Goal: Task Accomplishment & Management: Use online tool/utility

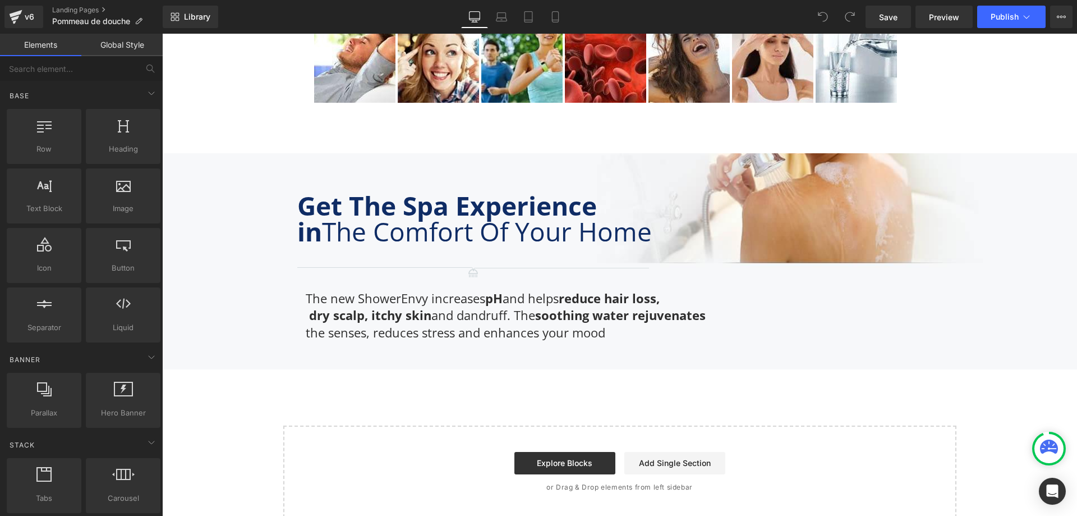
scroll to position [3099, 0]
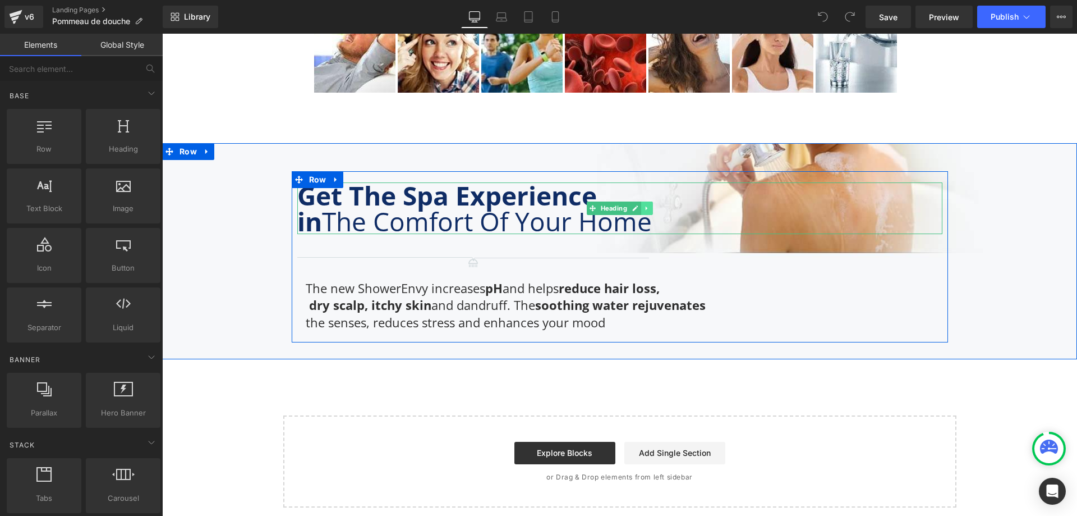
click at [645, 206] on icon at bounding box center [646, 208] width 2 height 4
click at [638, 205] on icon at bounding box center [641, 208] width 6 height 6
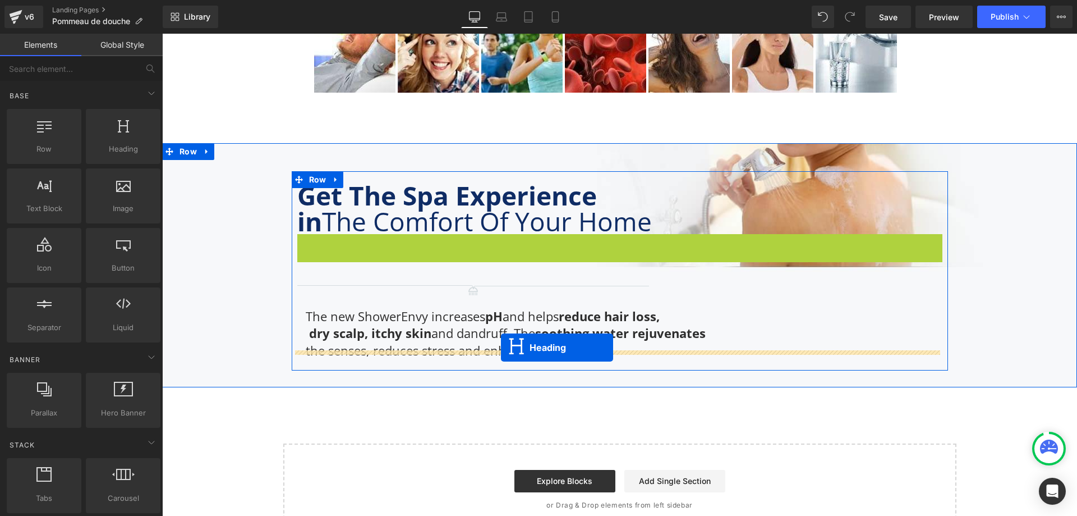
drag, startPoint x: 589, startPoint y: 253, endPoint x: 501, endPoint y: 347, distance: 128.7
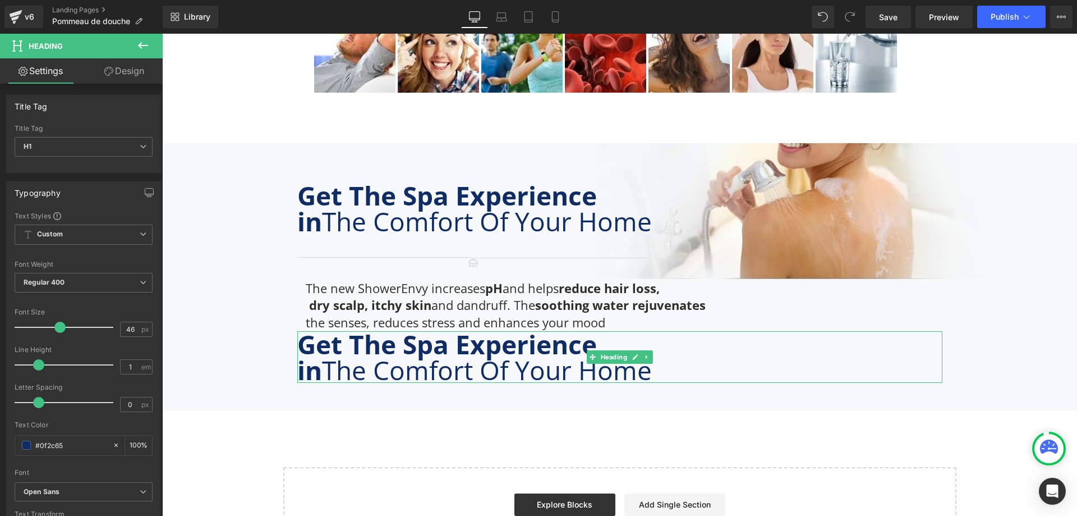
click at [135, 67] on link "Design" at bounding box center [124, 70] width 81 height 25
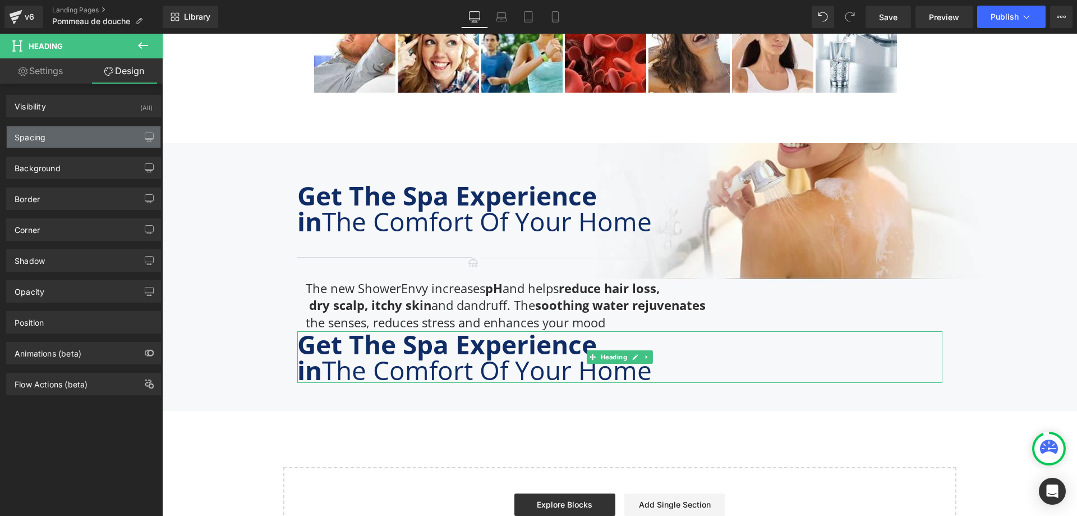
click at [99, 132] on div "Spacing" at bounding box center [84, 136] width 154 height 21
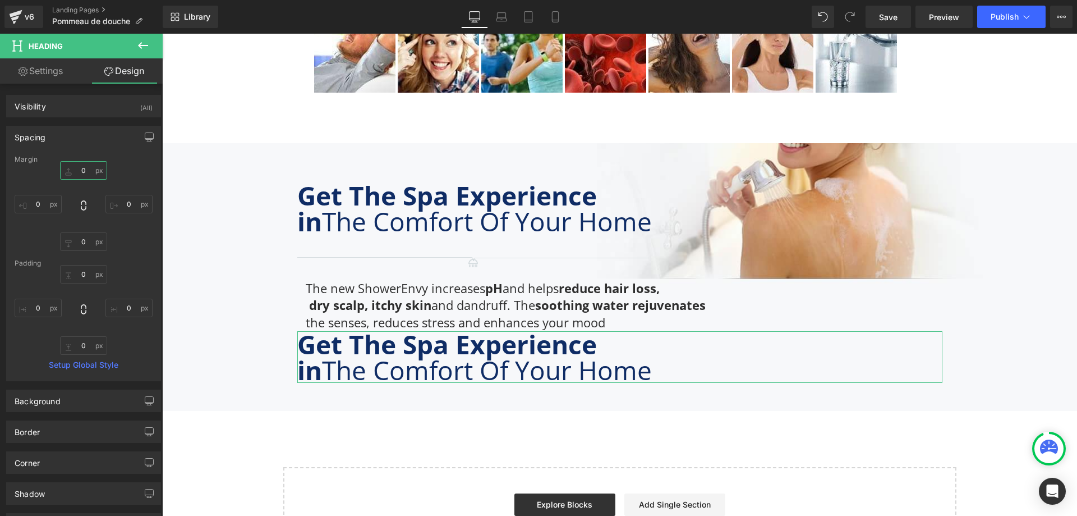
click at [88, 172] on input "0" at bounding box center [83, 170] width 47 height 19
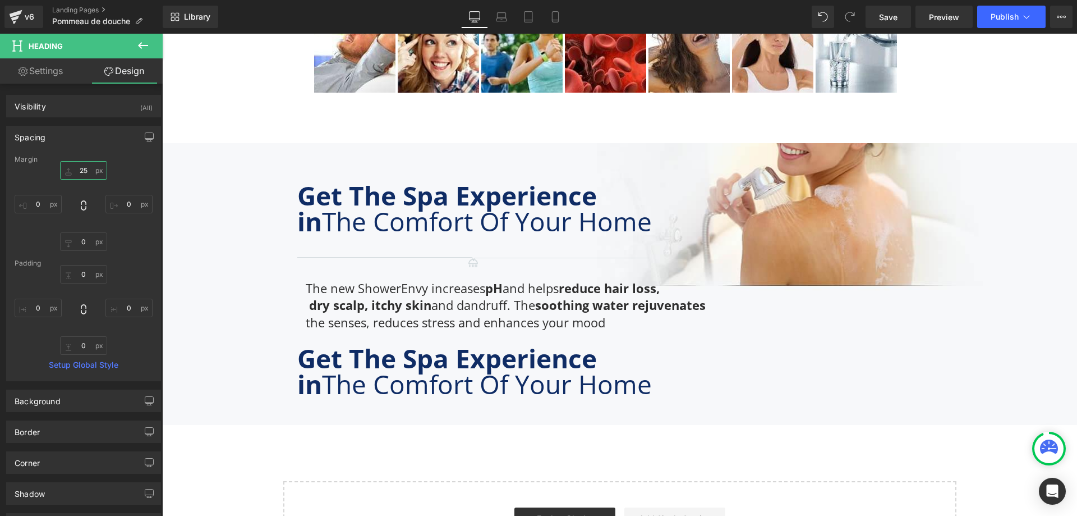
type input "25"
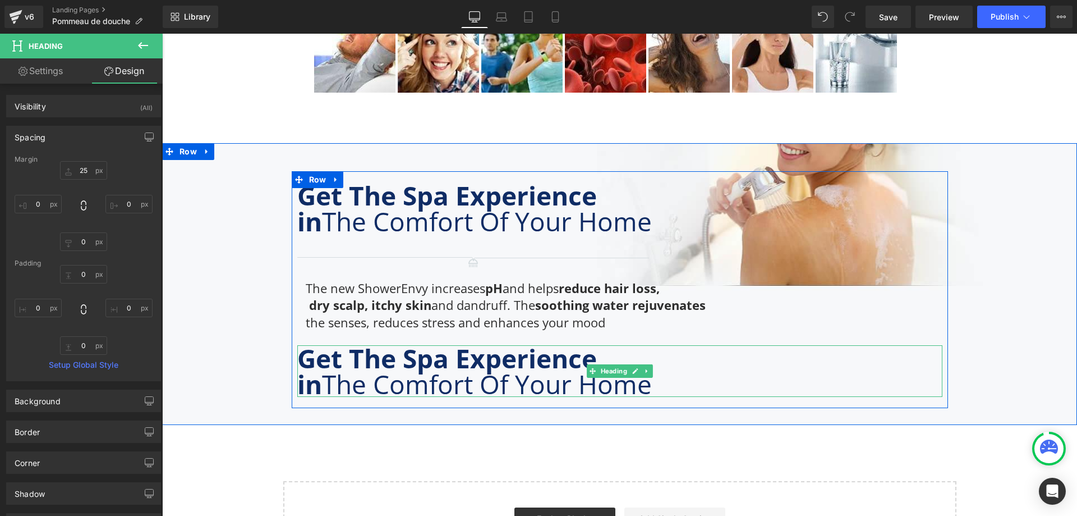
click at [466, 347] on b "Get The Spa Experience" at bounding box center [447, 358] width 300 height 35
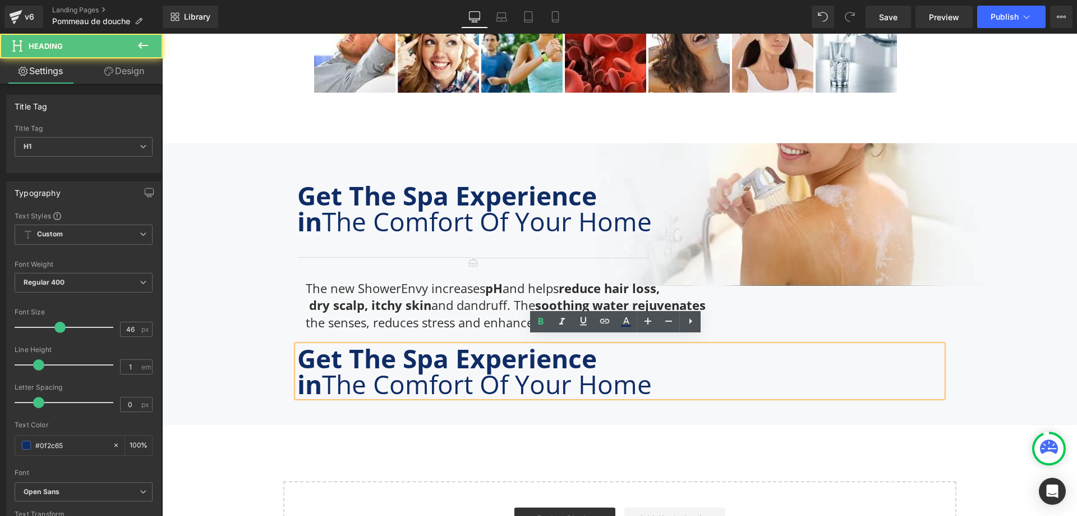
click at [450, 353] on b "Get The Spa Experience" at bounding box center [447, 358] width 300 height 35
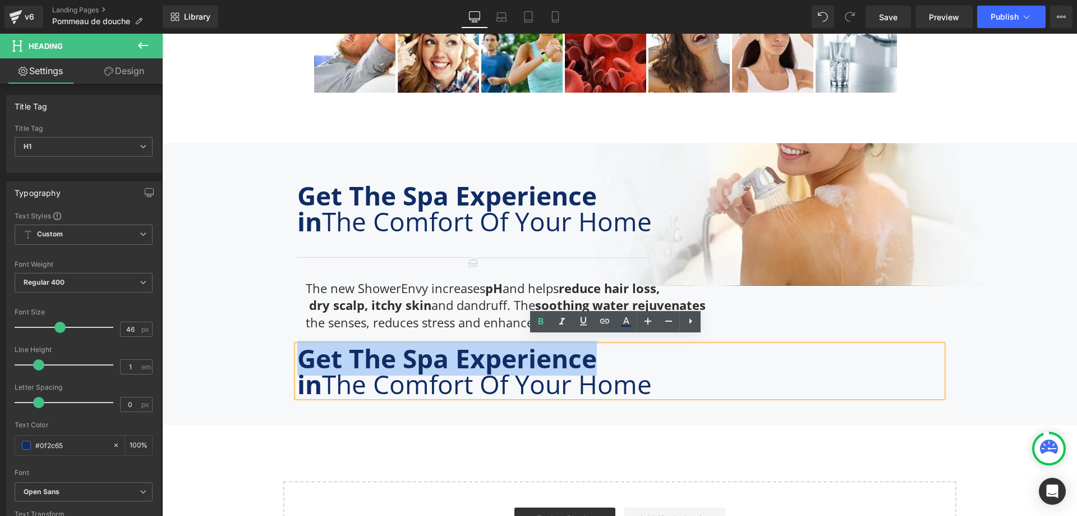
drag, startPoint x: 591, startPoint y: 352, endPoint x: 301, endPoint y: 350, distance: 290.1
click at [301, 350] on b "Get The Spa Experience" at bounding box center [447, 358] width 300 height 35
paste div
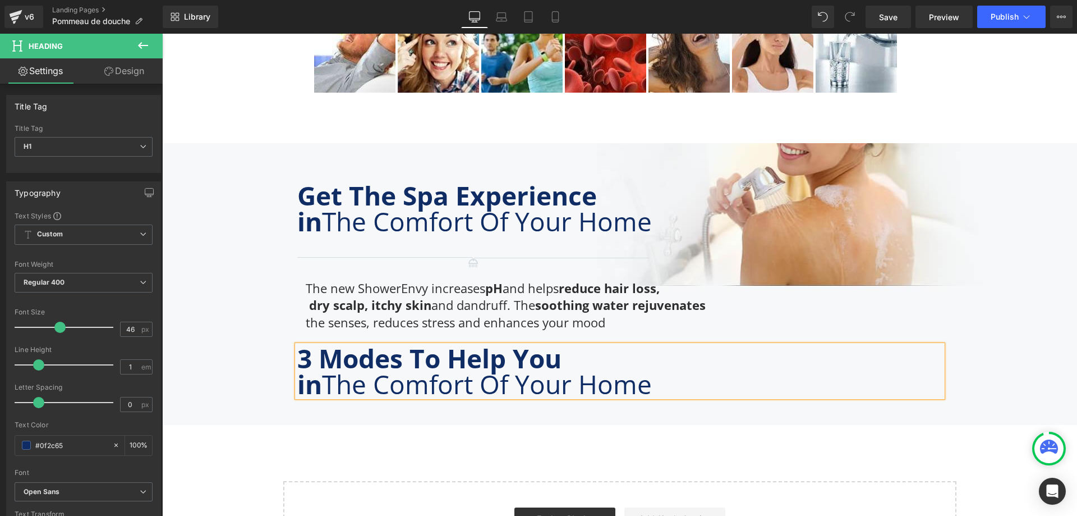
click at [521, 381] on span "in The Comfort Of Your Home" at bounding box center [474, 383] width 355 height 35
drag, startPoint x: 650, startPoint y: 378, endPoint x: 330, endPoint y: 381, distance: 320.4
click at [330, 381] on span "in The Comfort Of Your Home" at bounding box center [474, 383] width 355 height 35
click at [328, 385] on span "in Relax, Rejuvenate & Revitalize" at bounding box center [489, 383] width 384 height 35
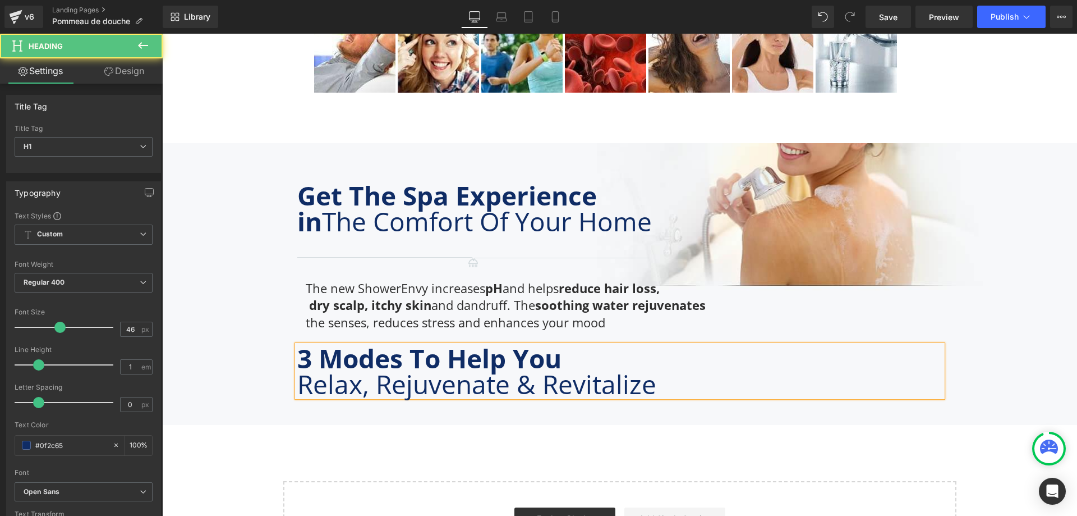
click at [411, 353] on b "3 Modes To Help You" at bounding box center [429, 358] width 264 height 35
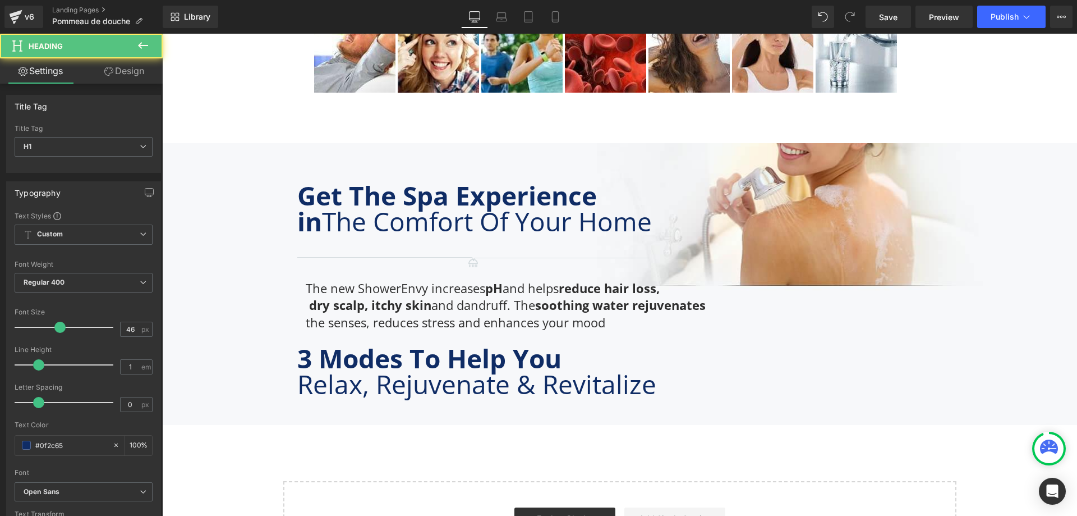
click at [127, 64] on link "Design" at bounding box center [124, 70] width 81 height 25
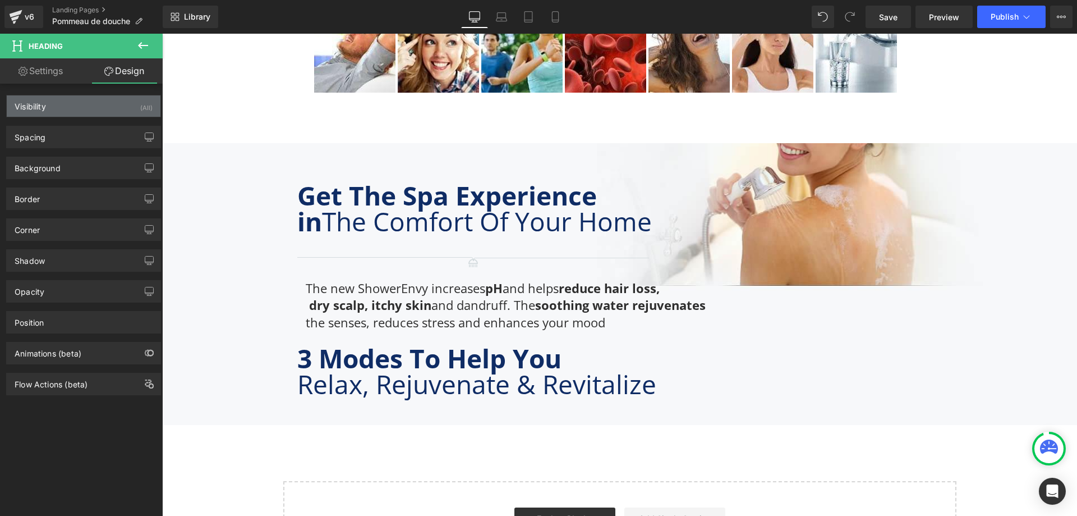
type input "25"
type input "0"
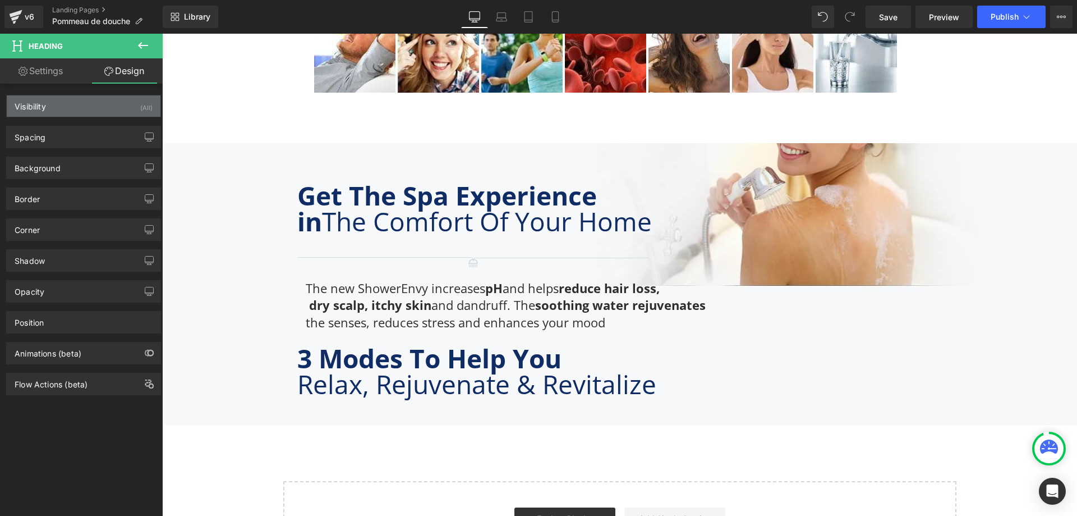
type input "0"
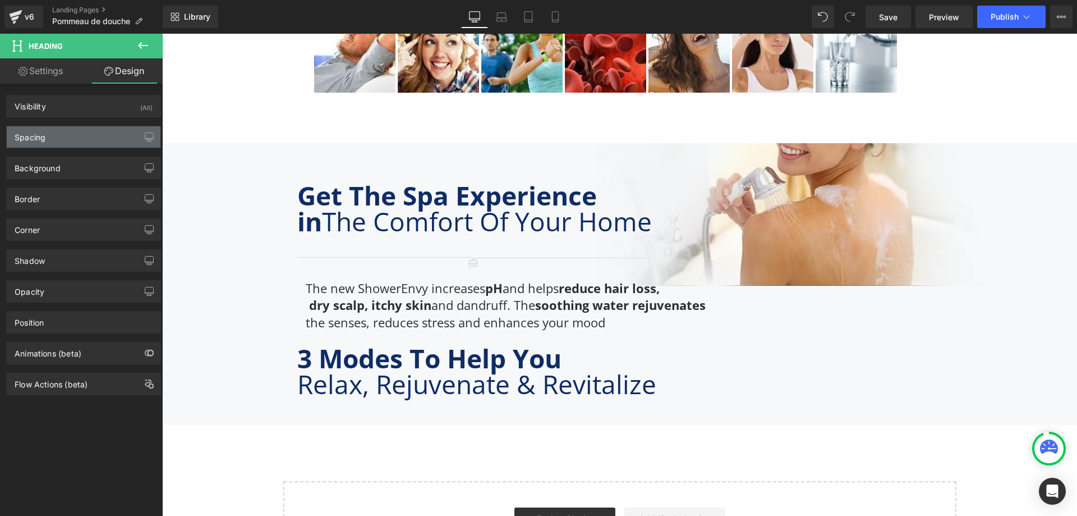
click at [72, 142] on div "Spacing" at bounding box center [84, 136] width 154 height 21
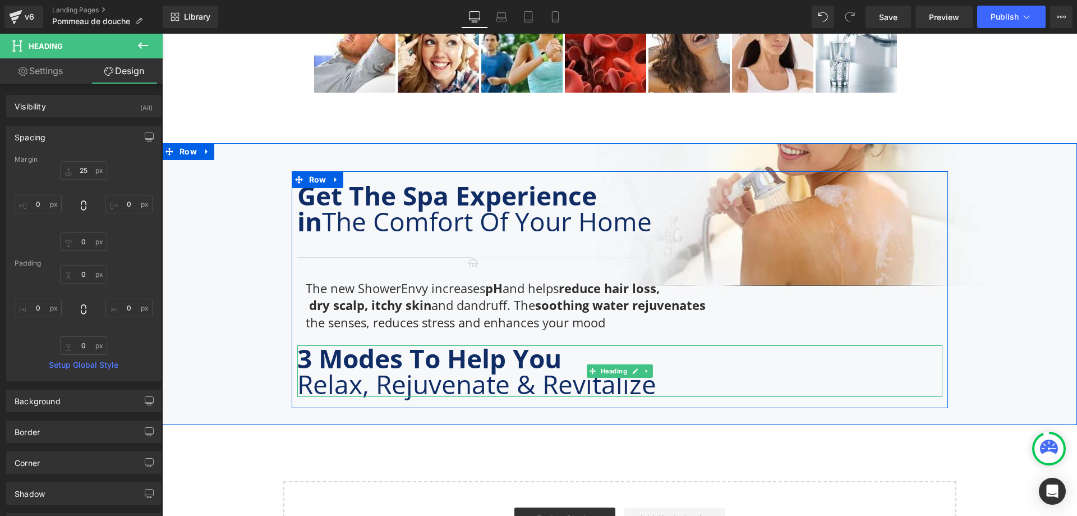
click at [406, 349] on b "3 Modes To Help You" at bounding box center [429, 358] width 264 height 35
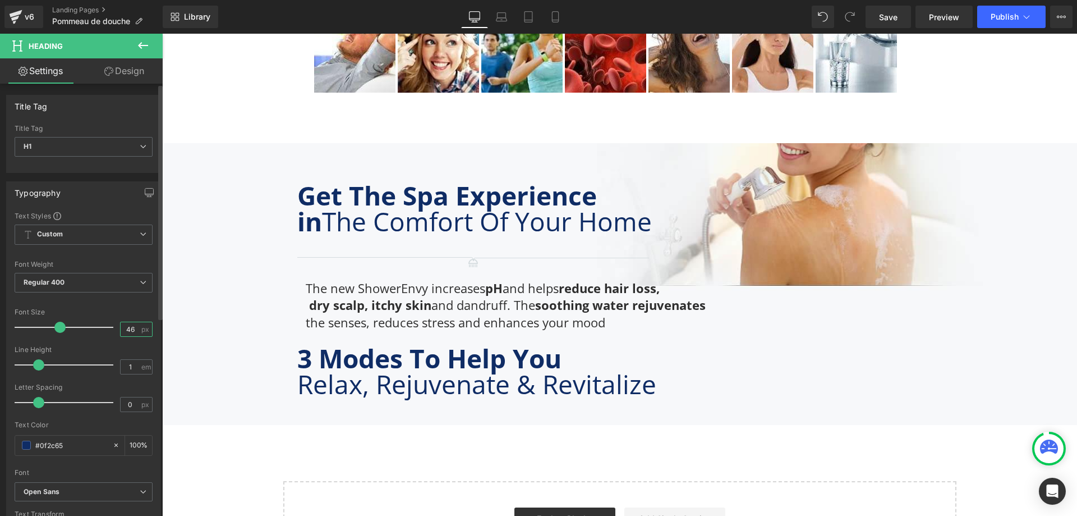
click at [121, 331] on input "46" at bounding box center [131, 329] width 20 height 14
type input "42"
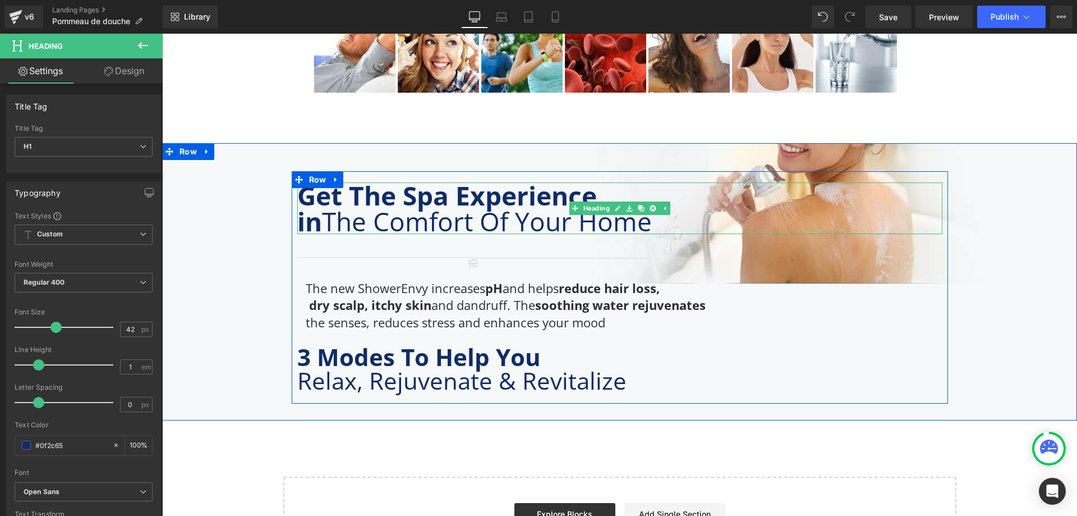
click at [444, 193] on b "Get The Spa Experience" at bounding box center [447, 195] width 300 height 35
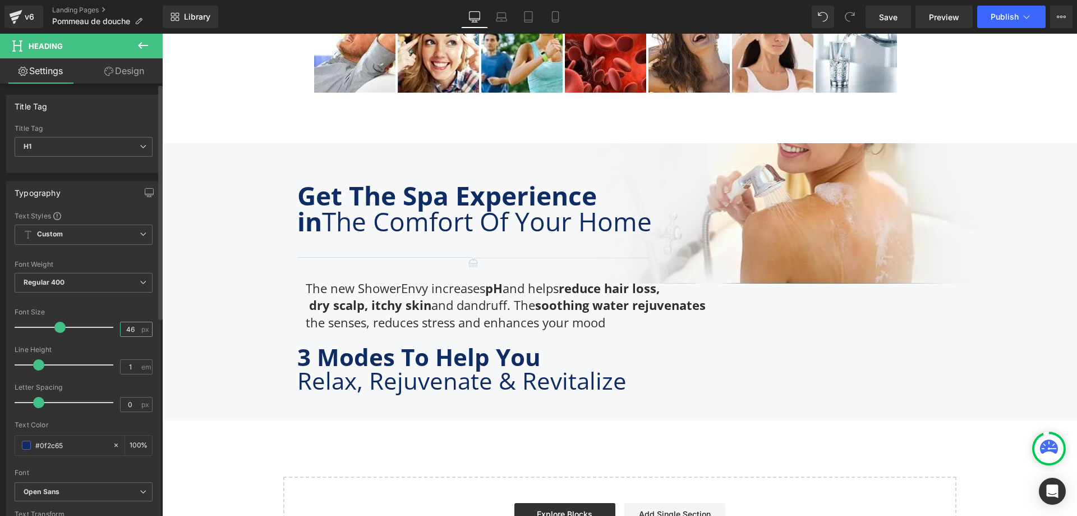
click at [124, 334] on input "46" at bounding box center [131, 329] width 20 height 14
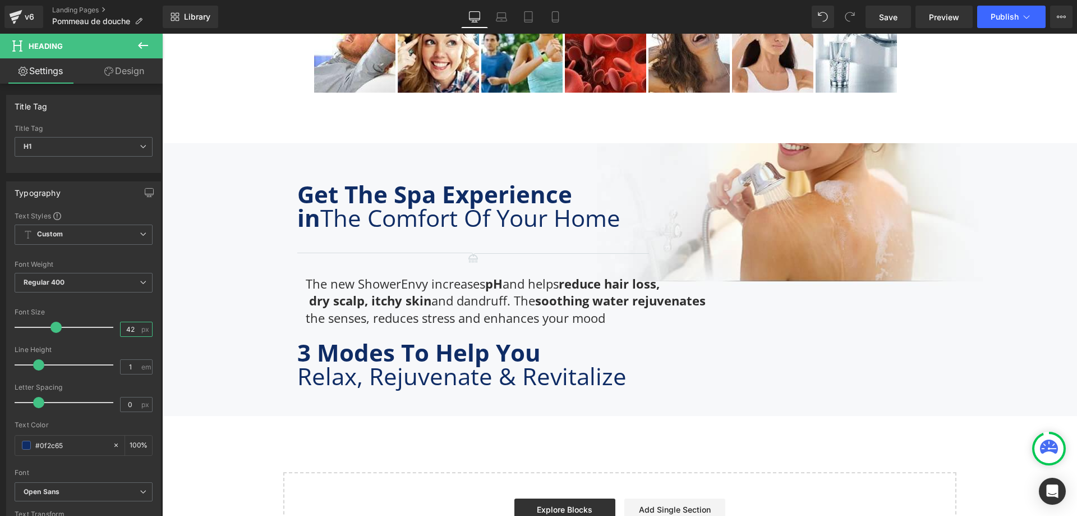
type input "42"
click at [1008, 11] on button "Publish" at bounding box center [1012, 17] width 68 height 22
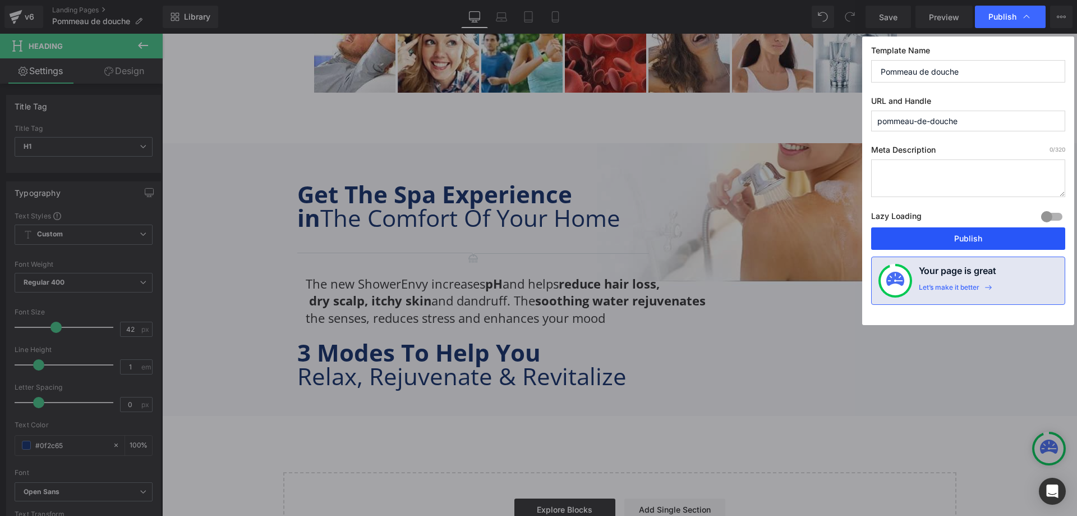
click at [973, 238] on button "Publish" at bounding box center [968, 238] width 194 height 22
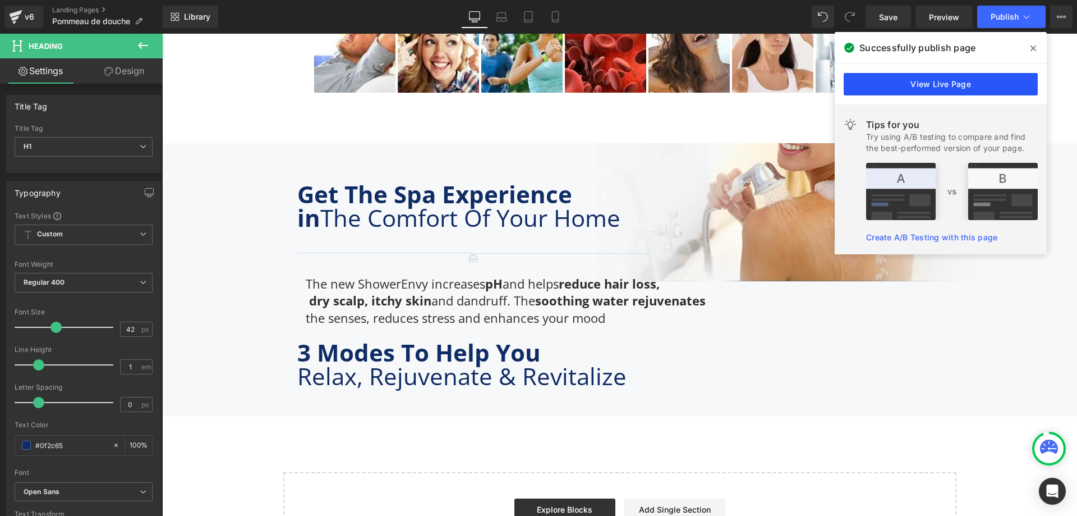
click at [961, 88] on link "View Live Page" at bounding box center [941, 84] width 194 height 22
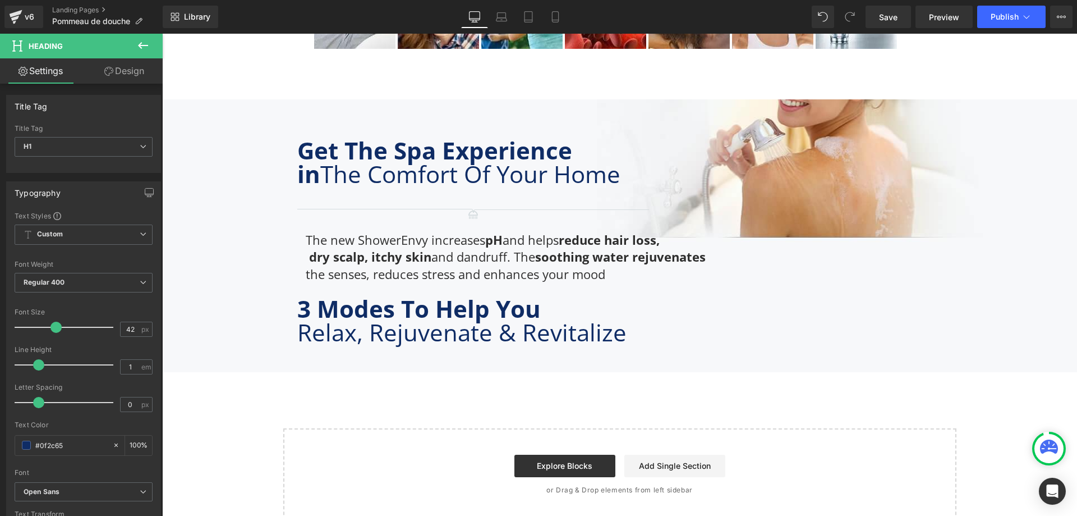
scroll to position [3155, 0]
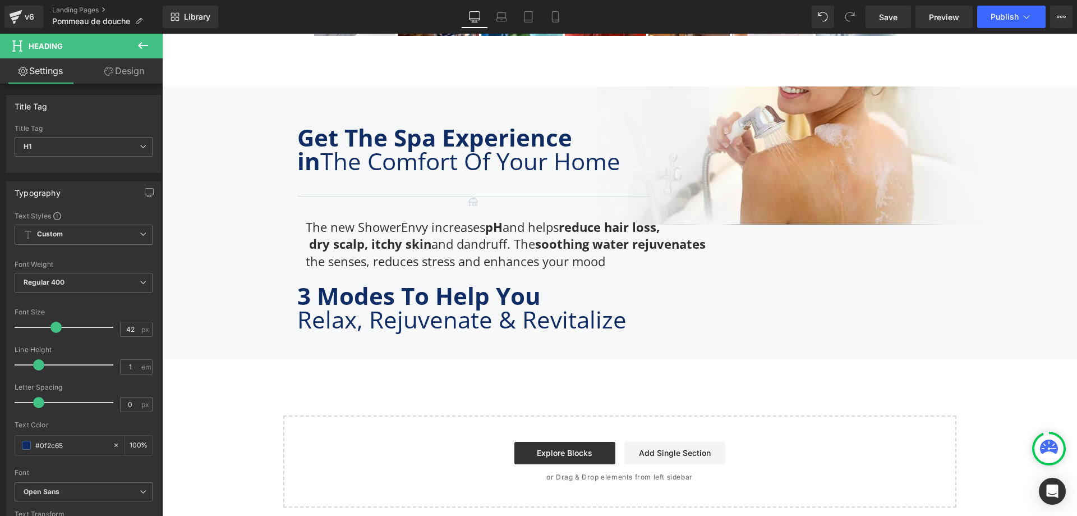
click at [147, 47] on icon at bounding box center [142, 45] width 13 height 13
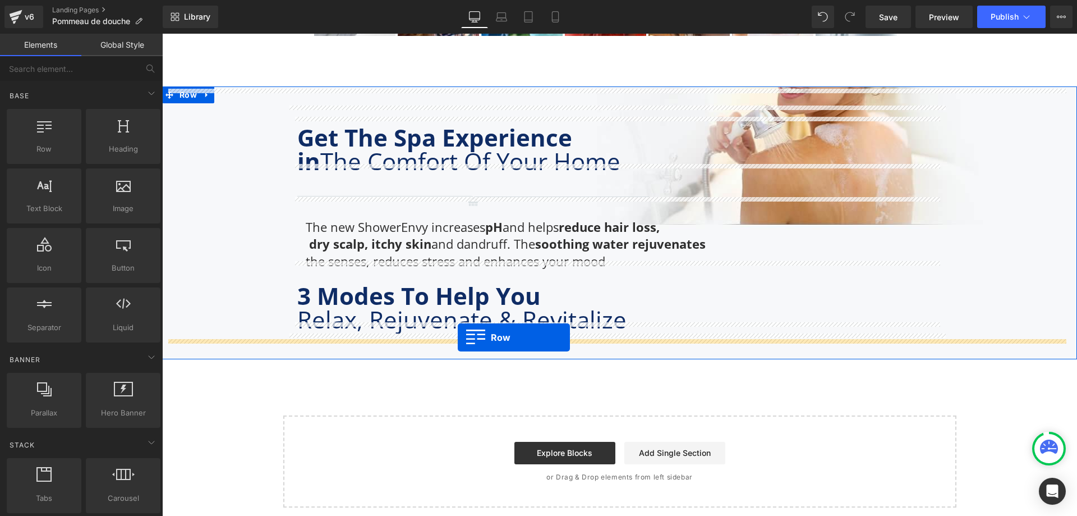
drag, startPoint x: 217, startPoint y: 176, endPoint x: 458, endPoint y: 337, distance: 289.6
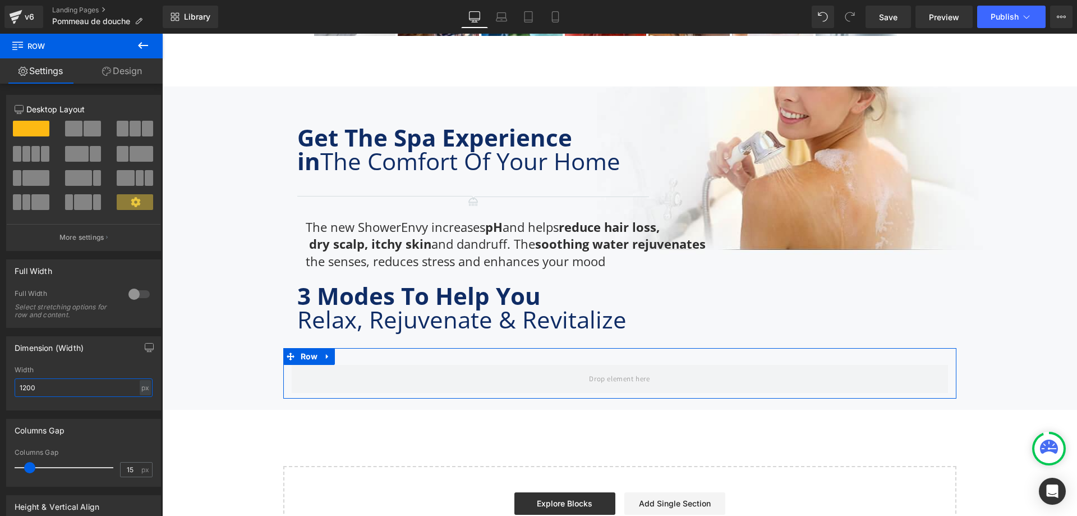
click at [116, 389] on input "1200" at bounding box center [84, 387] width 138 height 19
type input "1170"
click at [122, 469] on input "15" at bounding box center [131, 469] width 20 height 14
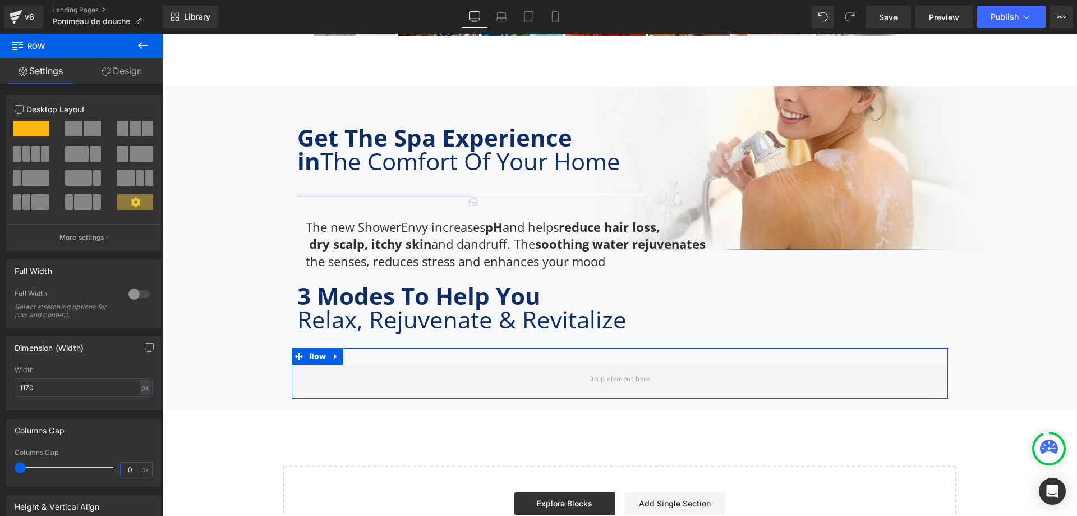
type input "0"
click at [125, 123] on button at bounding box center [136, 129] width 38 height 16
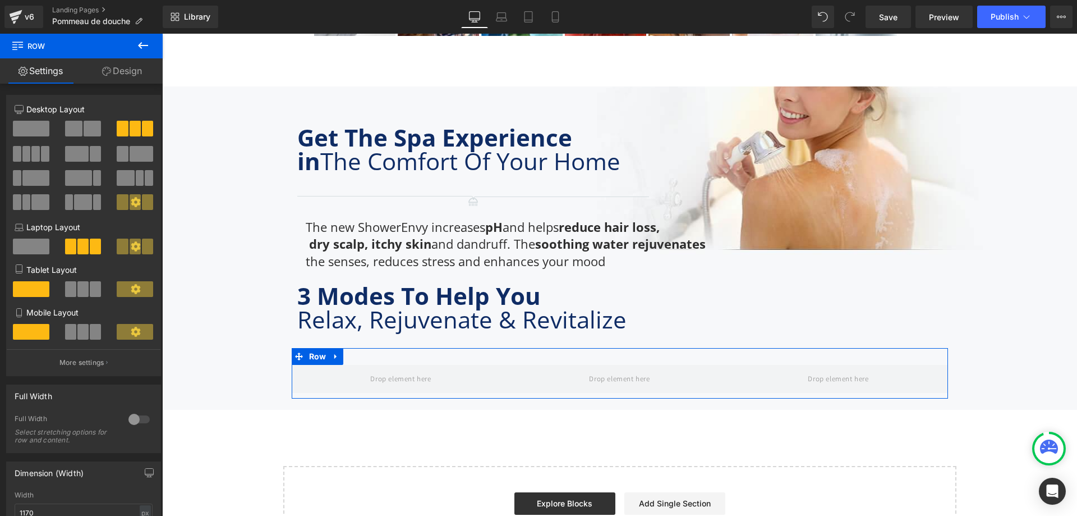
click at [143, 73] on link "Design" at bounding box center [121, 70] width 81 height 25
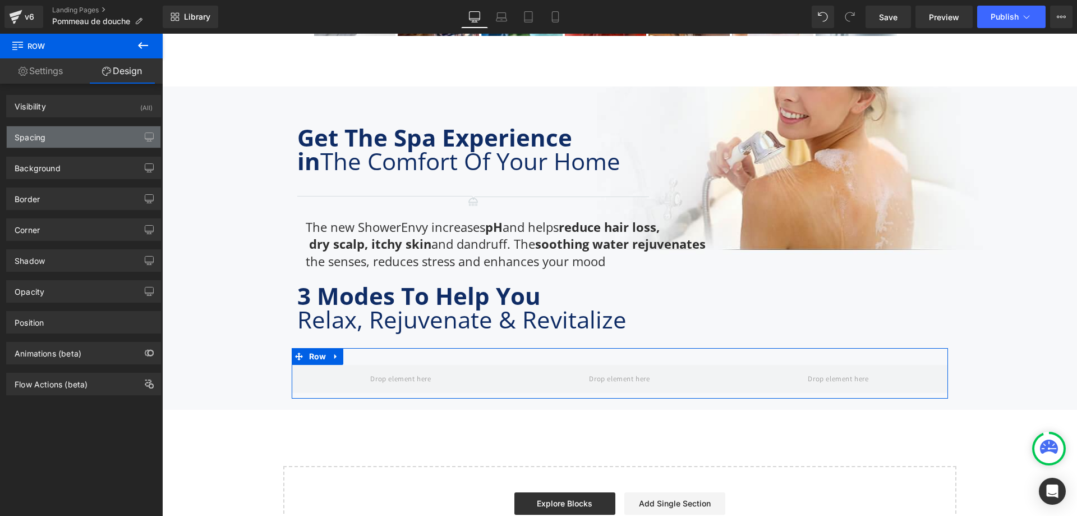
type input "0"
type input "30"
type input "0"
type input "10"
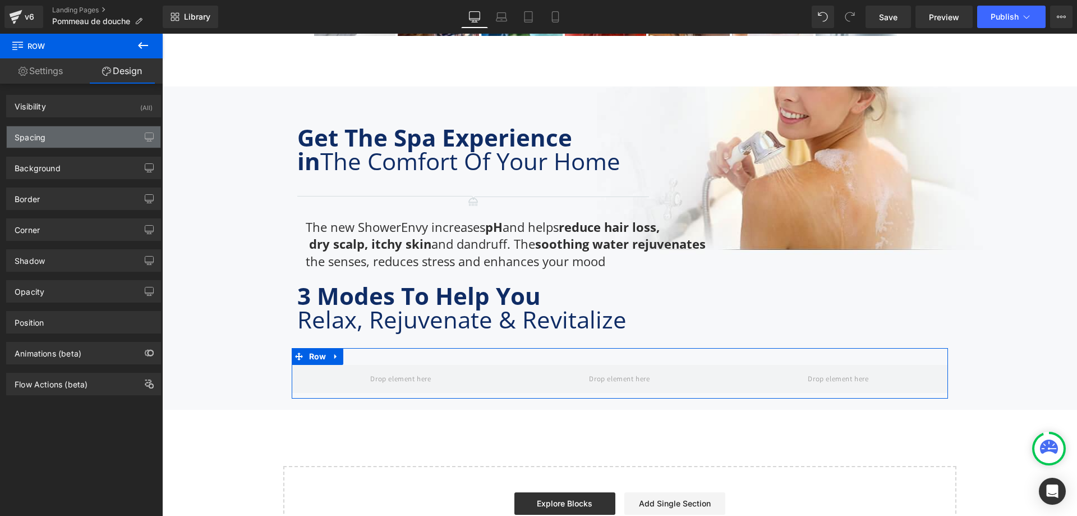
type input "0"
click at [62, 140] on div "Spacing" at bounding box center [84, 136] width 154 height 21
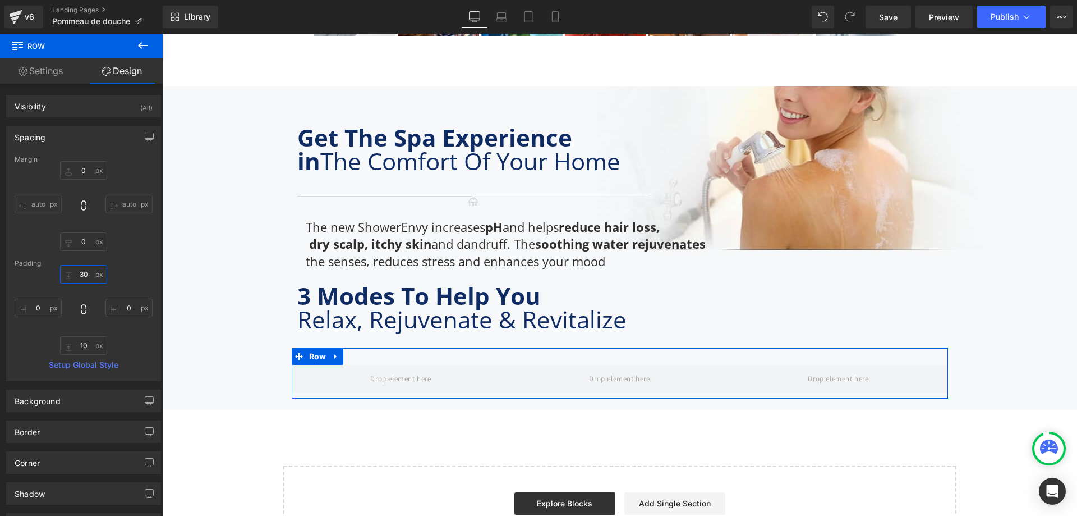
click at [83, 268] on input "30" at bounding box center [83, 274] width 47 height 19
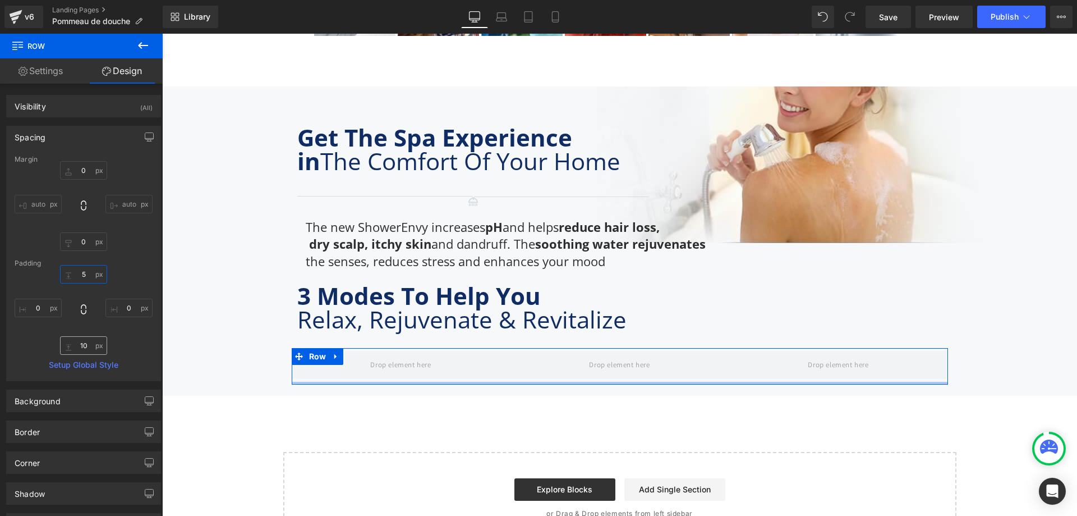
type input "5"
click at [81, 348] on input "10" at bounding box center [83, 345] width 47 height 19
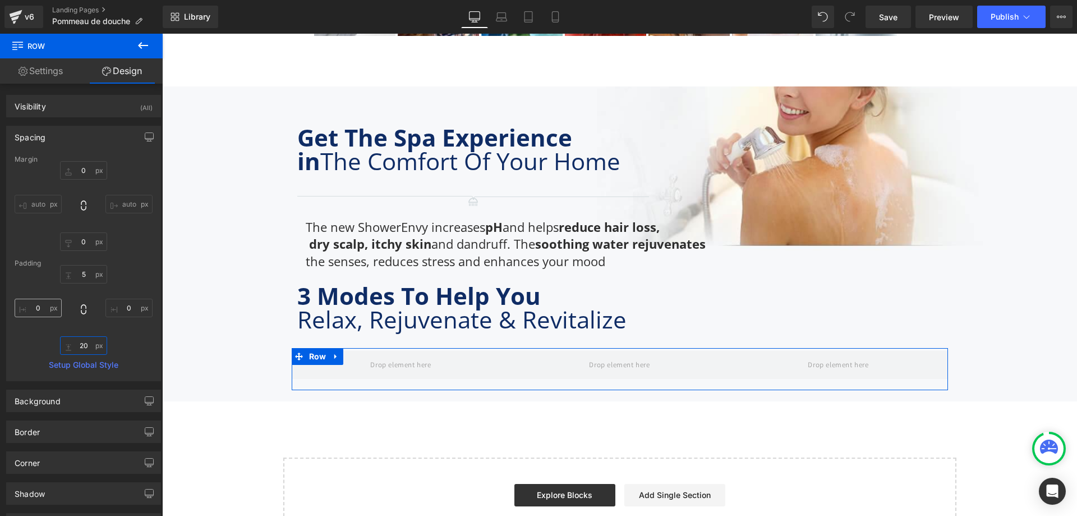
type input "20"
click at [39, 313] on input "0" at bounding box center [38, 308] width 47 height 19
type input "10"
click at [119, 308] on input "0" at bounding box center [128, 308] width 47 height 19
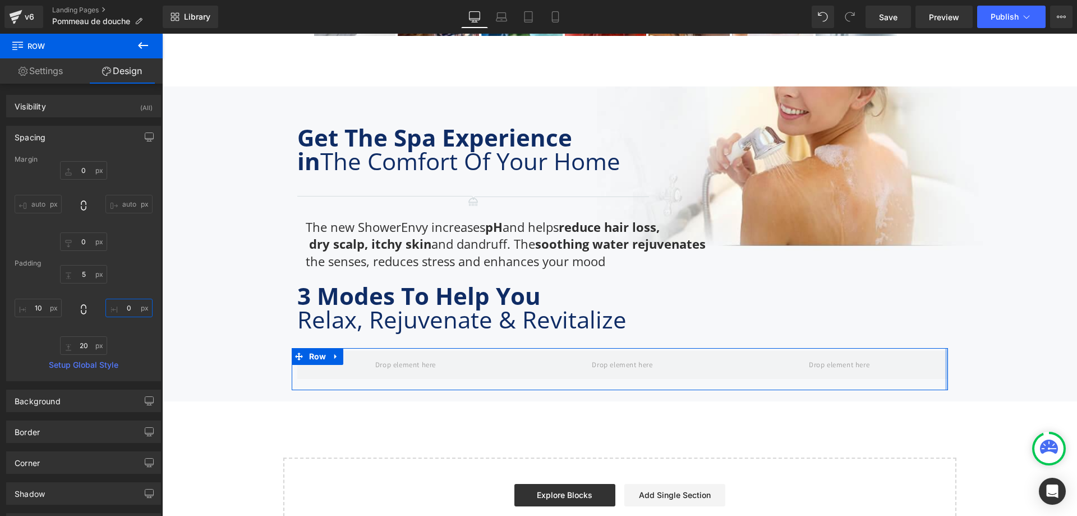
click at [119, 308] on input "0" at bounding box center [128, 308] width 47 height 19
type input "10"
click at [137, 44] on icon at bounding box center [142, 45] width 13 height 13
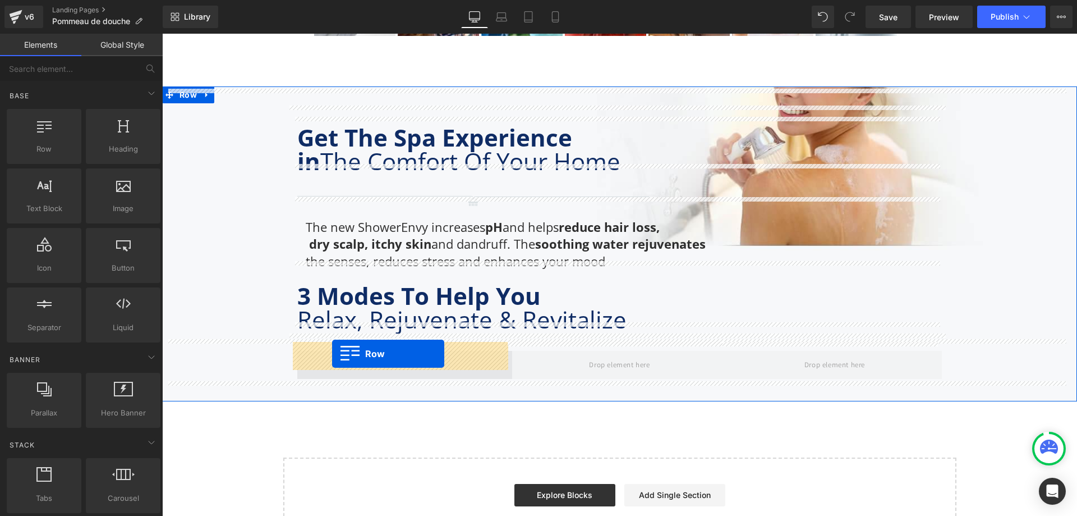
drag, startPoint x: 198, startPoint y: 188, endPoint x: 332, endPoint y: 354, distance: 213.4
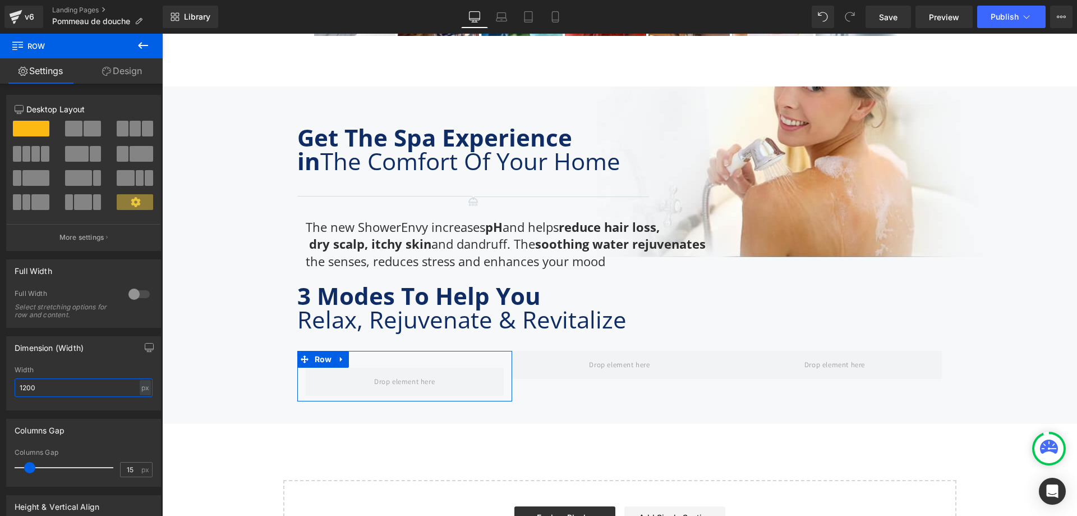
click at [70, 387] on input "1200" at bounding box center [84, 387] width 138 height 19
click at [140, 392] on div "px" at bounding box center [145, 387] width 11 height 15
click at [143, 411] on li "%" at bounding box center [145, 405] width 14 height 16
type input "100"
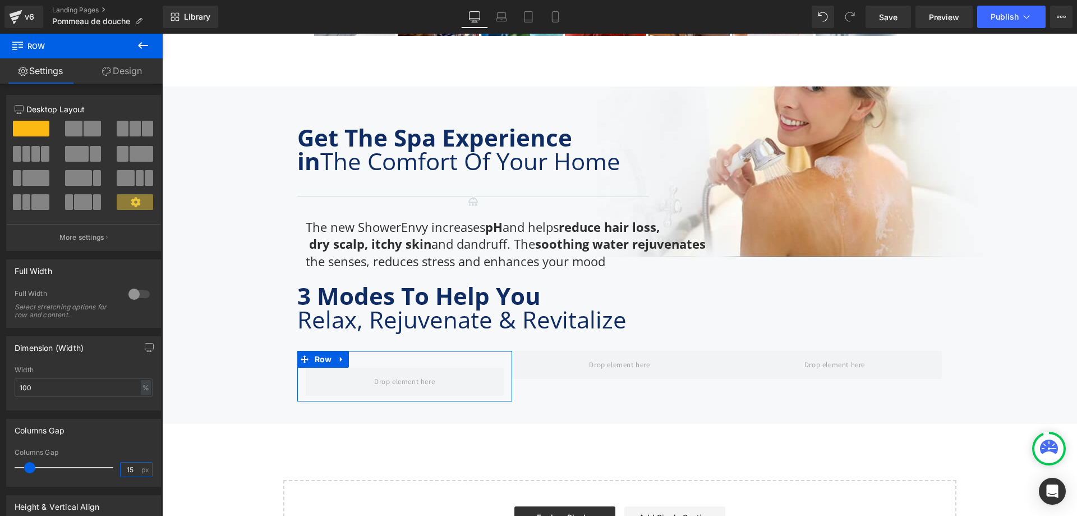
click at [124, 466] on input "15" at bounding box center [131, 469] width 20 height 14
type input "0"
click at [123, 72] on link "Design" at bounding box center [121, 70] width 81 height 25
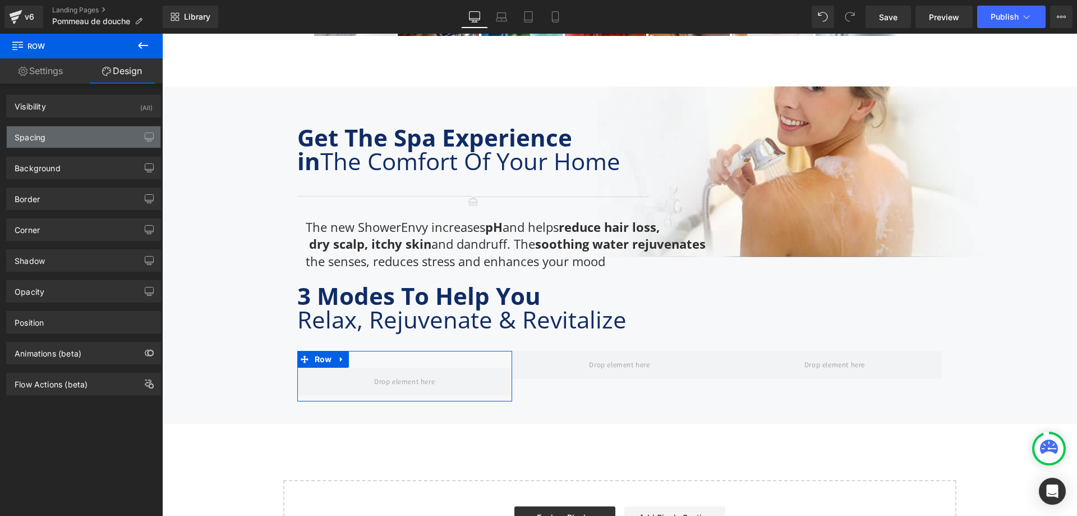
click at [82, 136] on div "Spacing" at bounding box center [84, 136] width 154 height 21
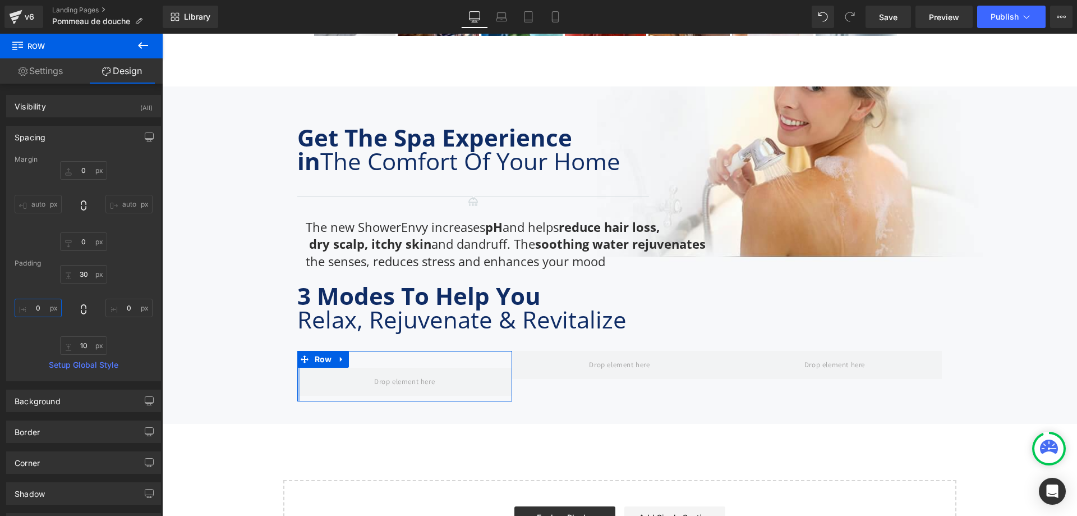
click at [43, 301] on input "0" at bounding box center [38, 308] width 47 height 19
type input "15"
click at [120, 310] on input "0" at bounding box center [128, 308] width 47 height 19
type input "15"
click at [134, 44] on button at bounding box center [142, 46] width 39 height 25
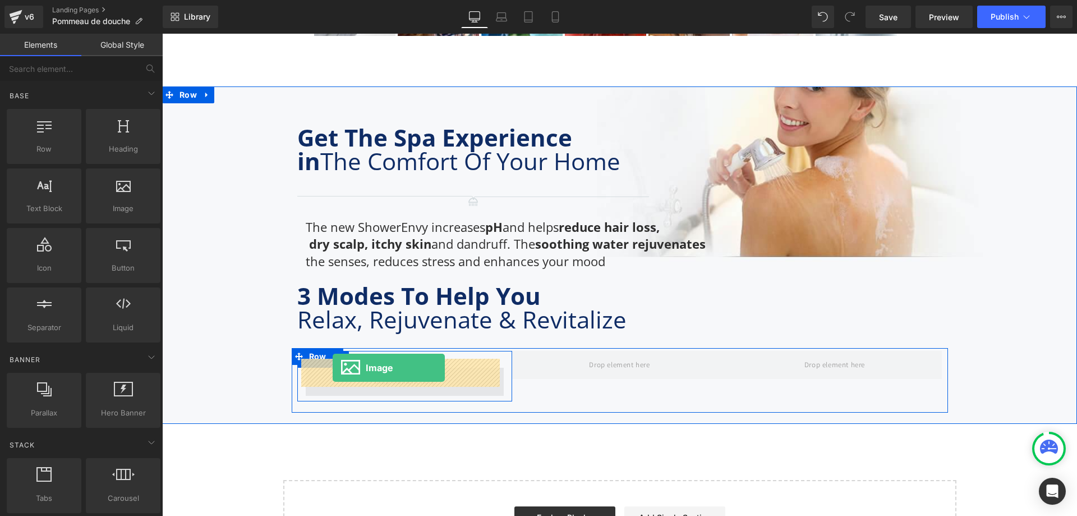
drag, startPoint x: 281, startPoint y: 238, endPoint x: 333, endPoint y: 368, distance: 139.2
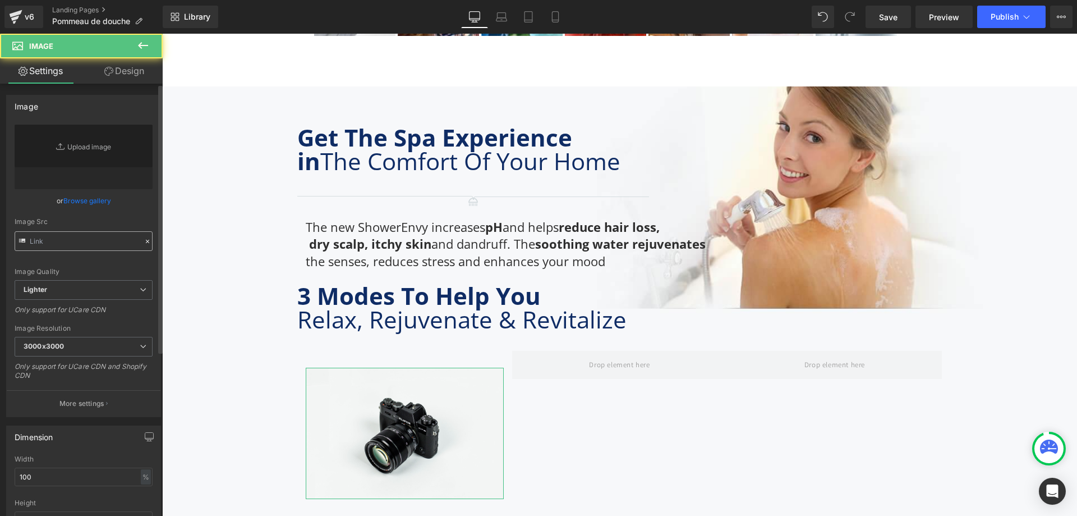
type input "//d1um8515vdn9kb.cloudfront.net/images/parallax.jpg"
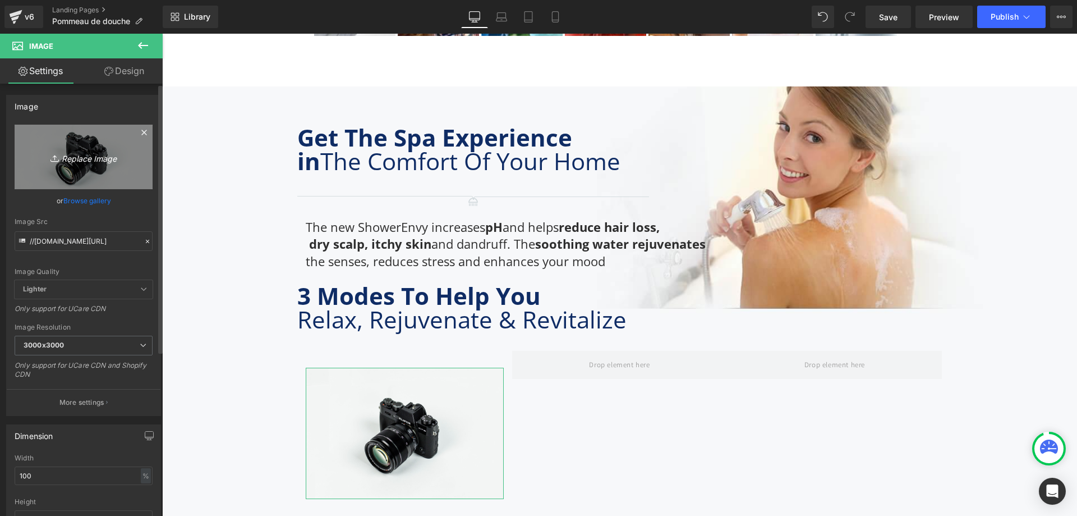
click at [98, 155] on icon "Replace Image" at bounding box center [84, 157] width 90 height 14
type input "C:\fakepath\Jetting.svg"
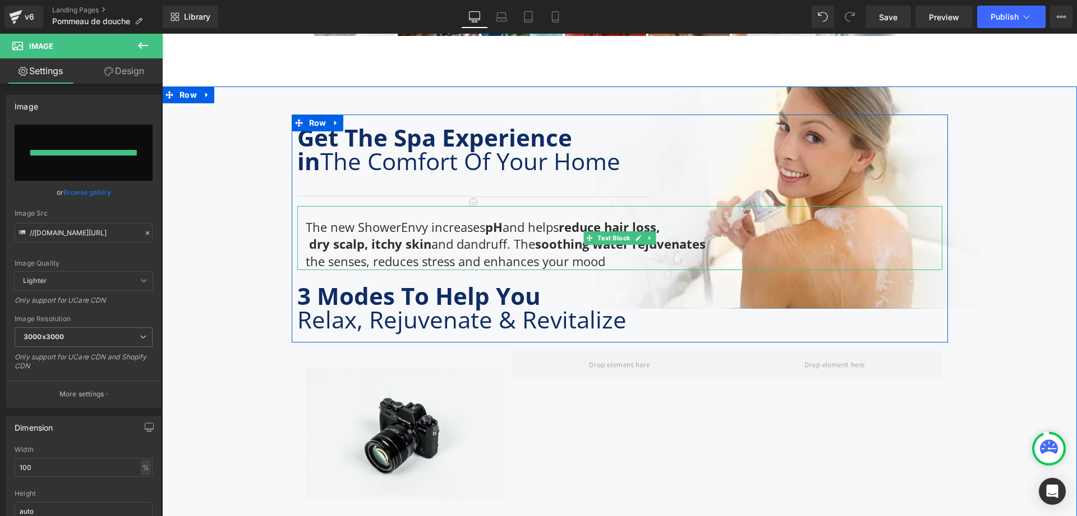
type input "https://ucarecdn.com/8a1bac16-e250-4416-ada7-161fe8b3e354/Jetting.svg"
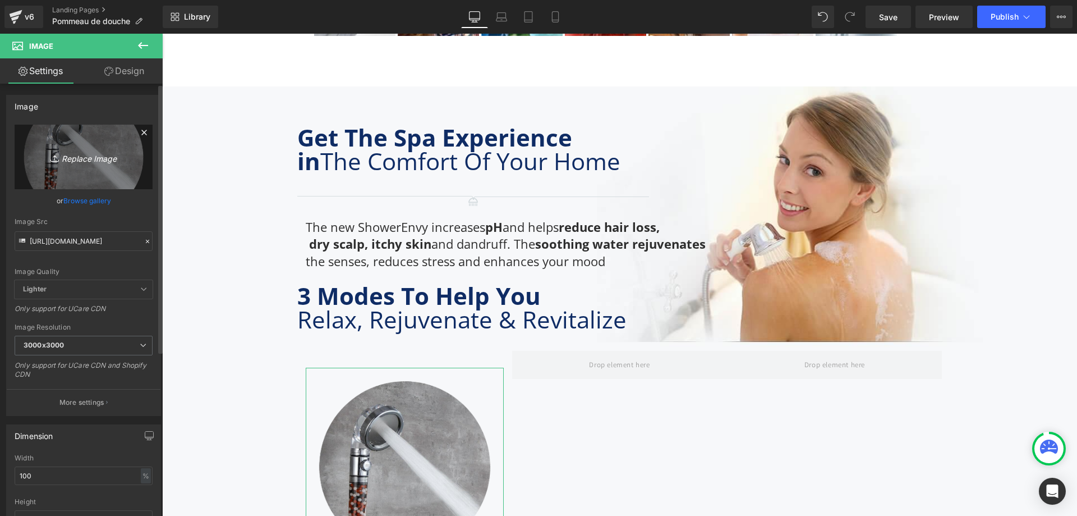
click at [109, 162] on icon "Replace Image" at bounding box center [84, 157] width 90 height 14
type input "C:\fakepath\Untitled-design-2-.svg"
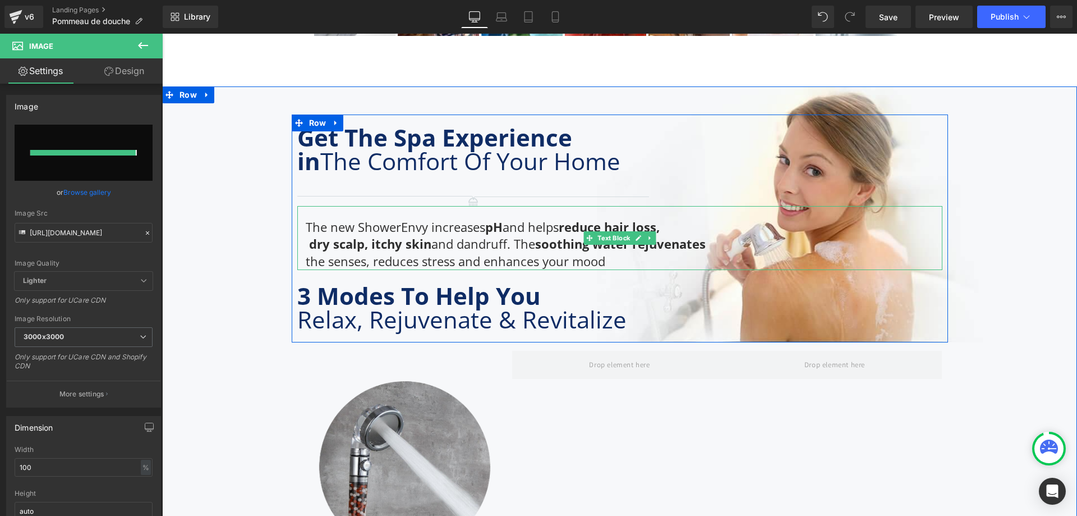
type input "https://ucarecdn.com/9bcceb7b-4d71-4c39-985e-0ba1f58dfbdb/Untitled-design-2-.svg"
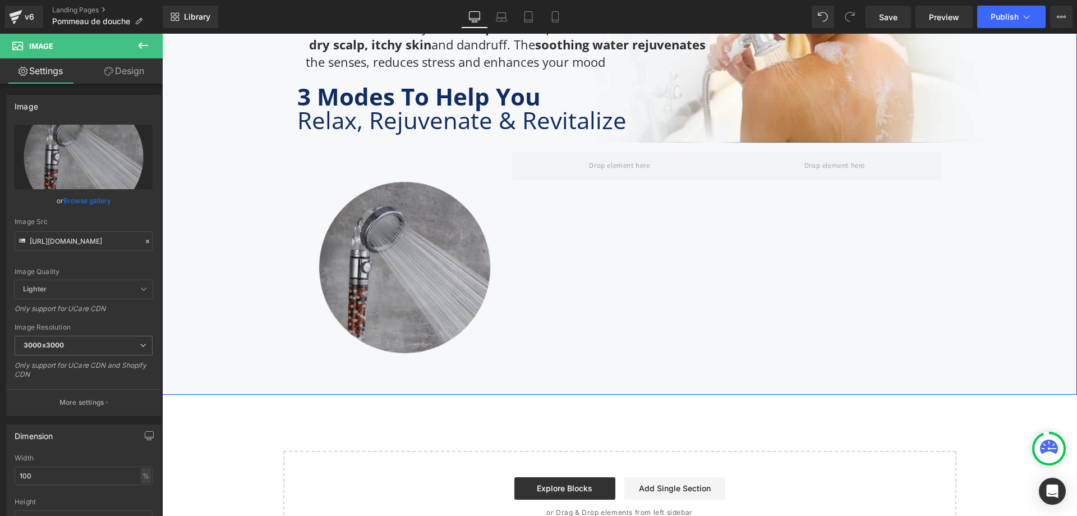
scroll to position [3390, 0]
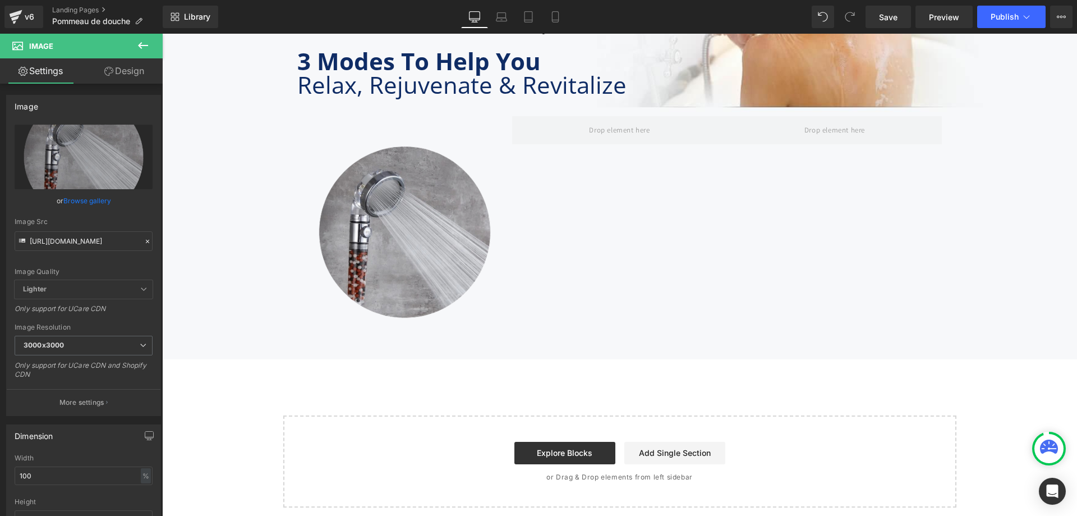
click at [144, 47] on icon at bounding box center [142, 45] width 13 height 13
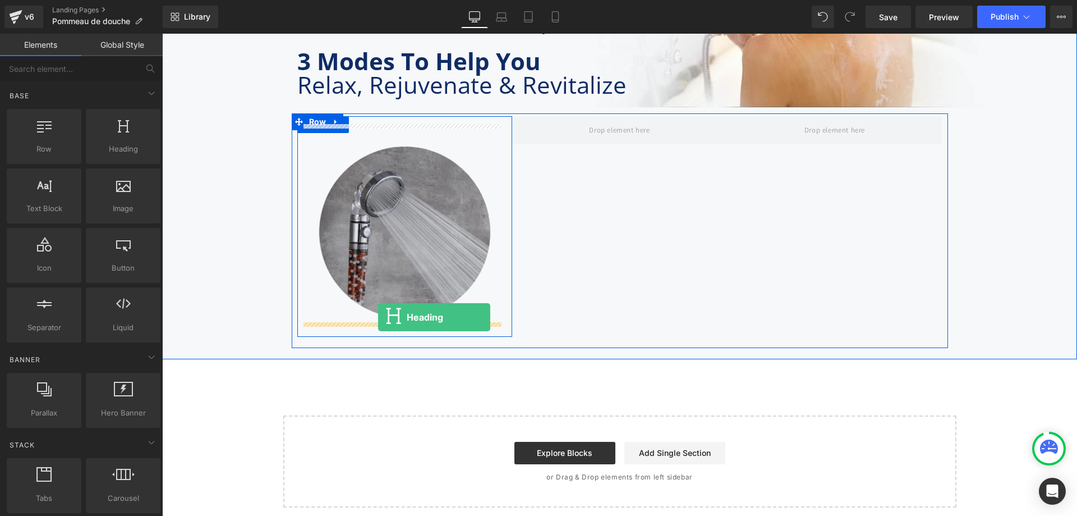
drag, startPoint x: 282, startPoint y: 176, endPoint x: 378, endPoint y: 317, distance: 171.2
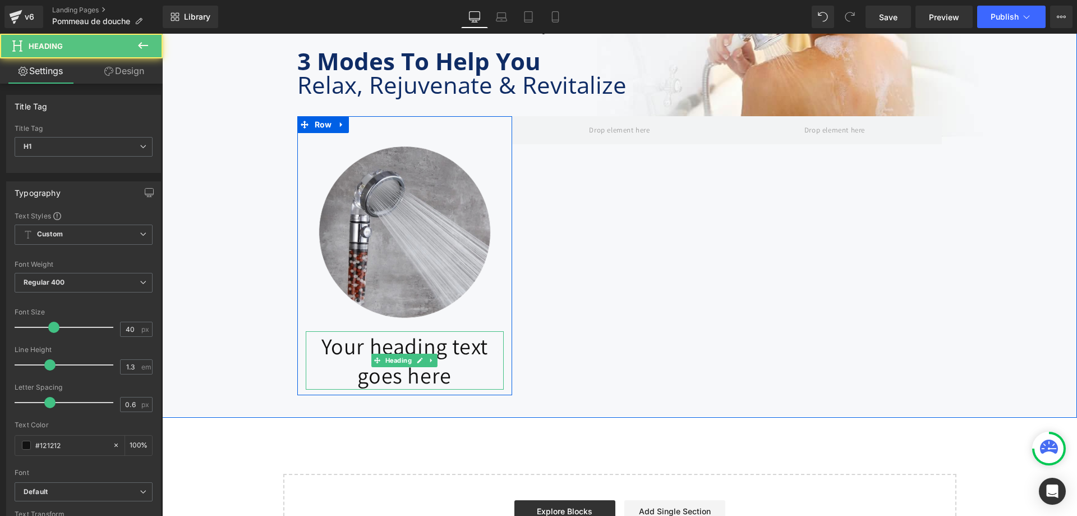
click at [402, 341] on h1 "Your heading text goes here" at bounding box center [405, 360] width 198 height 58
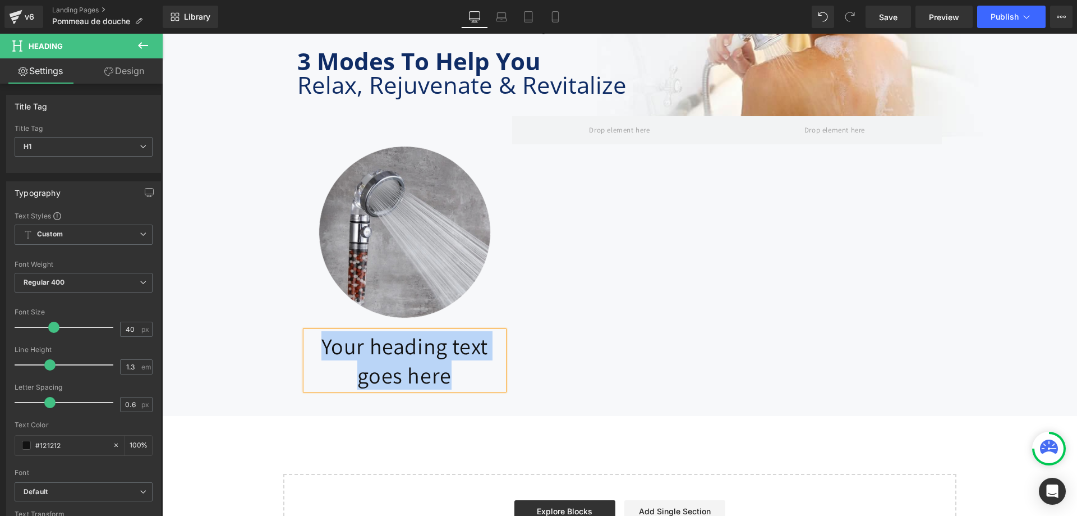
paste div
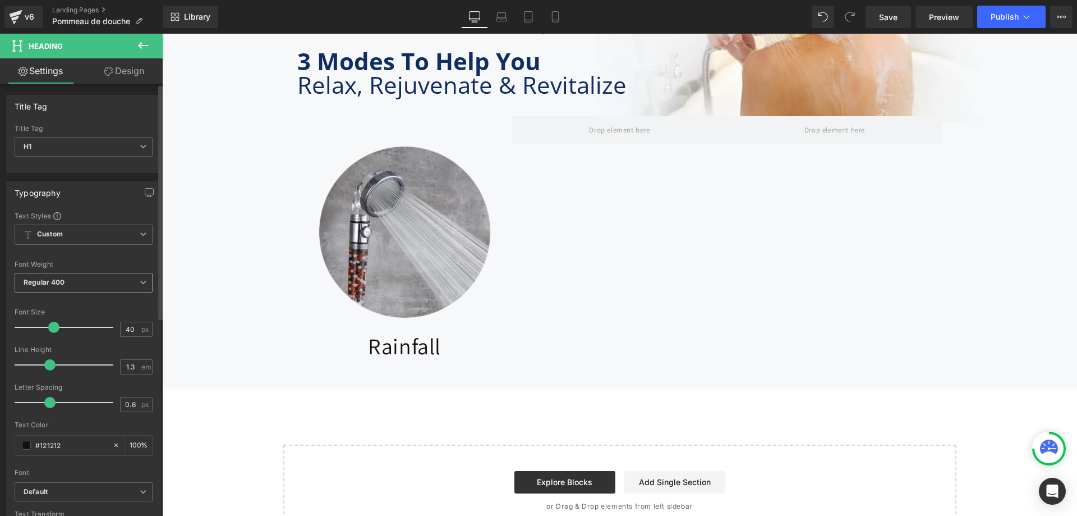
click at [144, 293] on div "Regular 400 Thin 100 Semi Thin 200 Light 300 Regular 400 Medium 500 Semi Bold 6…" at bounding box center [84, 285] width 138 height 25
click at [132, 295] on div "Regular 400 Thin 100 Semi Thin 200 Light 300 Regular 400 Medium 500 Semi Bold 6…" at bounding box center [84, 285] width 138 height 25
click at [130, 288] on span "Regular 400" at bounding box center [84, 283] width 138 height 20
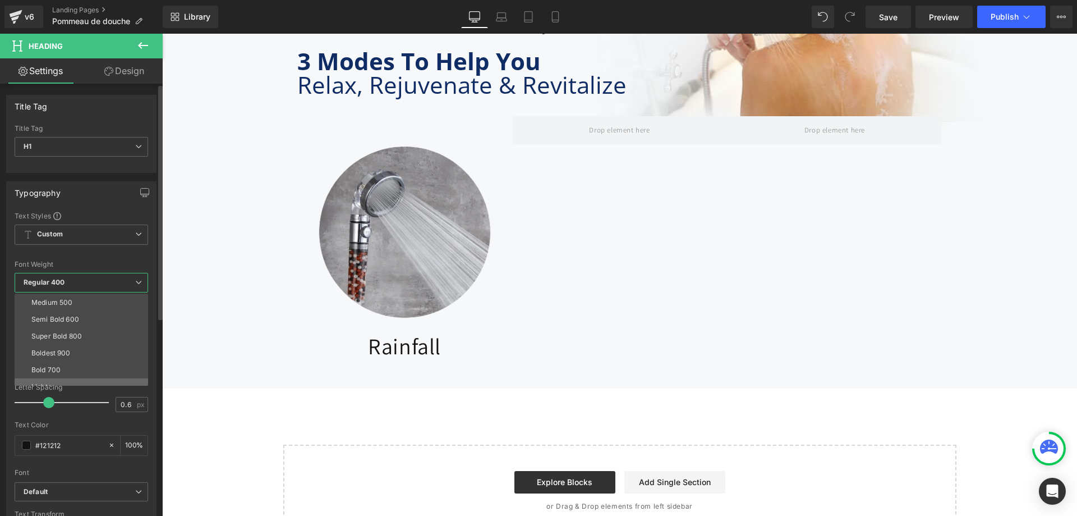
scroll to position [93, 0]
click at [71, 340] on li "Bold 700" at bounding box center [84, 343] width 139 height 17
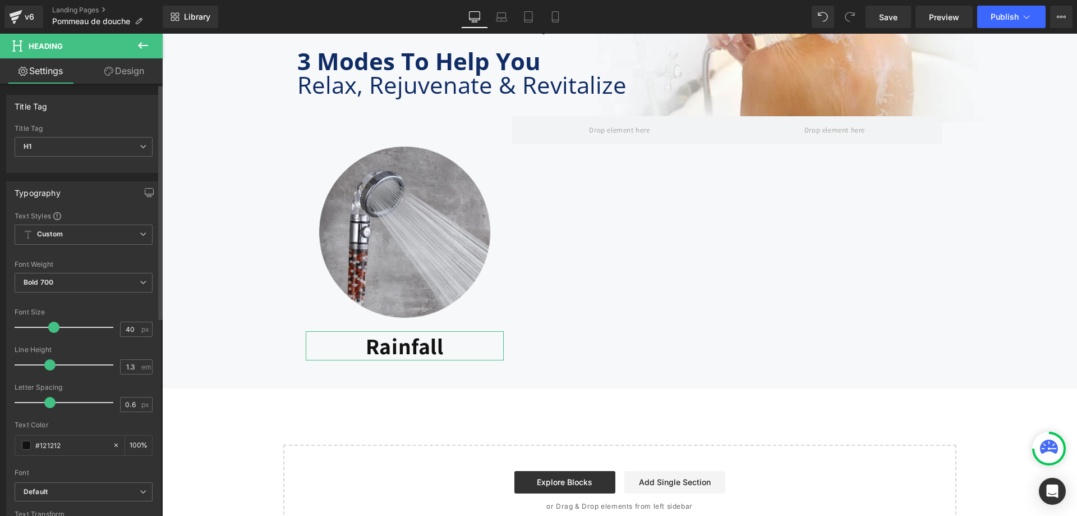
drag, startPoint x: 74, startPoint y: 448, endPoint x: 3, endPoint y: 455, distance: 71.6
click at [3, 455] on div "Typography Text Styles Custom Custom Setup Global Style Custom Setup Global Sty…" at bounding box center [84, 366] width 168 height 386
paste input "0f2c65"
type input "#0f2c65"
type input "0"
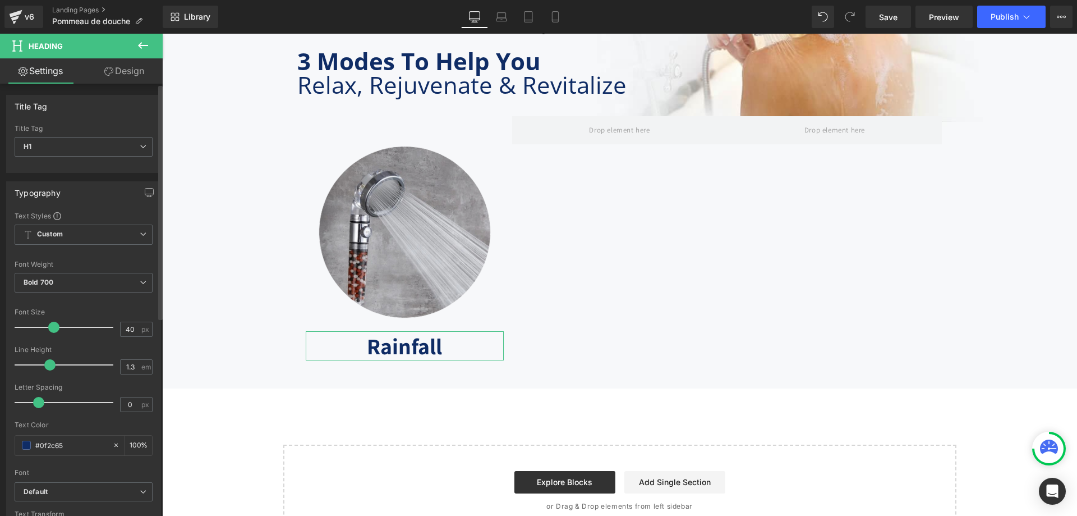
drag, startPoint x: 49, startPoint y: 402, endPoint x: 39, endPoint y: 408, distance: 11.6
click at [39, 408] on div at bounding box center [66, 402] width 93 height 22
click at [124, 328] on input "40" at bounding box center [131, 329] width 20 height 14
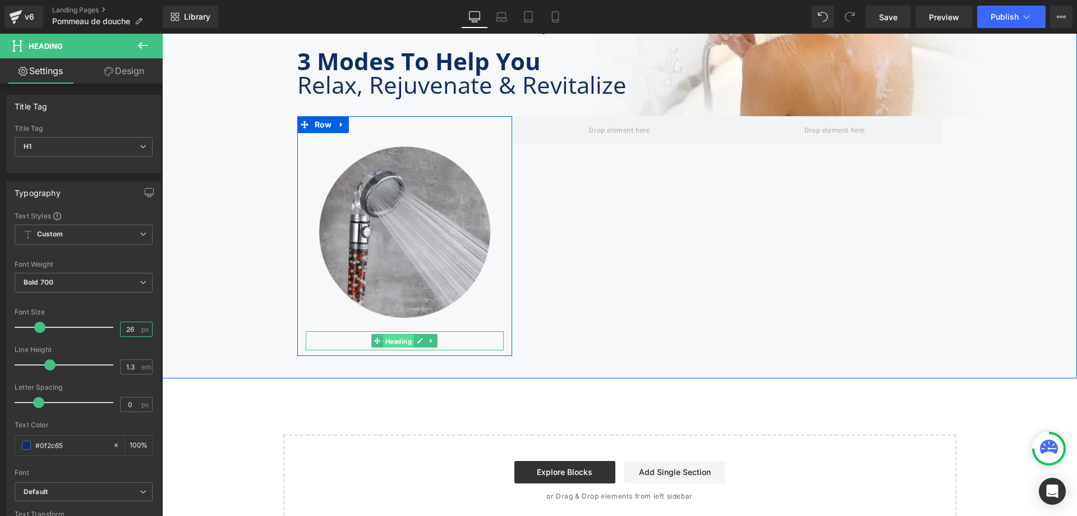
click at [394, 334] on span "Heading" at bounding box center [398, 340] width 31 height 13
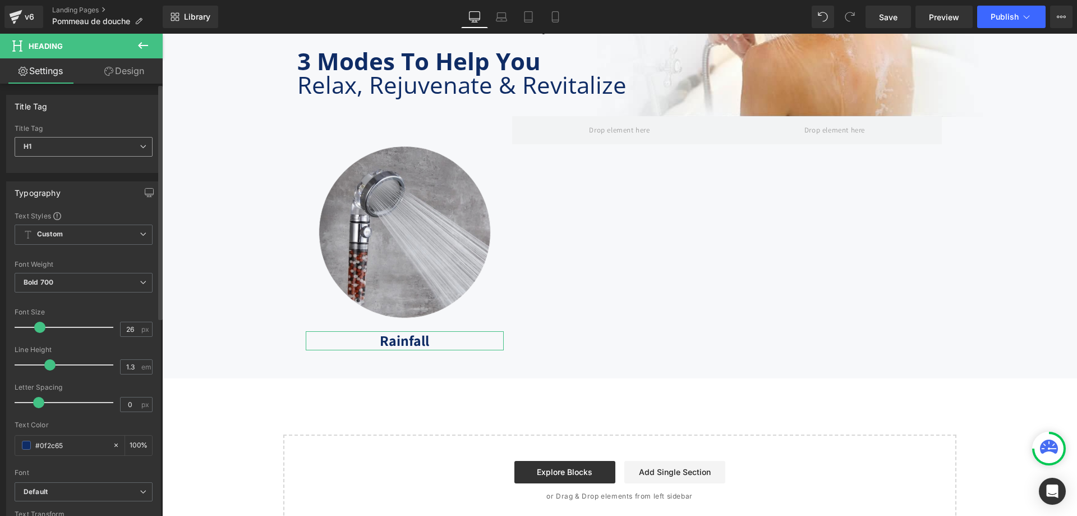
click at [114, 145] on span "H1" at bounding box center [84, 147] width 138 height 20
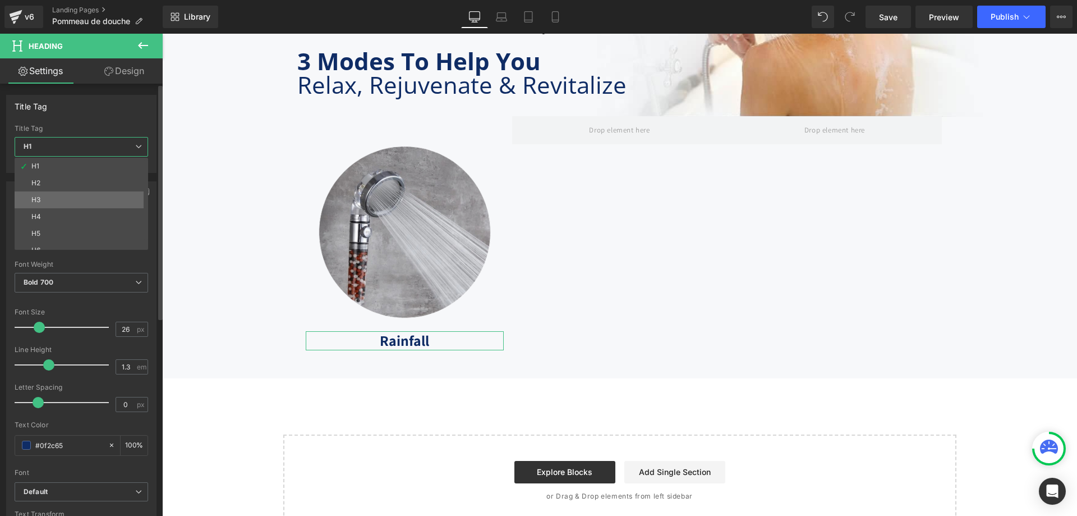
click at [79, 196] on li "H3" at bounding box center [84, 199] width 139 height 17
type input "18"
type input "0.6"
type input "#121212"
type input "100"
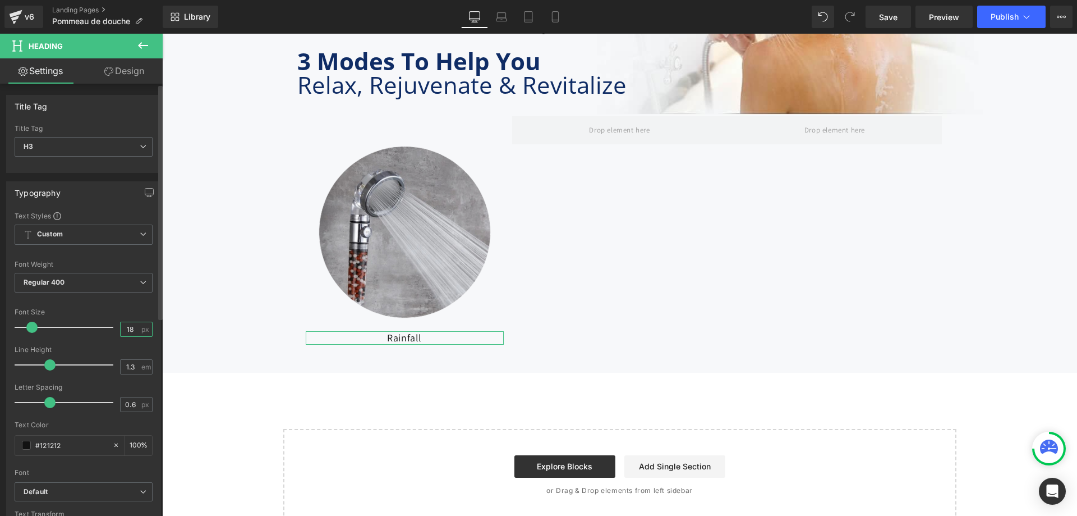
click at [123, 332] on input "18" at bounding box center [131, 329] width 20 height 14
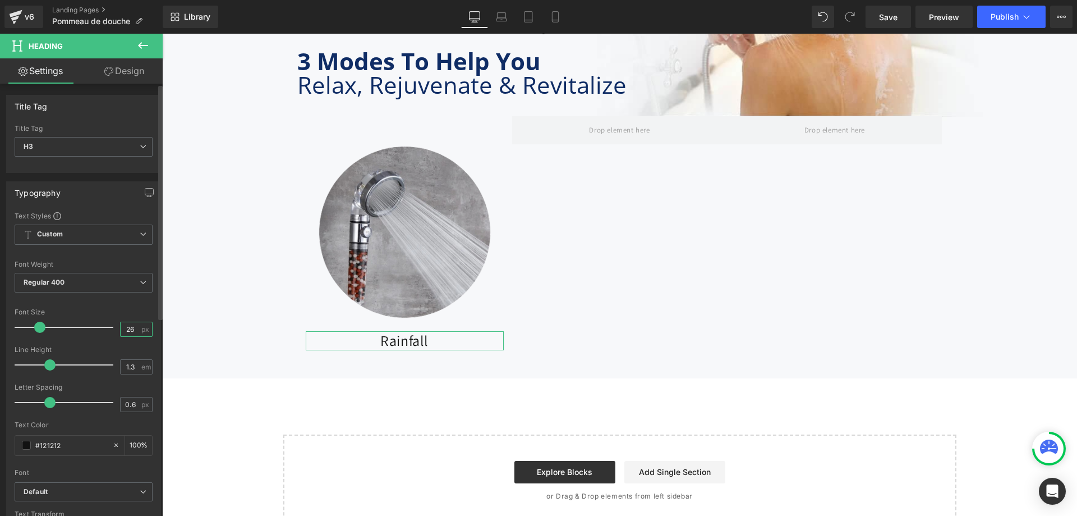
type input "26"
type input "0"
drag, startPoint x: 48, startPoint y: 402, endPoint x: 36, endPoint y: 402, distance: 11.2
click at [36, 402] on span at bounding box center [38, 402] width 11 height 11
click at [59, 447] on input "#121212" at bounding box center [71, 445] width 72 height 12
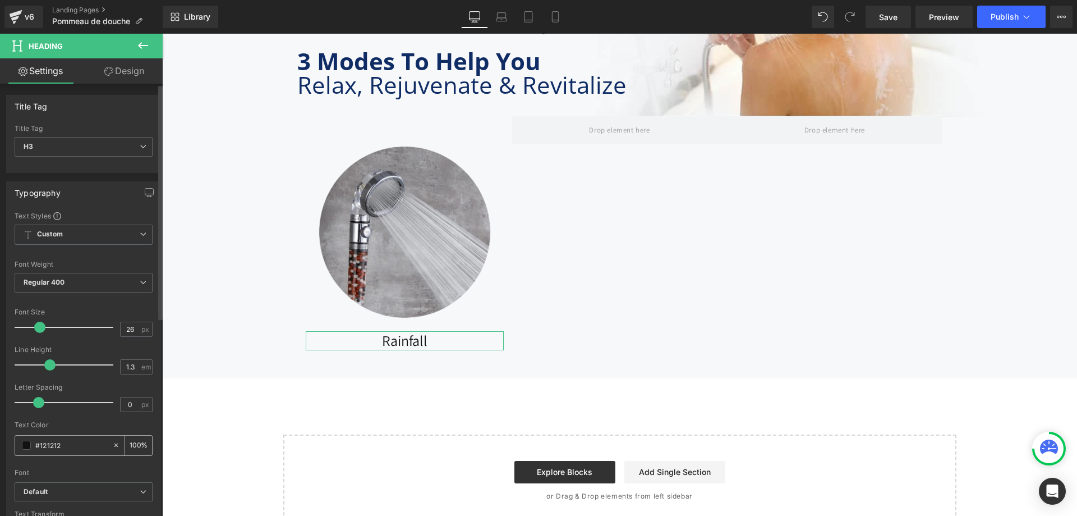
click at [59, 447] on input "#121212" at bounding box center [71, 445] width 72 height 12
type input "#"
type input "0"
paste input "#0f2c65"
type input "#0f2c65"
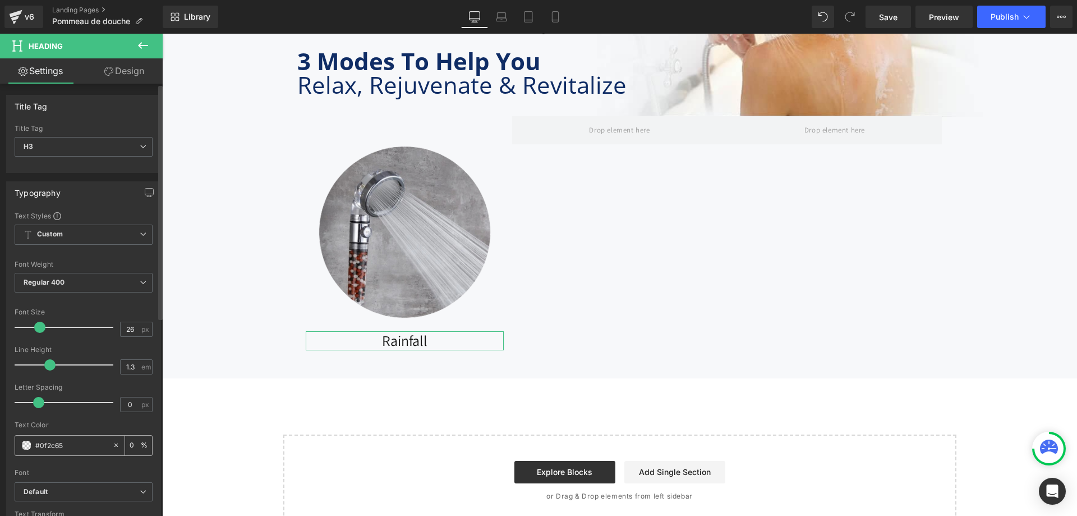
type input "100"
type input "#0f2c65"
click at [135, 281] on span "Regular 400" at bounding box center [84, 283] width 138 height 20
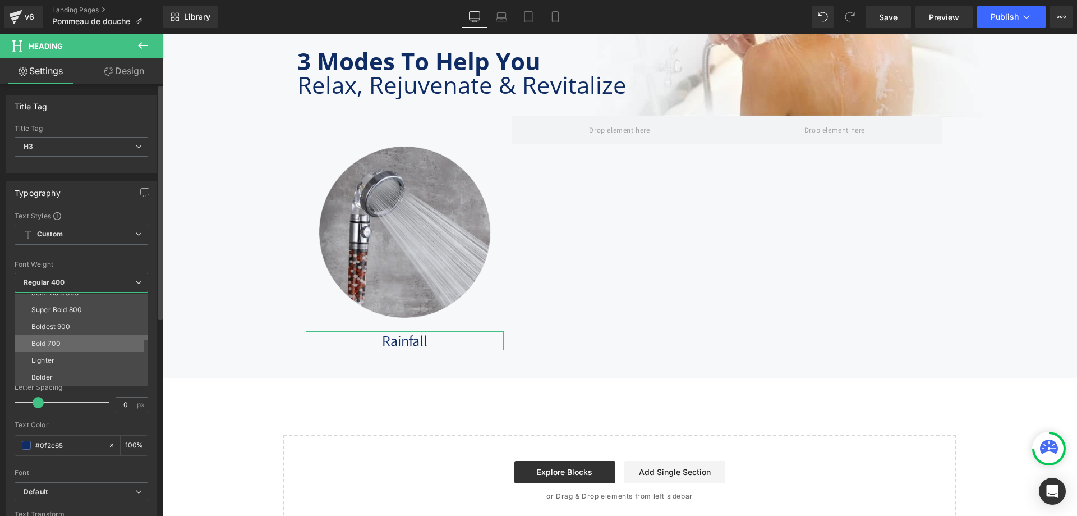
click at [84, 343] on li "Bold 700" at bounding box center [84, 343] width 139 height 17
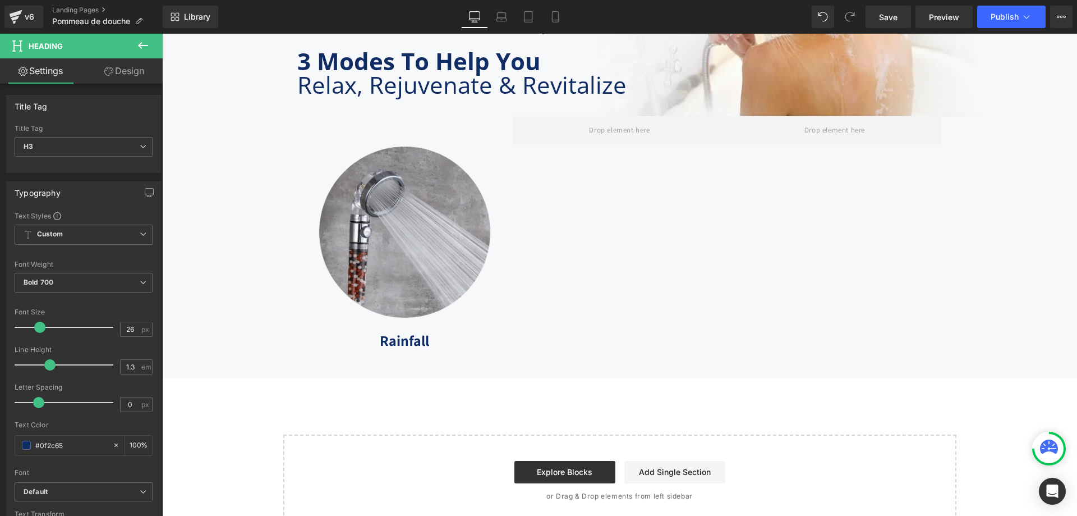
click at [145, 47] on icon at bounding box center [142, 45] width 13 height 13
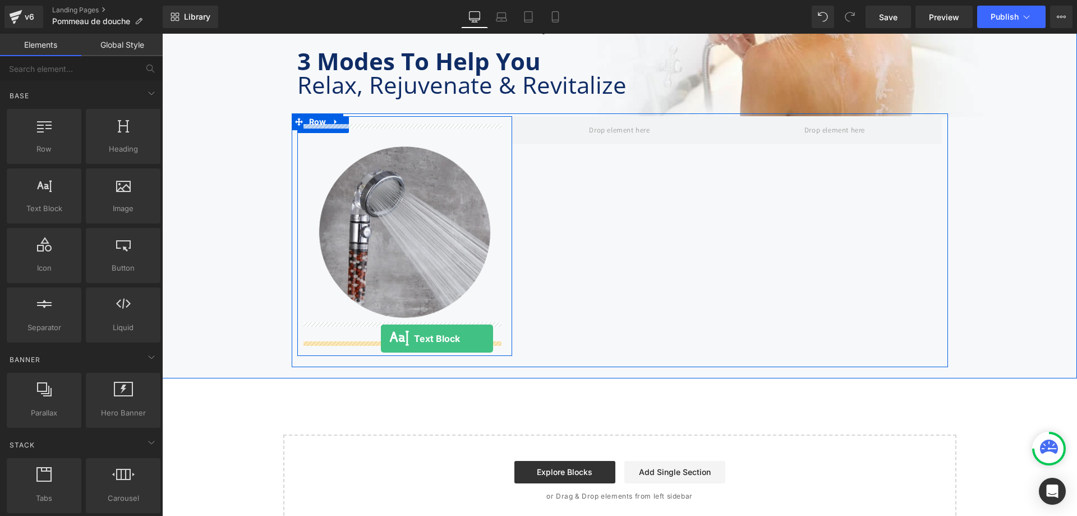
drag, startPoint x: 212, startPoint y: 236, endPoint x: 381, endPoint y: 338, distance: 197.9
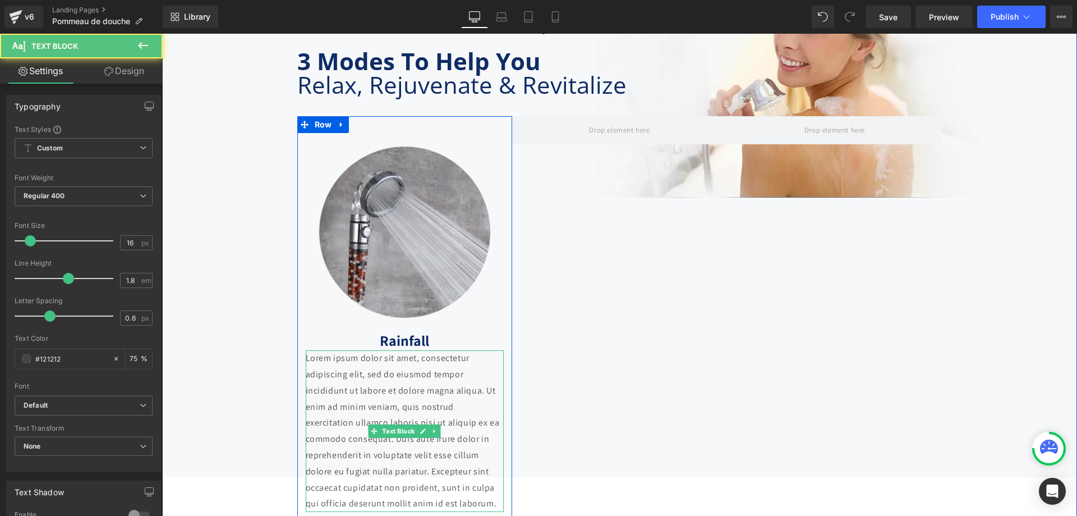
click at [379, 385] on p "Lorem ipsum dolor sit amet, consectetur adipiscing elit, sed do eiusmod tempor …" at bounding box center [405, 431] width 198 height 162
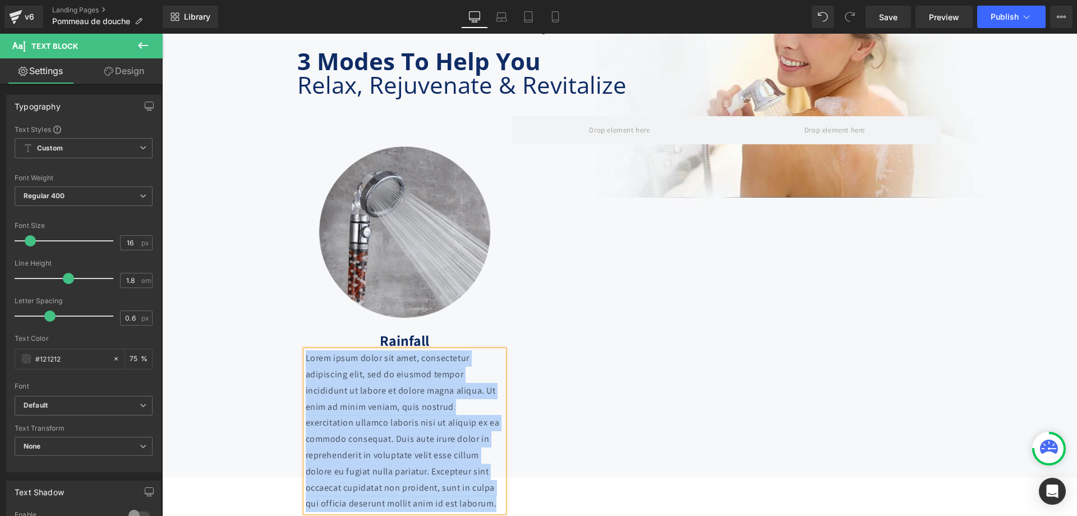
paste div
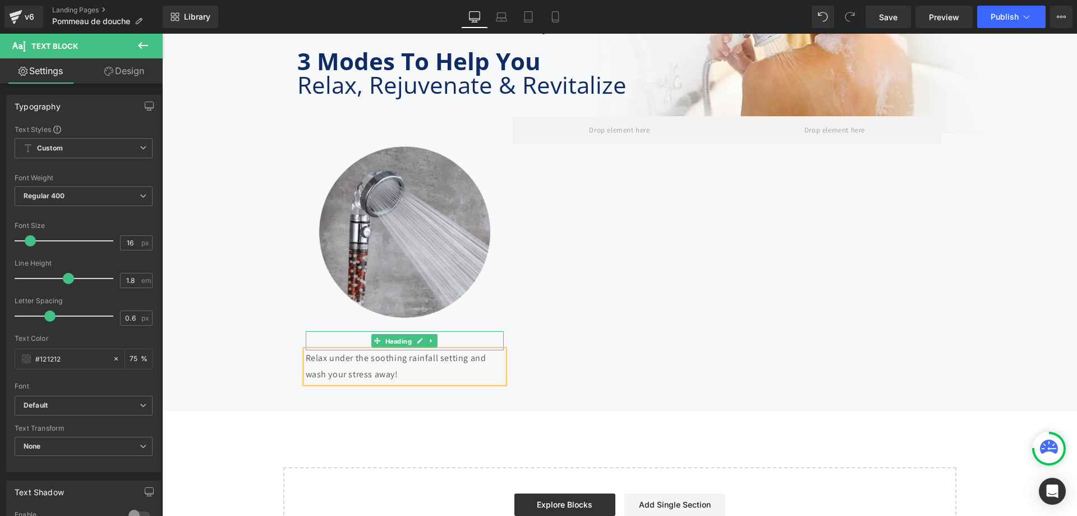
click at [396, 335] on span "Heading" at bounding box center [398, 340] width 31 height 13
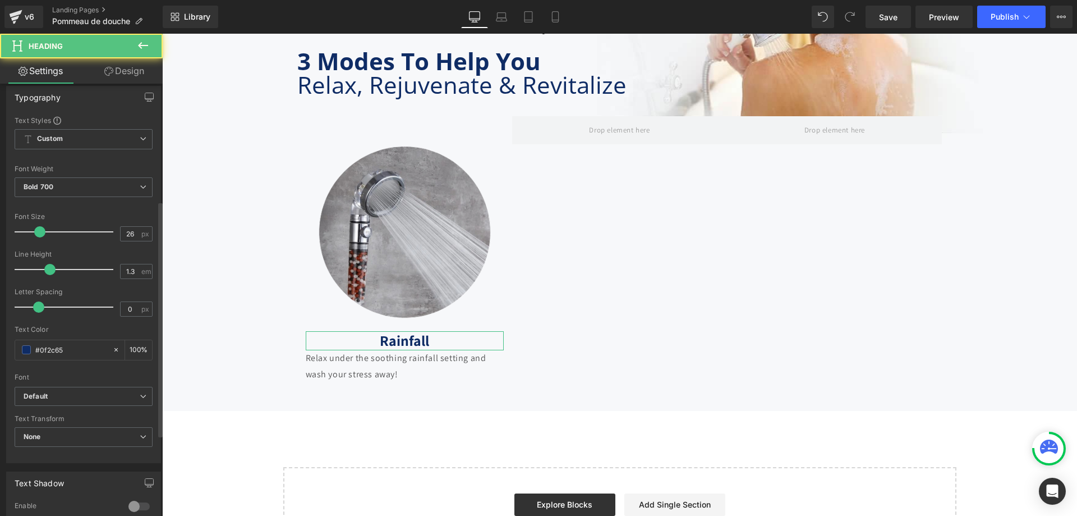
scroll to position [224, 0]
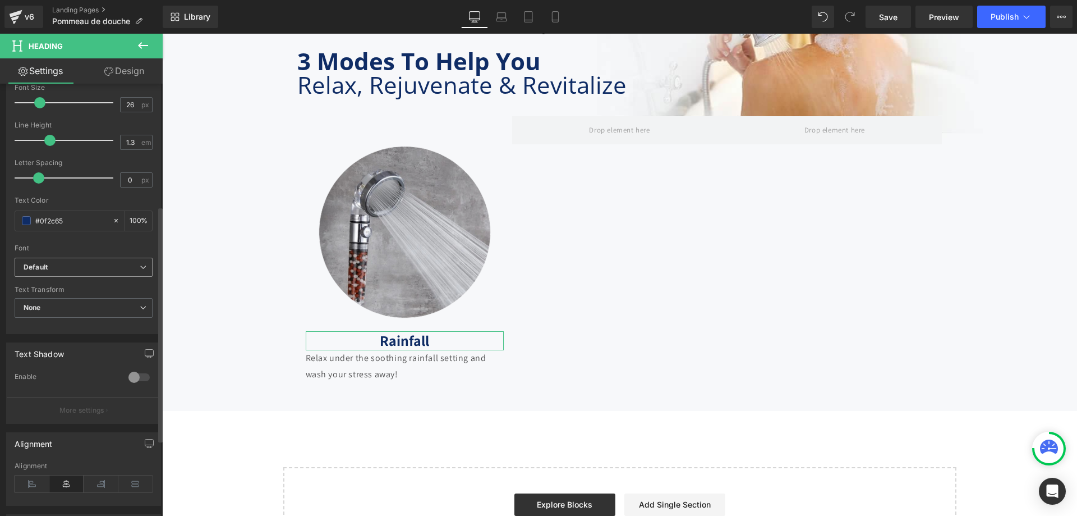
click at [127, 267] on b "Default" at bounding box center [82, 268] width 116 height 10
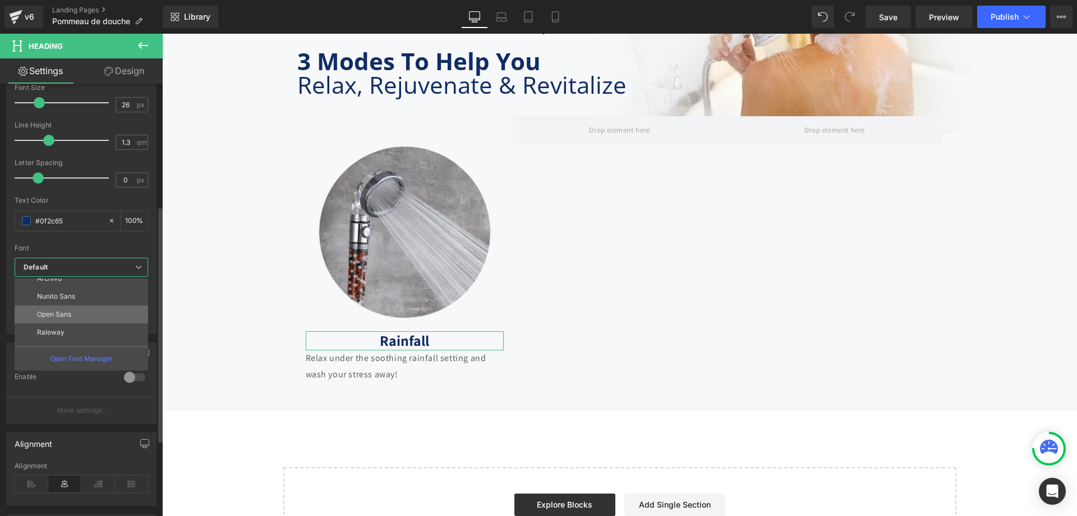
click at [121, 314] on li "Open Sans" at bounding box center [84, 314] width 139 height 18
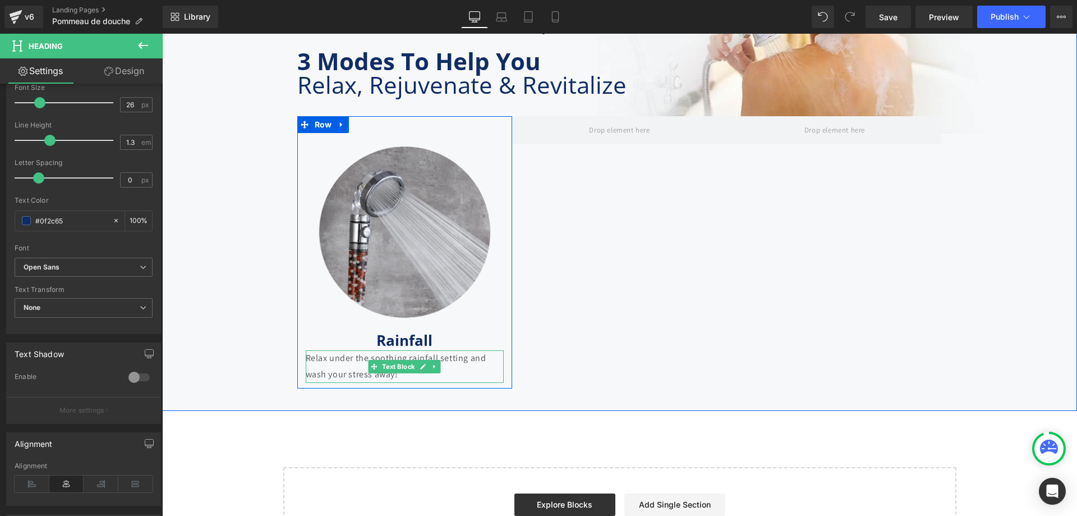
click at [374, 366] on p "Relax under the soothing rainfall setting and wash your stress away!" at bounding box center [405, 366] width 198 height 33
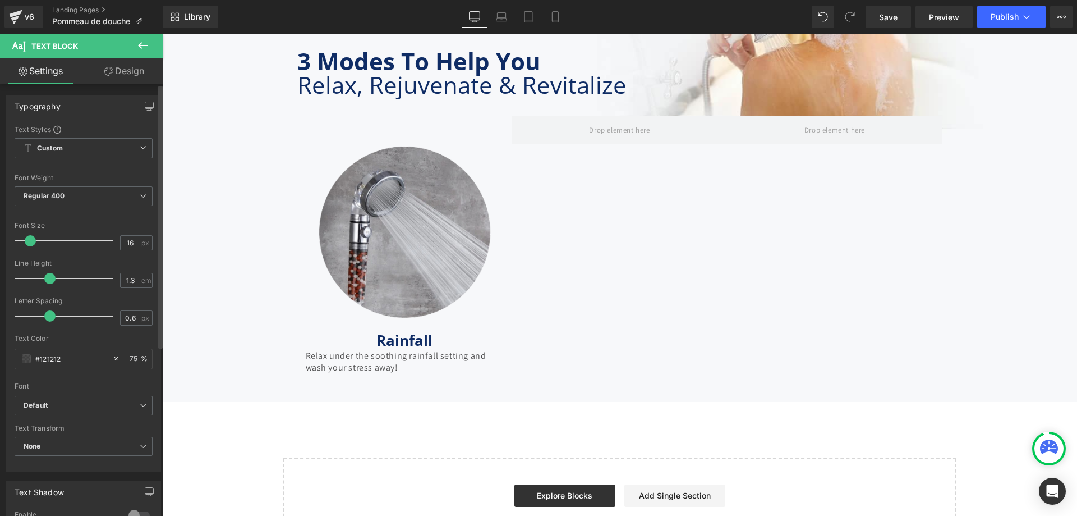
type input "1.4"
drag, startPoint x: 68, startPoint y: 278, endPoint x: 53, endPoint y: 279, distance: 15.2
click at [53, 279] on span at bounding box center [53, 278] width 11 height 11
type input "0"
drag, startPoint x: 50, startPoint y: 317, endPoint x: 39, endPoint y: 313, distance: 11.6
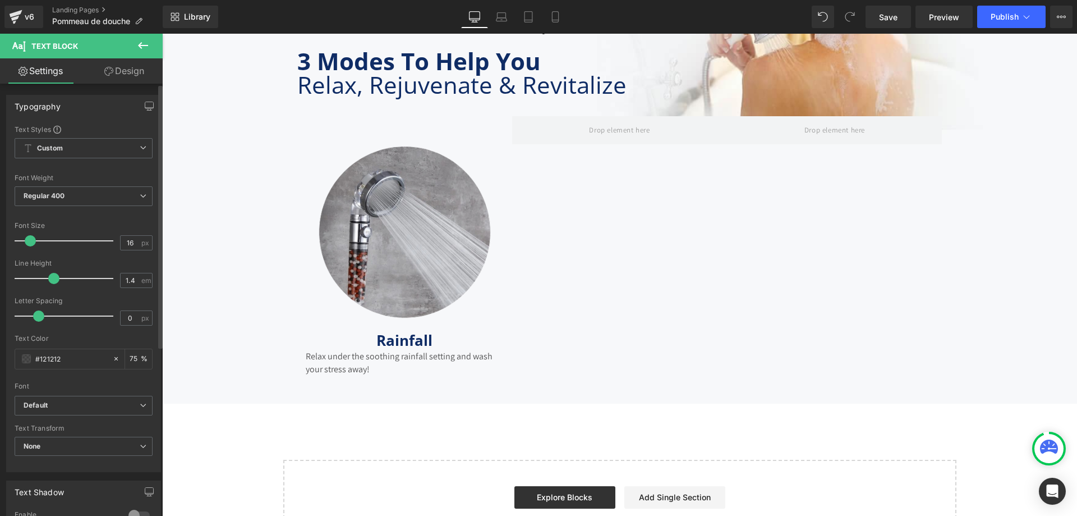
click at [39, 313] on span at bounding box center [38, 315] width 11 height 11
drag, startPoint x: 79, startPoint y: 359, endPoint x: 0, endPoint y: 361, distance: 78.6
click at [0, 361] on div "Typography Text Styles Custom Custom Setup Global Style Custom Setup Global Sty…" at bounding box center [84, 279] width 168 height 386
paste input "333"
type input "#333"
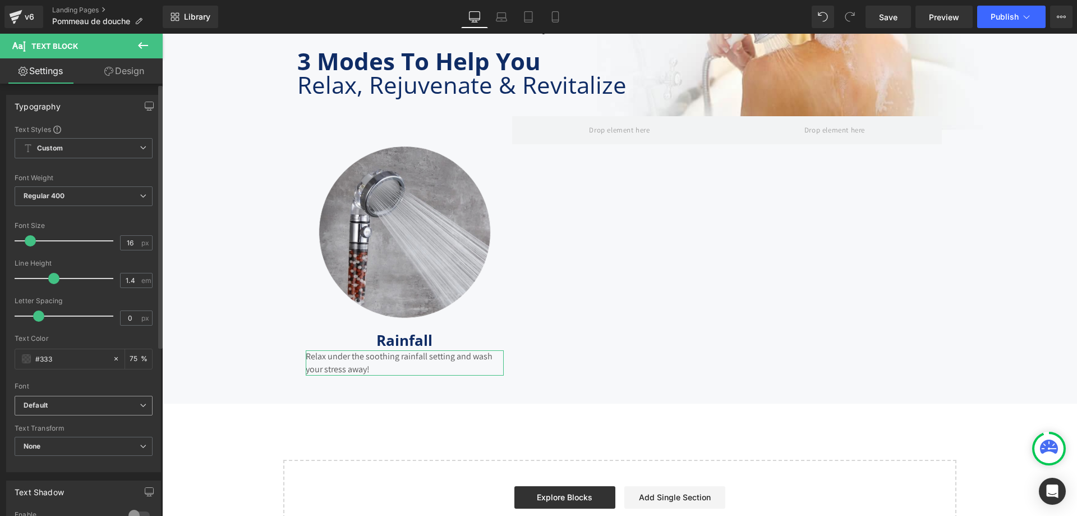
type input "100"
type input "#333333"
click at [126, 245] on input "16" at bounding box center [131, 243] width 20 height 14
type input "18"
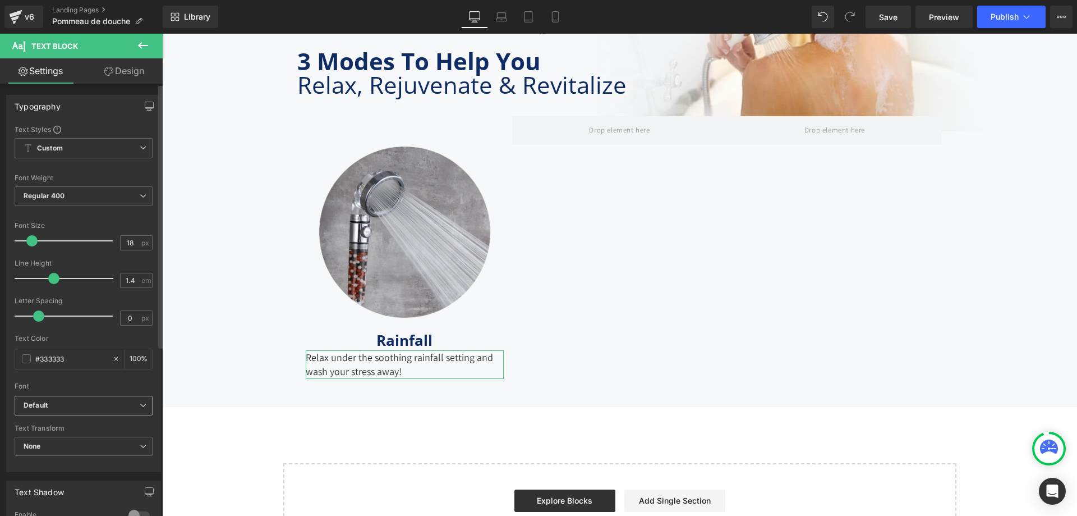
click at [116, 400] on span "Default" at bounding box center [84, 406] width 138 height 20
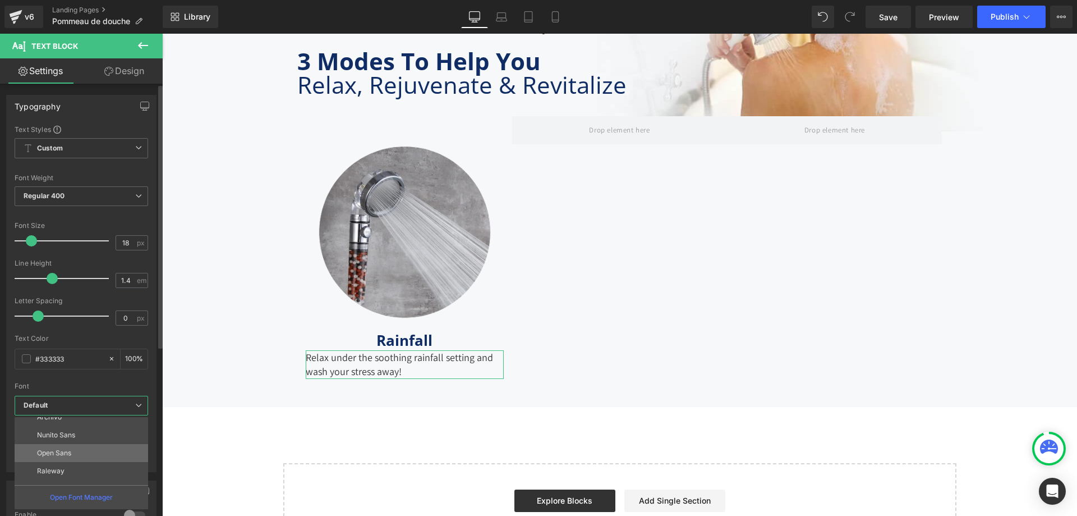
click at [76, 451] on li "Open Sans" at bounding box center [84, 453] width 139 height 18
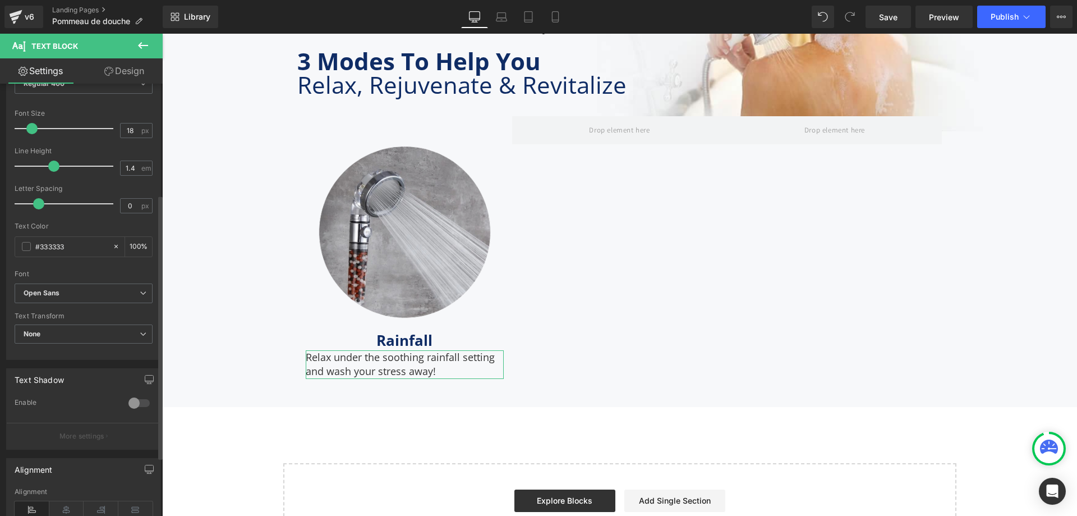
scroll to position [278, 0]
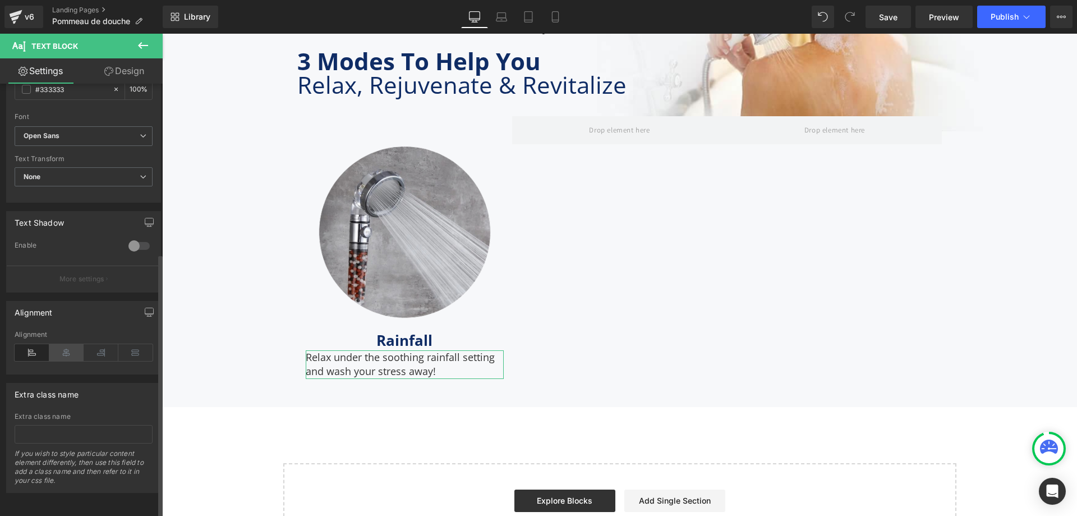
click at [58, 346] on icon at bounding box center [66, 352] width 35 height 17
click at [155, 44] on button at bounding box center [142, 46] width 39 height 25
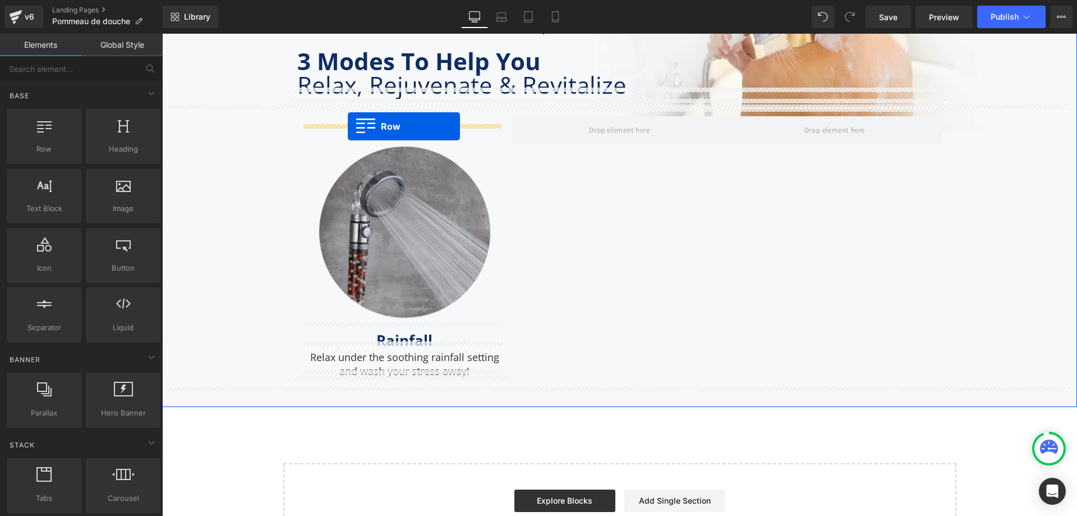
drag, startPoint x: 212, startPoint y: 180, endPoint x: 348, endPoint y: 126, distance: 145.9
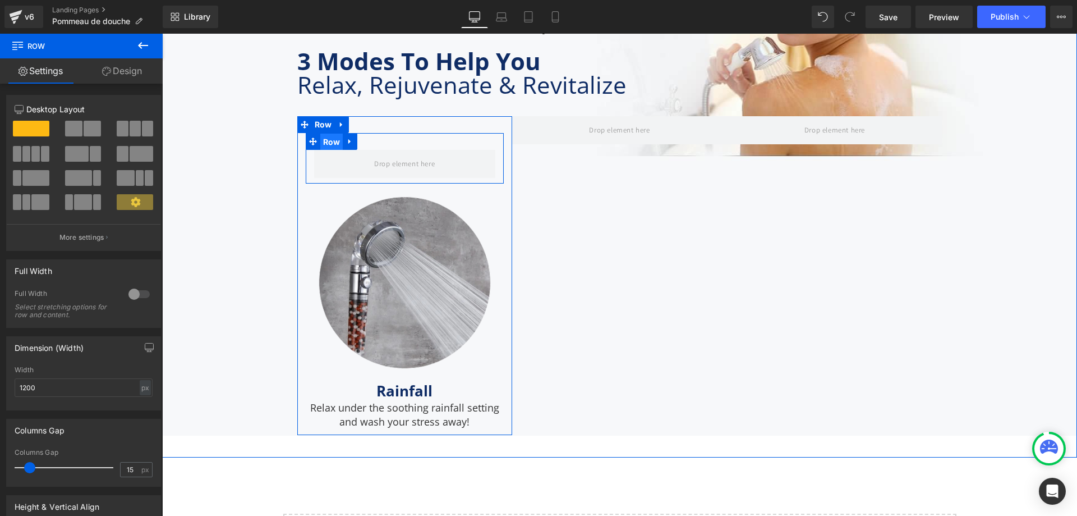
click at [329, 140] on span "Row" at bounding box center [331, 142] width 23 height 17
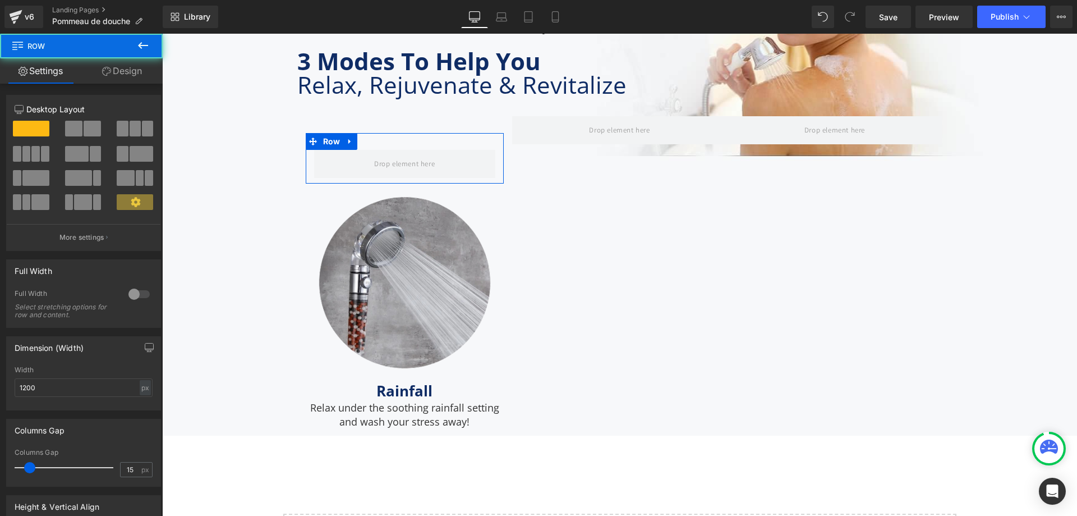
click at [121, 70] on link "Design" at bounding box center [121, 70] width 81 height 25
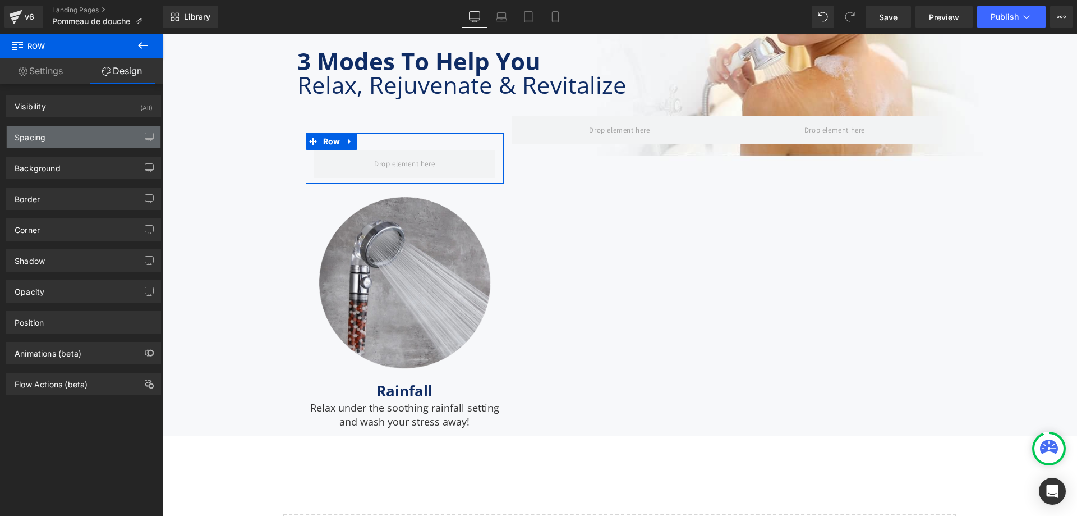
click at [102, 134] on div "Spacing" at bounding box center [84, 136] width 154 height 21
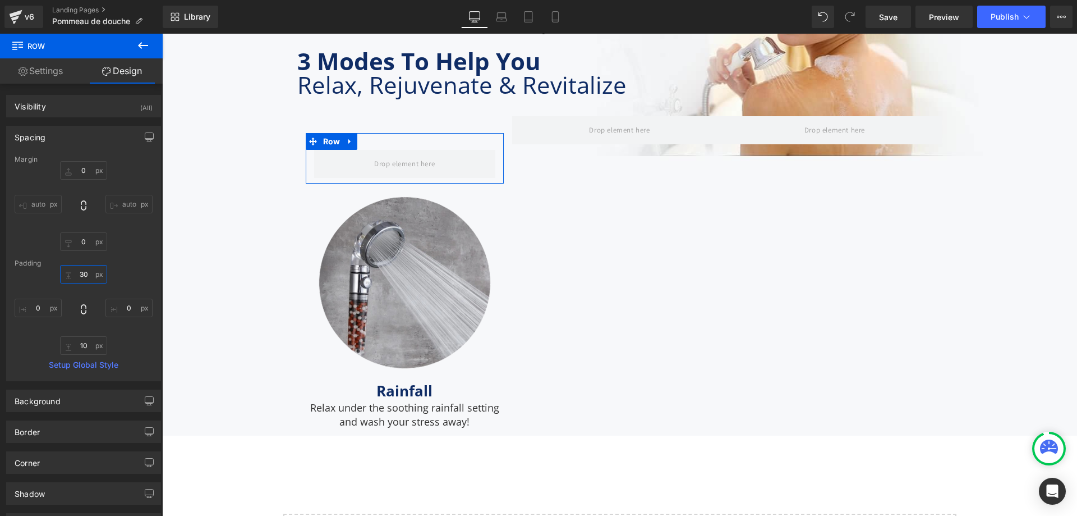
click at [92, 272] on input "30" at bounding box center [83, 274] width 47 height 19
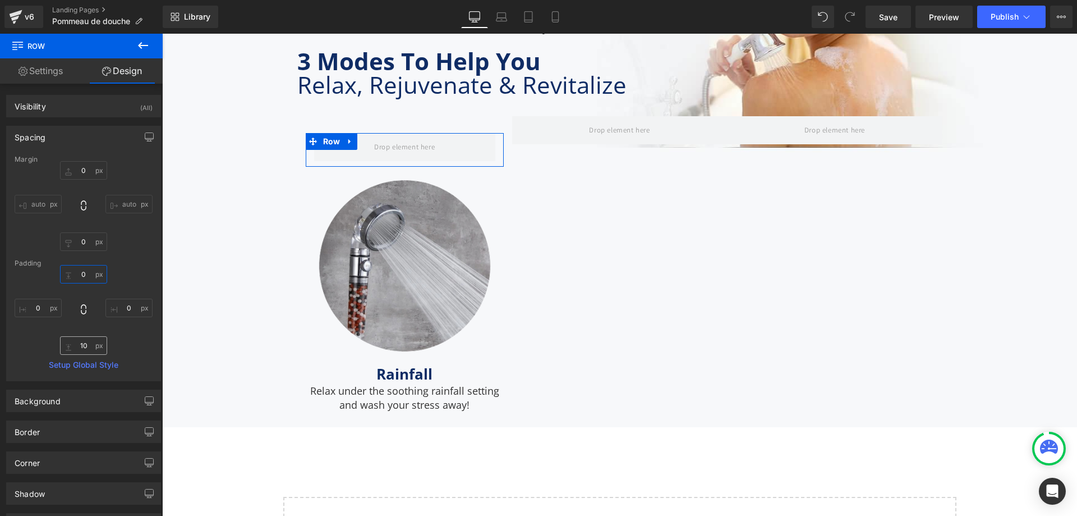
type input "0"
click at [79, 341] on input "10" at bounding box center [83, 345] width 47 height 19
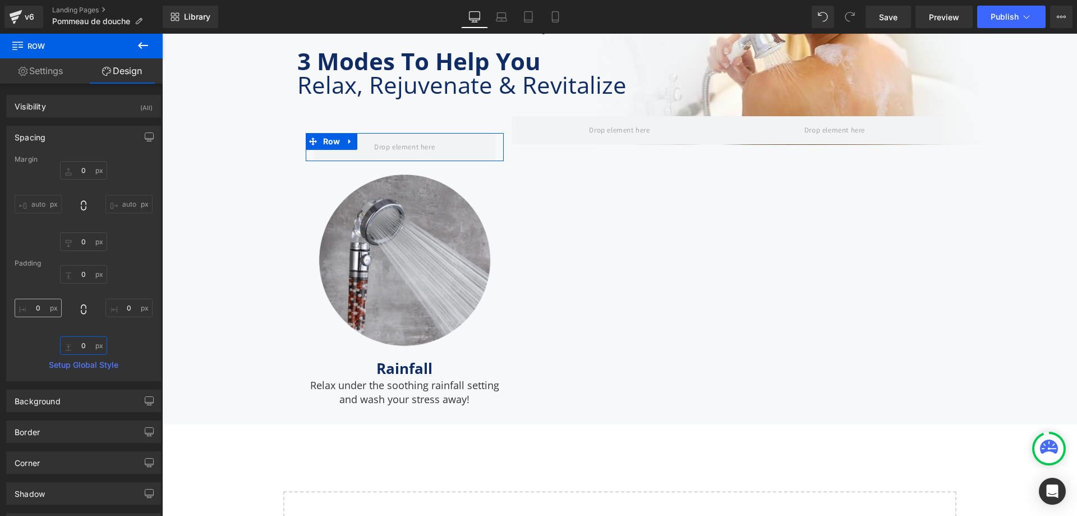
type input "0"
click at [44, 310] on input "0" at bounding box center [38, 308] width 47 height 19
type input "10"
click at [130, 304] on input "0" at bounding box center [128, 308] width 47 height 19
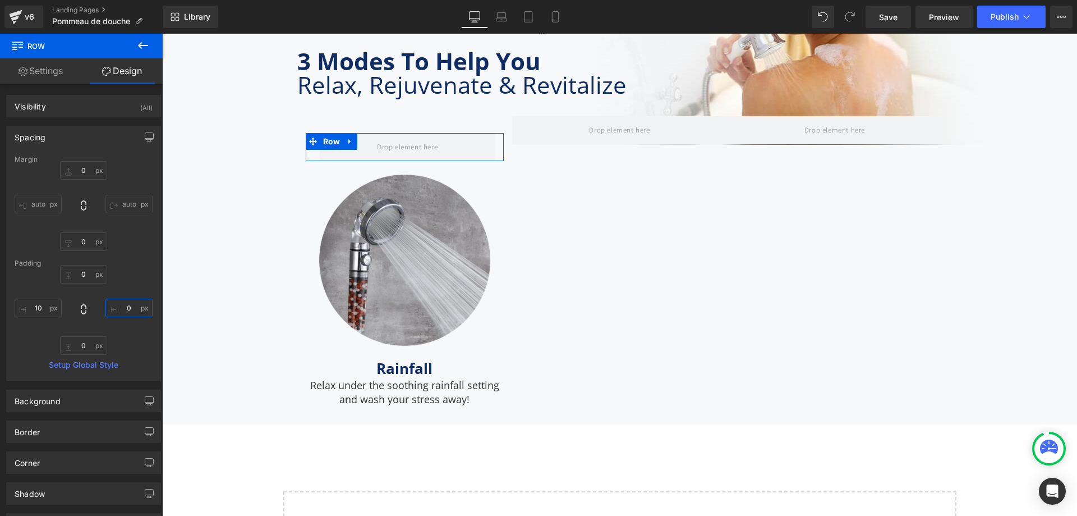
click at [130, 304] on input "0" at bounding box center [128, 308] width 47 height 19
type input "10"
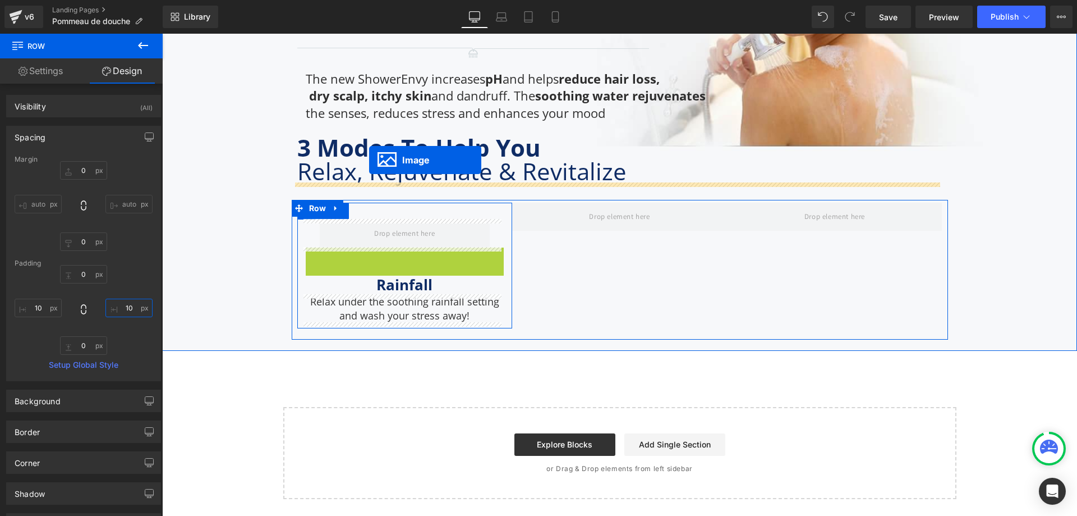
scroll to position [3295, 0]
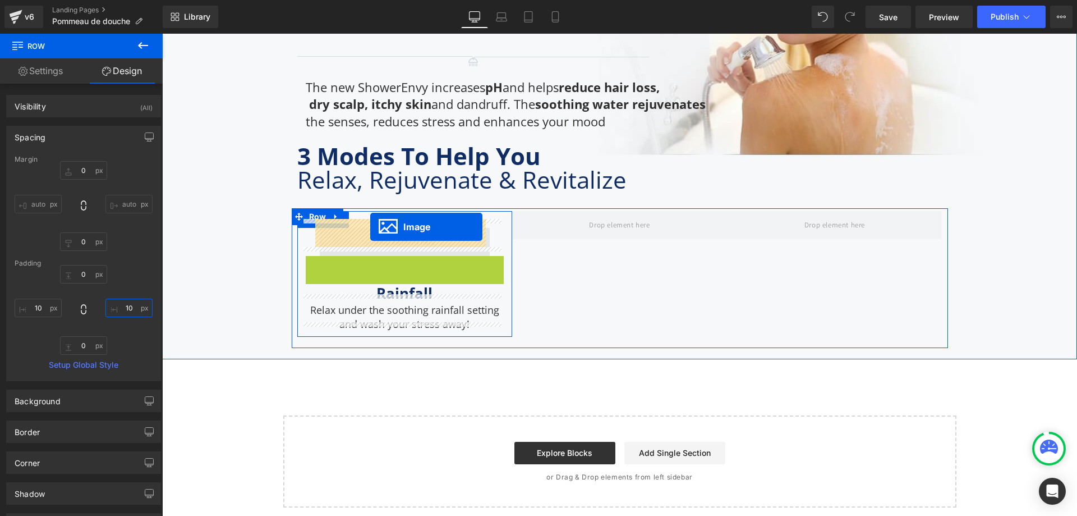
drag, startPoint x: 383, startPoint y: 251, endPoint x: 370, endPoint y: 227, distance: 27.9
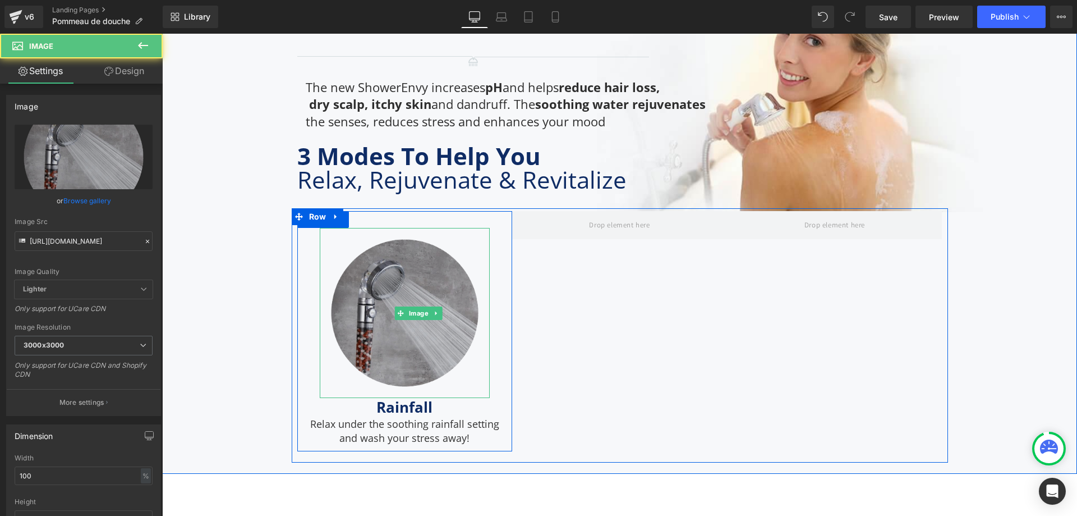
scroll to position [3390, 0]
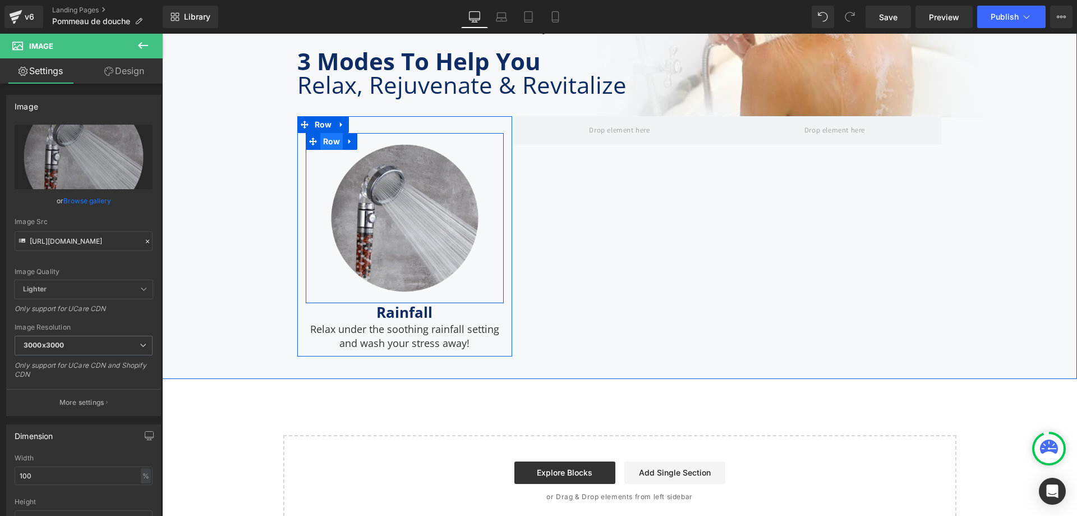
click at [324, 138] on span "Row" at bounding box center [331, 141] width 23 height 17
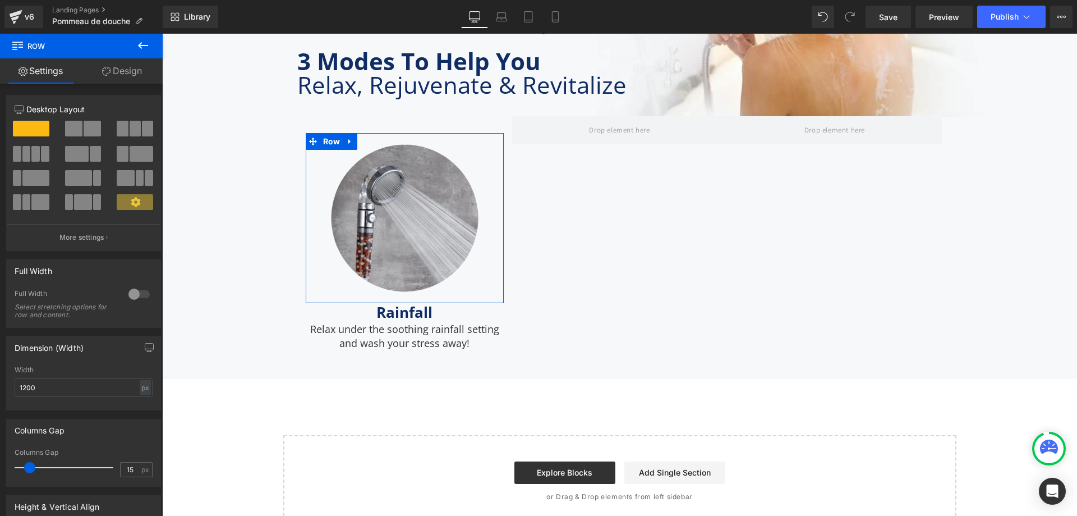
click at [126, 77] on link "Design" at bounding box center [121, 70] width 81 height 25
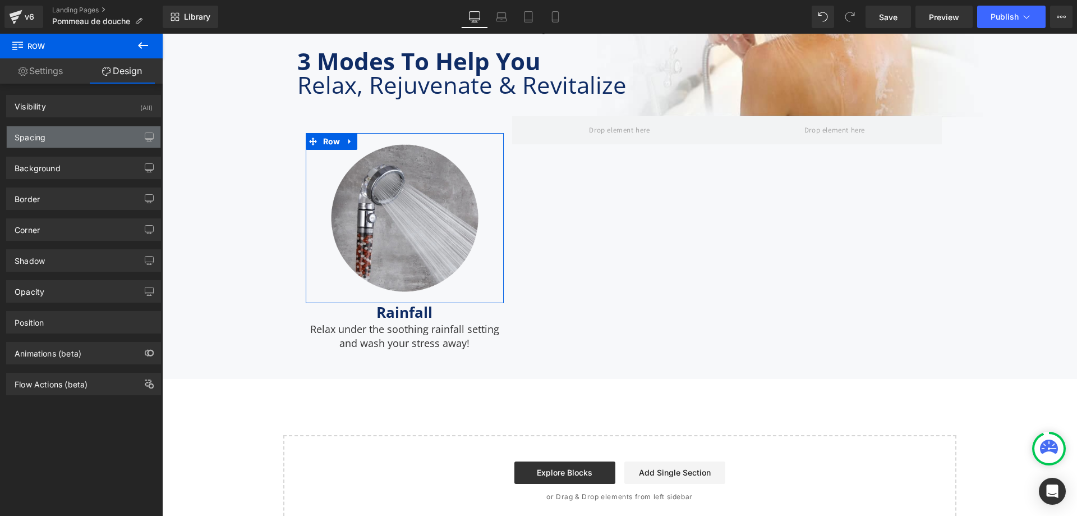
click at [113, 139] on div "Spacing" at bounding box center [84, 136] width 154 height 21
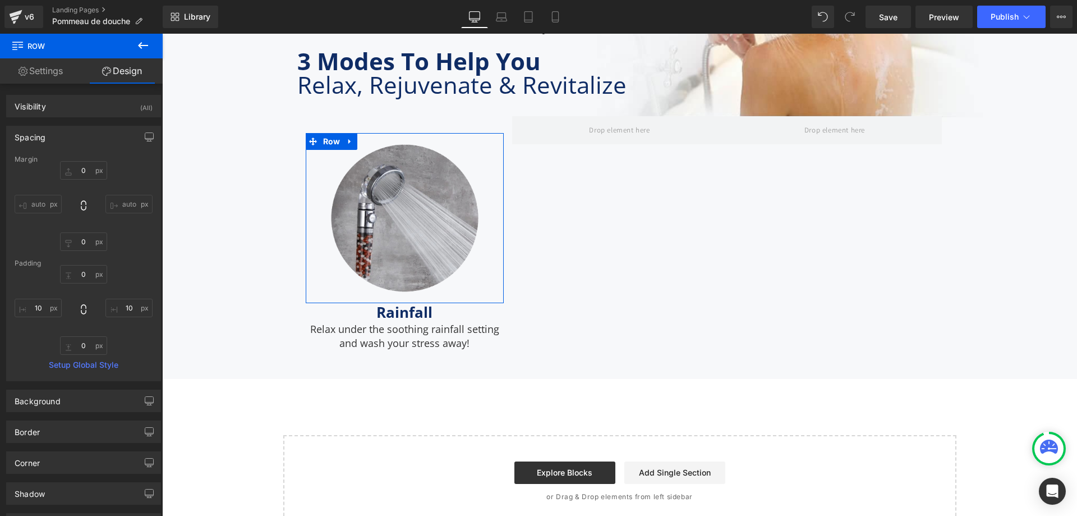
click at [59, 77] on link "Settings" at bounding box center [40, 70] width 81 height 25
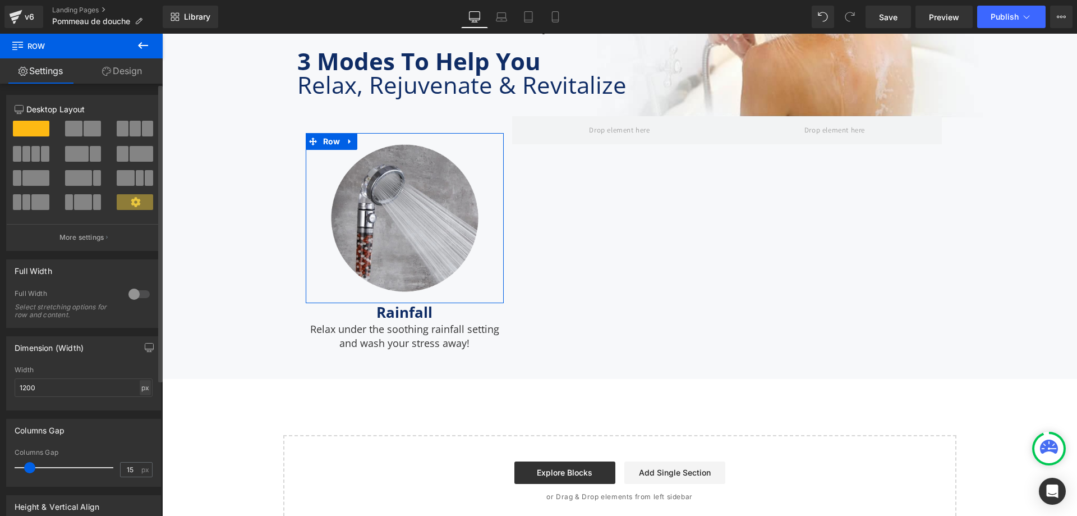
click at [140, 391] on div "px" at bounding box center [145, 387] width 11 height 15
click at [144, 401] on li "%" at bounding box center [145, 405] width 14 height 16
type input "100"
click at [126, 465] on input "15" at bounding box center [131, 469] width 20 height 14
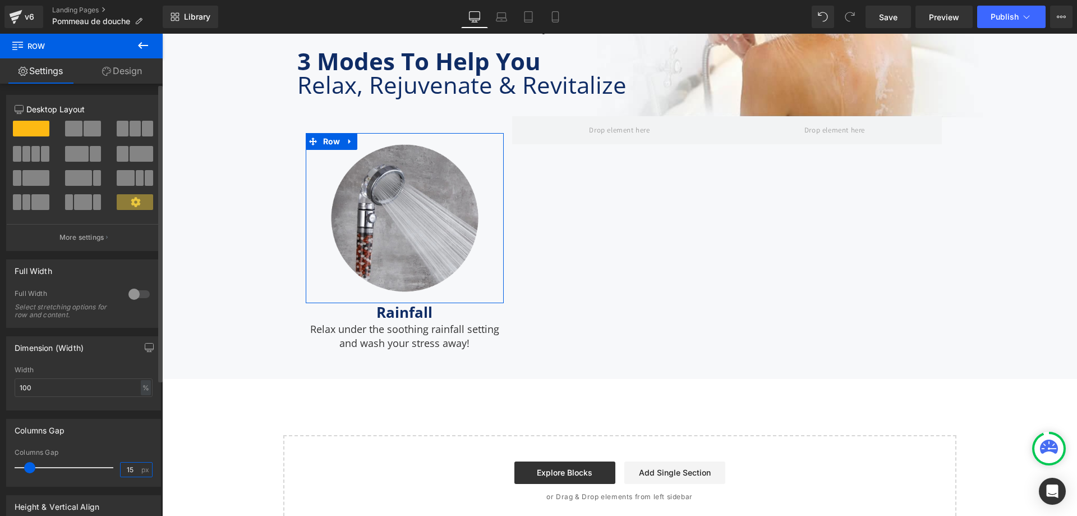
type input "0"
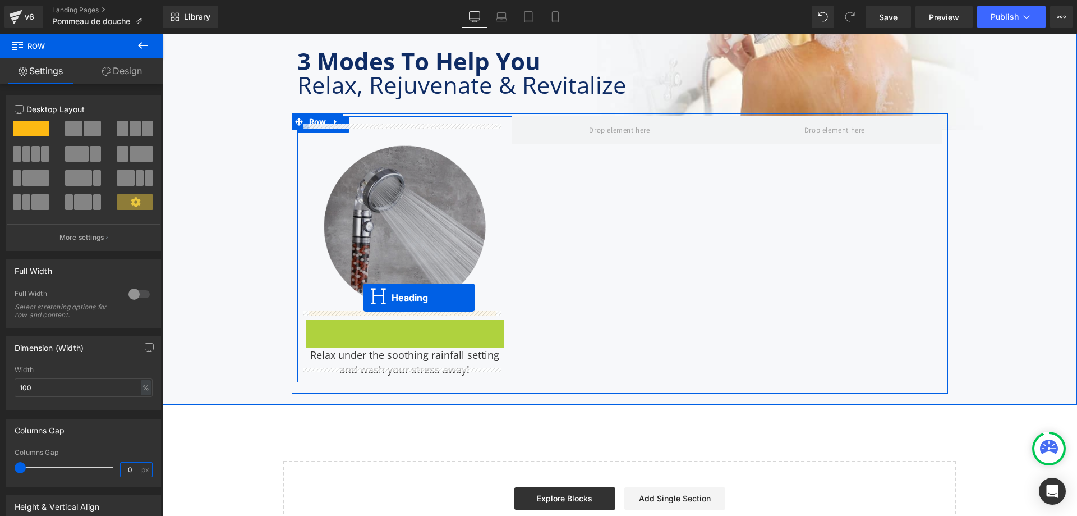
drag, startPoint x: 375, startPoint y: 320, endPoint x: 363, endPoint y: 297, distance: 26.1
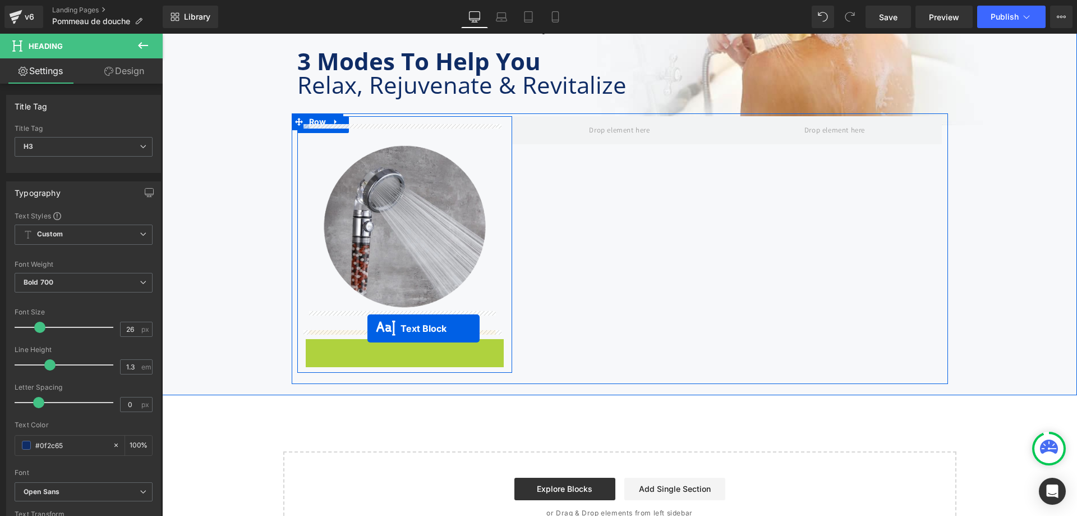
drag, startPoint x: 368, startPoint y: 345, endPoint x: 368, endPoint y: 328, distance: 16.3
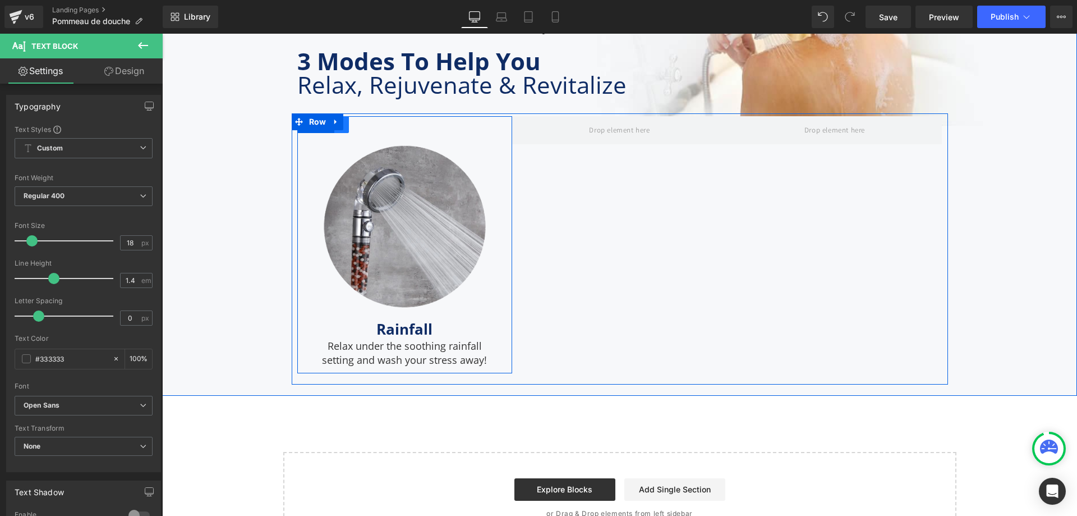
click at [344, 123] on link at bounding box center [341, 124] width 15 height 17
click at [352, 121] on icon at bounding box center [356, 125] width 8 height 8
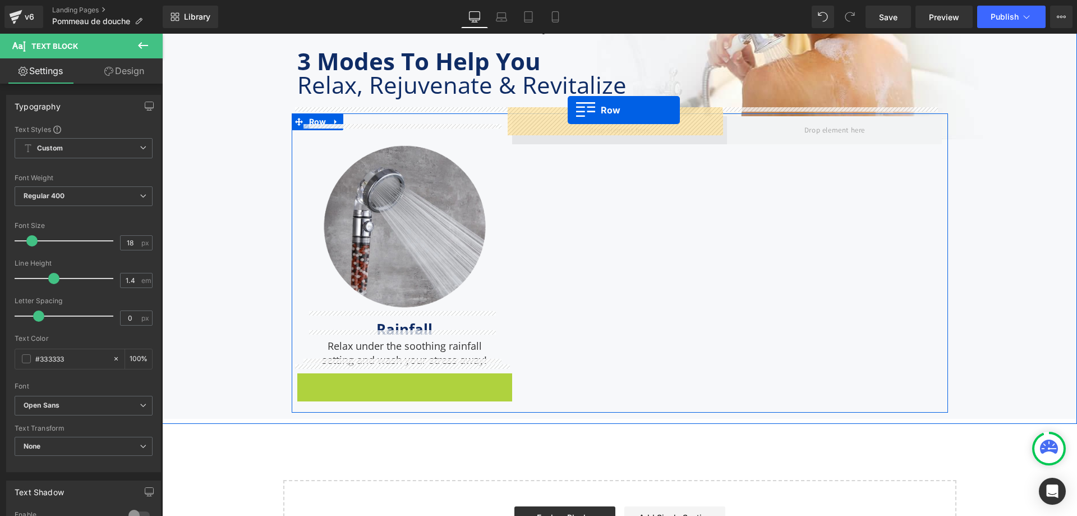
drag, startPoint x: 301, startPoint y: 374, endPoint x: 568, endPoint y: 110, distance: 375.0
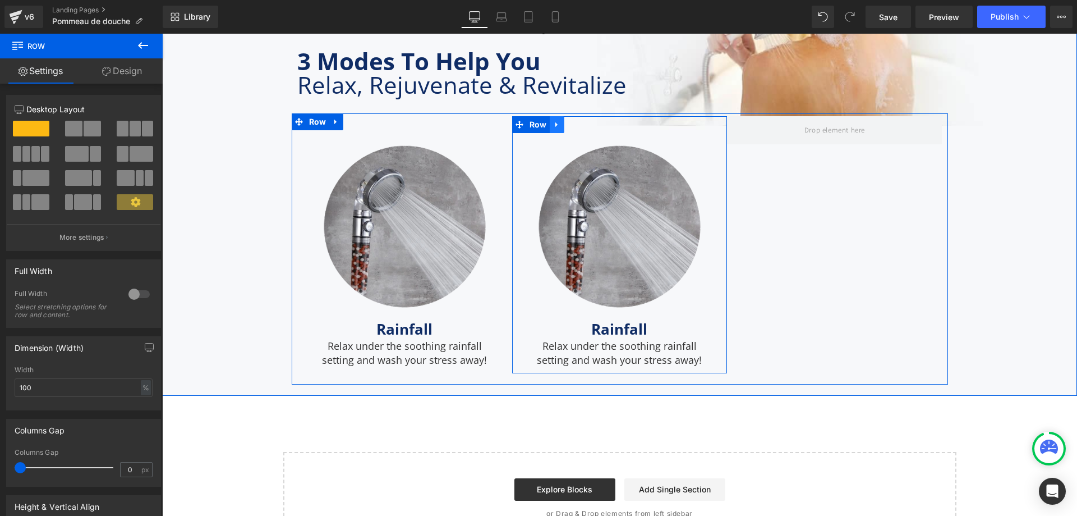
click at [558, 119] on link at bounding box center [557, 124] width 15 height 17
click at [570, 121] on icon at bounding box center [572, 125] width 8 height 8
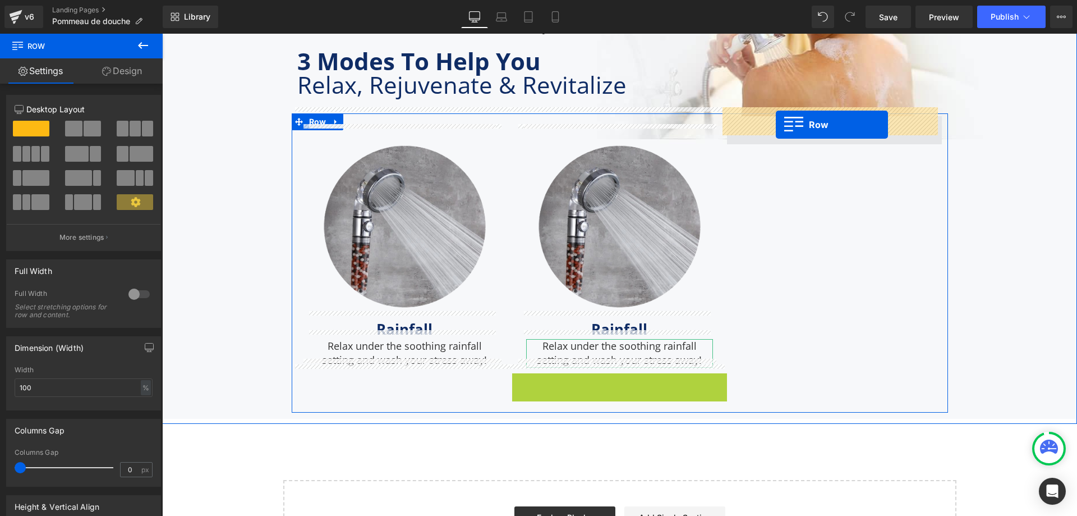
drag, startPoint x: 515, startPoint y: 377, endPoint x: 776, endPoint y: 125, distance: 362.7
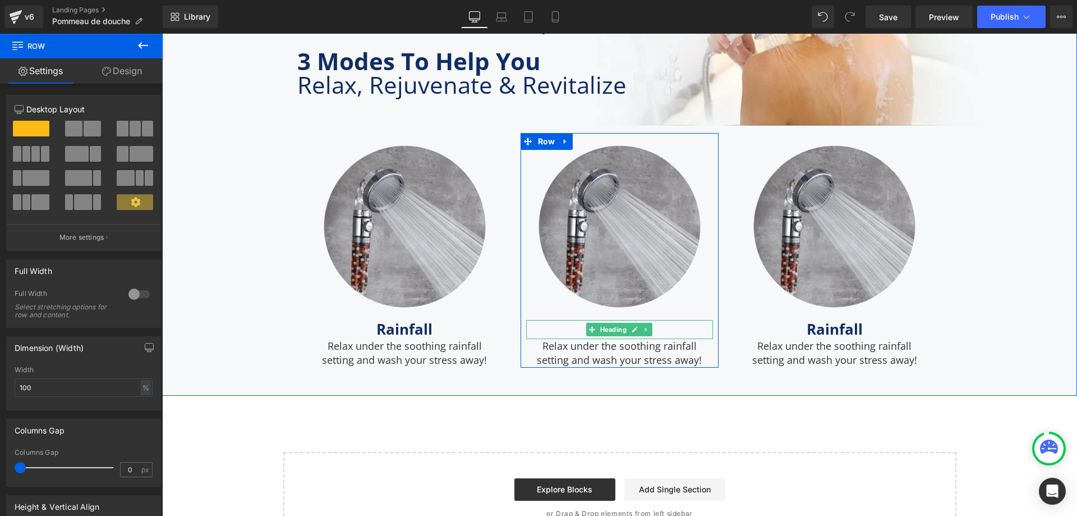
click at [576, 320] on h3 "Rainfall" at bounding box center [619, 329] width 187 height 19
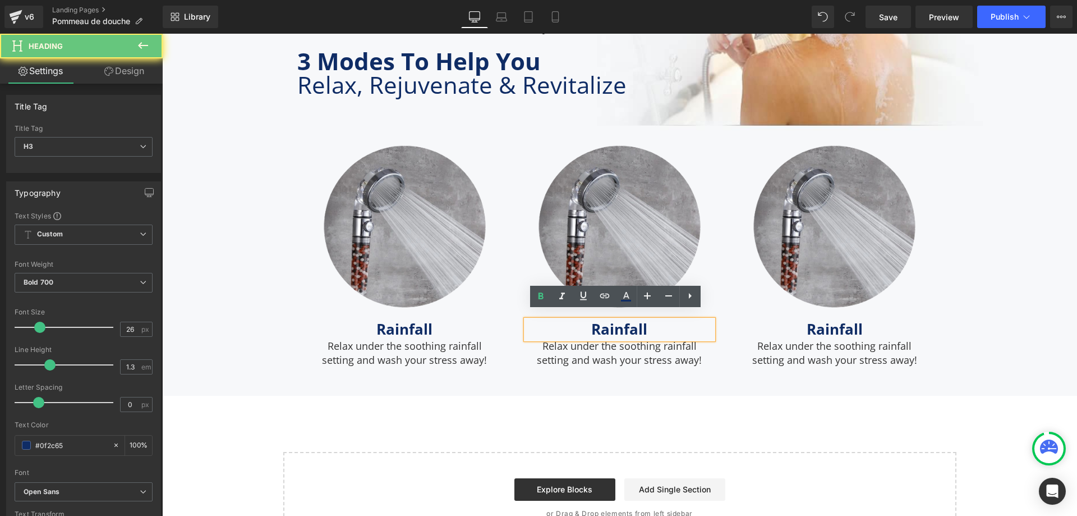
click at [585, 324] on h3 "Rainfall" at bounding box center [619, 329] width 187 height 19
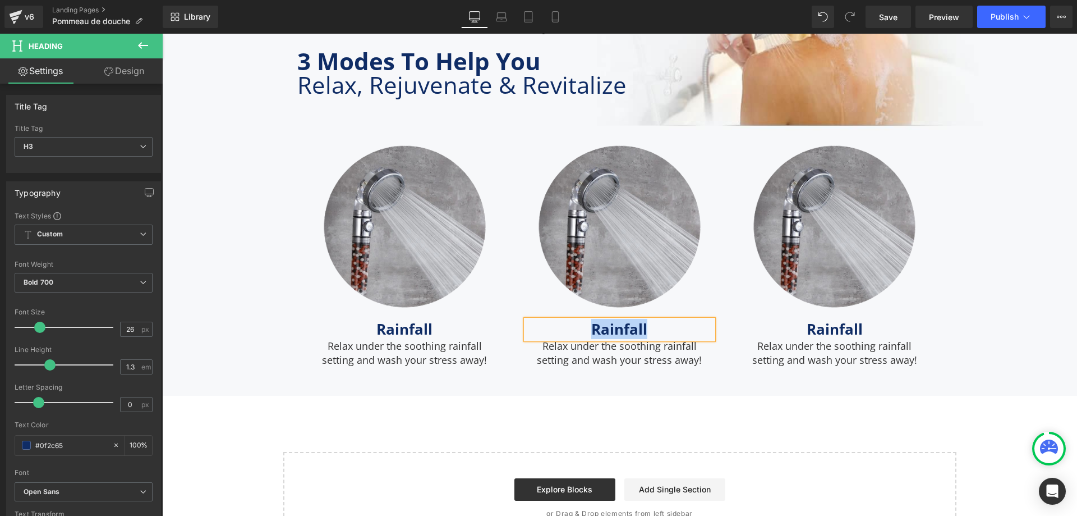
paste div
click at [615, 220] on span "Image" at bounding box center [620, 226] width 24 height 13
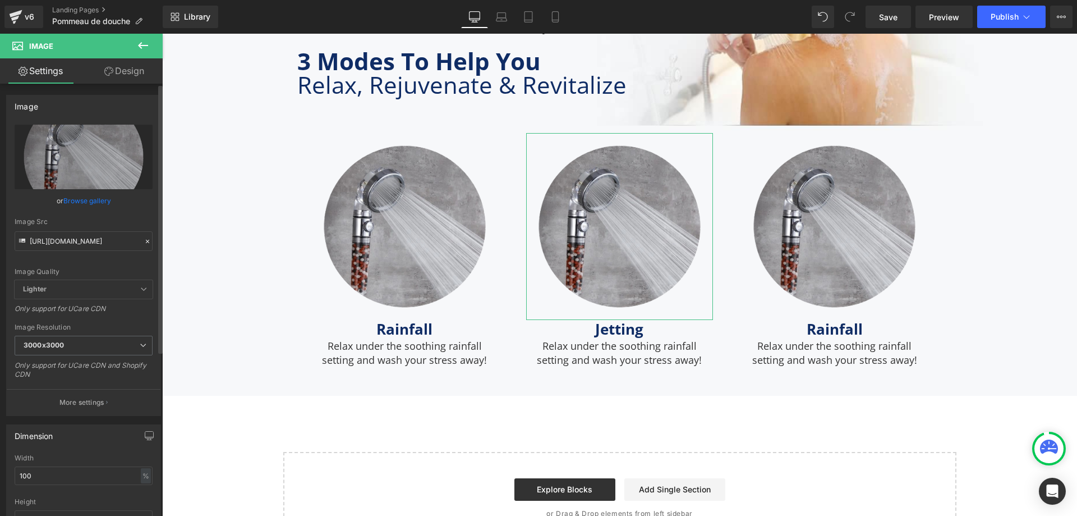
click at [82, 200] on link "Browse gallery" at bounding box center [87, 201] width 48 height 20
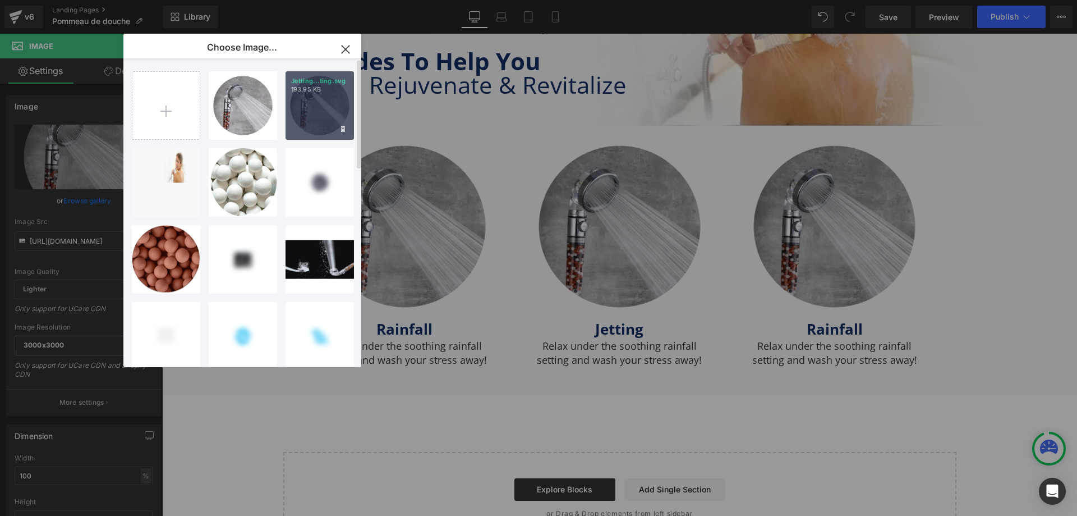
click at [318, 109] on div "Jetting...ting.svg 193.95 KB" at bounding box center [320, 105] width 68 height 68
type input "https://ucarecdn.com/8a1bac16-e250-4416-ada7-161fe8b3e354/Jetting.svg"
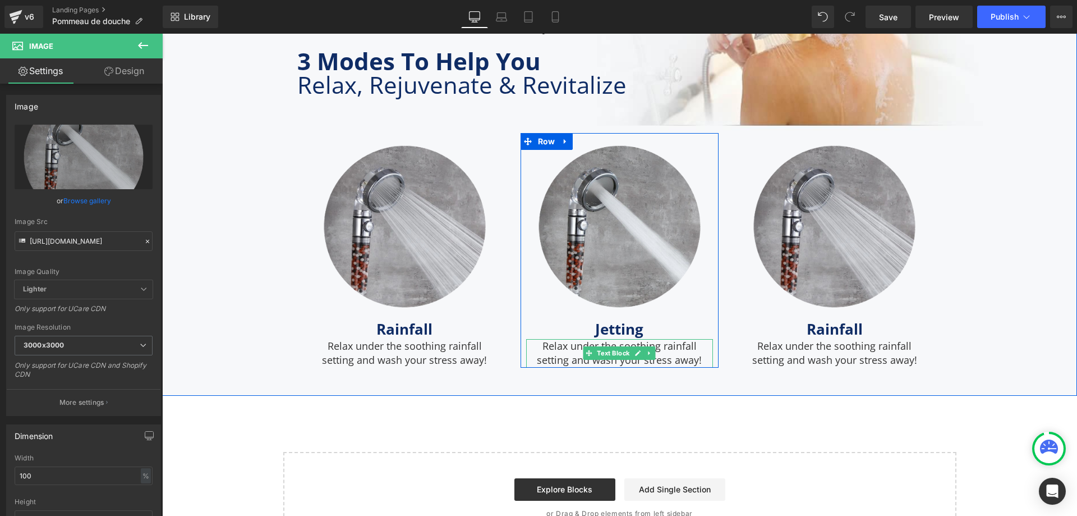
click at [567, 344] on p "Relax under the soothing rainfall setting and wash your stress away!" at bounding box center [619, 353] width 187 height 28
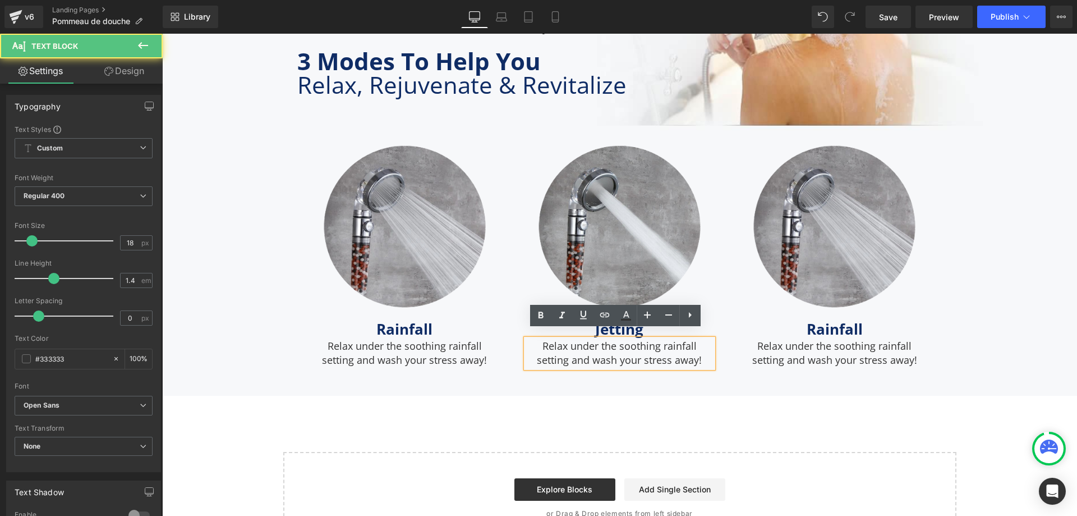
click at [558, 347] on p "Relax under the soothing rainfall setting and wash your stress away!" at bounding box center [619, 353] width 187 height 28
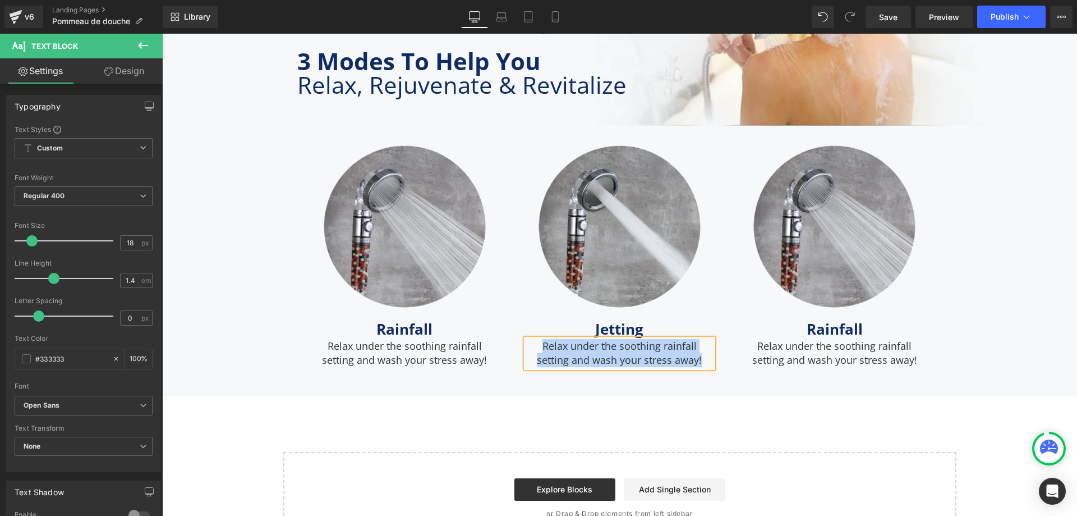
paste div
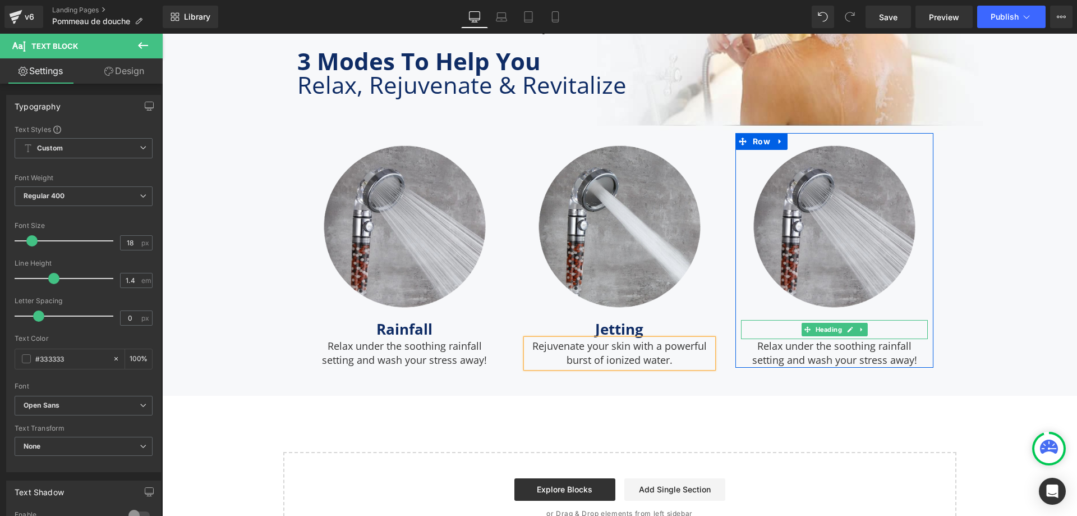
click at [793, 320] on h3 "Rainfall" at bounding box center [834, 329] width 187 height 19
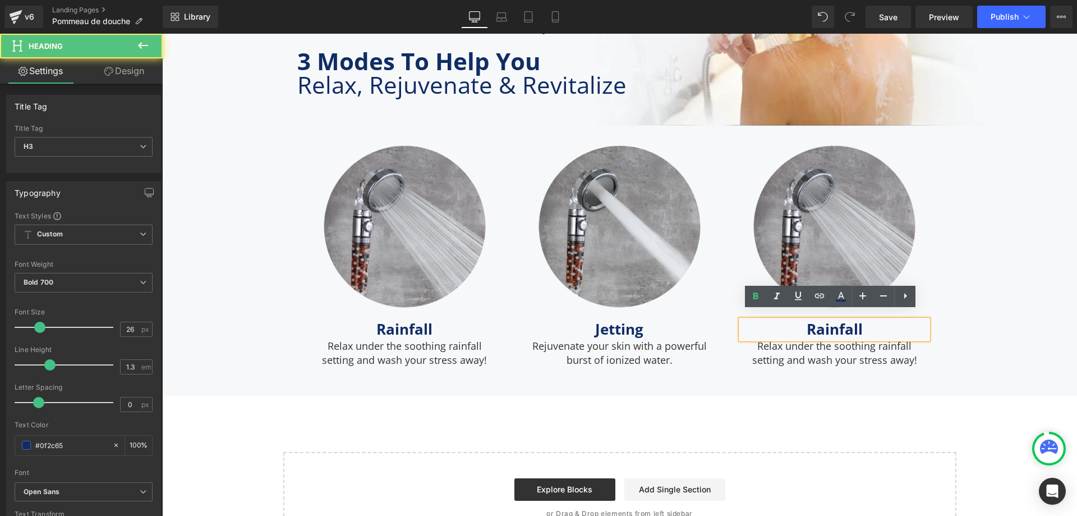
click at [799, 323] on h3 "Rainfall" at bounding box center [834, 329] width 187 height 19
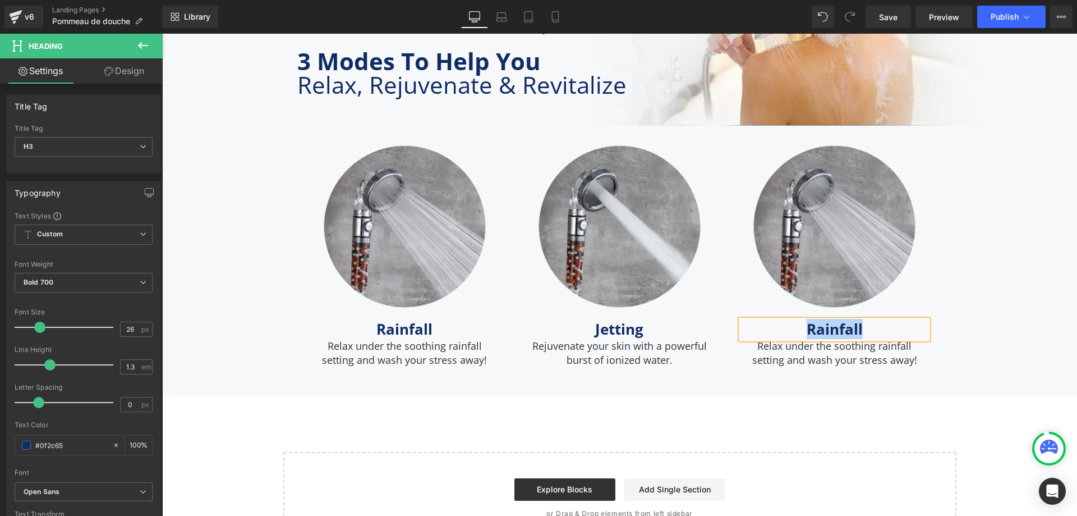
paste div
click at [826, 221] on span "Image" at bounding box center [835, 227] width 24 height 13
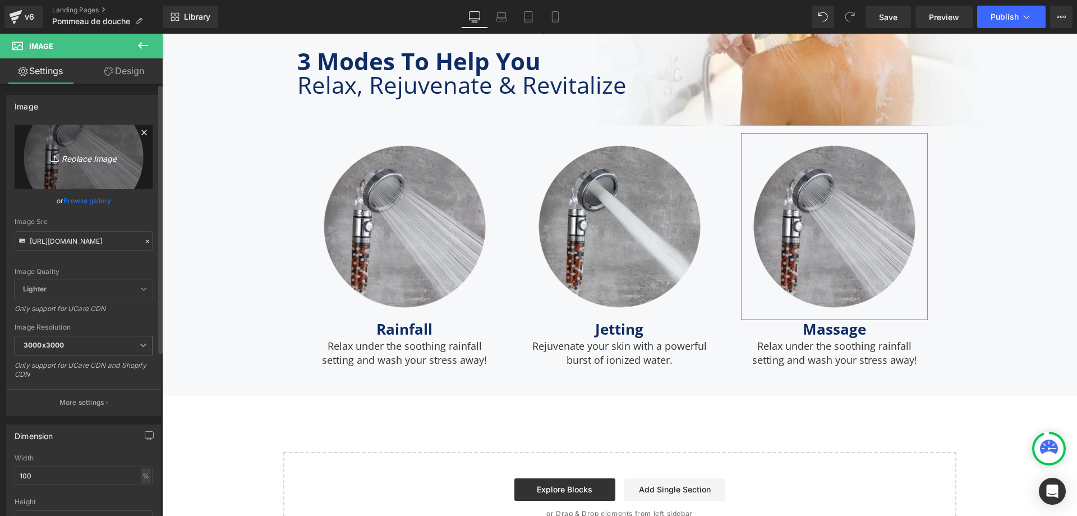
click at [93, 146] on link "Replace Image" at bounding box center [84, 157] width 138 height 65
type input "C:\fakepath\Massage.svg"
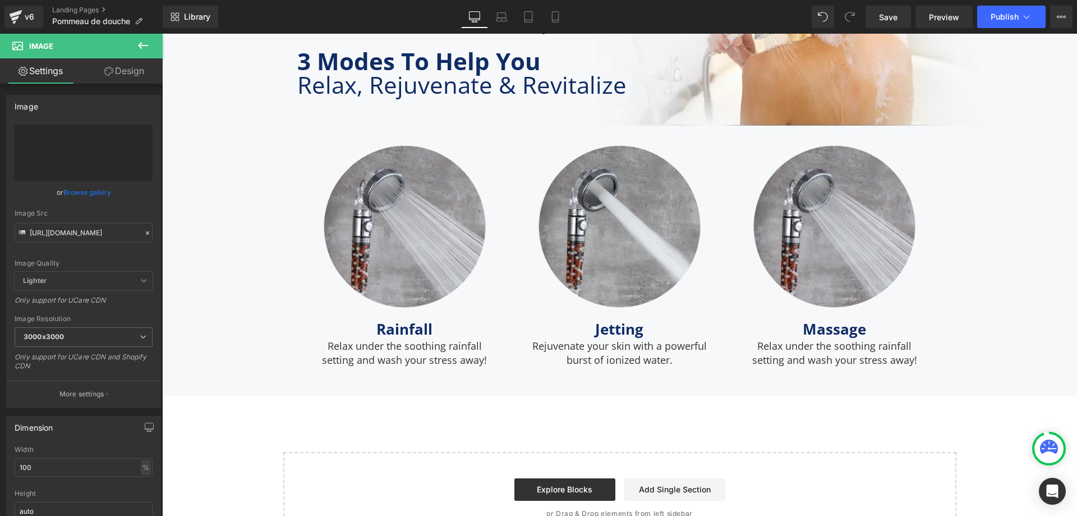
type input "https://ucarecdn.com/3bc8eae4-0f1e-439a-a91d-ec46c5744f3d/Massage.svg"
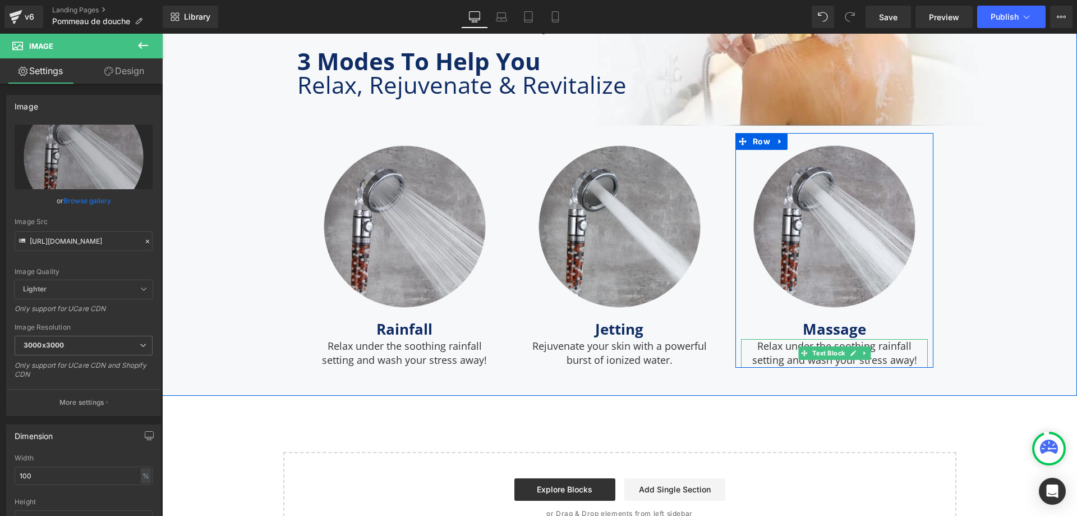
click at [791, 347] on p "Relax under the soothing rainfall setting and wash your stress away!" at bounding box center [834, 353] width 187 height 28
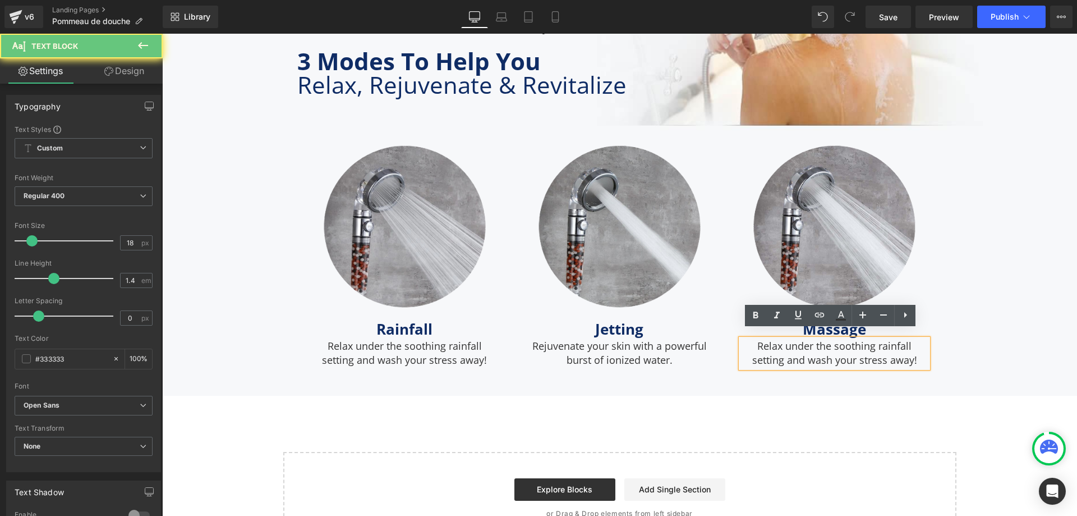
click at [763, 342] on p "Relax under the soothing rainfall setting and wash your stress away!" at bounding box center [834, 353] width 187 height 28
click at [755, 341] on p "Relax under the soothing rainfall setting and wash your stress away!" at bounding box center [834, 353] width 187 height 28
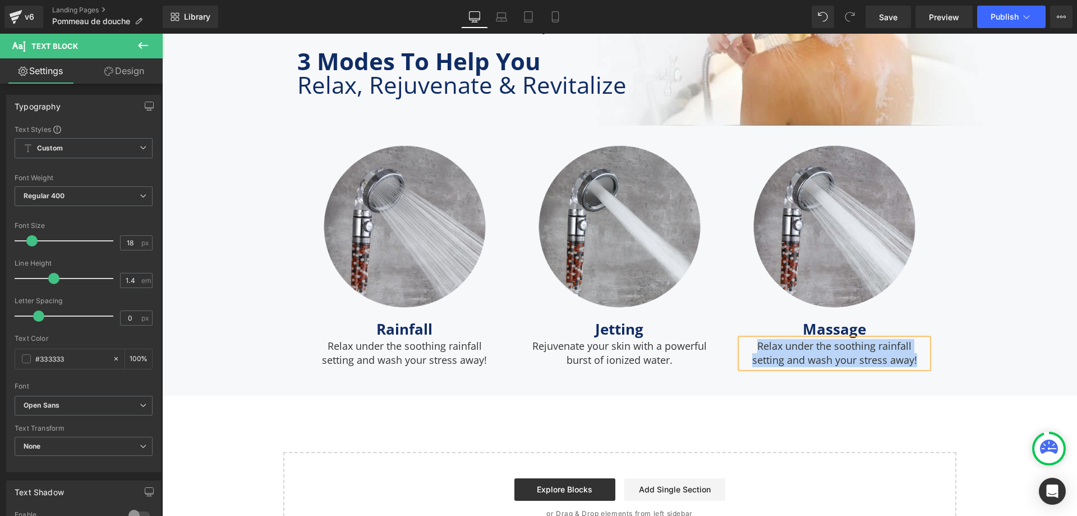
paste div
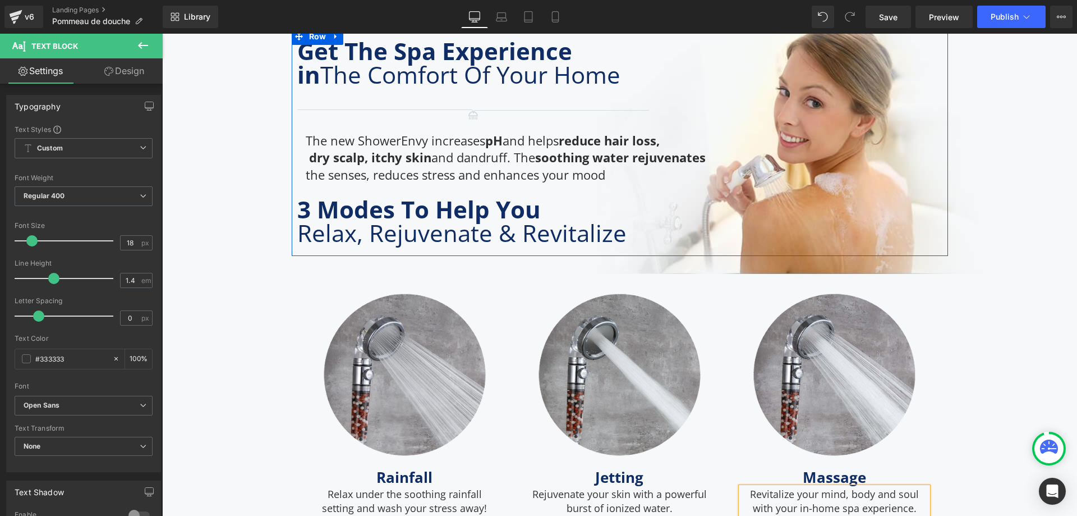
scroll to position [3278, 0]
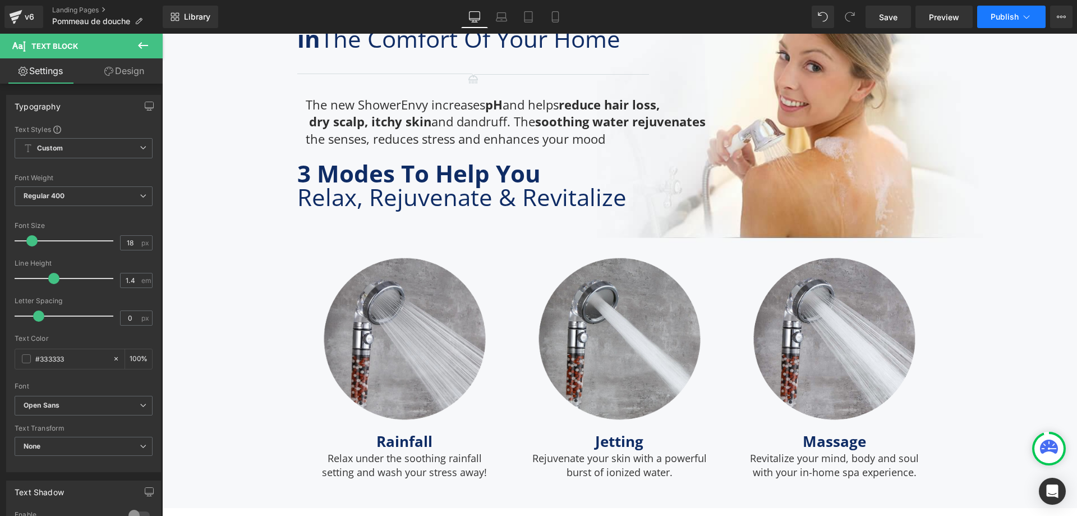
click at [997, 19] on span "Publish" at bounding box center [1005, 16] width 28 height 9
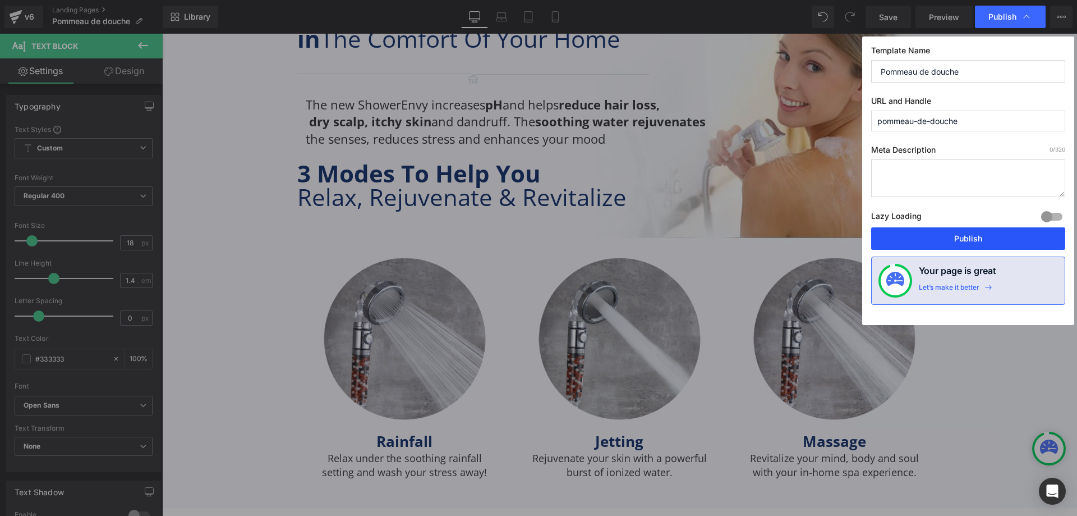
drag, startPoint x: 967, startPoint y: 232, endPoint x: 805, endPoint y: 192, distance: 167.5
click at [967, 232] on button "Publish" at bounding box center [968, 238] width 194 height 22
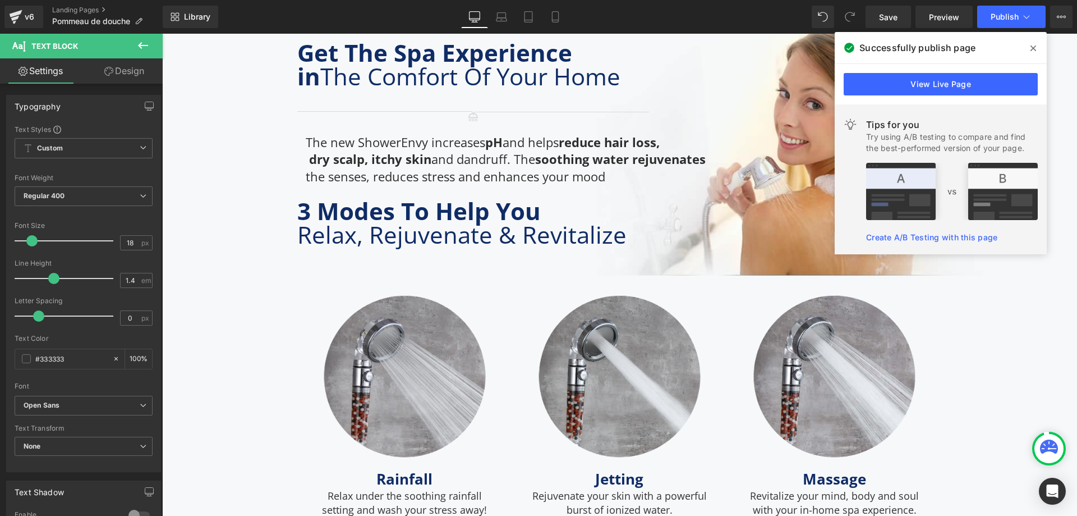
scroll to position [3426, 0]
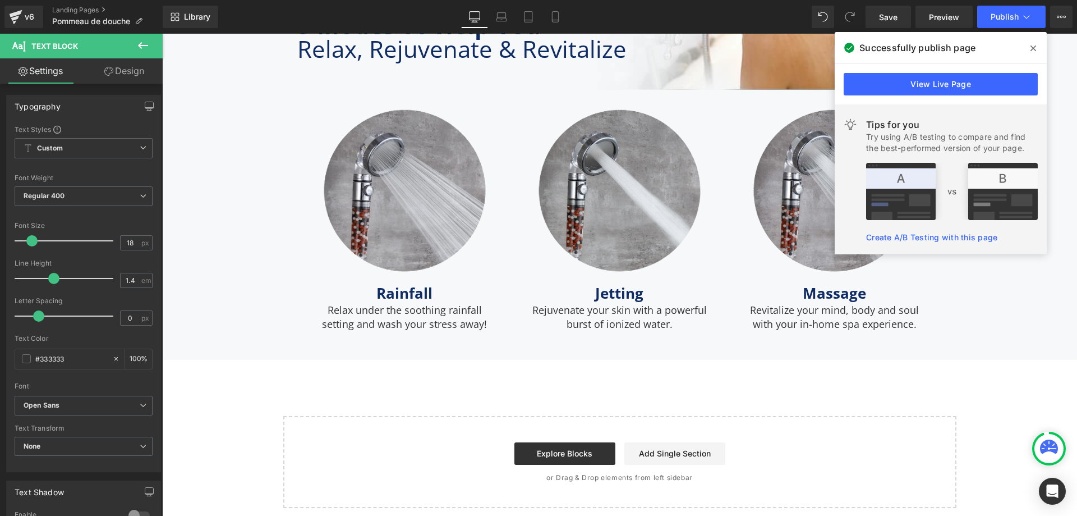
click at [136, 46] on button at bounding box center [142, 46] width 39 height 25
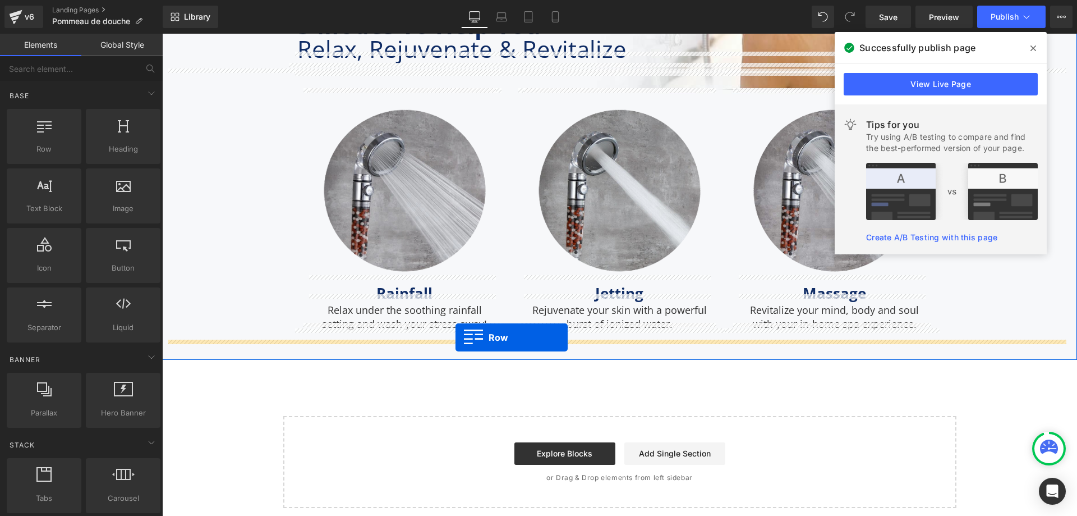
drag, startPoint x: 218, startPoint y: 167, endPoint x: 456, endPoint y: 337, distance: 292.3
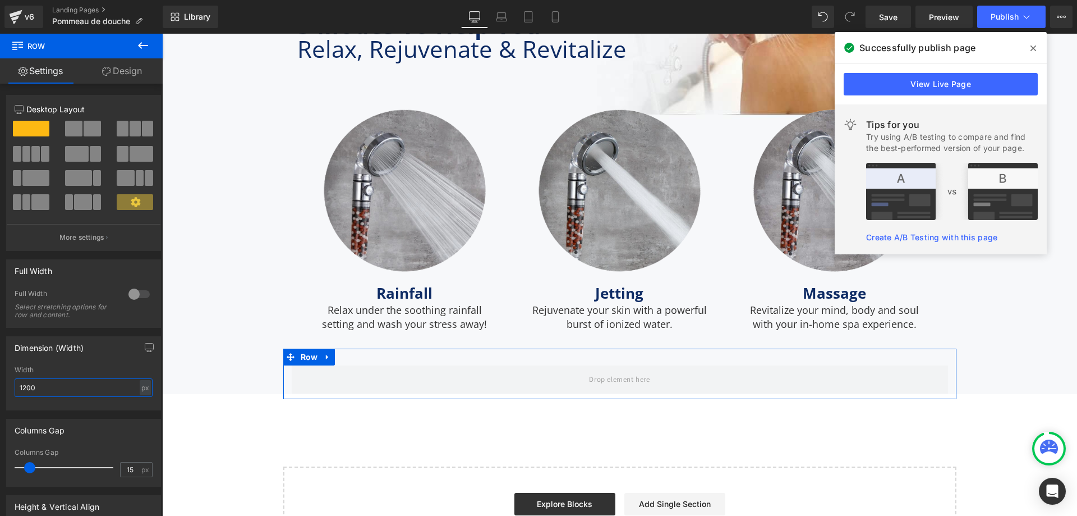
click at [77, 386] on input "1200" at bounding box center [84, 387] width 138 height 19
type input "1170"
click at [125, 469] on input "15" at bounding box center [131, 469] width 20 height 14
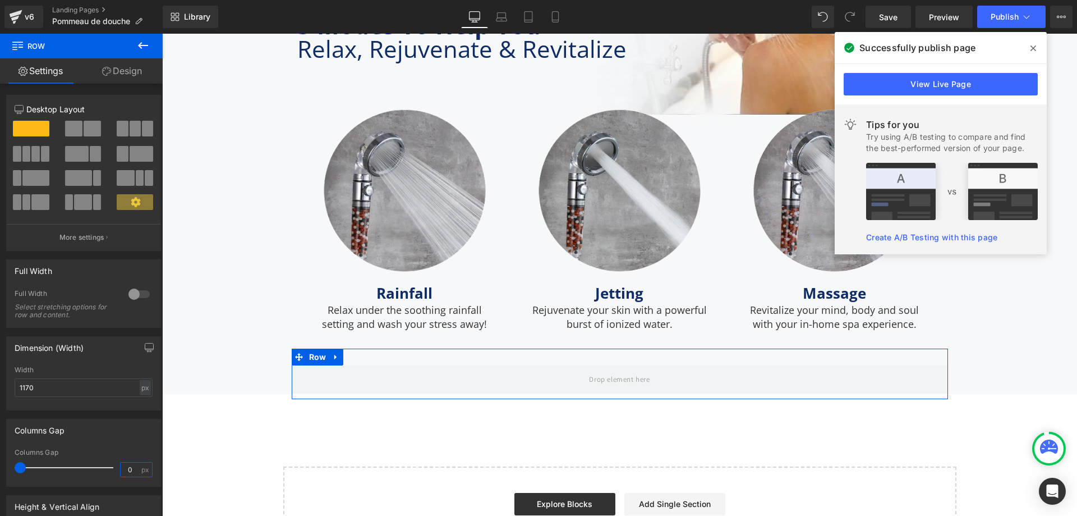
scroll to position [112, 0]
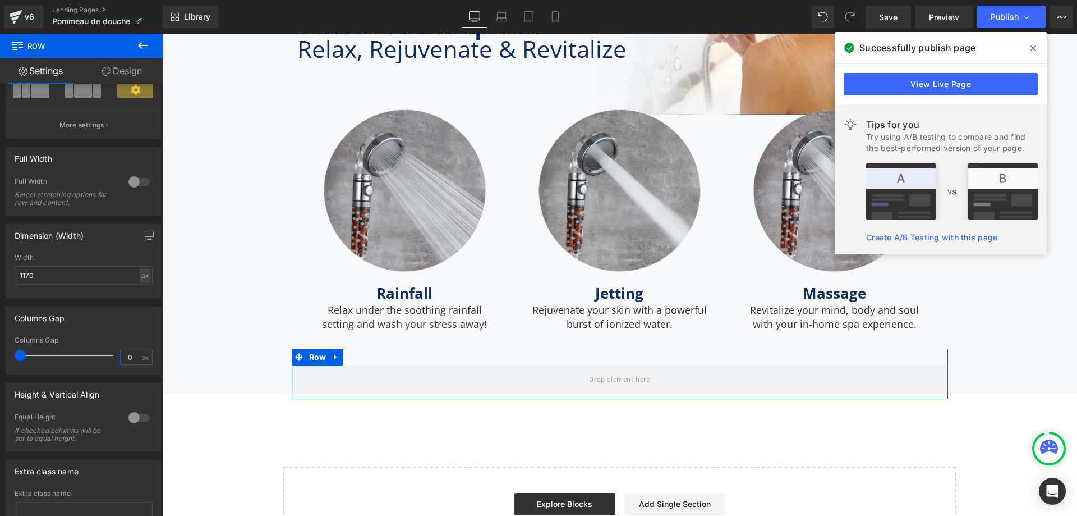
type input "0"
drag, startPoint x: 131, startPoint y: 68, endPoint x: 107, endPoint y: 114, distance: 52.0
click at [131, 68] on link "Design" at bounding box center [121, 70] width 81 height 25
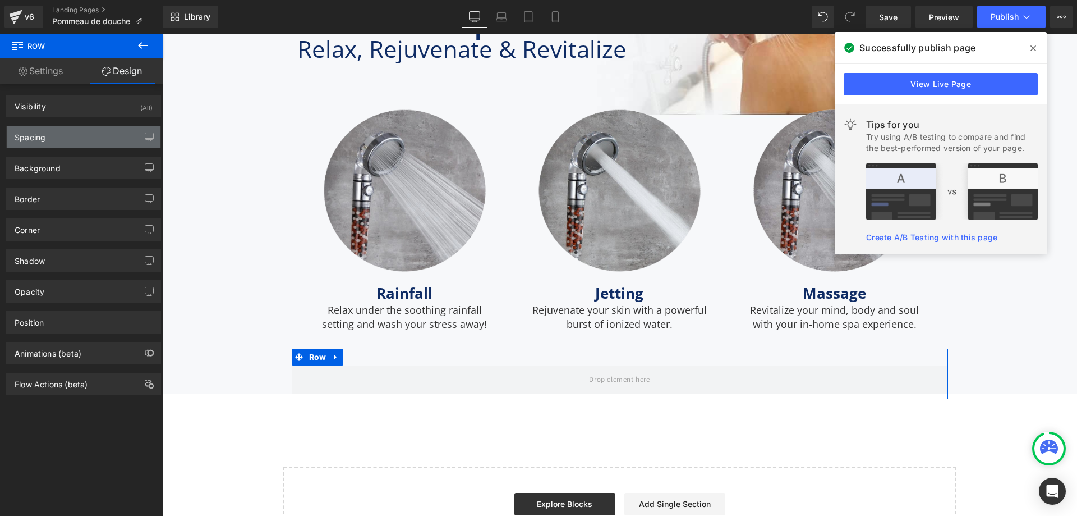
click at [71, 145] on div "Spacing" at bounding box center [84, 136] width 154 height 21
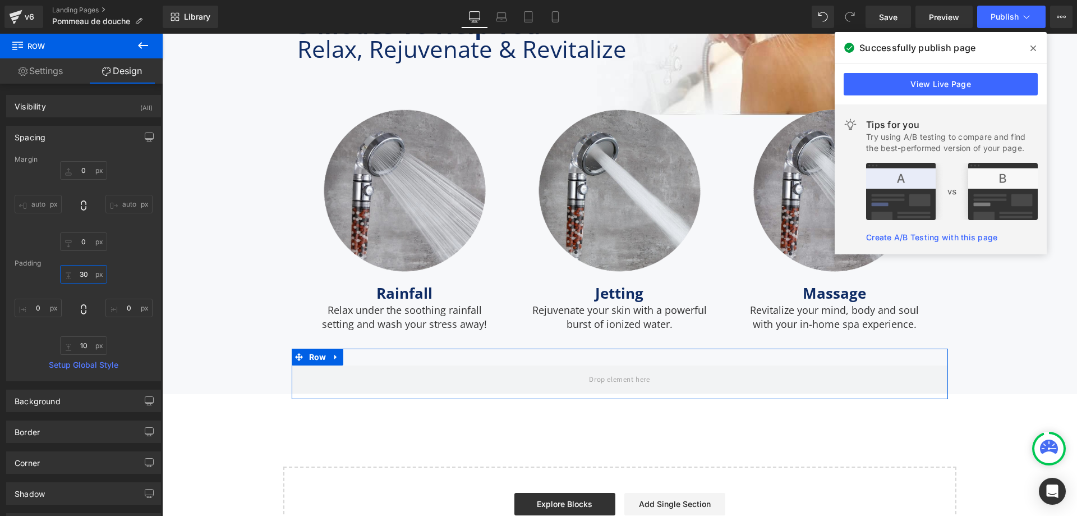
click at [82, 270] on input "30" at bounding box center [83, 274] width 47 height 19
type input "20"
click at [83, 339] on input "10" at bounding box center [83, 345] width 47 height 19
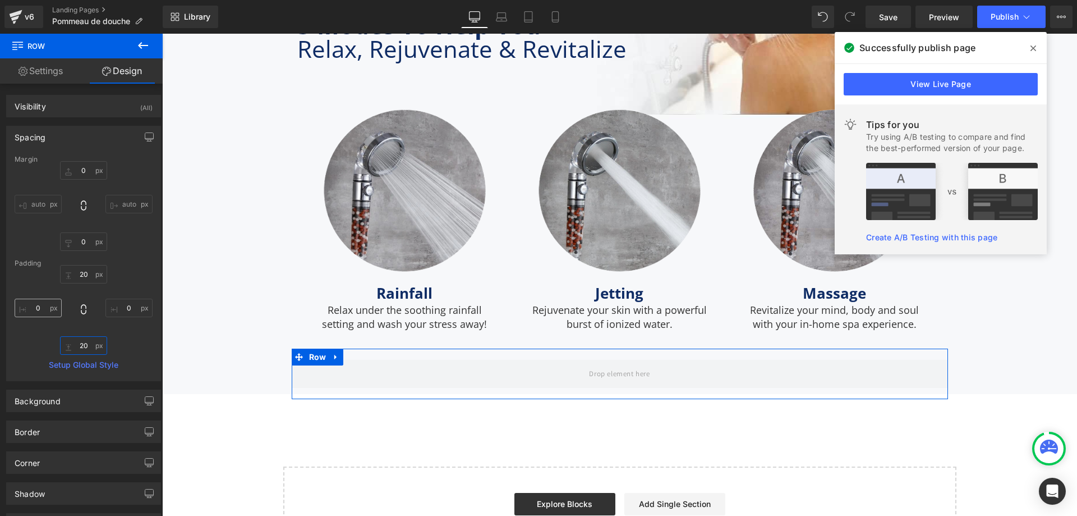
type input "20"
click at [37, 310] on input "0" at bounding box center [38, 308] width 47 height 19
type input "10"
click at [114, 308] on input "0" at bounding box center [128, 308] width 47 height 19
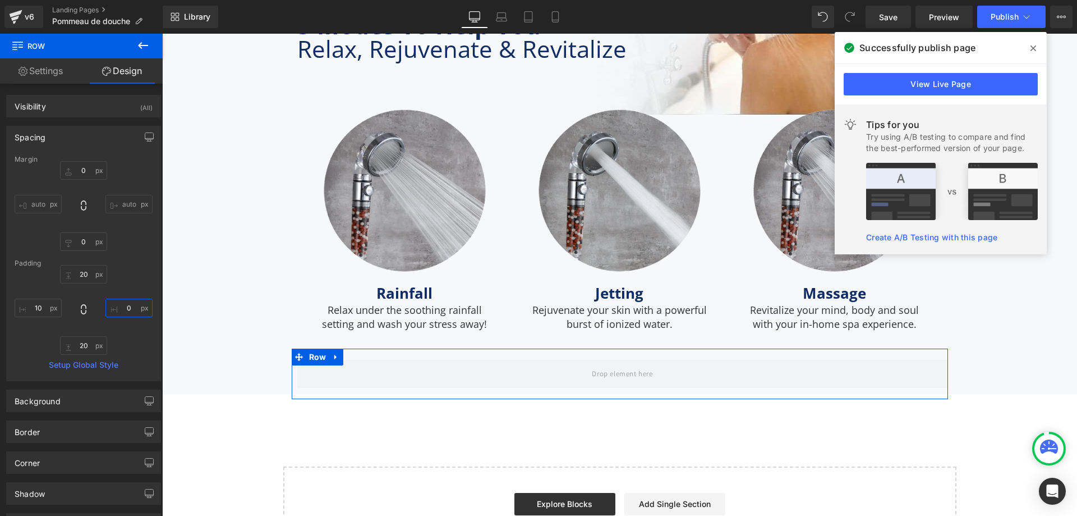
click at [114, 308] on input "0" at bounding box center [128, 308] width 47 height 19
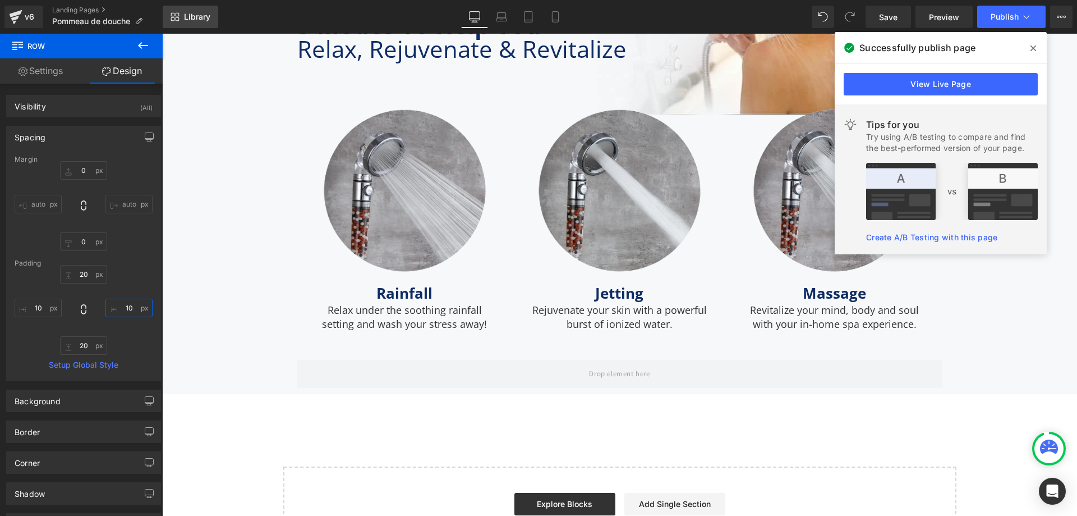
type input "10"
click at [136, 40] on button at bounding box center [142, 46] width 39 height 25
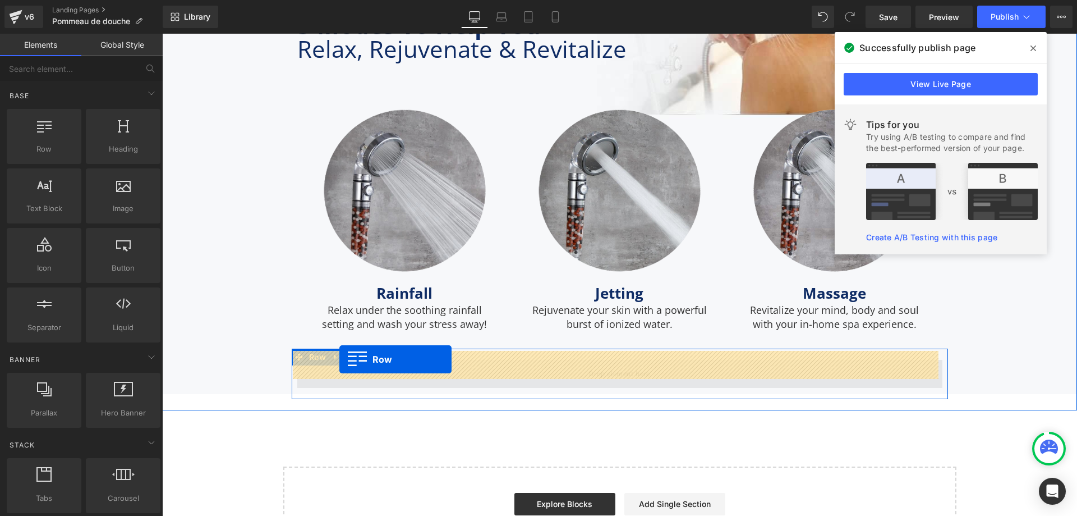
drag, startPoint x: 225, startPoint y: 188, endPoint x: 340, endPoint y: 359, distance: 205.9
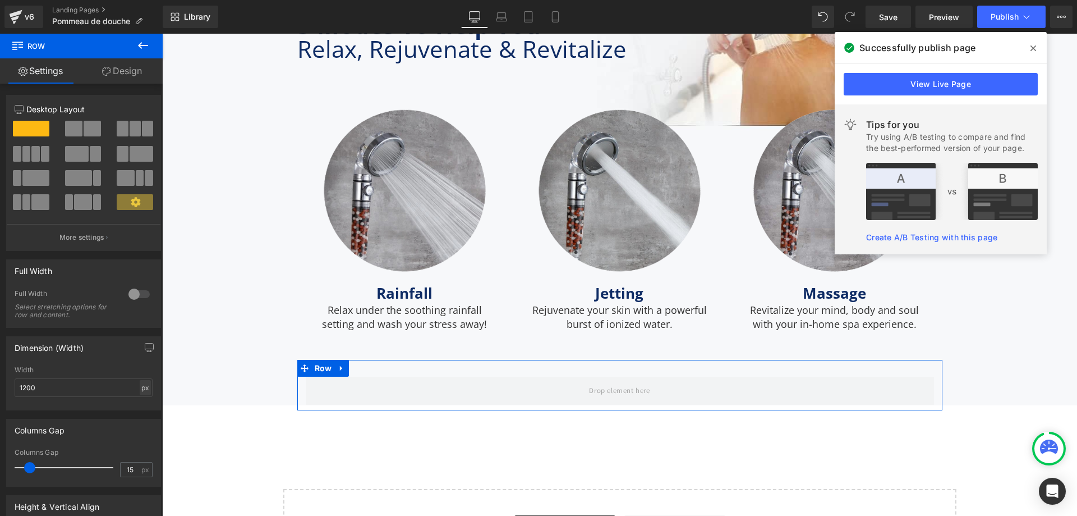
click at [140, 388] on div "px" at bounding box center [145, 387] width 11 height 15
click at [138, 408] on li "%" at bounding box center [145, 405] width 14 height 16
type input "100"
click at [126, 469] on input "15" at bounding box center [131, 469] width 20 height 14
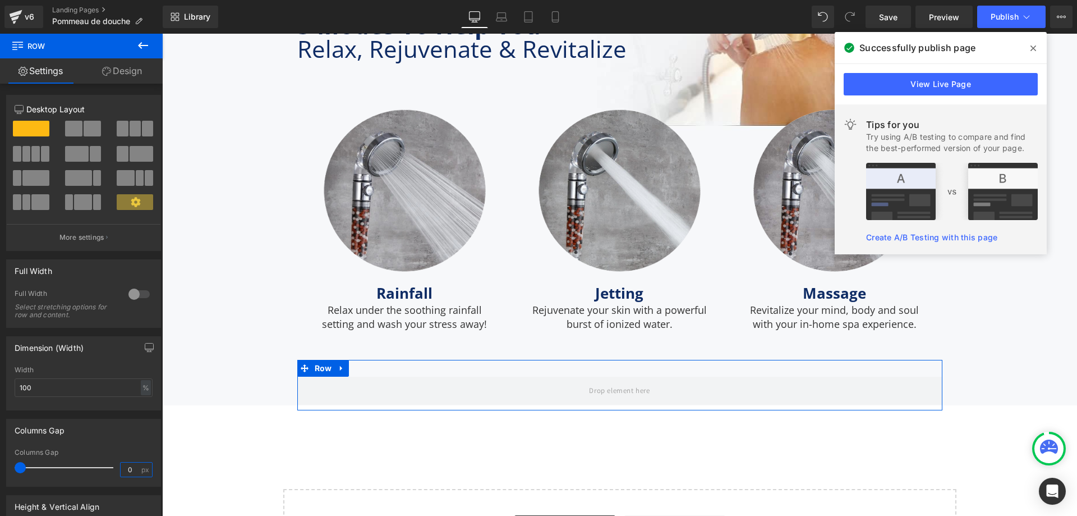
type input "0"
click at [127, 75] on link "Design" at bounding box center [121, 70] width 81 height 25
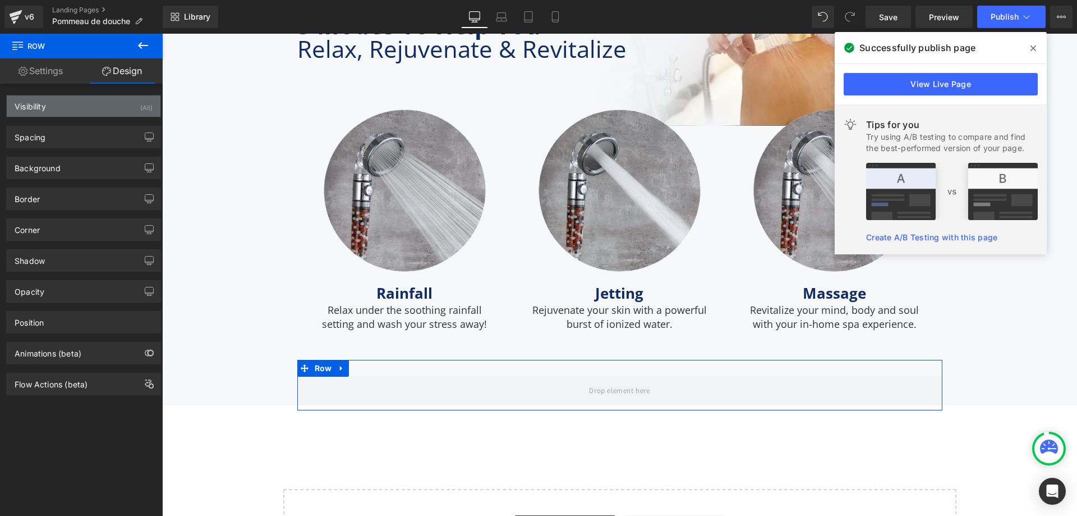
type input "0"
type input "30"
type input "0"
type input "10"
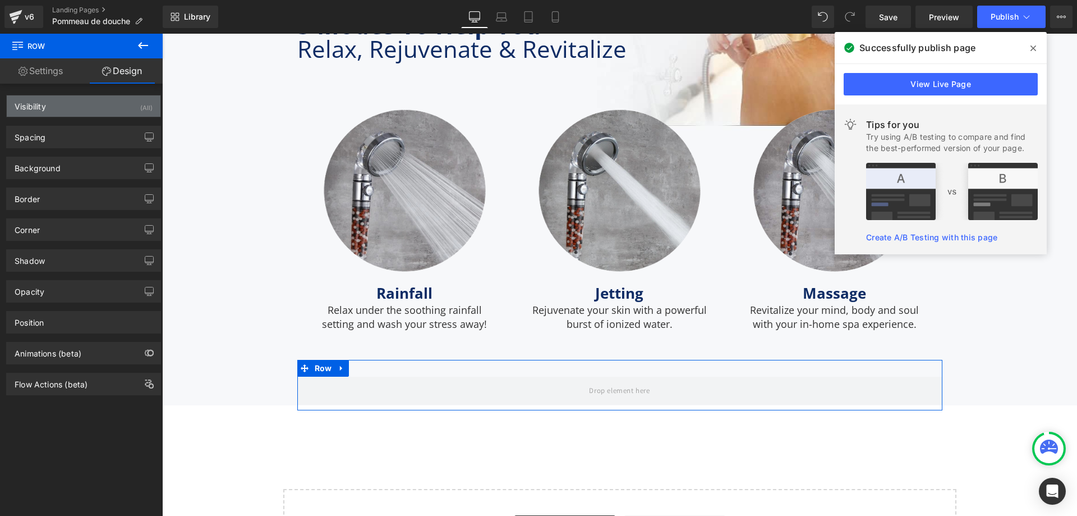
type input "0"
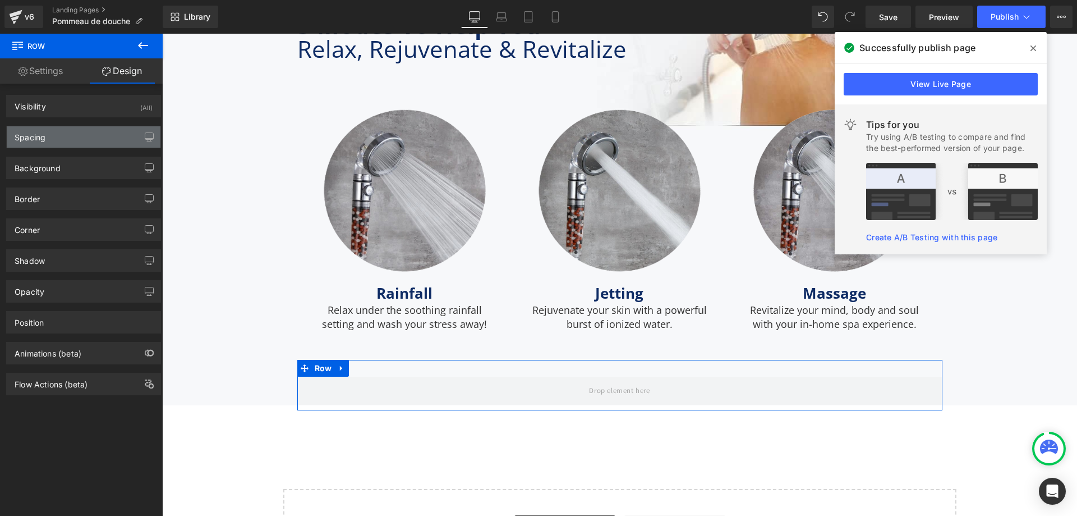
click at [53, 134] on div "Spacing" at bounding box center [84, 136] width 154 height 21
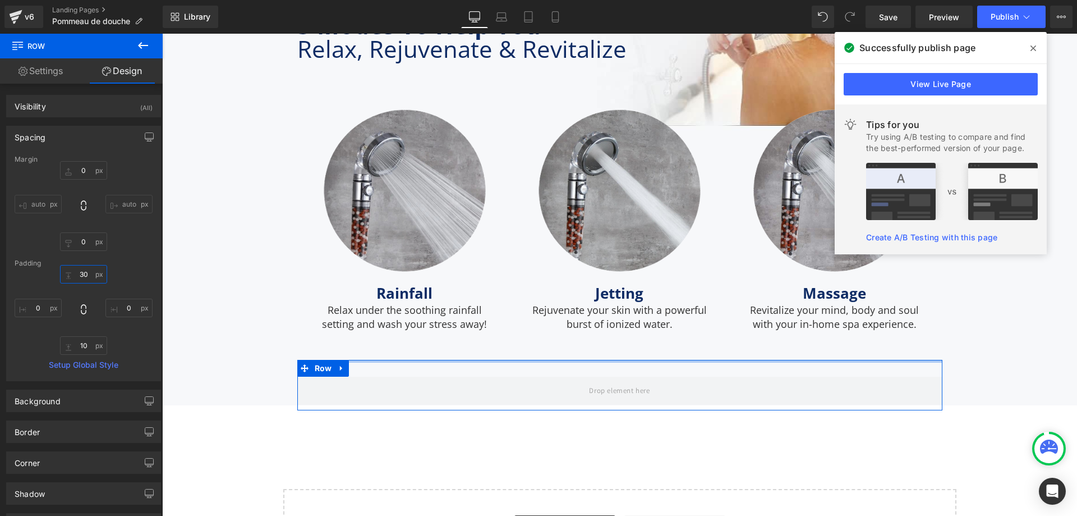
click at [80, 274] on input "30" at bounding box center [83, 274] width 47 height 19
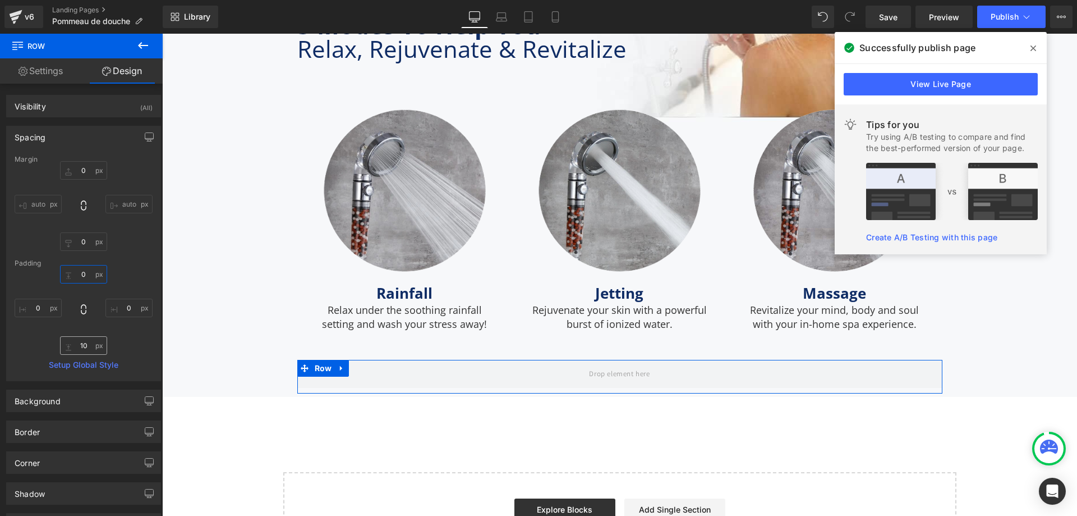
type input "0"
click at [82, 340] on input "10" at bounding box center [83, 345] width 47 height 19
type input "0"
click at [45, 307] on input "0" at bounding box center [38, 308] width 47 height 19
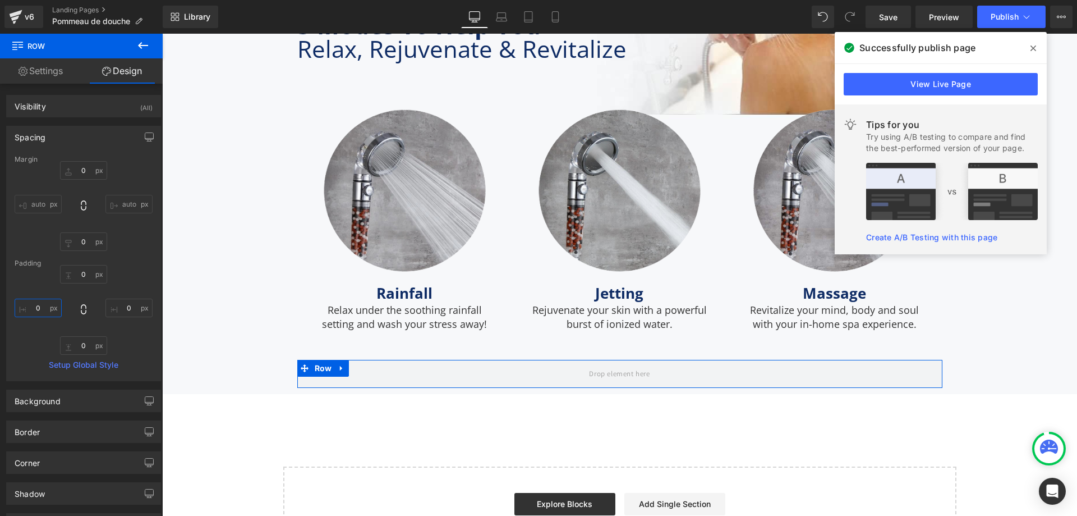
click at [45, 307] on input "0" at bounding box center [38, 308] width 47 height 19
click at [40, 308] on input "10" at bounding box center [38, 308] width 47 height 19
type input "15"
click at [123, 304] on input "0" at bounding box center [128, 308] width 47 height 19
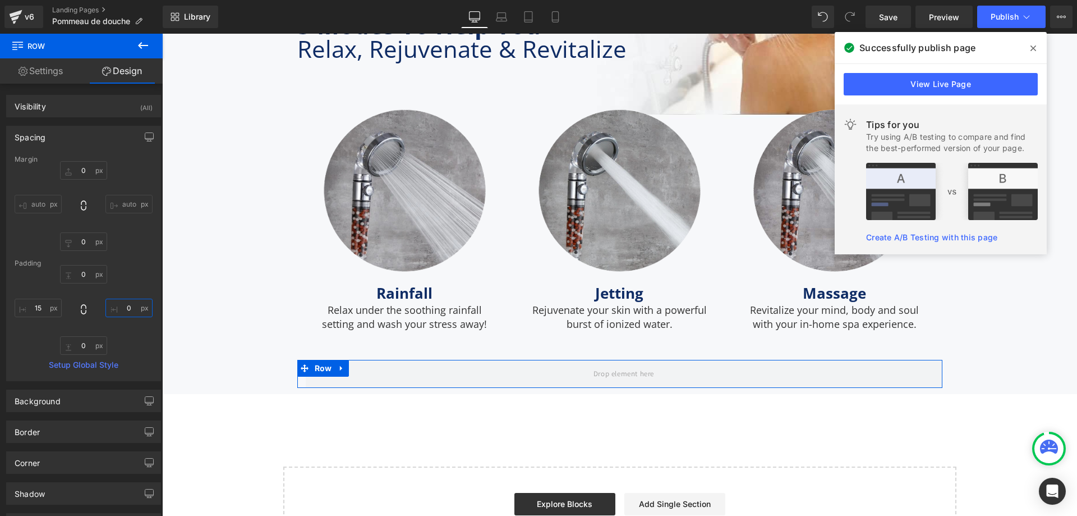
click at [123, 304] on input "0" at bounding box center [128, 308] width 47 height 19
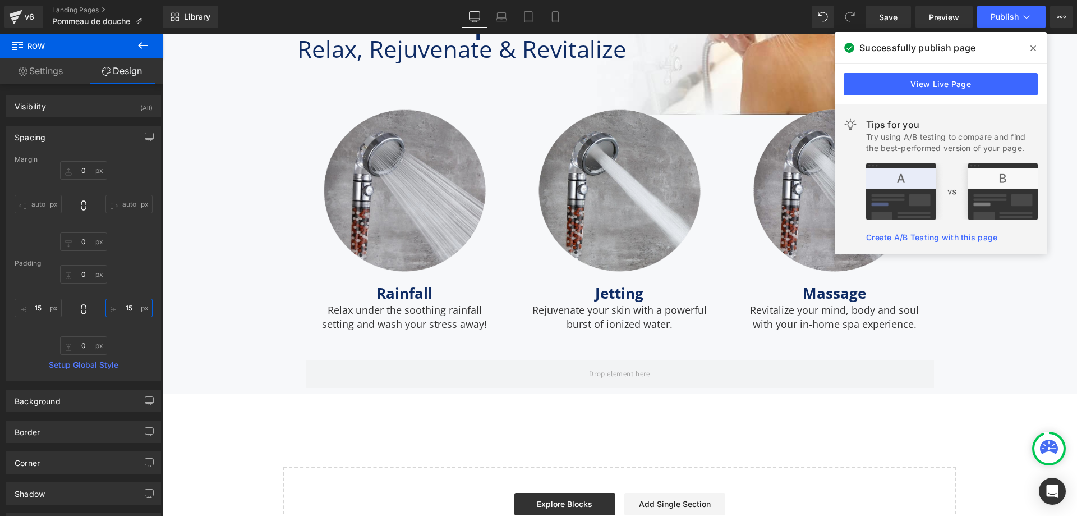
type input "15"
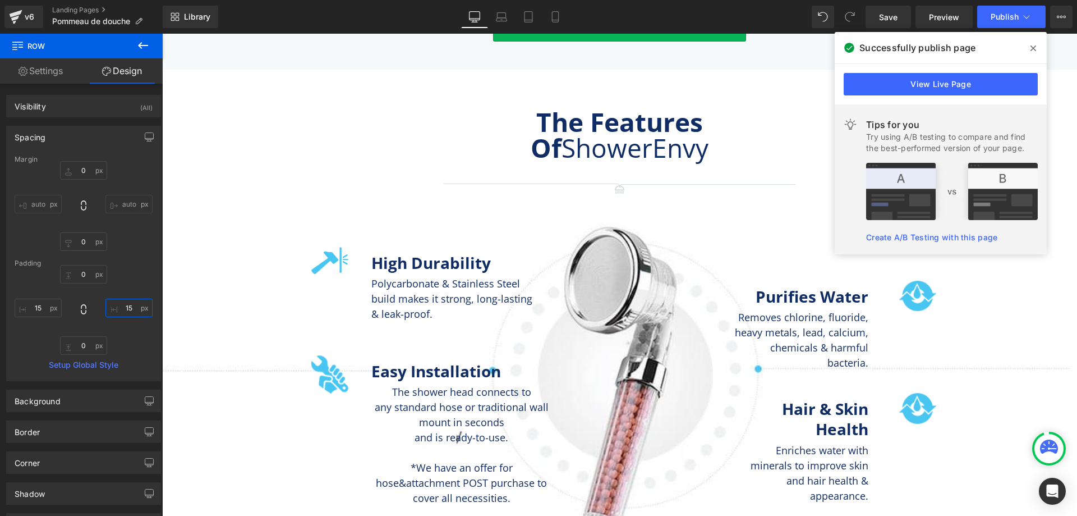
scroll to position [1181, 0]
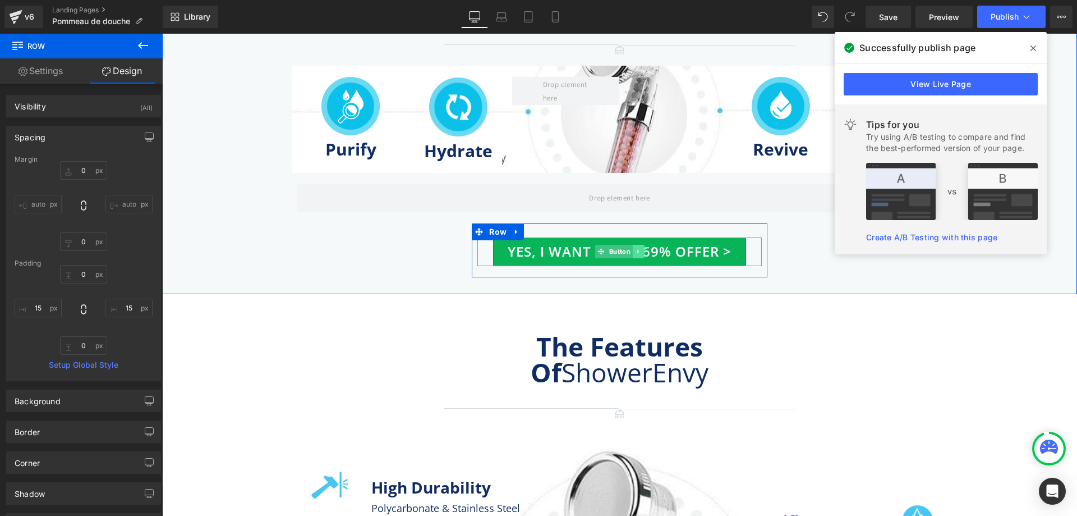
click at [637, 250] on icon at bounding box center [638, 252] width 2 height 4
click at [631, 253] on icon at bounding box center [633, 252] width 6 height 6
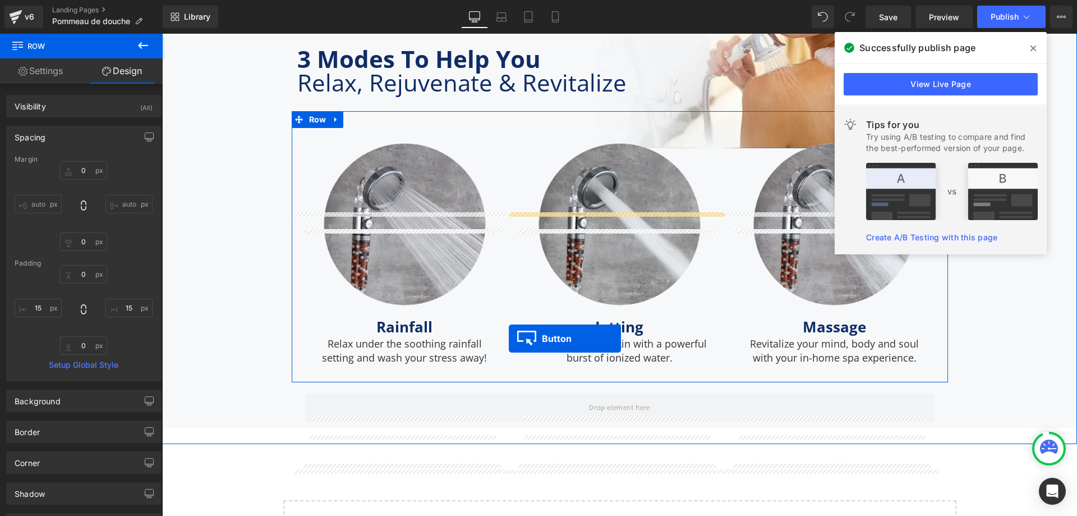
scroll to position [3507, 0]
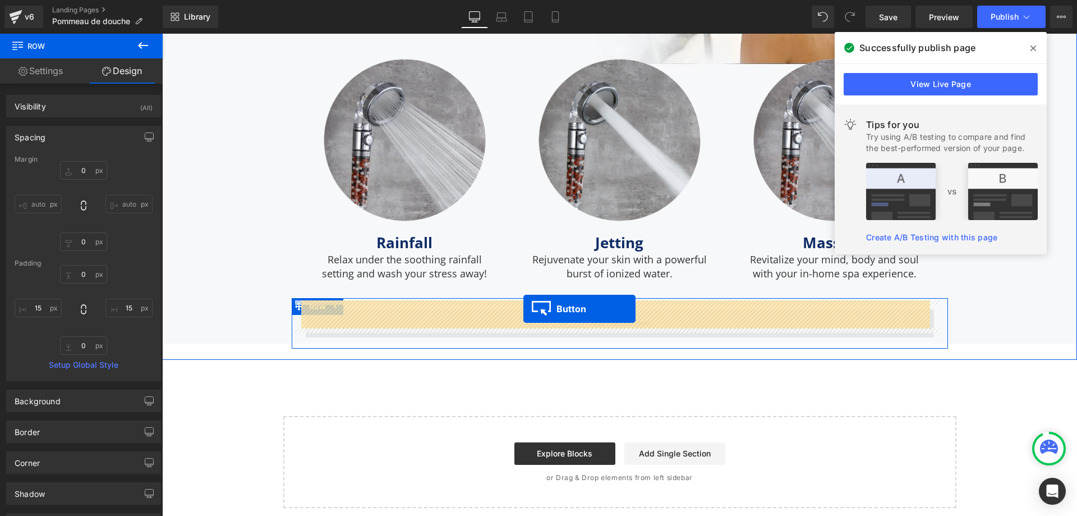
drag, startPoint x: 595, startPoint y: 285, endPoint x: 524, endPoint y: 309, distance: 75.6
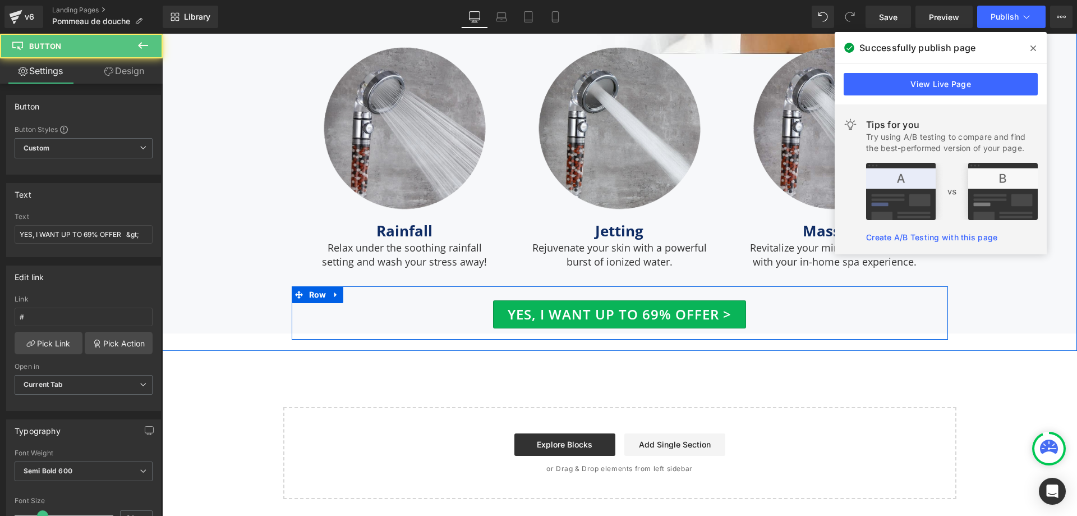
scroll to position [3476, 0]
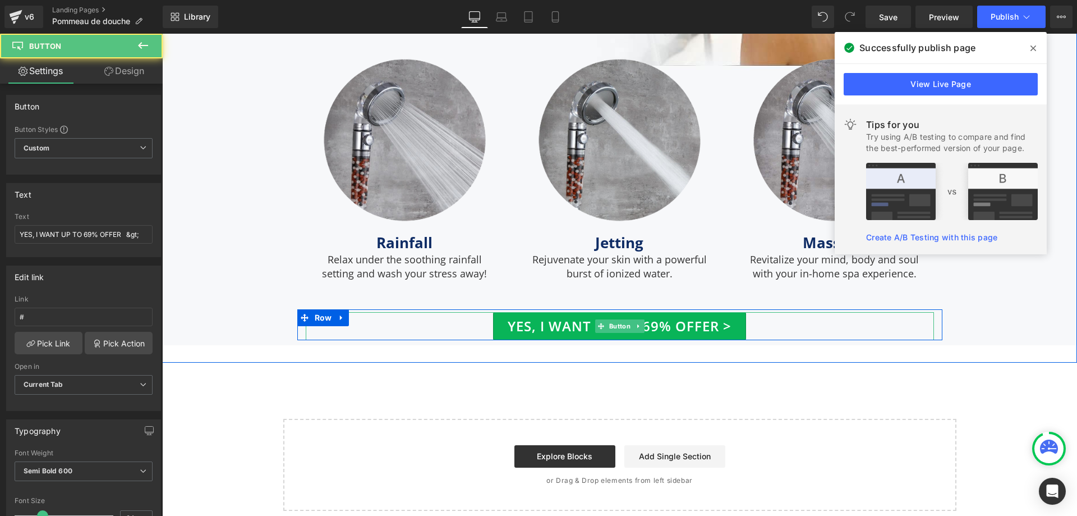
click at [571, 315] on link "YES, I WANT UP TO 69% OFFER >" at bounding box center [619, 326] width 253 height 29
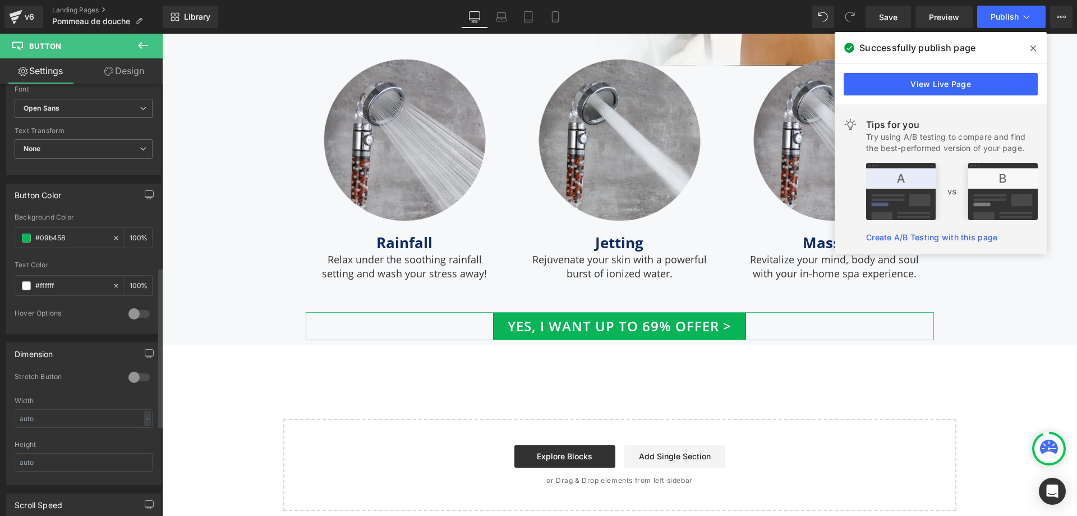
scroll to position [673, 0]
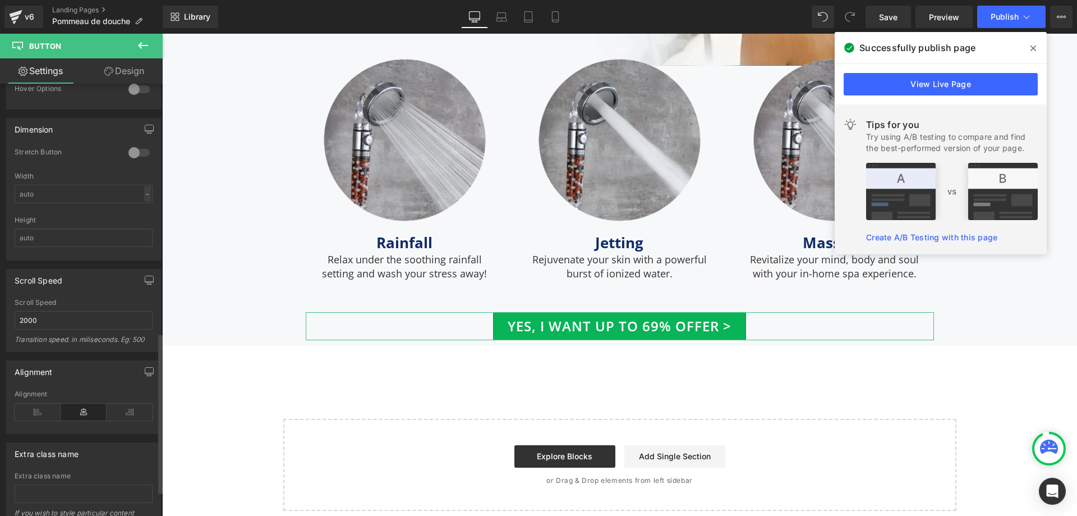
click at [145, 195] on div "-" at bounding box center [147, 193] width 7 height 15
click at [141, 217] on li "%" at bounding box center [145, 211] width 14 height 16
drag, startPoint x: 54, startPoint y: 197, endPoint x: 22, endPoint y: 196, distance: 32.0
click at [22, 196] on input "text" at bounding box center [84, 194] width 138 height 19
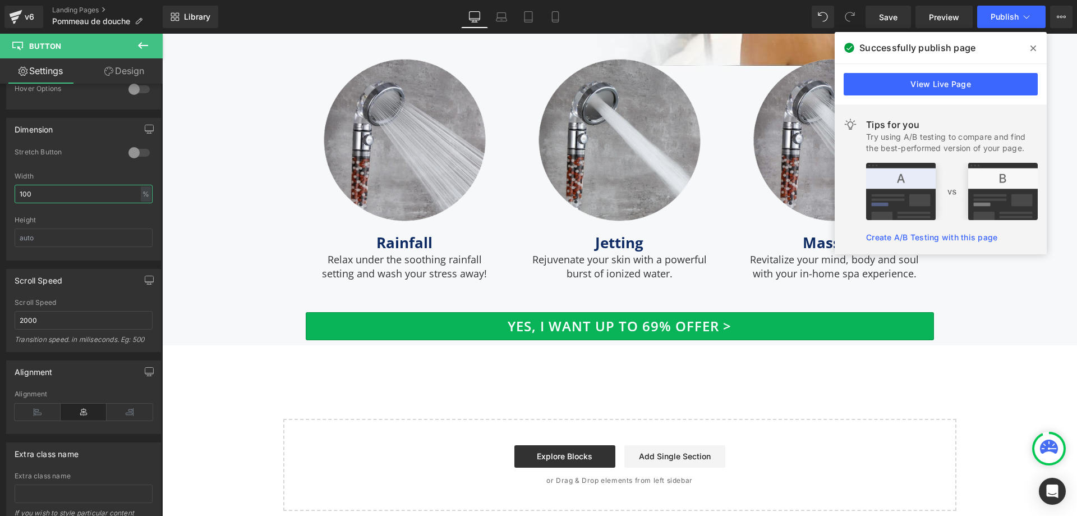
type input "100"
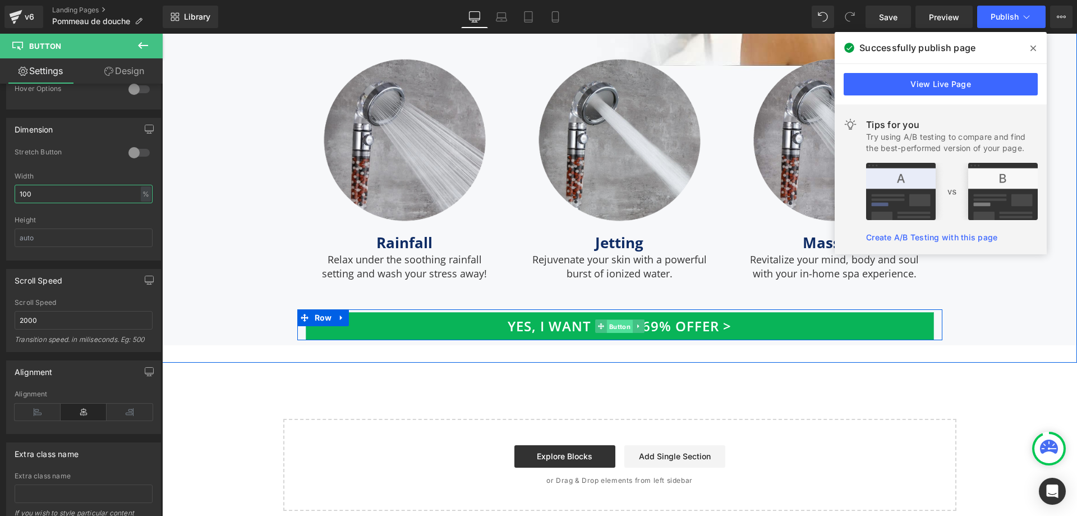
click at [608, 320] on span "Button" at bounding box center [620, 326] width 26 height 13
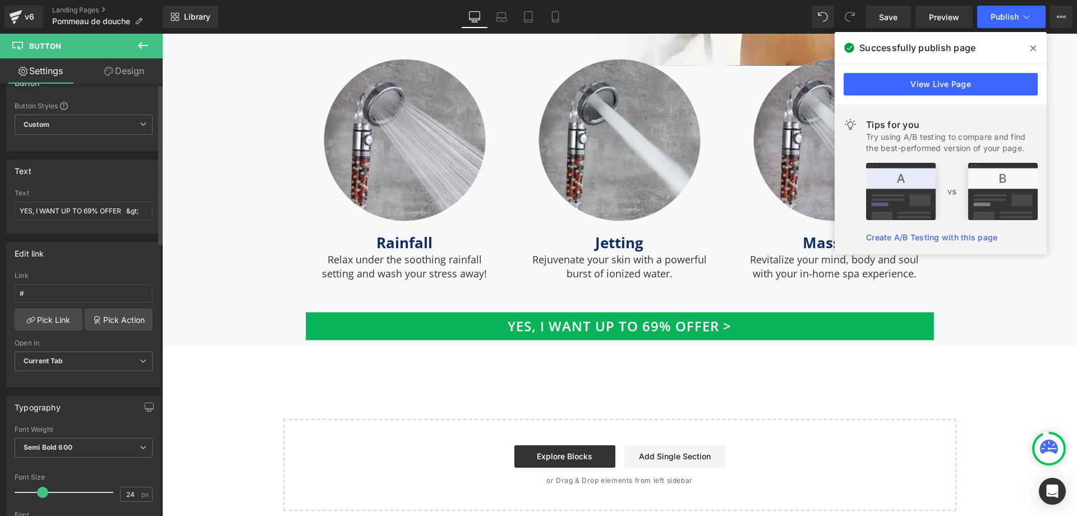
scroll to position [0, 0]
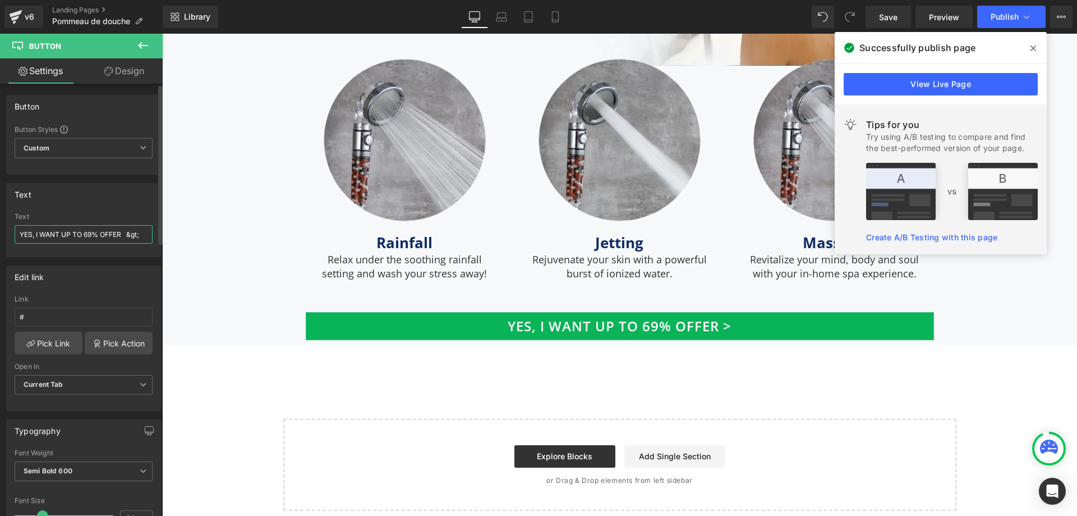
drag, startPoint x: 122, startPoint y: 232, endPoint x: 6, endPoint y: 229, distance: 116.8
click at [6, 229] on div "Text YES, I WANT UP TO 69% OFFER &gt; Text YES, I WANT UP TO 69% OFFER &gt;" at bounding box center [84, 216] width 168 height 82
paste input "69% OFF"
type input "YES, I WANT 69% OFF &gt;"
click at [116, 206] on div "Text YES, I WANT 69% OFF &gt; Text YES, I WANT 69% OFF &gt;" at bounding box center [83, 220] width 155 height 74
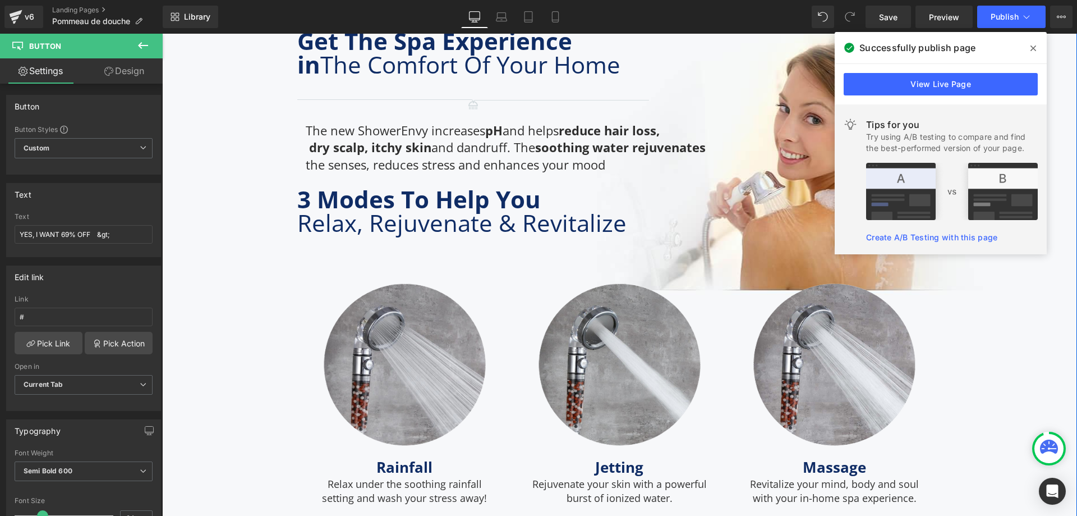
scroll to position [3140, 0]
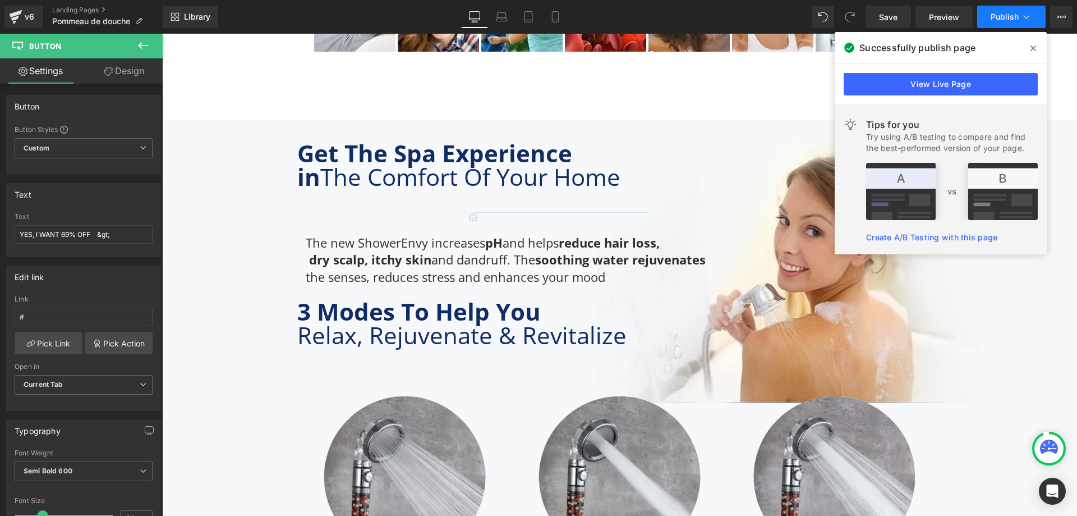
click at [1011, 19] on span "Publish" at bounding box center [1005, 16] width 28 height 9
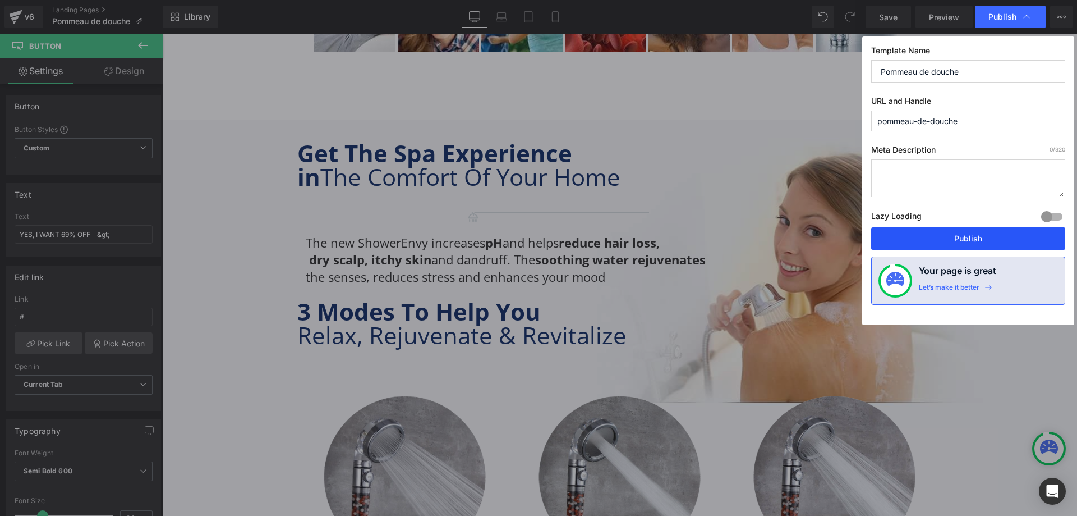
click at [969, 246] on button "Publish" at bounding box center [968, 238] width 194 height 22
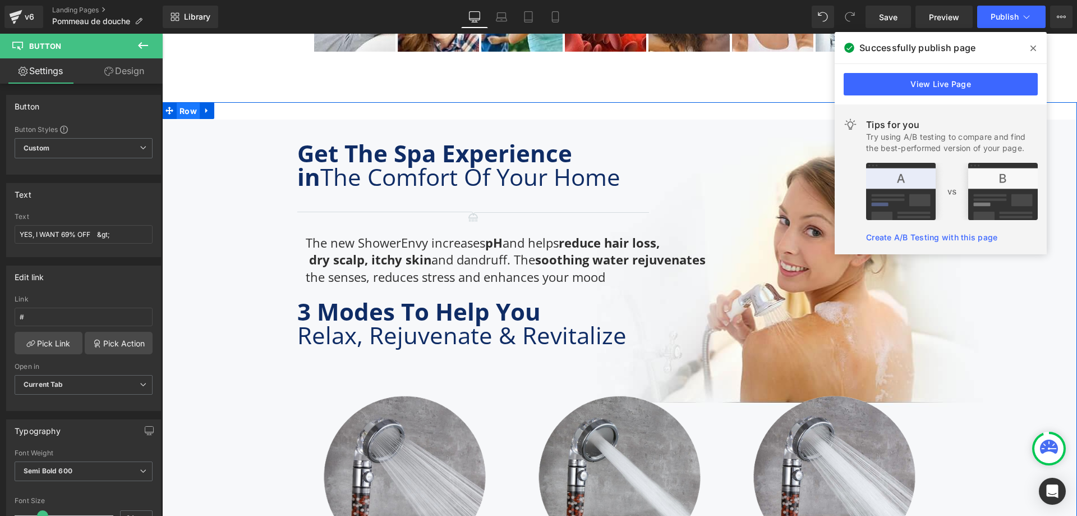
click at [184, 104] on span "Row" at bounding box center [188, 111] width 23 height 17
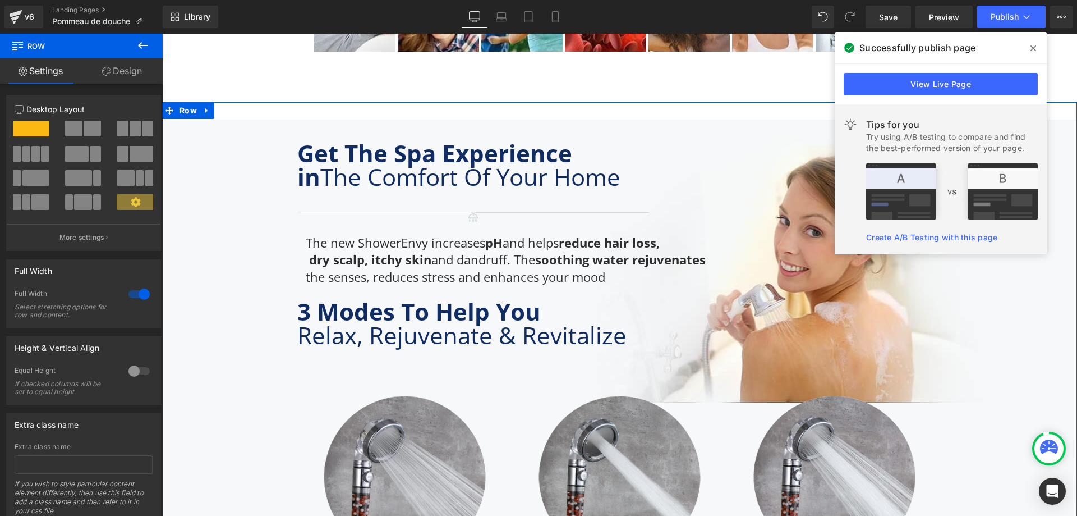
click at [126, 71] on link "Design" at bounding box center [121, 70] width 81 height 25
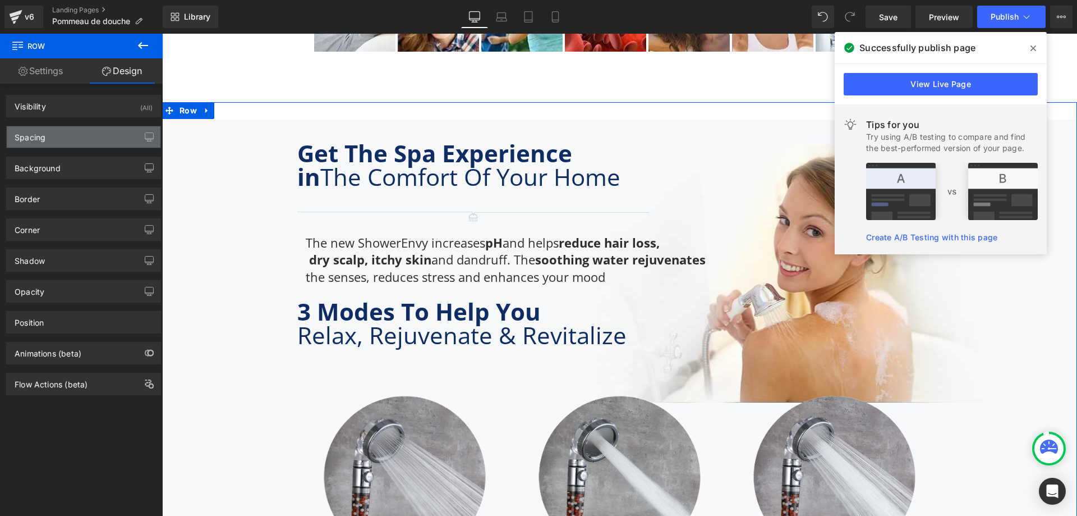
type input "transparent"
type input "0"
click at [74, 164] on div "Background" at bounding box center [84, 167] width 154 height 21
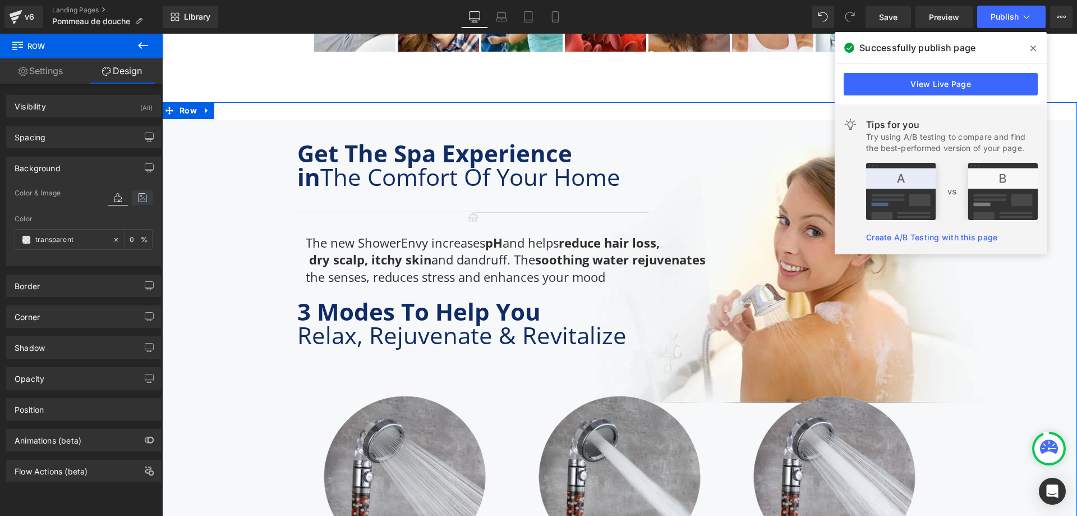
click at [135, 201] on icon at bounding box center [142, 197] width 20 height 15
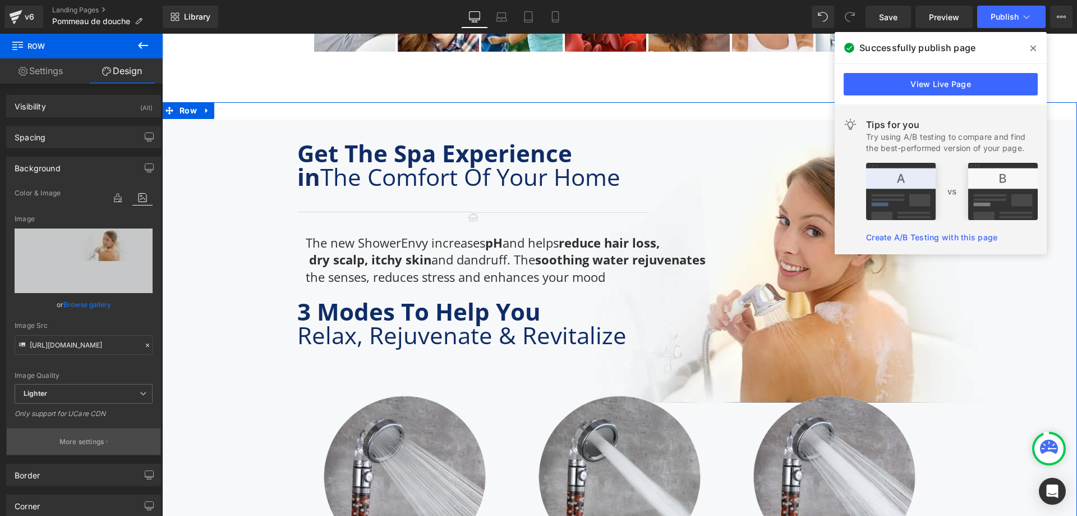
click at [68, 446] on p "More settings" at bounding box center [81, 442] width 45 height 10
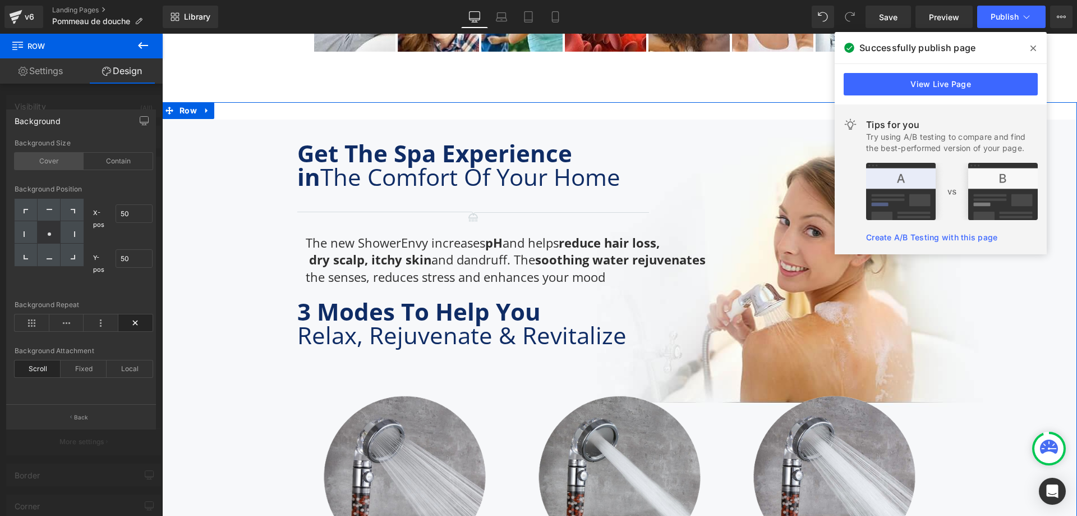
click at [55, 160] on div "Cover" at bounding box center [49, 161] width 69 height 17
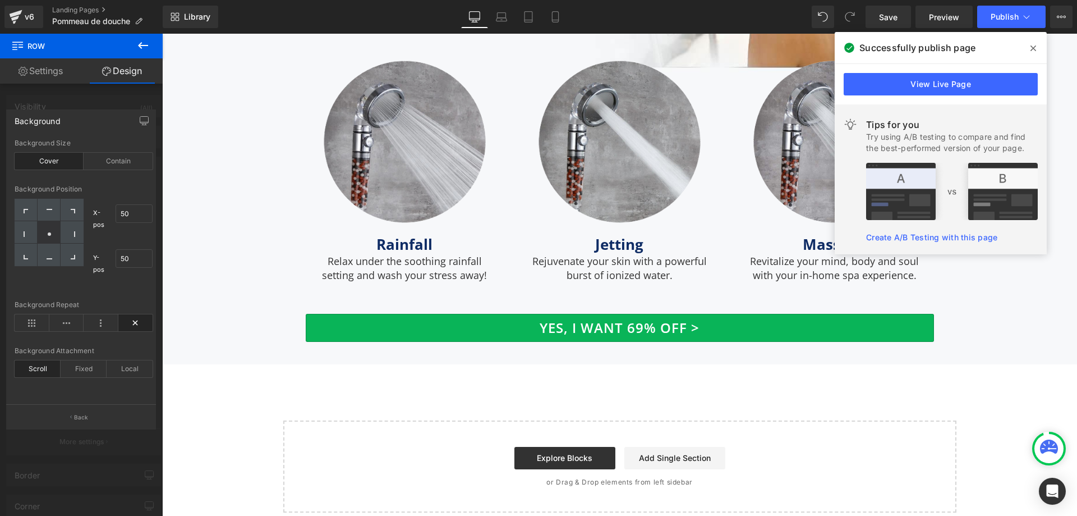
scroll to position [3476, 0]
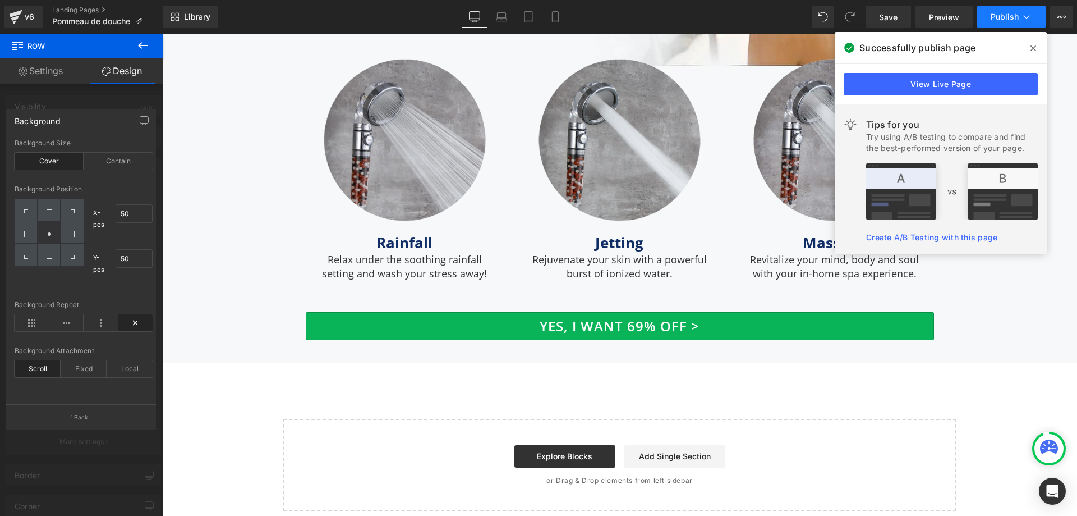
click at [1024, 17] on icon at bounding box center [1026, 16] width 11 height 11
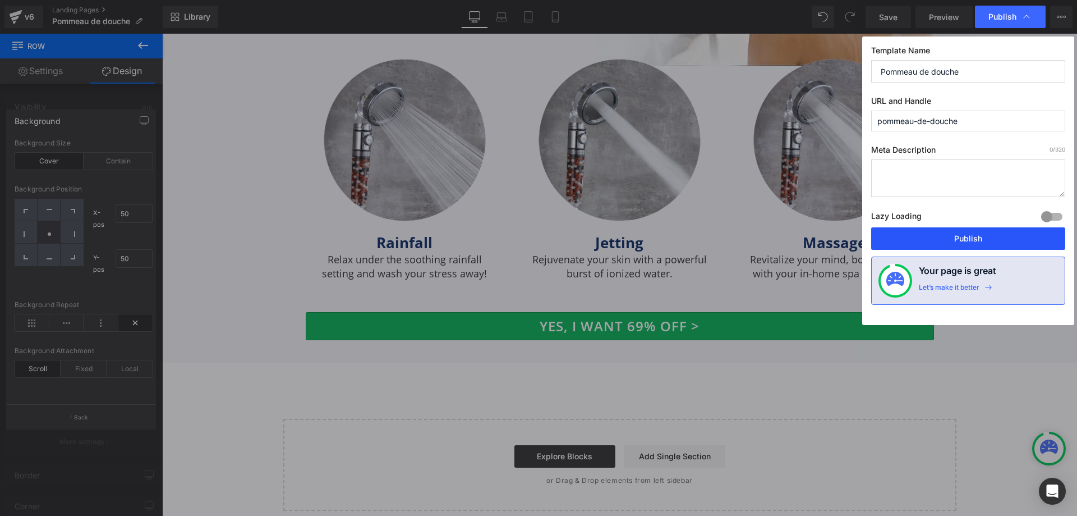
click at [940, 234] on button "Publish" at bounding box center [968, 238] width 194 height 22
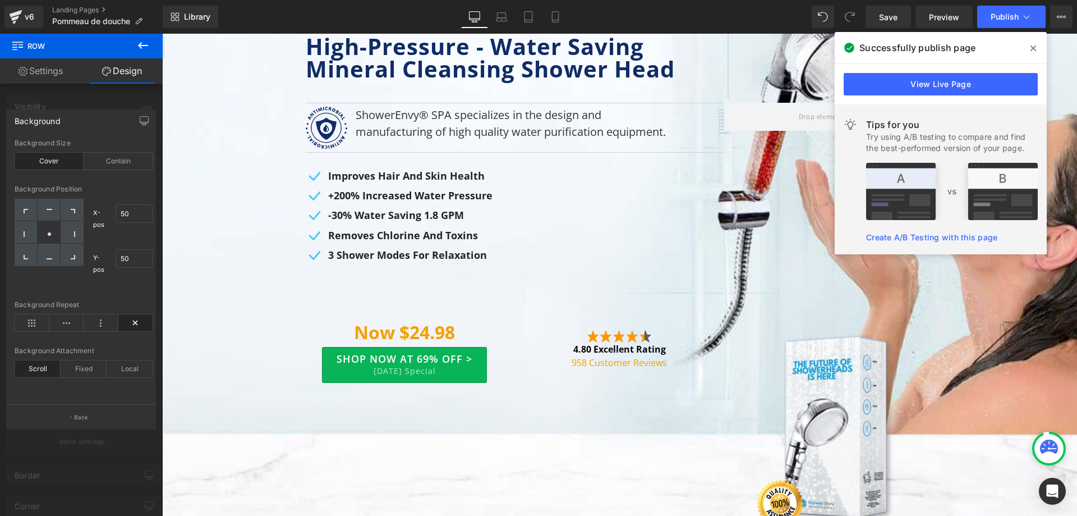
scroll to position [0, 0]
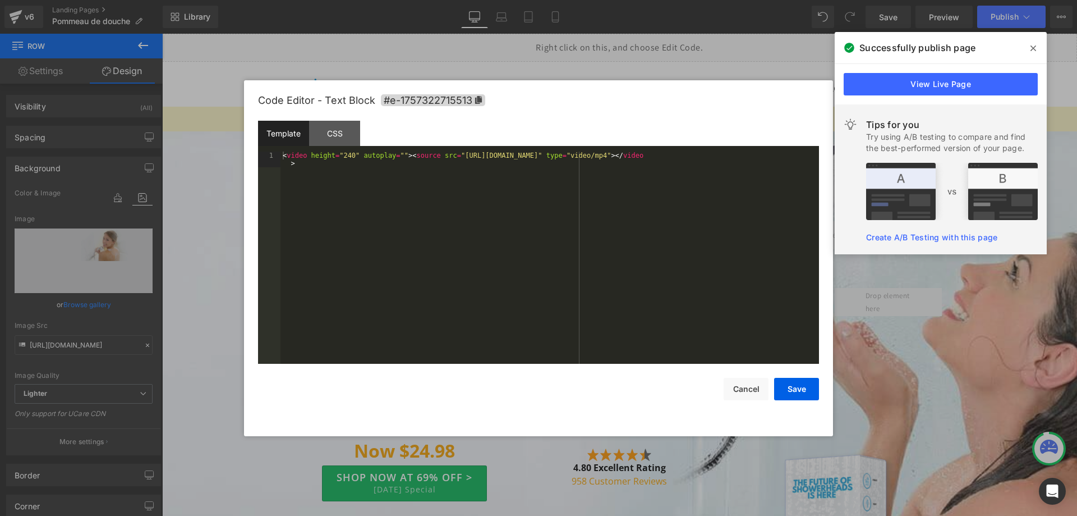
click at [623, 0] on div "Row You are previewing how the will restyle your page. You can not edit Element…" at bounding box center [538, 0] width 1077 height 0
drag, startPoint x: 356, startPoint y: 157, endPoint x: 397, endPoint y: 154, distance: 40.5
click at [397, 154] on div "< video height = "240" autoplay = "" > < source src = "https://cdn.shopify.com/…" at bounding box center [550, 274] width 539 height 244
click at [795, 394] on button "Save" at bounding box center [796, 389] width 45 height 22
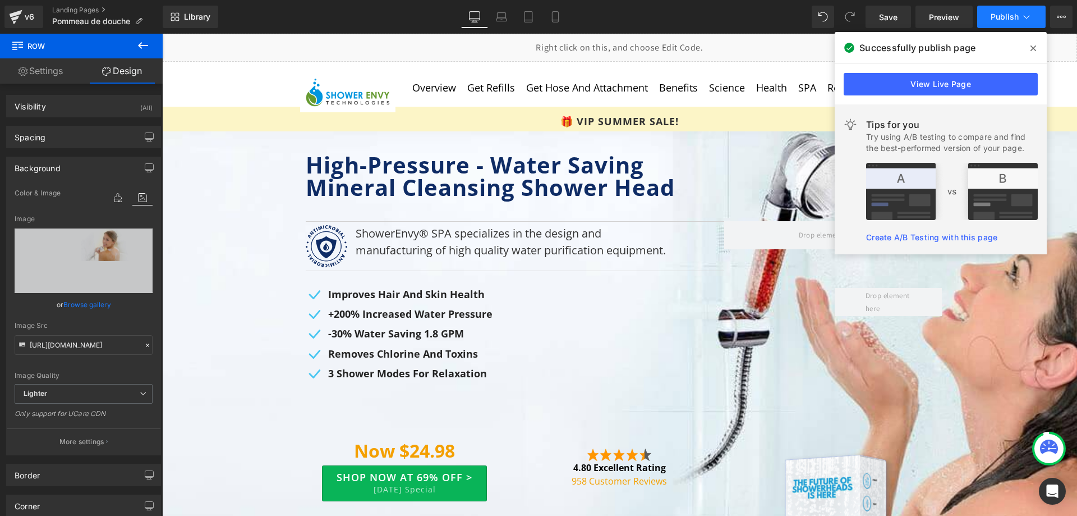
click at [1008, 19] on span "Publish" at bounding box center [1005, 16] width 28 height 9
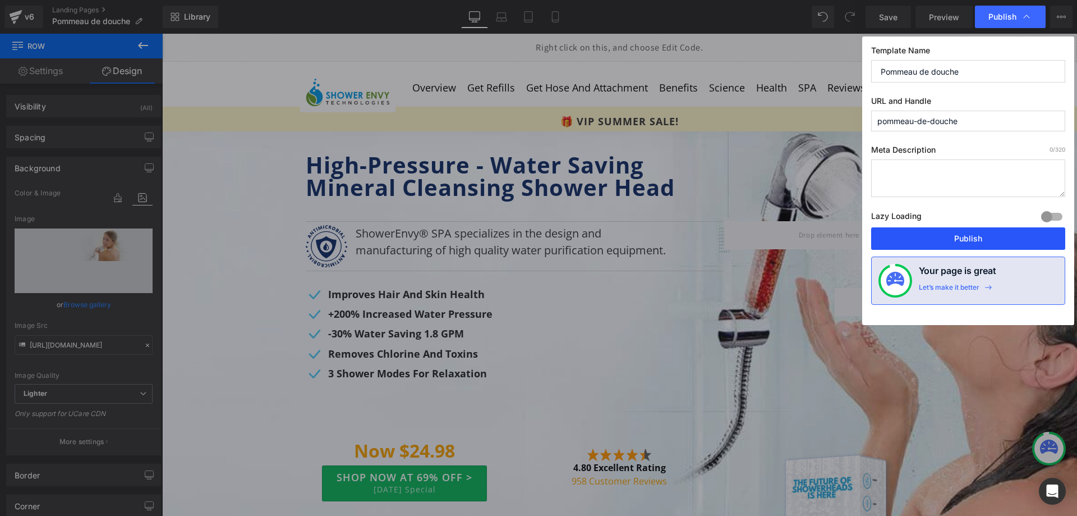
drag, startPoint x: 933, startPoint y: 235, endPoint x: 735, endPoint y: 53, distance: 268.1
click at [933, 235] on button "Publish" at bounding box center [968, 238] width 194 height 22
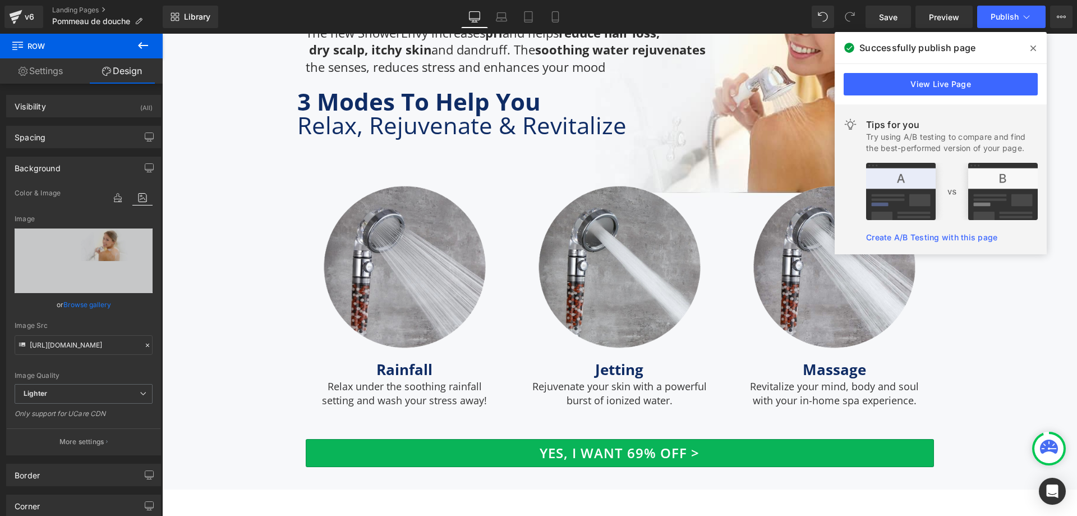
scroll to position [3480, 0]
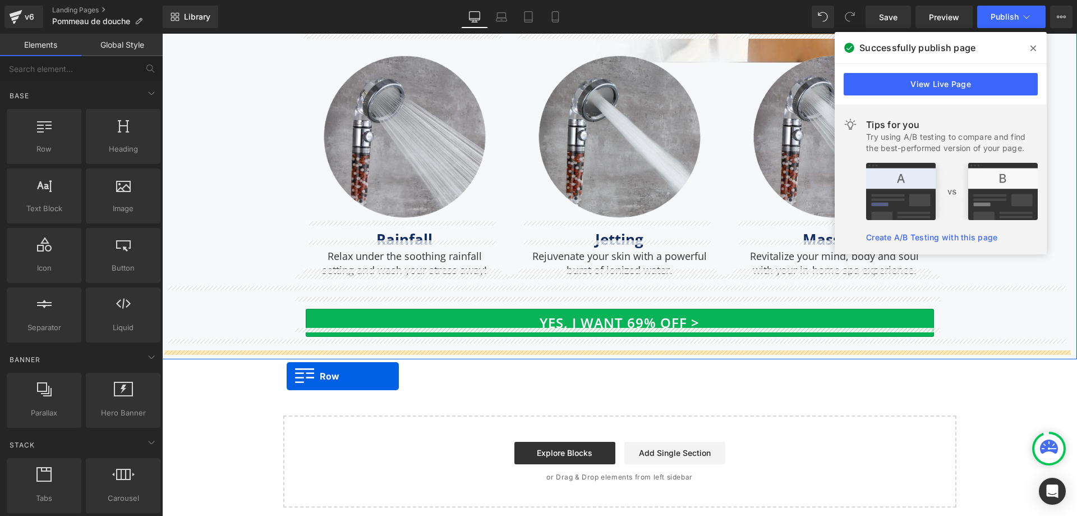
drag, startPoint x: 215, startPoint y: 174, endPoint x: 287, endPoint y: 376, distance: 214.4
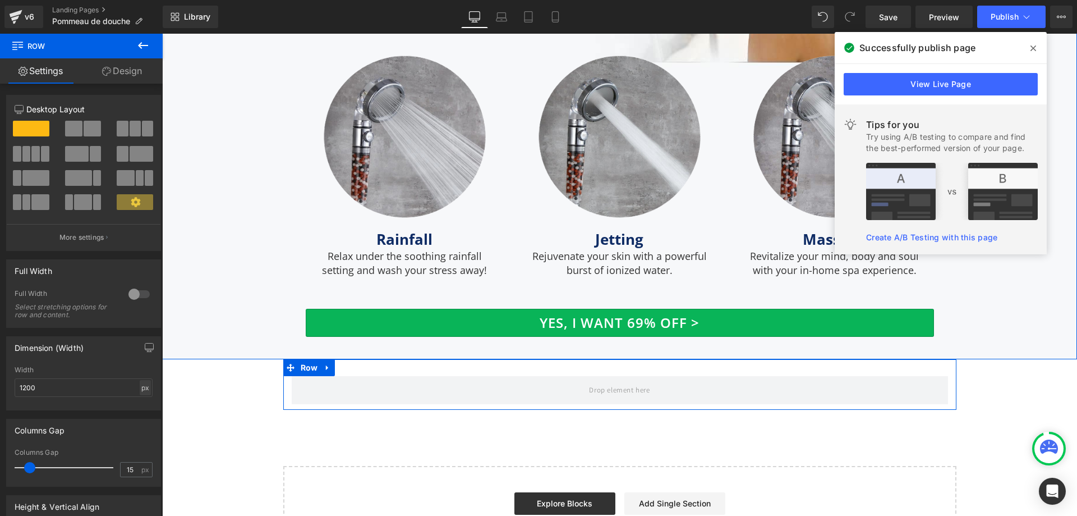
click at [140, 384] on div "px" at bounding box center [145, 387] width 11 height 15
click at [132, 371] on div "Width" at bounding box center [84, 370] width 138 height 8
click at [142, 290] on div at bounding box center [139, 294] width 27 height 18
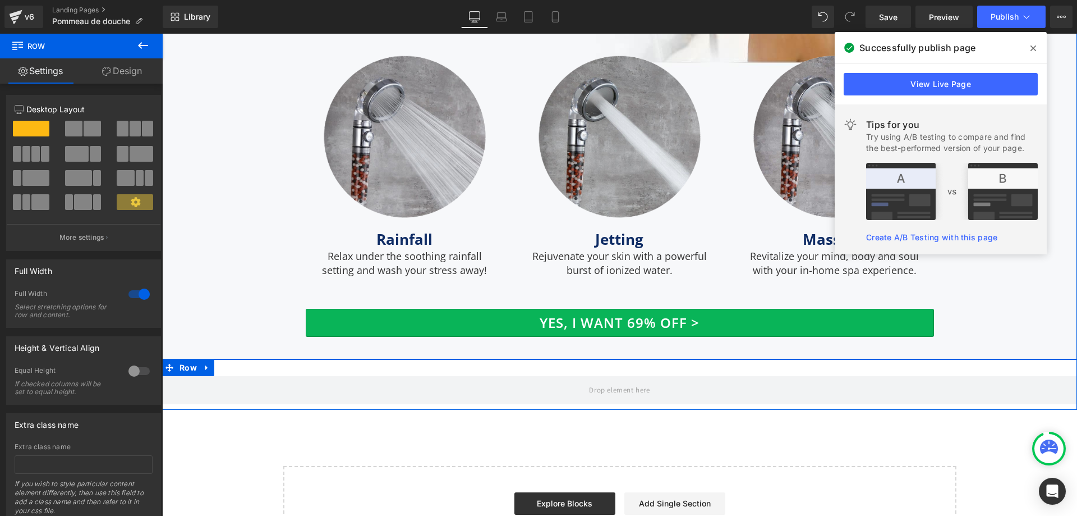
click at [126, 71] on link "Design" at bounding box center [121, 70] width 81 height 25
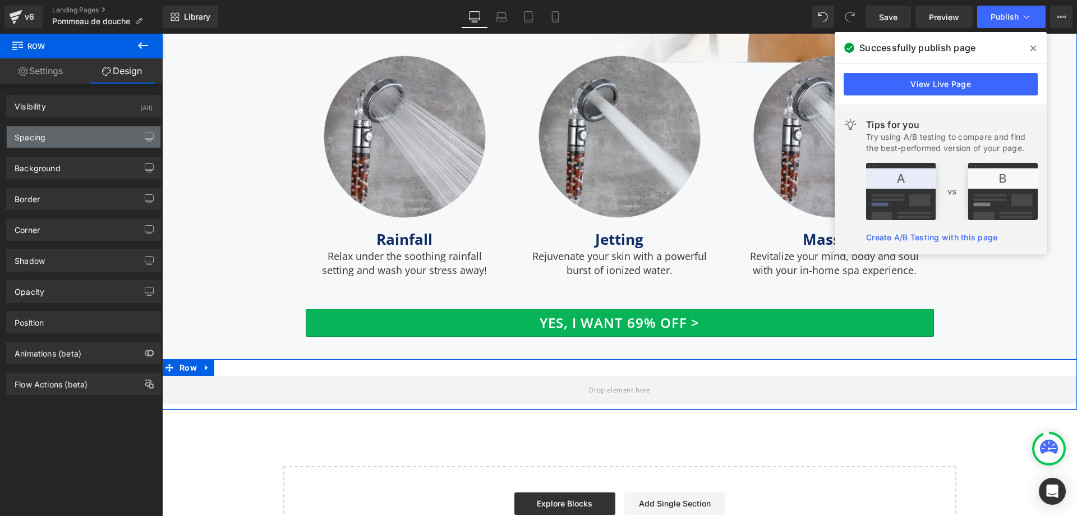
click at [100, 139] on div "Spacing" at bounding box center [84, 136] width 154 height 21
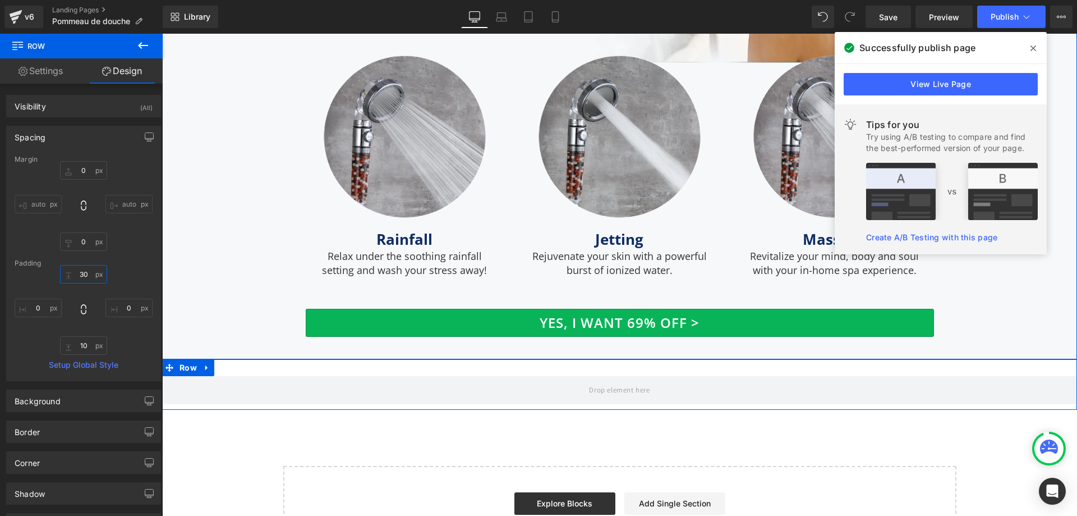
click at [84, 276] on input "30" at bounding box center [83, 274] width 47 height 19
type input "20"
click at [80, 345] on input "10" at bounding box center [83, 345] width 47 height 19
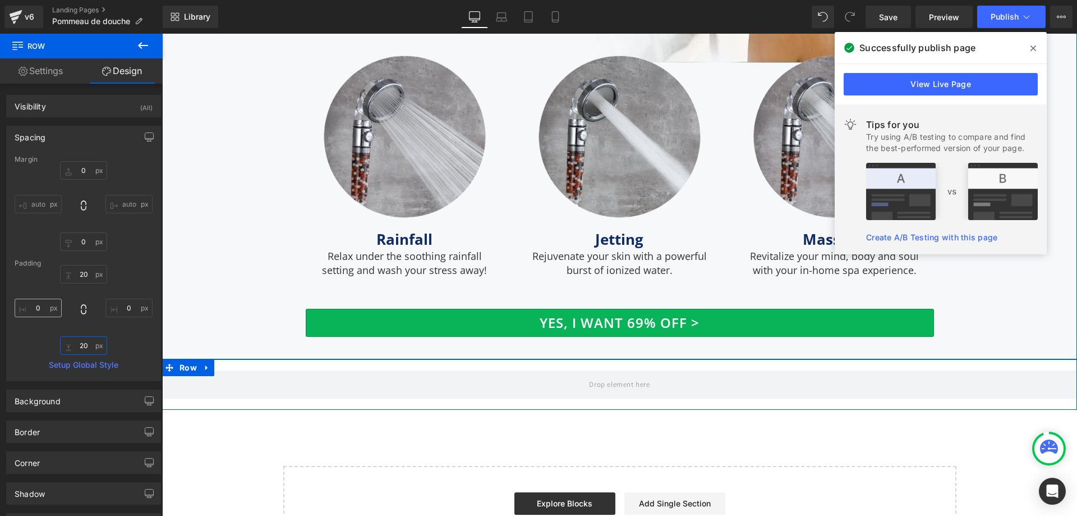
type input "20"
click at [39, 314] on input "0" at bounding box center [38, 308] width 47 height 19
type input "15"
click at [122, 306] on input "0" at bounding box center [128, 308] width 47 height 19
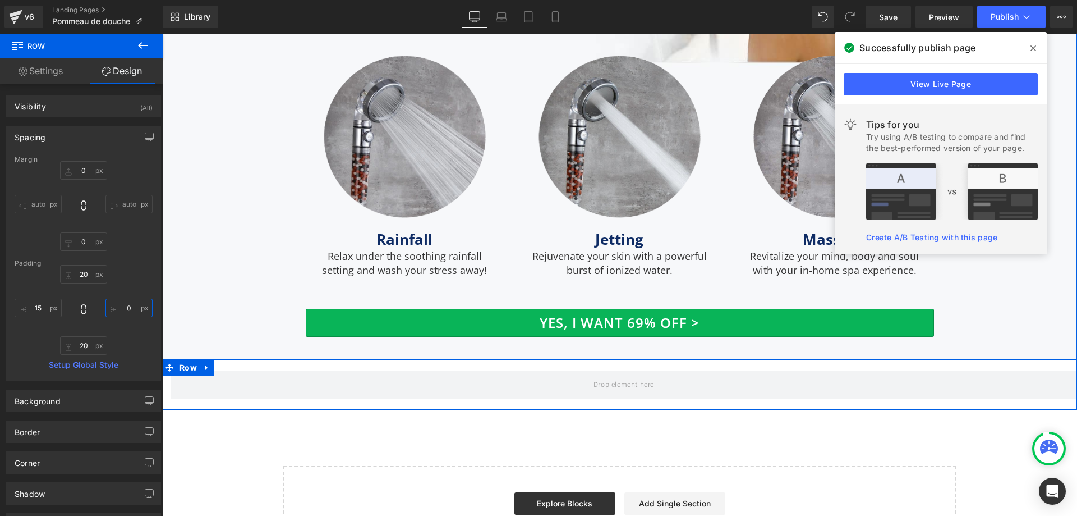
click at [122, 306] on input "0" at bounding box center [128, 308] width 47 height 19
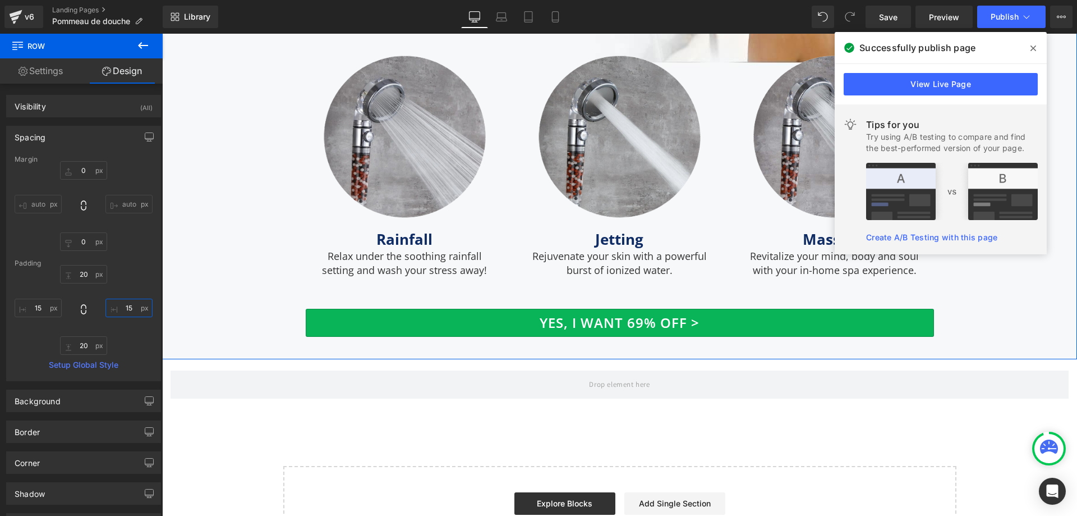
type input "15"
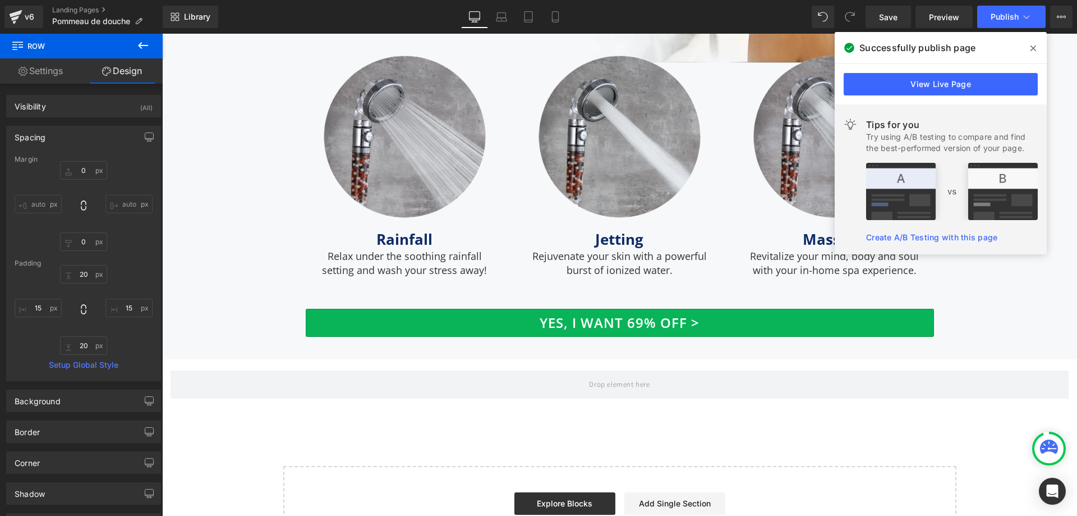
click at [148, 47] on icon at bounding box center [142, 45] width 13 height 13
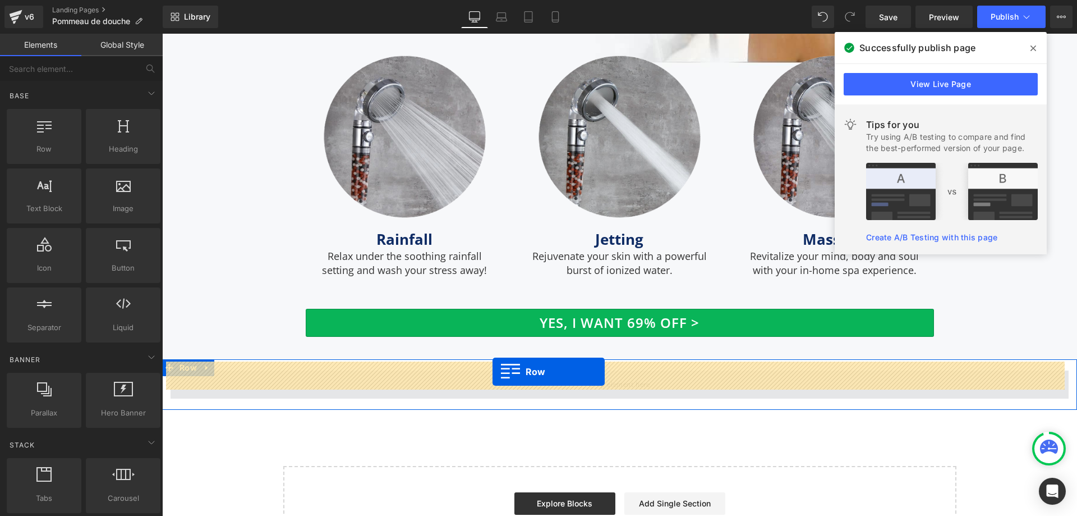
drag, startPoint x: 227, startPoint y: 178, endPoint x: 493, endPoint y: 371, distance: 329.0
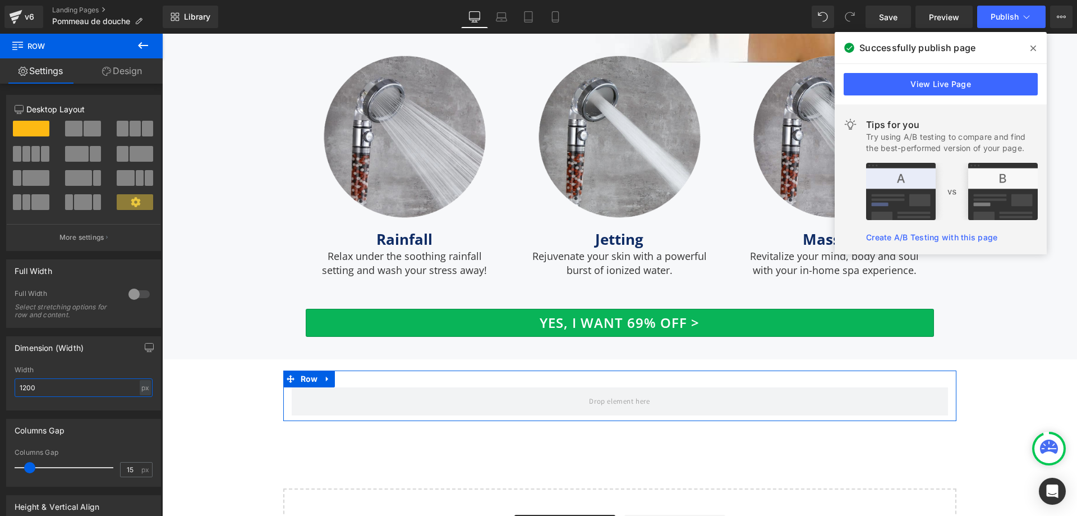
click at [100, 393] on input "1200" at bounding box center [84, 387] width 138 height 19
type input "1170"
click at [127, 470] on input "15" at bounding box center [131, 469] width 20 height 14
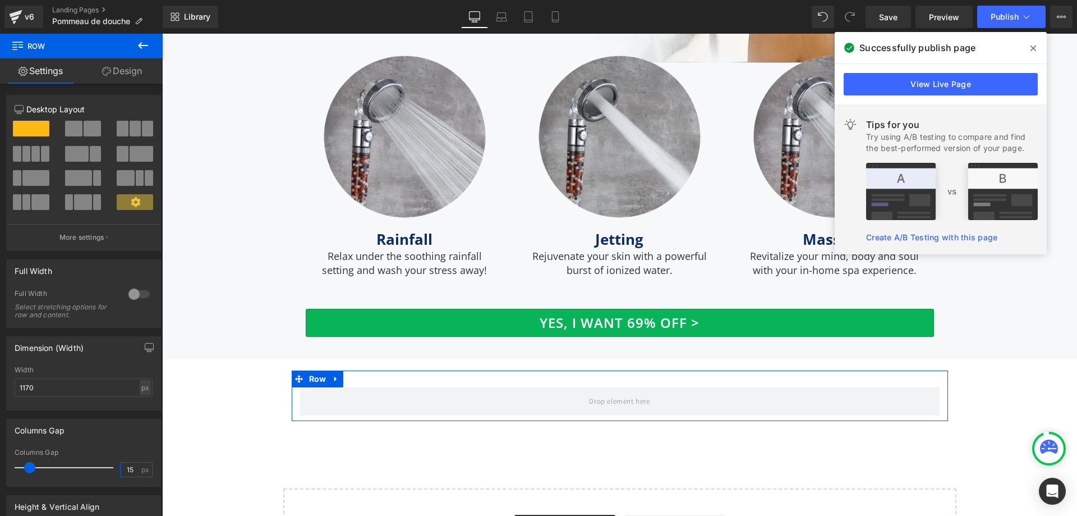
click at [122, 470] on input "15" at bounding box center [131, 469] width 20 height 14
type input "0"
click at [84, 130] on span at bounding box center [92, 129] width 17 height 16
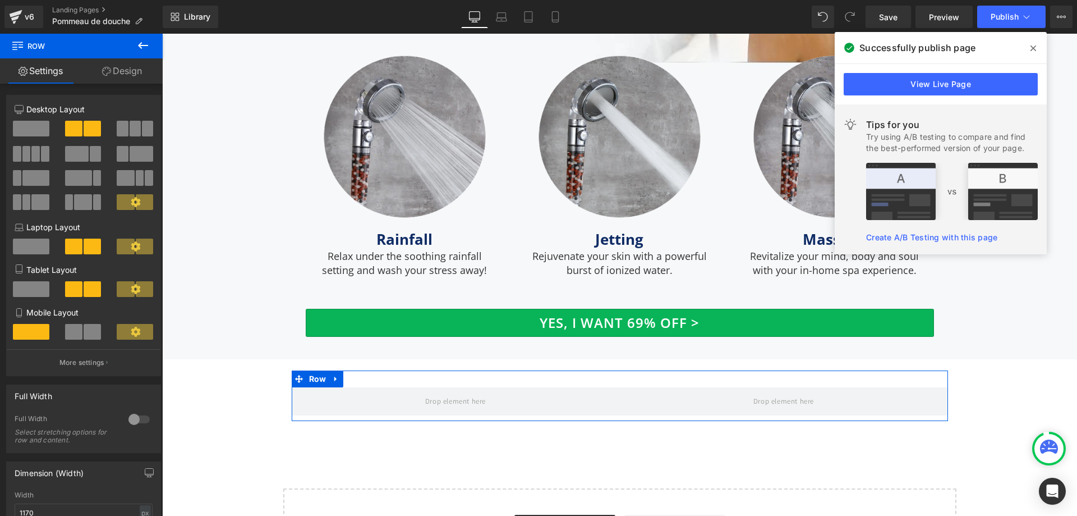
click at [125, 75] on link "Design" at bounding box center [121, 70] width 81 height 25
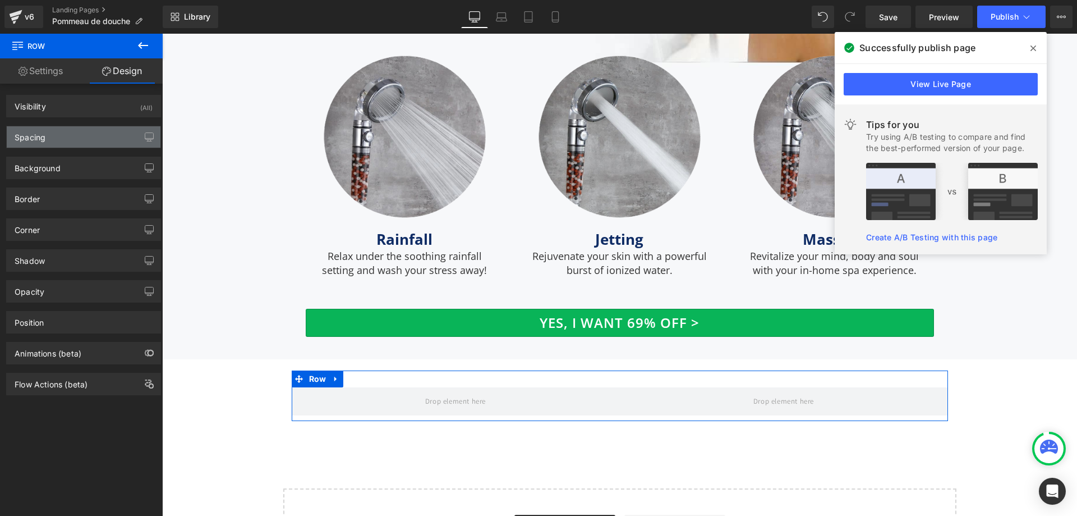
click at [94, 134] on div "Spacing" at bounding box center [84, 136] width 154 height 21
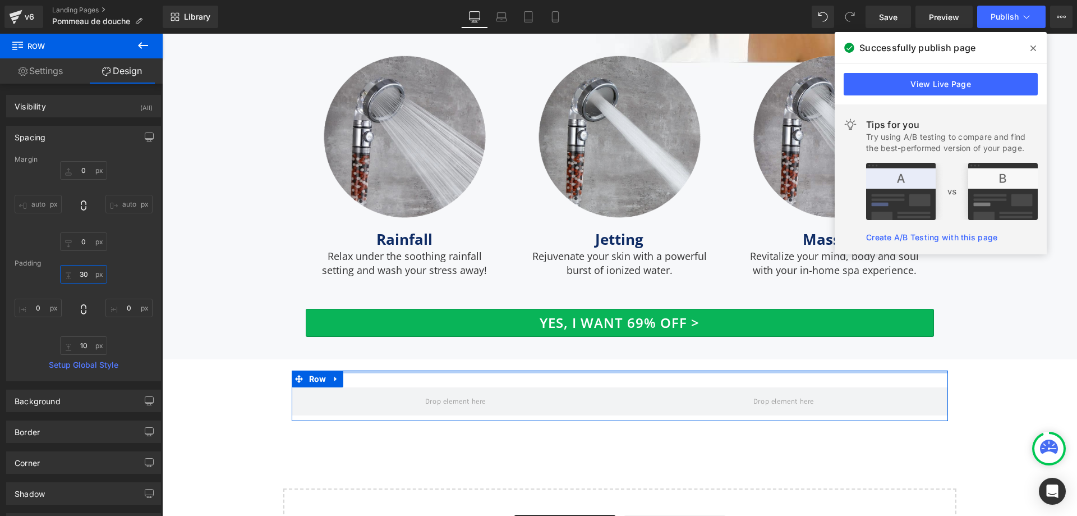
click at [85, 273] on input "30" at bounding box center [83, 274] width 47 height 19
type input "20"
click at [77, 342] on input "10" at bounding box center [83, 345] width 47 height 19
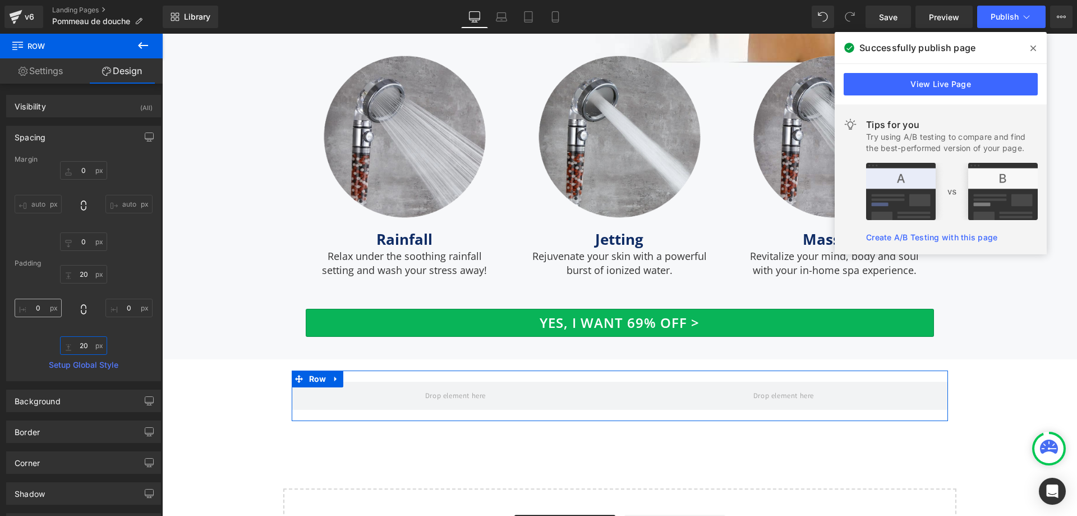
type input "20"
click at [38, 309] on input "0" at bounding box center [38, 308] width 47 height 19
type input "10"
click at [112, 308] on input "0" at bounding box center [128, 308] width 47 height 19
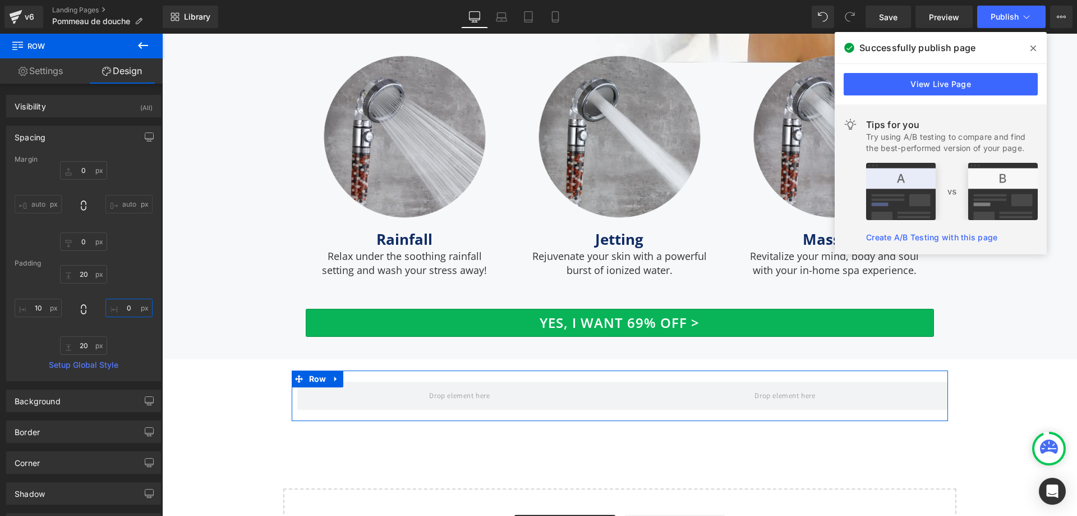
click at [113, 308] on input "0" at bounding box center [128, 308] width 47 height 19
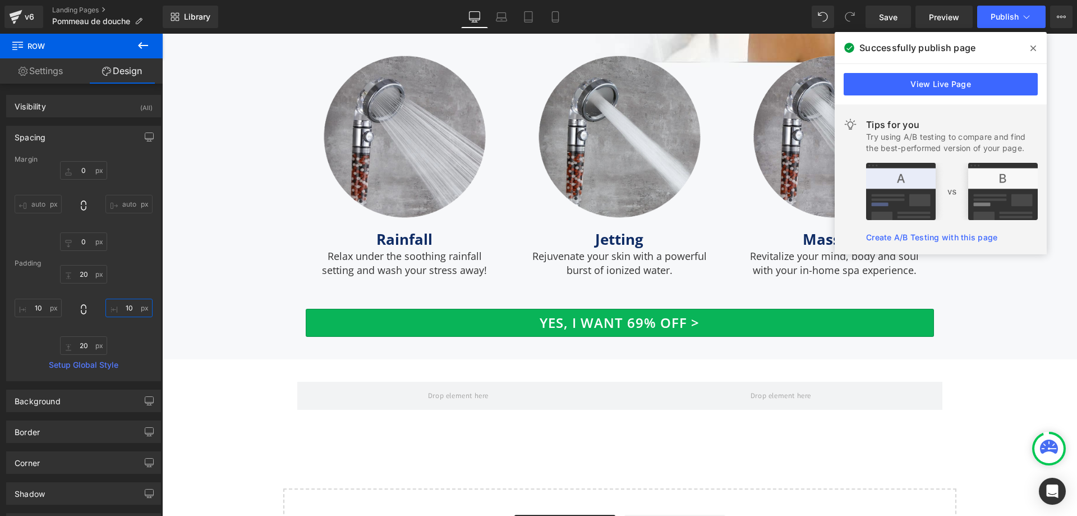
type input "10"
click at [144, 45] on icon at bounding box center [143, 45] width 10 height 7
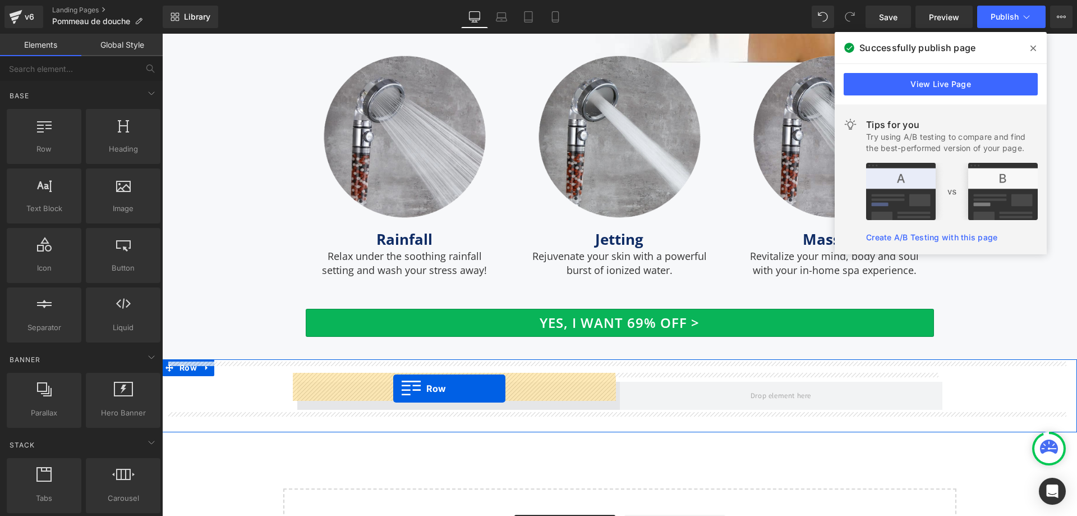
drag, startPoint x: 209, startPoint y: 176, endPoint x: 393, endPoint y: 388, distance: 281.2
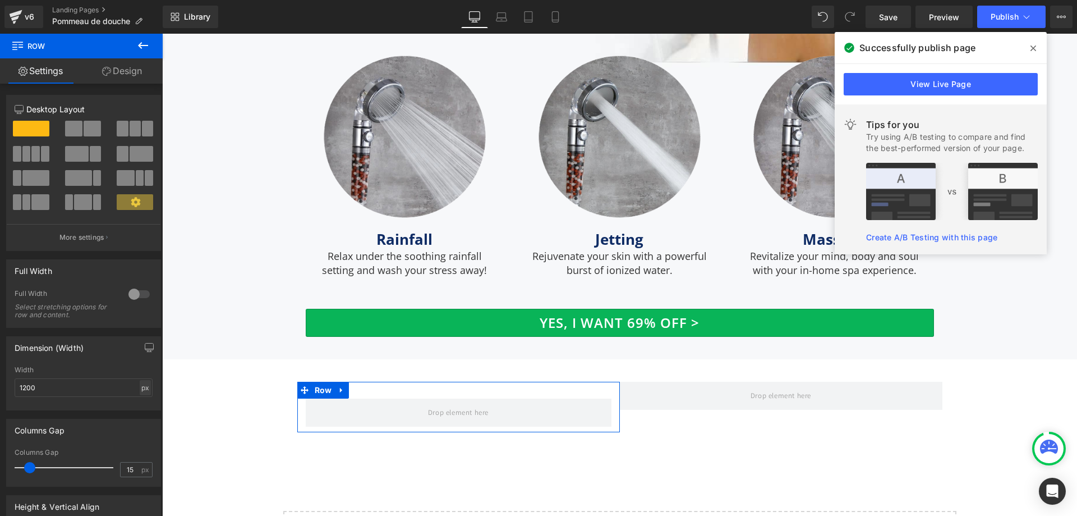
click at [141, 390] on div "px" at bounding box center [145, 387] width 11 height 15
click at [138, 407] on li "%" at bounding box center [145, 405] width 14 height 16
type input "100"
click at [129, 471] on input "15" at bounding box center [131, 469] width 20 height 14
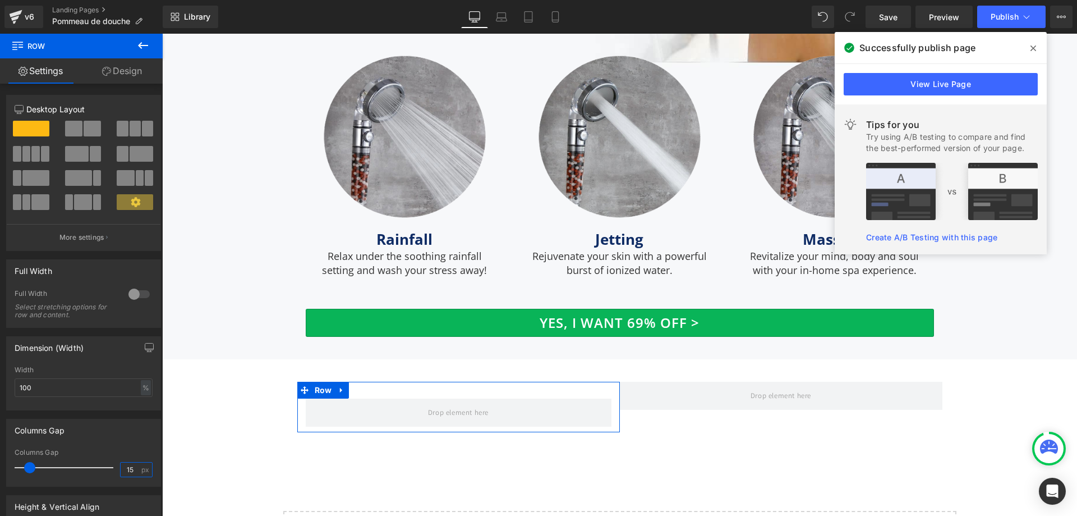
click at [123, 470] on input "15" at bounding box center [131, 469] width 20 height 14
type input "0"
click at [130, 67] on link "Design" at bounding box center [121, 70] width 81 height 25
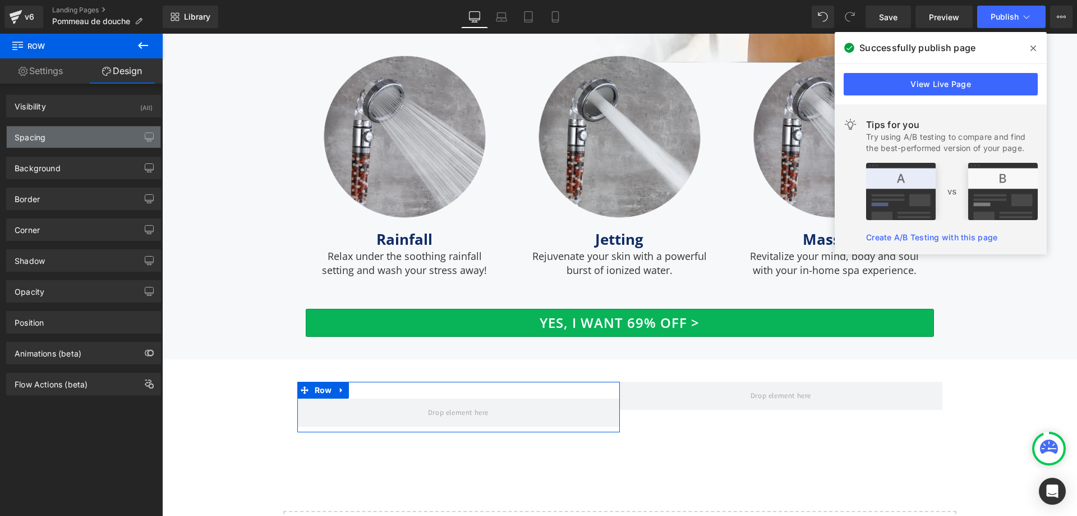
type input "0"
type input "30"
type input "0"
type input "10"
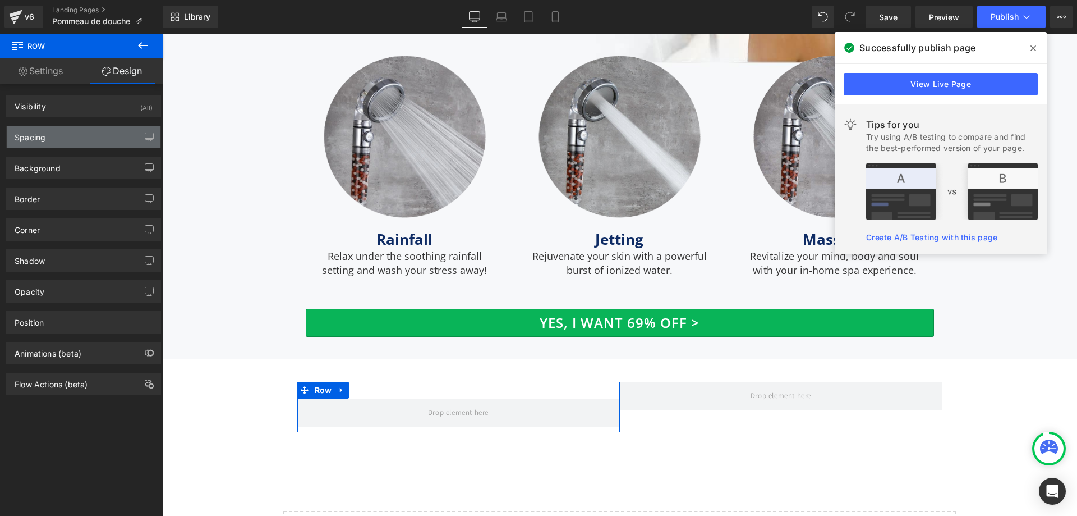
click at [45, 136] on div "Spacing" at bounding box center [30, 134] width 31 height 16
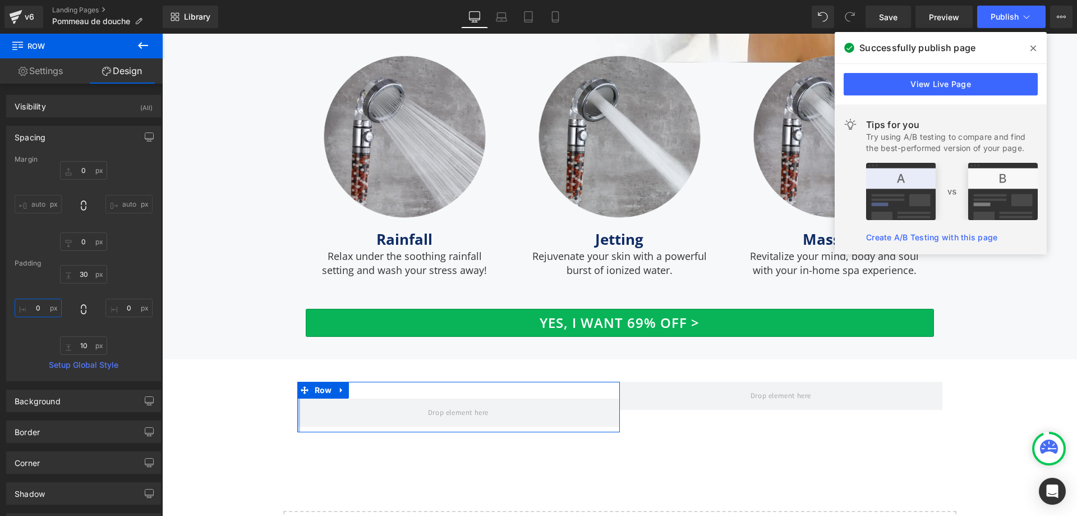
click at [40, 304] on input "0" at bounding box center [38, 308] width 47 height 19
type input "15"
click at [119, 307] on input "0" at bounding box center [128, 308] width 47 height 19
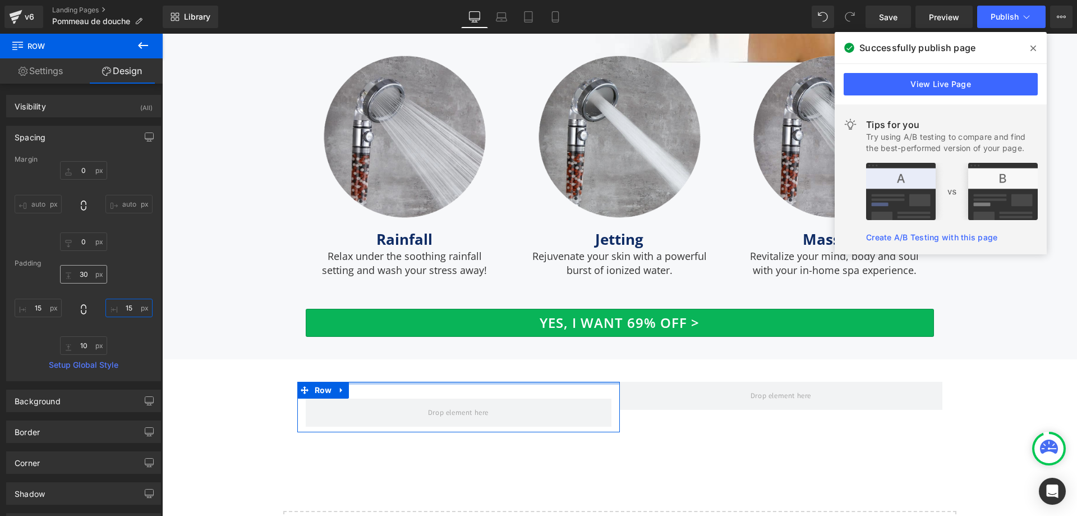
type input "15"
click at [83, 277] on input "30" at bounding box center [83, 274] width 47 height 19
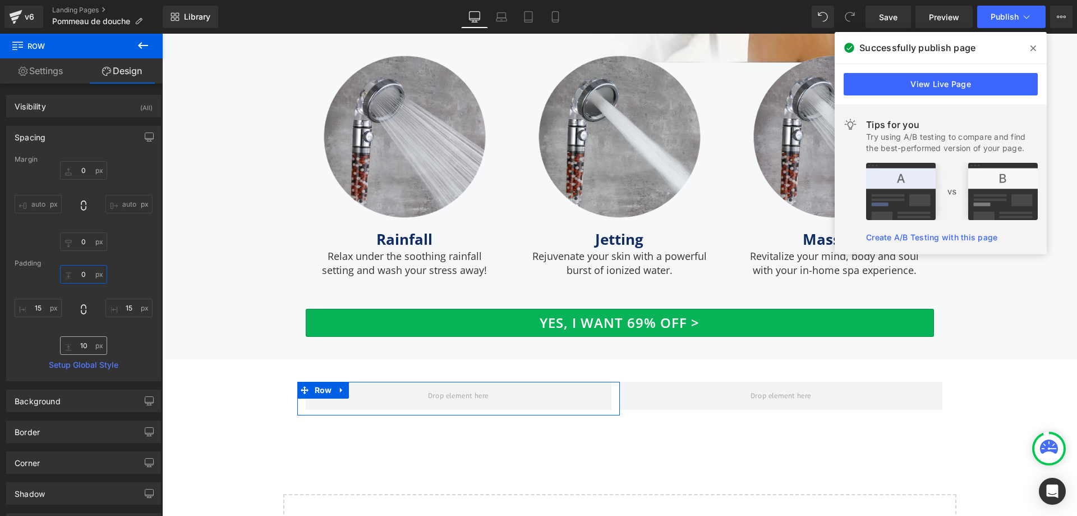
type input "0"
click at [85, 339] on input "10" at bounding box center [83, 345] width 47 height 19
type input "0"
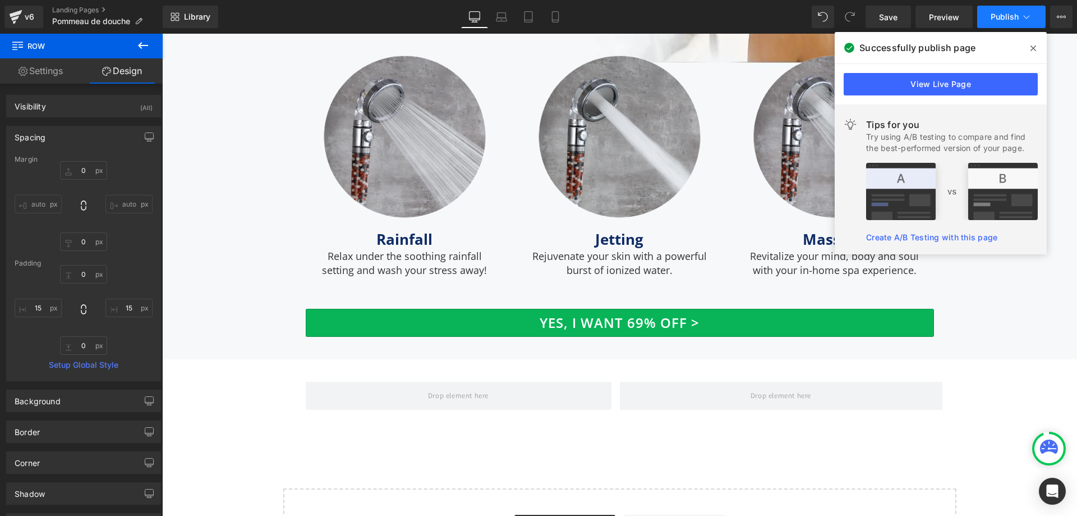
click at [1012, 14] on span "Publish" at bounding box center [1005, 16] width 28 height 9
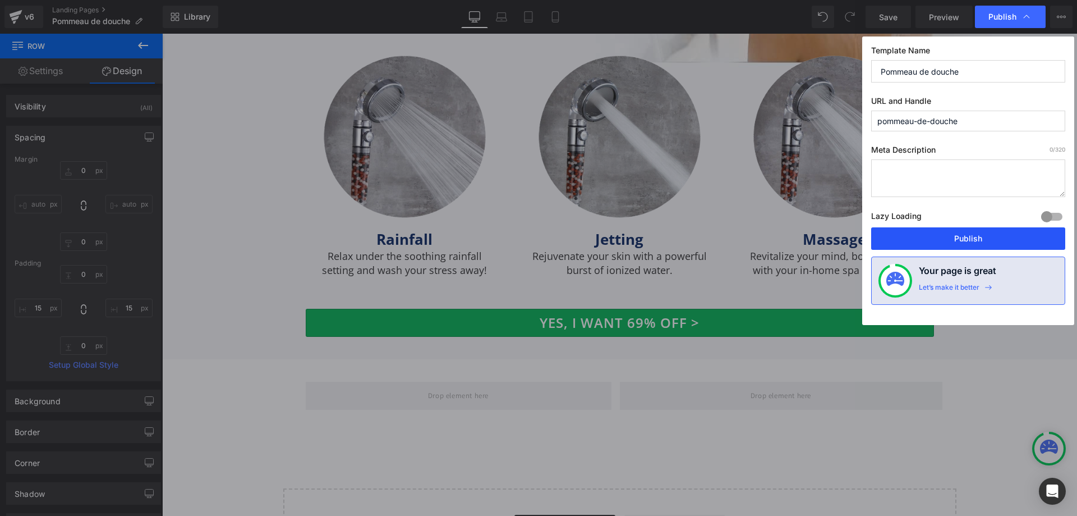
drag, startPoint x: 960, startPoint y: 237, endPoint x: 772, endPoint y: 155, distance: 205.1
click at [960, 237] on button "Publish" at bounding box center [968, 238] width 194 height 22
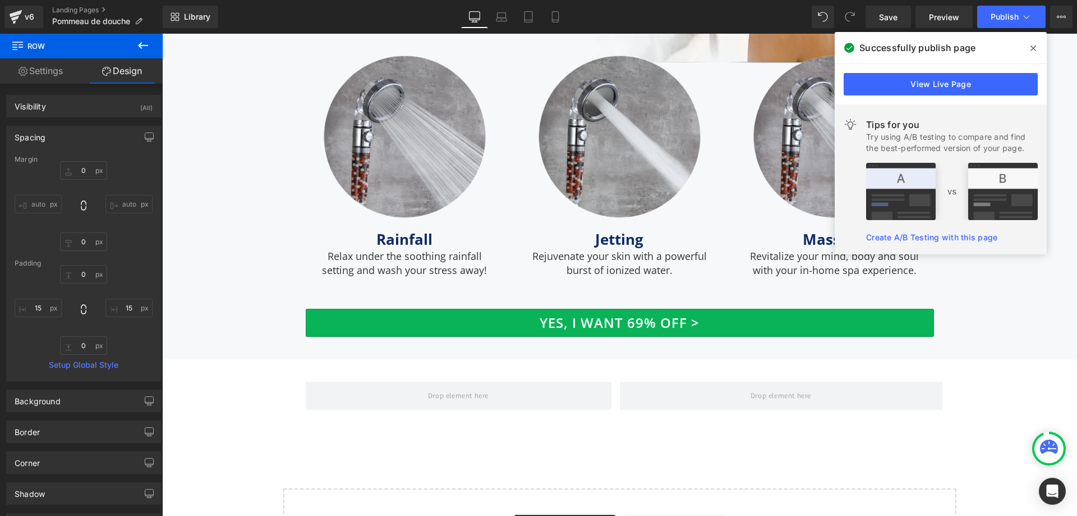
click at [146, 43] on icon at bounding box center [142, 45] width 13 height 13
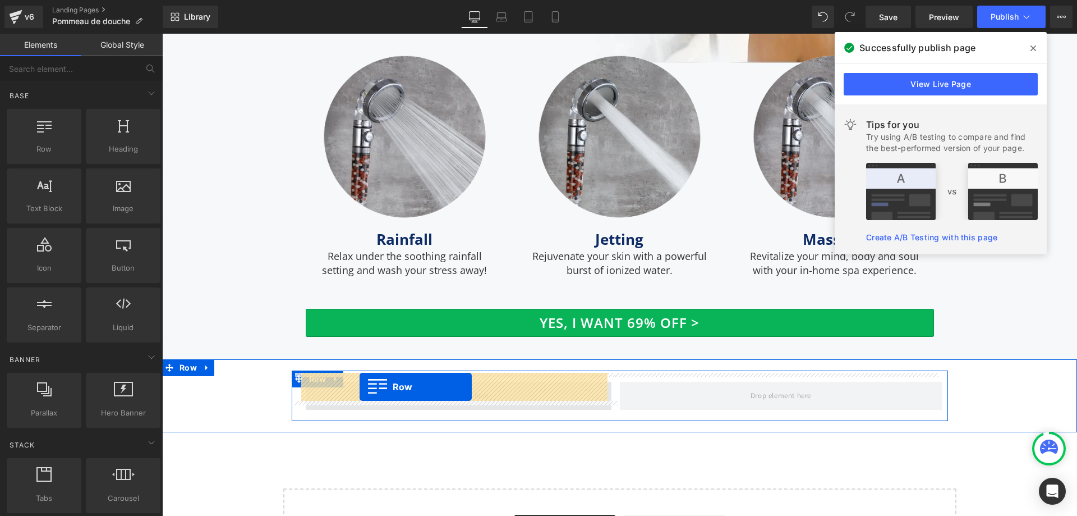
drag, startPoint x: 200, startPoint y: 185, endPoint x: 360, endPoint y: 387, distance: 256.9
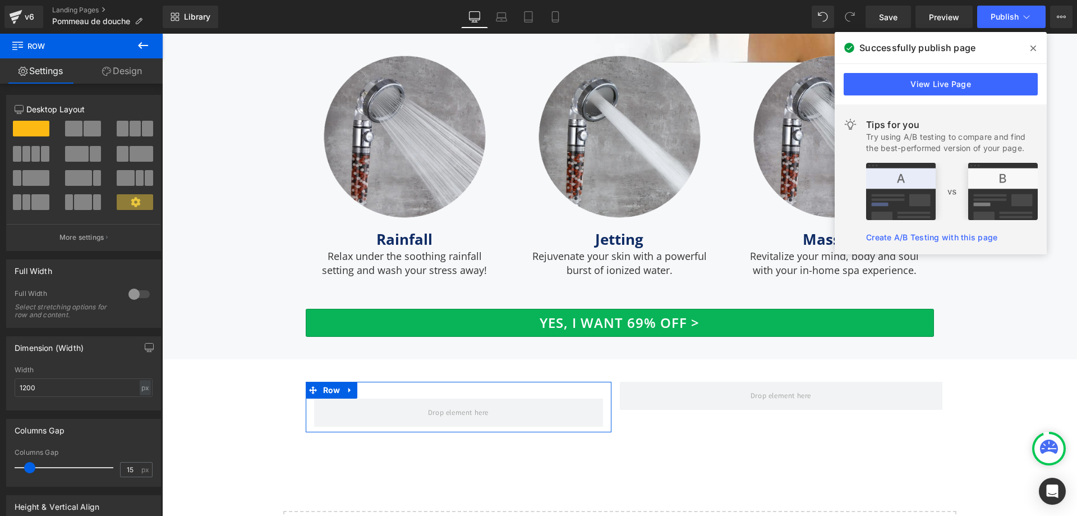
click at [32, 180] on span at bounding box center [35, 178] width 27 height 16
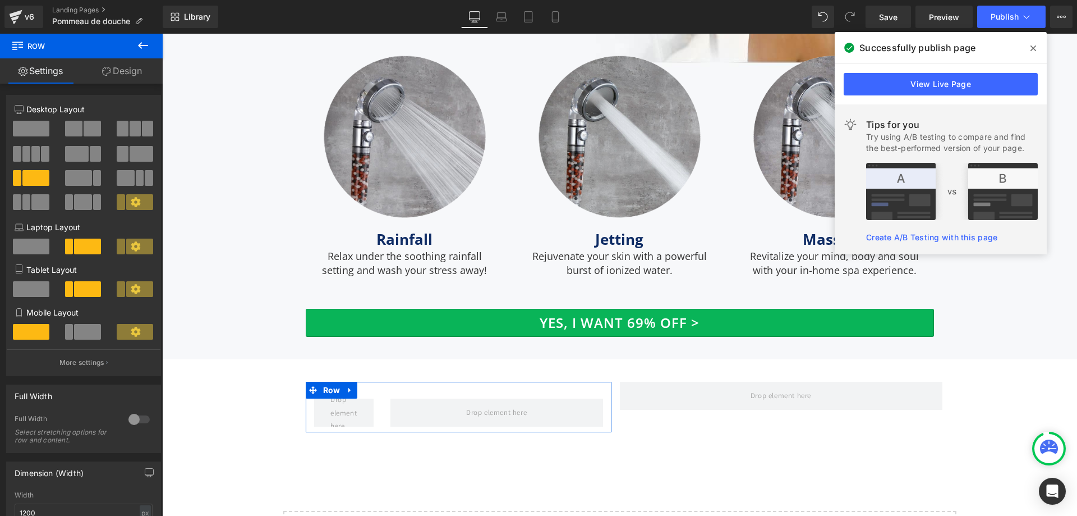
click at [80, 332] on span at bounding box center [87, 332] width 27 height 16
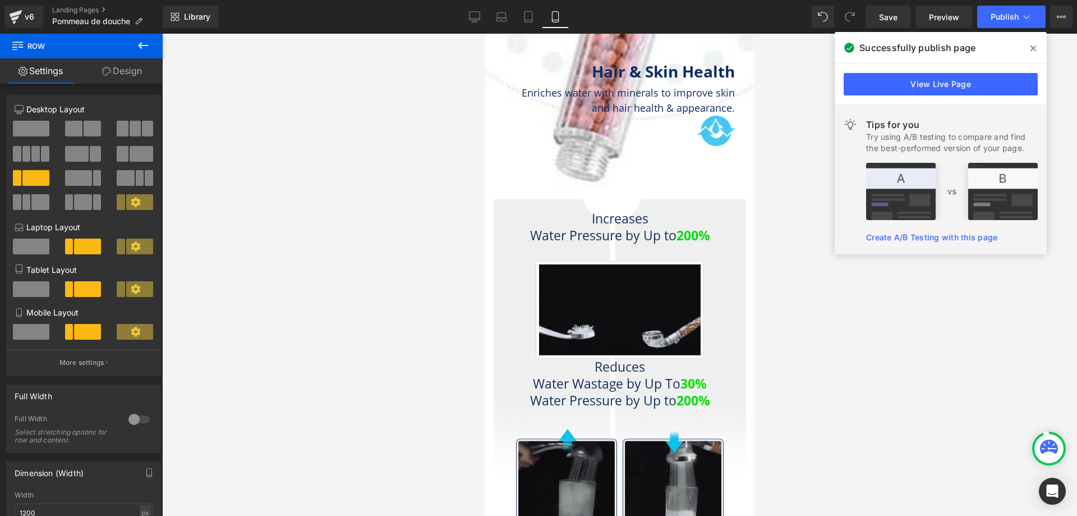
scroll to position [7172, 0]
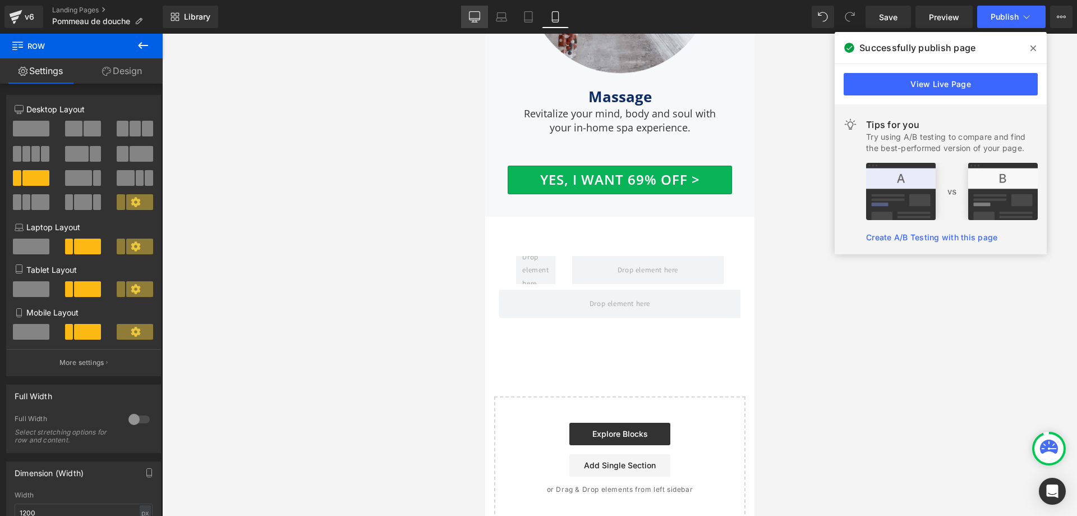
click at [481, 19] on link "Desktop" at bounding box center [474, 17] width 27 height 22
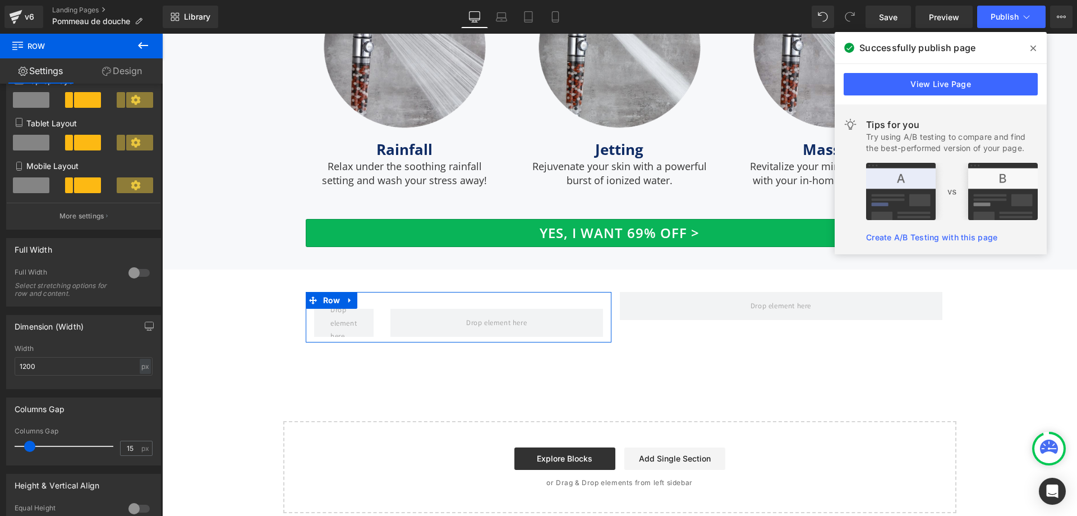
scroll to position [224, 0]
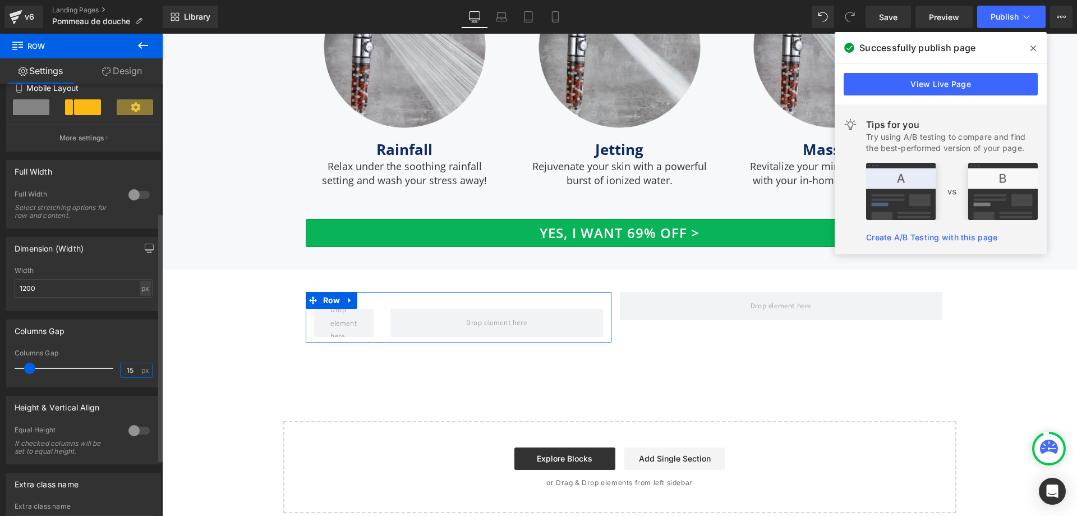
click at [124, 369] on input "15" at bounding box center [131, 370] width 20 height 14
type input "0"
click at [140, 289] on div "px" at bounding box center [145, 288] width 11 height 15
click at [144, 306] on li "%" at bounding box center [145, 305] width 14 height 16
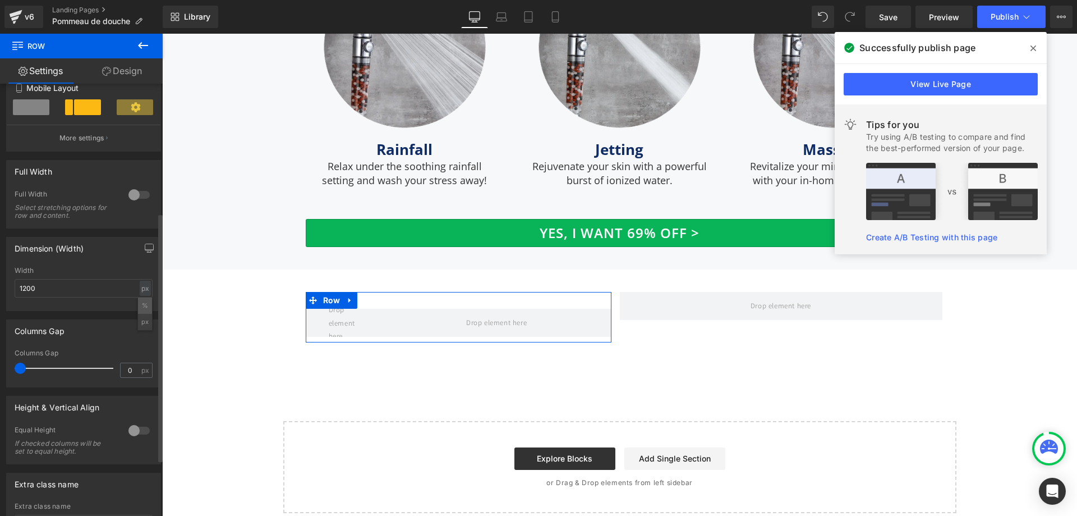
type input "100"
click at [88, 135] on p "More settings" at bounding box center [81, 138] width 45 height 10
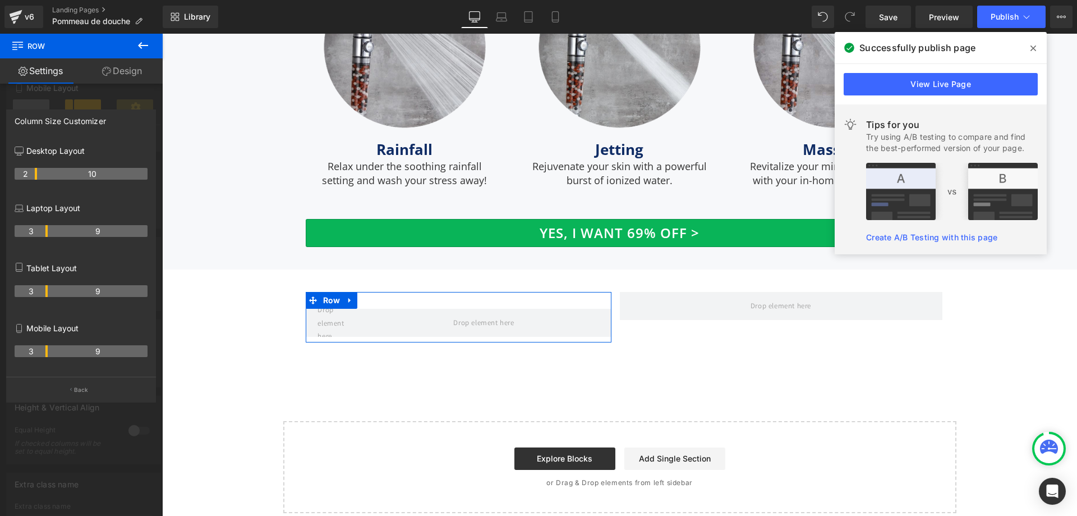
drag, startPoint x: 44, startPoint y: 175, endPoint x: 36, endPoint y: 175, distance: 8.4
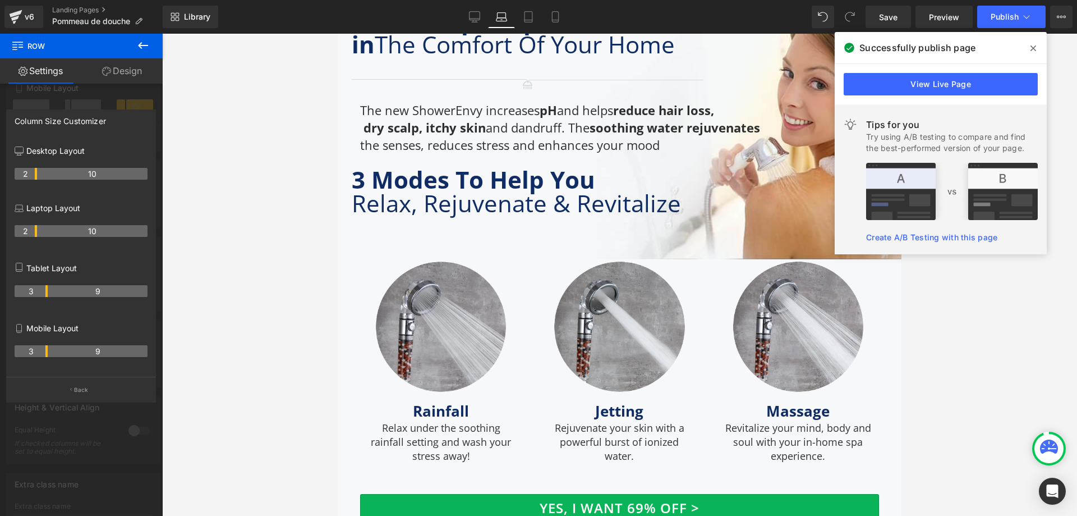
scroll to position [3854, 0]
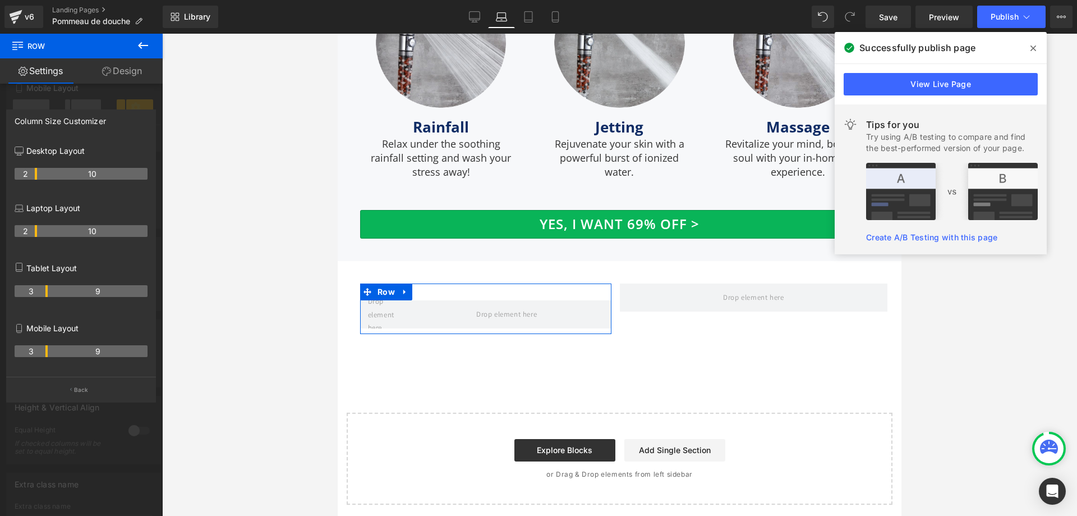
click at [40, 232] on tr "2 10" at bounding box center [81, 231] width 133 height 12
click at [44, 292] on th "3" at bounding box center [31, 291] width 33 height 12
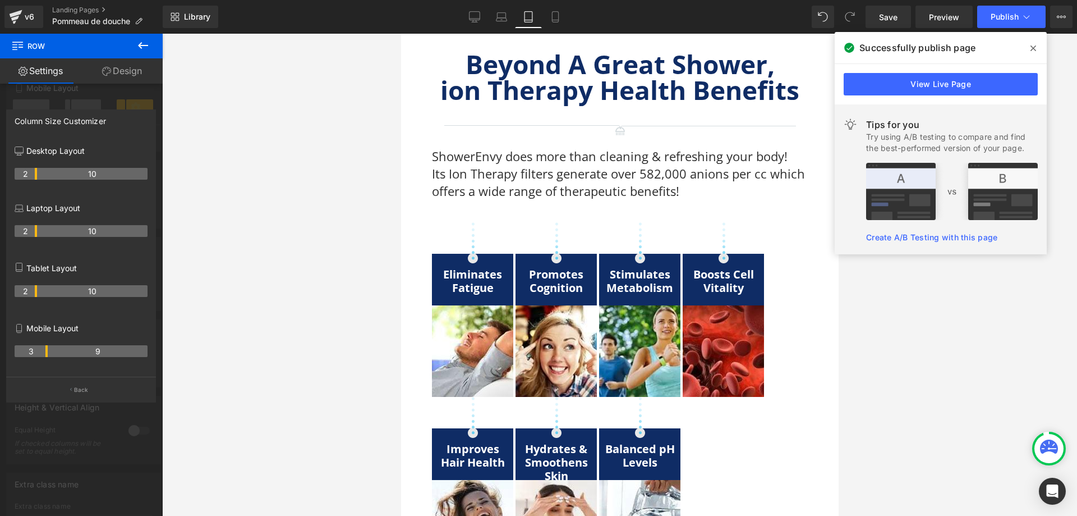
scroll to position [5884, 0]
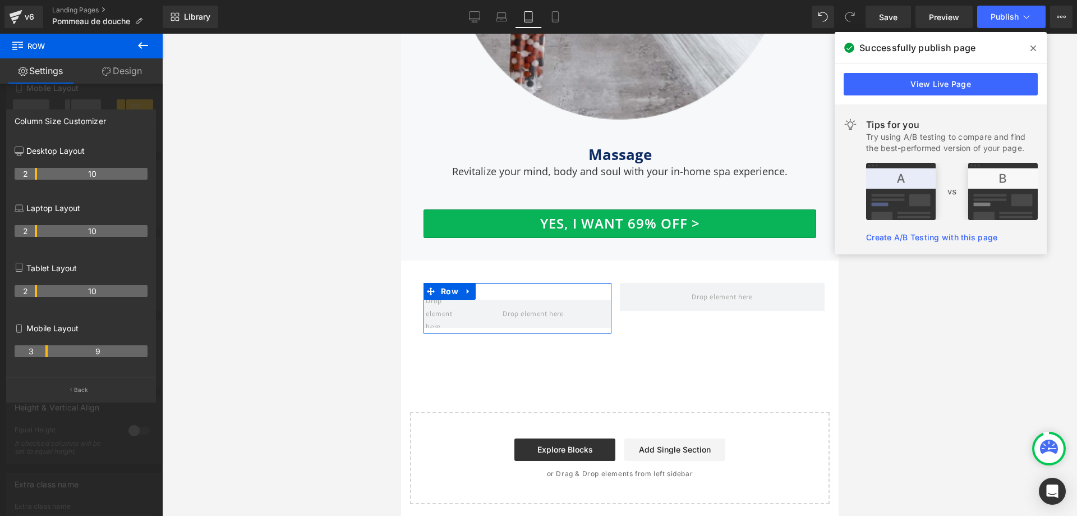
drag, startPoint x: 45, startPoint y: 288, endPoint x: 35, endPoint y: 293, distance: 11.3
click at [35, 293] on th "2" at bounding box center [26, 291] width 22 height 12
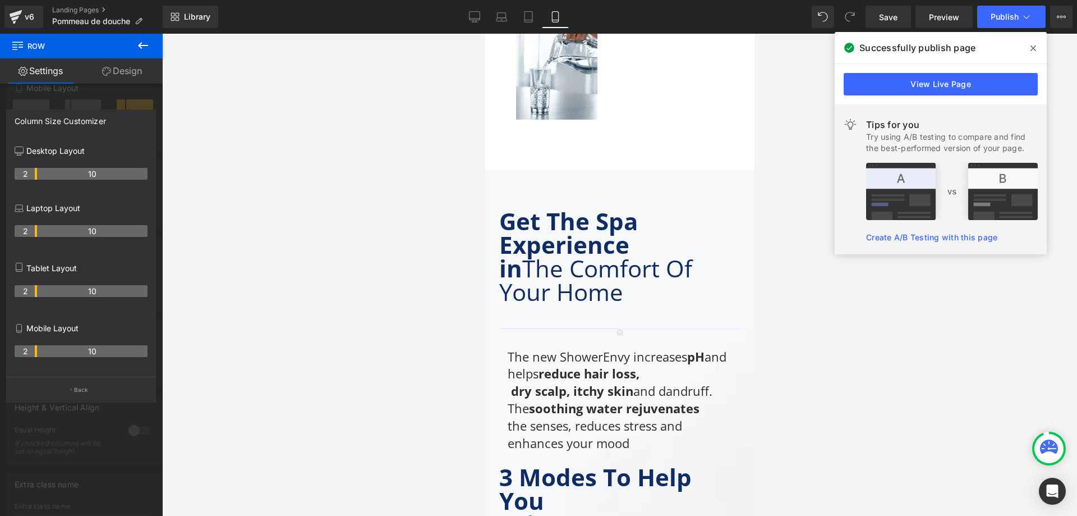
scroll to position [7112, 0]
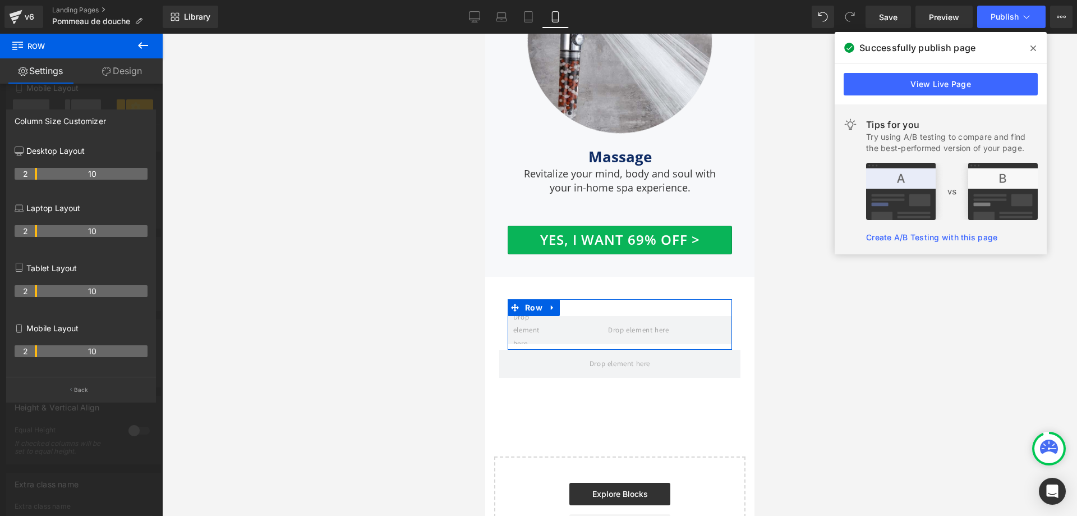
drag, startPoint x: 44, startPoint y: 351, endPoint x: 35, endPoint y: 356, distance: 10.1
click at [35, 356] on th "2" at bounding box center [26, 351] width 22 height 12
click at [47, 386] on button "Back" at bounding box center [81, 389] width 150 height 25
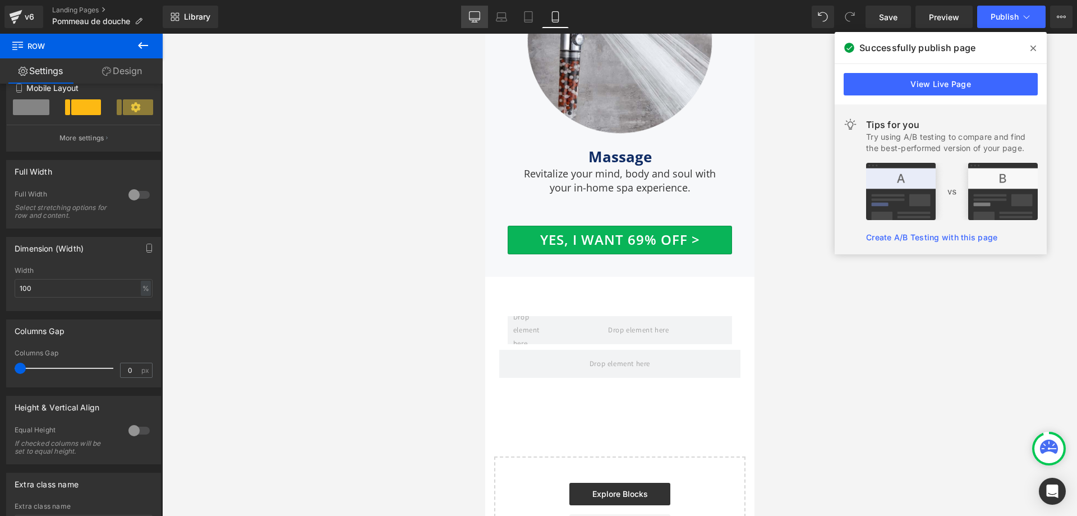
click at [478, 13] on icon at bounding box center [474, 16] width 11 height 11
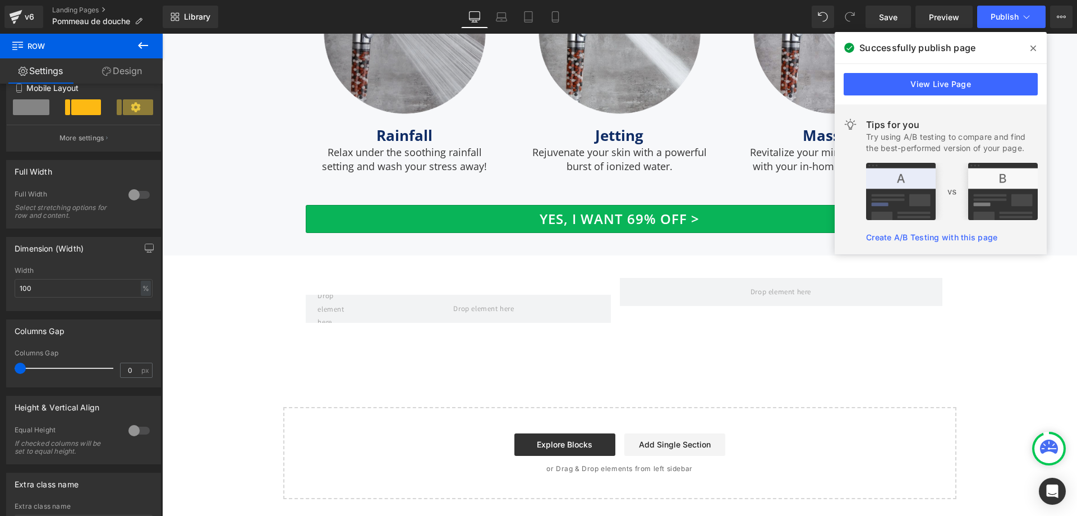
scroll to position [3569, 0]
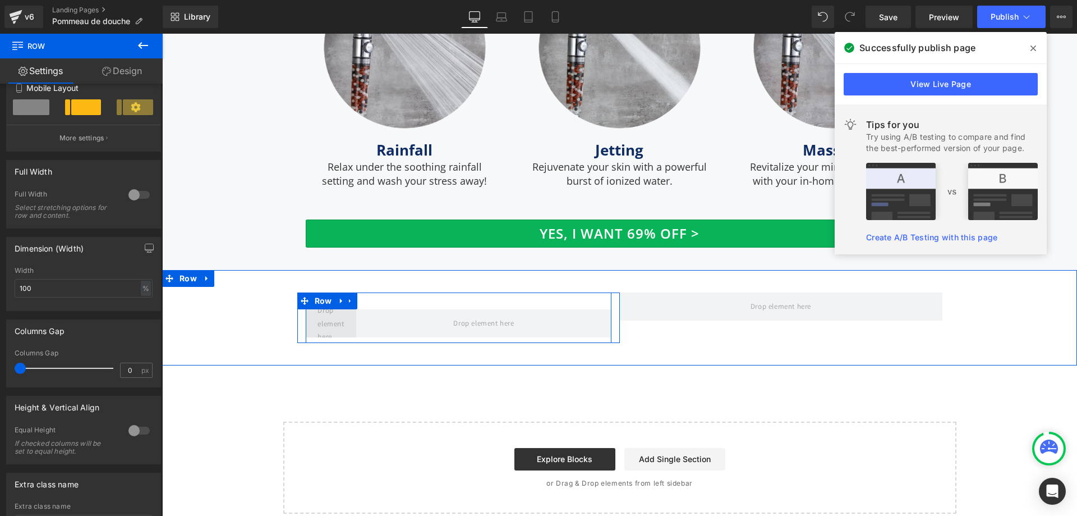
click at [325, 315] on span at bounding box center [331, 323] width 34 height 45
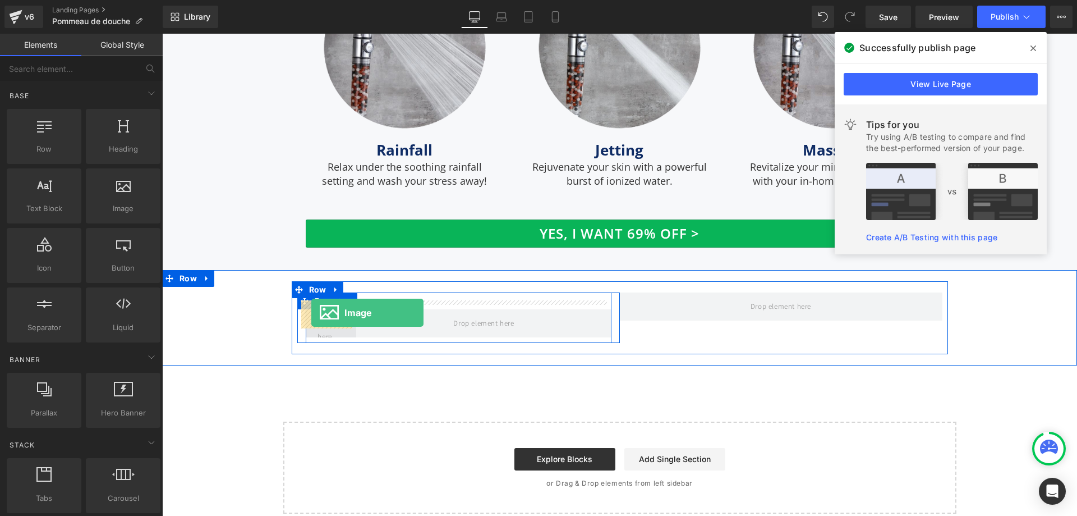
drag, startPoint x: 288, startPoint y: 230, endPoint x: 311, endPoint y: 313, distance: 85.8
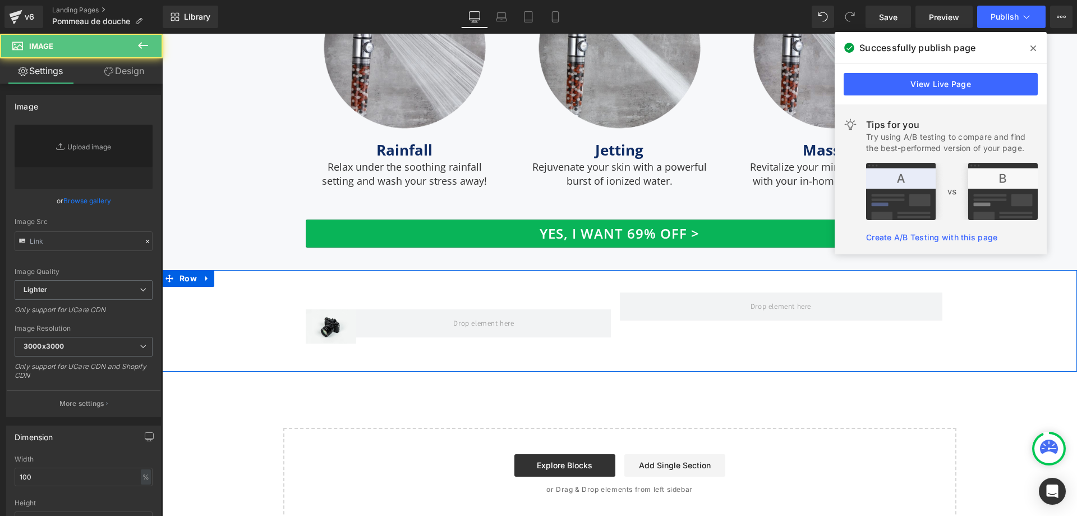
type input "//d1um8515vdn9kb.cloudfront.net/images/parallax.jpg"
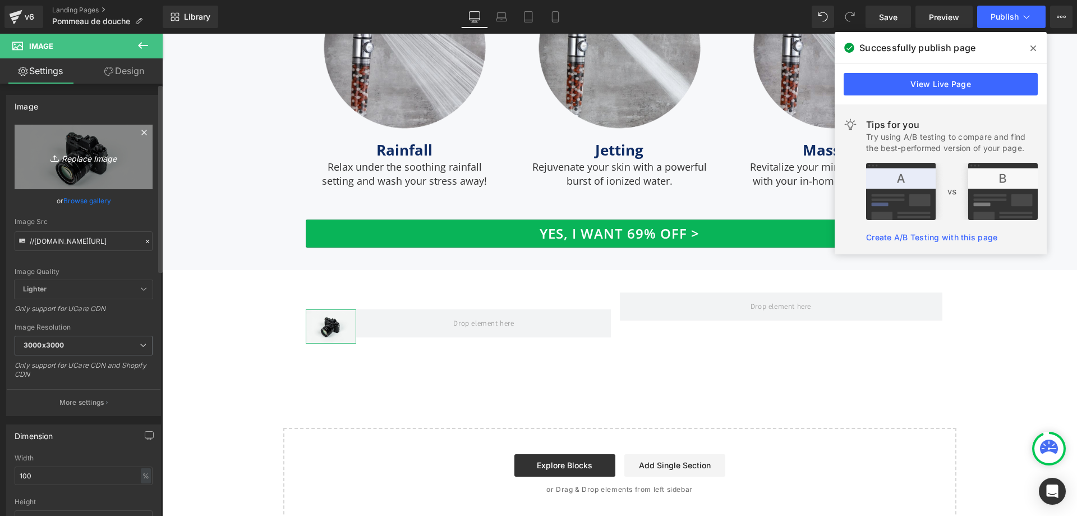
click at [76, 149] on link "Replace Image" at bounding box center [84, 157] width 138 height 65
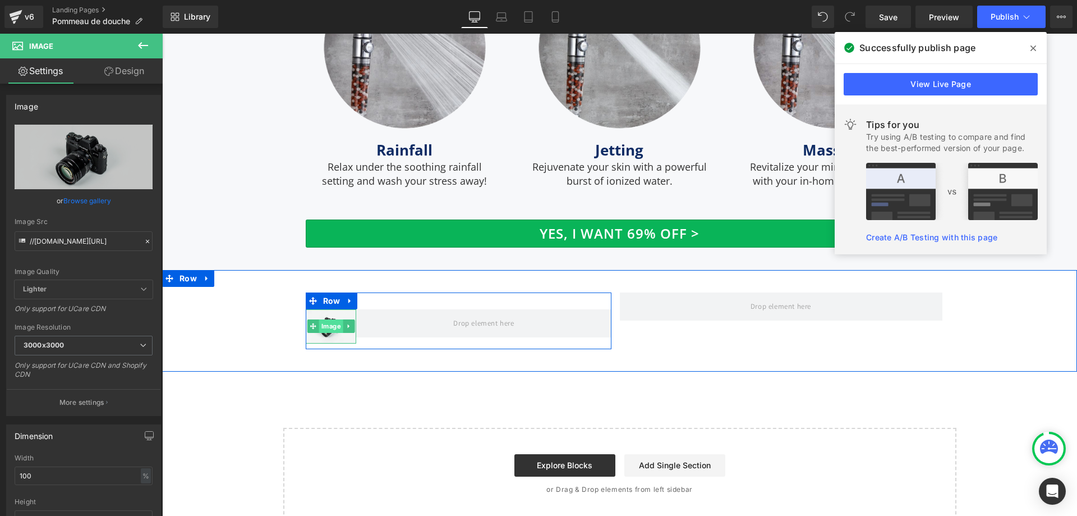
click at [325, 319] on span "Image" at bounding box center [331, 325] width 24 height 13
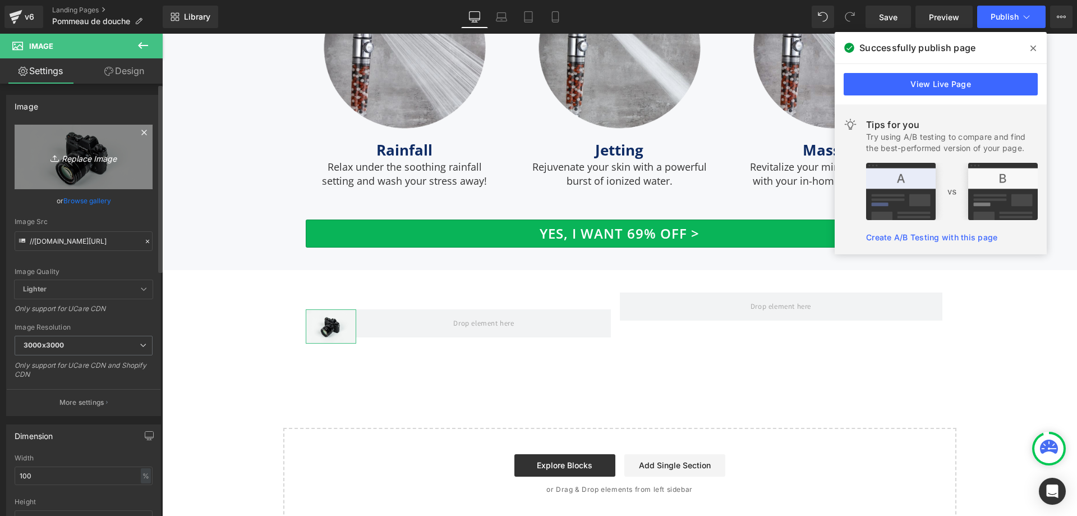
click at [77, 152] on icon "Replace Image" at bounding box center [84, 157] width 90 height 14
type input "C:\fakepath\90.jpg"
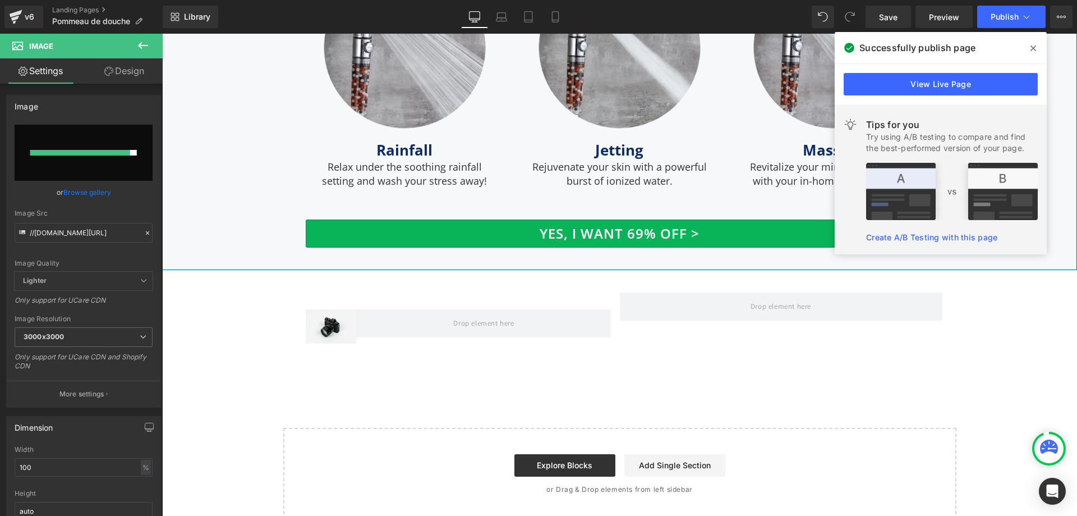
type input "[URL][DOMAIN_NAME]"
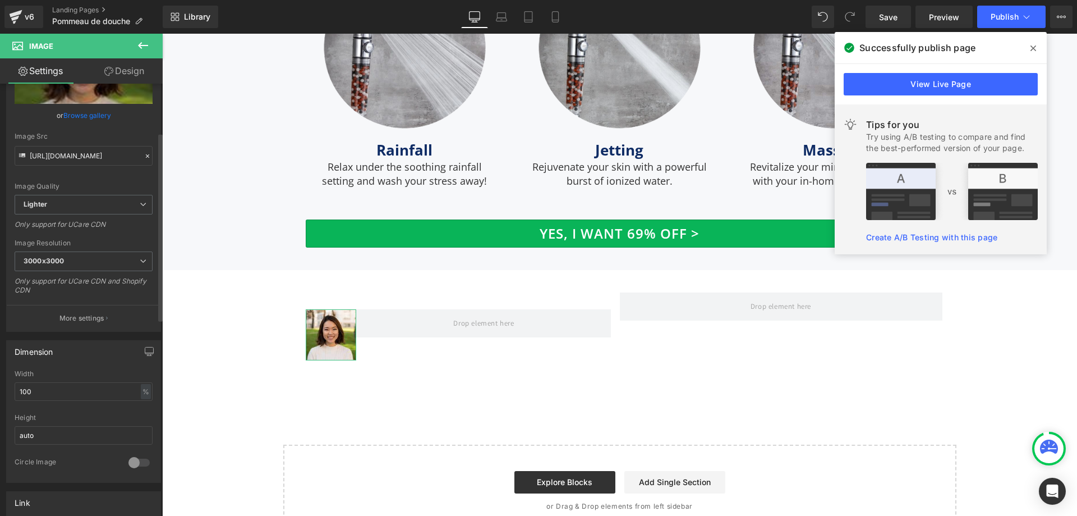
scroll to position [112, 0]
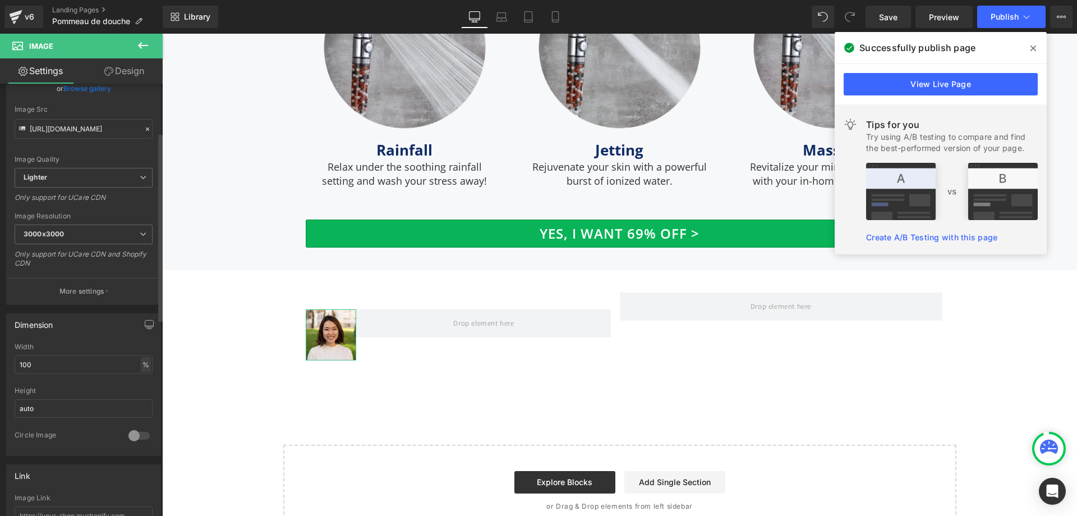
click at [143, 362] on div "%" at bounding box center [146, 364] width 10 height 15
click at [140, 396] on li "px" at bounding box center [145, 398] width 14 height 16
drag, startPoint x: 67, startPoint y: 368, endPoint x: 0, endPoint y: 373, distance: 66.9
click at [0, 373] on div "Dimension 90.83px Width 90.83 px % px auto Height auto 0 Circle Image" at bounding box center [84, 380] width 168 height 151
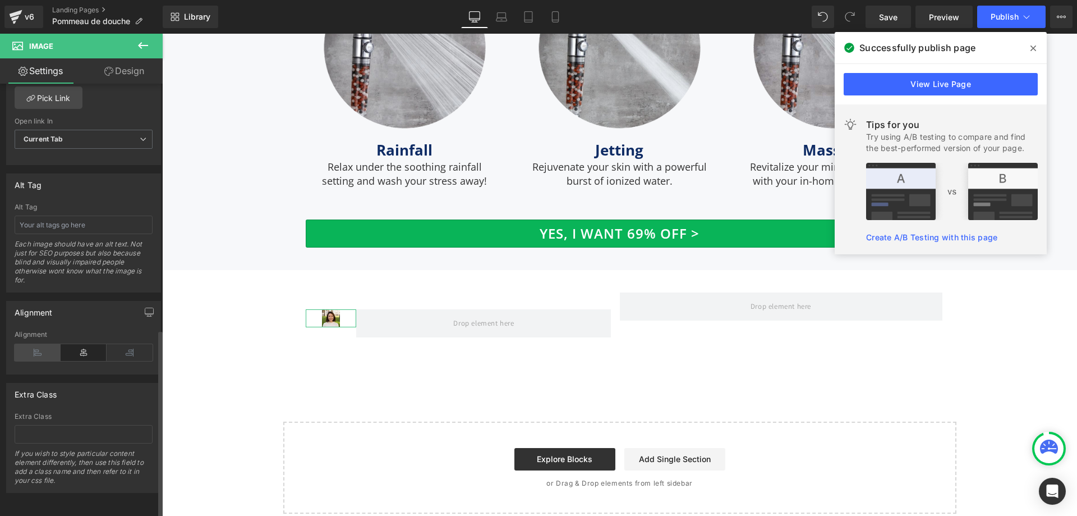
scroll to position [565, 0]
type input "32"
click at [40, 344] on icon at bounding box center [38, 352] width 46 height 17
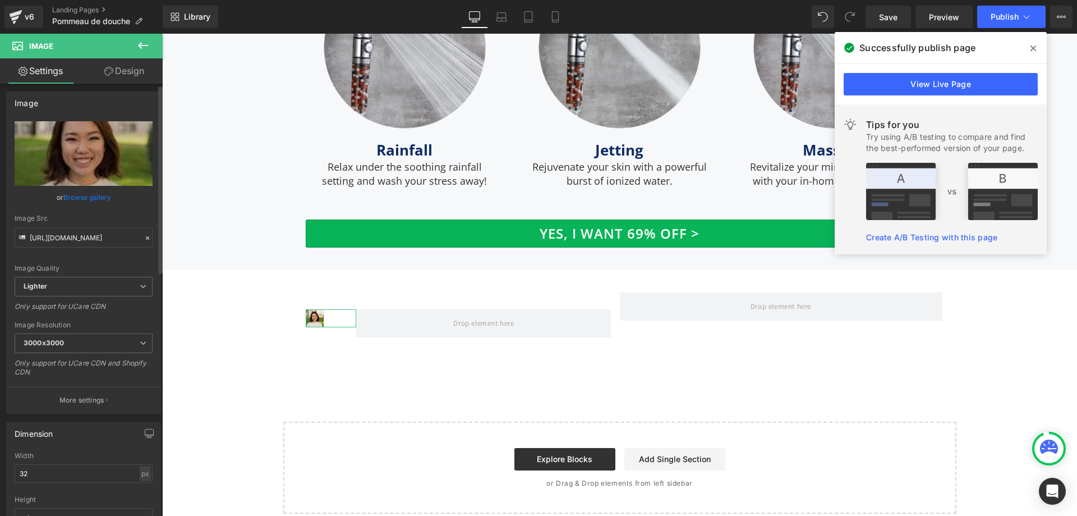
scroll to position [0, 0]
click at [126, 74] on link "Design" at bounding box center [124, 70] width 81 height 25
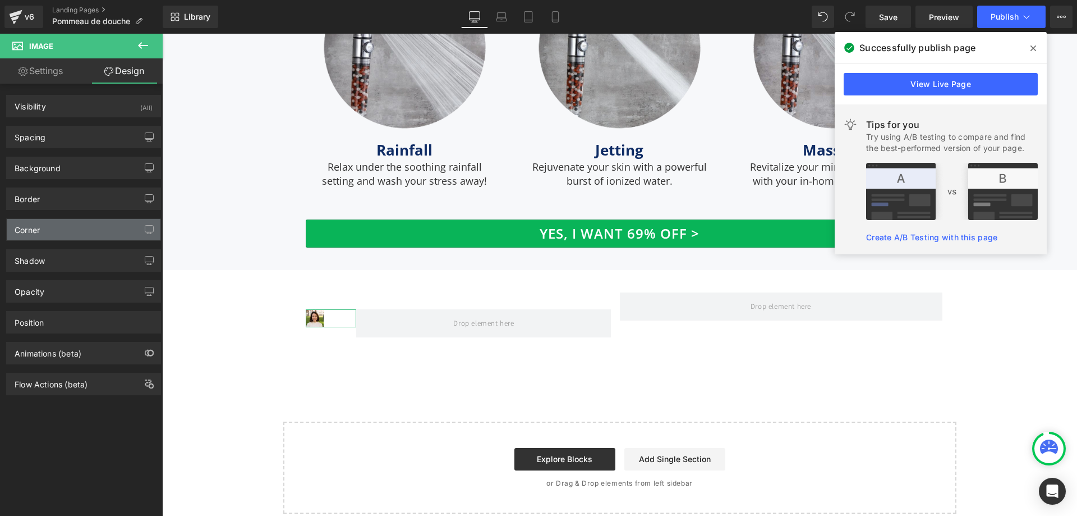
click at [70, 233] on div "Corner" at bounding box center [84, 229] width 154 height 21
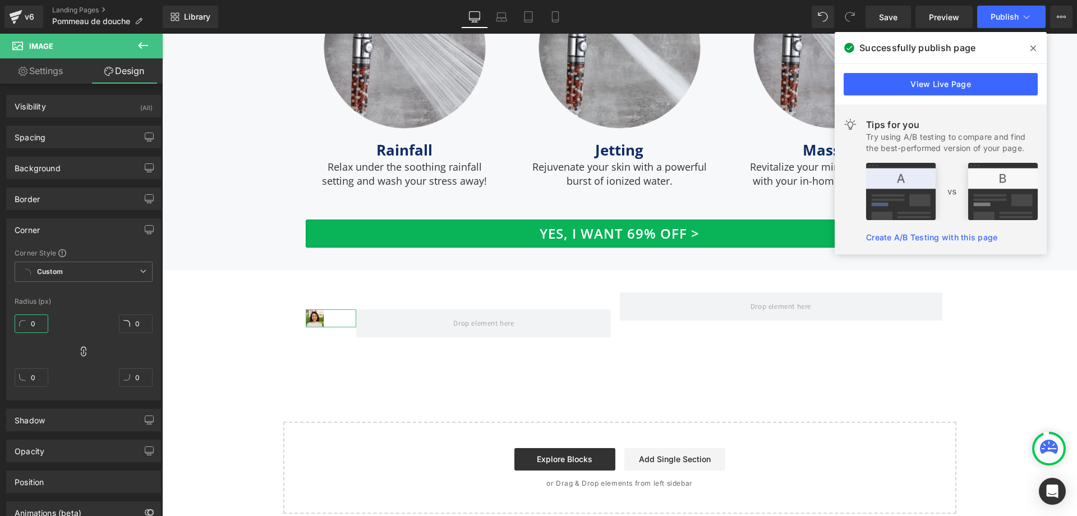
click at [42, 320] on input "0" at bounding box center [32, 323] width 34 height 19
type input "3"
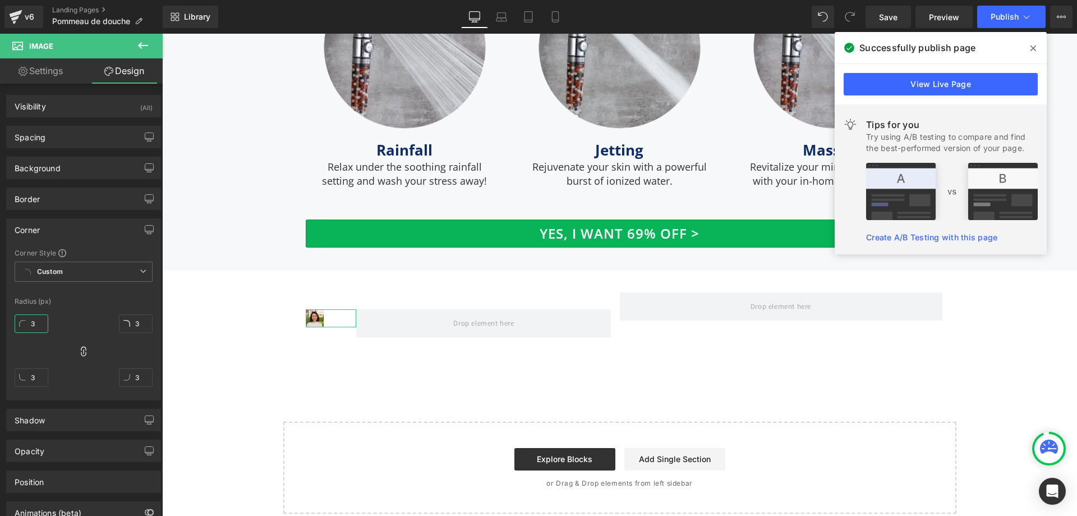
type input "32"
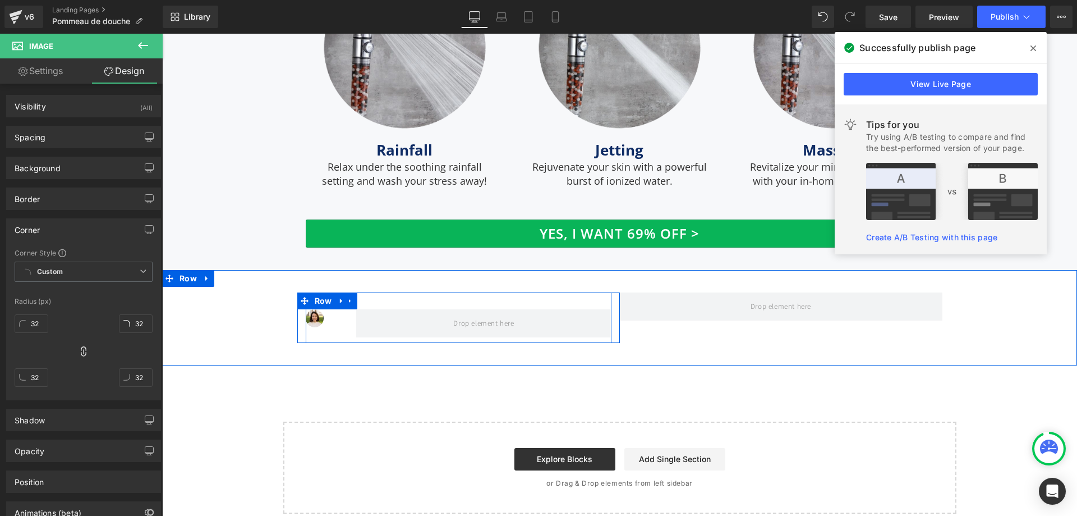
click at [380, 296] on div "Image Row" at bounding box center [459, 317] width 306 height 51
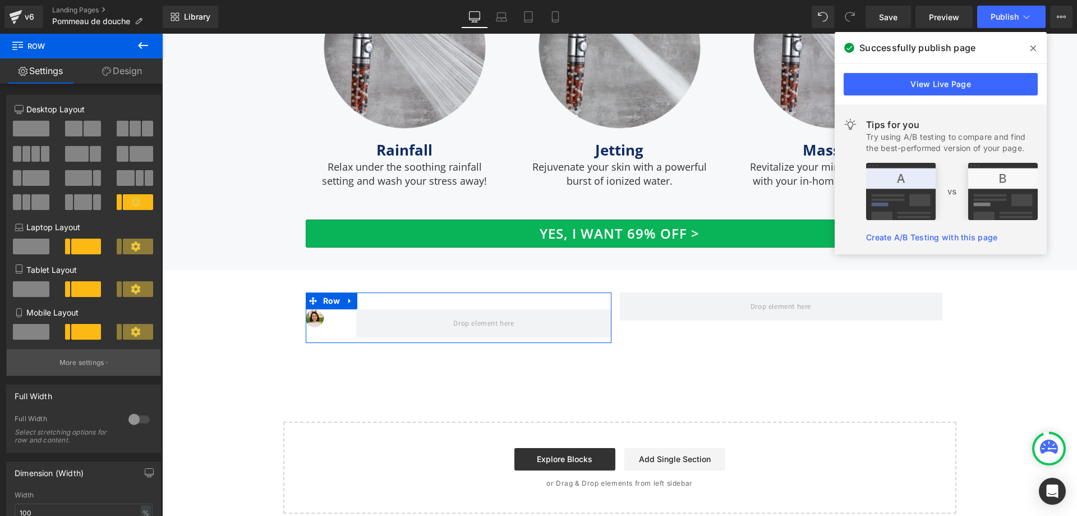
click at [100, 356] on button "More settings" at bounding box center [84, 362] width 154 height 26
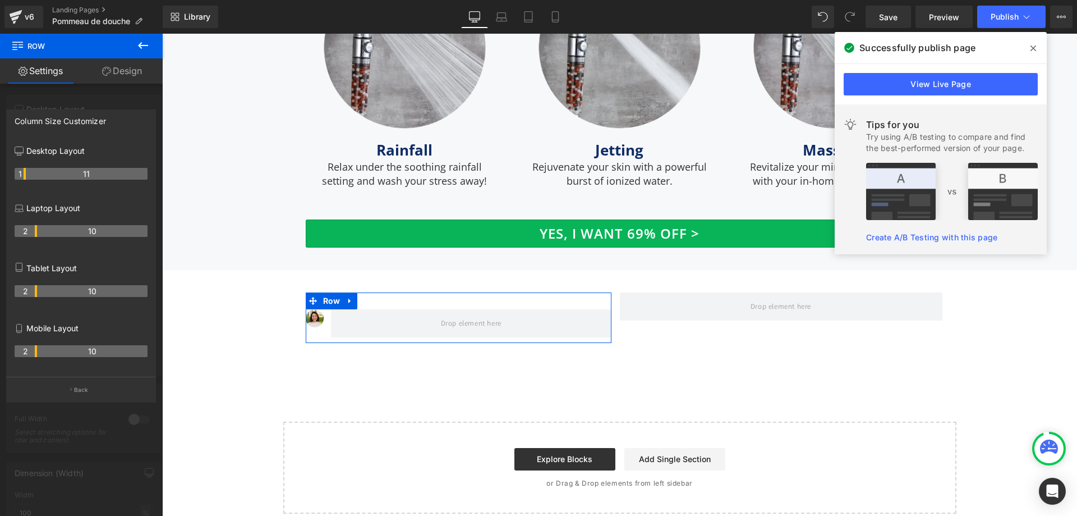
drag, startPoint x: 35, startPoint y: 173, endPoint x: 27, endPoint y: 173, distance: 7.9
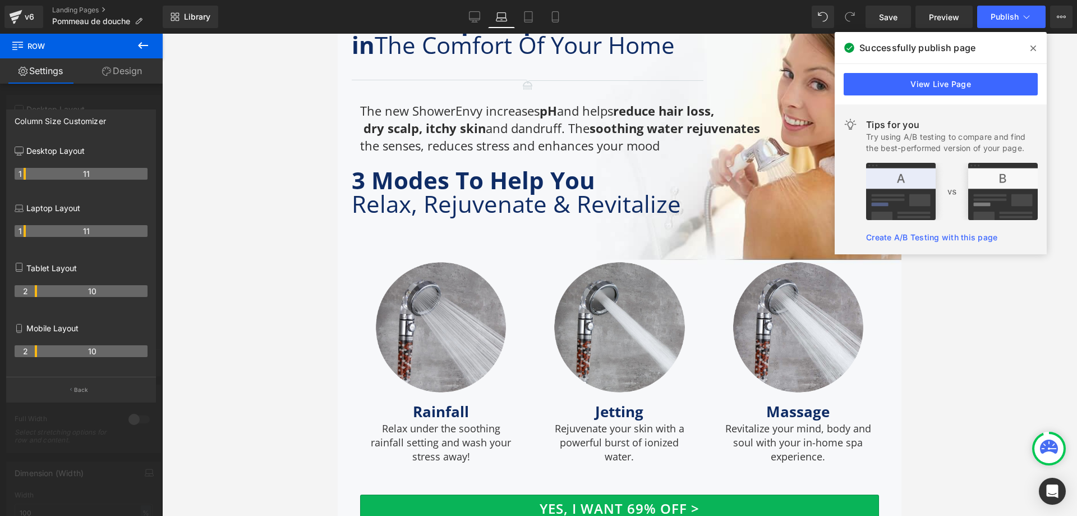
scroll to position [3853, 0]
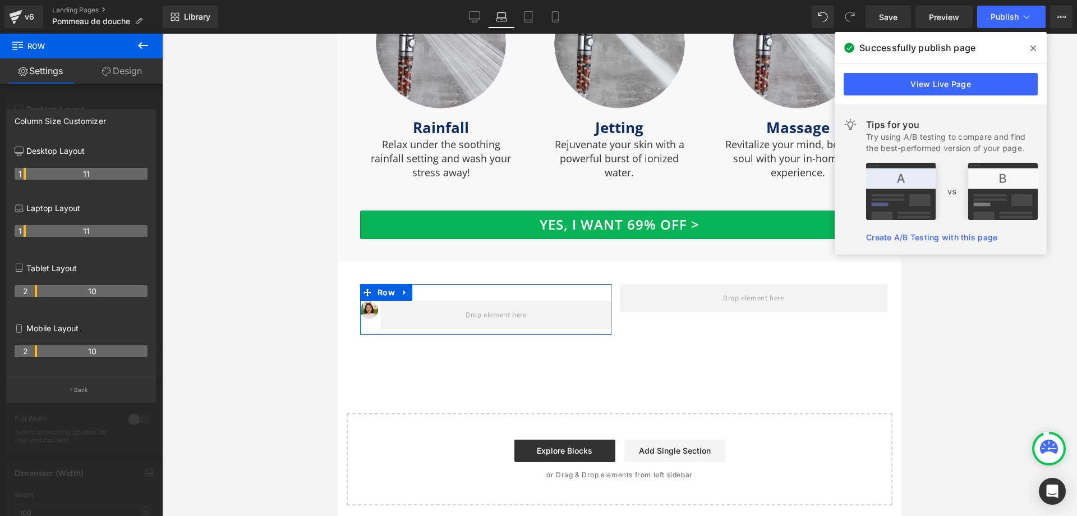
drag, startPoint x: 34, startPoint y: 232, endPoint x: 27, endPoint y: 232, distance: 7.3
click at [27, 232] on tr "1 11" at bounding box center [81, 231] width 133 height 12
click at [470, 21] on icon at bounding box center [474, 16] width 11 height 11
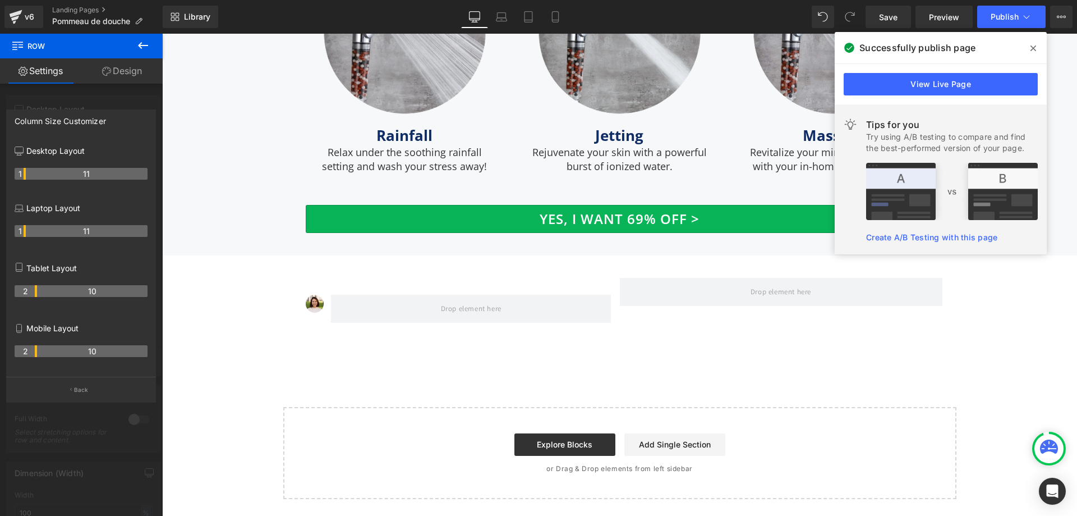
scroll to position [3569, 0]
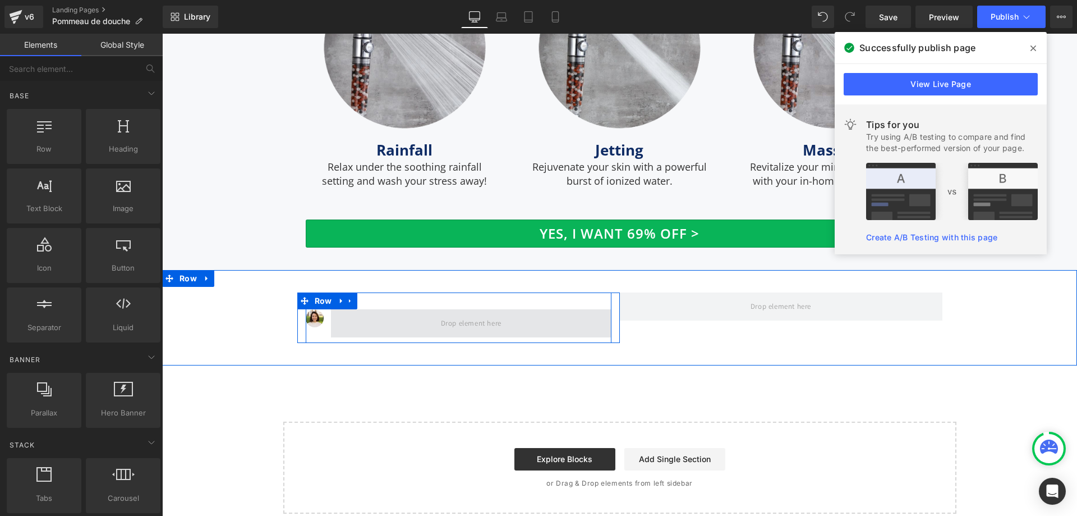
click at [456, 314] on span at bounding box center [471, 323] width 68 height 19
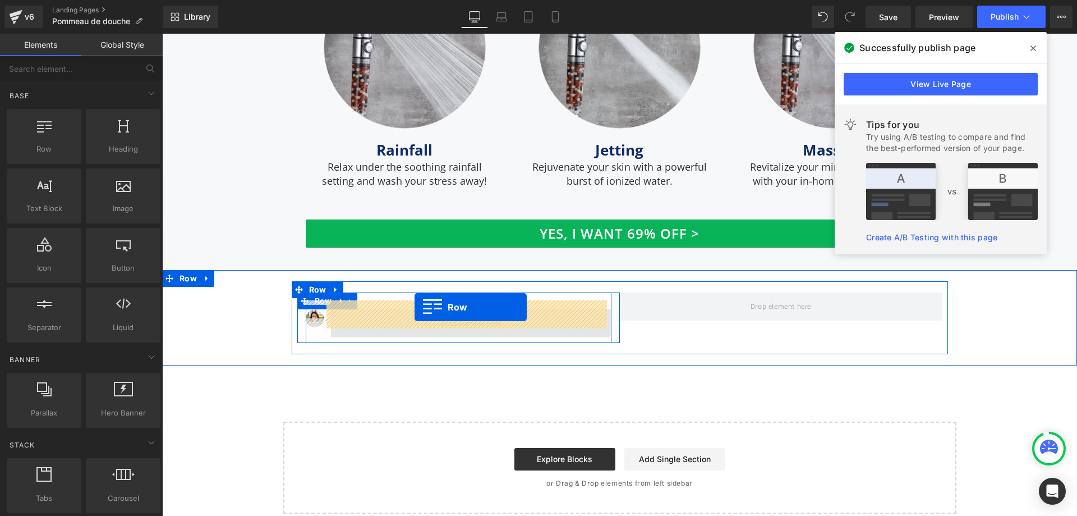
drag, startPoint x: 209, startPoint y: 174, endPoint x: 415, endPoint y: 307, distance: 244.7
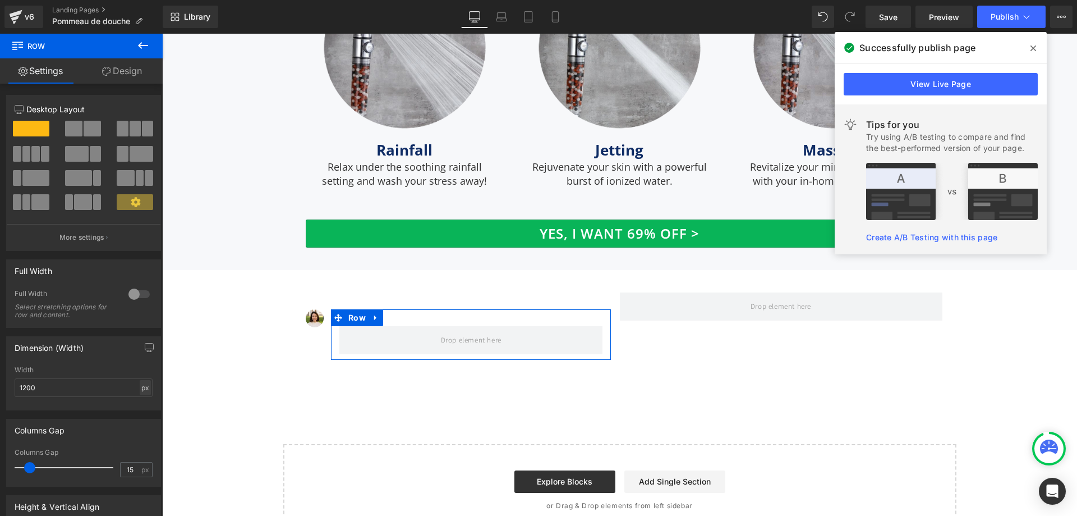
click at [142, 387] on div "px" at bounding box center [145, 387] width 11 height 15
click at [140, 409] on li "%" at bounding box center [145, 405] width 14 height 16
type input "100"
click at [130, 75] on link "Design" at bounding box center [121, 70] width 81 height 25
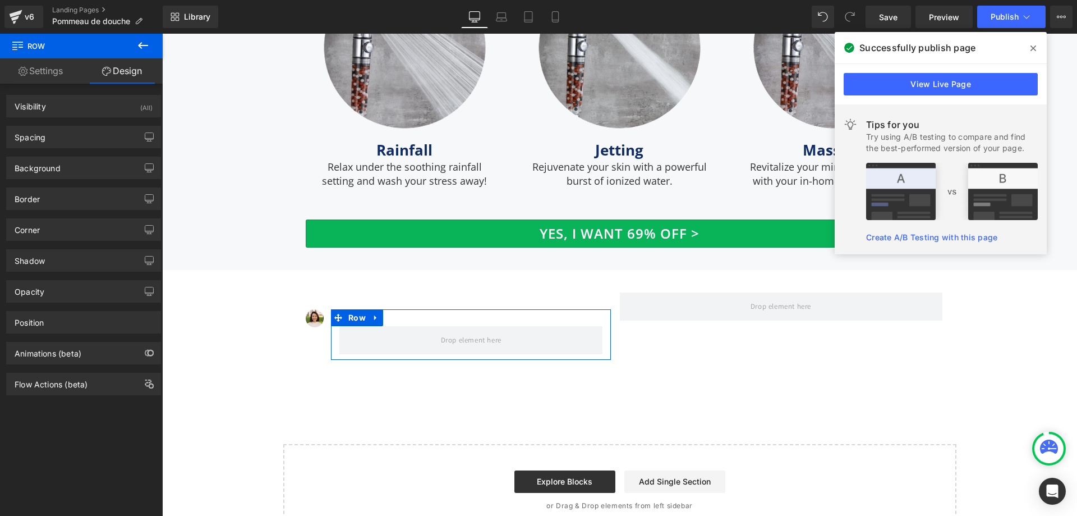
type input "transparent"
type input "0"
click at [82, 166] on div "Background" at bounding box center [84, 167] width 154 height 21
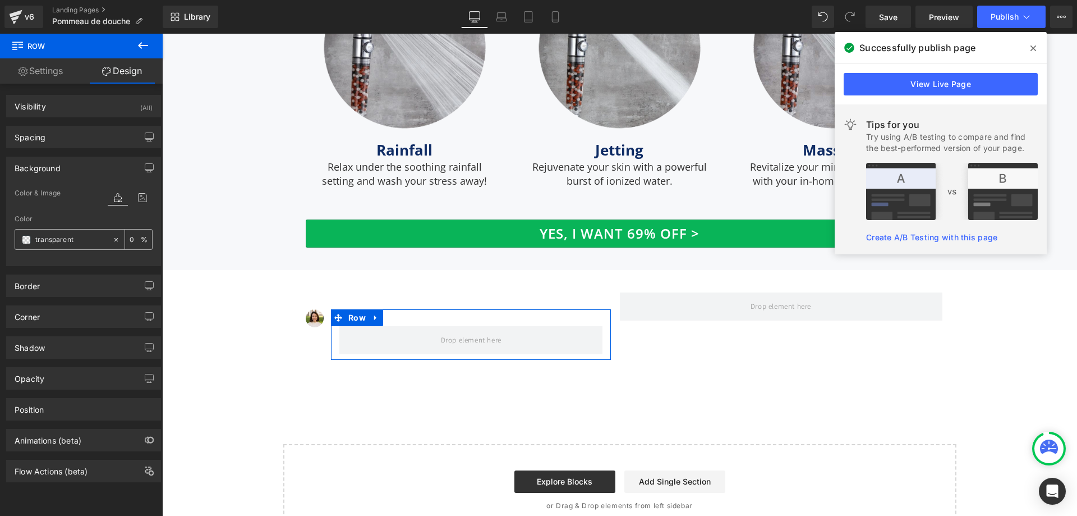
click at [75, 242] on input "transparent" at bounding box center [71, 239] width 72 height 12
paste input "#eff1f3"
type input "#eff1f3"
type input "100"
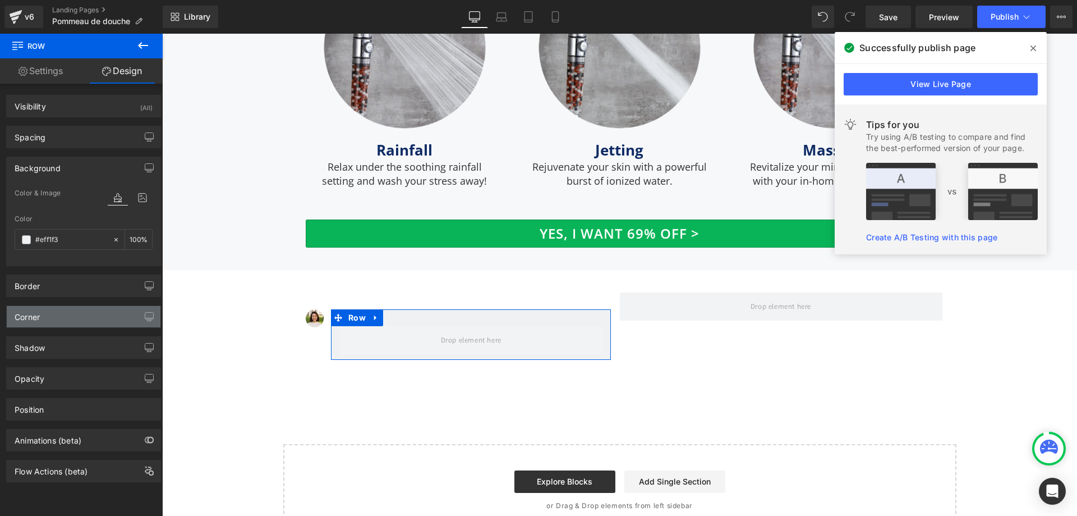
type input "#eff1f3"
click at [56, 323] on div "Corner" at bounding box center [84, 316] width 154 height 21
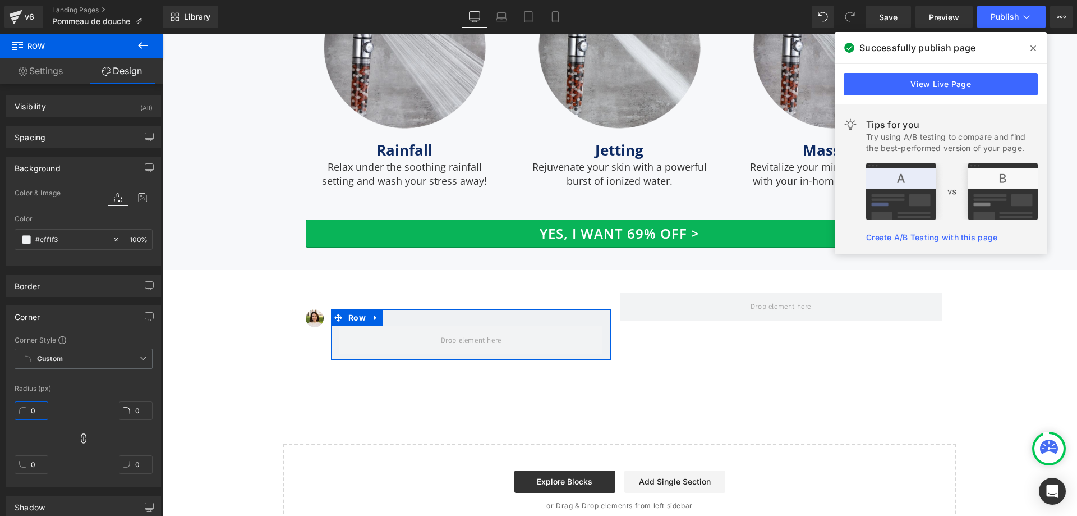
click at [33, 412] on input "0" at bounding box center [32, 410] width 34 height 19
type input "18"
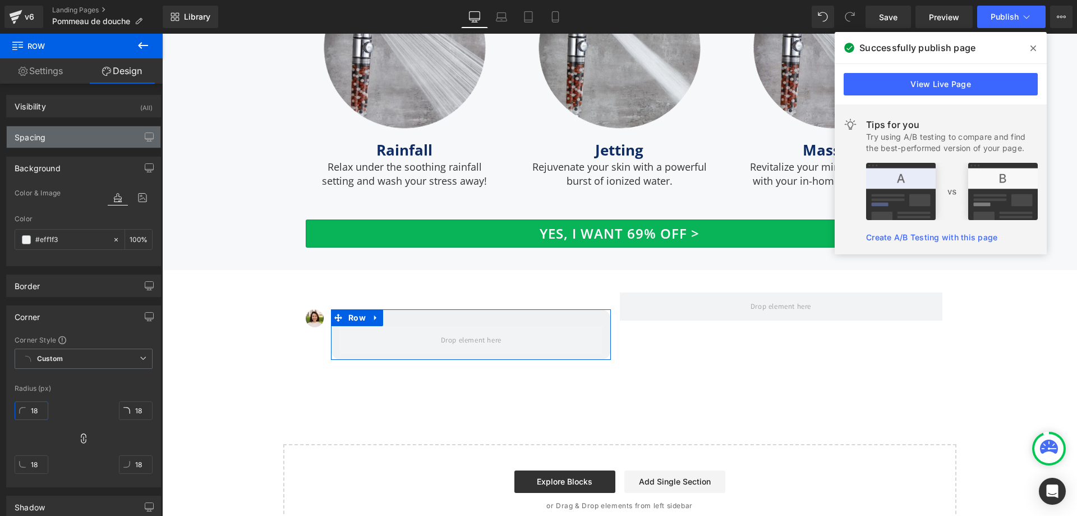
type input "18"
click at [99, 136] on div "Spacing" at bounding box center [84, 136] width 154 height 21
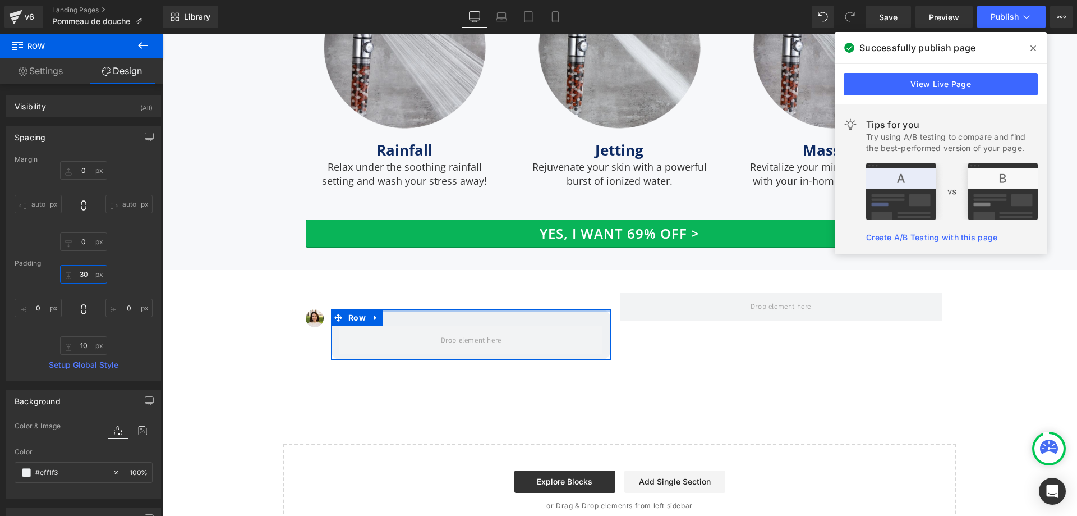
click at [91, 271] on input "30" at bounding box center [83, 274] width 47 height 19
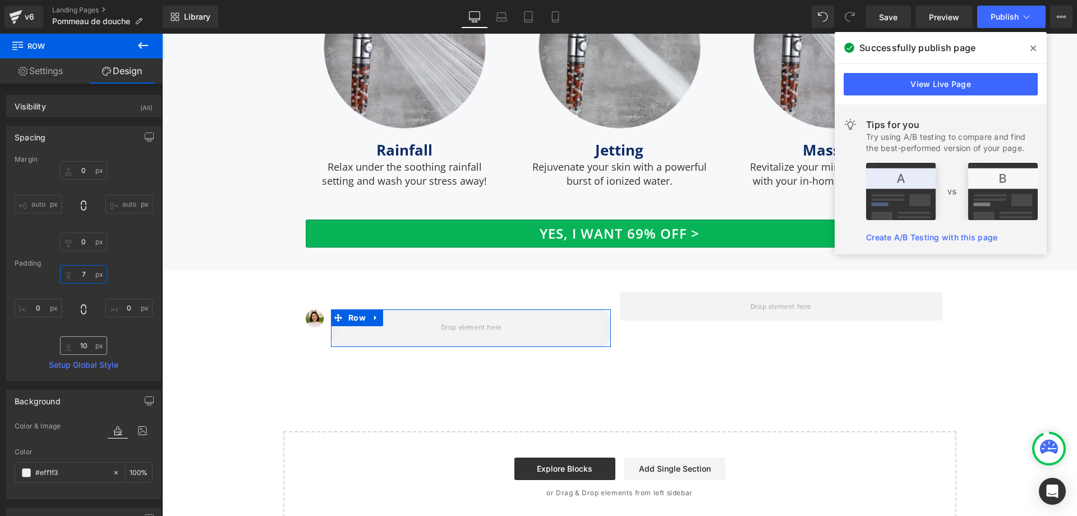
type input "7"
click at [77, 345] on input "10" at bounding box center [83, 345] width 47 height 19
type input "7"
click at [39, 311] on input "0" at bounding box center [38, 308] width 47 height 19
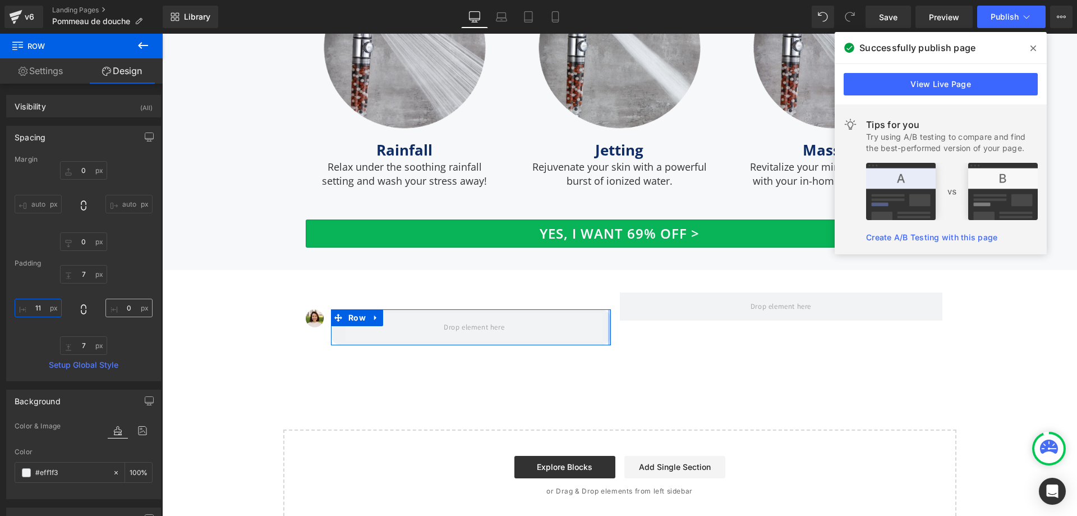
type input "11"
click at [123, 309] on input "0" at bounding box center [128, 308] width 47 height 19
type input "11"
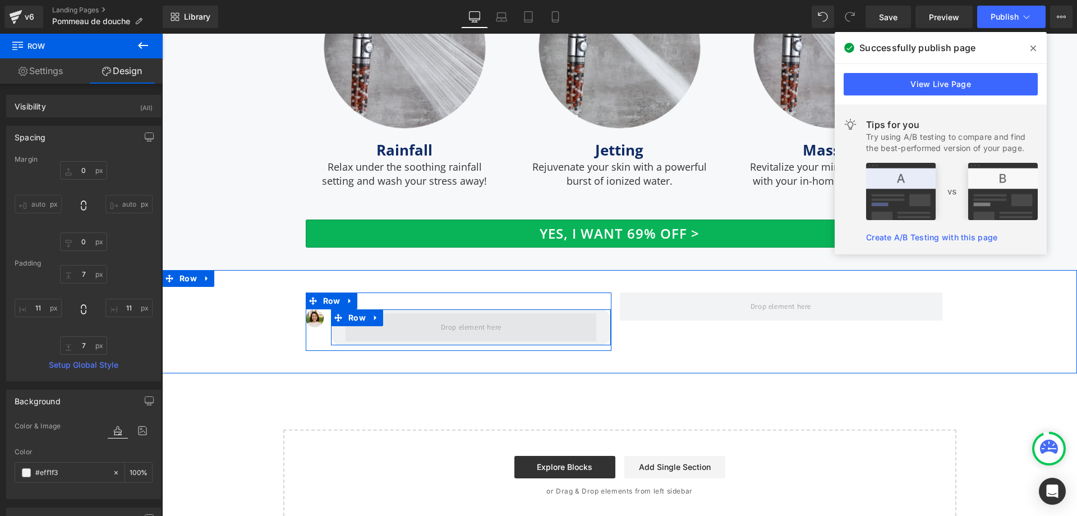
click at [412, 323] on span at bounding box center [471, 327] width 251 height 28
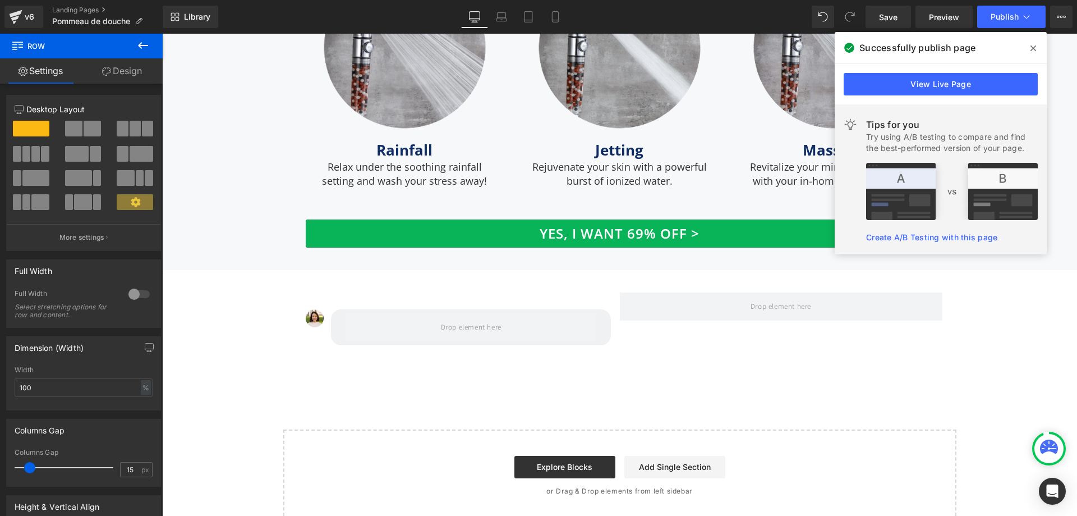
click at [146, 42] on icon at bounding box center [142, 45] width 13 height 13
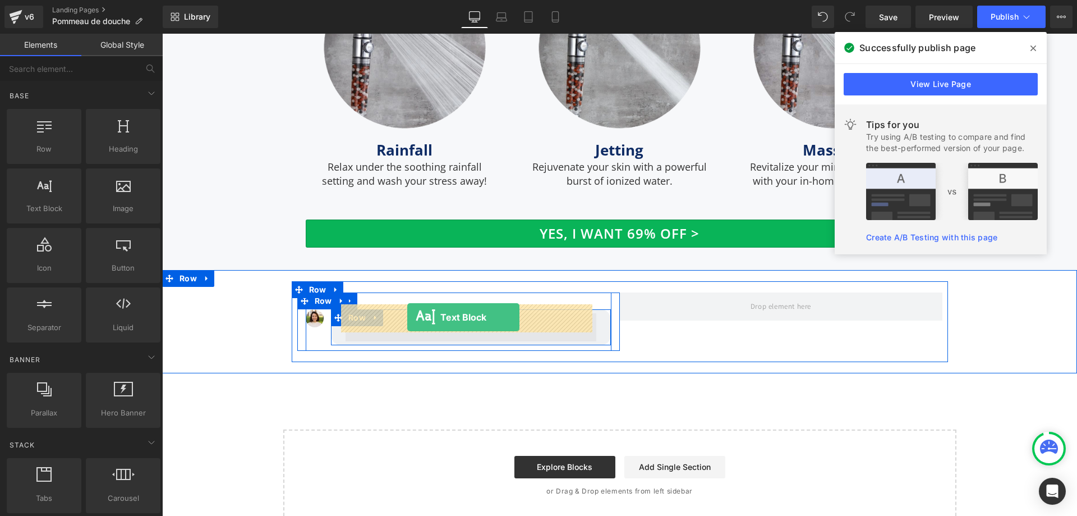
drag, startPoint x: 208, startPoint y: 233, endPoint x: 407, endPoint y: 317, distance: 216.8
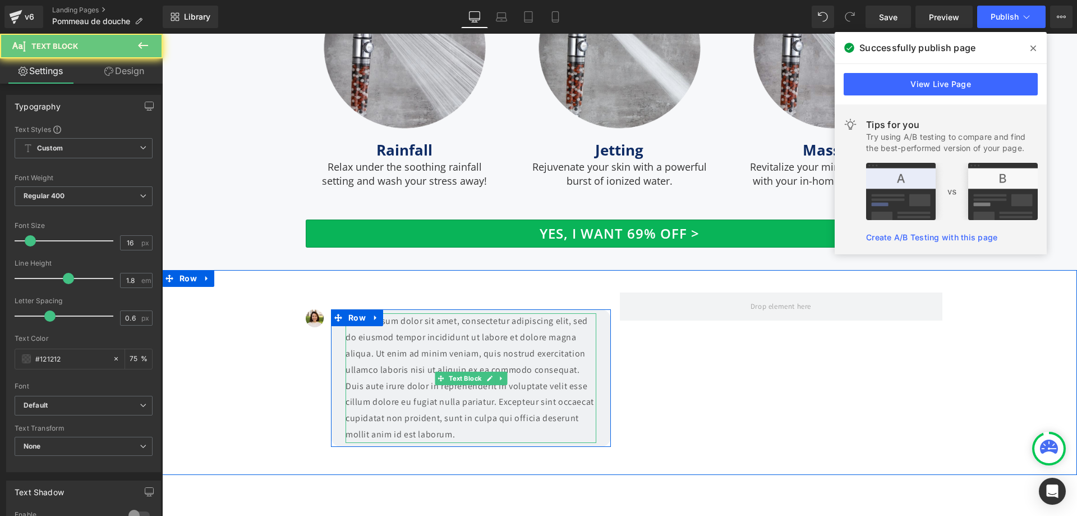
click at [387, 348] on p "Lorem ipsum dolor sit amet, consectetur adipiscing elit, sed do eiusmod tempor …" at bounding box center [471, 377] width 251 height 129
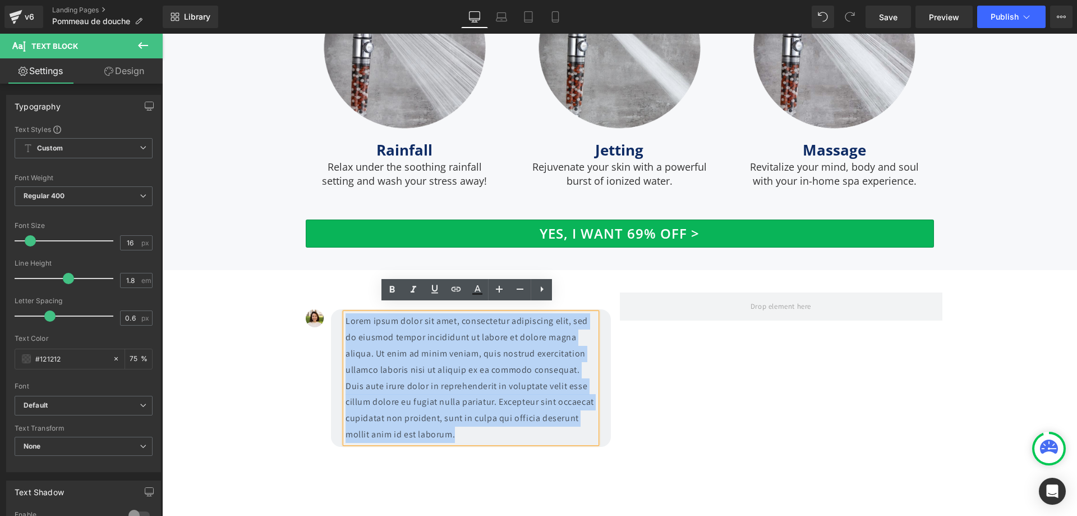
paste div
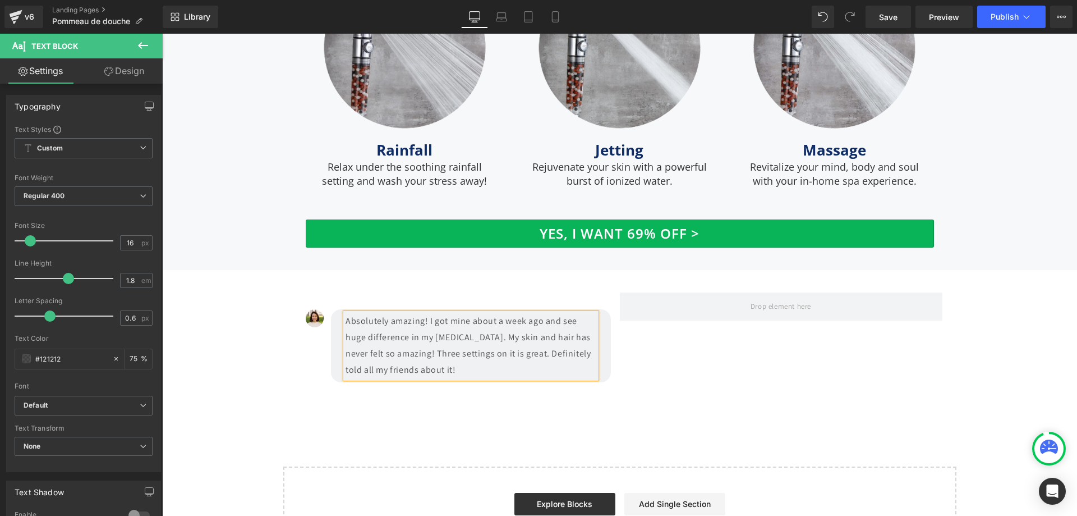
click at [346, 315] on p "Absolutely amazing! I got mine about a week ago and see huge difference in my […" at bounding box center [471, 345] width 251 height 65
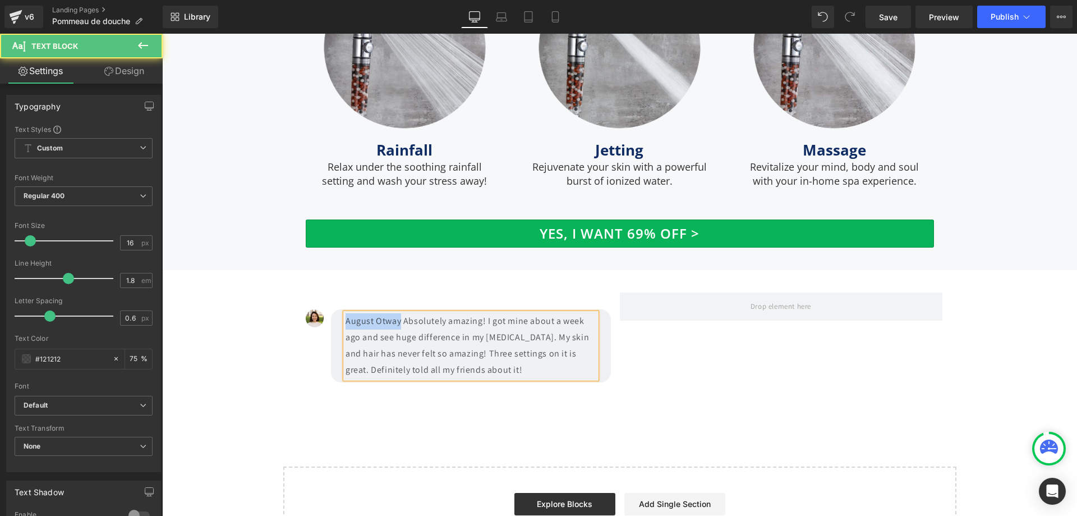
click at [392, 320] on p "August Otway Absolutely amazing! I got mine about a week ago and see huge diffe…" at bounding box center [471, 345] width 251 height 65
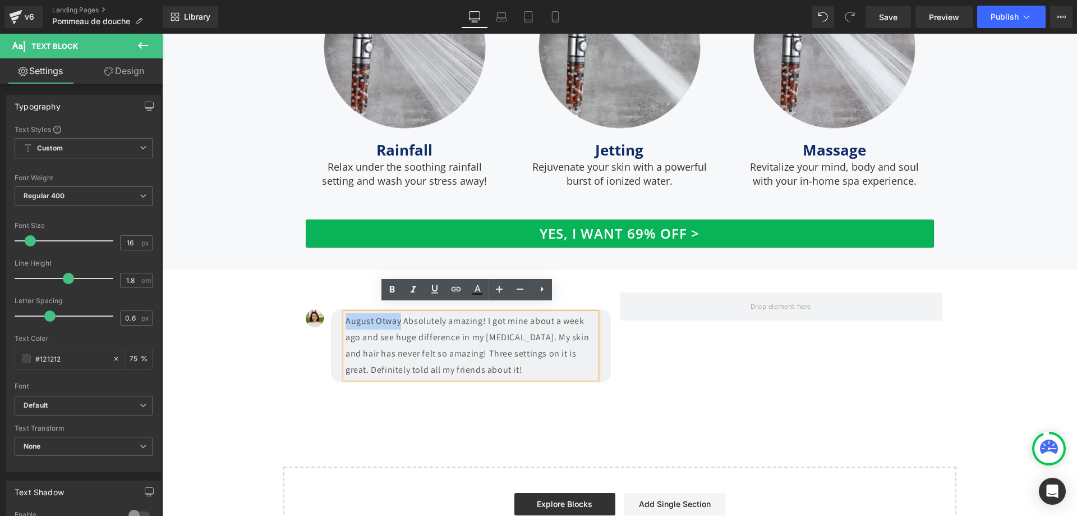
drag, startPoint x: 401, startPoint y: 310, endPoint x: 345, endPoint y: 315, distance: 56.3
click at [346, 315] on p "August Otway Absolutely amazing! I got mine about a week ago and see huge diffe…" at bounding box center [471, 345] width 251 height 65
click at [459, 290] on icon at bounding box center [455, 288] width 13 height 13
click at [472, 341] on input "text" at bounding box center [423, 336] width 173 height 28
type input "#"
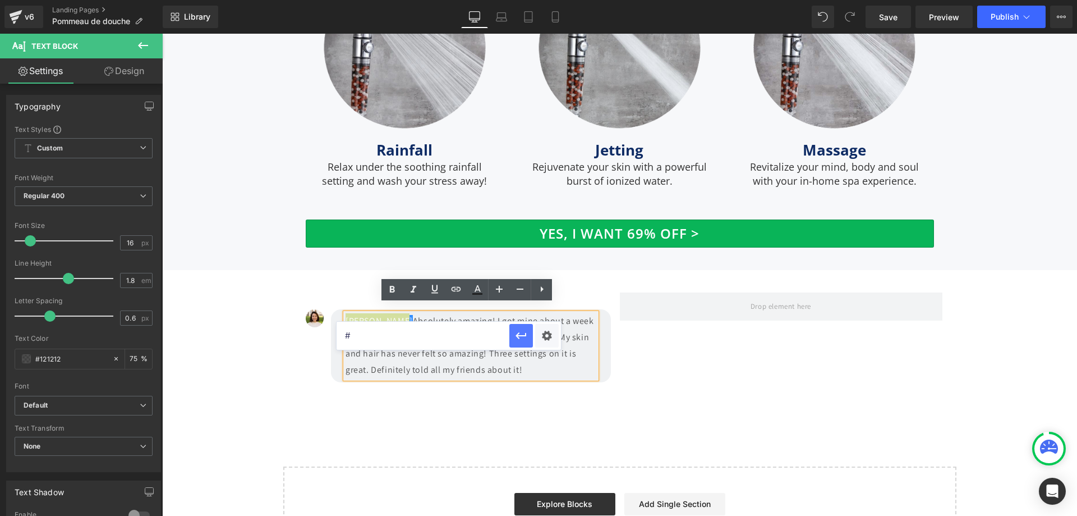
click at [517, 331] on icon "button" at bounding box center [521, 335] width 13 height 13
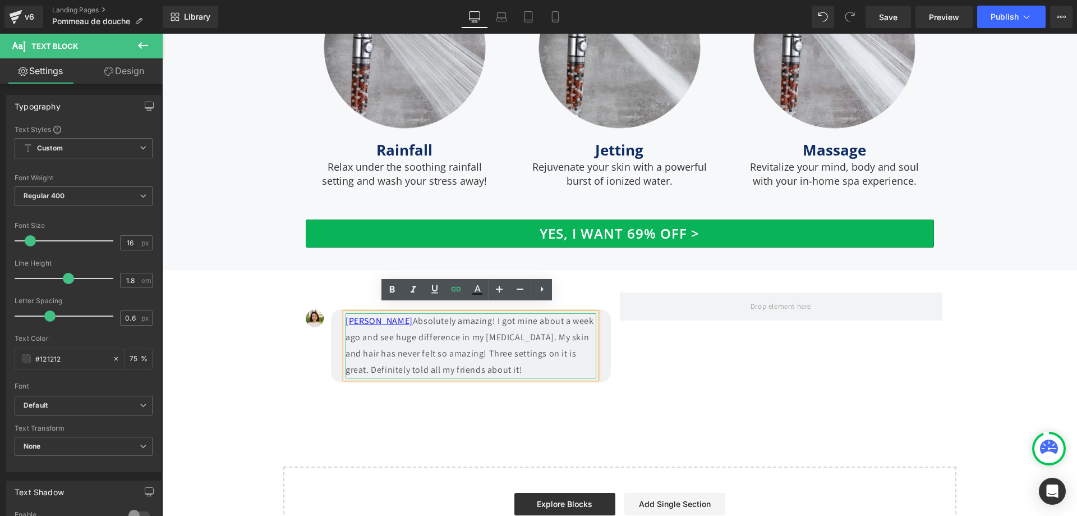
click at [544, 354] on p "August Otway Absolutely amazing! I got mine about a week ago and see huge diffe…" at bounding box center [471, 345] width 251 height 65
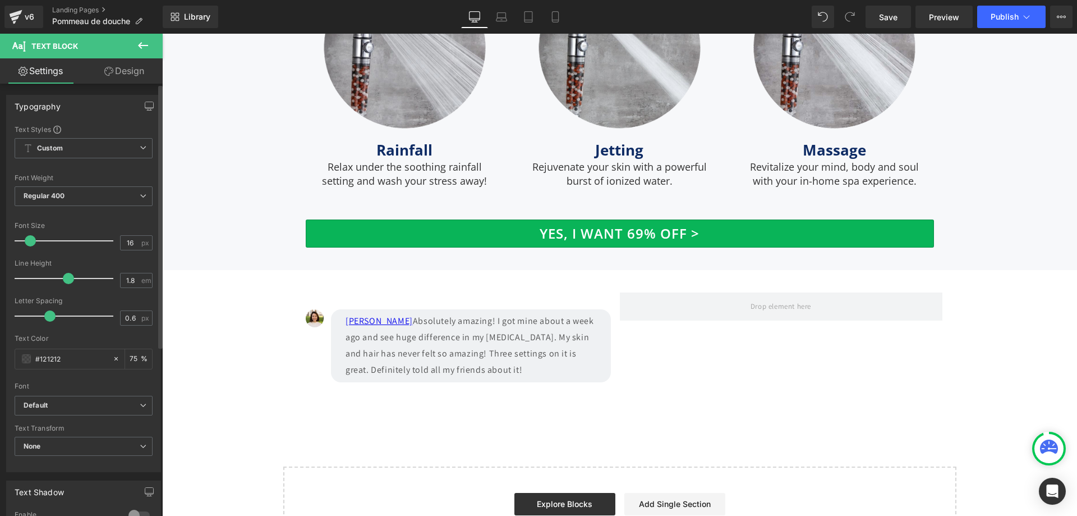
drag, startPoint x: 66, startPoint y: 360, endPoint x: 7, endPoint y: 355, distance: 59.1
click at [7, 355] on div "Text Styles Custom Custom Setup Global Style Custom Setup Global Style Thin 100…" at bounding box center [84, 298] width 154 height 347
type input "outline"
type input "0"
type input "outline"
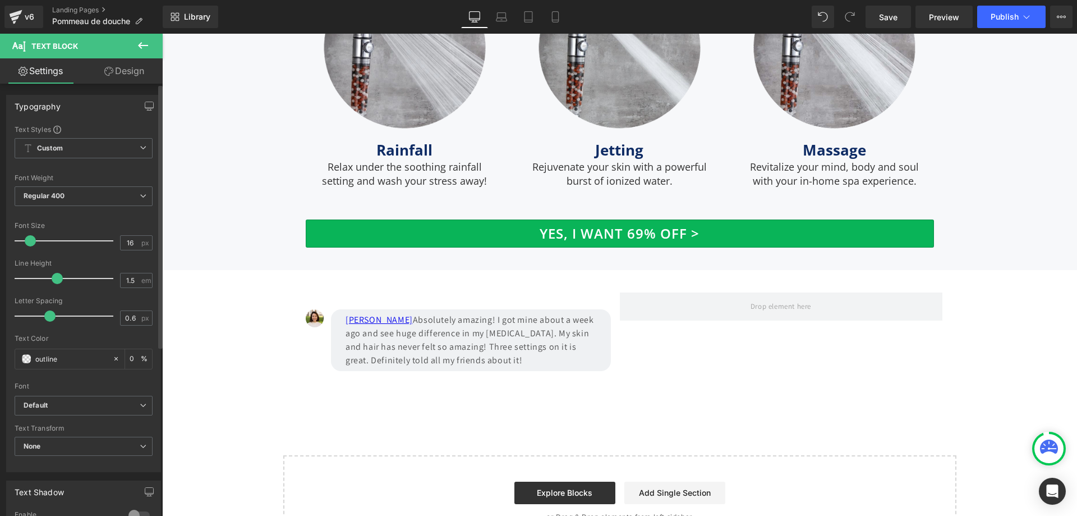
type input "1.4"
drag, startPoint x: 67, startPoint y: 279, endPoint x: 53, endPoint y: 281, distance: 14.7
click at [53, 281] on span at bounding box center [53, 278] width 11 height 11
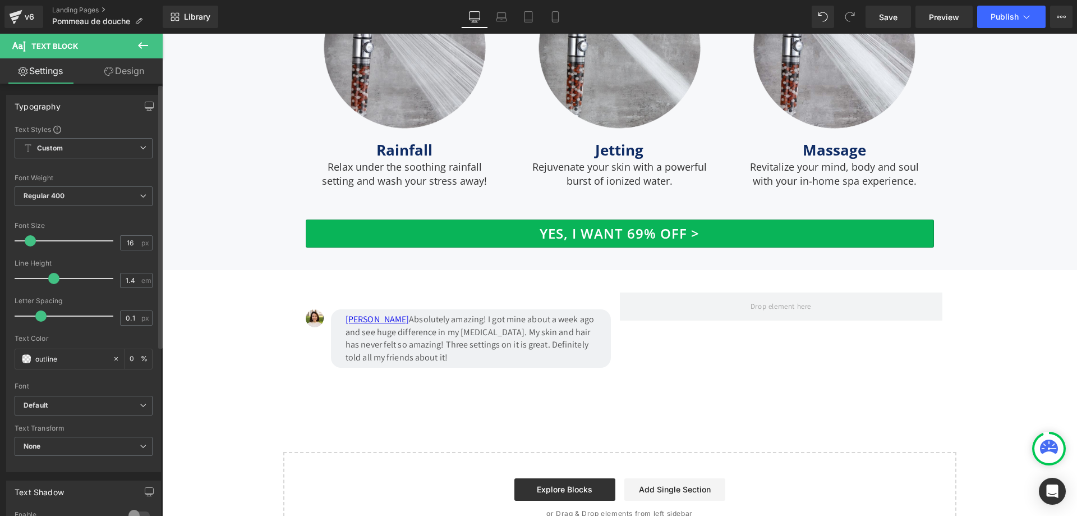
type input "0"
drag, startPoint x: 49, startPoint y: 318, endPoint x: 39, endPoint y: 318, distance: 10.1
click at [39, 318] on span at bounding box center [38, 315] width 11 height 11
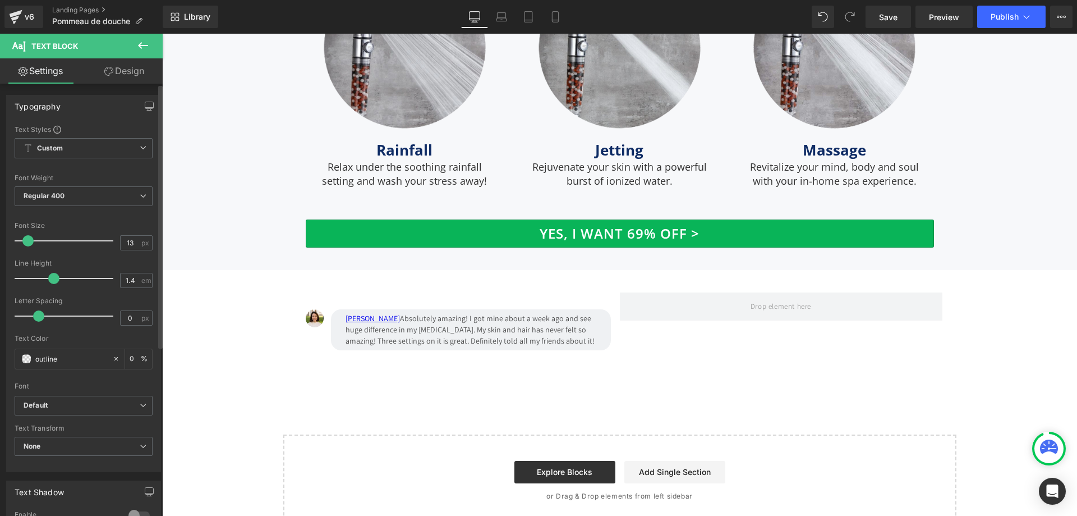
type input "12"
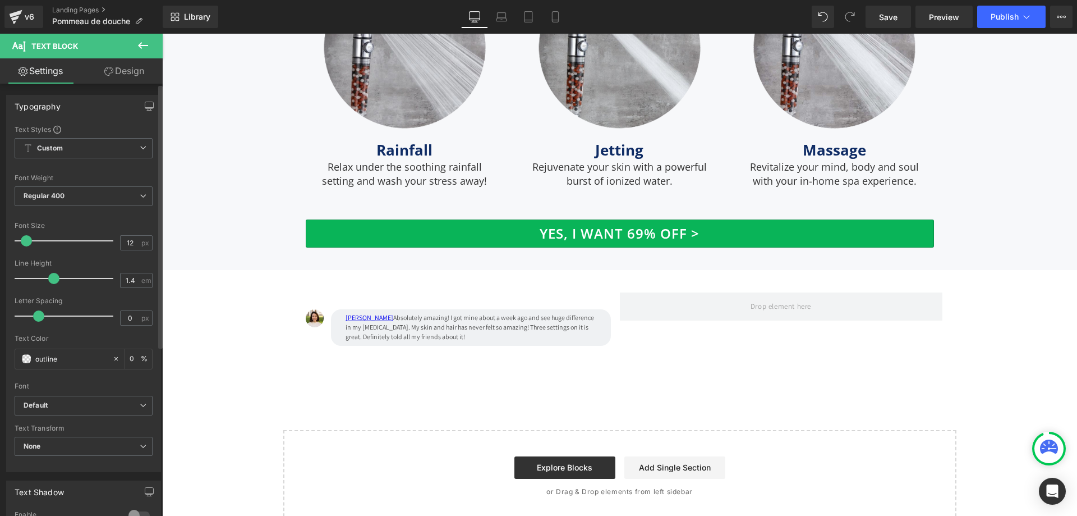
click at [26, 244] on span at bounding box center [26, 240] width 11 height 11
click at [131, 245] on input "12" at bounding box center [131, 243] width 20 height 14
type input "12.5"
click at [108, 409] on b "Default" at bounding box center [82, 406] width 116 height 10
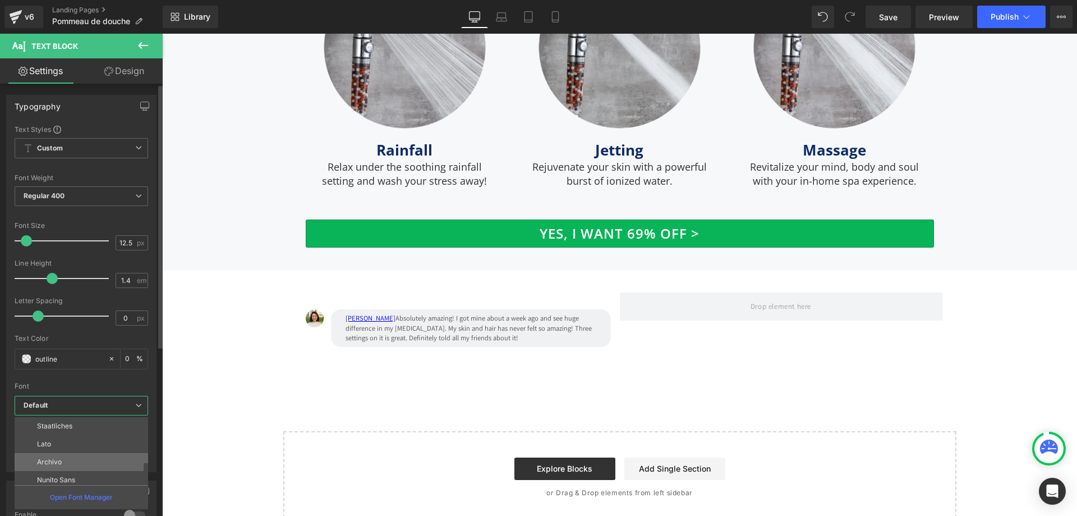
scroll to position [67, 0]
click at [84, 377] on div at bounding box center [82, 378] width 134 height 7
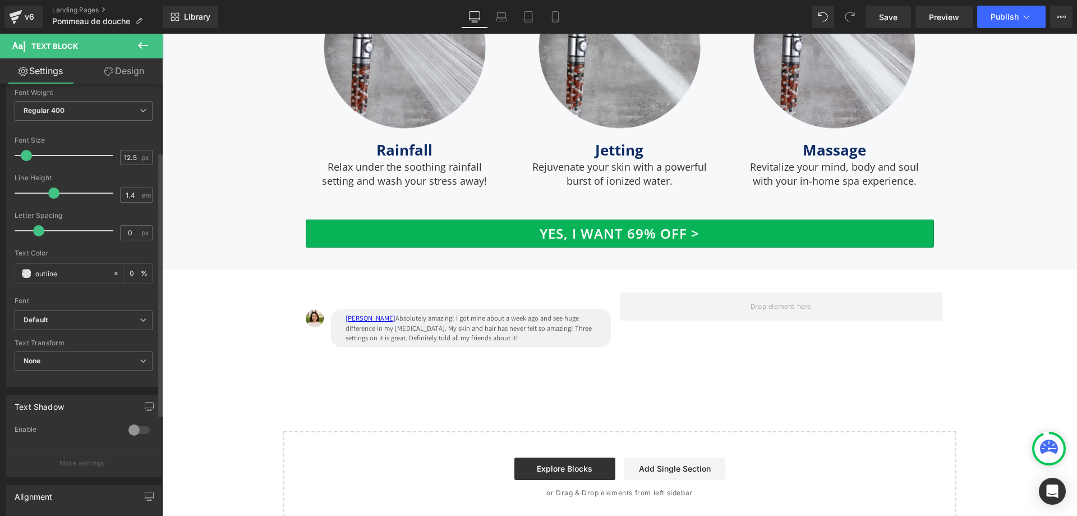
scroll to position [112, 0]
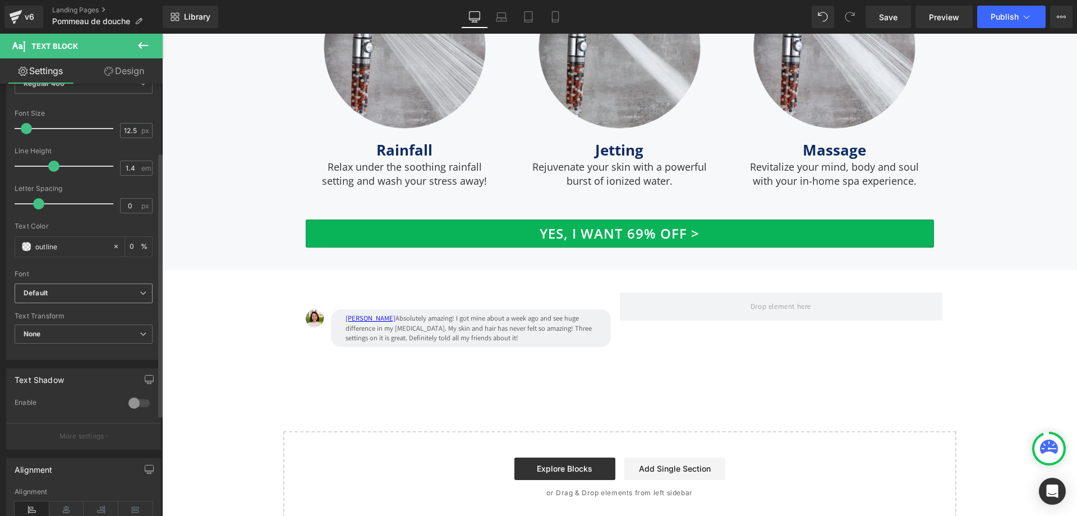
click at [109, 292] on b "Default" at bounding box center [82, 293] width 116 height 10
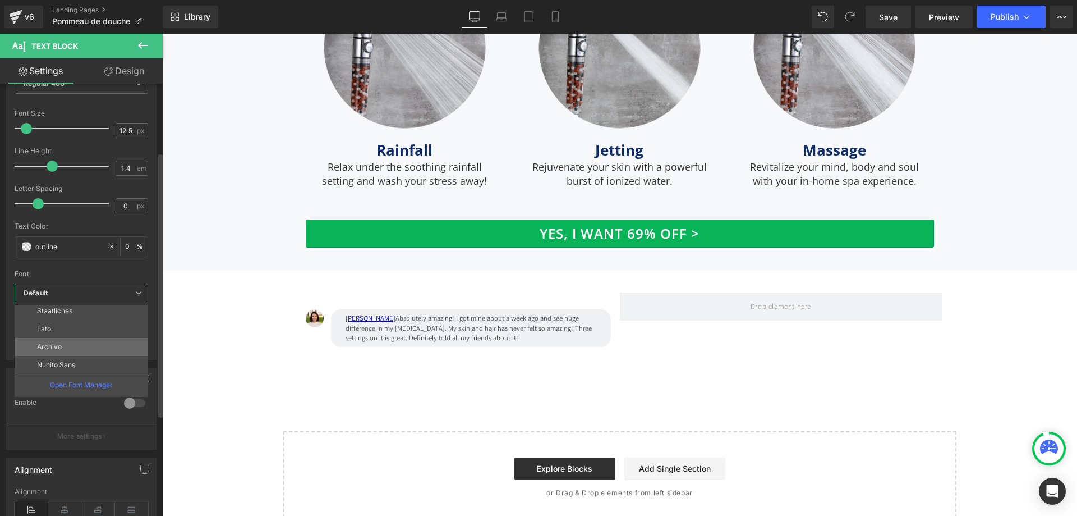
scroll to position [224, 0]
click at [90, 341] on li "Open Sans" at bounding box center [84, 341] width 139 height 18
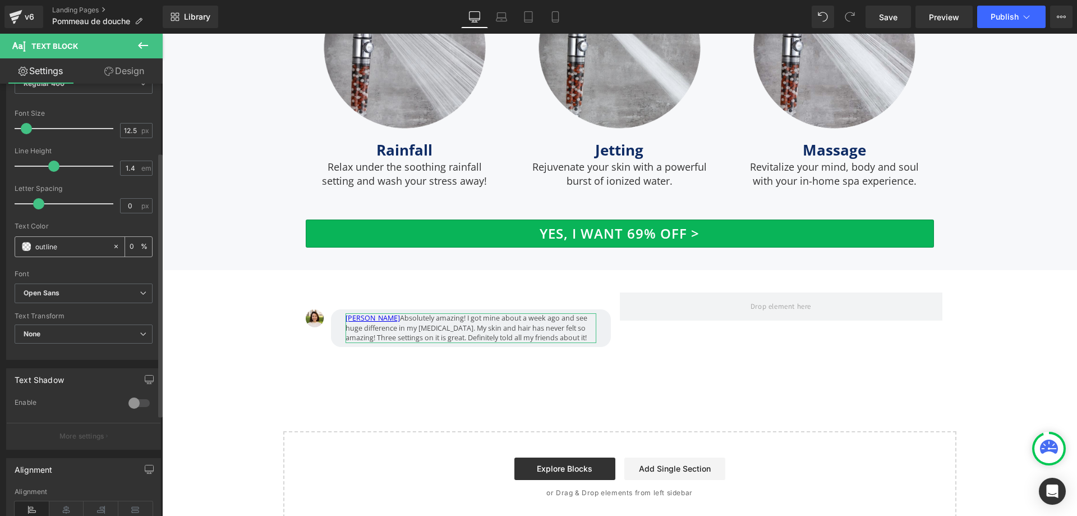
click at [45, 245] on input "outline" at bounding box center [71, 246] width 72 height 12
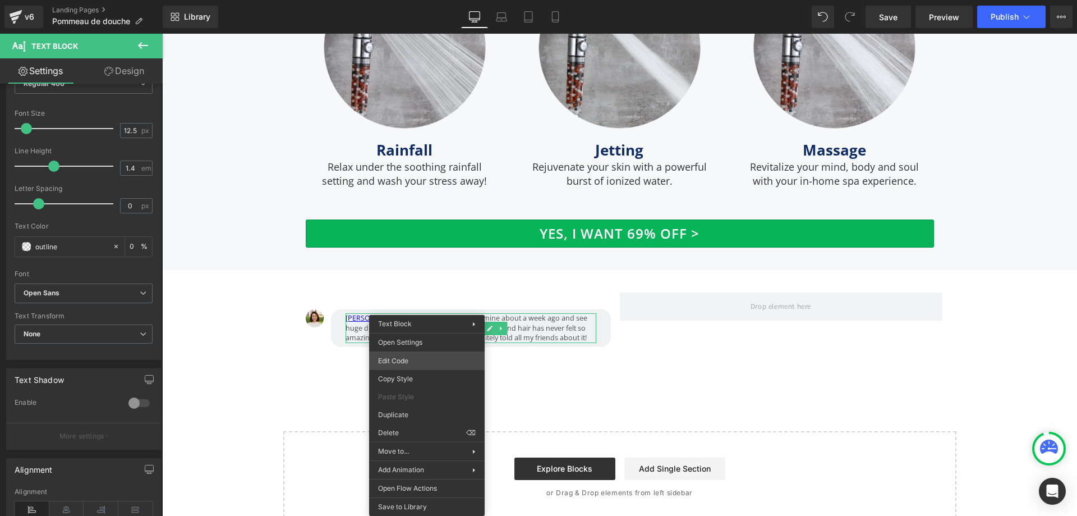
click at [419, 0] on div "Text Block You are previewing how the will restyle your page. You can not edit …" at bounding box center [538, 0] width 1077 height 0
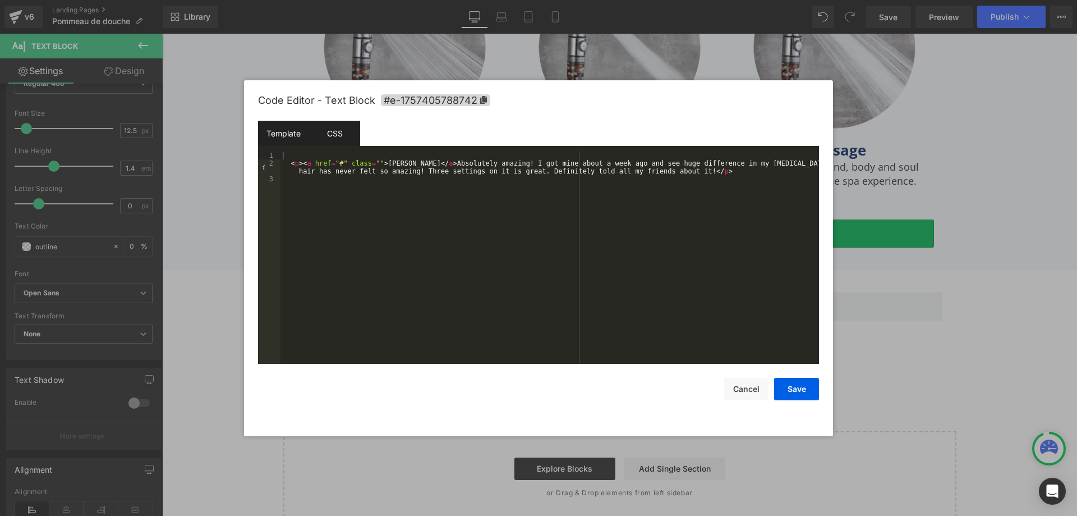
click at [334, 134] on div "CSS" at bounding box center [334, 133] width 51 height 25
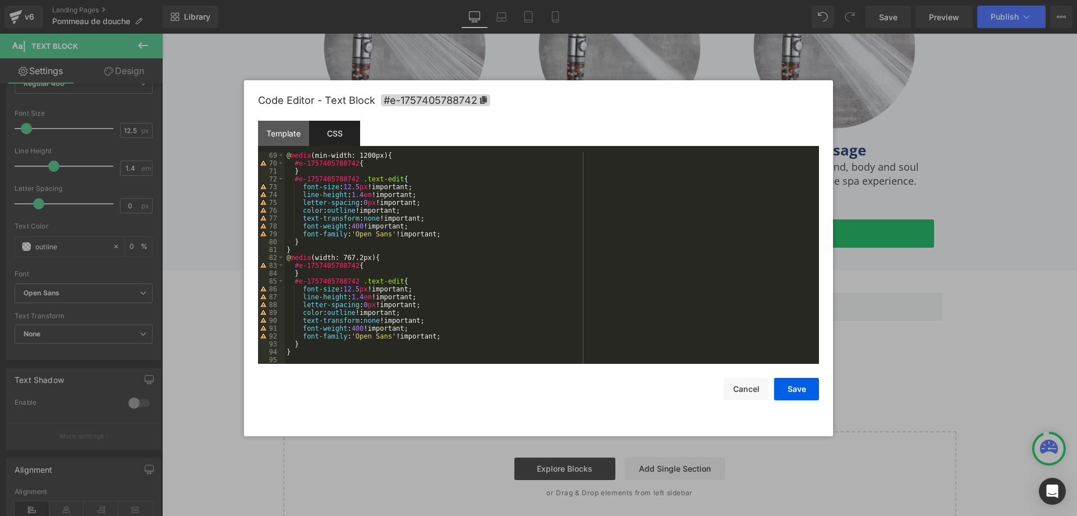
scroll to position [534, 0]
click at [306, 347] on div "@ media (min-width: 1200px) { #e-1757405788742 { } #e-1757405788742 .text-edit …" at bounding box center [550, 266] width 530 height 228
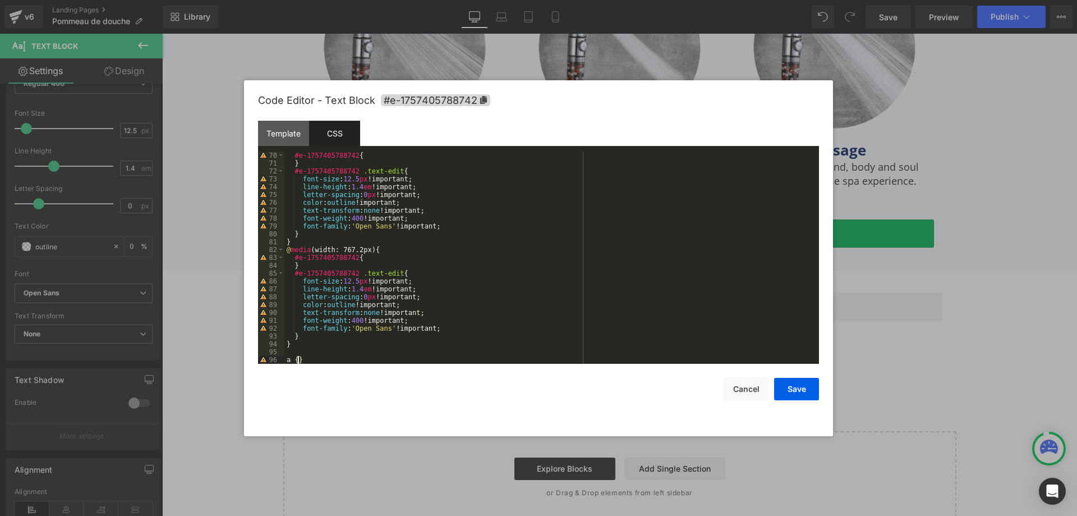
scroll to position [550, 0]
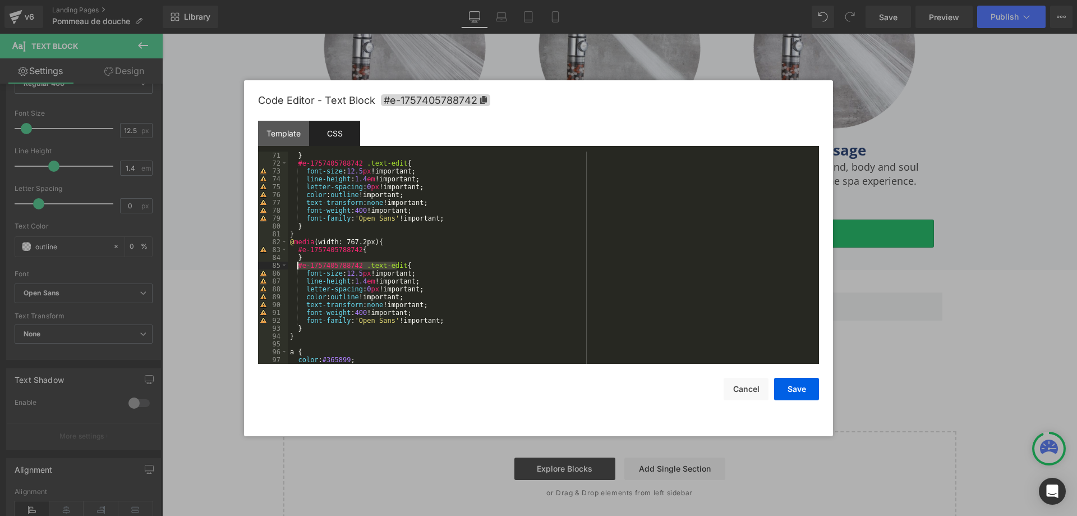
drag, startPoint x: 396, startPoint y: 267, endPoint x: 296, endPoint y: 266, distance: 100.4
click at [296, 266] on div "} #e-1757405788742 .text-edit { font-size : 12.5 px !important; line-height : 1…" at bounding box center [551, 266] width 527 height 228
click at [291, 354] on div "} #e-1757405788742 .text-edit { font-size : 12.5 px !important; line-height : 1…" at bounding box center [551, 266] width 527 height 228
paste textarea
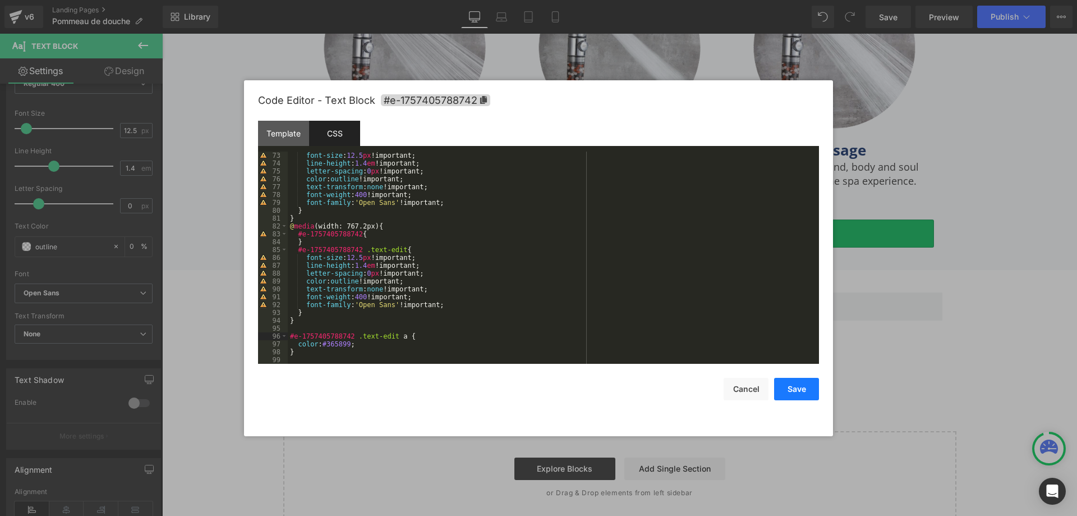
click at [790, 385] on button "Save" at bounding box center [796, 389] width 45 height 22
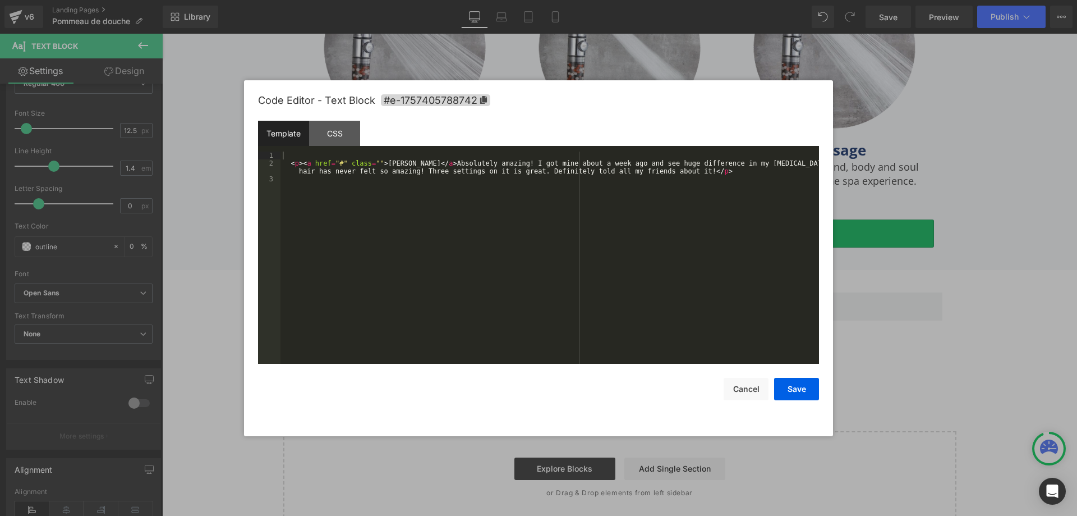
click at [411, 0] on div "Text Block You are previewing how the will restyle your page. You can not edit …" at bounding box center [538, 0] width 1077 height 0
click at [338, 133] on div "CSS" at bounding box center [334, 133] width 51 height 25
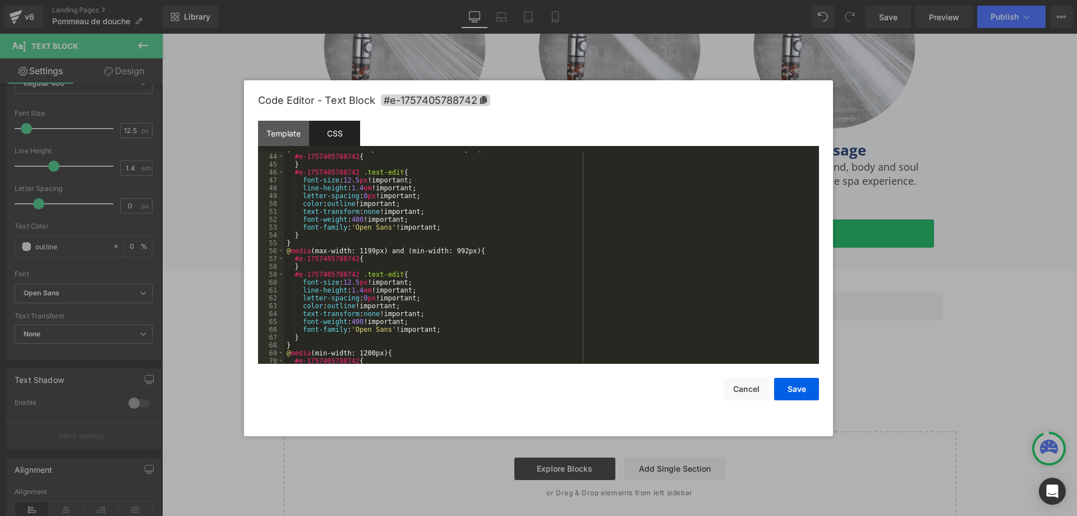
scroll to position [558, 0]
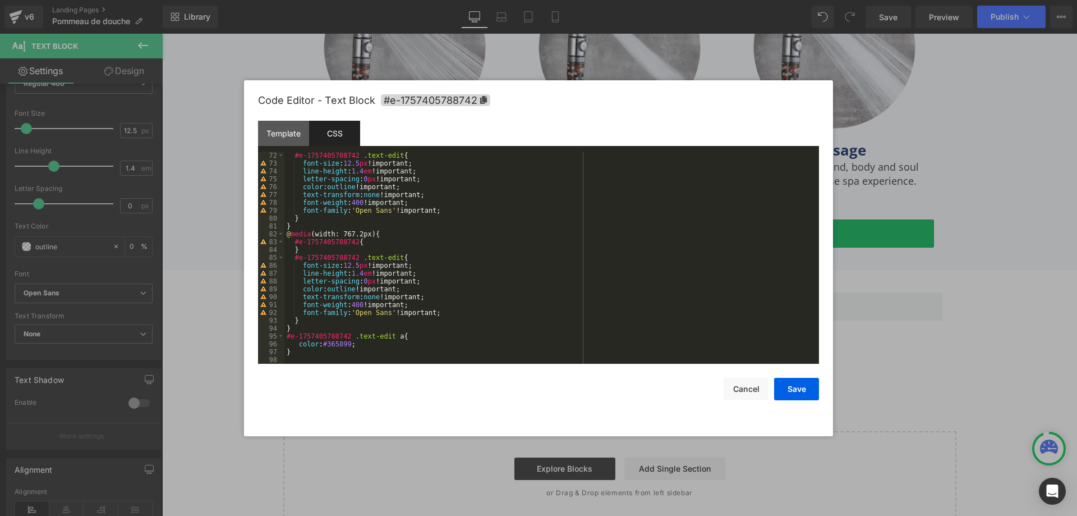
click at [349, 345] on div "#e-1757405788742 .text-edit { font-size : 12.5 px !important; line-height : 1.4…" at bounding box center [550, 266] width 530 height 228
click at [784, 380] on button "Save" at bounding box center [796, 389] width 45 height 22
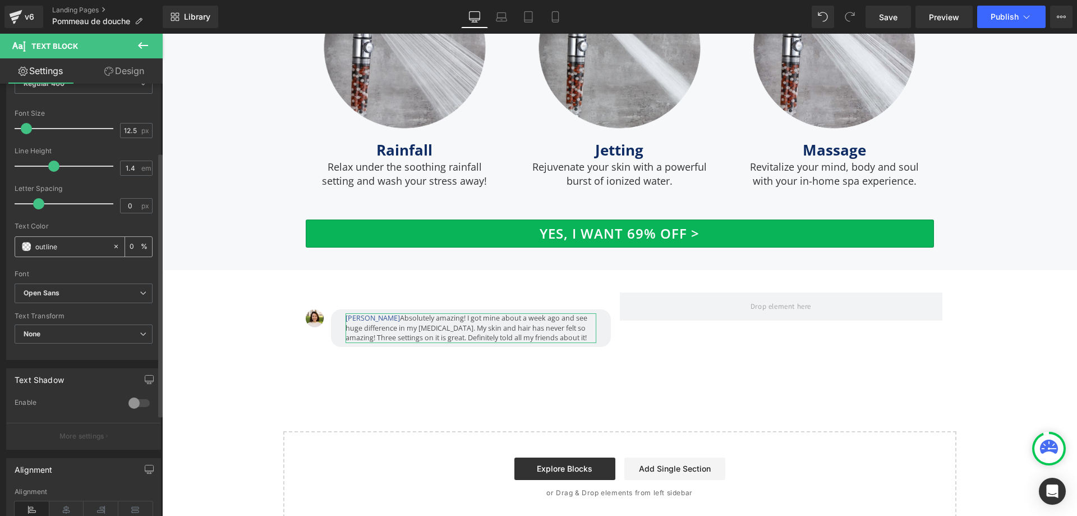
click at [44, 241] on input "outline" at bounding box center [71, 246] width 72 height 12
type input "#333"
type input "100"
type input "#33333"
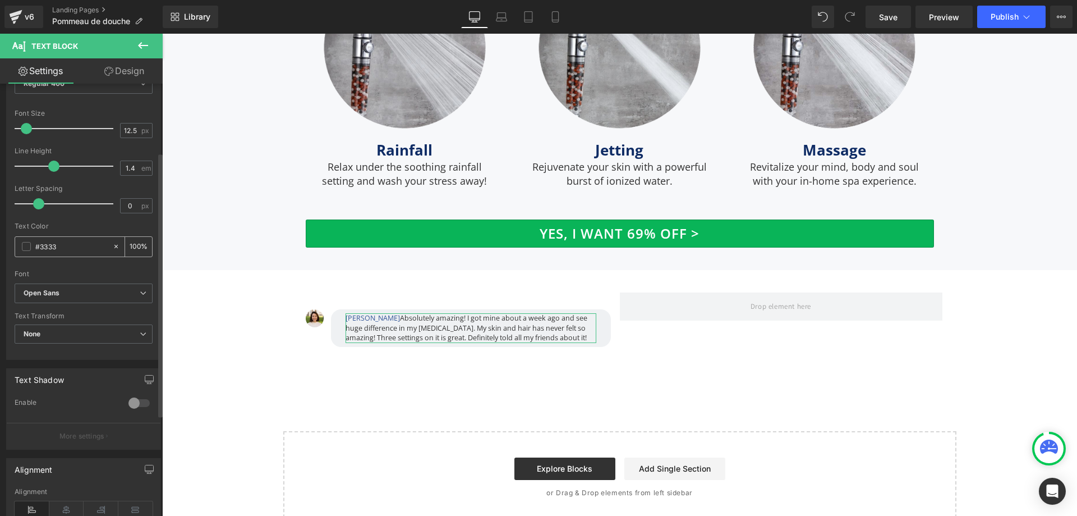
type input "20"
type input "#333333"
type input "100"
type input "#333333"
click at [105, 290] on b "Open Sans" at bounding box center [82, 293] width 116 height 10
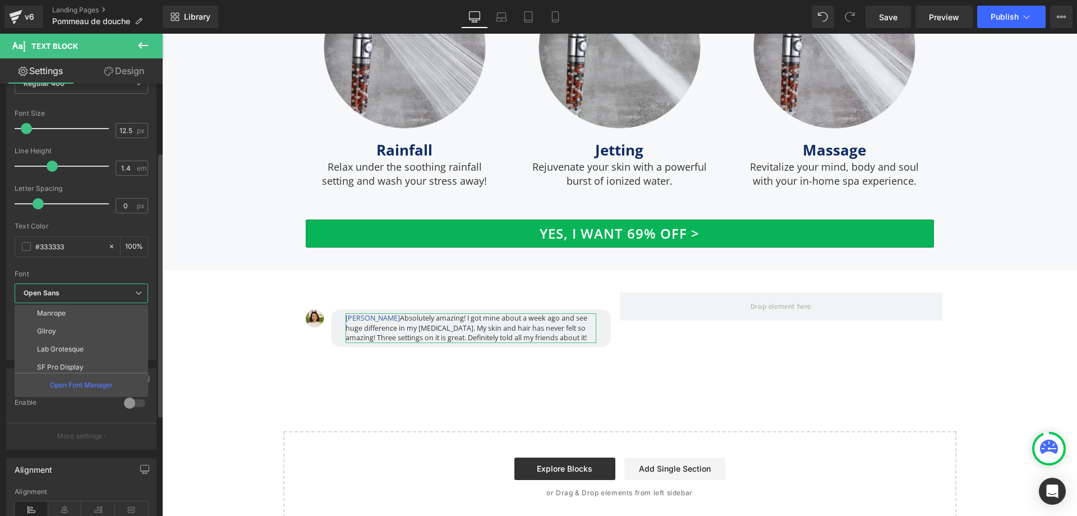
scroll to position [292, 0]
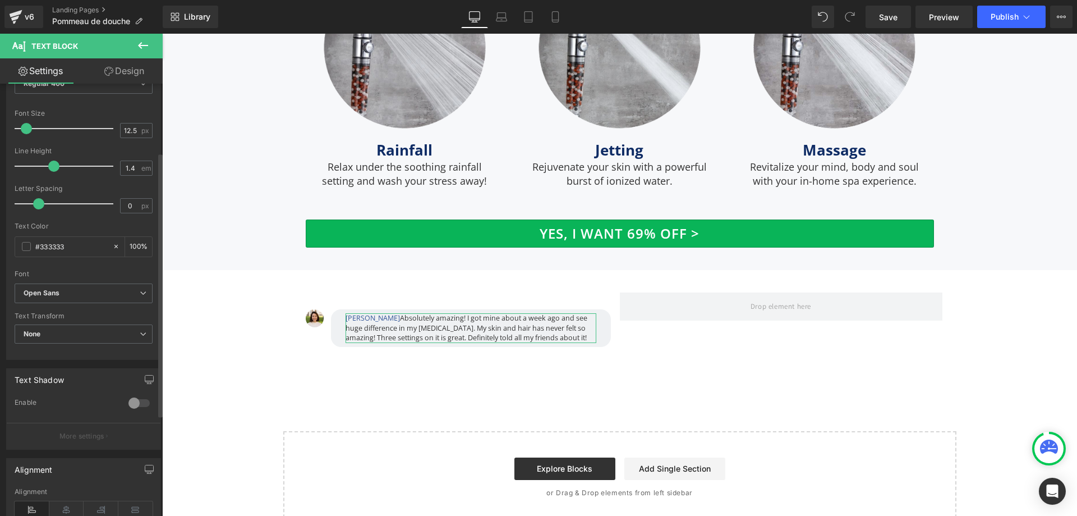
click at [93, 272] on div "Font" at bounding box center [84, 274] width 138 height 8
click at [989, 17] on button "Publish" at bounding box center [1012, 17] width 68 height 22
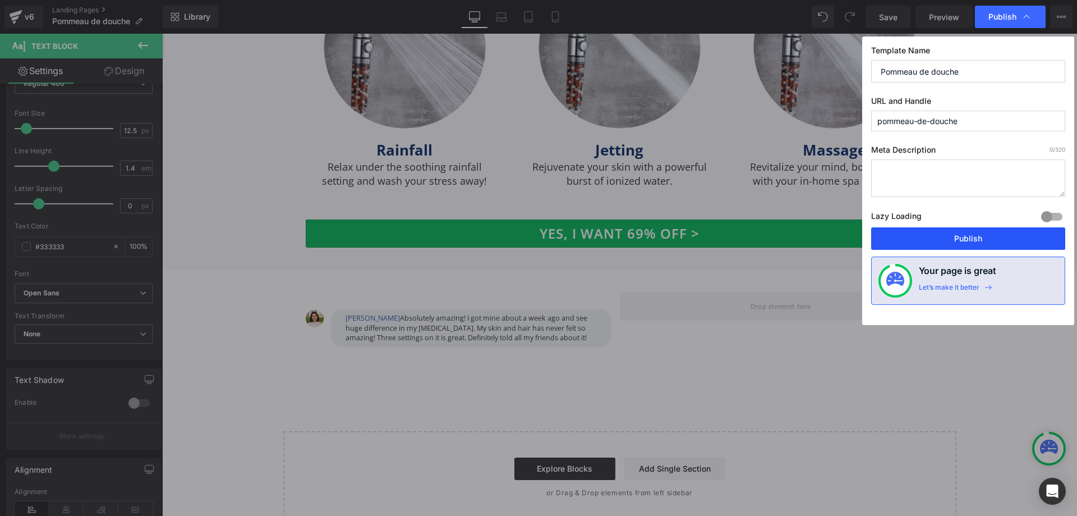
click at [953, 237] on button "Publish" at bounding box center [968, 238] width 194 height 22
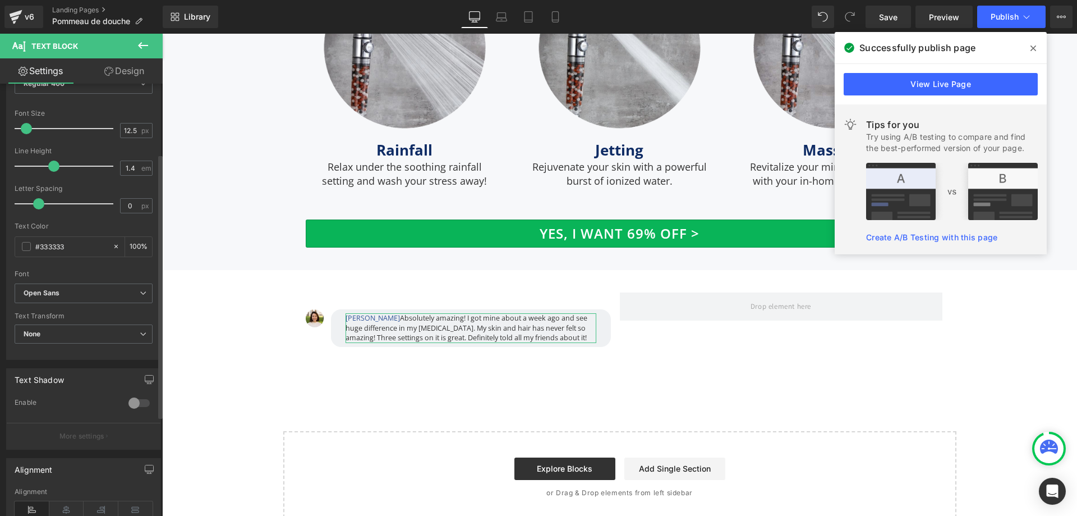
scroll to position [224, 0]
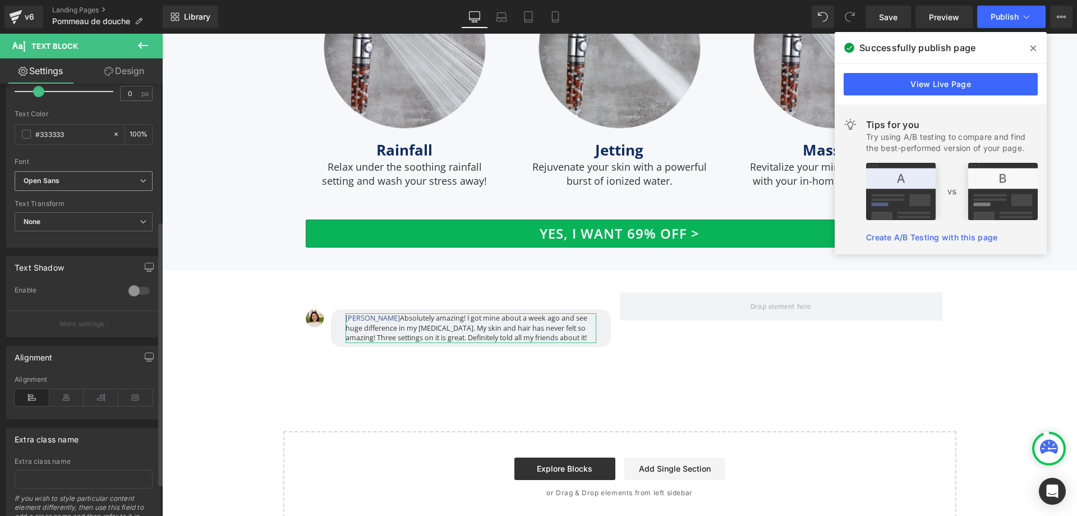
click at [114, 176] on b "Open Sans" at bounding box center [82, 181] width 116 height 10
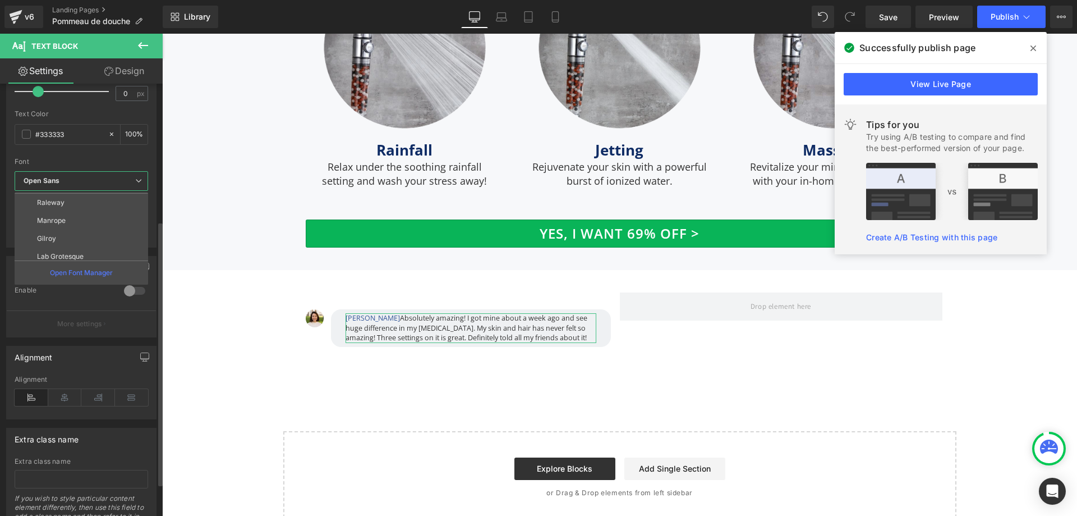
scroll to position [292, 0]
click at [93, 271] on p "Open Font Manager" at bounding box center [81, 273] width 63 height 10
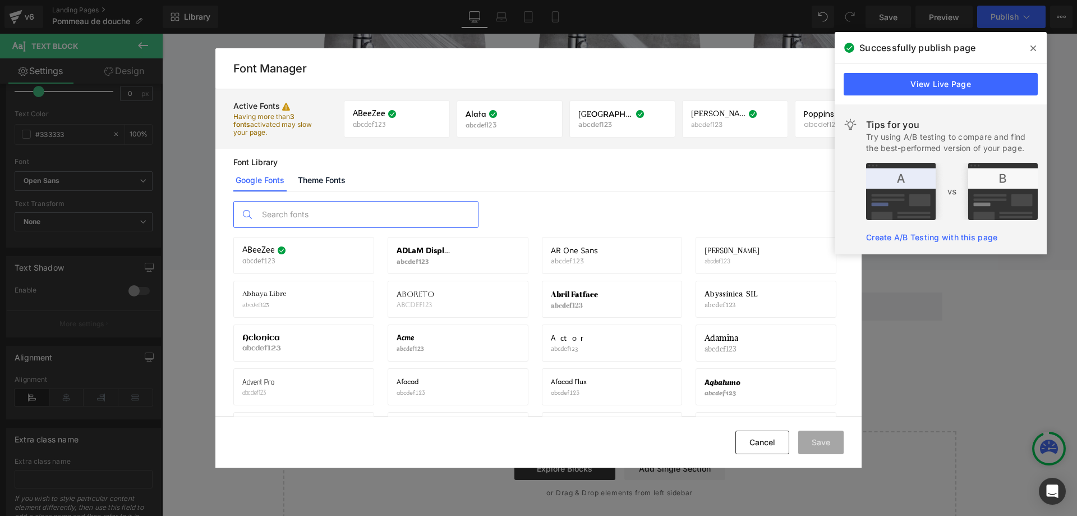
click at [407, 219] on input "text" at bounding box center [367, 214] width 222 height 26
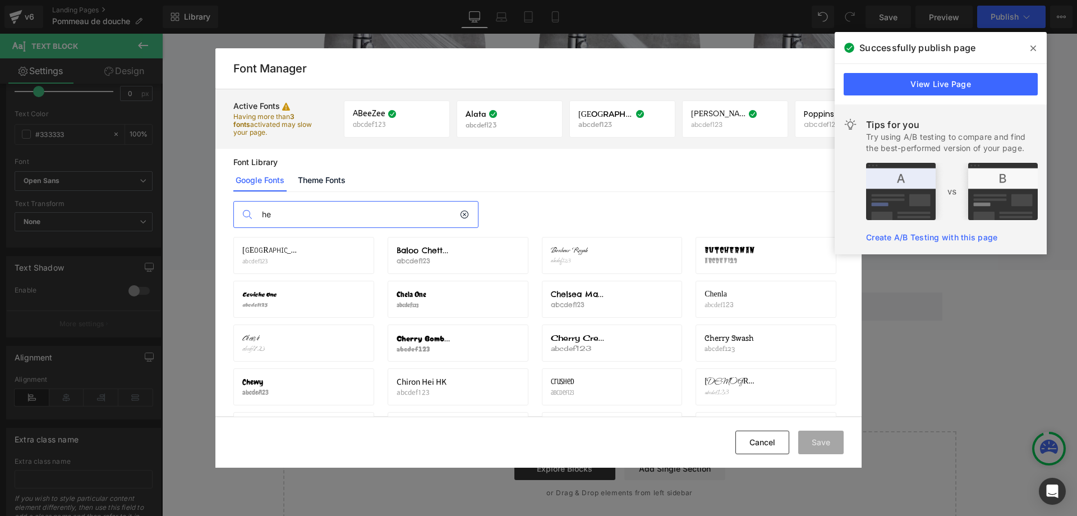
type input "h"
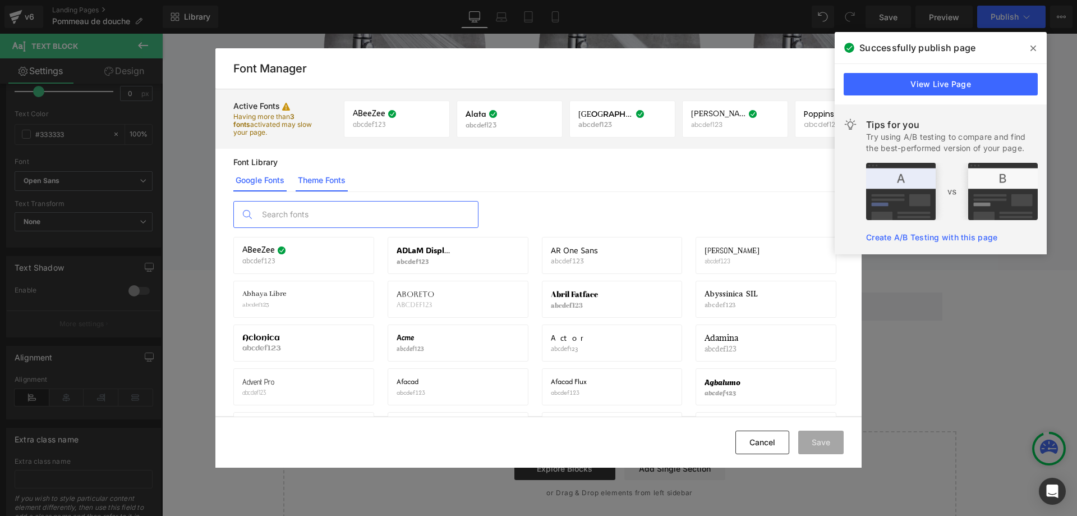
click at [341, 180] on link "Theme Fonts" at bounding box center [322, 180] width 52 height 22
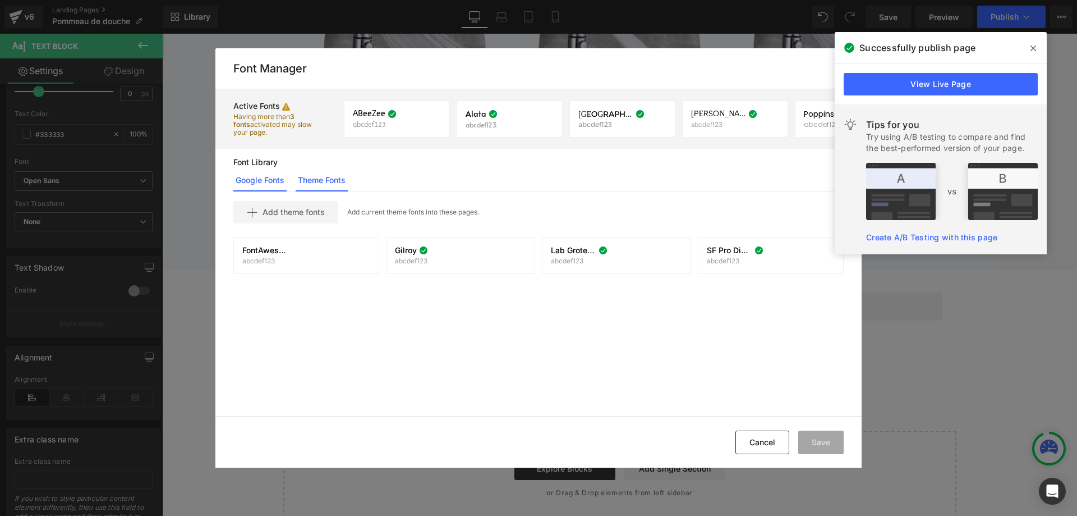
click at [270, 176] on link "Google Fonts" at bounding box center [259, 180] width 53 height 22
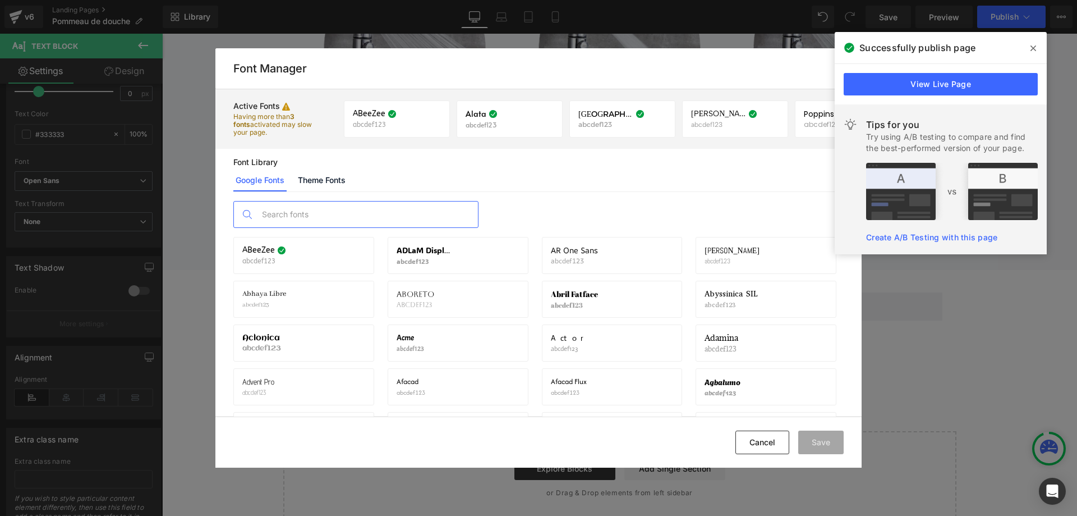
click at [355, 216] on input "text" at bounding box center [367, 214] width 222 height 26
click at [314, 180] on link "Theme Fonts" at bounding box center [322, 180] width 52 height 22
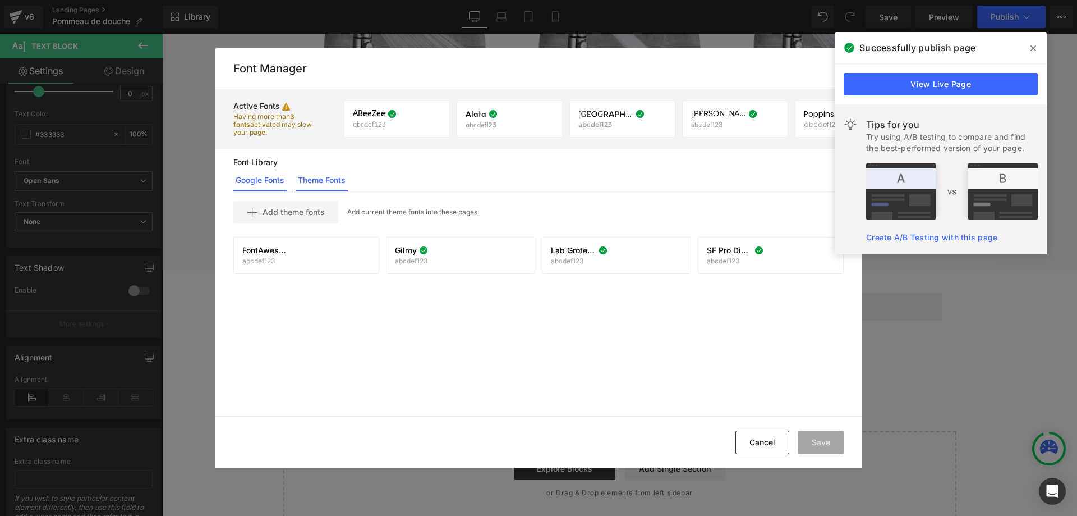
click at [269, 176] on link "Google Fonts" at bounding box center [259, 180] width 53 height 22
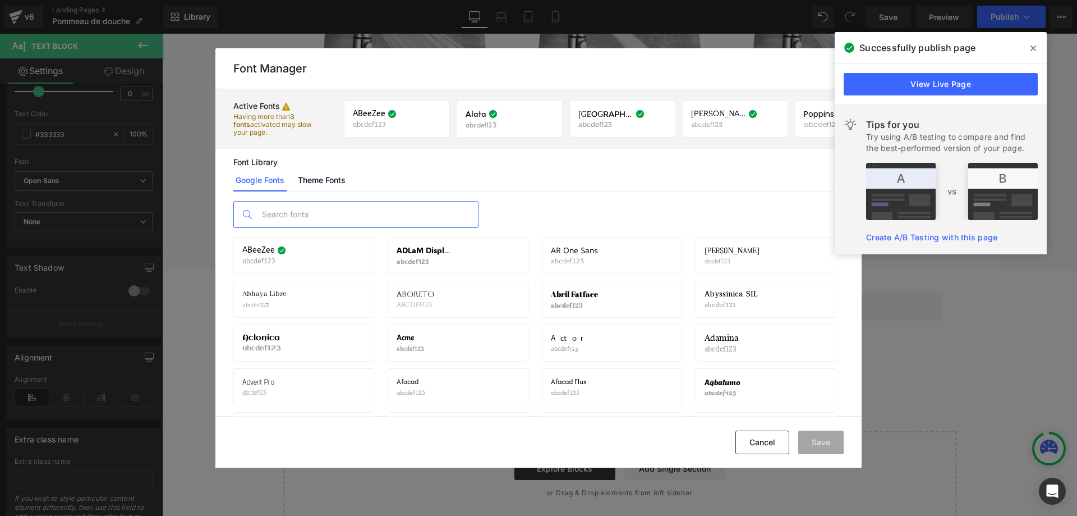
click at [294, 210] on input "text" at bounding box center [367, 214] width 222 height 26
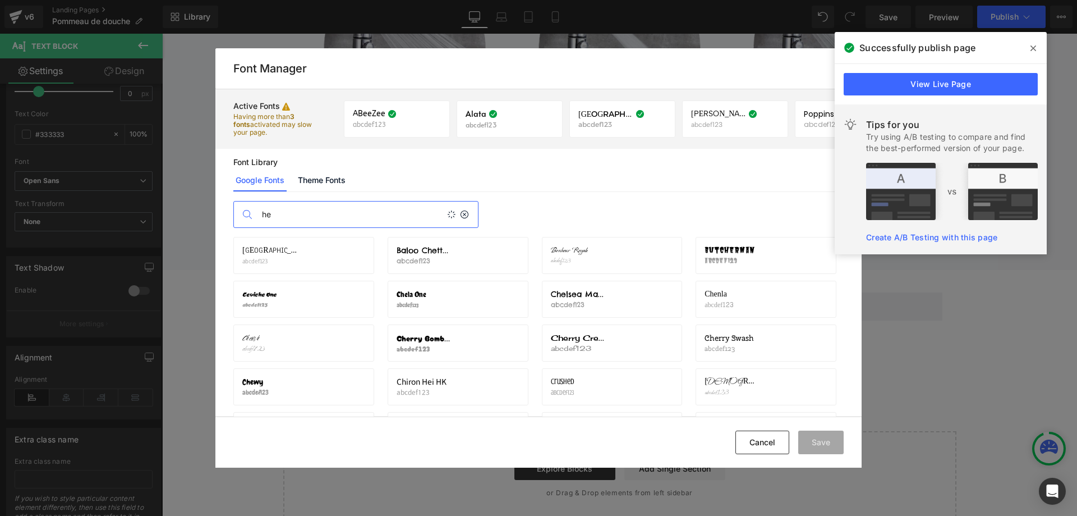
type input "h"
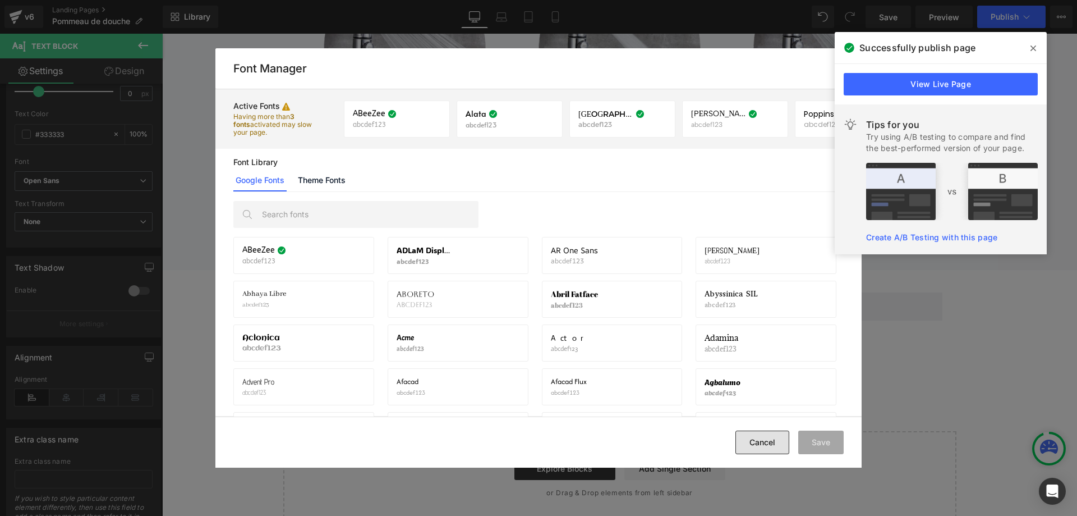
click at [741, 435] on button "Cancel" at bounding box center [763, 442] width 54 height 24
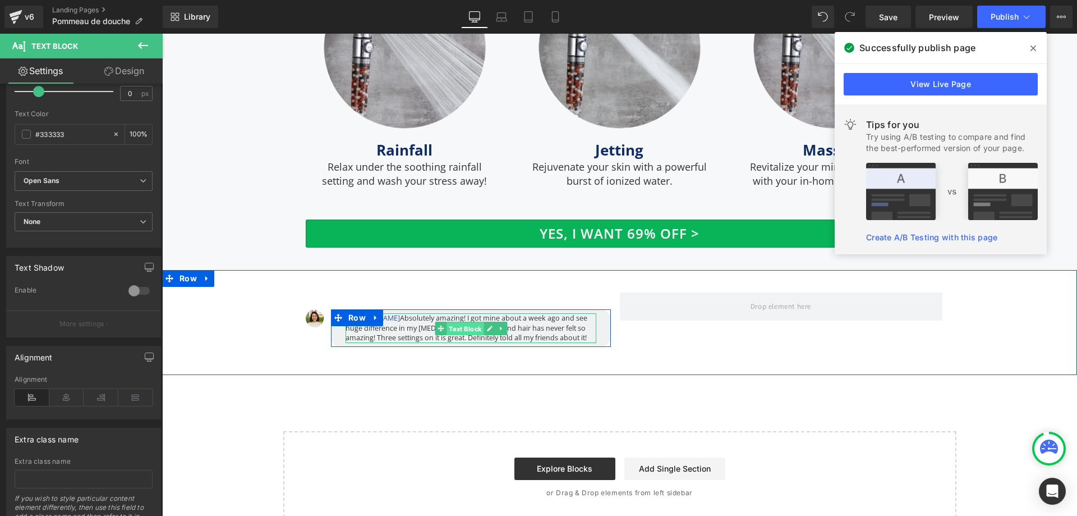
click at [449, 322] on span "Text Block" at bounding box center [465, 328] width 37 height 13
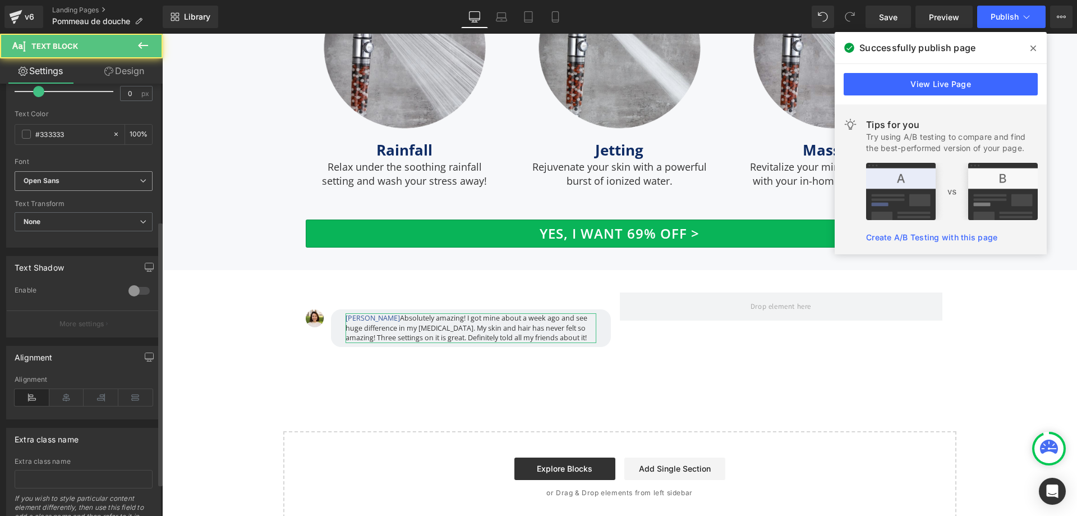
click at [90, 177] on b "Open Sans" at bounding box center [82, 181] width 116 height 10
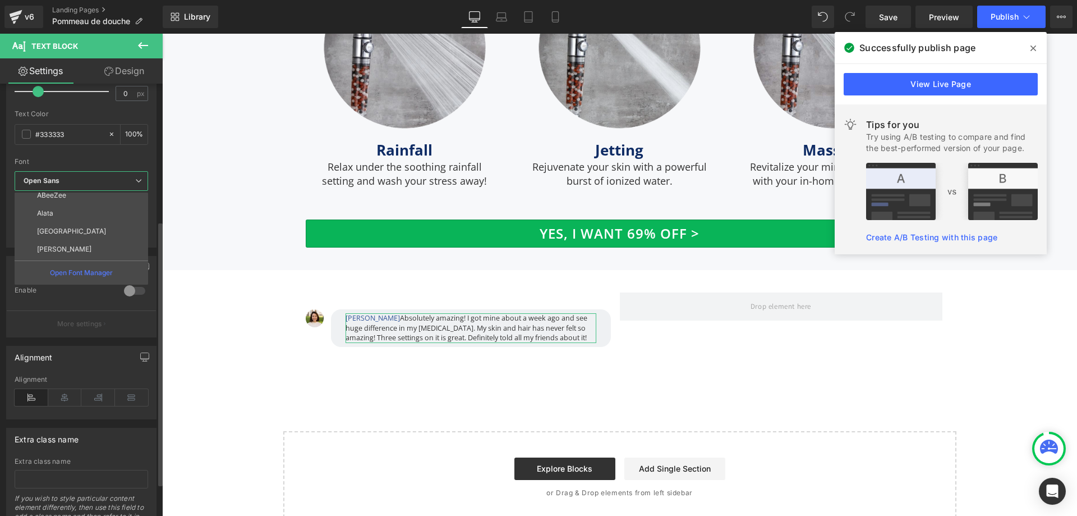
scroll to position [0, 0]
click at [90, 208] on li "Default" at bounding box center [84, 201] width 139 height 18
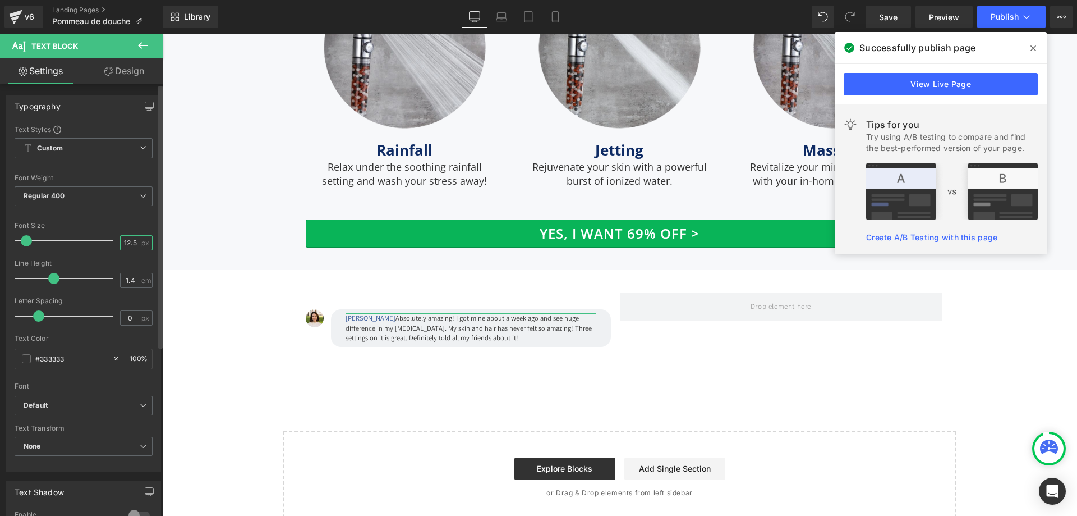
click at [134, 241] on input "12.5" at bounding box center [131, 243] width 20 height 14
type input "12"
type input "12.5"
type input "12"
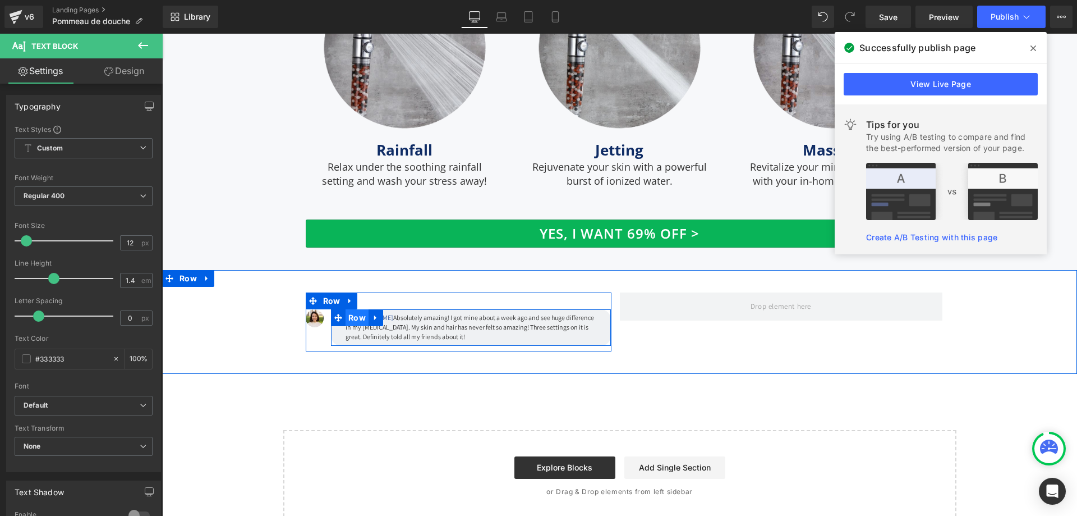
click at [354, 311] on span "Row" at bounding box center [357, 317] width 23 height 17
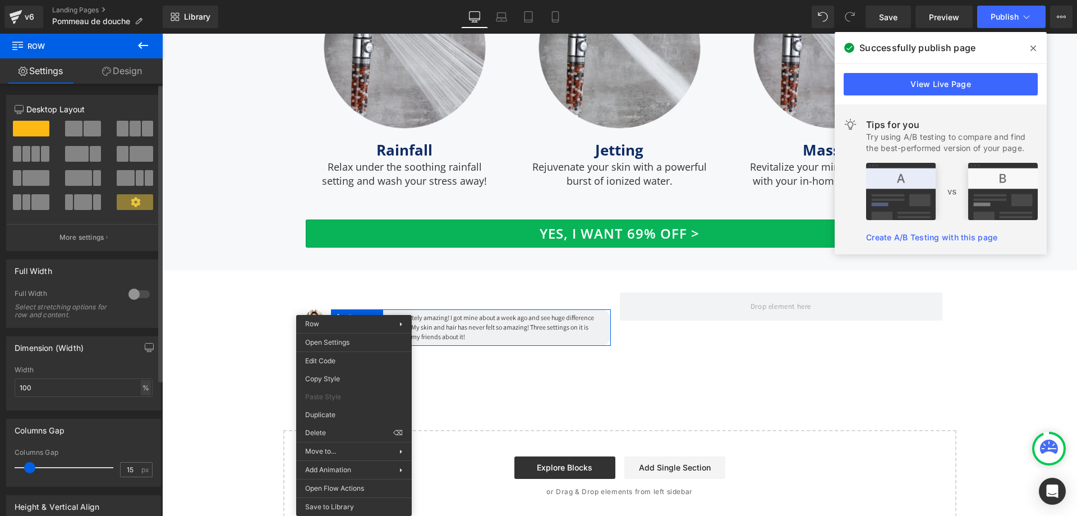
click at [141, 388] on div "%" at bounding box center [146, 387] width 10 height 15
click at [139, 416] on li "px" at bounding box center [145, 421] width 14 height 16
drag, startPoint x: 62, startPoint y: 388, endPoint x: 0, endPoint y: 381, distance: 62.7
click at [0, 381] on div "Dimension (Width) 477.58px Width 477.58 px % px" at bounding box center [84, 369] width 168 height 82
type input "425"
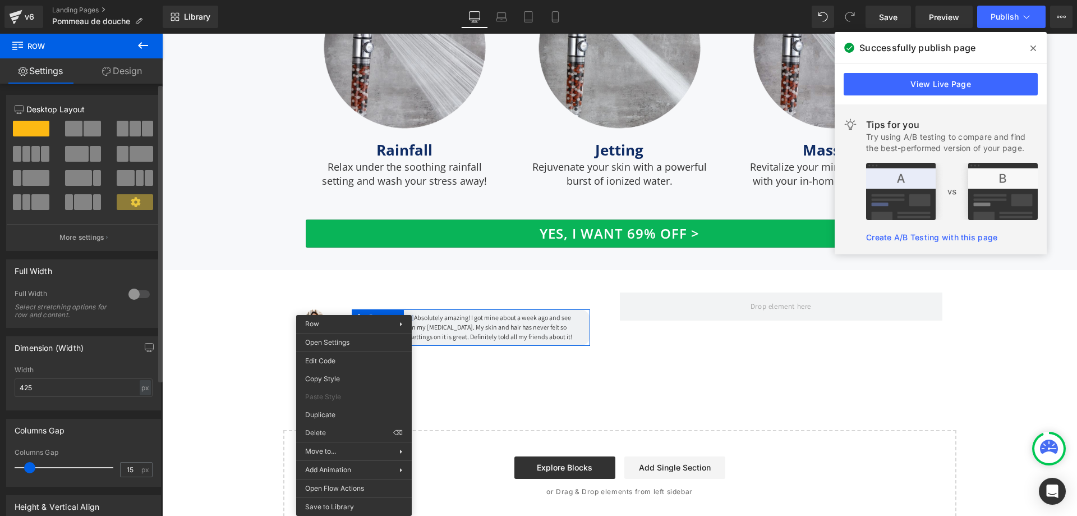
click at [75, 370] on div "Width" at bounding box center [84, 370] width 138 height 8
click at [544, 321] on p "August Otway Absolutely amazing! I got mine about a week ago and see huge diffe…" at bounding box center [470, 327] width 209 height 28
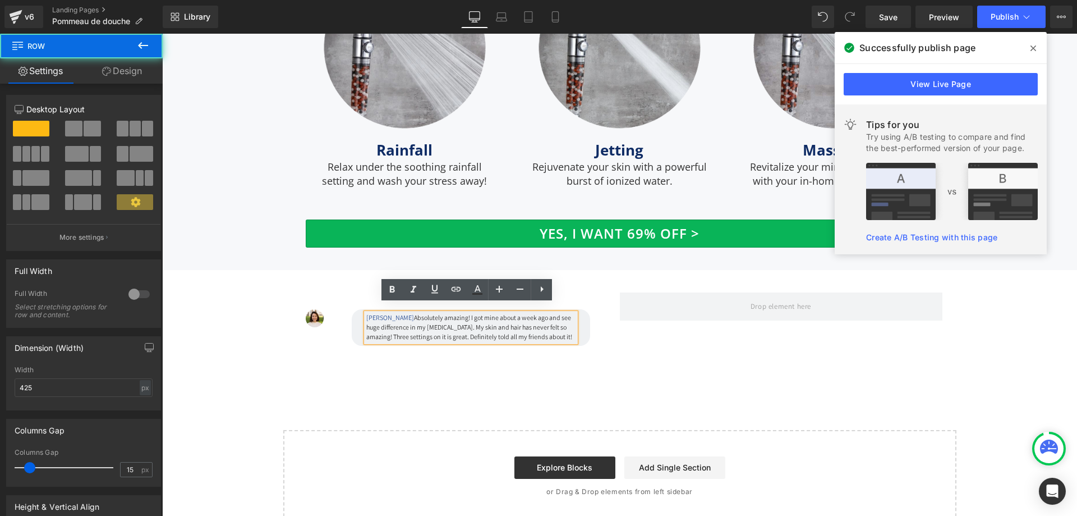
click at [352, 316] on div "August Otway Absolutely amazing! I got mine about a week ago and see huge diffe…" at bounding box center [471, 327] width 238 height 36
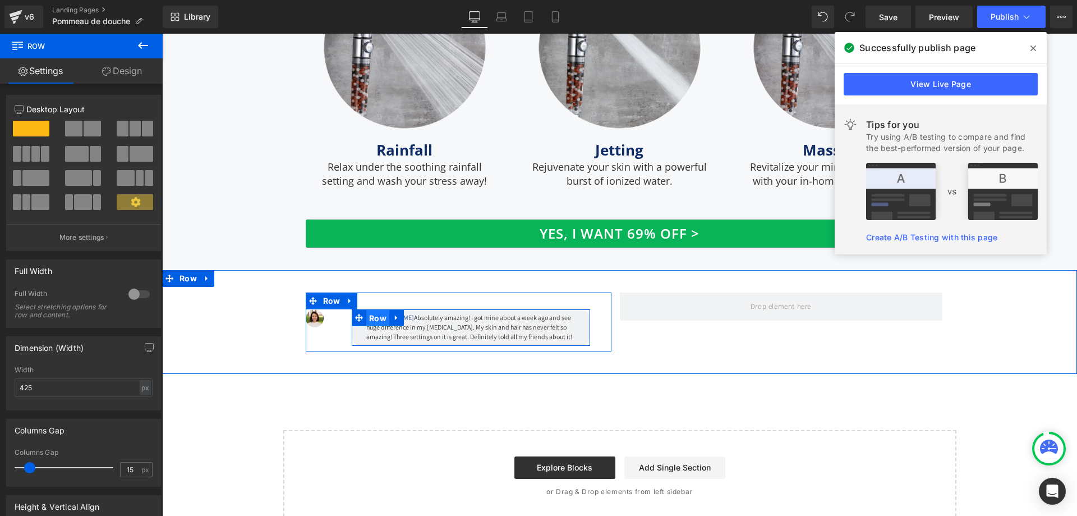
click at [366, 310] on span "Row" at bounding box center [377, 318] width 23 height 17
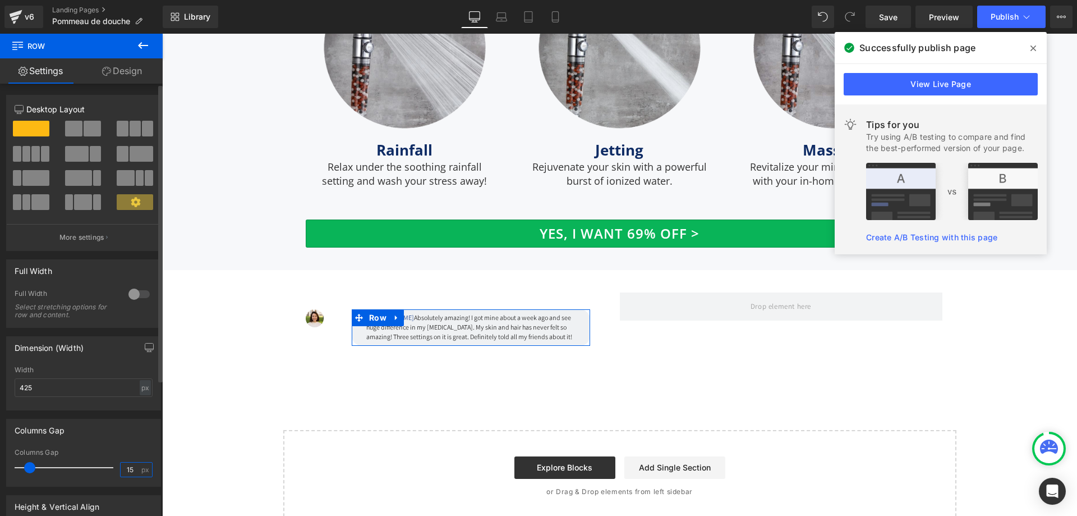
click at [132, 472] on input "15" at bounding box center [131, 469] width 20 height 14
click at [125, 469] on input "15" at bounding box center [131, 469] width 20 height 14
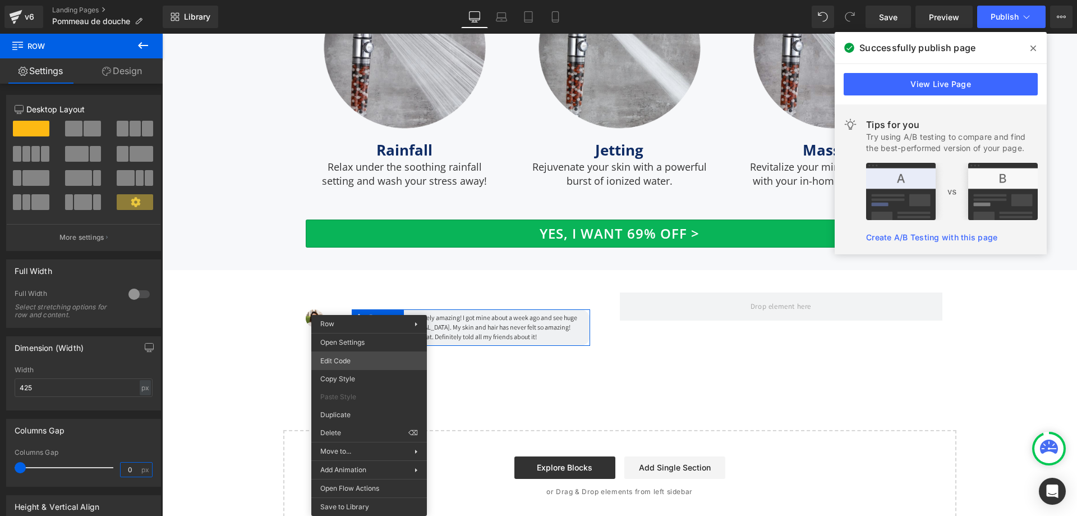
click at [363, 0] on div "Row You are previewing how the will restyle your page. You can not edit Element…" at bounding box center [538, 0] width 1077 height 0
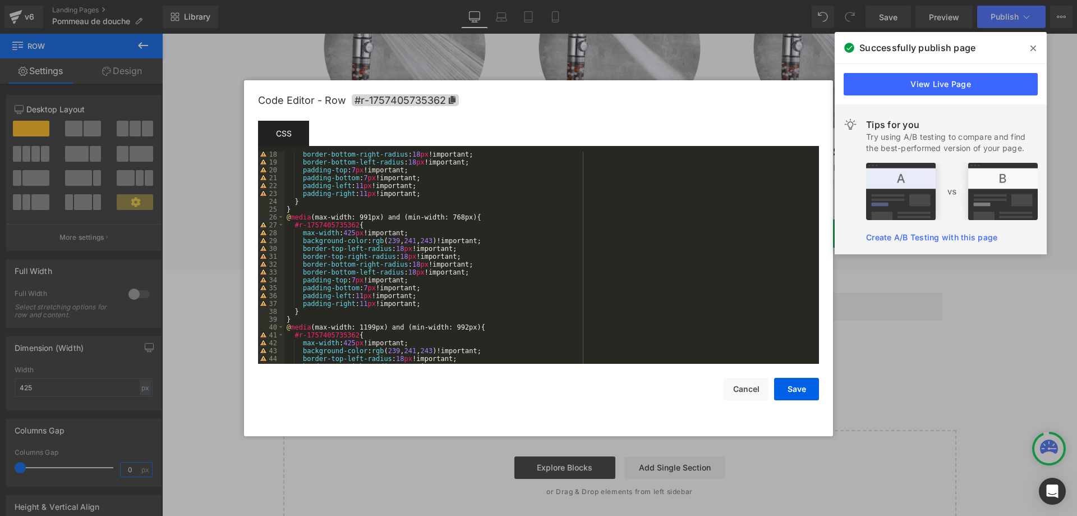
scroll to position [202, 0]
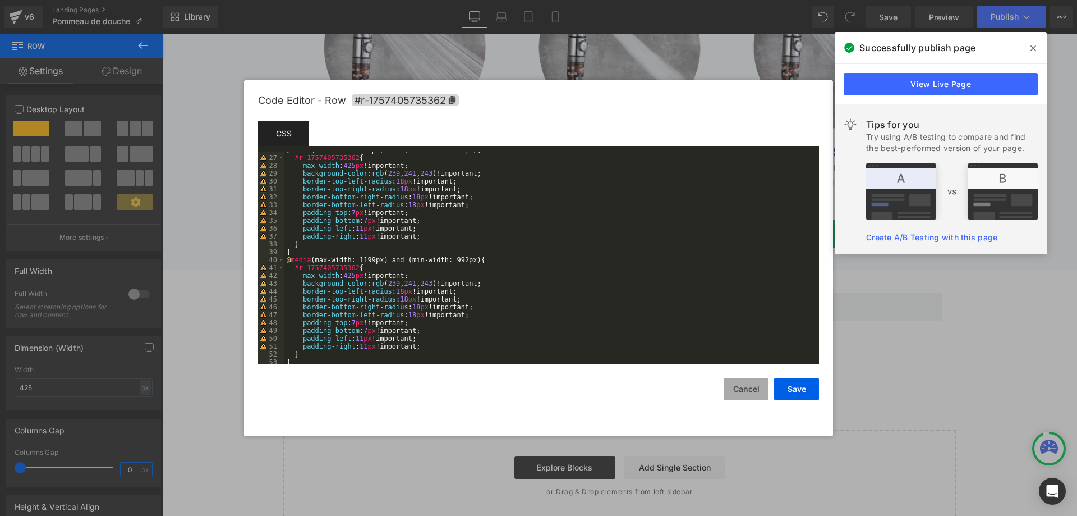
type input "0"
click at [747, 388] on button "Cancel" at bounding box center [746, 389] width 45 height 22
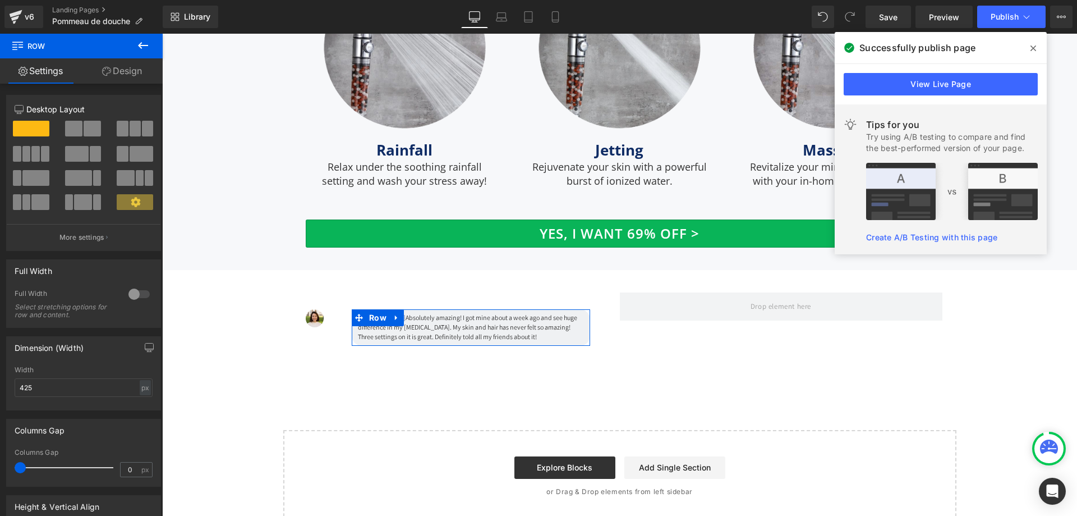
click at [114, 74] on link "Design" at bounding box center [121, 70] width 81 height 25
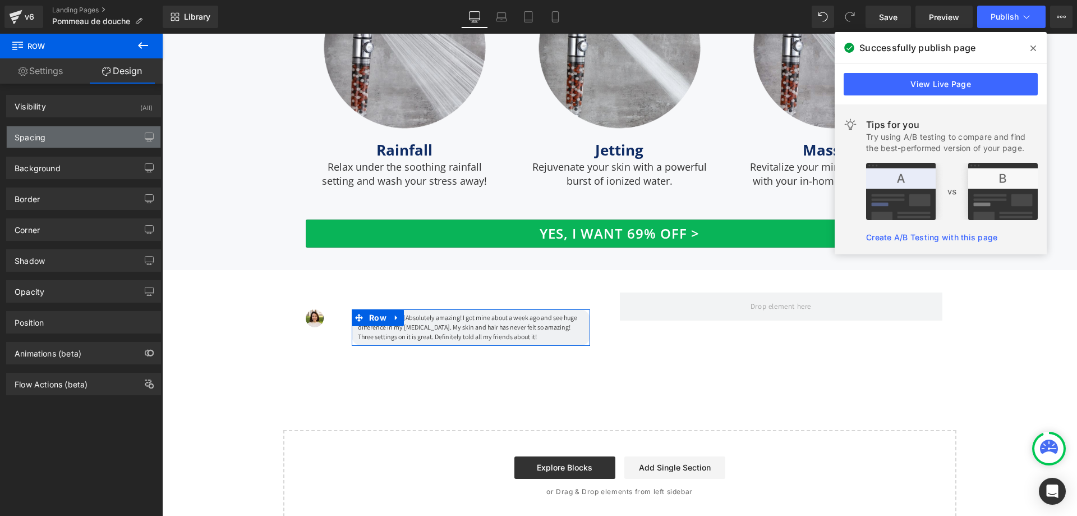
type input "0"
type input "7"
type input "11"
type input "7"
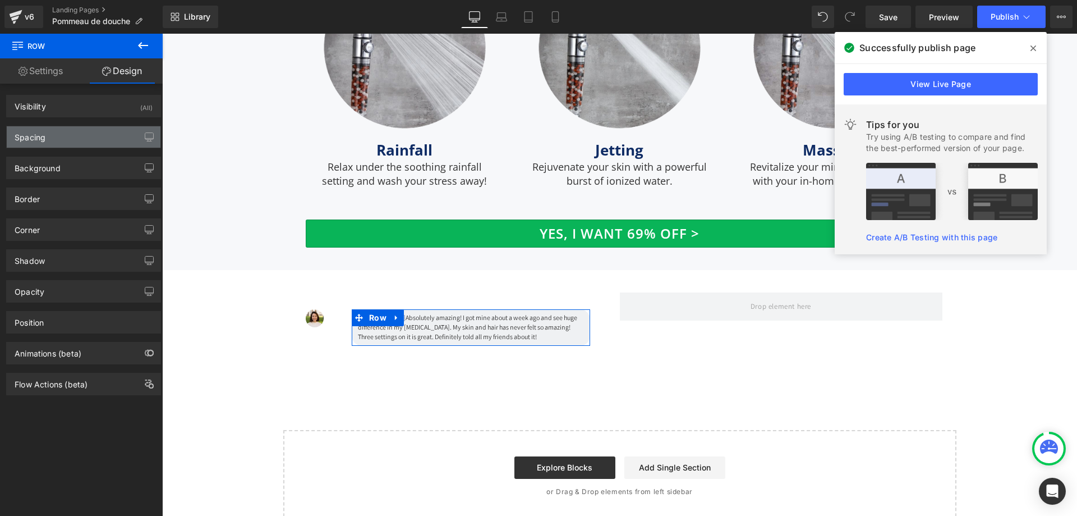
type input "11"
click at [56, 140] on div "Spacing" at bounding box center [84, 136] width 154 height 21
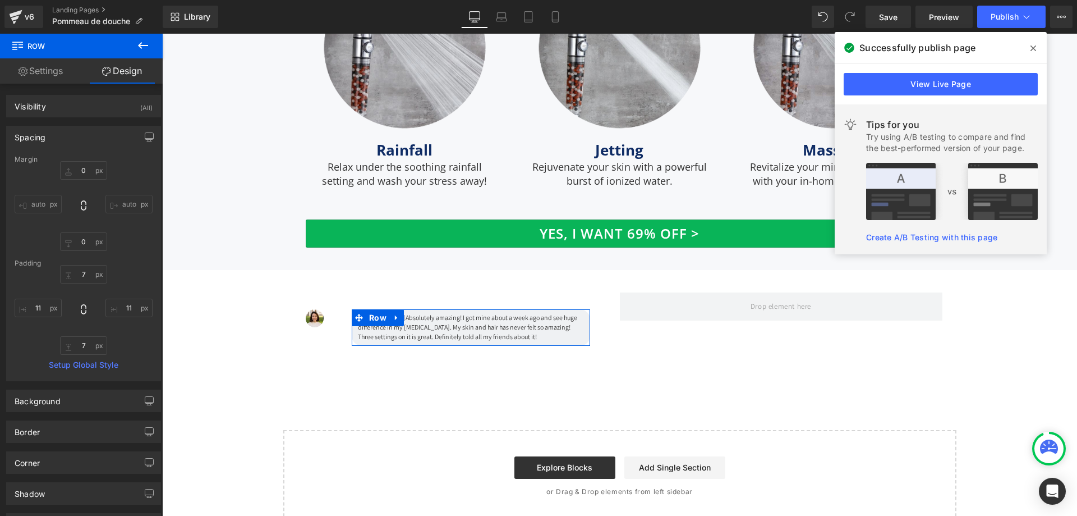
click at [38, 199] on input "auto" at bounding box center [38, 204] width 47 height 19
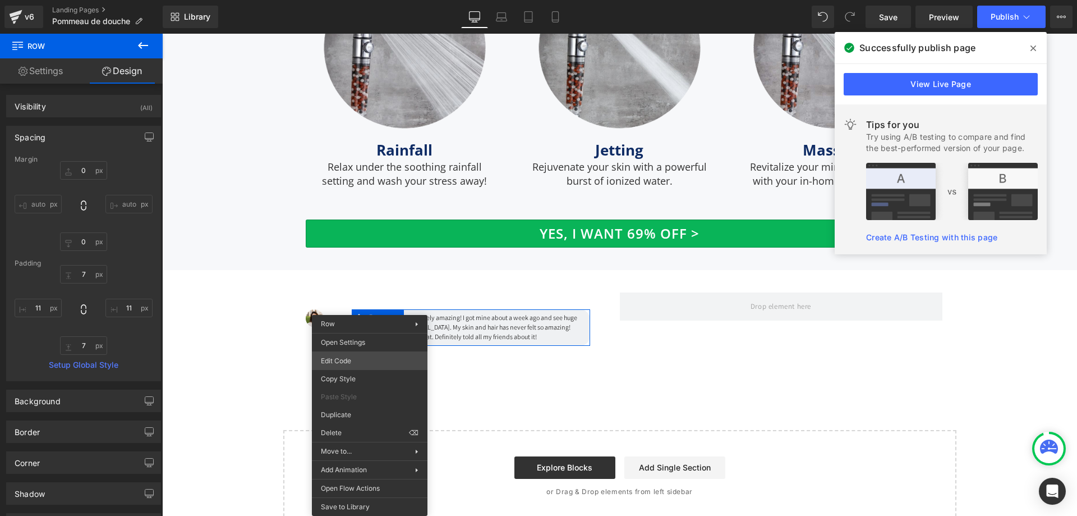
click at [357, 0] on div "Row You are previewing how the will restyle your page. You can not edit Element…" at bounding box center [538, 0] width 1077 height 0
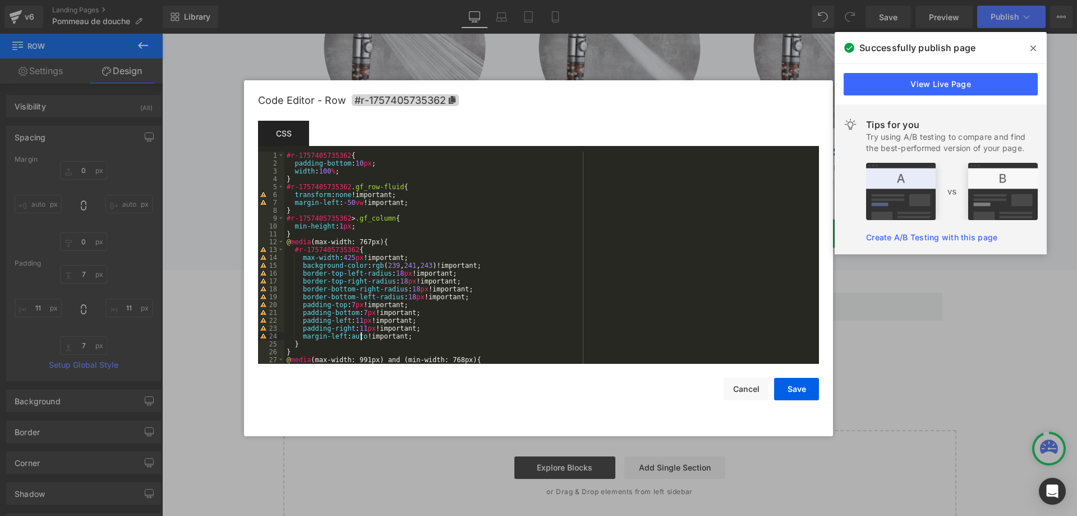
click at [361, 335] on div "#r-1757405735362 { padding-bottom : 10 px ; width : 100 % ; } #r-1757405735362 …" at bounding box center [550, 266] width 530 height 228
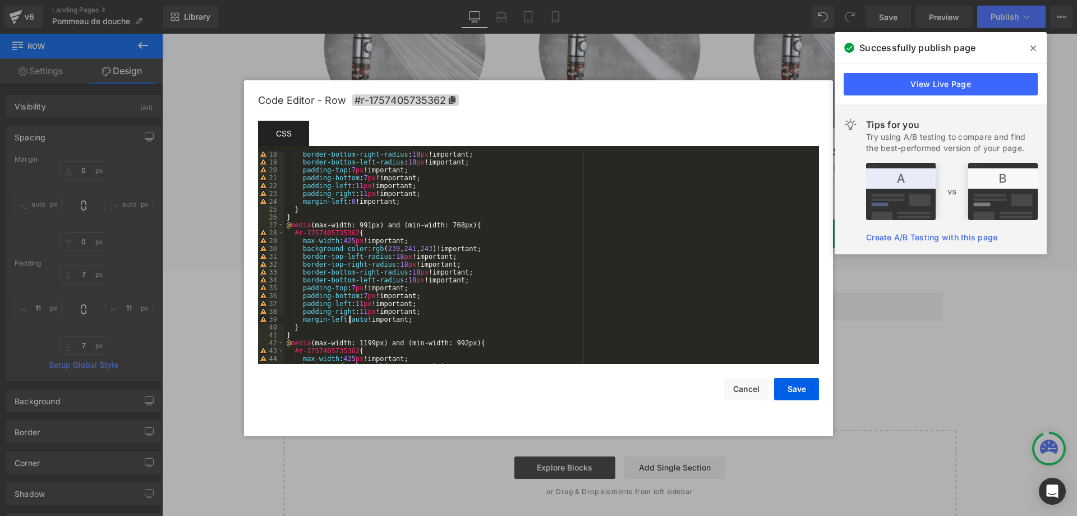
click at [351, 323] on div "border-bottom-right-radius : 18 px !important; border-bottom-left-radius : 18 p…" at bounding box center [550, 264] width 530 height 228
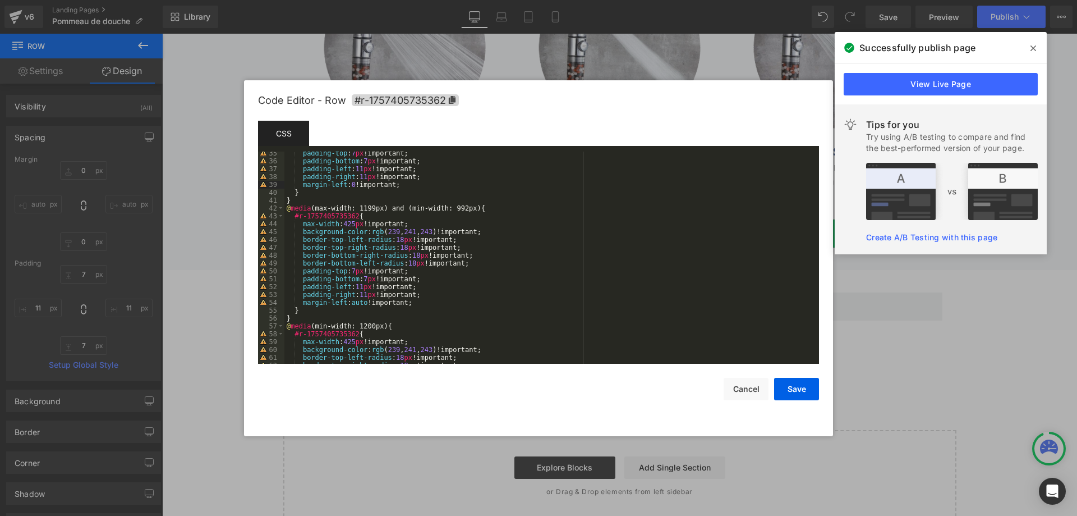
click at [360, 300] on div "padding-top : 7 px !important; padding-bottom : 7 px !important; padding-left :…" at bounding box center [550, 263] width 530 height 228
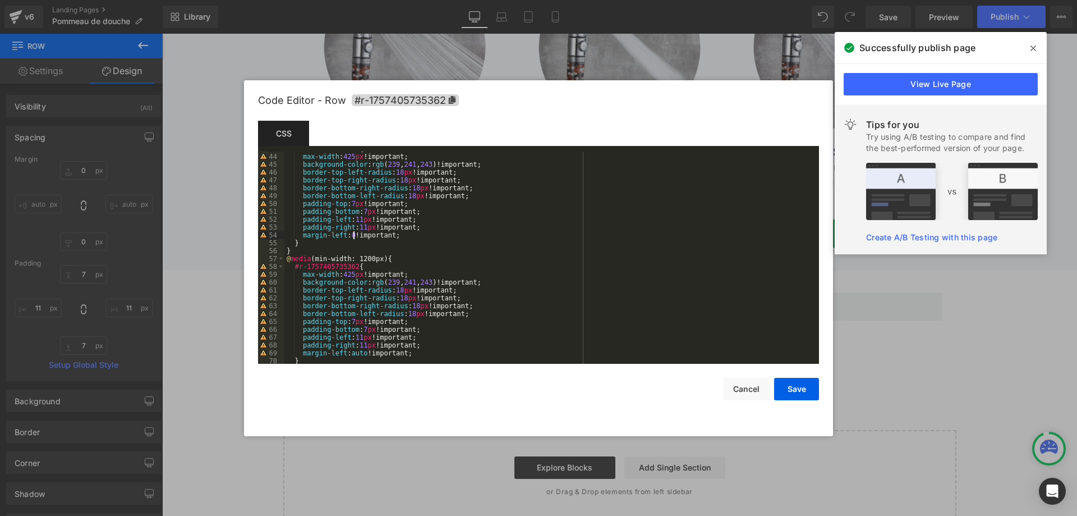
scroll to position [404, 0]
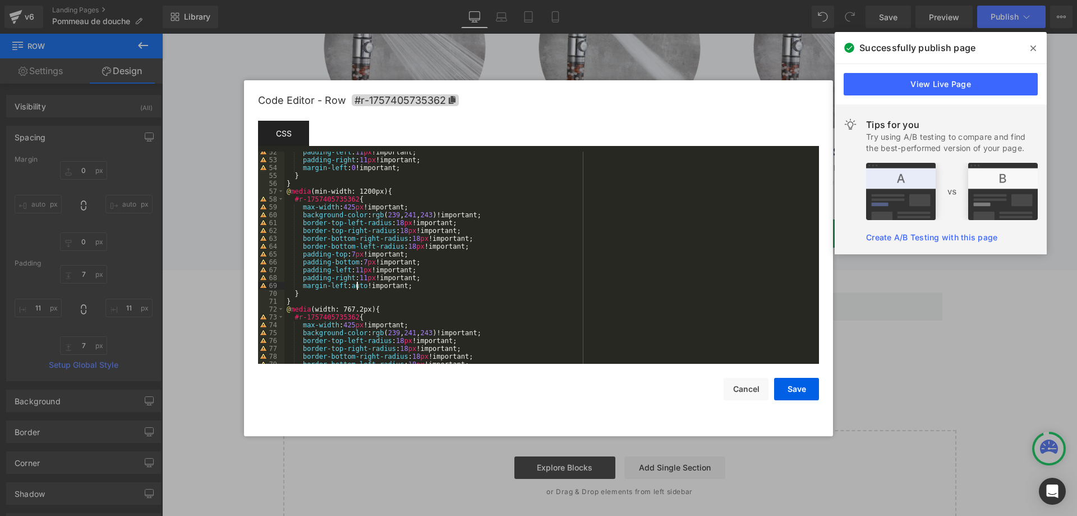
click at [356, 286] on div "padding-left : 11 px !important; padding-right : 11 px !important; margin-left …" at bounding box center [550, 262] width 530 height 228
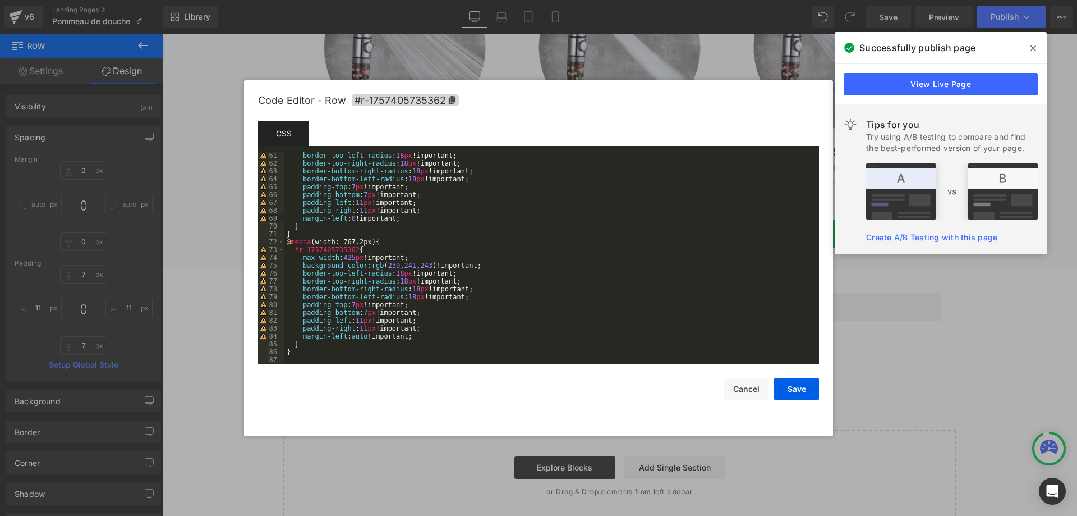
click at [357, 340] on div "border-top-left-radius : 18 px !important; border-top-right-radius : 18 px !imp…" at bounding box center [550, 266] width 530 height 228
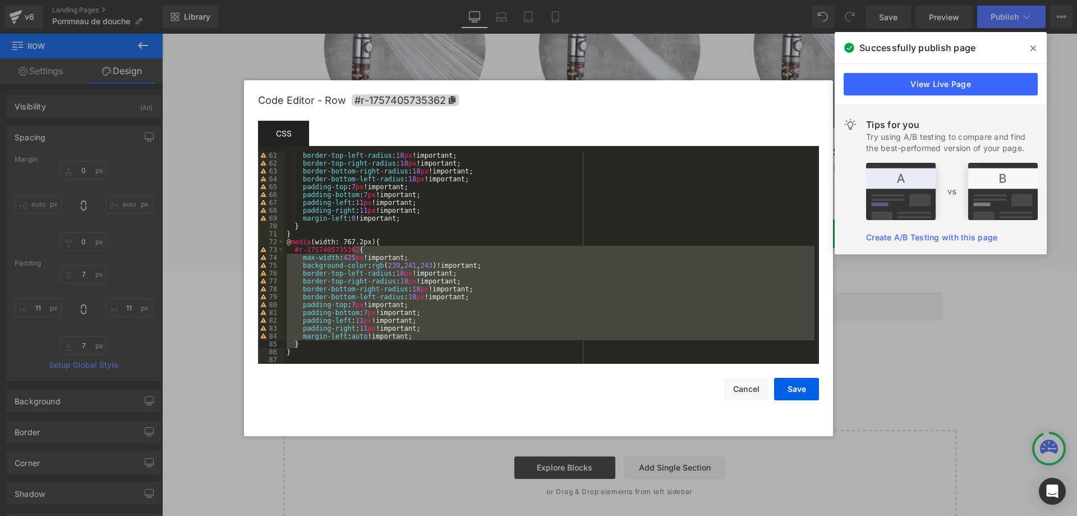
click at [357, 336] on div "border-top-left-radius : 18 px !important; border-top-right-radius : 18 px !imp…" at bounding box center [550, 258] width 530 height 212
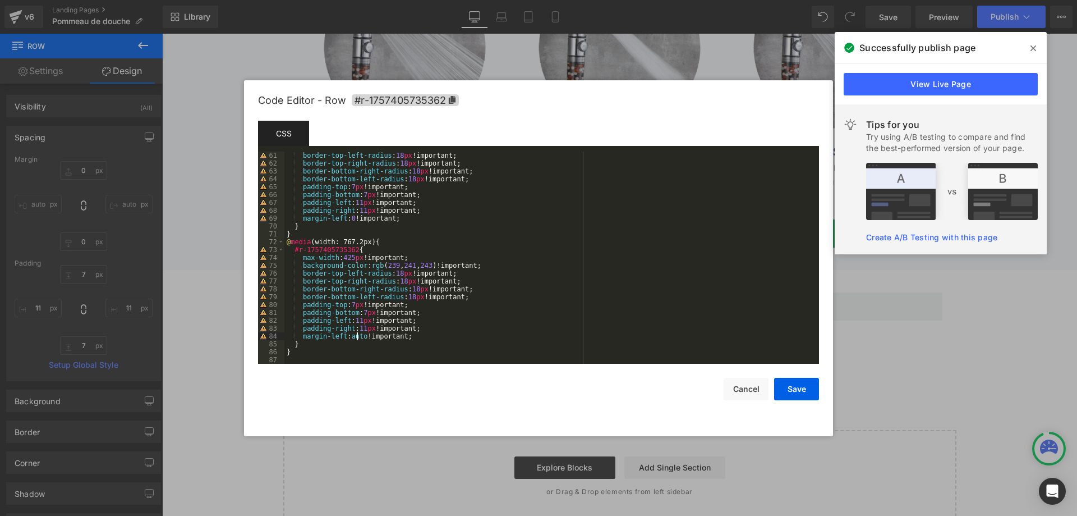
click at [357, 336] on div "border-top-left-radius : 18 px !important; border-top-right-radius : 18 px !imp…" at bounding box center [550, 266] width 530 height 228
click at [791, 388] on button "Save" at bounding box center [796, 389] width 45 height 22
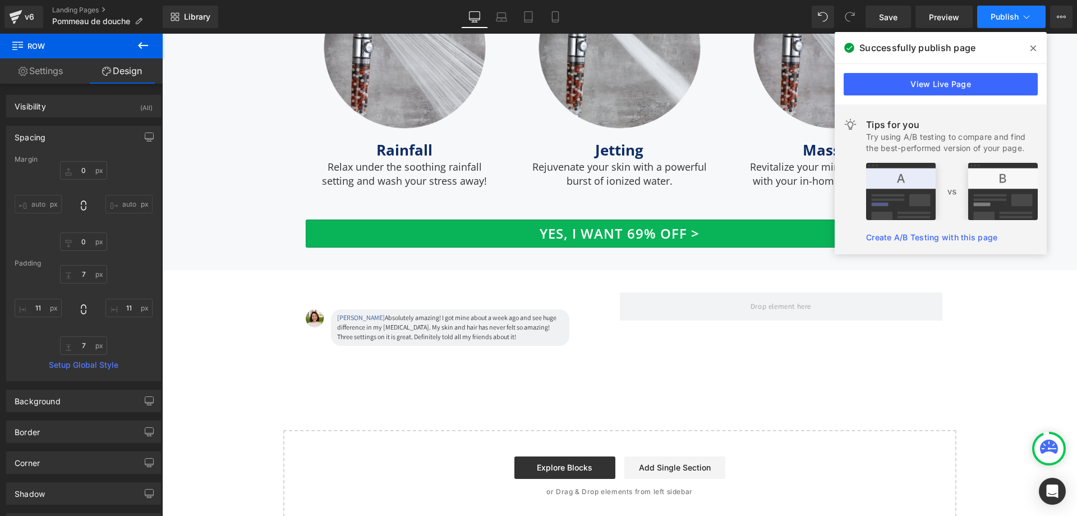
click at [1014, 11] on button "Publish" at bounding box center [1012, 17] width 68 height 22
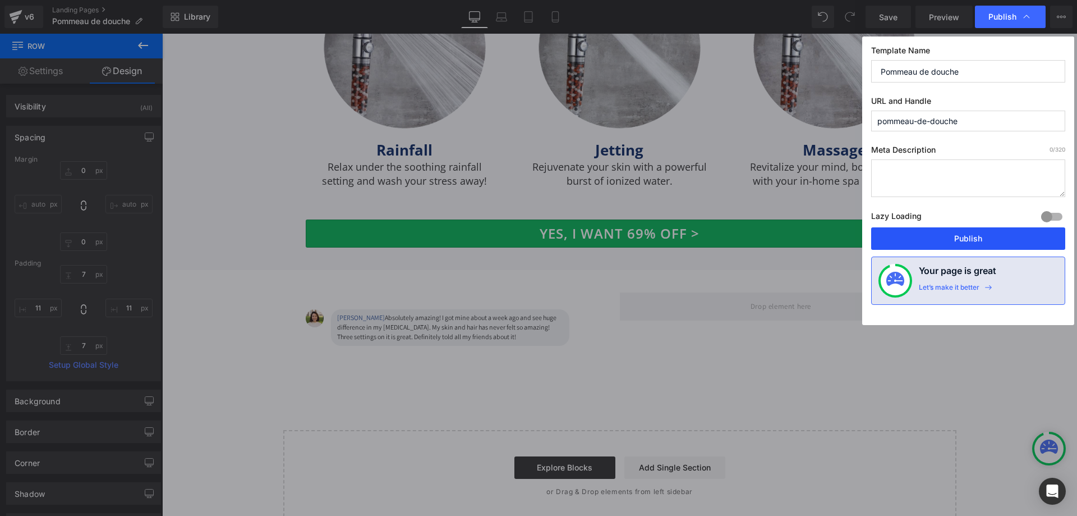
click at [970, 240] on button "Publish" at bounding box center [968, 238] width 194 height 22
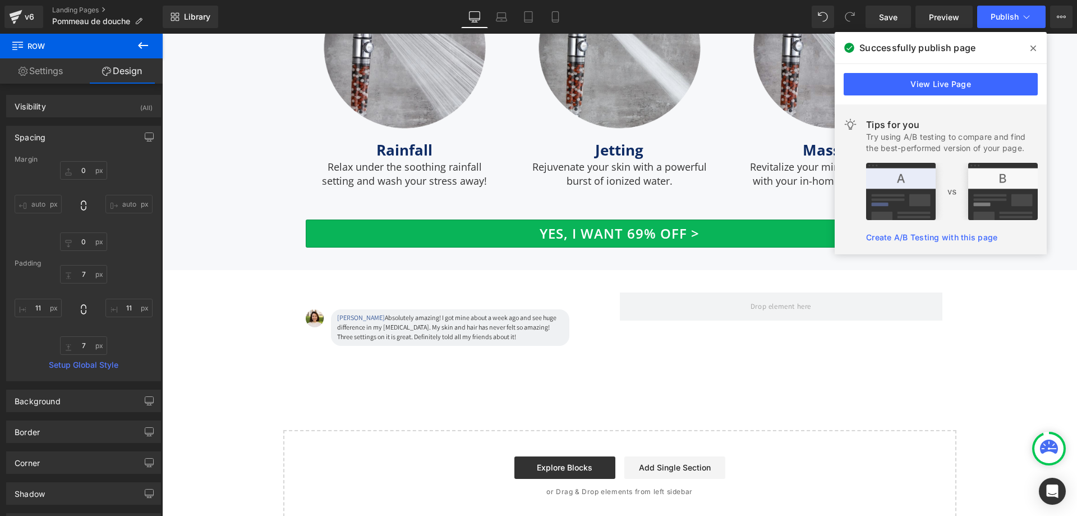
click at [136, 48] on icon at bounding box center [142, 45] width 13 height 13
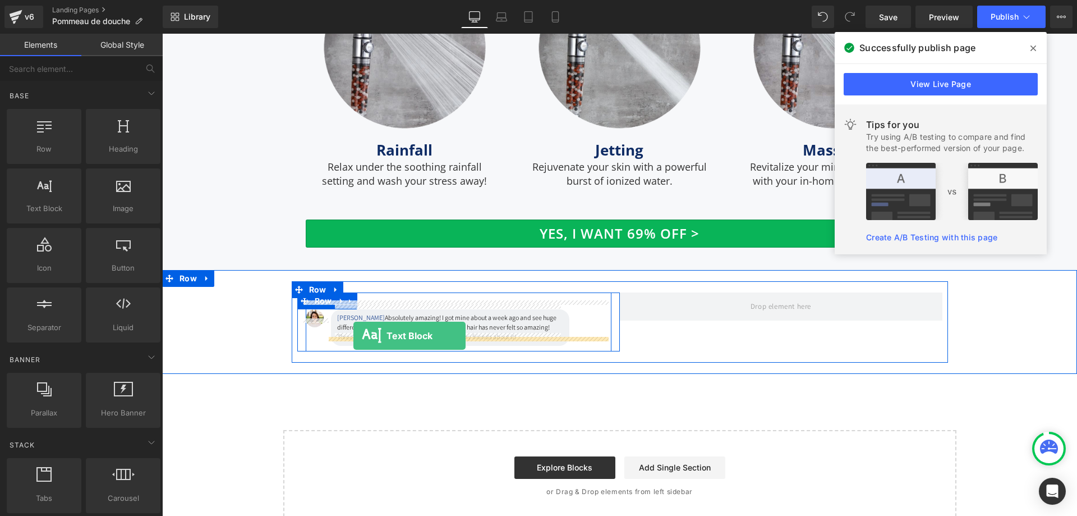
drag, startPoint x: 213, startPoint y: 227, endPoint x: 354, endPoint y: 336, distance: 177.6
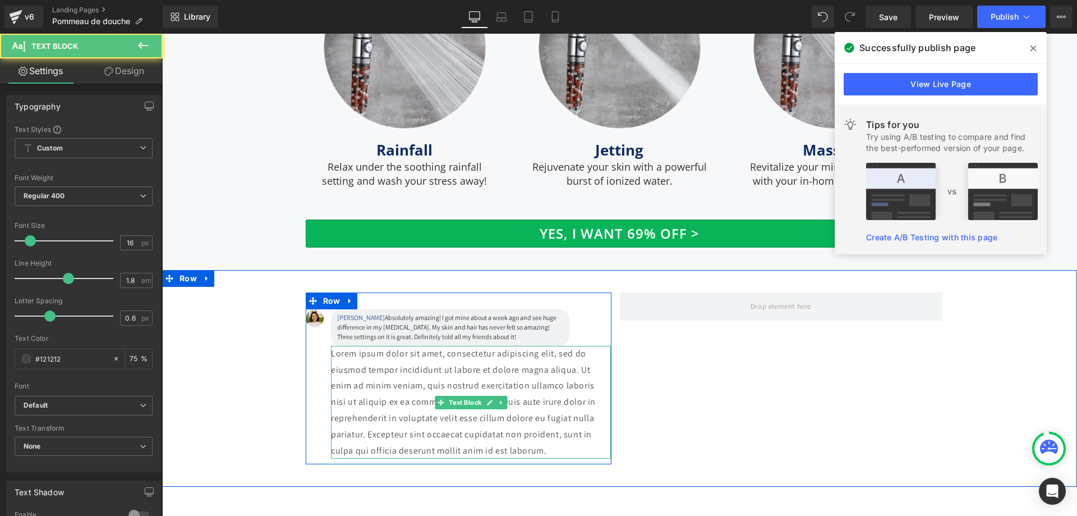
click at [383, 378] on p "Lorem ipsum dolor sit amet, consectetur adipiscing elit, sed do eiusmod tempor …" at bounding box center [471, 402] width 281 height 113
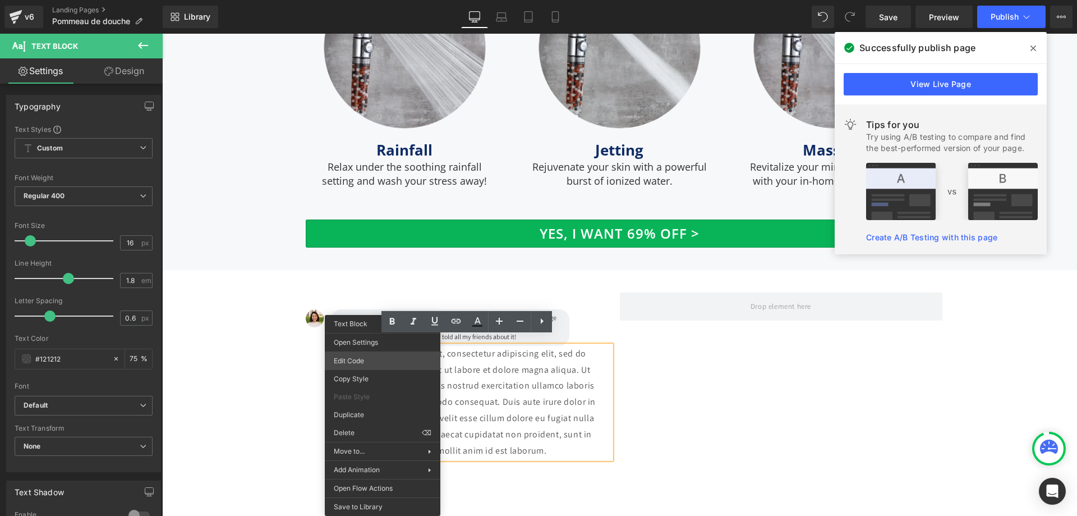
click at [372, 0] on div "Text Block You are previewing how the will restyle your page. You can not edit …" at bounding box center [538, 0] width 1077 height 0
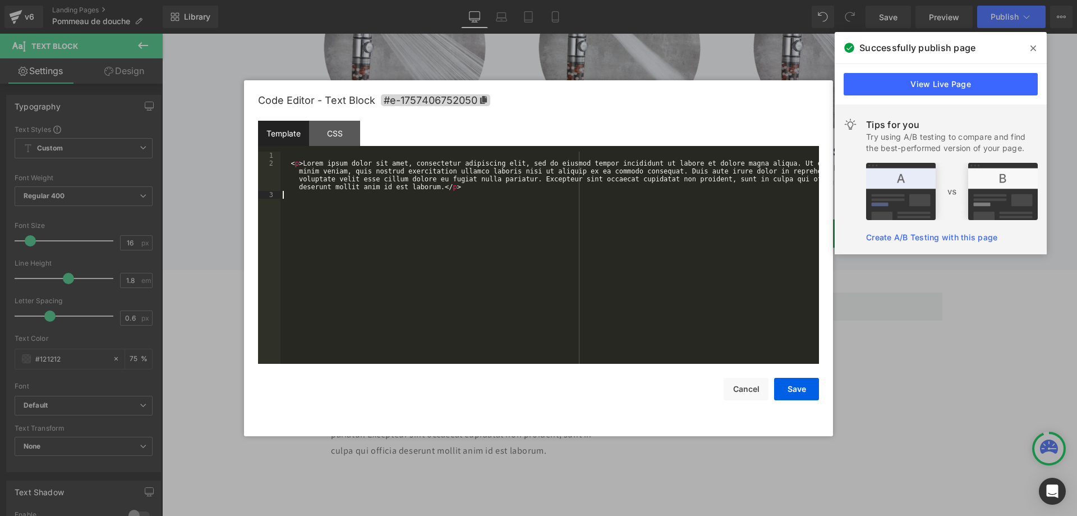
click at [399, 241] on div "< p > Lorem ipsum dolor sit amet, consectetur adipiscing elit, sed do eiusmod t…" at bounding box center [550, 266] width 539 height 228
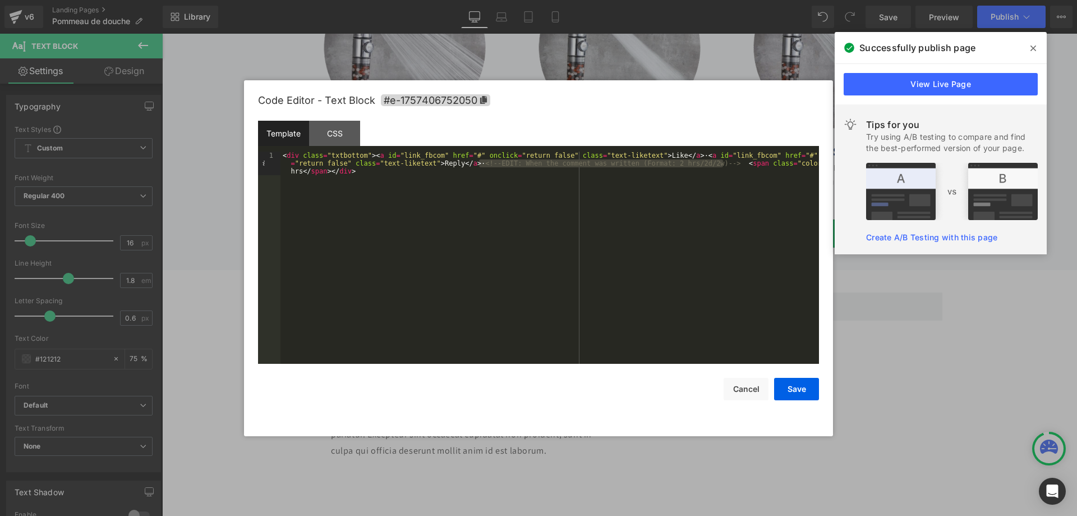
drag, startPoint x: 724, startPoint y: 165, endPoint x: 478, endPoint y: 164, distance: 245.8
click at [478, 164] on div "< div class = "txtbottom" > < a id = "link_fbcom" href = "#" onclick = "return …" at bounding box center [550, 281] width 539 height 259
click at [813, 386] on button "Save" at bounding box center [796, 389] width 45 height 22
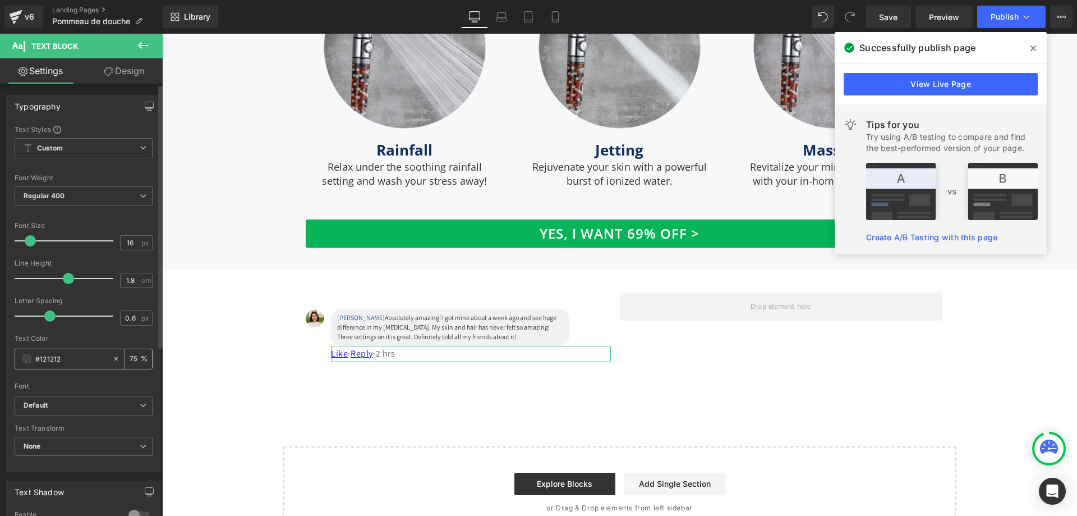
drag, startPoint x: 73, startPoint y: 358, endPoint x: 34, endPoint y: 368, distance: 39.9
click at [34, 368] on div "#121212" at bounding box center [63, 359] width 97 height 20
paste input "616770"
type input "#616770"
type input "100"
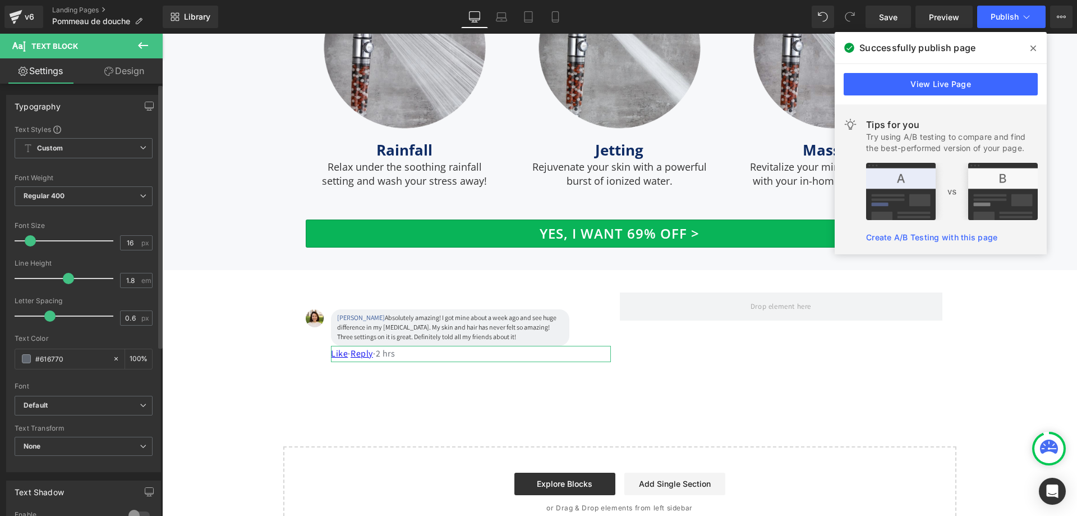
type input "#616770"
type input "0"
drag, startPoint x: 52, startPoint y: 314, endPoint x: 40, endPoint y: 318, distance: 11.9
click at [40, 318] on span at bounding box center [38, 315] width 11 height 11
type input "1.4"
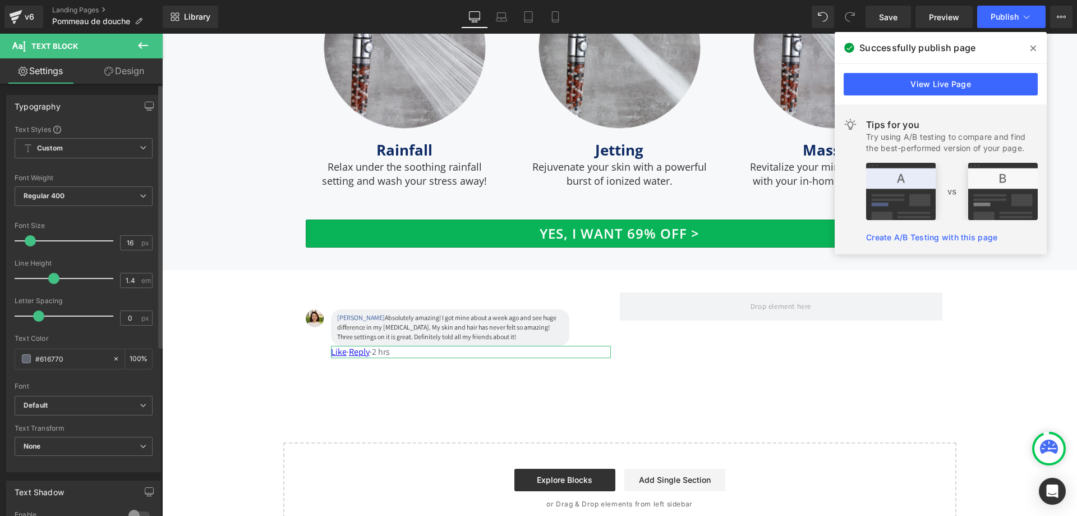
drag, startPoint x: 66, startPoint y: 274, endPoint x: 52, endPoint y: 276, distance: 14.1
click at [52, 276] on span at bounding box center [53, 278] width 11 height 11
click at [131, 238] on input "16" at bounding box center [131, 243] width 20 height 14
click at [126, 240] on input "16" at bounding box center [131, 243] width 20 height 14
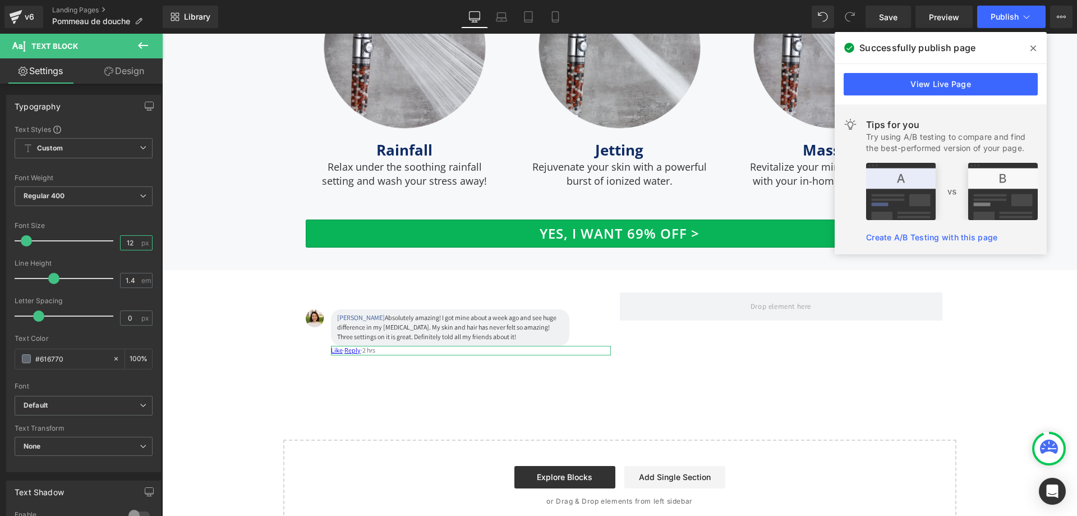
type input "12"
click at [128, 79] on link "Design" at bounding box center [124, 70] width 81 height 25
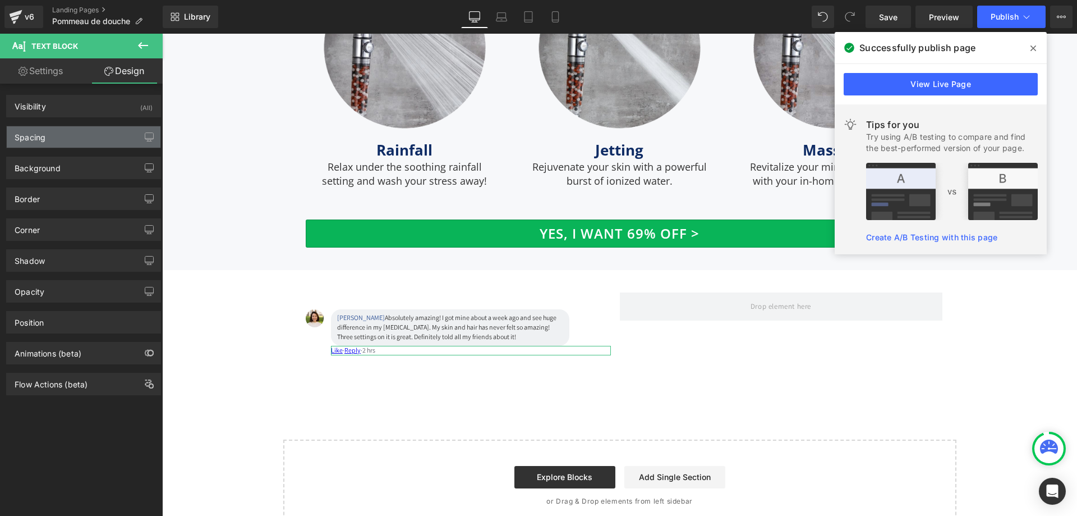
type input "0"
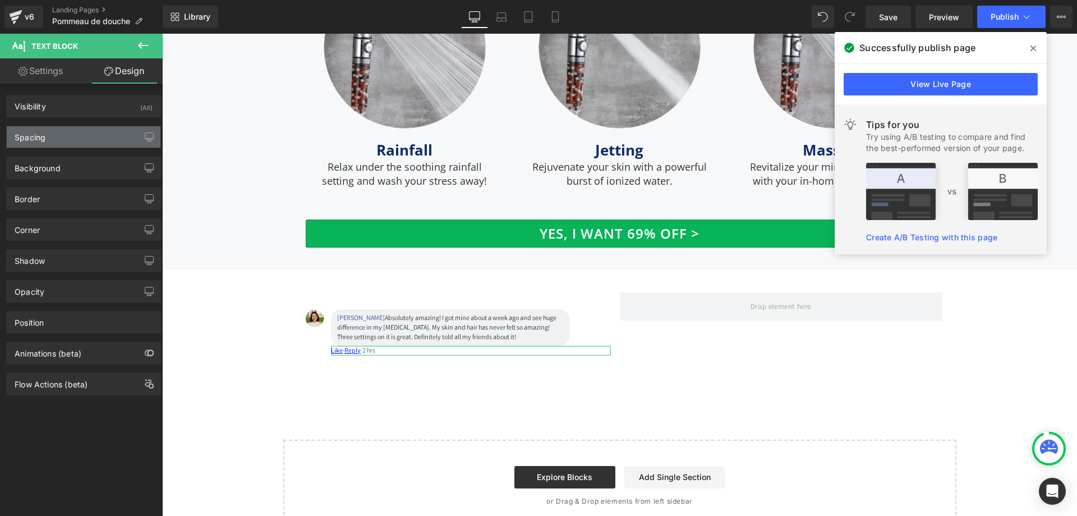
type input "0"
click at [88, 136] on div "Spacing" at bounding box center [84, 136] width 154 height 21
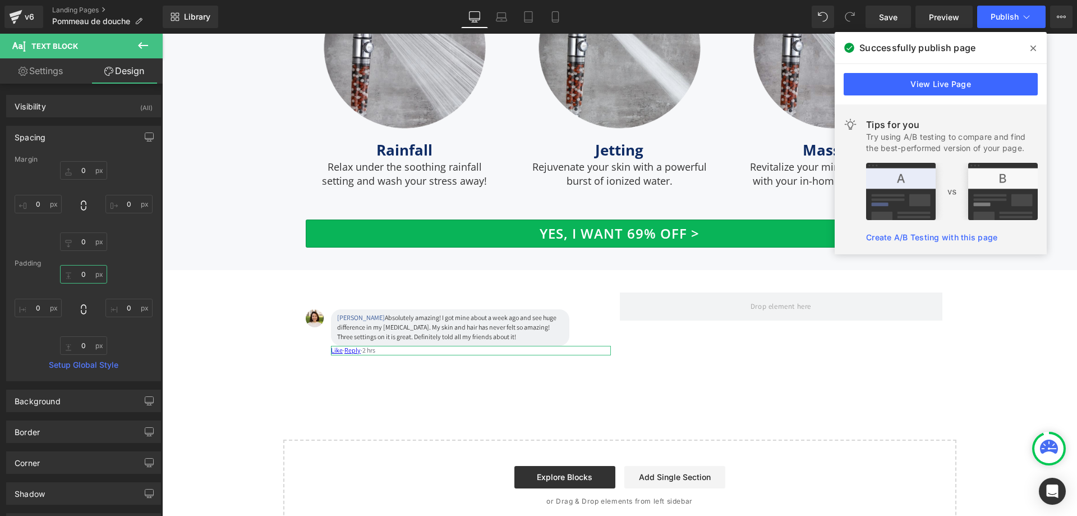
click at [87, 278] on input "0" at bounding box center [83, 274] width 47 height 19
type input "3"
click at [81, 247] on input "0" at bounding box center [83, 241] width 47 height 19
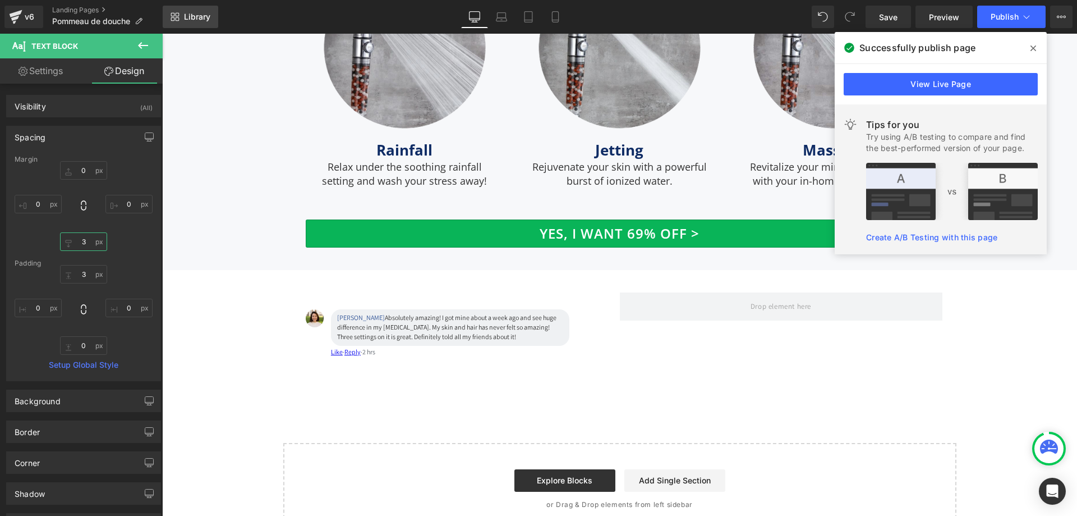
type input "3"
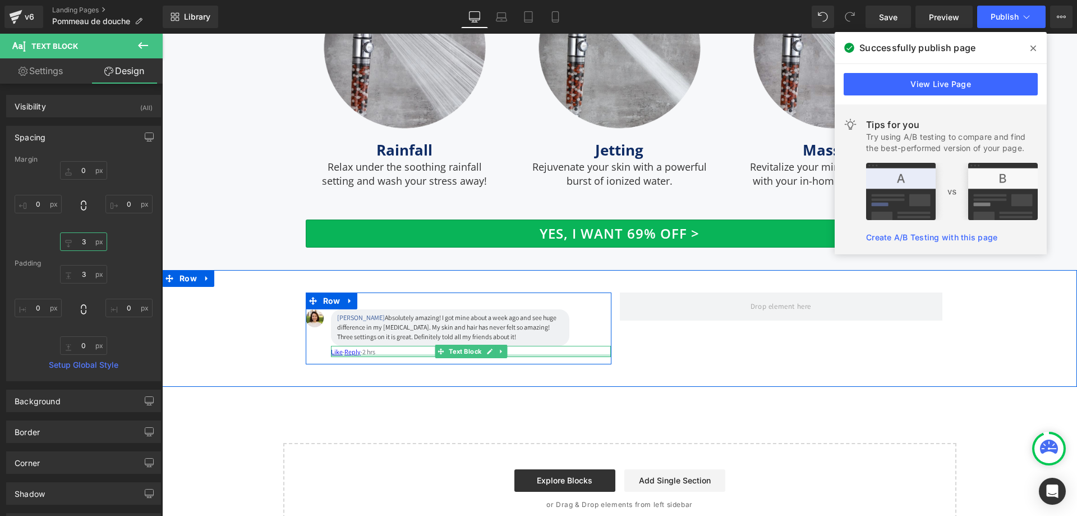
click at [355, 354] on div at bounding box center [471, 355] width 281 height 3
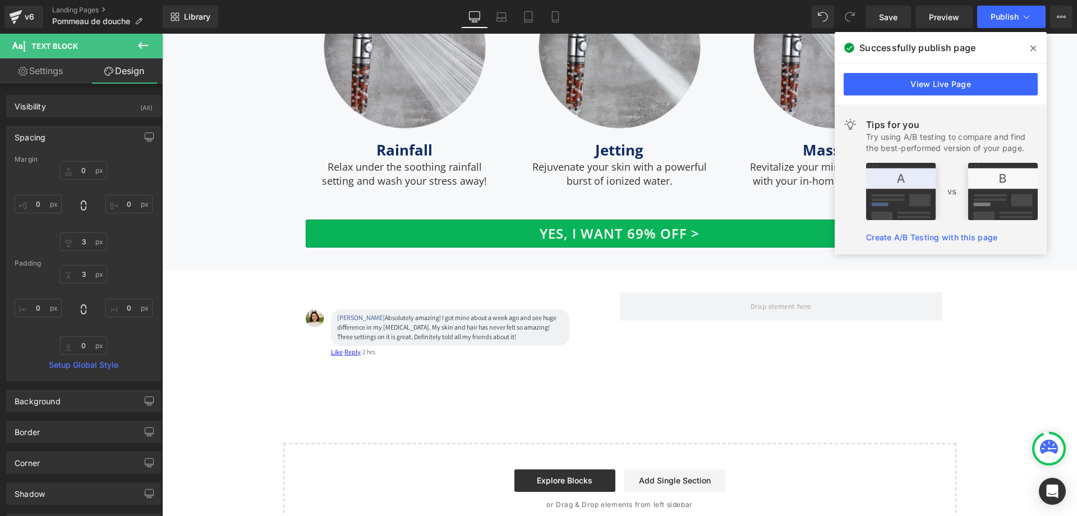
click at [35, 71] on link "Settings" at bounding box center [40, 70] width 81 height 25
type input "100"
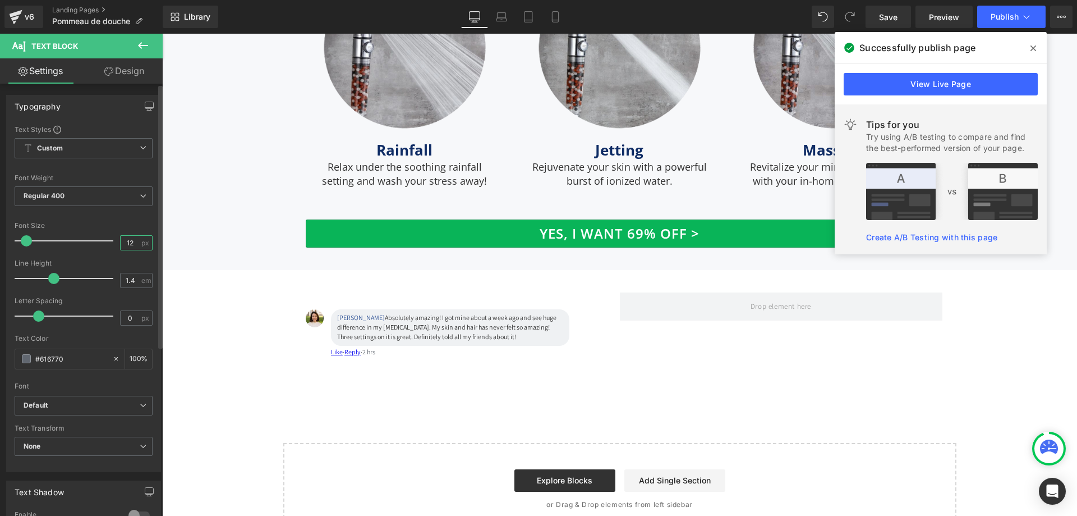
click at [129, 244] on input "12" at bounding box center [131, 243] width 20 height 14
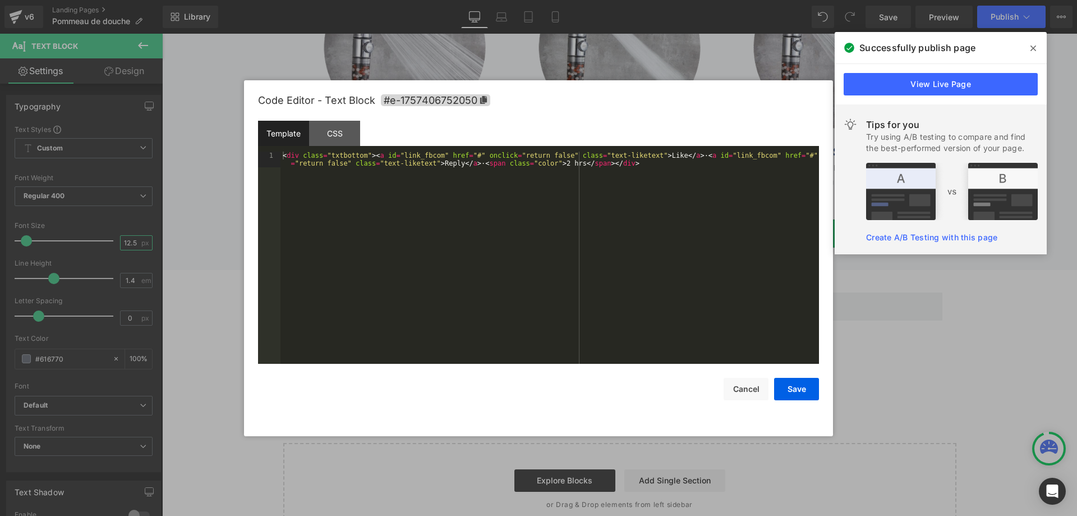
click at [356, 0] on div "Text Block You are previewing how the will restyle your page. You can not edit …" at bounding box center [538, 0] width 1077 height 0
type input "12.5"
click at [333, 132] on div "CSS" at bounding box center [334, 133] width 51 height 25
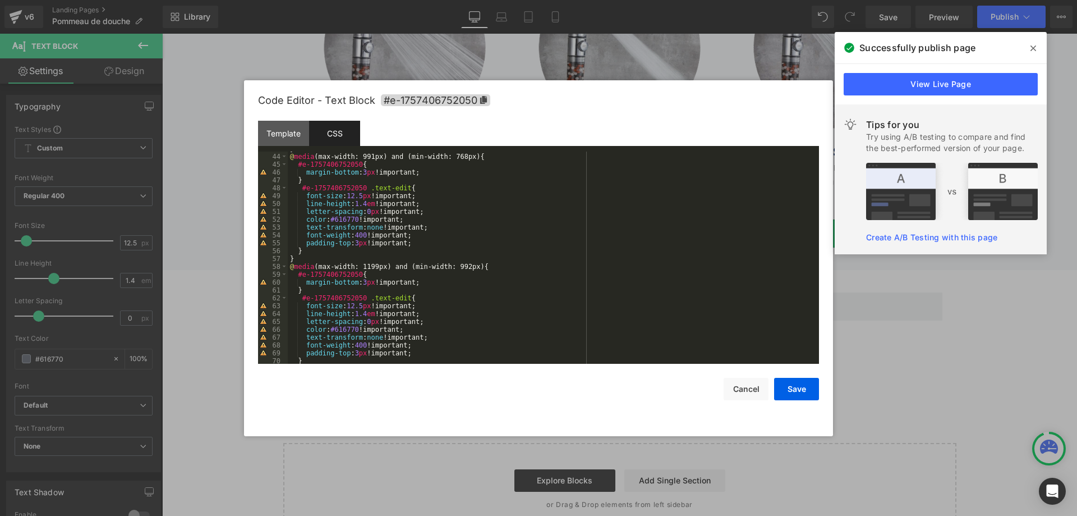
scroll to position [574, 0]
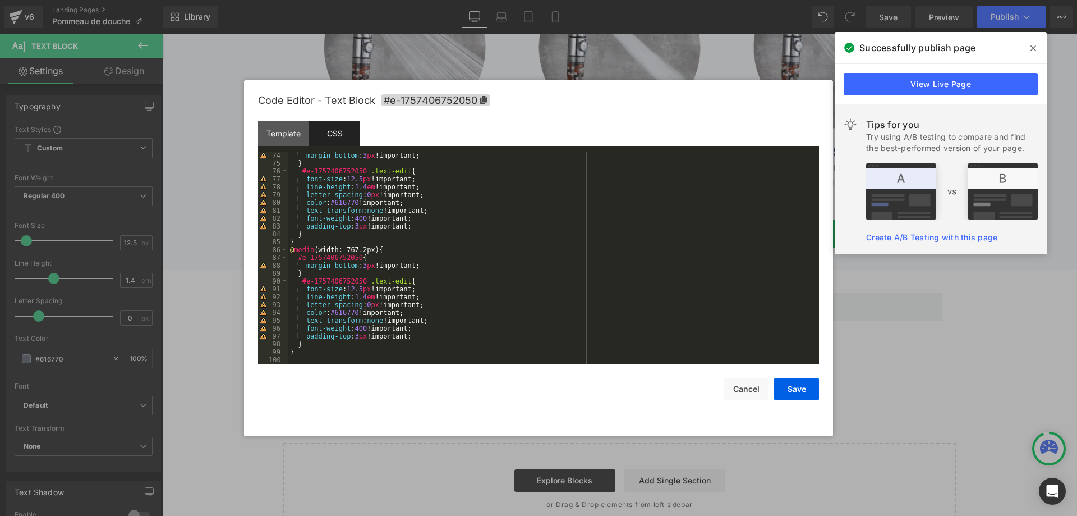
click at [296, 359] on div "margin-bottom : 3 px !important; } #e-1757406752050 .text-edit { font-size : 12…" at bounding box center [551, 266] width 527 height 228
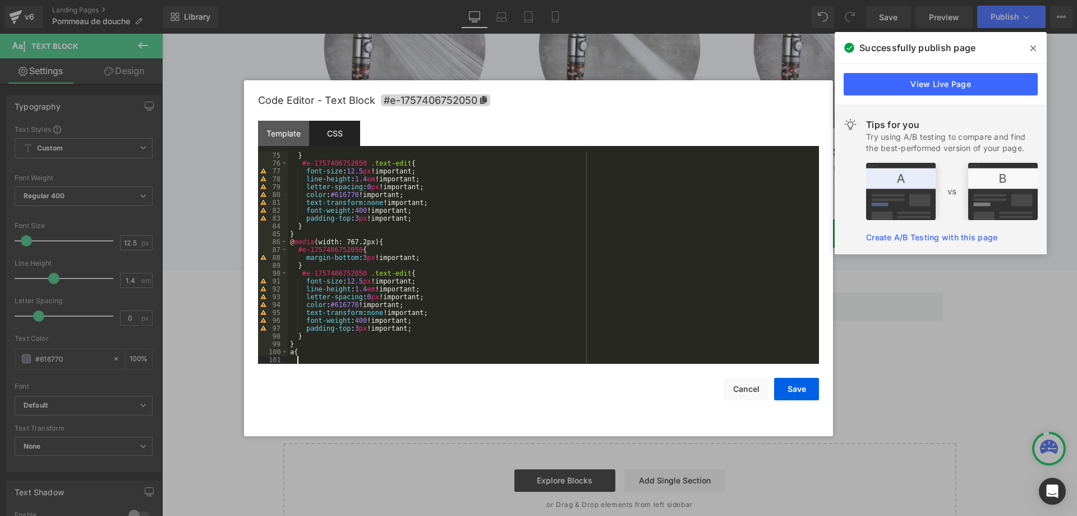
scroll to position [581, 0]
paste textarea
drag, startPoint x: 401, startPoint y: 273, endPoint x: 301, endPoint y: 274, distance: 99.9
click at [301, 274] on div "} #e-1757406752050 .text-edit { font-size : 12.5 px !important; line-height : 1…" at bounding box center [551, 266] width 527 height 228
click at [290, 350] on div "} #e-1757406752050 .text-edit { font-size : 12.5 px !important; line-height : 1…" at bounding box center [551, 266] width 527 height 228
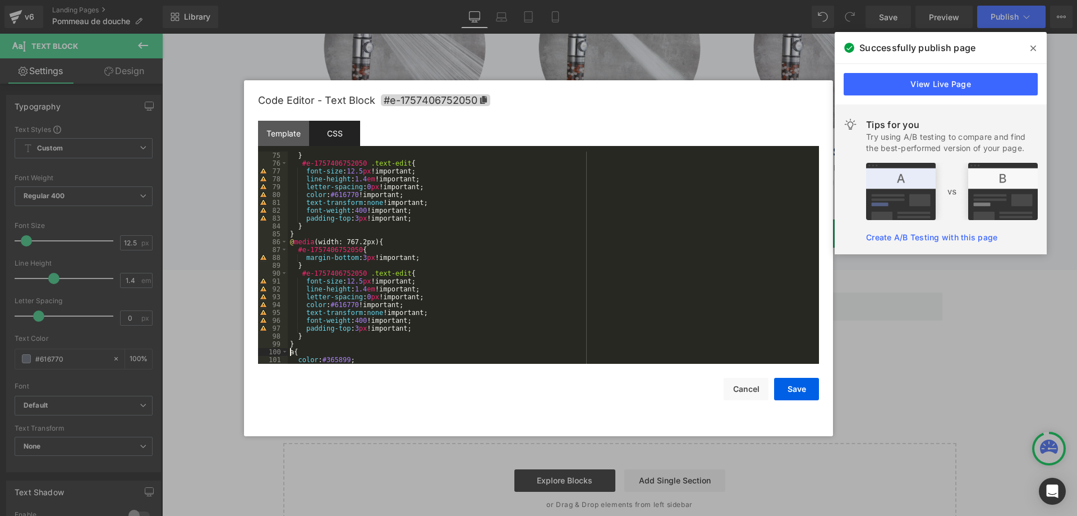
paste textarea
click at [793, 380] on button "Save" at bounding box center [796, 389] width 45 height 22
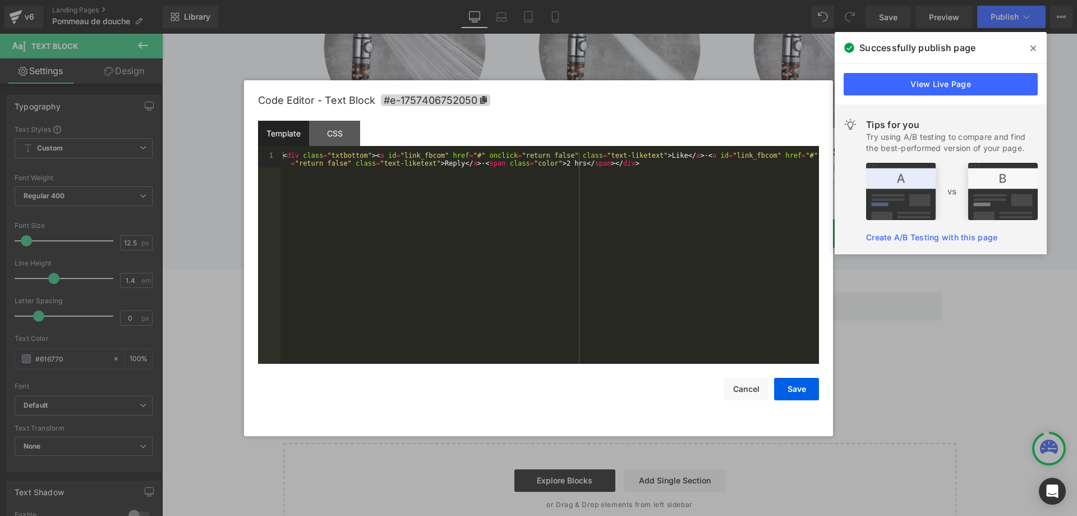
click at [366, 0] on div "Text Block You are previewing how the will restyle your page. You can not edit …" at bounding box center [538, 0] width 1077 height 0
click at [331, 135] on div "CSS" at bounding box center [334, 133] width 51 height 25
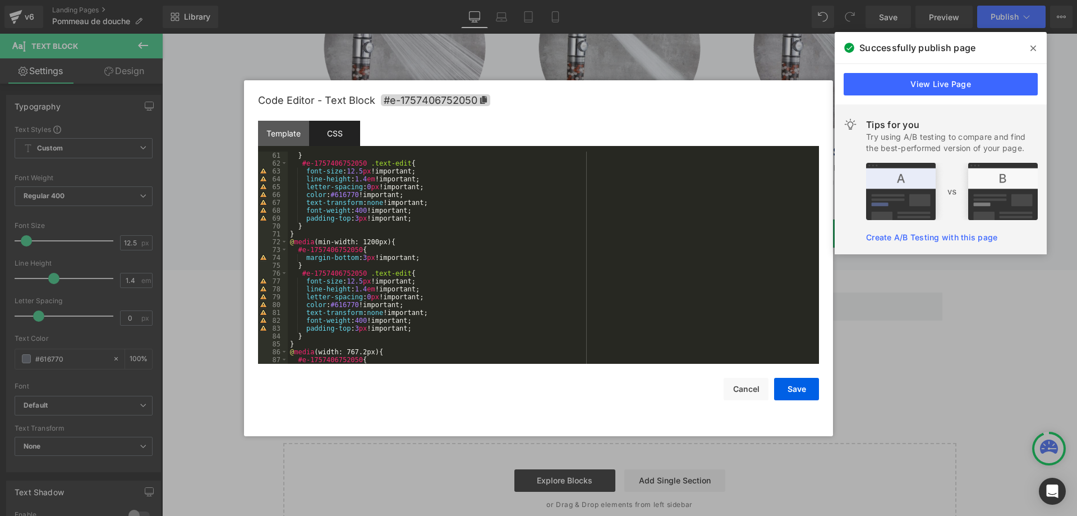
scroll to position [597, 0]
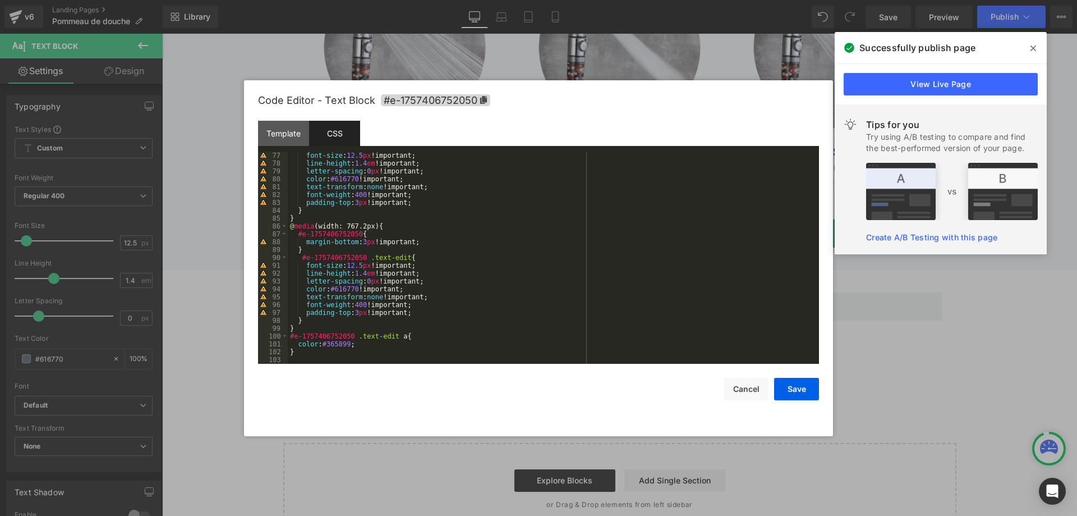
click at [361, 342] on div "font-size : 12.5 px !important; line-height : 1.4 em !important; letter-spacing…" at bounding box center [551, 266] width 527 height 228
click at [795, 395] on button "Save" at bounding box center [796, 389] width 45 height 22
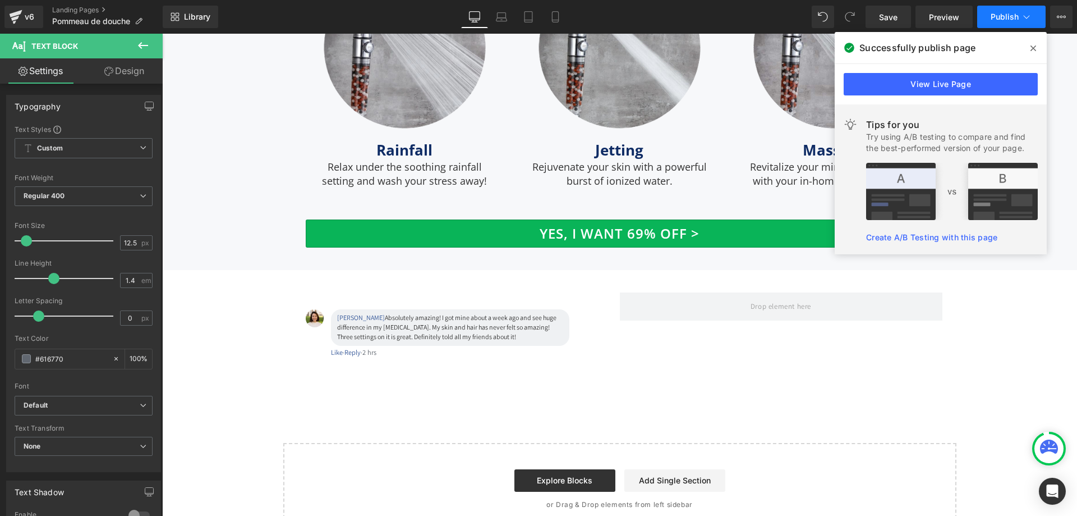
click at [1006, 17] on span "Publish" at bounding box center [1005, 16] width 28 height 9
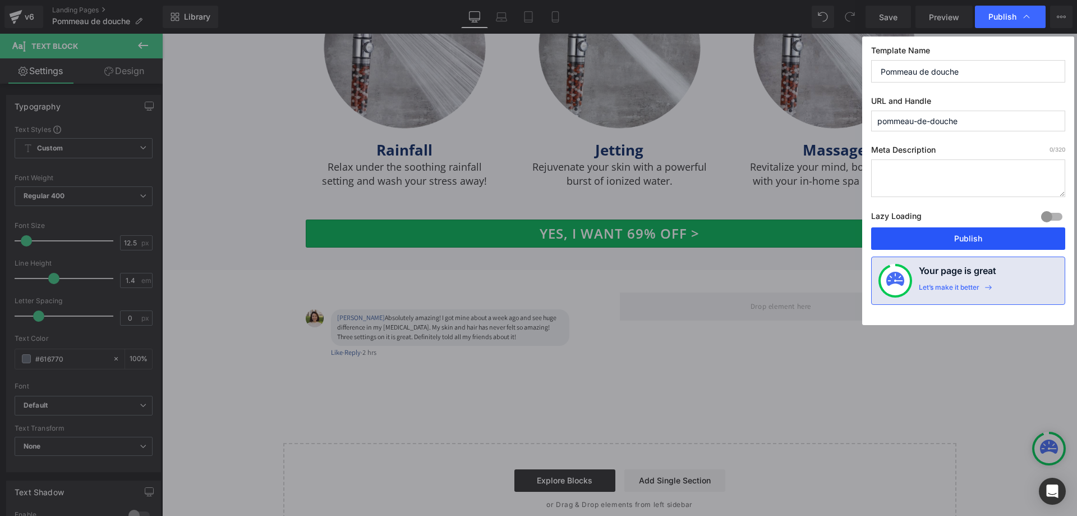
click at [959, 235] on button "Publish" at bounding box center [968, 238] width 194 height 22
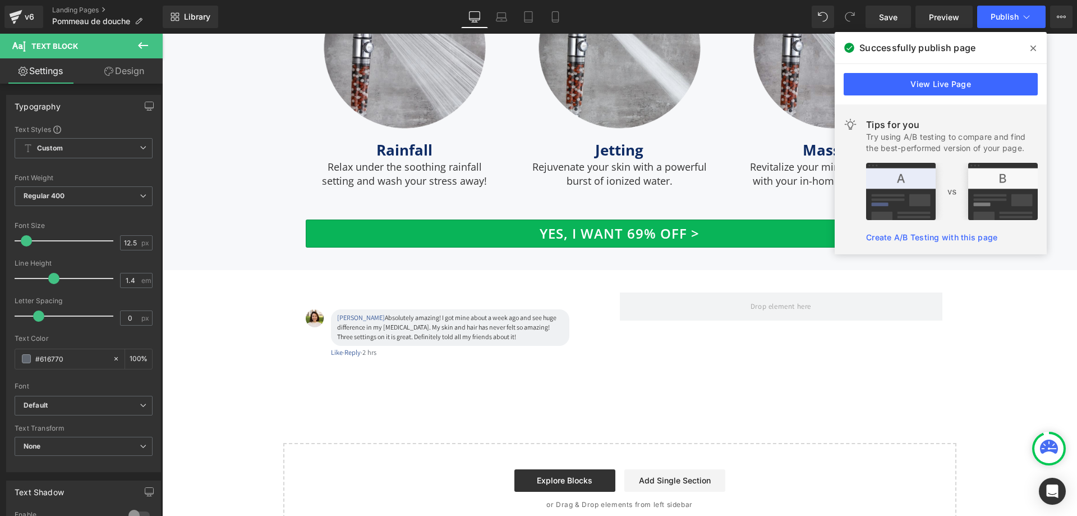
click at [144, 48] on icon at bounding box center [142, 45] width 13 height 13
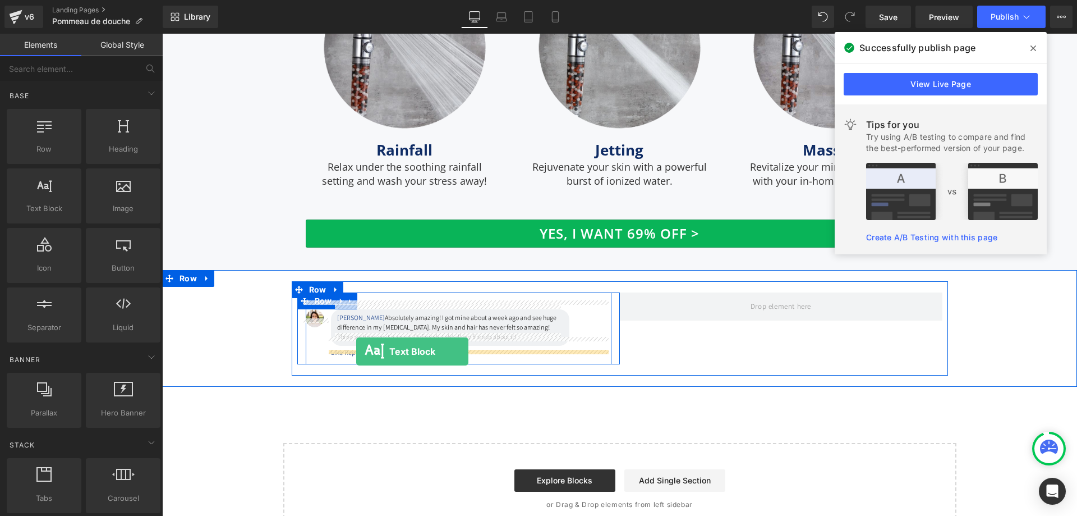
drag, startPoint x: 215, startPoint y: 231, endPoint x: 356, endPoint y: 351, distance: 185.1
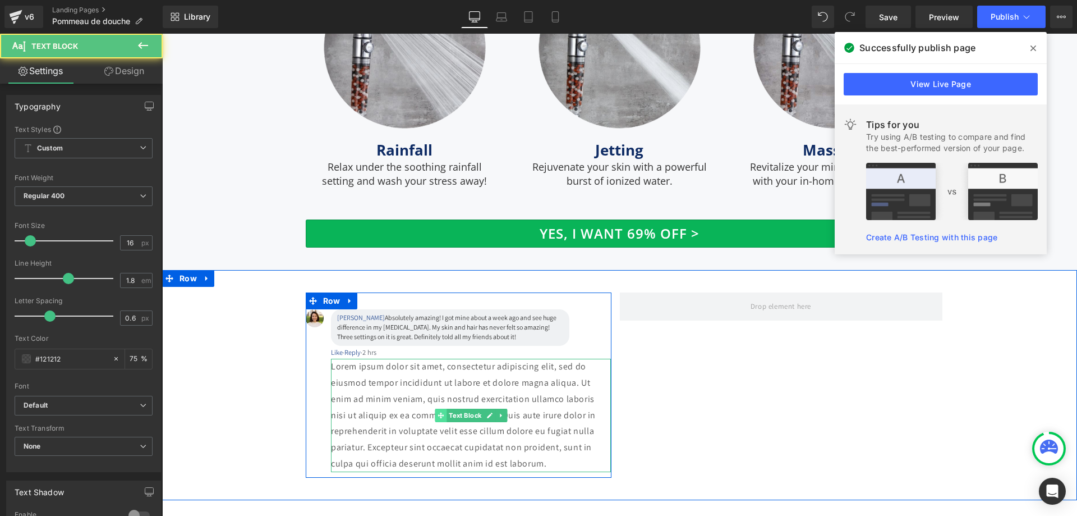
click at [438, 412] on icon at bounding box center [441, 415] width 6 height 7
click at [393, 392] on p "Lorem ipsum dolor sit amet, consectetur adipiscing elit, sed do eiusmod tempor …" at bounding box center [471, 415] width 281 height 113
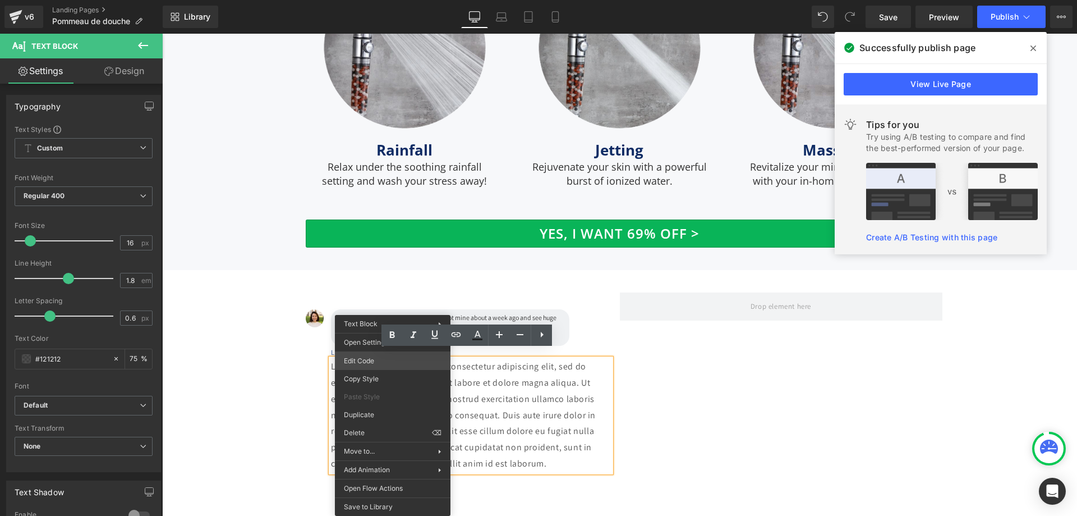
click at [392, 0] on div "Text Block You are previewing how the will restyle your page. You can not edit …" at bounding box center [538, 0] width 1077 height 0
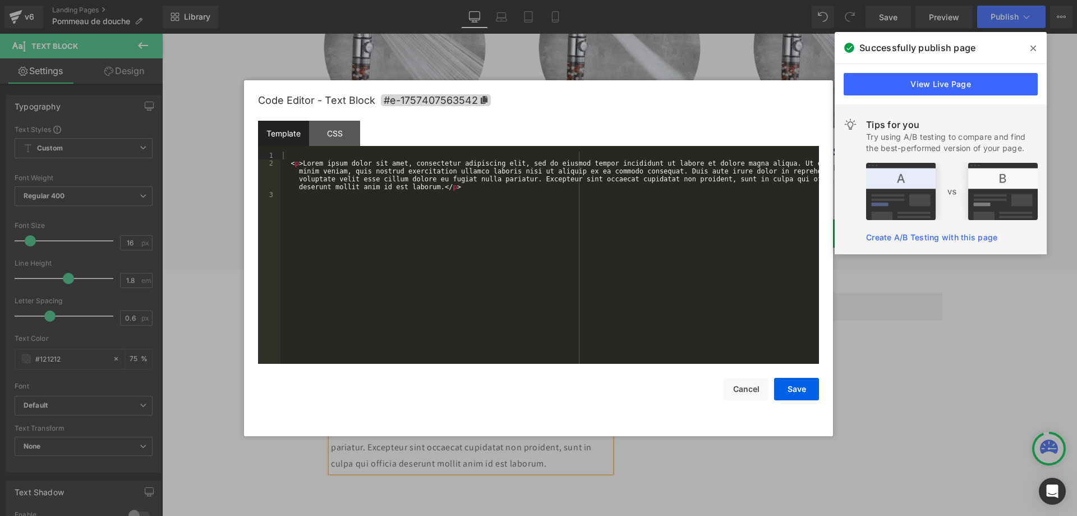
click at [456, 237] on div "< p > Lorem ipsum dolor sit amet, consectetur adipiscing elit, sed do eiusmod t…" at bounding box center [550, 266] width 539 height 228
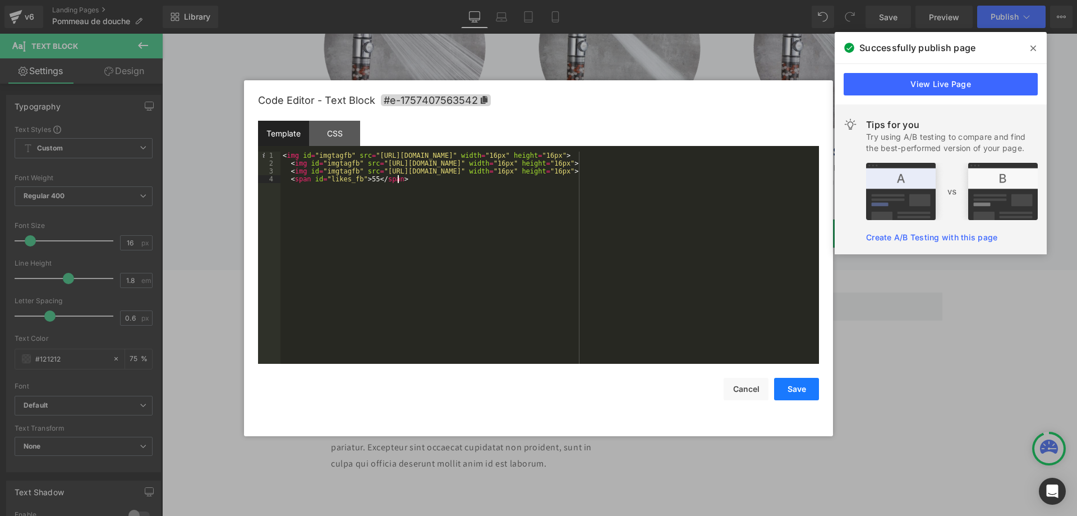
click at [783, 383] on button "Save" at bounding box center [796, 389] width 45 height 22
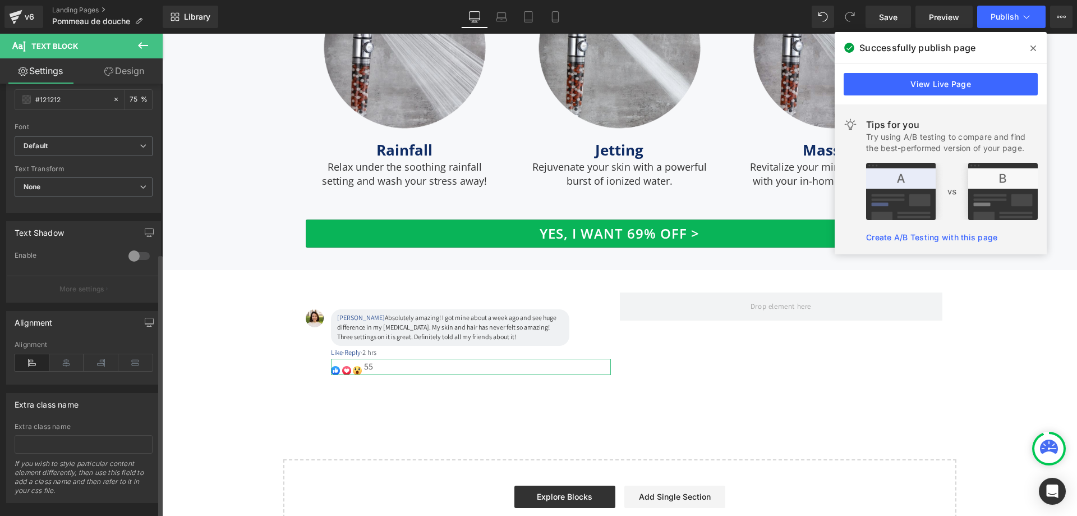
scroll to position [278, 0]
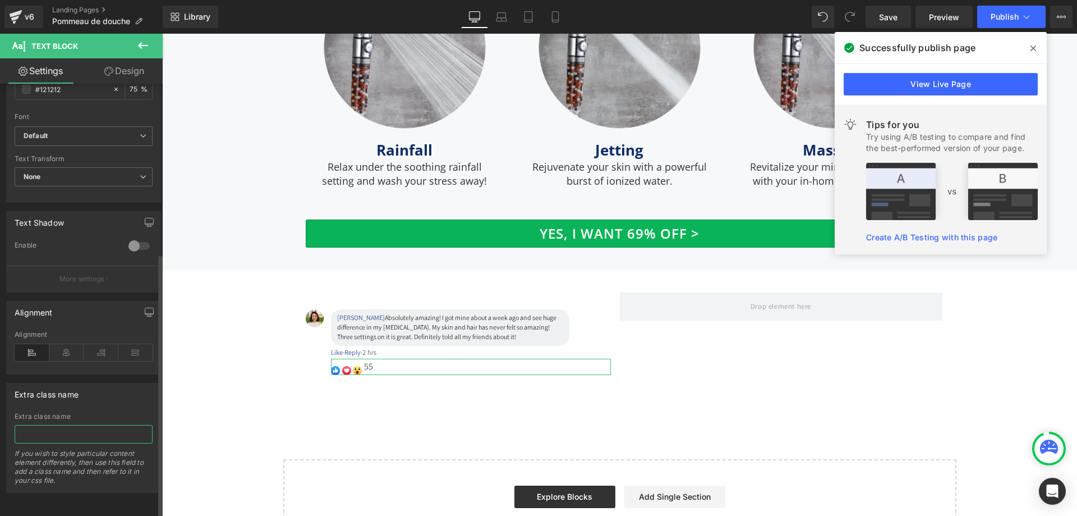
click at [85, 429] on input "text" at bounding box center [84, 434] width 138 height 19
paste input "like-div"
type input "like-div"
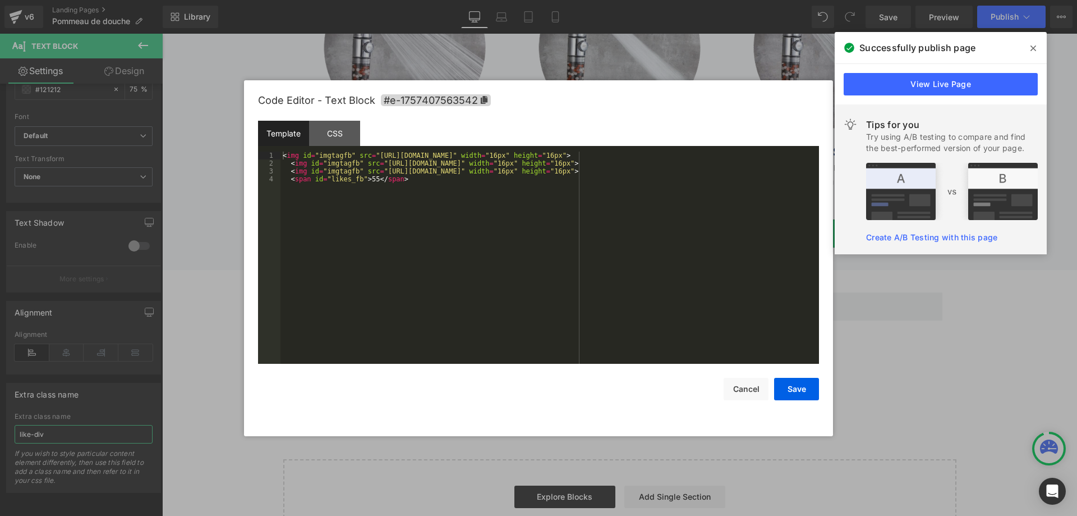
click at [445, 0] on div "Text Block You are previewing how the will restyle your page. You can not edit …" at bounding box center [538, 0] width 1077 height 0
click at [333, 126] on div "CSS" at bounding box center [334, 133] width 51 height 25
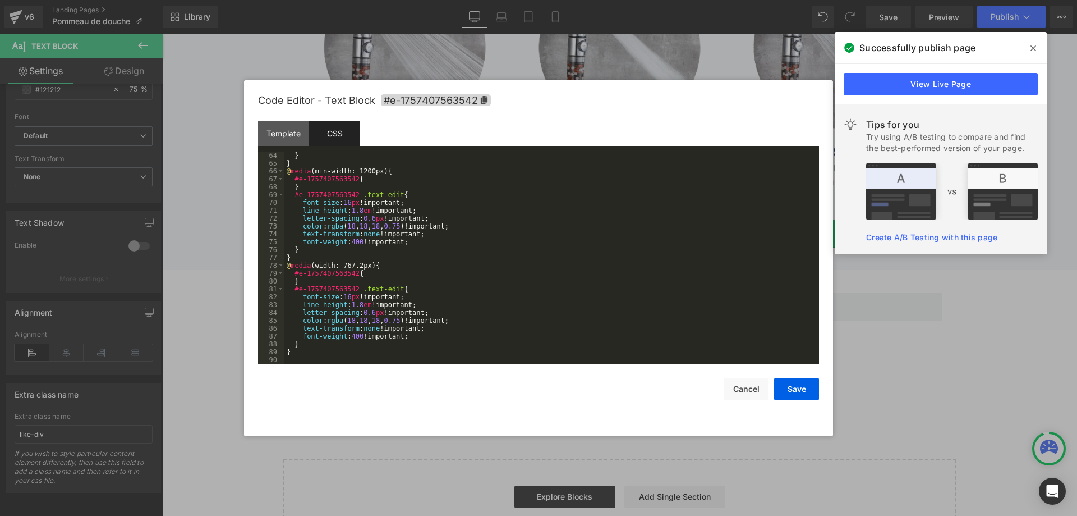
scroll to position [495, 0]
click at [332, 360] on div "} } @ media (min-width: 1200px) { #e-1757407563542 { } #e-1757407563542 .text-e…" at bounding box center [550, 266] width 530 height 228
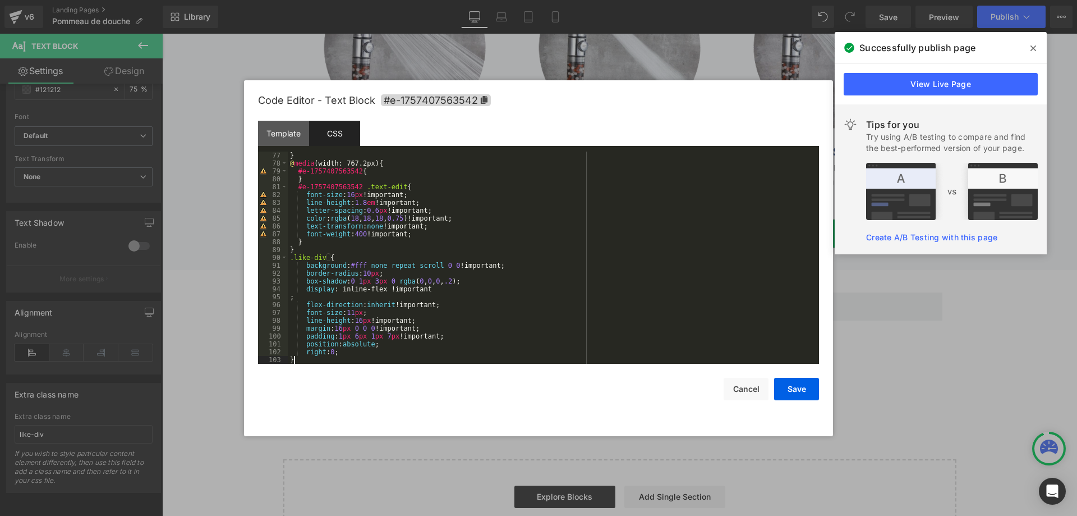
scroll to position [597, 0]
click at [426, 291] on div "} @ media (width: 767.2px) { #e-1757407563542 { } #e-1757407563542 .text-edit {…" at bounding box center [551, 266] width 527 height 228
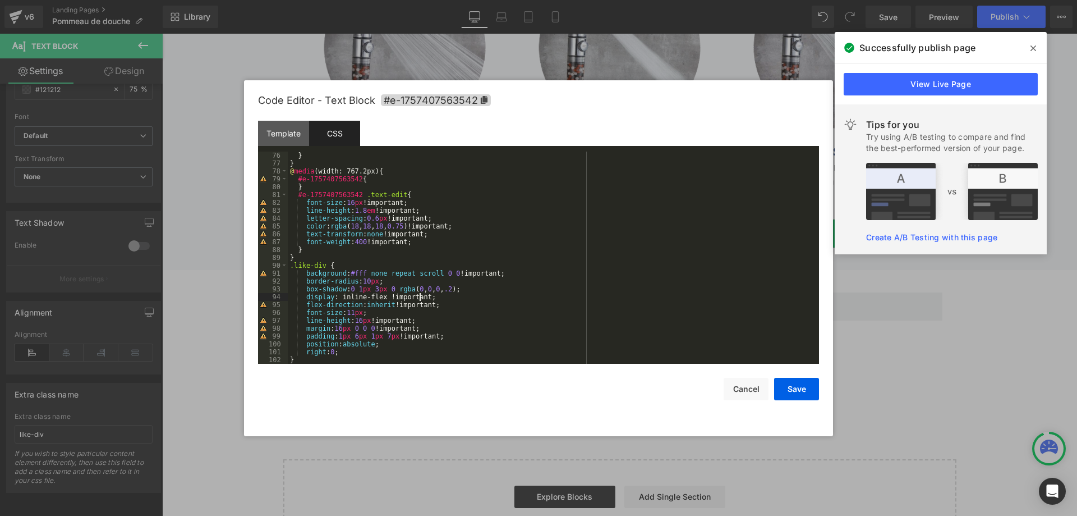
scroll to position [589, 0]
click at [790, 382] on button "Save" at bounding box center [796, 389] width 45 height 22
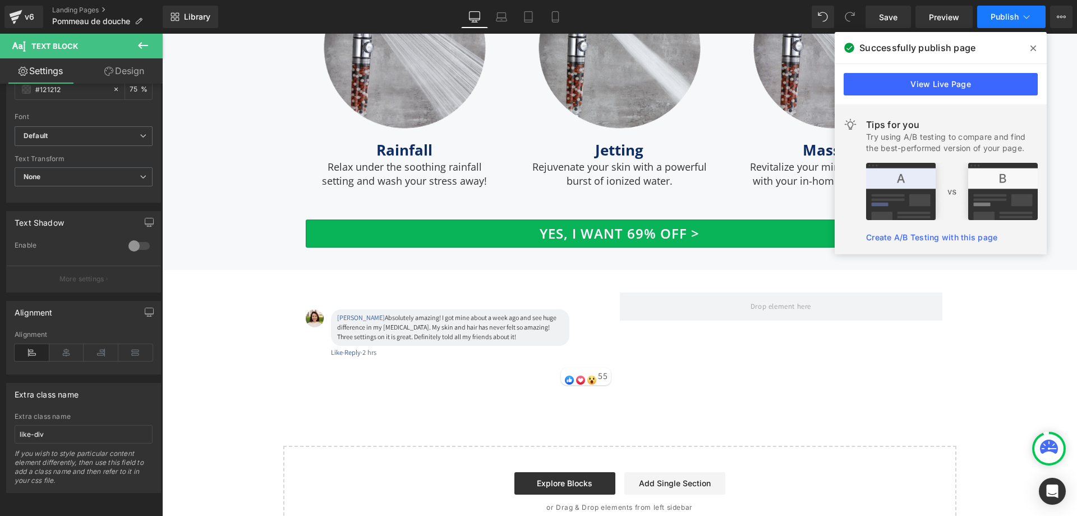
click at [998, 19] on span "Publish" at bounding box center [1005, 16] width 28 height 9
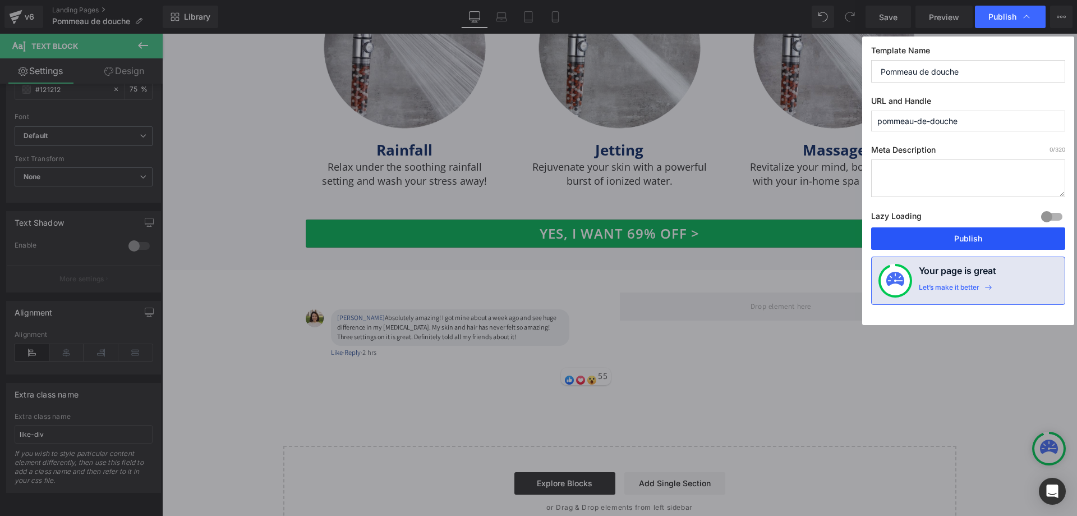
click at [961, 233] on button "Publish" at bounding box center [968, 238] width 194 height 22
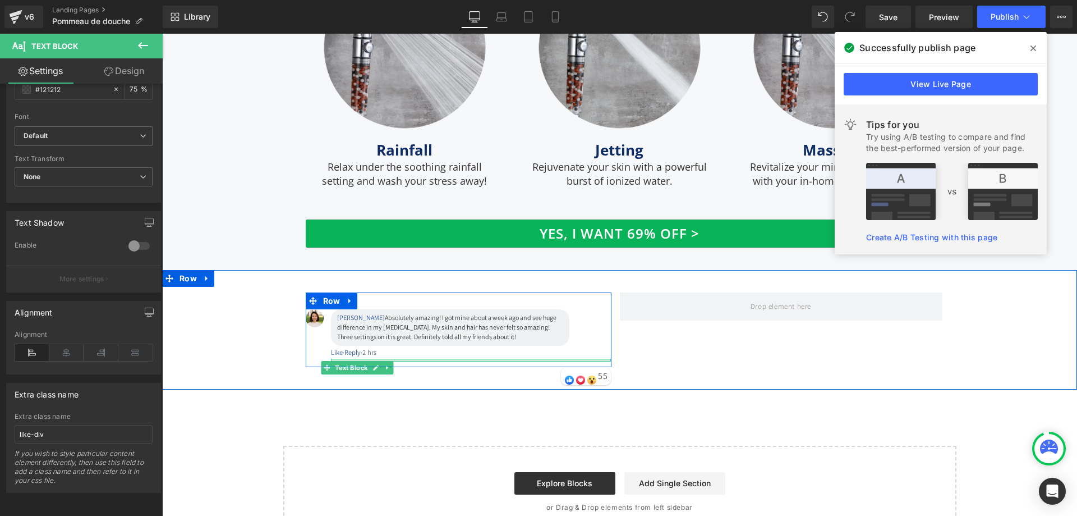
click at [494, 359] on div at bounding box center [471, 360] width 281 height 3
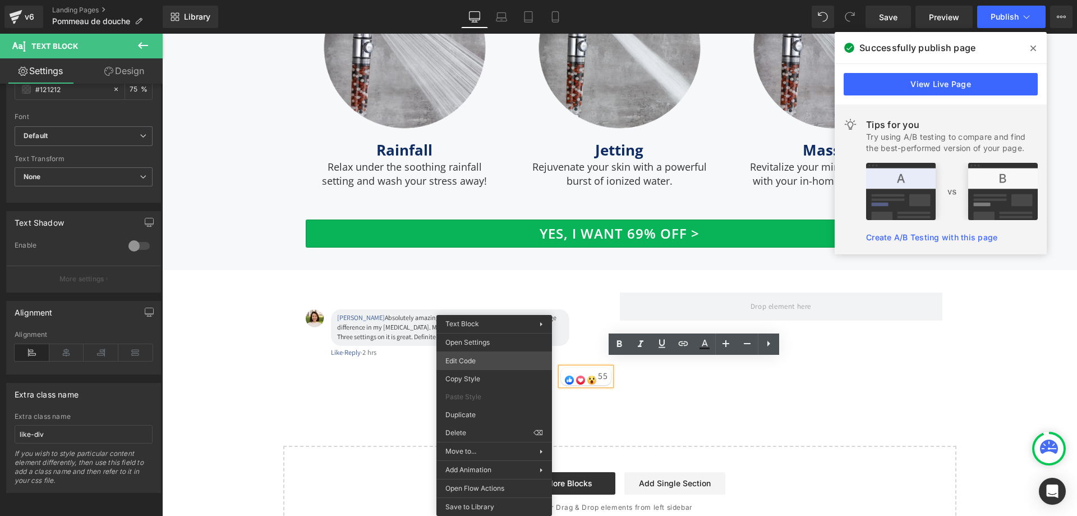
click at [492, 0] on div "Text Block You are previewing how the will restyle your page. You can not edit …" at bounding box center [538, 0] width 1077 height 0
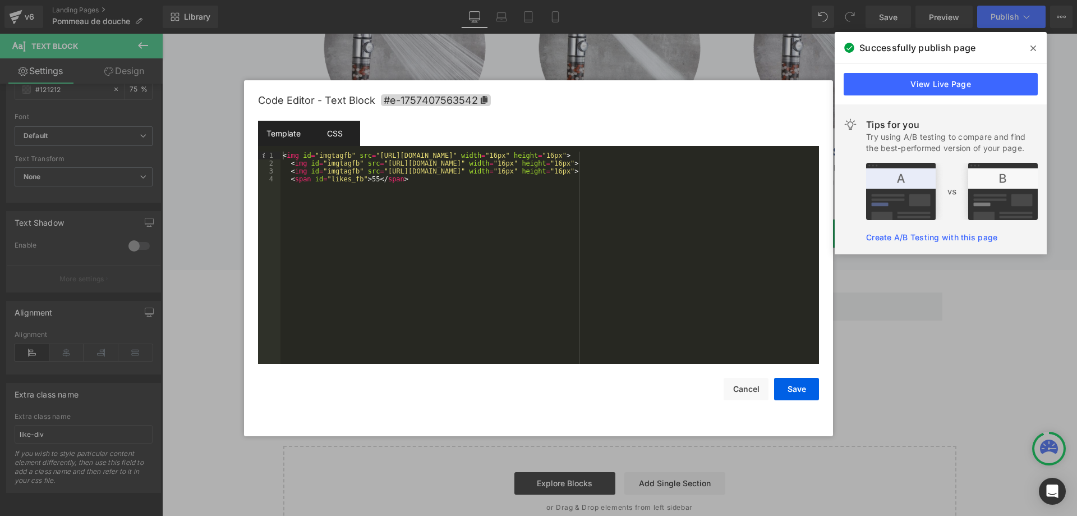
click at [338, 139] on div "CSS" at bounding box center [334, 133] width 51 height 25
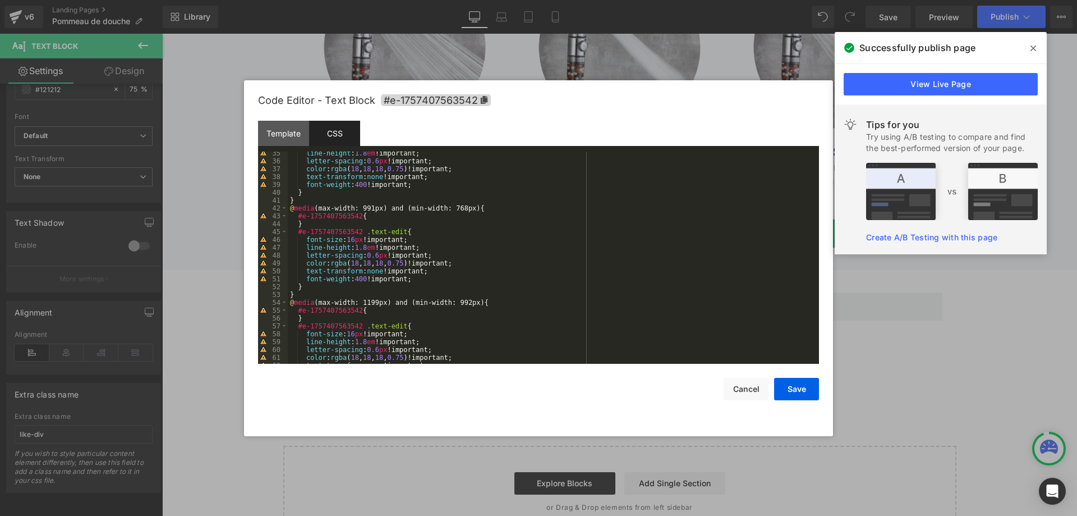
scroll to position [597, 0]
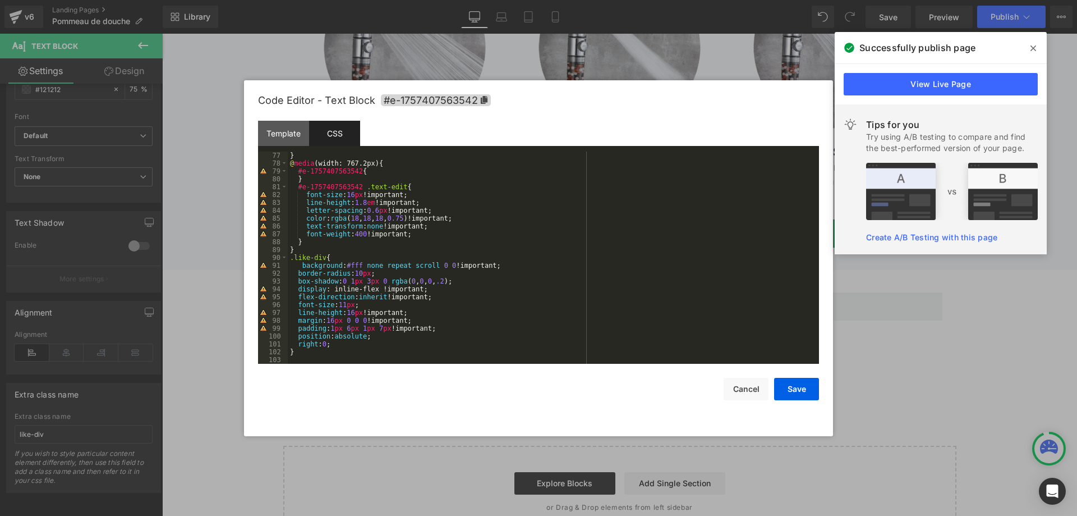
click at [329, 357] on div "} @ media (width: 767.2px) { #e-1757407563542 { } #e-1757407563542 .text-edit {…" at bounding box center [551, 266] width 527 height 228
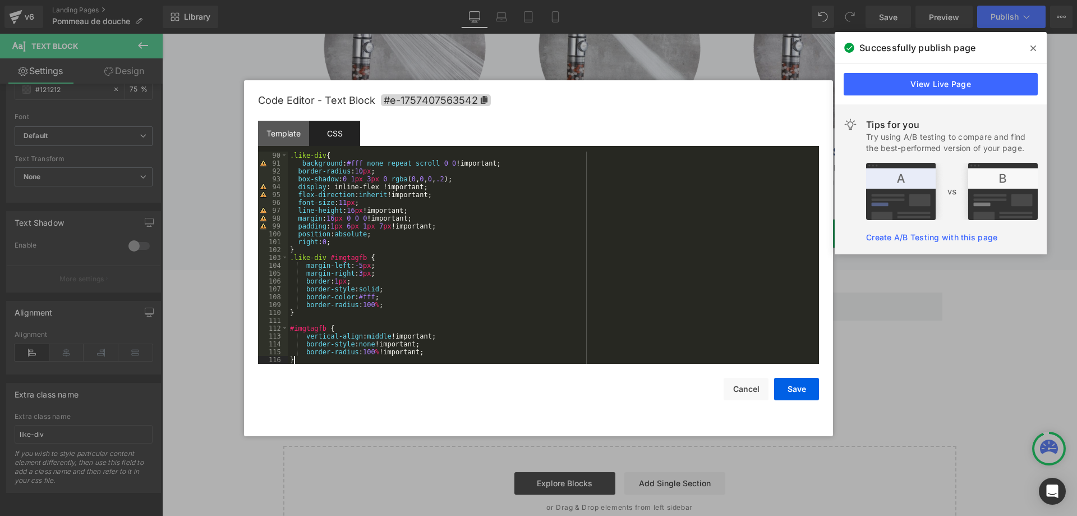
scroll to position [699, 0]
click at [800, 386] on button "Save" at bounding box center [796, 389] width 45 height 22
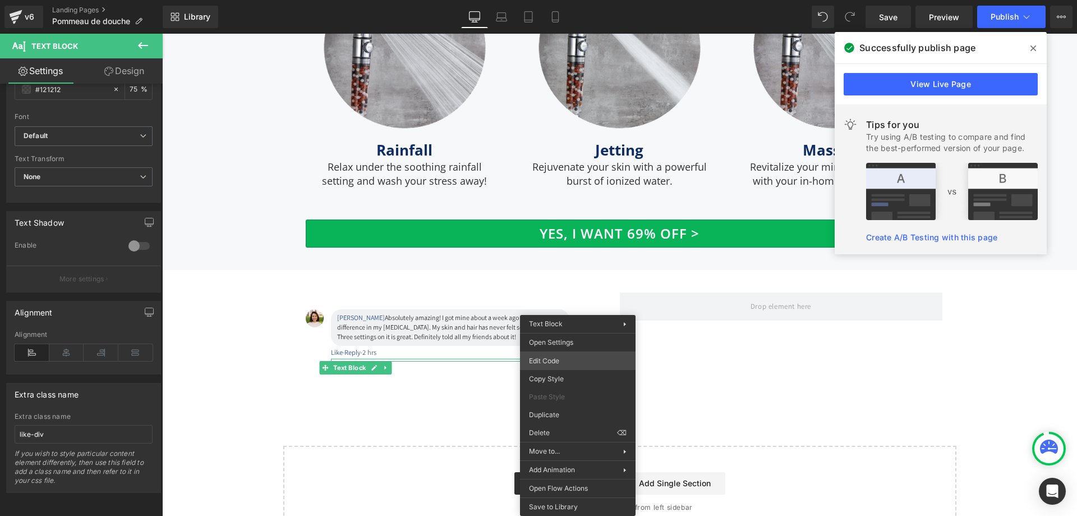
click at [568, 0] on div "Text Block You are previewing how the will restyle your page. You can not edit …" at bounding box center [538, 0] width 1077 height 0
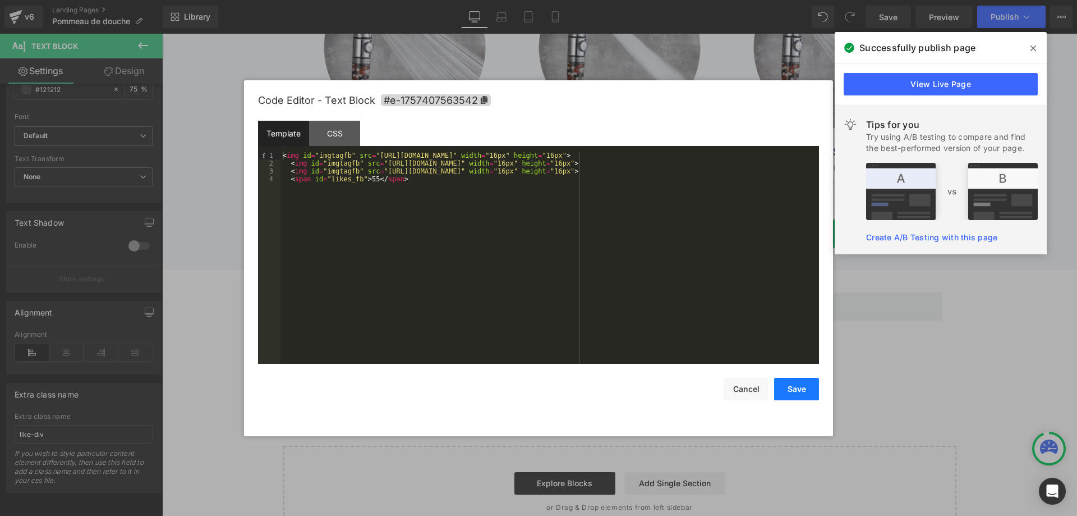
click at [799, 386] on button "Save" at bounding box center [796, 389] width 45 height 22
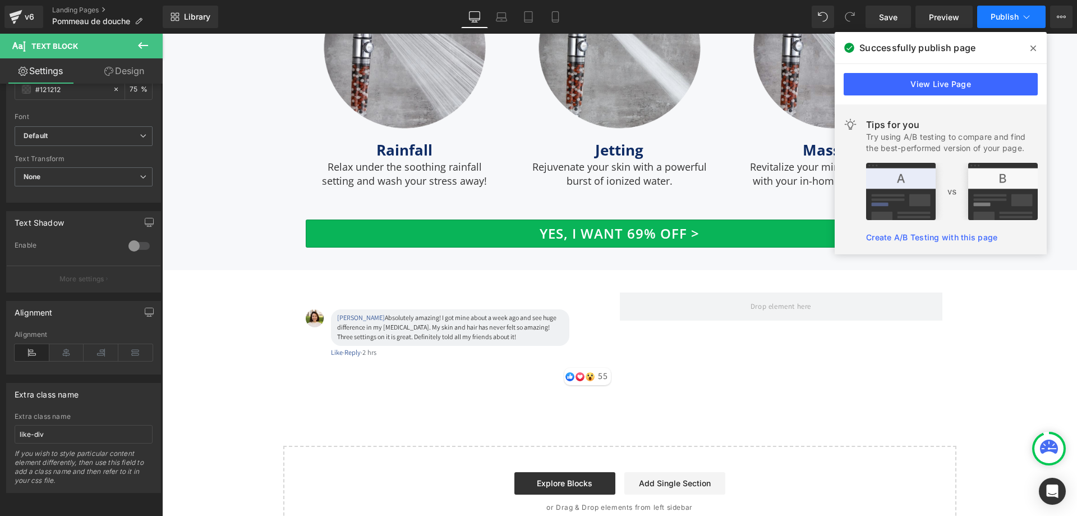
click at [1002, 17] on span "Publish" at bounding box center [1005, 16] width 28 height 9
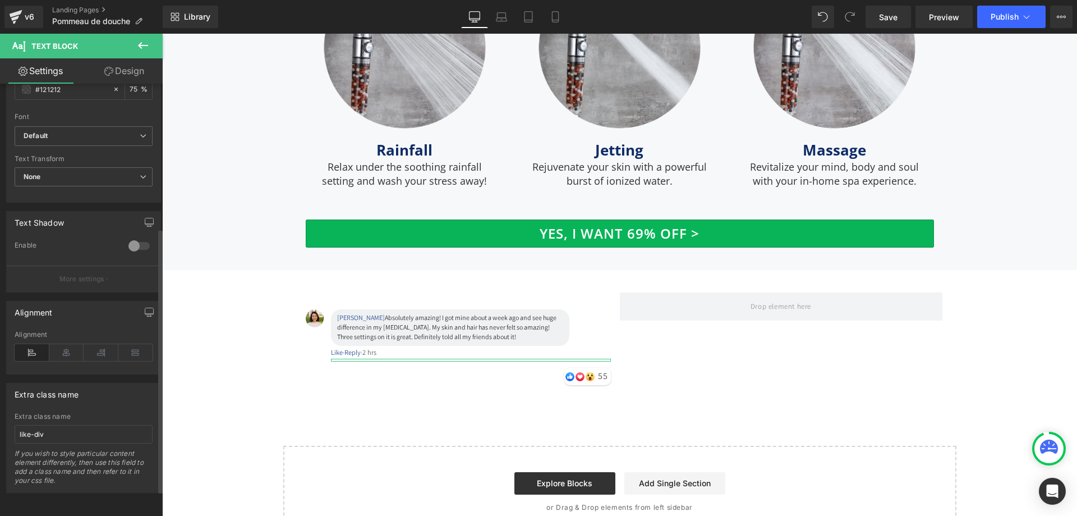
scroll to position [0, 0]
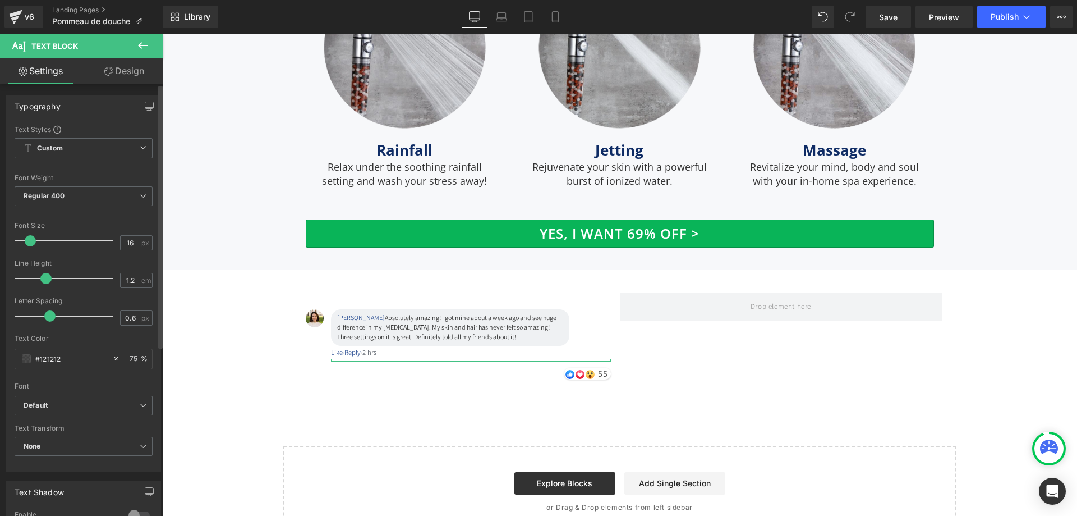
drag, startPoint x: 67, startPoint y: 276, endPoint x: 47, endPoint y: 282, distance: 20.6
click at [47, 282] on span at bounding box center [45, 278] width 11 height 11
drag, startPoint x: 52, startPoint y: 320, endPoint x: 41, endPoint y: 320, distance: 10.7
click at [41, 320] on span at bounding box center [38, 315] width 11 height 11
click at [126, 238] on input "16" at bounding box center [131, 243] width 20 height 14
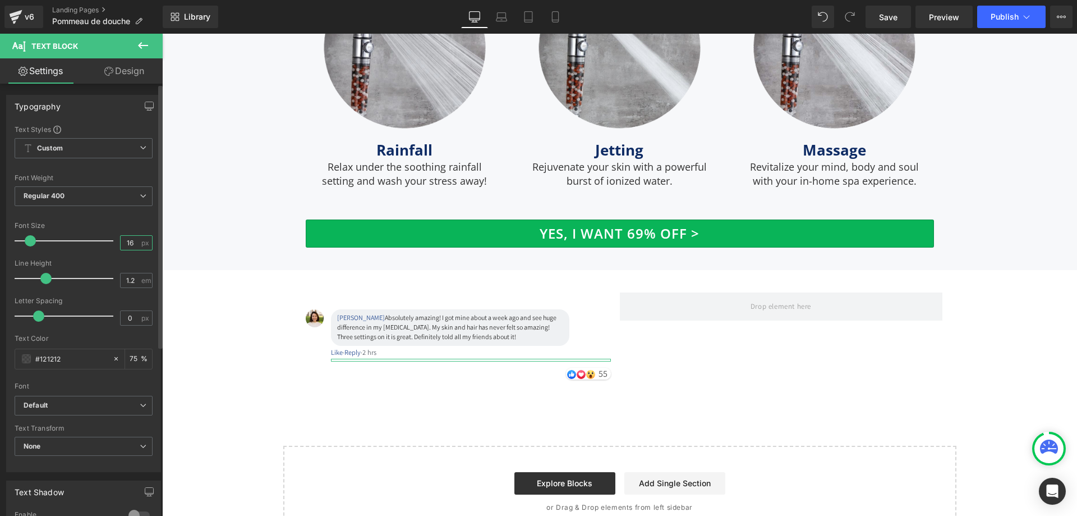
click at [126, 238] on input "16" at bounding box center [131, 243] width 20 height 14
drag, startPoint x: 46, startPoint y: 279, endPoint x: 54, endPoint y: 277, distance: 8.6
click at [54, 277] on span at bounding box center [53, 278] width 11 height 11
click at [54, 356] on input "#121212" at bounding box center [71, 358] width 72 height 12
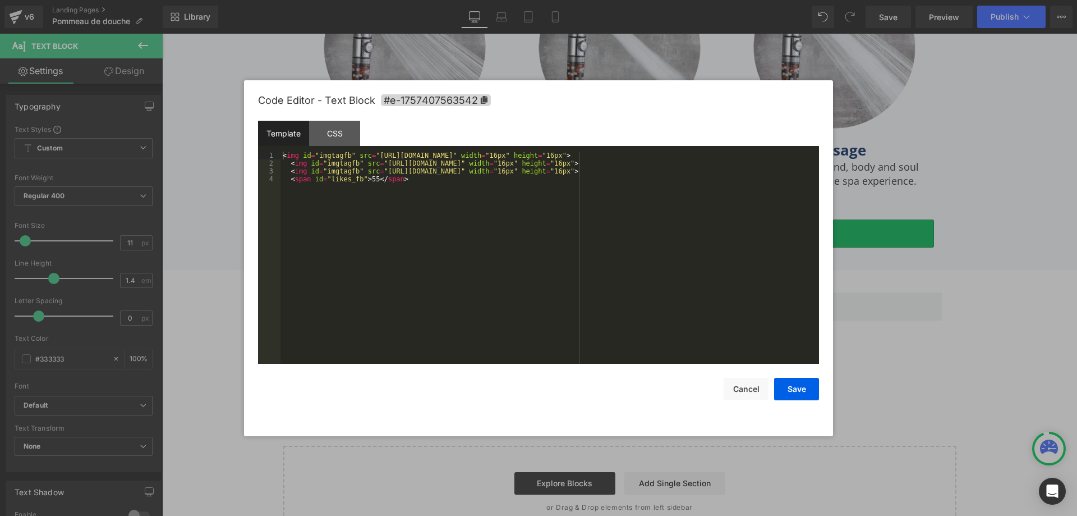
click at [560, 0] on div "Text Block You are previewing how the will restyle your page. You can not edit …" at bounding box center [538, 0] width 1077 height 0
click at [329, 131] on div "CSS" at bounding box center [334, 133] width 51 height 25
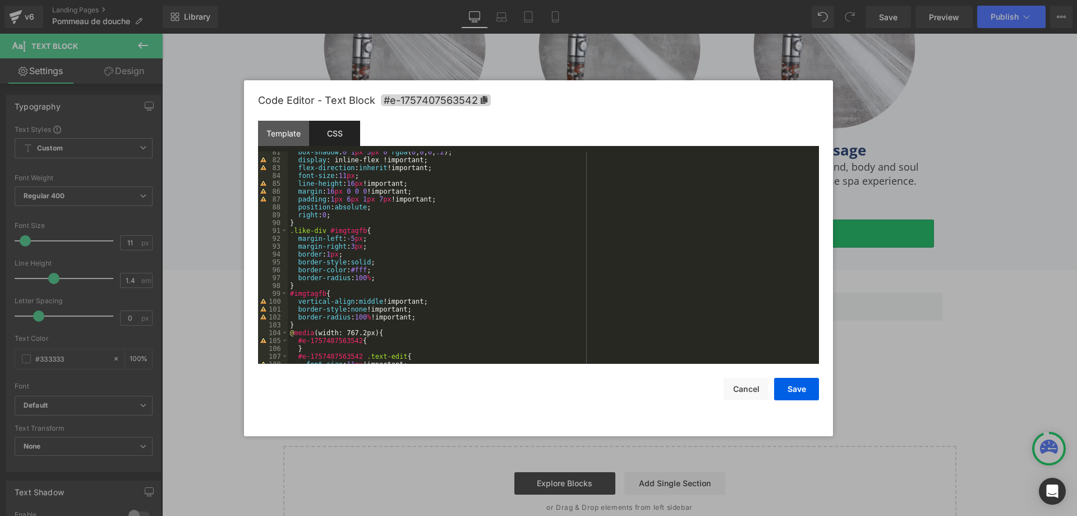
scroll to position [632, 0]
click at [304, 324] on div "box-shadow : 0 1 px 3 px 0 rgba ( 0 , 0 , 0 , .2 ); display : inline-flex !impo…" at bounding box center [551, 262] width 527 height 228
click at [286, 132] on div "Template" at bounding box center [283, 133] width 51 height 25
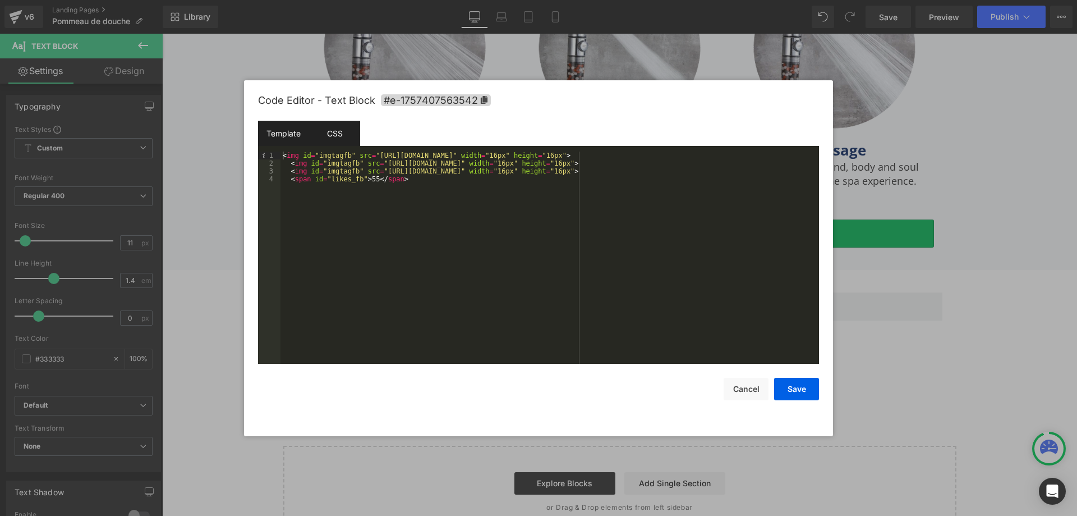
click at [333, 129] on div "CSS" at bounding box center [334, 133] width 51 height 25
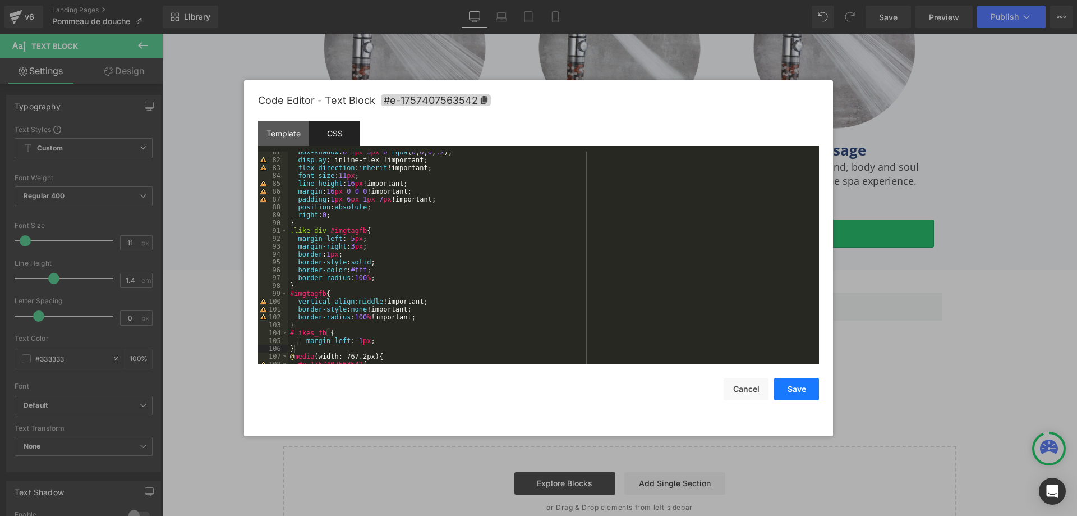
click at [795, 388] on button "Save" at bounding box center [796, 389] width 45 height 22
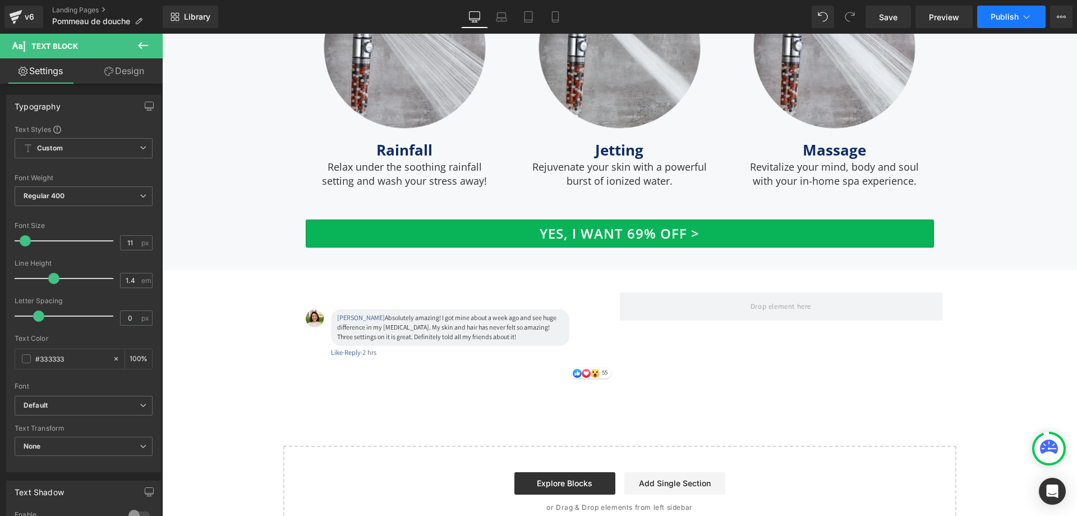
click at [1003, 17] on span "Publish" at bounding box center [1005, 16] width 28 height 9
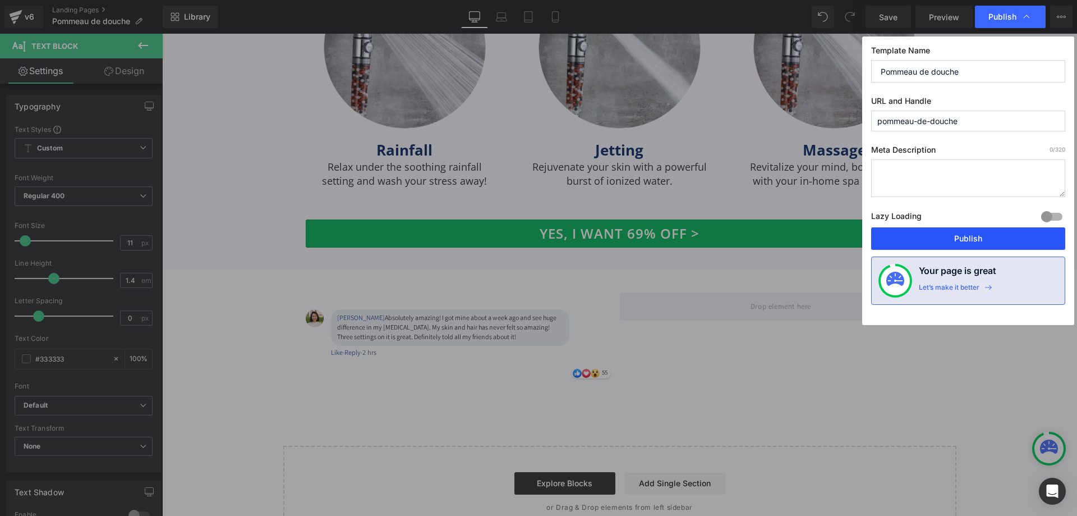
click at [954, 235] on button "Publish" at bounding box center [968, 238] width 194 height 22
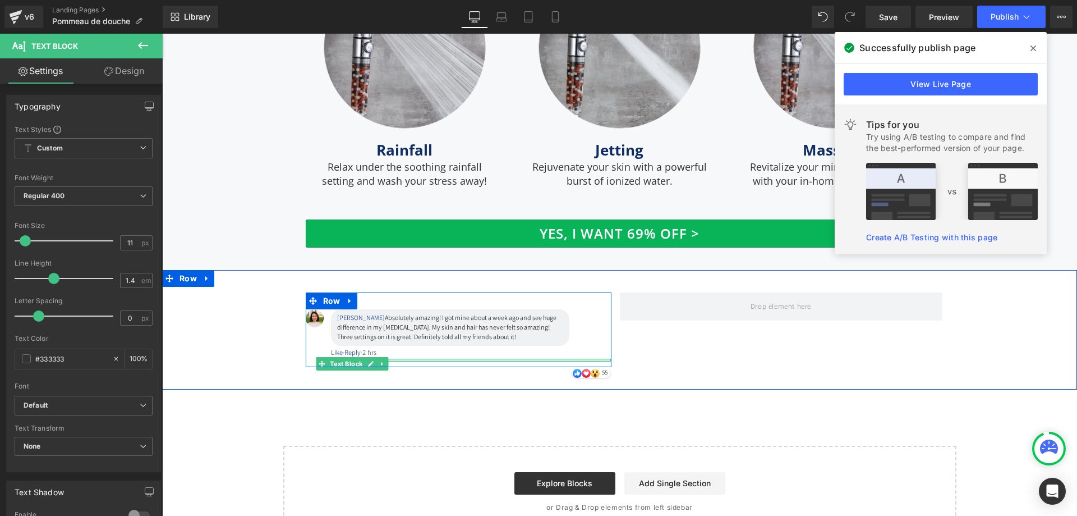
drag, startPoint x: 521, startPoint y: 351, endPoint x: 427, endPoint y: 351, distance: 93.7
click at [427, 359] on div at bounding box center [471, 360] width 281 height 3
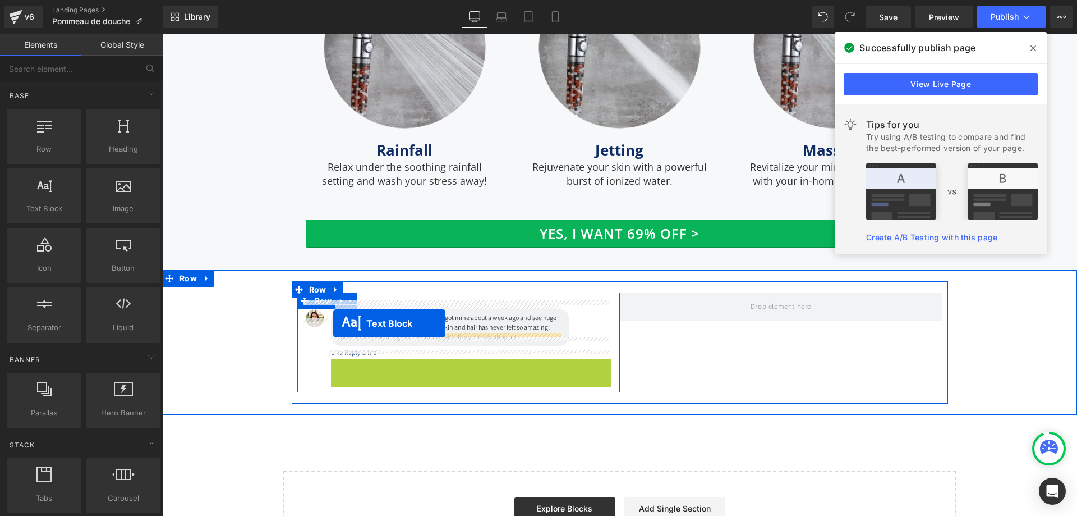
drag, startPoint x: 329, startPoint y: 351, endPoint x: 333, endPoint y: 323, distance: 28.4
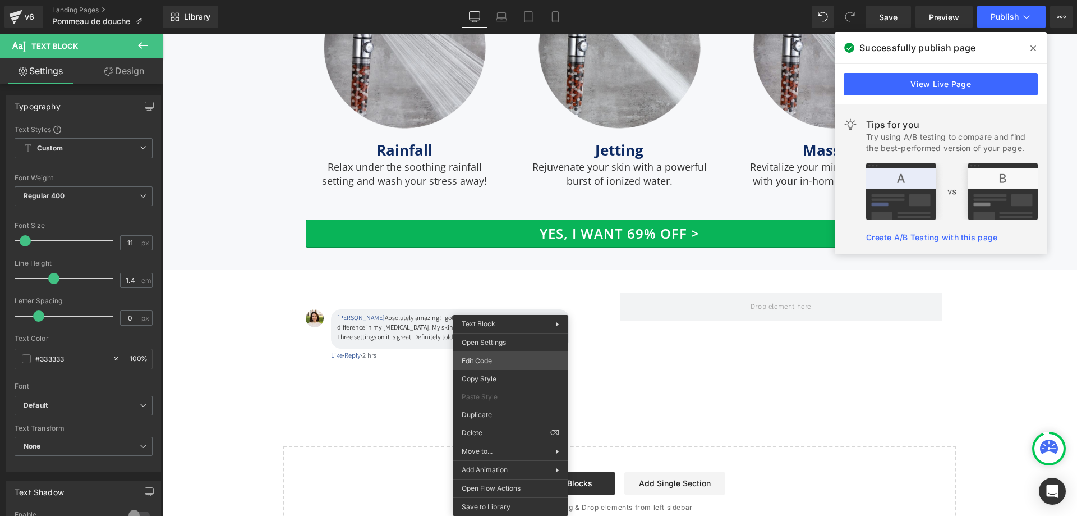
click at [506, 0] on div "Text Block You are previewing how the will restyle your page. You can not edit …" at bounding box center [538, 0] width 1077 height 0
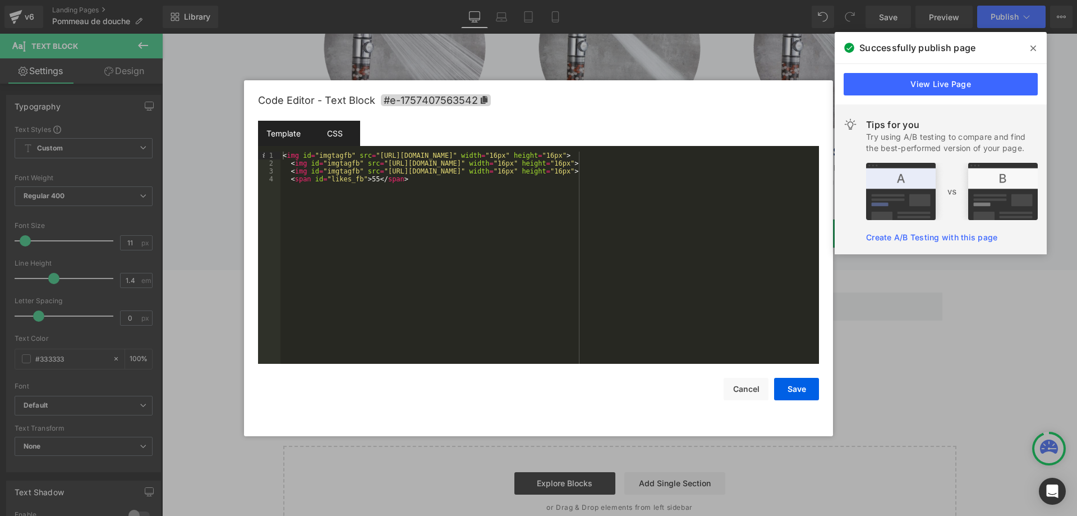
click at [338, 129] on div "CSS" at bounding box center [334, 133] width 51 height 25
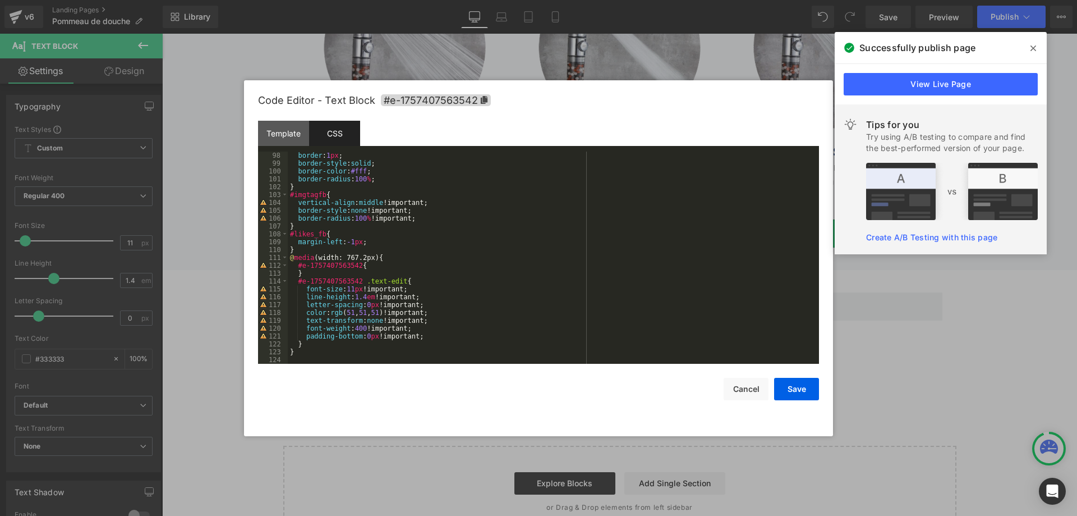
scroll to position [627, 0]
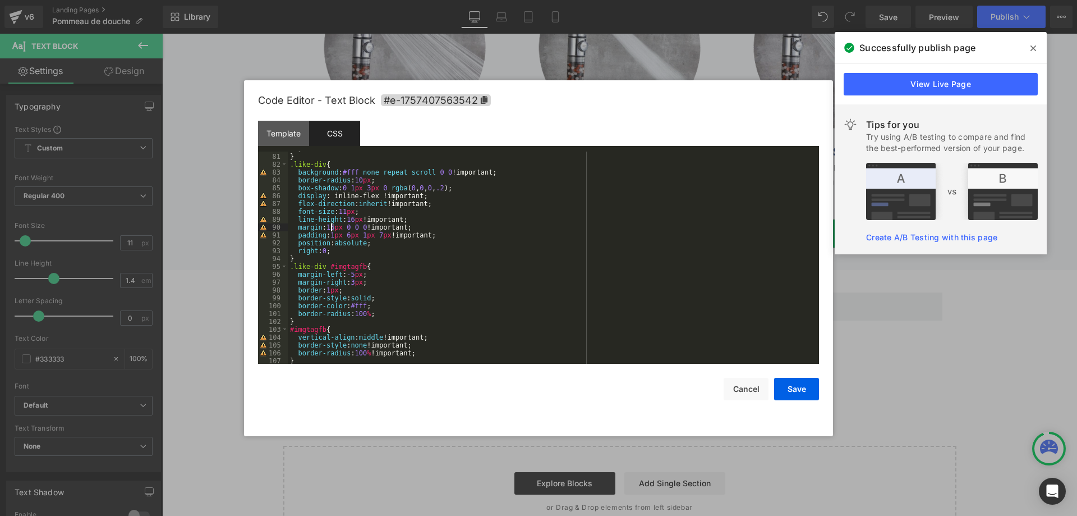
click at [332, 226] on div "} } .like-div { background : #fff none repeat scroll 0 0 !important; border-rad…" at bounding box center [551, 259] width 527 height 228
drag, startPoint x: 342, startPoint y: 225, endPoint x: 329, endPoint y: 224, distance: 12.9
click at [329, 224] on div "} } .like-div { background : #fff none repeat scroll 0 0 !important; border-rad…" at bounding box center [551, 259] width 527 height 228
click at [331, 224] on div "} } .like-div { background : #fff none repeat scroll 0 0 !important; border-rad…" at bounding box center [551, 258] width 527 height 212
click at [805, 382] on button "Save" at bounding box center [796, 389] width 45 height 22
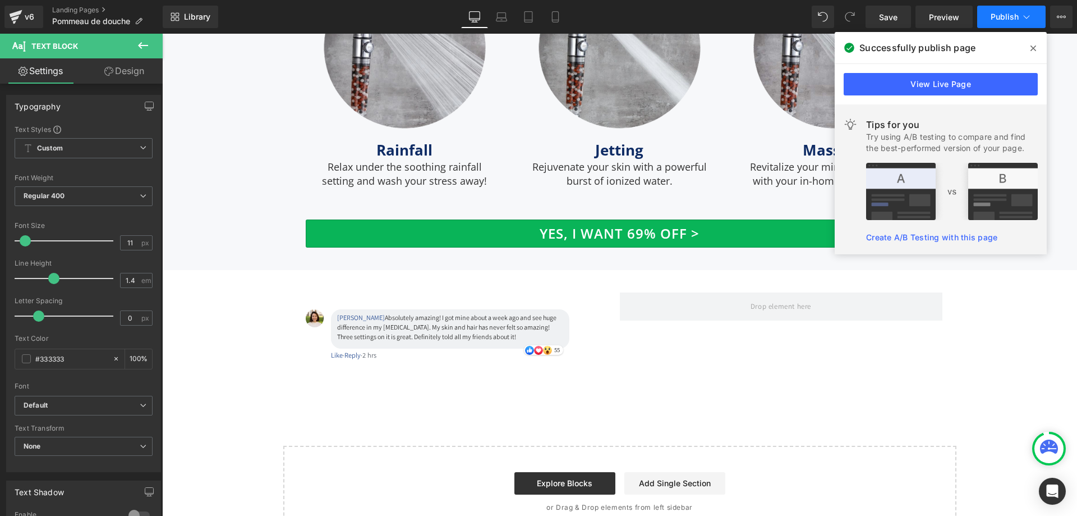
click at [1006, 11] on button "Publish" at bounding box center [1012, 17] width 68 height 22
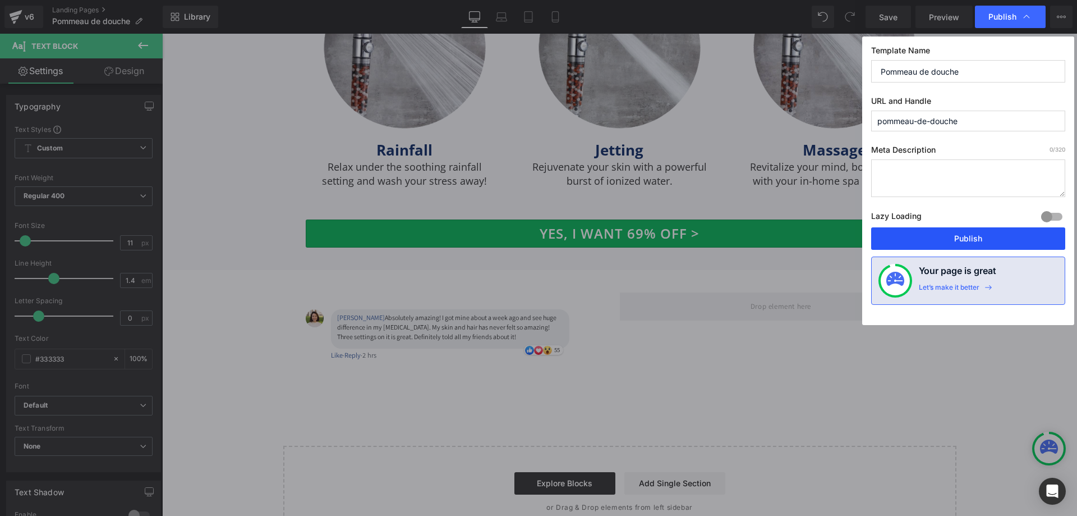
click at [959, 242] on button "Publish" at bounding box center [968, 238] width 194 height 22
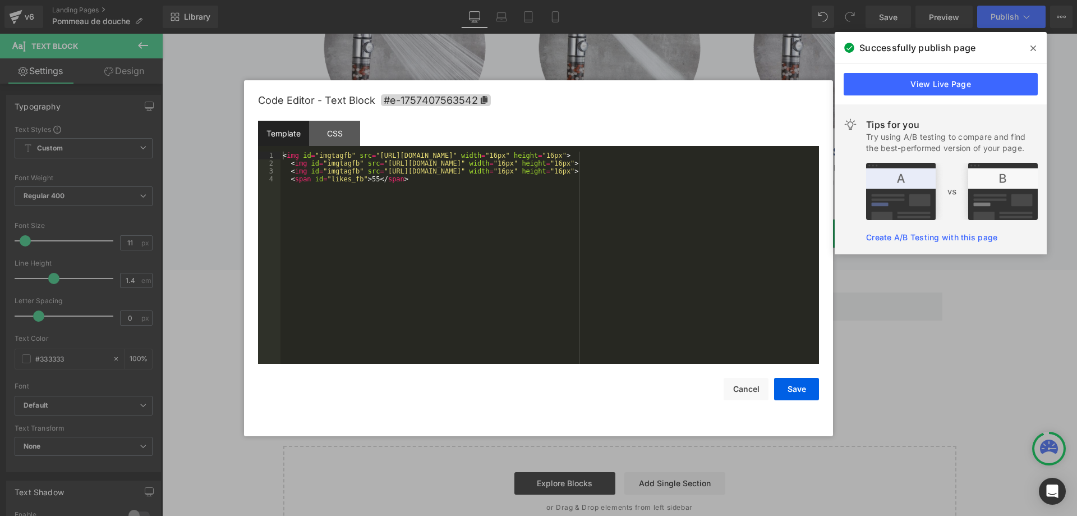
click at [519, 0] on div "Text Block You are previewing how the will restyle your page. You can not edit …" at bounding box center [538, 0] width 1077 height 0
click at [339, 125] on div "CSS" at bounding box center [334, 133] width 51 height 25
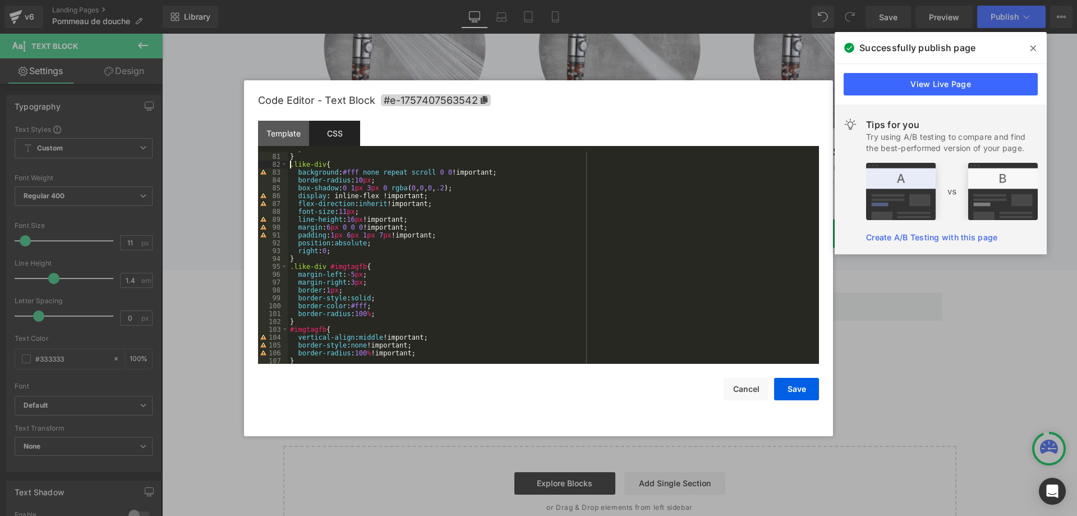
click at [291, 167] on div "} } .like-div { background : #fff none repeat scroll 0 0 !important; border-rad…" at bounding box center [551, 259] width 527 height 228
click at [288, 267] on div "} } .element-wrap [ data-label = " Text Block " ] .text-edit.like-div { backgro…" at bounding box center [551, 259] width 527 height 228
click at [327, 248] on div "} } .element-wrap [ data-label = " Text Block " ] .text-edit.like-div { backgro…" at bounding box center [551, 259] width 527 height 228
click at [782, 388] on button "Save" at bounding box center [796, 389] width 45 height 22
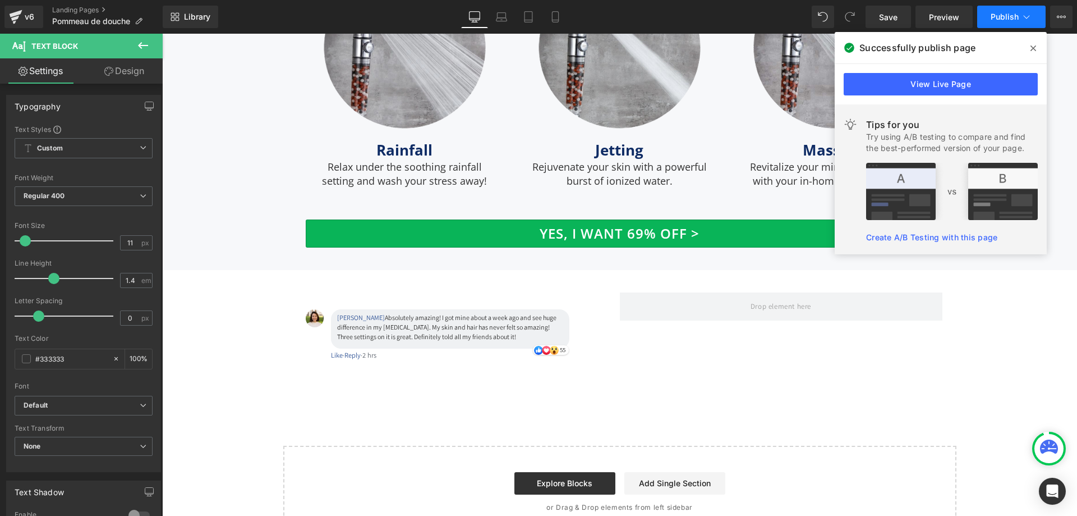
click at [1000, 16] on span "Publish" at bounding box center [1005, 16] width 28 height 9
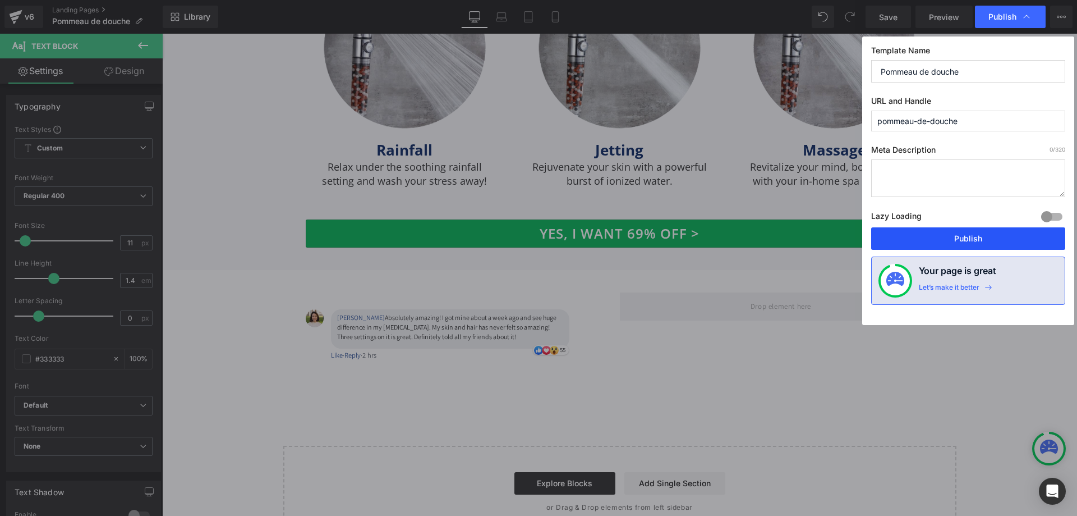
click at [981, 233] on button "Publish" at bounding box center [968, 238] width 194 height 22
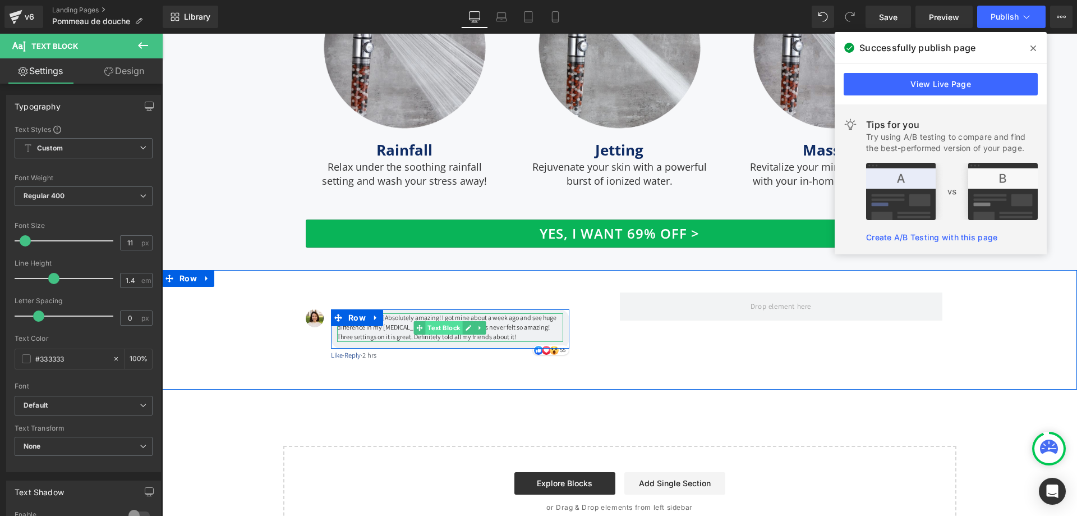
click at [432, 321] on span "Text Block" at bounding box center [444, 327] width 37 height 13
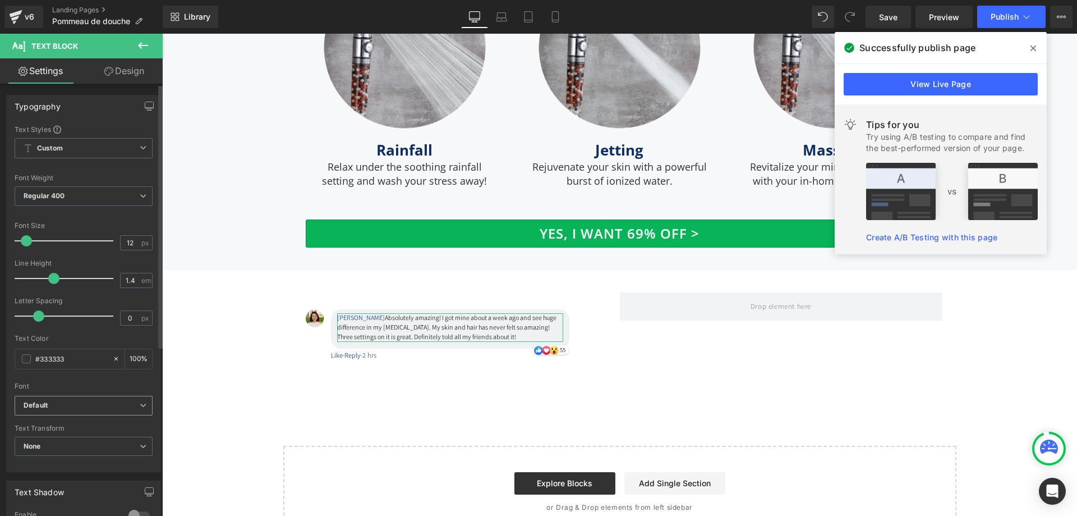
click at [123, 401] on b "Default" at bounding box center [82, 406] width 116 height 10
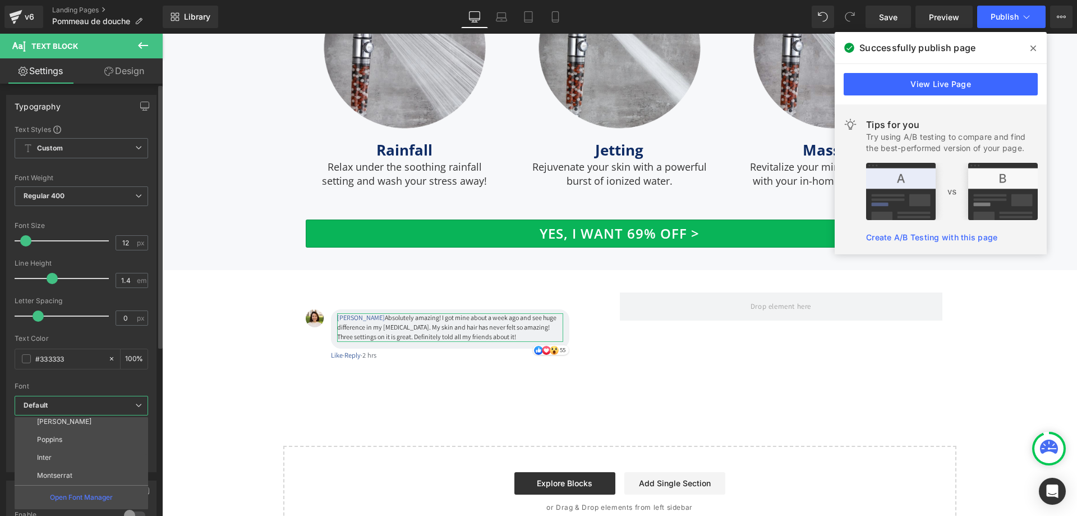
scroll to position [112, 0]
click at [95, 424] on li "Inter" at bounding box center [84, 421] width 139 height 18
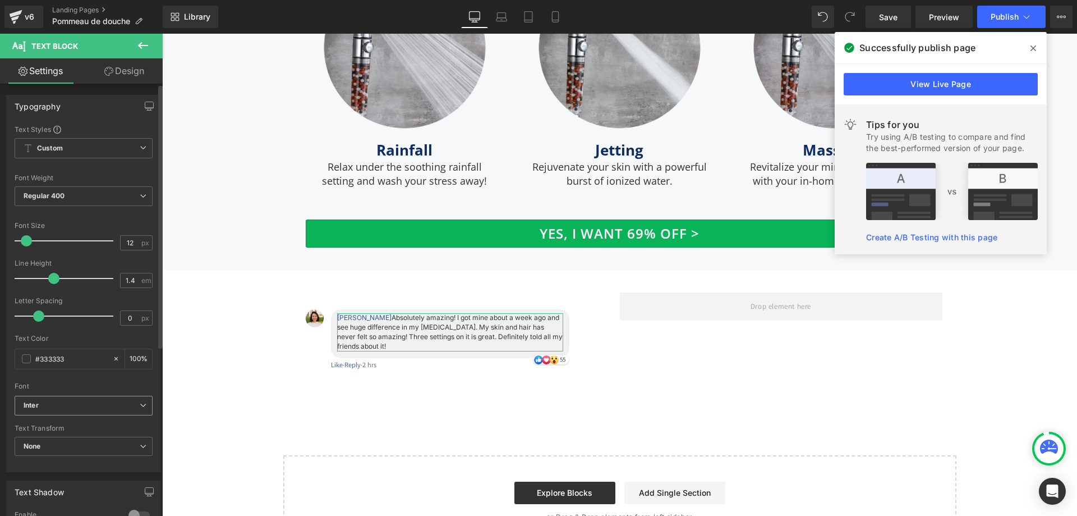
click at [121, 406] on b "Inter" at bounding box center [82, 406] width 116 height 10
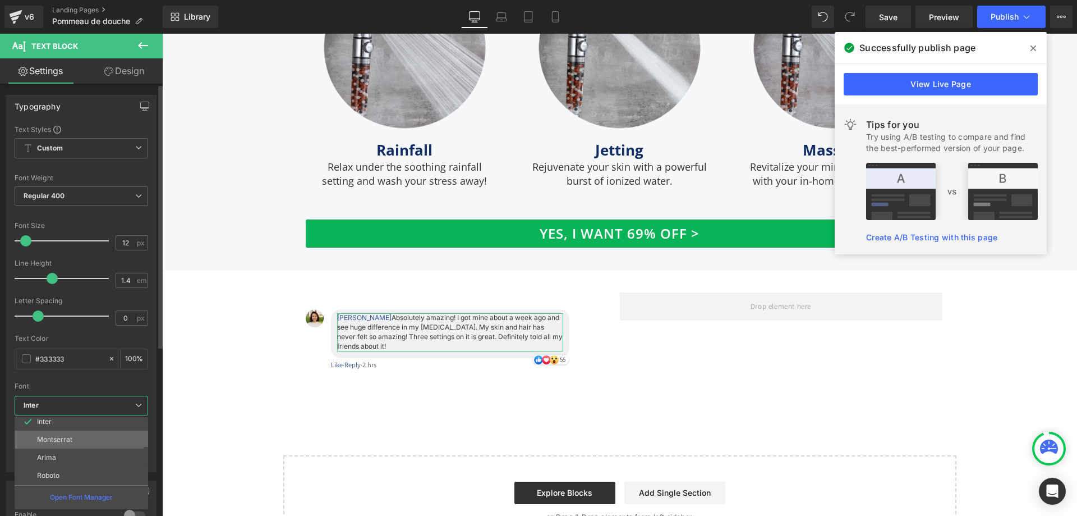
click at [89, 445] on li "Montserrat" at bounding box center [84, 439] width 139 height 18
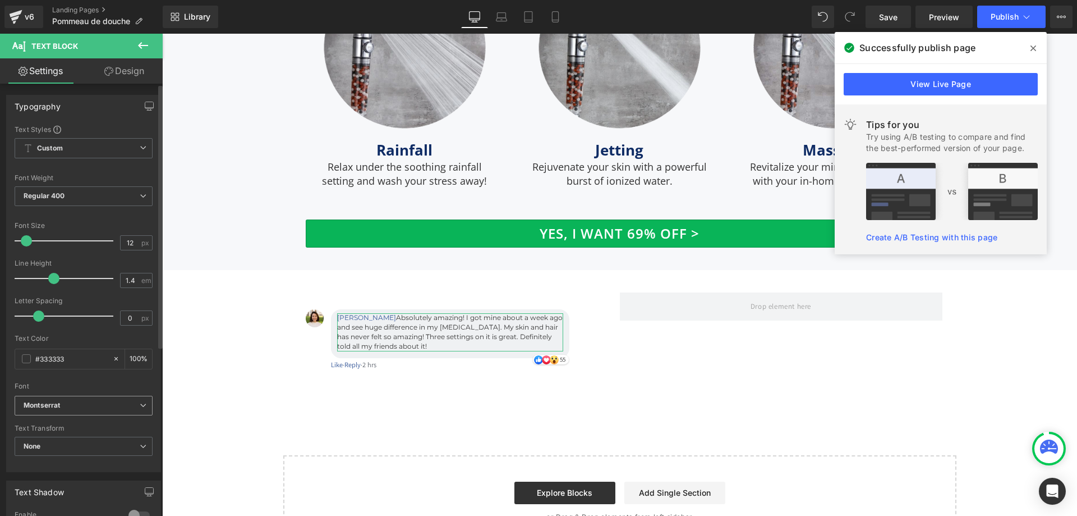
click at [144, 408] on span "Montserrat" at bounding box center [84, 406] width 138 height 20
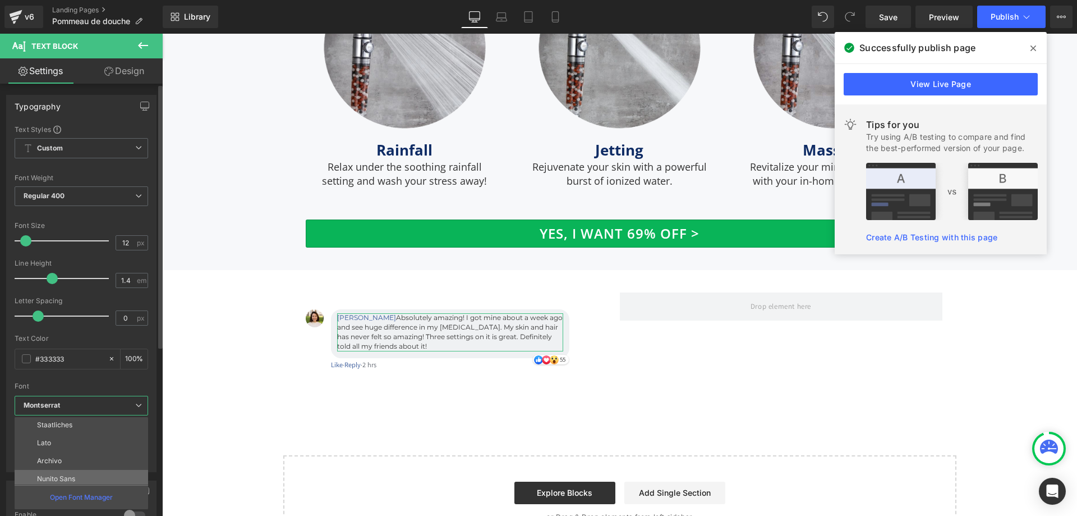
scroll to position [224, 0]
click at [94, 445] on li "Open Sans" at bounding box center [84, 453] width 139 height 18
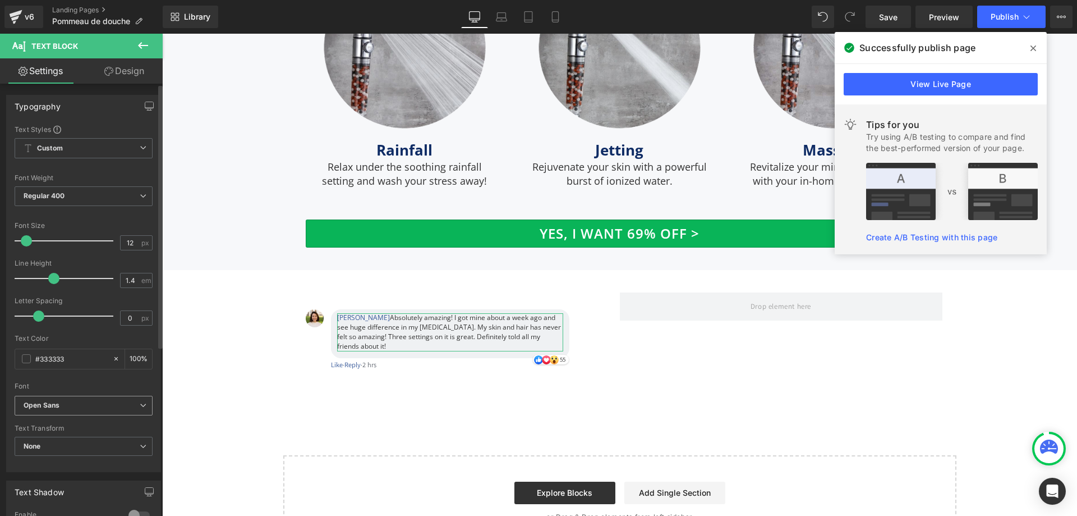
click at [129, 410] on span "Open Sans" at bounding box center [84, 406] width 138 height 20
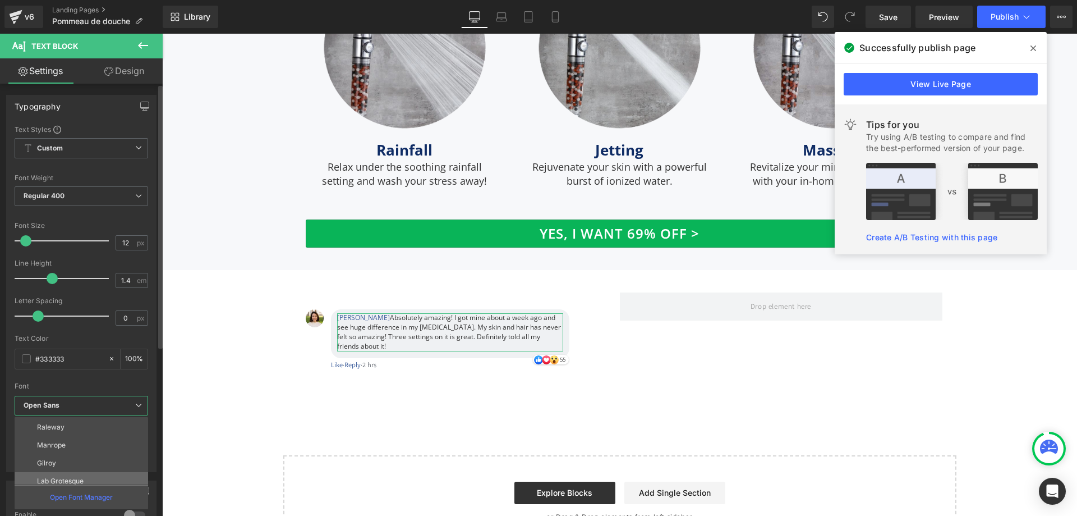
scroll to position [292, 0]
click at [96, 458] on li "Lab Grotesque" at bounding box center [84, 457] width 139 height 18
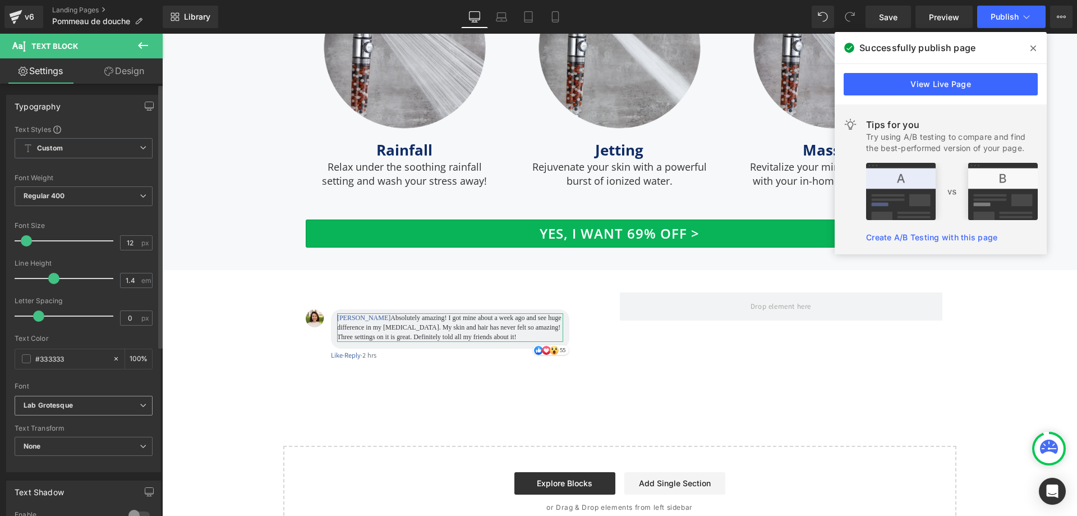
click at [137, 410] on span "Lab Grotesque" at bounding box center [84, 406] width 138 height 20
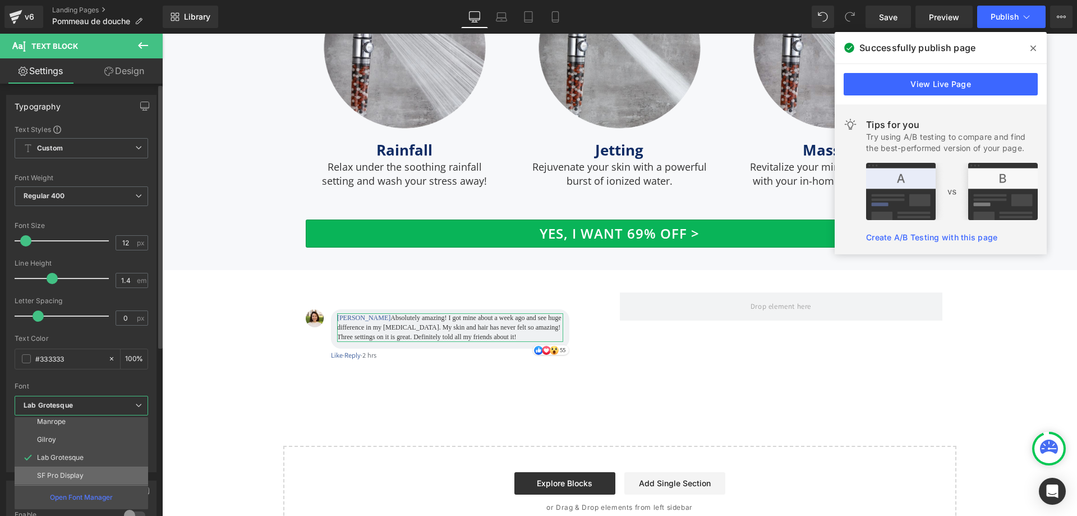
click at [88, 468] on li "SF Pro Display" at bounding box center [84, 475] width 139 height 18
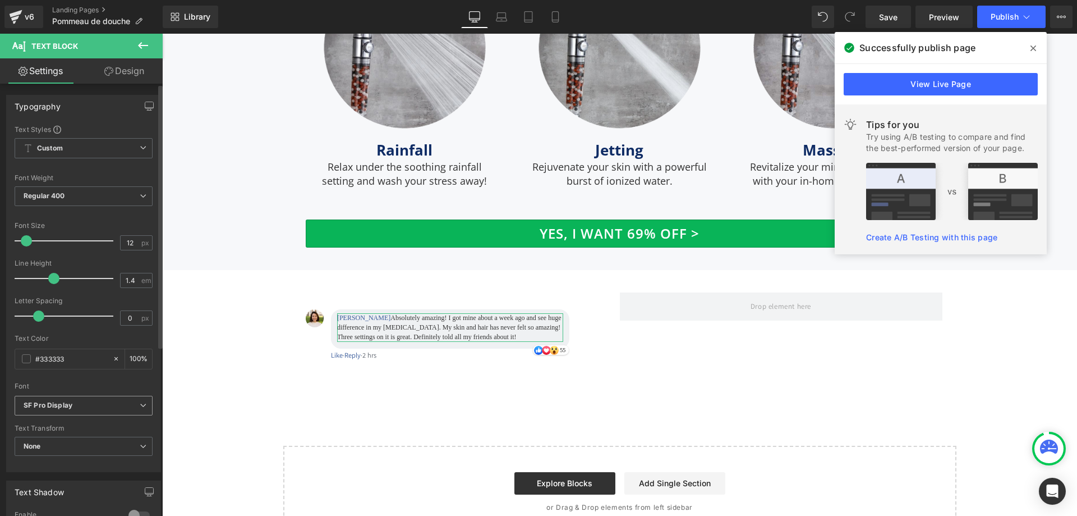
click at [131, 408] on b "SF Pro Display" at bounding box center [82, 406] width 116 height 10
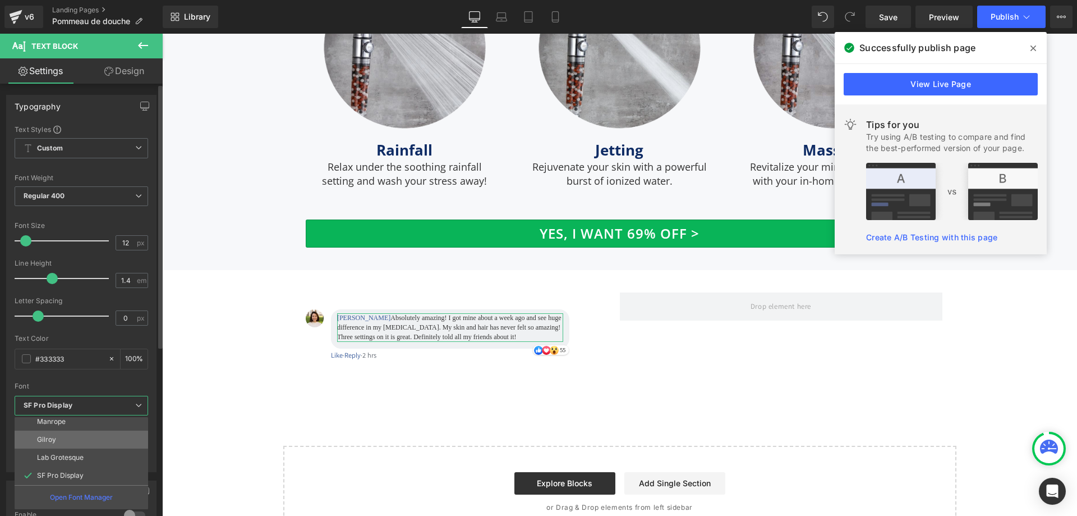
scroll to position [180, 0]
click at [105, 443] on li "Lato" at bounding box center [84, 444] width 139 height 18
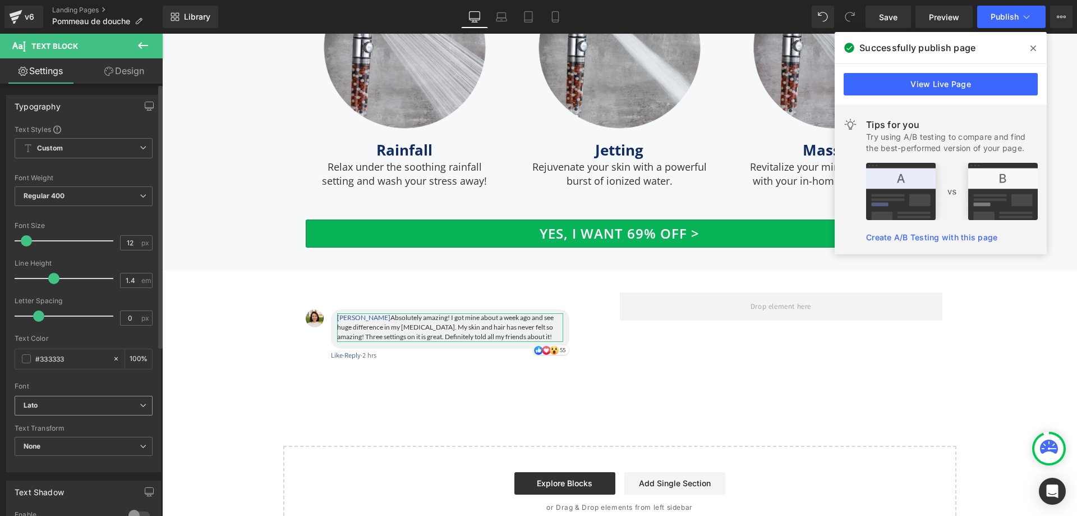
click at [130, 412] on span "Lato" at bounding box center [84, 406] width 138 height 20
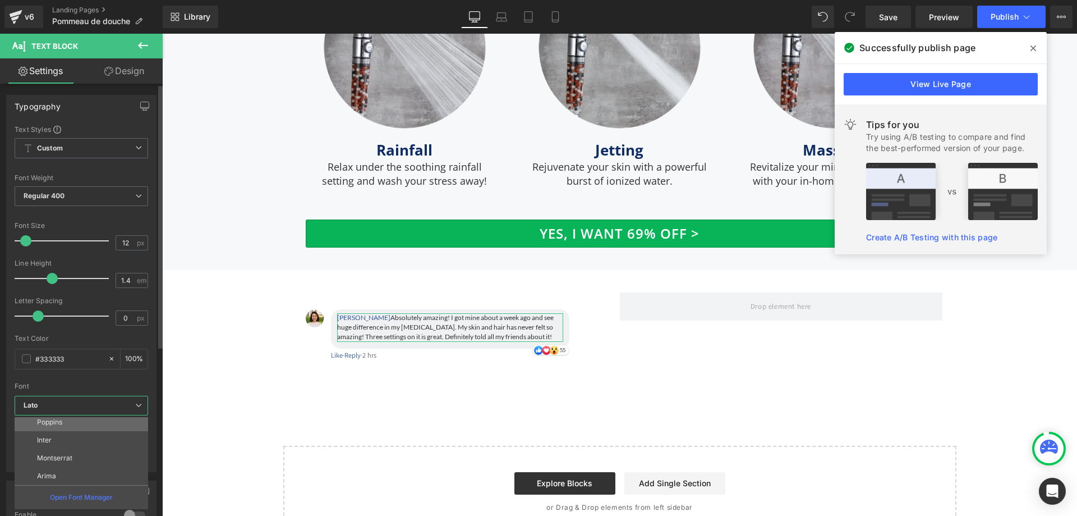
scroll to position [67, 0]
click at [107, 450] on li "Poppins" at bounding box center [84, 448] width 139 height 18
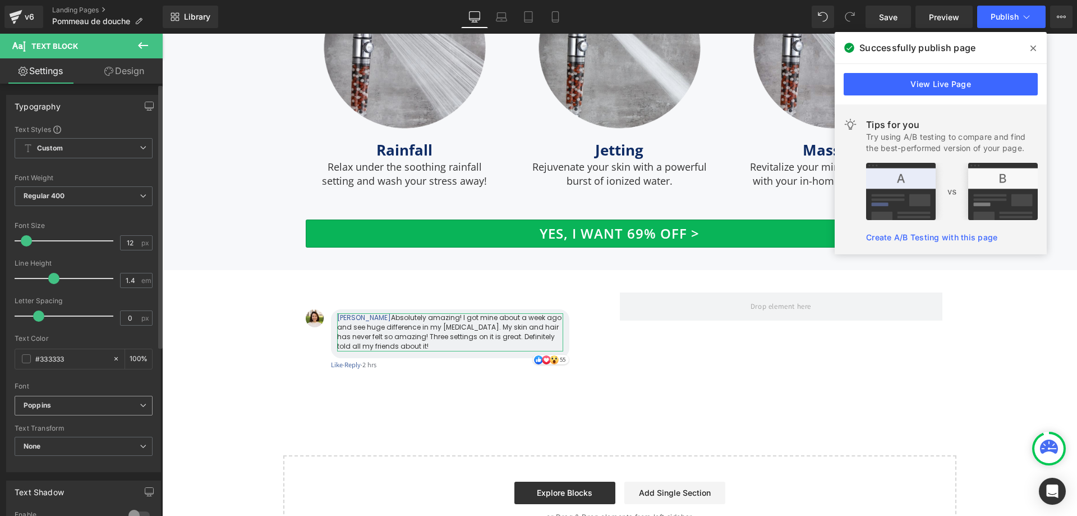
click at [125, 414] on span "Poppins" at bounding box center [84, 406] width 138 height 20
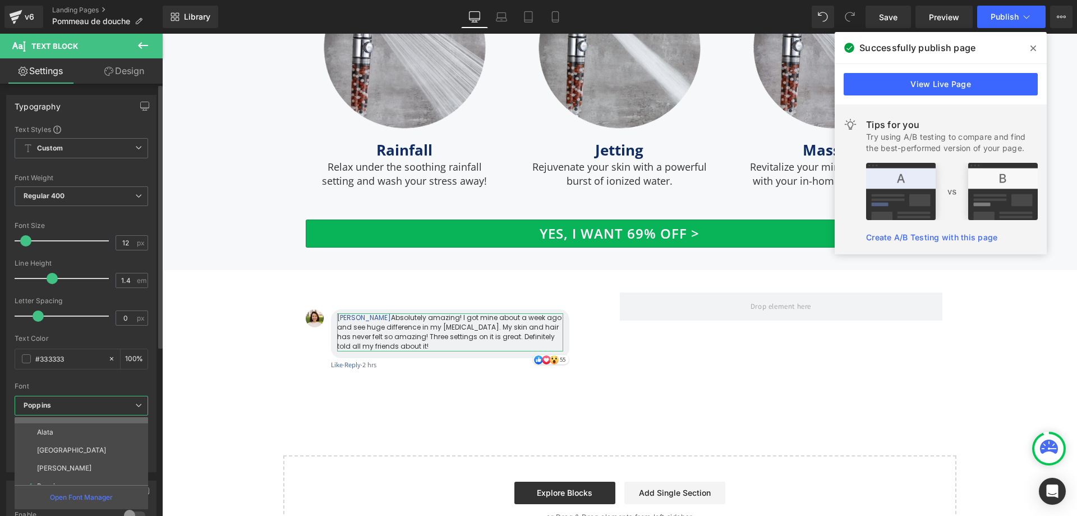
scroll to position [0, 0]
click at [111, 430] on li "Default" at bounding box center [84, 426] width 139 height 18
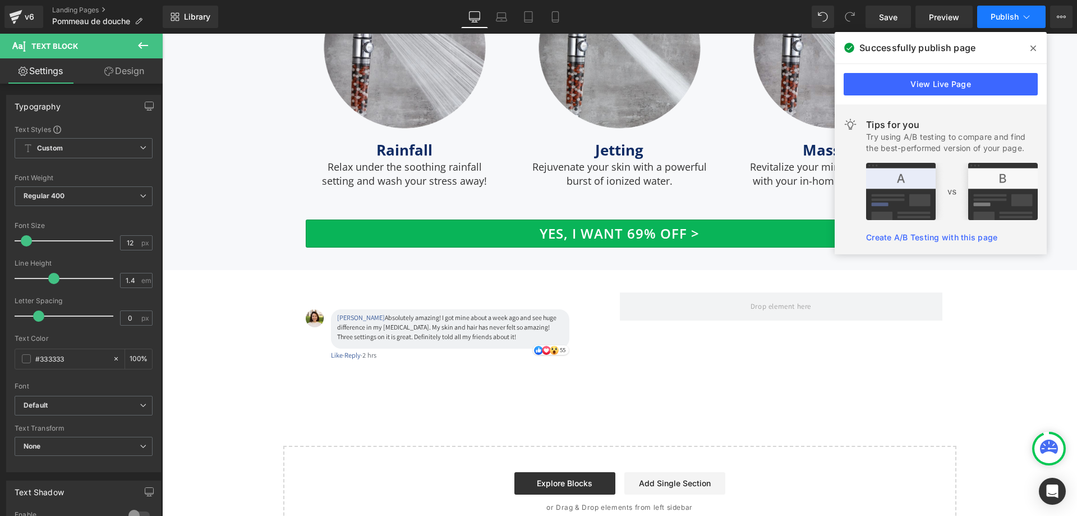
click at [1003, 20] on span "Publish" at bounding box center [1005, 16] width 28 height 9
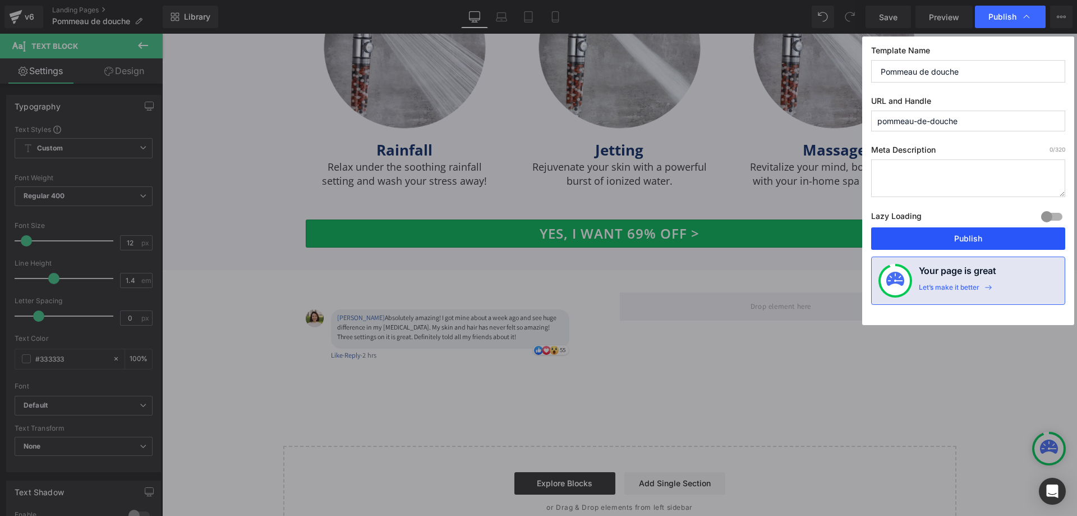
click at [955, 236] on button "Publish" at bounding box center [968, 238] width 194 height 22
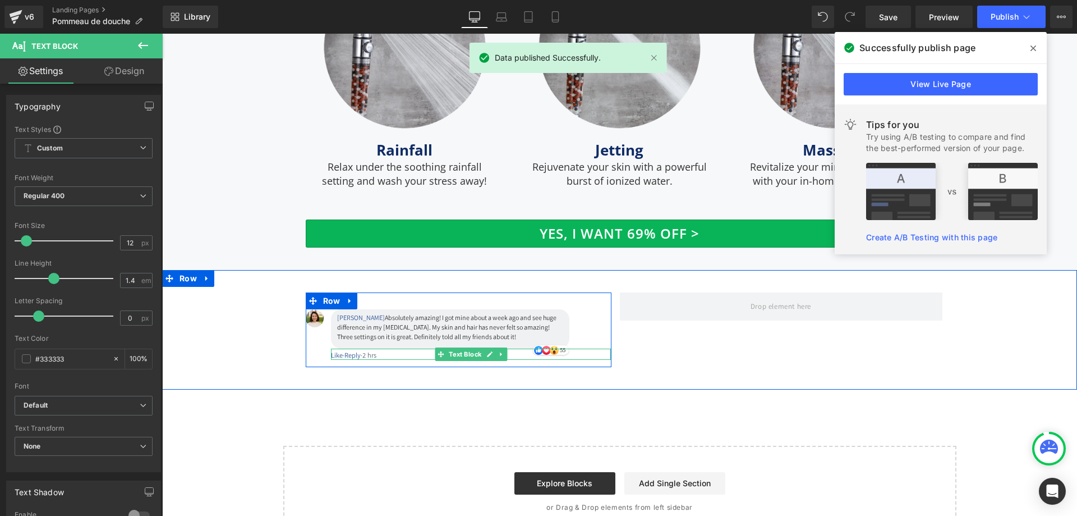
click at [366, 350] on div "Like · Reply · 2 hrs" at bounding box center [471, 355] width 281 height 10
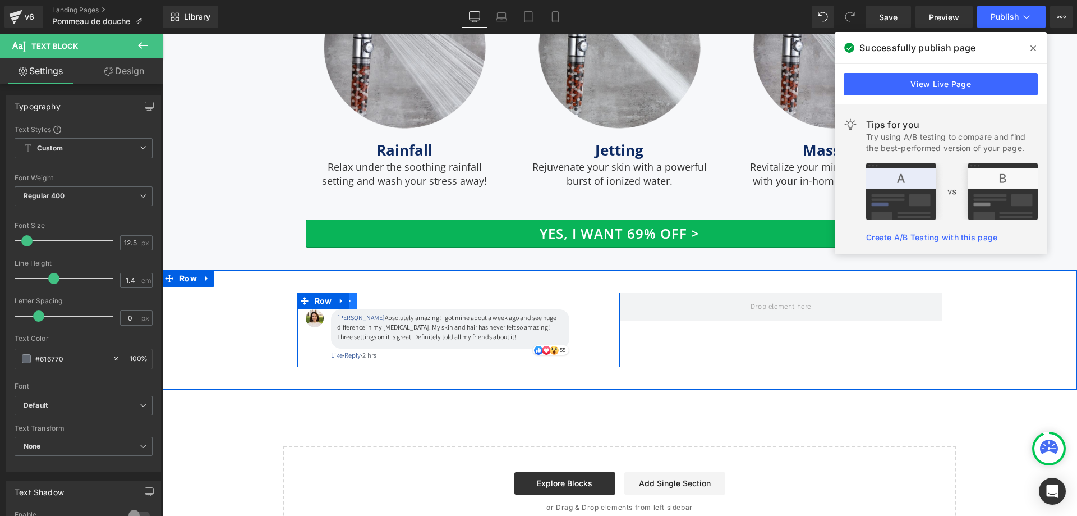
click at [351, 296] on link at bounding box center [350, 300] width 15 height 17
click at [358, 297] on link at bounding box center [364, 300] width 15 height 17
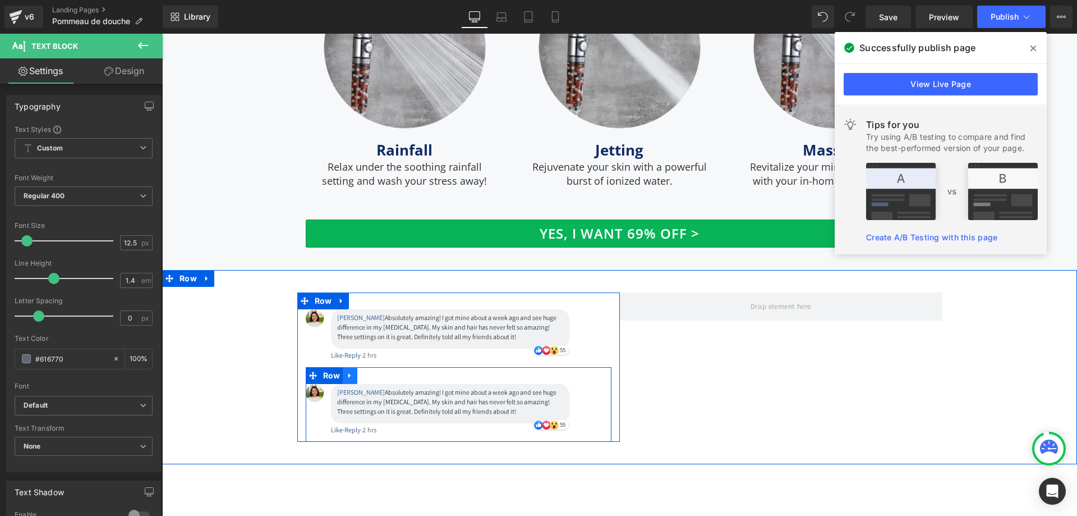
click at [348, 371] on icon at bounding box center [350, 375] width 8 height 8
click at [362, 371] on icon at bounding box center [365, 375] width 8 height 8
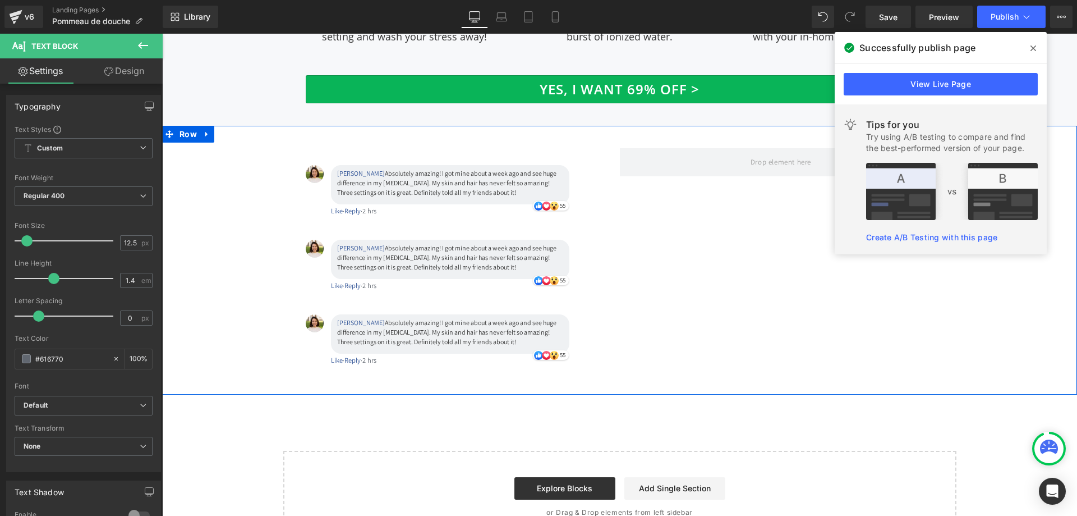
scroll to position [3749, 0]
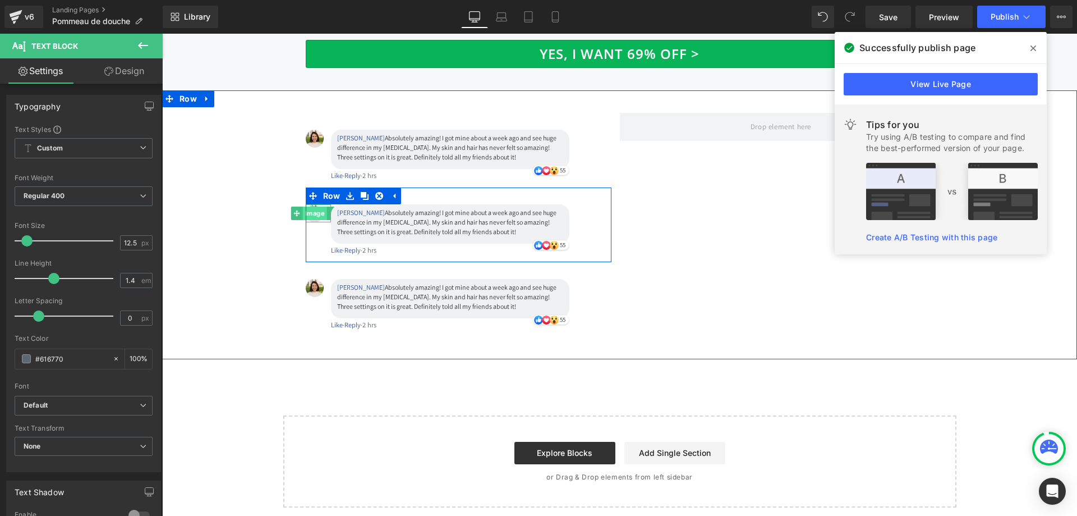
click at [310, 207] on span "Image" at bounding box center [314, 213] width 24 height 13
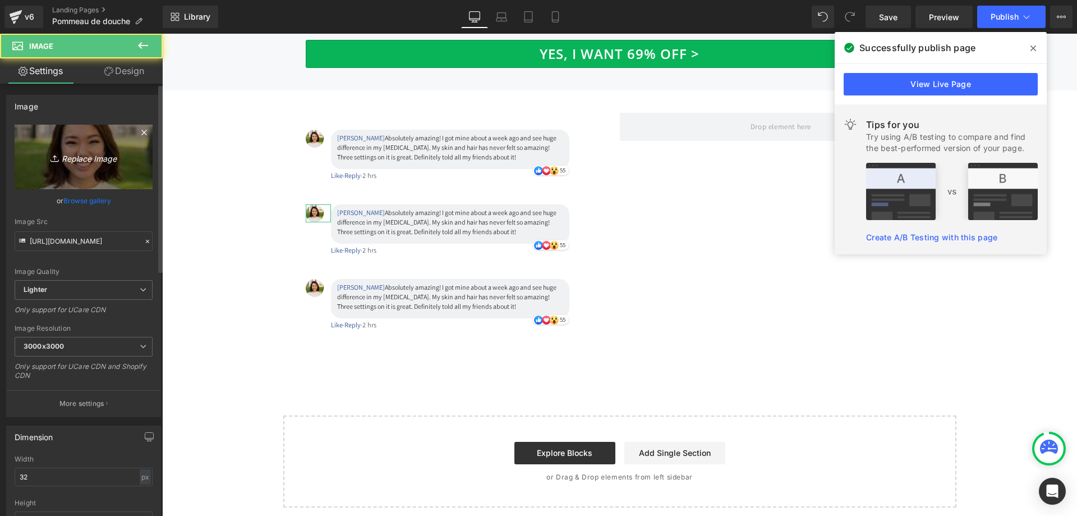
click at [98, 162] on icon "Replace Image" at bounding box center [84, 157] width 90 height 14
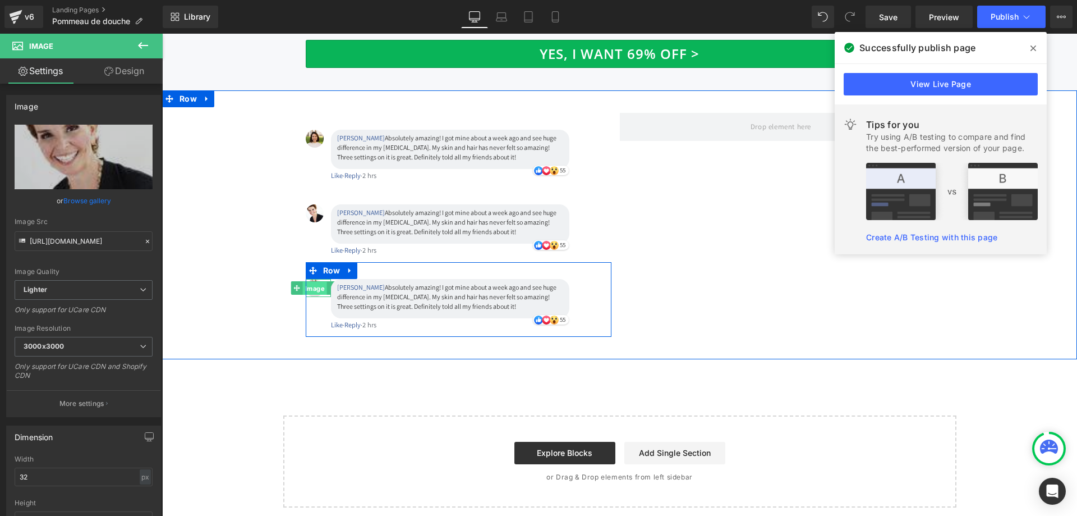
click at [312, 284] on span "Image" at bounding box center [314, 288] width 24 height 13
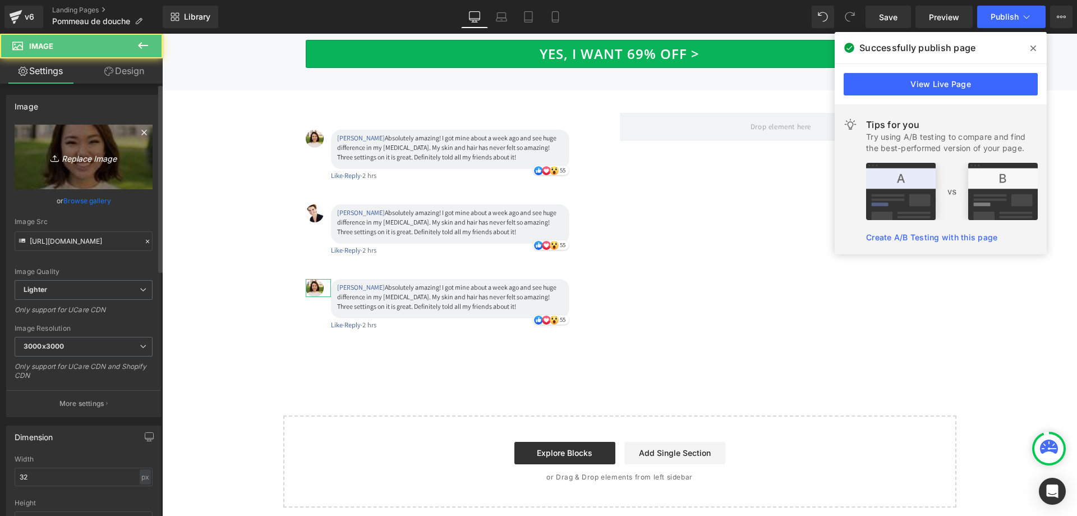
click at [74, 167] on link "Replace Image" at bounding box center [84, 157] width 138 height 65
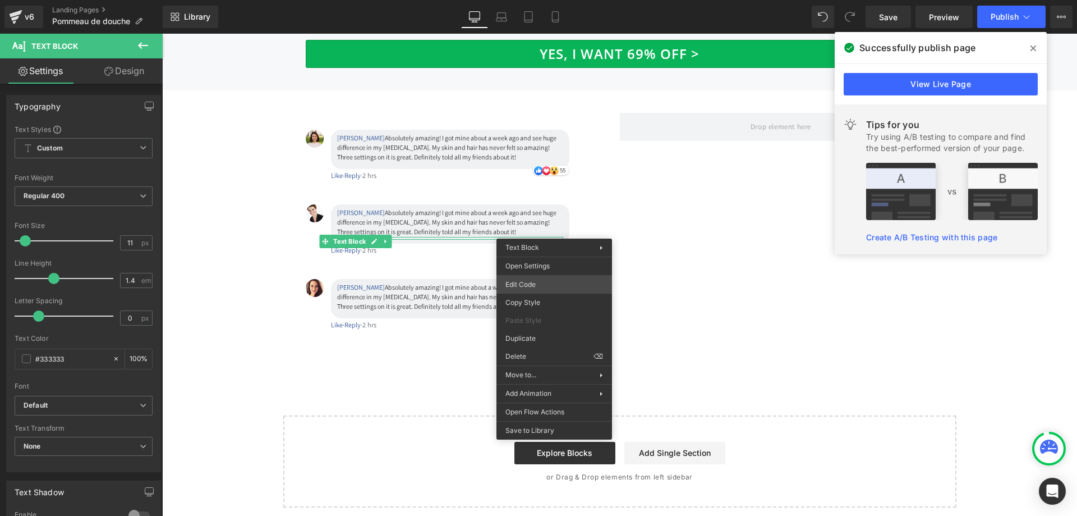
click at [544, 0] on div "Image You are previewing how the will restyle your page. You can not edit Eleme…" at bounding box center [538, 0] width 1077 height 0
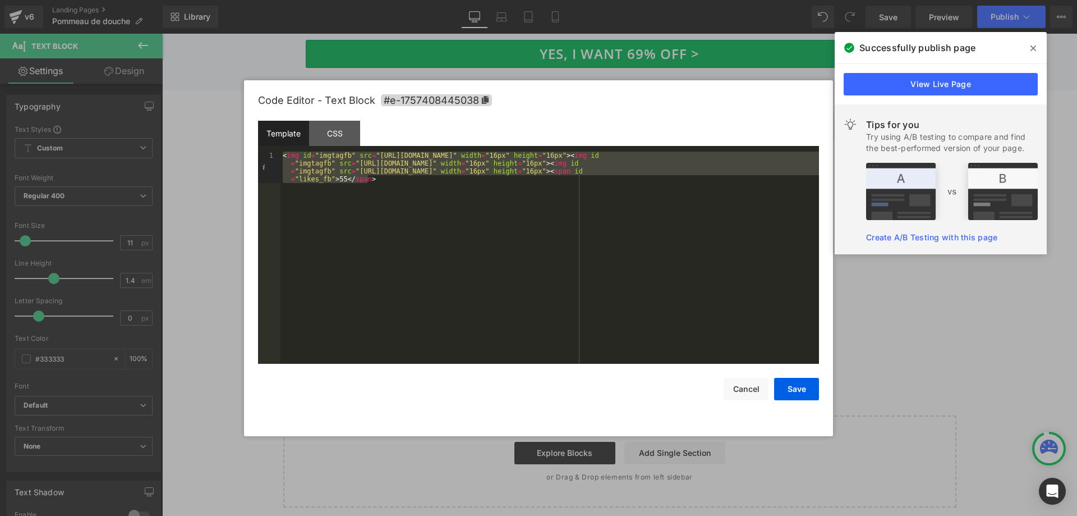
drag, startPoint x: 388, startPoint y: 183, endPoint x: 274, endPoint y: 147, distance: 119.4
click at [274, 147] on div "Template CSS 1 < img id = "imgtagfb" src = "https://cdn.shopify.com/s/files/1/0…" at bounding box center [538, 242] width 561 height 243
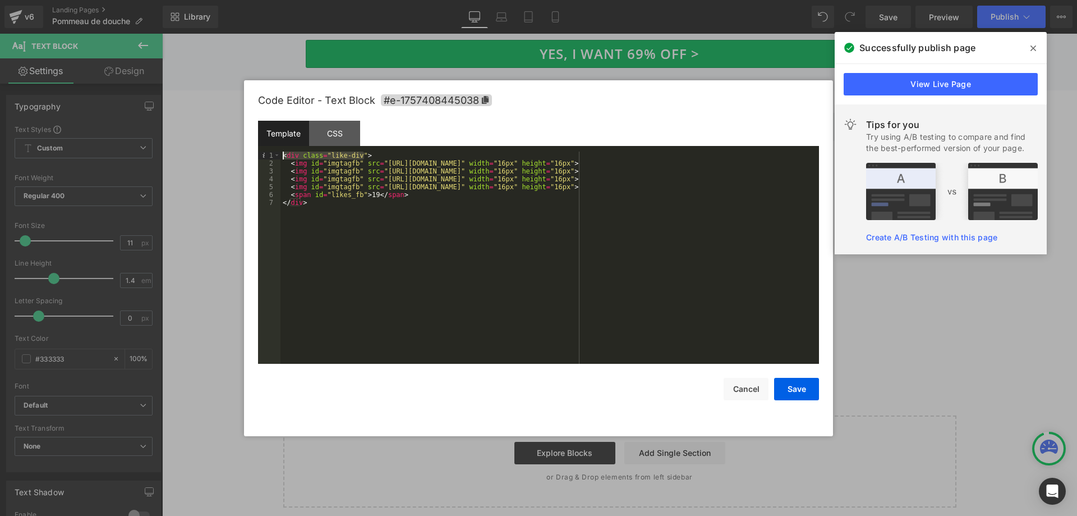
drag, startPoint x: 369, startPoint y: 156, endPoint x: 240, endPoint y: 149, distance: 129.3
click at [240, 149] on body "Image You are previewing how the will restyle your page. You can not edit Eleme…" at bounding box center [538, 258] width 1077 height 516
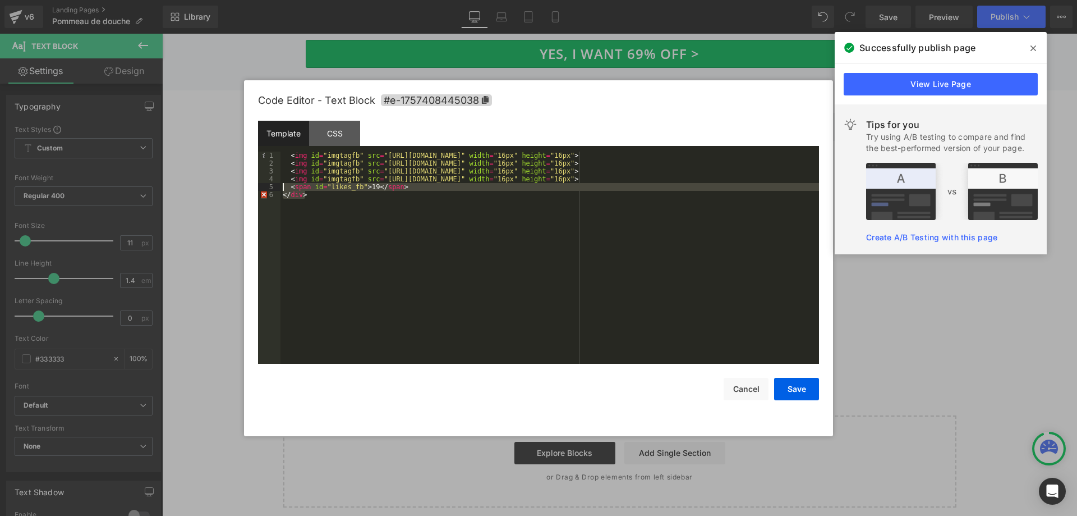
drag, startPoint x: 323, startPoint y: 199, endPoint x: 261, endPoint y: 189, distance: 62.5
click at [261, 189] on pre "1 2 3 4 5 6 < img id = "imgtagfb" src = "https://cdn.shopify.com/s/files/1/0725…" at bounding box center [538, 258] width 561 height 212
click at [320, 201] on div "< img id = "imgtagfb" src = "https://cdn.shopify.com/s/files/1/0725/8606/8307/f…" at bounding box center [550, 258] width 539 height 212
drag, startPoint x: 315, startPoint y: 196, endPoint x: 260, endPoint y: 191, distance: 55.2
click at [260, 191] on pre "1 2 3 4 5 6 < img id = "imgtagfb" src = "https://cdn.shopify.com/s/files/1/0725…" at bounding box center [538, 258] width 561 height 212
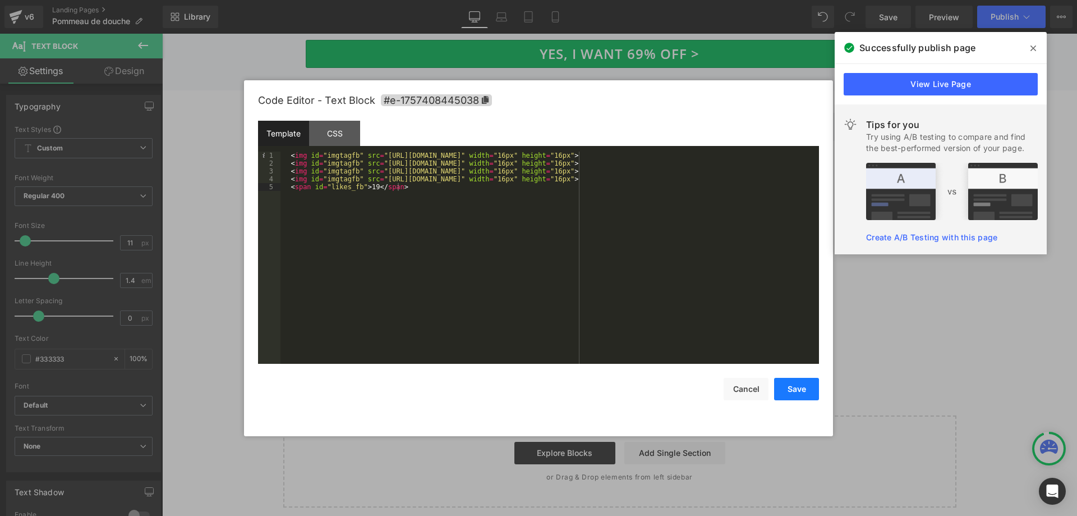
click at [786, 390] on button "Save" at bounding box center [796, 389] width 45 height 22
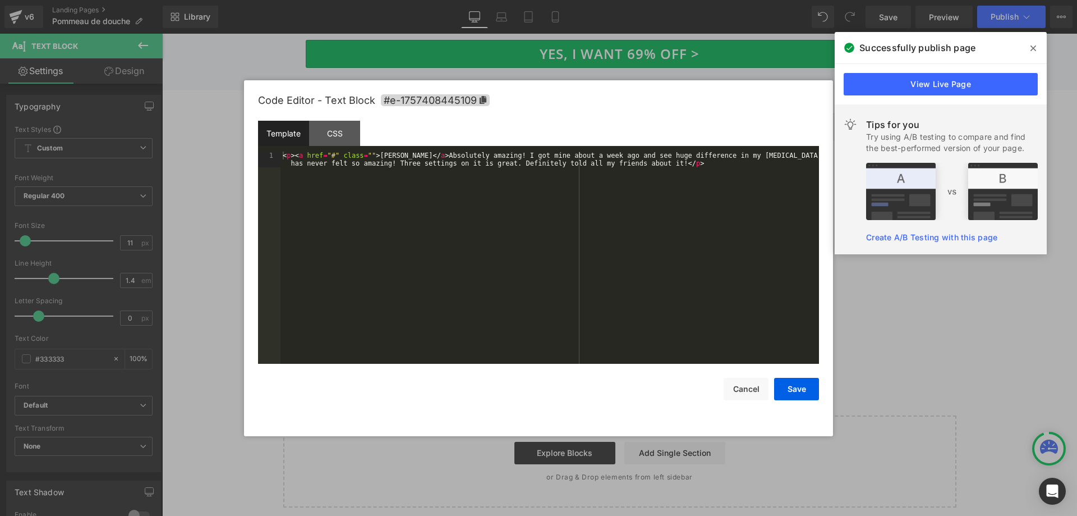
click at [386, 0] on div "Image You are previewing how the will restyle your page. You can not edit Eleme…" at bounding box center [538, 0] width 1077 height 0
drag, startPoint x: 415, startPoint y: 155, endPoint x: 372, endPoint y: 153, distance: 43.3
click at [372, 153] on div "< p > < a href = "#" class = "" > [PERSON_NAME] </ a > Absolutely amazing! I go…" at bounding box center [550, 274] width 539 height 244
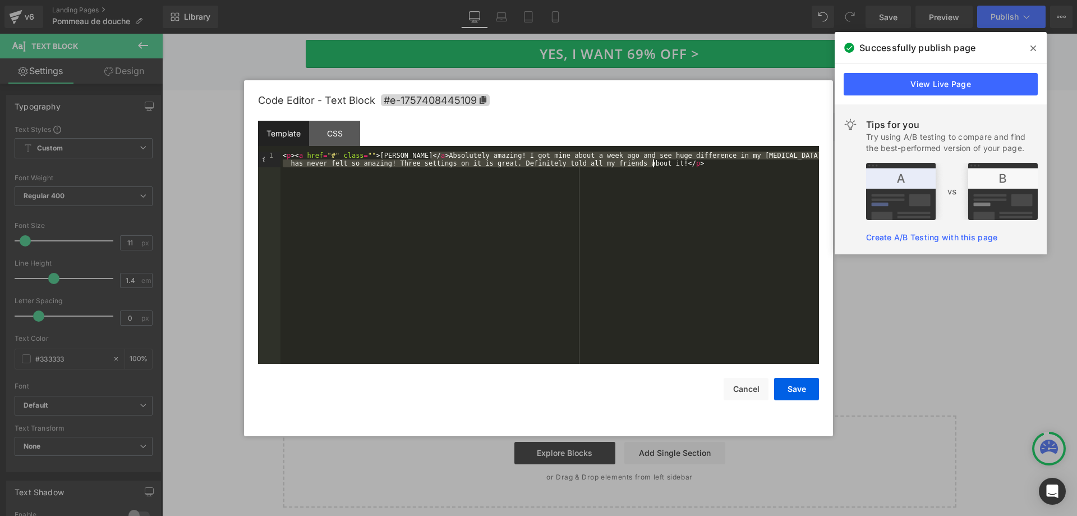
drag, startPoint x: 430, startPoint y: 155, endPoint x: 652, endPoint y: 162, distance: 221.8
click at [652, 162] on div "< p > < a href = "#" class = "" > Bev Randall </ a > Absolutely amazing! I got …" at bounding box center [550, 274] width 539 height 244
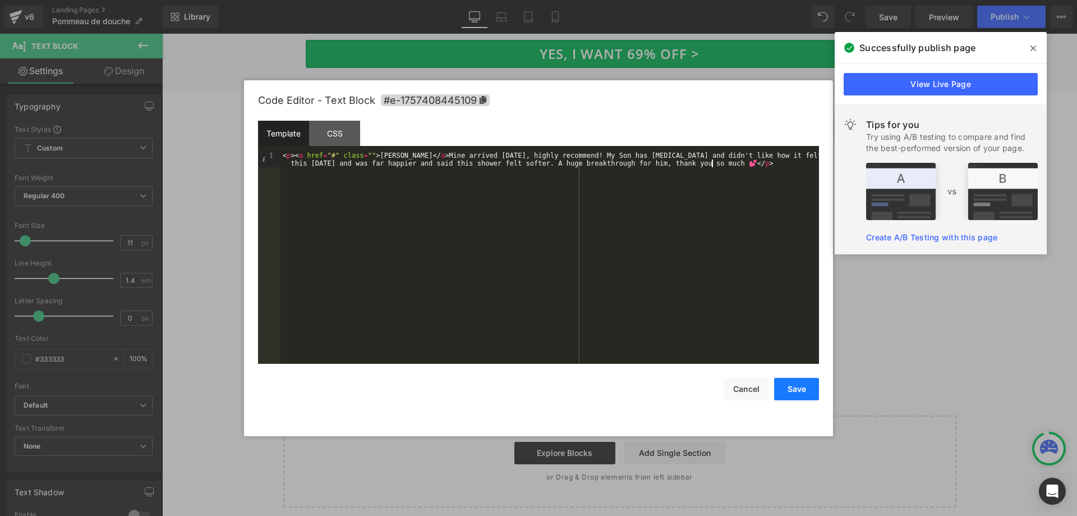
click at [802, 392] on button "Save" at bounding box center [796, 389] width 45 height 22
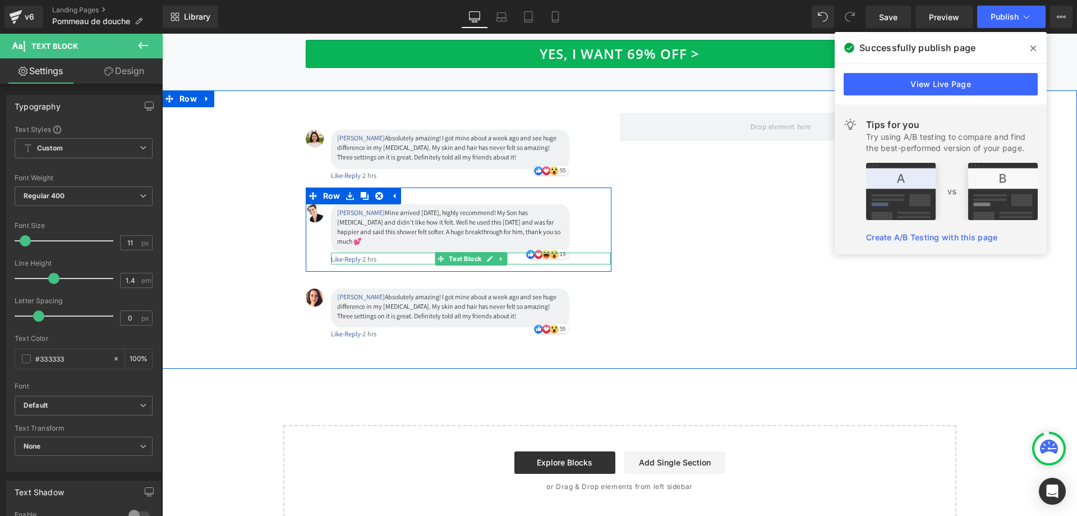
click at [376, 254] on span "2 hrs" at bounding box center [370, 259] width 14 height 10
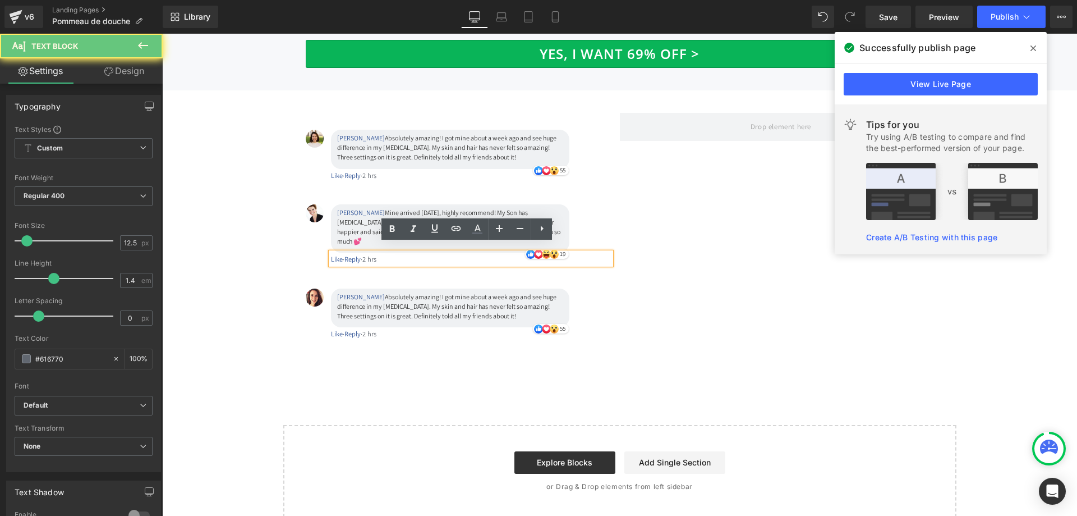
click at [377, 254] on span "2 hrs" at bounding box center [370, 259] width 14 height 10
drag, startPoint x: 384, startPoint y: 248, endPoint x: 369, endPoint y: 249, distance: 15.2
click at [369, 254] on div "Like · Reply · 2 hrs" at bounding box center [471, 259] width 281 height 10
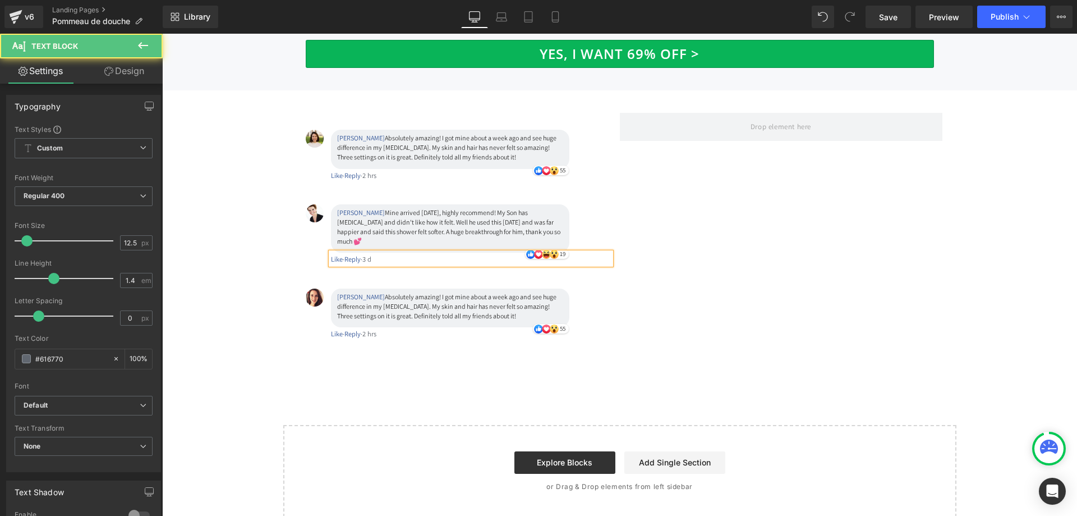
click at [371, 254] on span "3 d" at bounding box center [367, 259] width 9 height 10
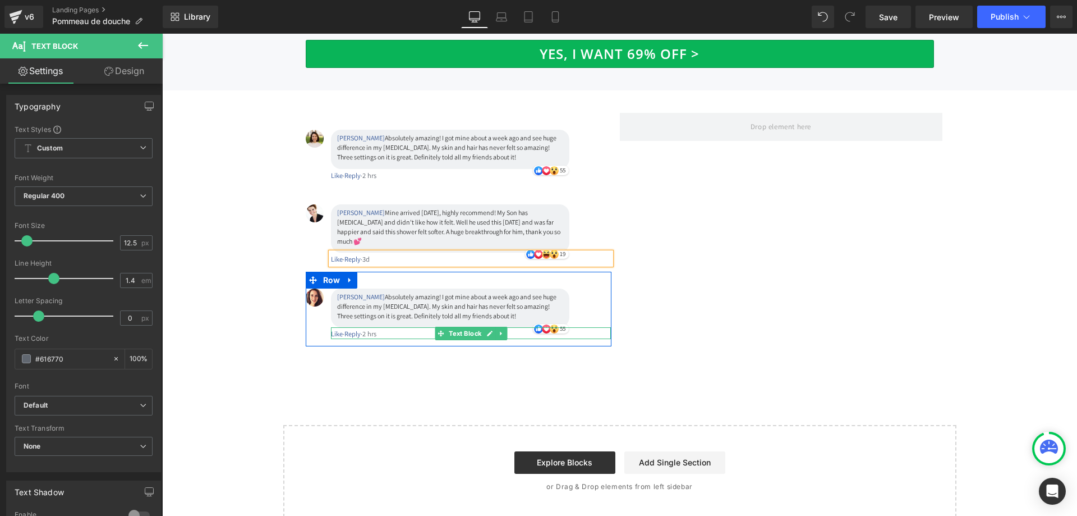
click at [374, 329] on span "2 hrs" at bounding box center [370, 334] width 14 height 10
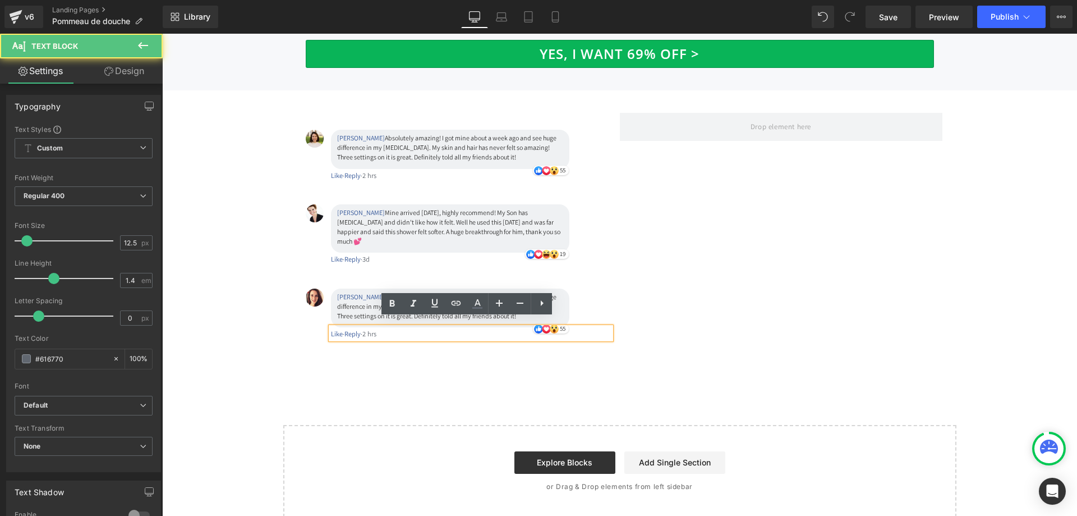
click at [374, 329] on span "2 hrs" at bounding box center [370, 334] width 14 height 10
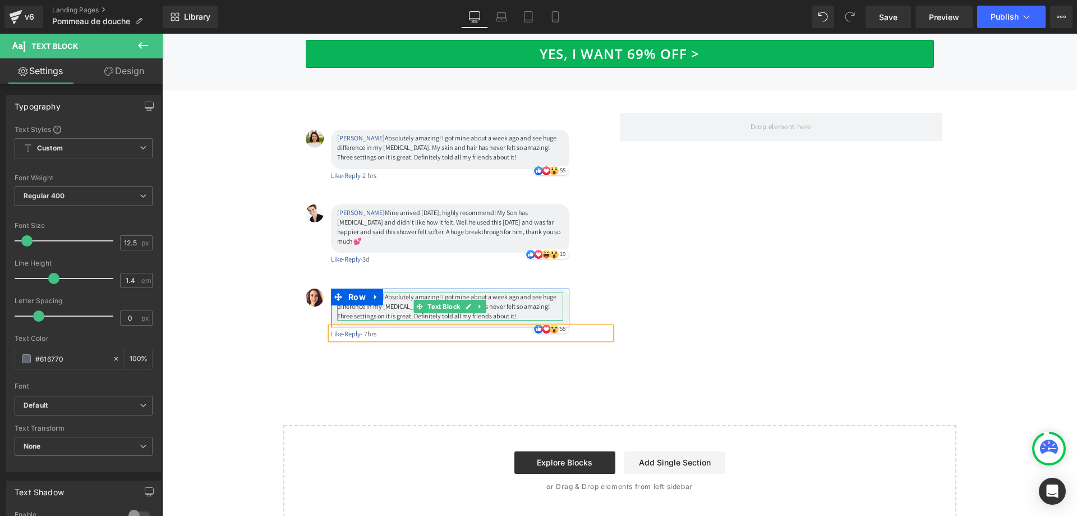
click at [394, 296] on p "August Otway Absolutely amazing! I got mine about a week ago and see huge diffe…" at bounding box center [450, 306] width 226 height 28
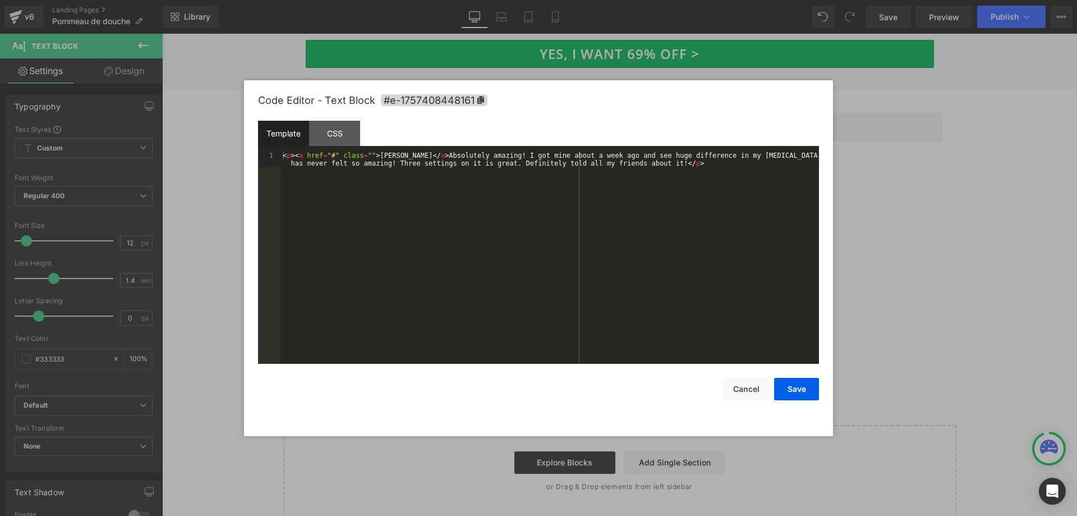
click at [377, 0] on div "Image You are previewing how the will restyle your page. You can not edit Eleme…" at bounding box center [538, 0] width 1077 height 0
drag, startPoint x: 414, startPoint y: 153, endPoint x: 373, endPoint y: 153, distance: 41.0
click at [373, 153] on div "< p > < a href = "#" class = "" > [PERSON_NAME] </ a > Absolutely amazing! I go…" at bounding box center [550, 274] width 539 height 244
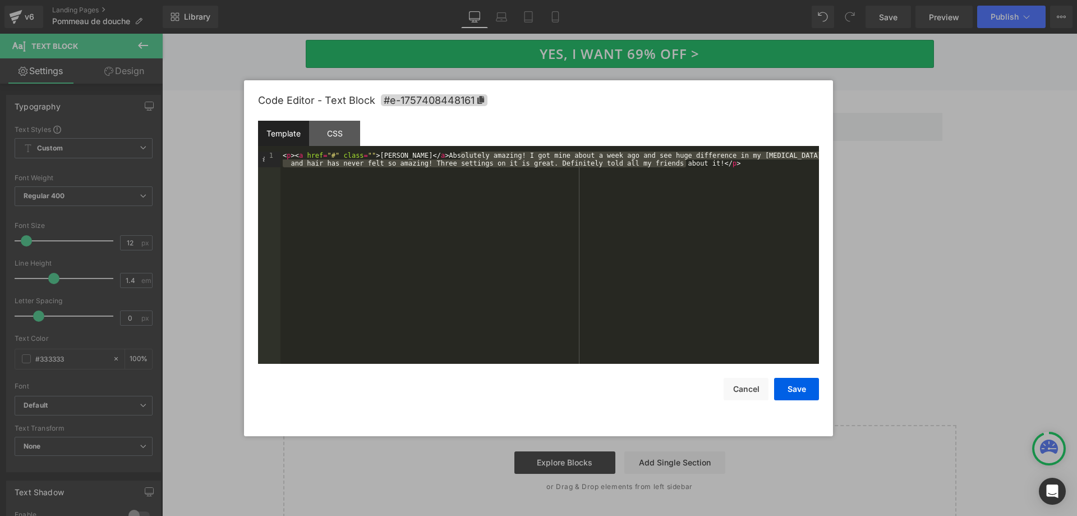
drag, startPoint x: 461, startPoint y: 154, endPoint x: 686, endPoint y: 163, distance: 225.2
click at [686, 163] on div "< p > < a href = "#" class = "" > Melissa Howell West </ a > Absolutely amazing…" at bounding box center [550, 274] width 539 height 244
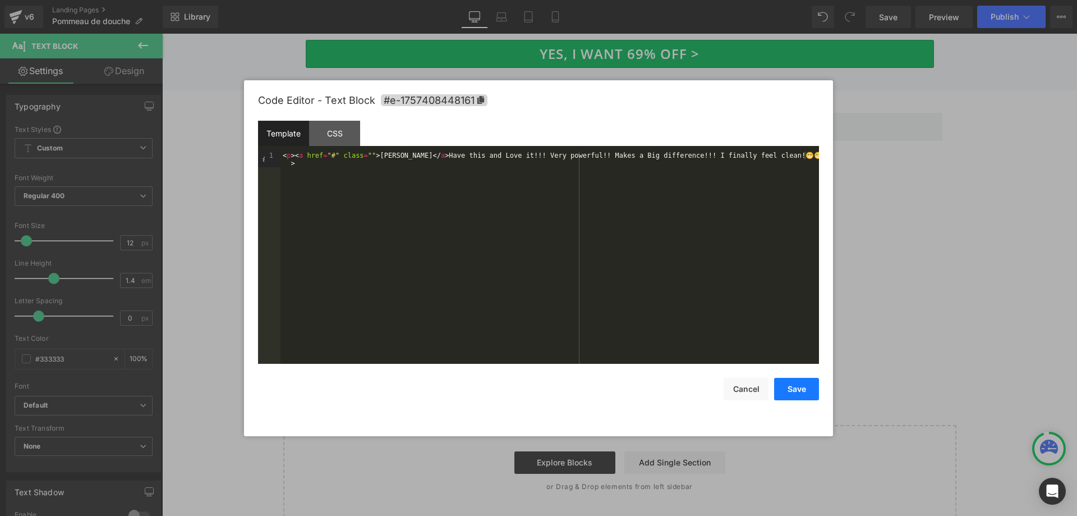
click at [800, 396] on button "Save" at bounding box center [796, 389] width 45 height 22
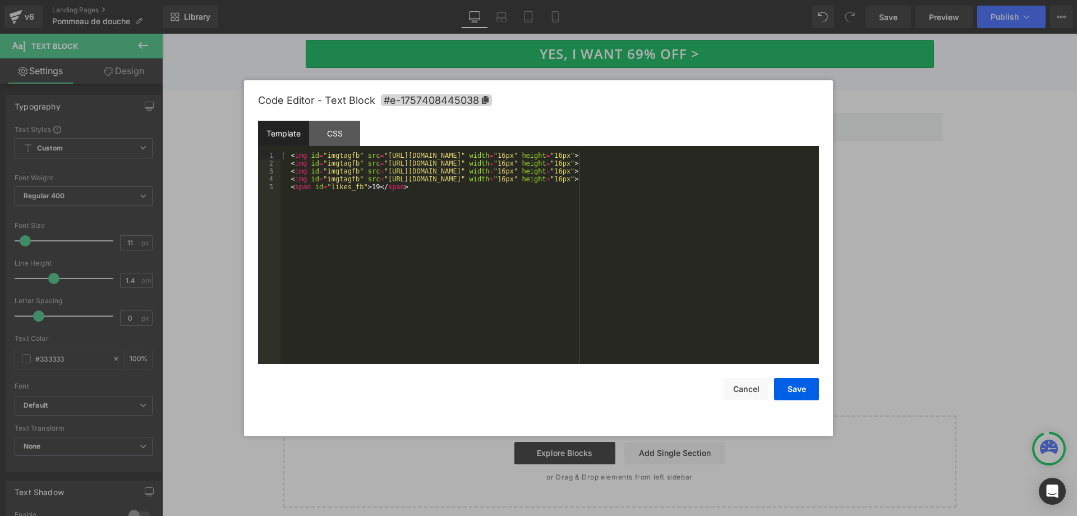
click at [570, 0] on div "Image You are previewing how the will restyle your page. You can not edit Eleme…" at bounding box center [538, 0] width 1077 height 0
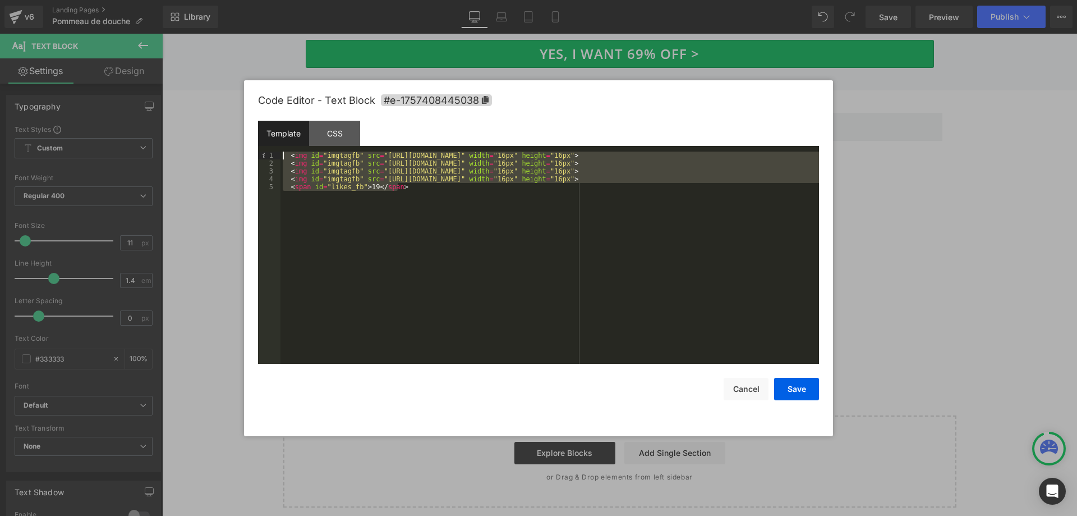
drag, startPoint x: 420, startPoint y: 191, endPoint x: 277, endPoint y: 154, distance: 147.8
click at [277, 154] on pre "1 2 3 4 5 < img id = "imgtagfb" src = "https://cdn.shopify.com/s/files/1/0725/8…" at bounding box center [538, 258] width 561 height 212
click at [790, 393] on button "Save" at bounding box center [796, 389] width 45 height 22
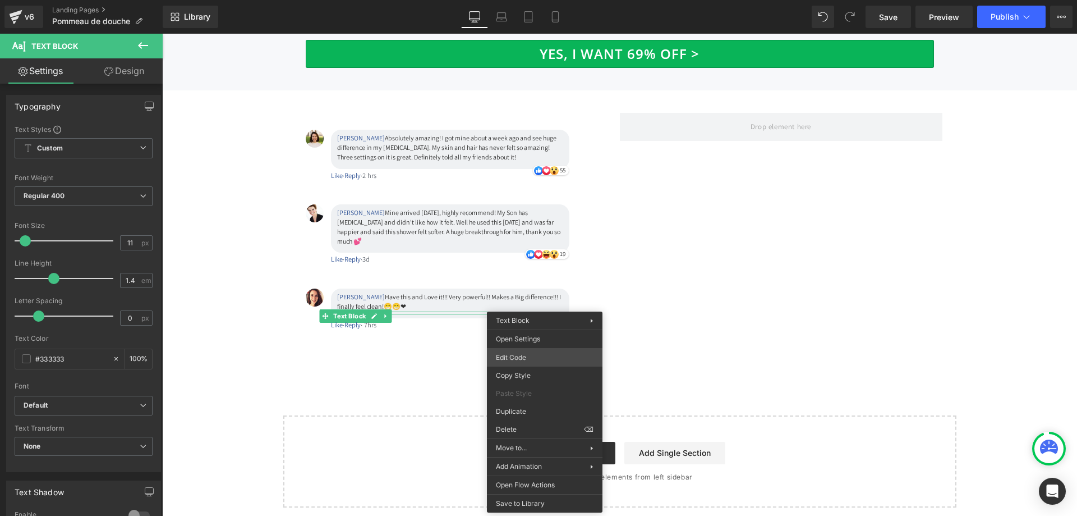
click at [554, 0] on div "Image You are previewing how the will restyle your page. You can not edit Eleme…" at bounding box center [538, 0] width 1077 height 0
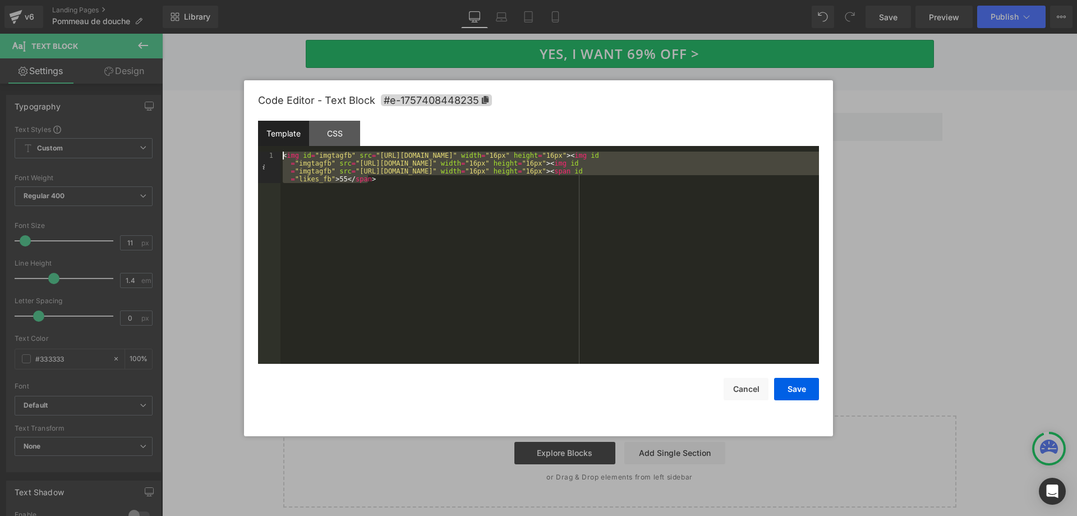
drag, startPoint x: 415, startPoint y: 188, endPoint x: 268, endPoint y: 146, distance: 153.5
click at [268, 146] on div "Template CSS 1 < img id = "imgtagfb" src = "https://cdn.shopify.com/s/files/1/0…" at bounding box center [538, 242] width 561 height 243
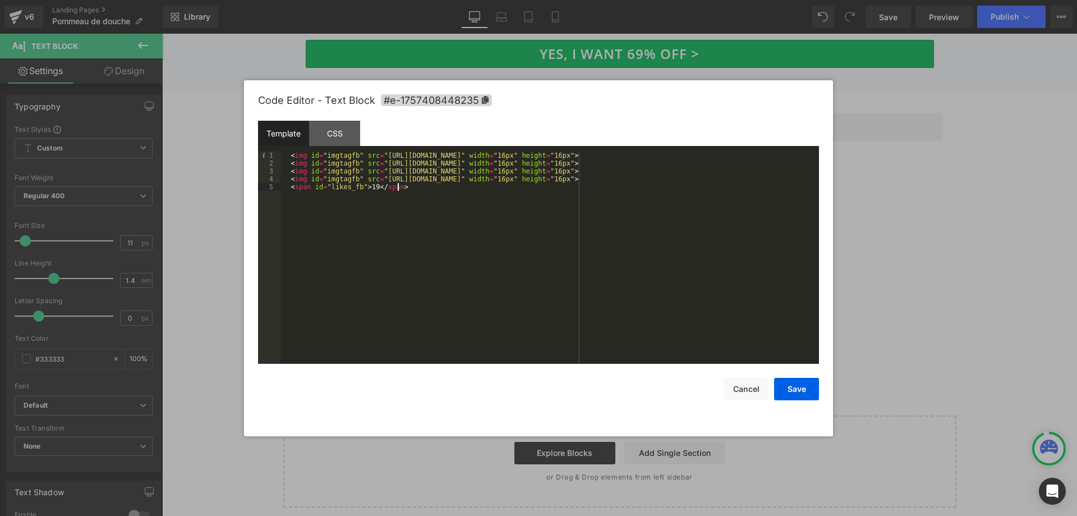
click at [371, 190] on div "< img id = "imgtagfb" src = "https://cdn.shopify.com/s/files/1/0725/8606/8307/f…" at bounding box center [550, 266] width 539 height 228
click at [792, 383] on button "Save" at bounding box center [796, 389] width 45 height 22
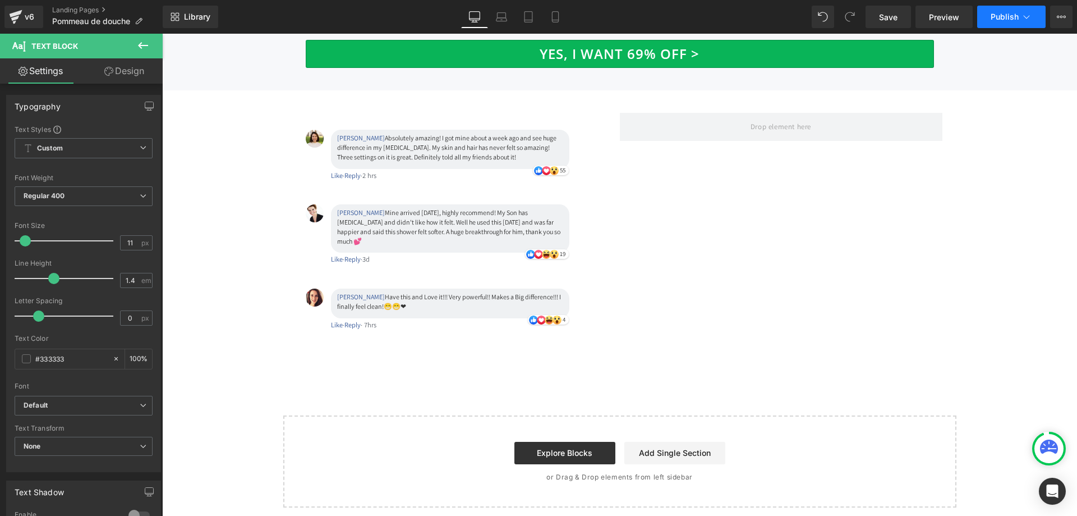
click at [1002, 19] on span "Publish" at bounding box center [1005, 16] width 28 height 9
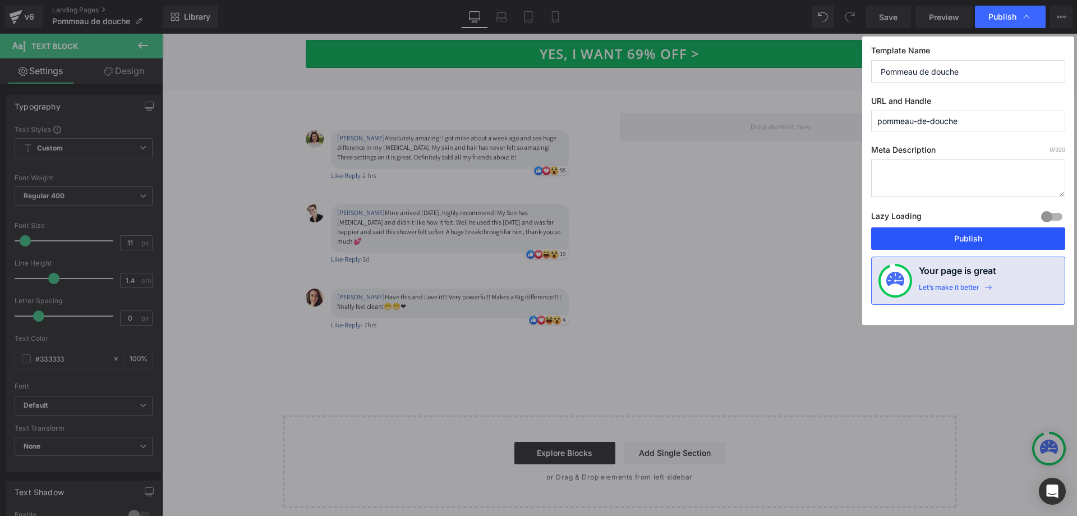
drag, startPoint x: 961, startPoint y: 236, endPoint x: 793, endPoint y: 194, distance: 172.3
click at [961, 236] on button "Publish" at bounding box center [968, 238] width 194 height 22
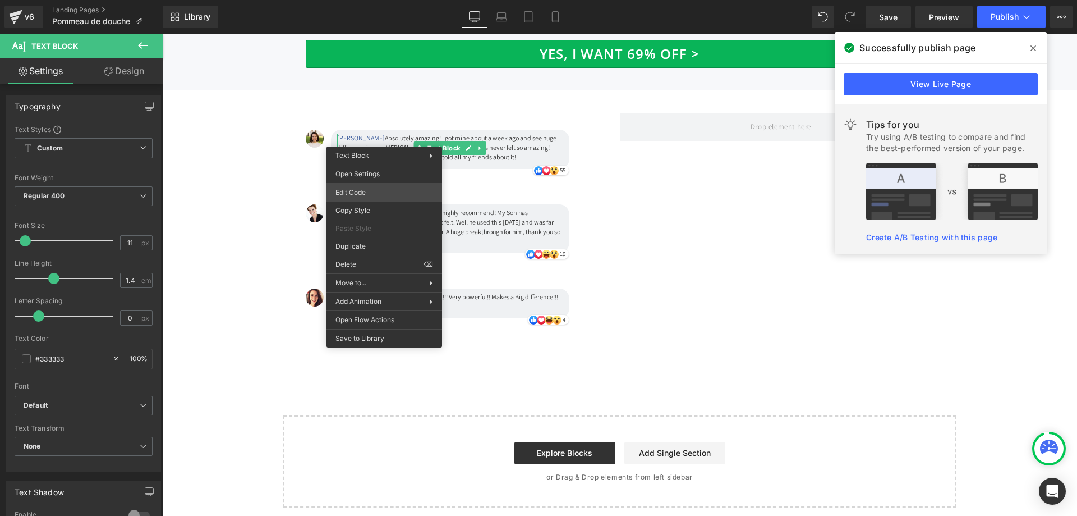
click at [368, 0] on div "Image You are previewing how the will restyle your page. You can not edit Eleme…" at bounding box center [538, 0] width 1077 height 0
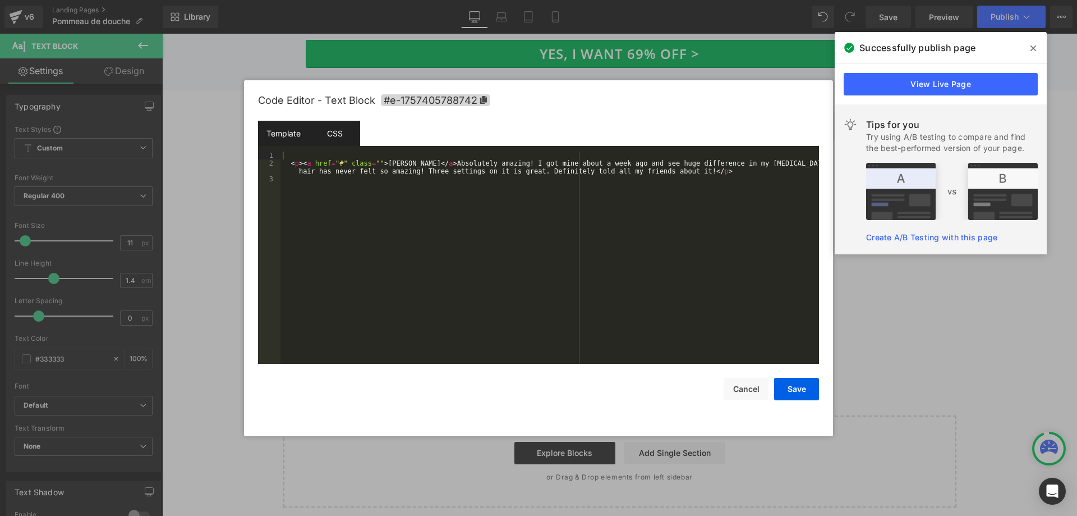
click at [335, 137] on div "CSS" at bounding box center [334, 133] width 51 height 25
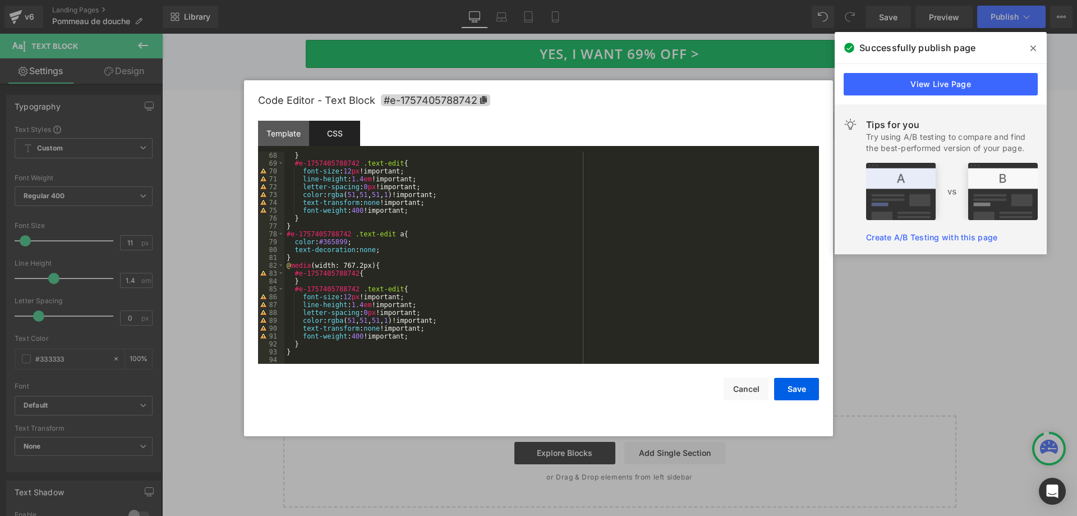
scroll to position [459, 0]
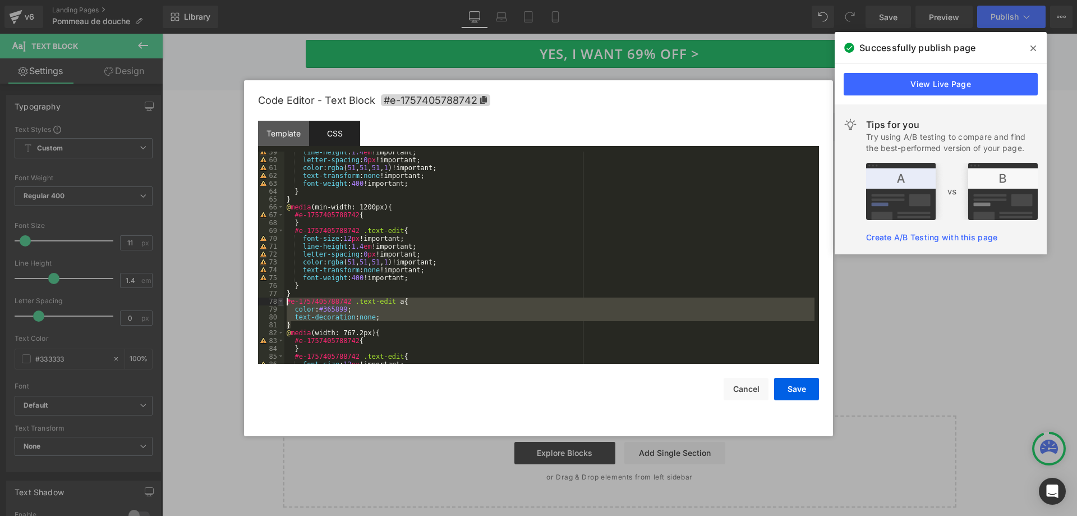
drag, startPoint x: 299, startPoint y: 325, endPoint x: 279, endPoint y: 301, distance: 31.1
click at [279, 301] on pre "59 60 61 62 63 64 65 66 67 68 69 70 71 72 73 74 75 76 77 78 79 80 81 82 83 84 8…" at bounding box center [538, 258] width 561 height 212
click at [306, 328] on div "line-height : 1.4 em !important; letter-spacing : 0 px !important; color : rgba…" at bounding box center [550, 258] width 530 height 212
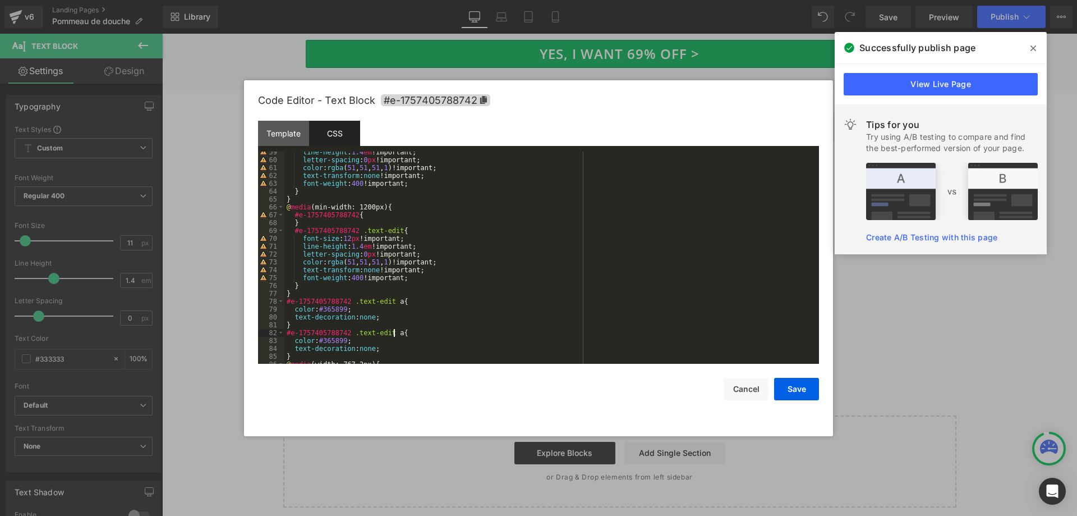
click at [393, 334] on div "line-height : 1.4 em !important; letter-spacing : 0 px !important; color : rgba…" at bounding box center [550, 262] width 530 height 228
click at [361, 347] on div "line-height : 1.4 em !important; letter-spacing : 0 px !important; color : rgba…" at bounding box center [550, 262] width 530 height 228
drag, startPoint x: 354, startPoint y: 338, endPoint x: 264, endPoint y: 343, distance: 89.9
click at [264, 343] on pre "59 60 61 62 63 64 65 66 67 68 69 70 71 72 73 74 75 76 77 78 79 80 81 82 83 84 8…" at bounding box center [538, 258] width 561 height 212
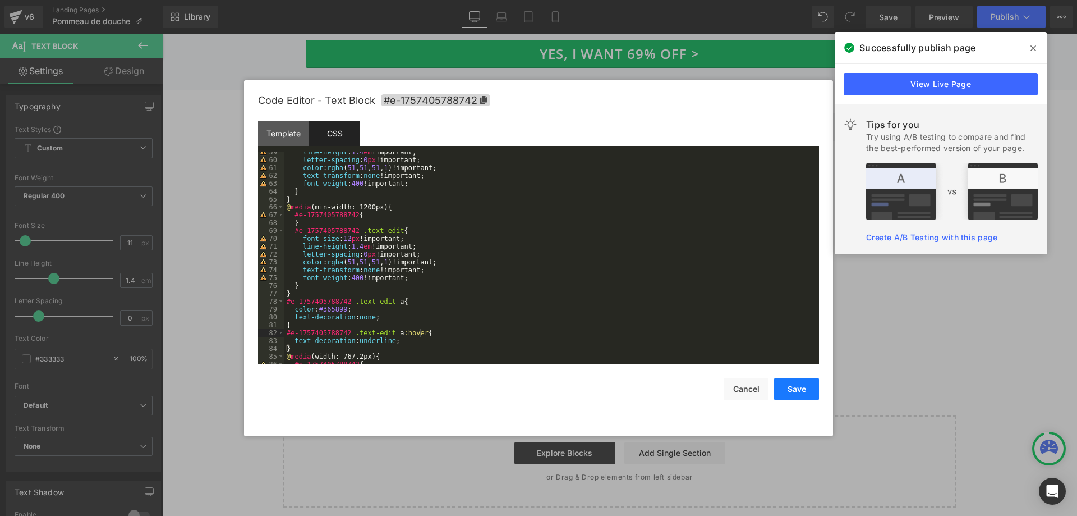
click at [796, 384] on button "Save" at bounding box center [796, 389] width 45 height 22
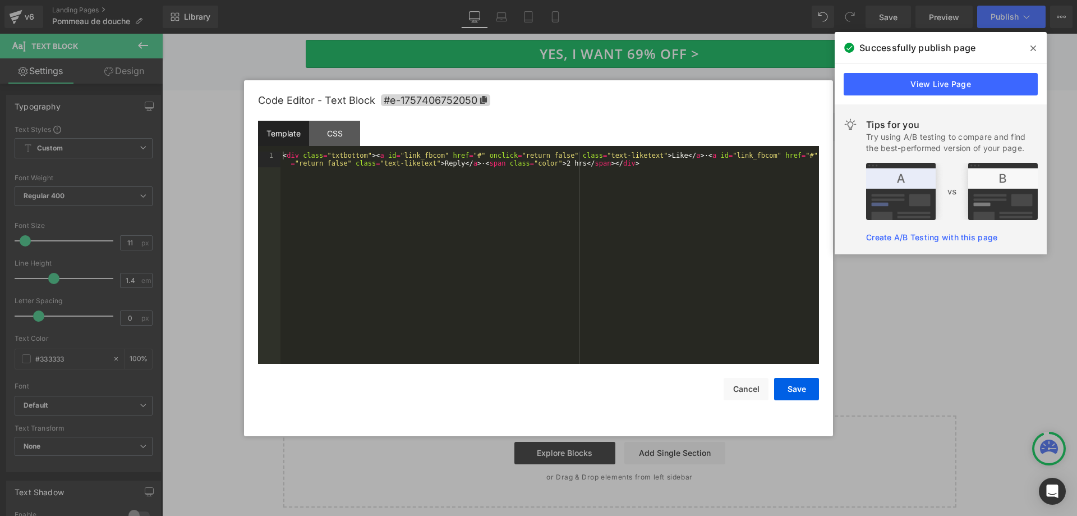
click at [378, 0] on div "Image You are previewing how the will restyle your page. You can not edit Eleme…" at bounding box center [538, 0] width 1077 height 0
click at [327, 123] on div "CSS" at bounding box center [334, 133] width 51 height 25
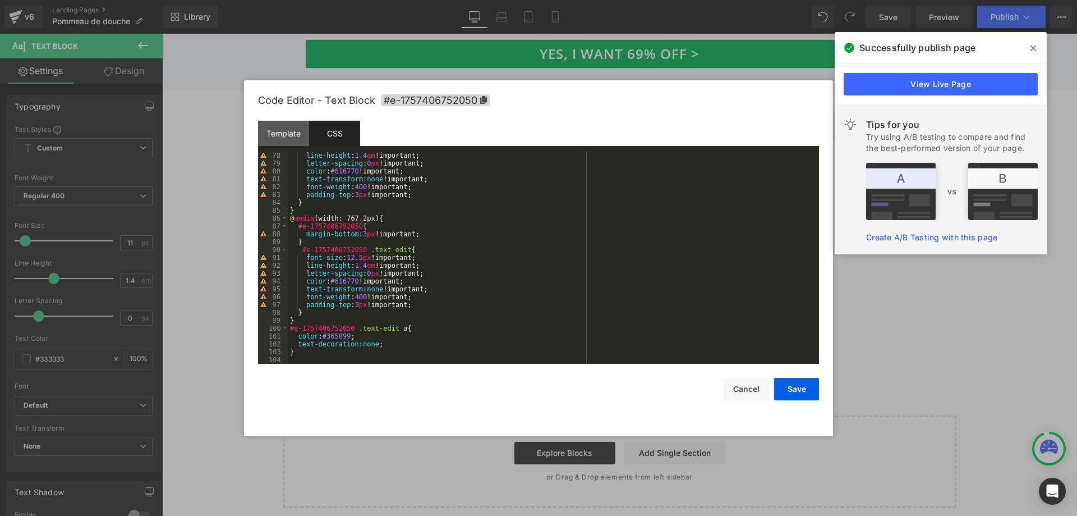
scroll to position [605, 0]
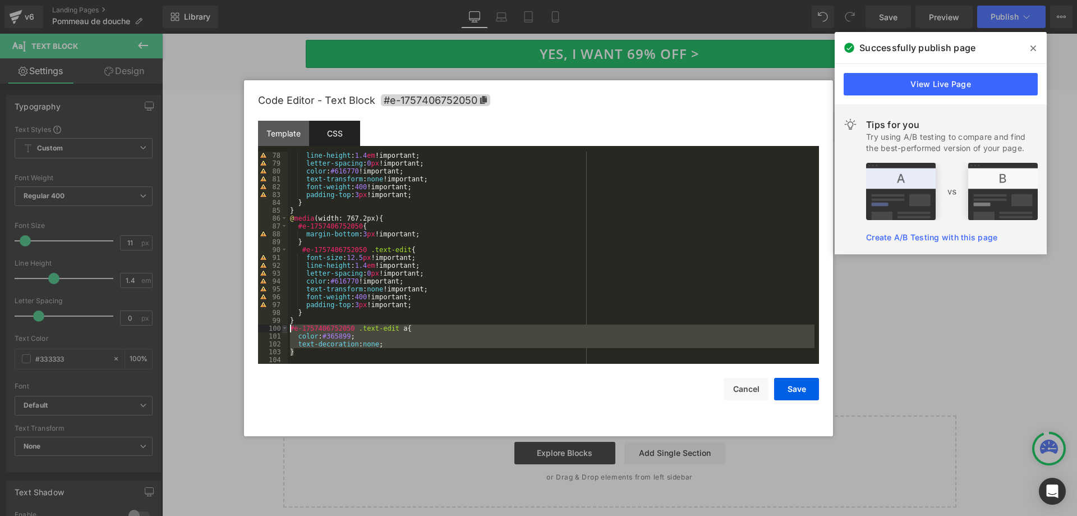
drag, startPoint x: 301, startPoint y: 354, endPoint x: 285, endPoint y: 330, distance: 28.6
click at [285, 330] on pre "78 79 80 81 82 83 84 85 86 87 88 89 90 91 92 93 94 95 96 97 98 99 100 101 102 1…" at bounding box center [538, 258] width 561 height 212
click at [303, 354] on div "line-height : 1.4 em !important; letter-spacing : 0 px !important; color : #616…" at bounding box center [551, 258] width 527 height 212
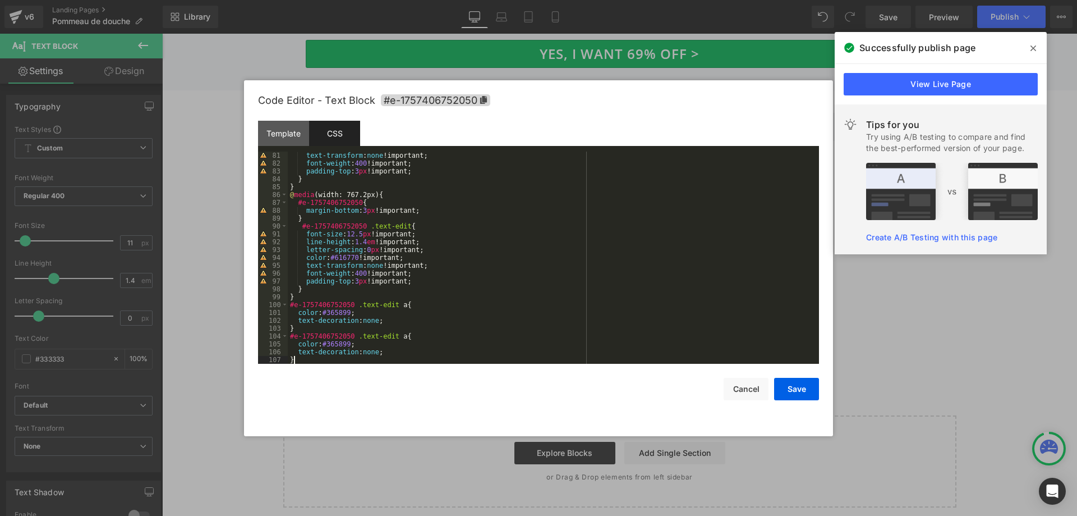
scroll to position [629, 0]
drag, startPoint x: 355, startPoint y: 346, endPoint x: 264, endPoint y: 345, distance: 90.9
click at [264, 345] on pre "81 82 83 84 85 86 87 88 89 90 91 92 93 94 95 96 97 98 99 100 101 102 103 104 10…" at bounding box center [538, 258] width 561 height 212
click at [365, 343] on div "text-transform : none !important; font-weight : 400 !important; padding-top : 3…" at bounding box center [551, 266] width 527 height 228
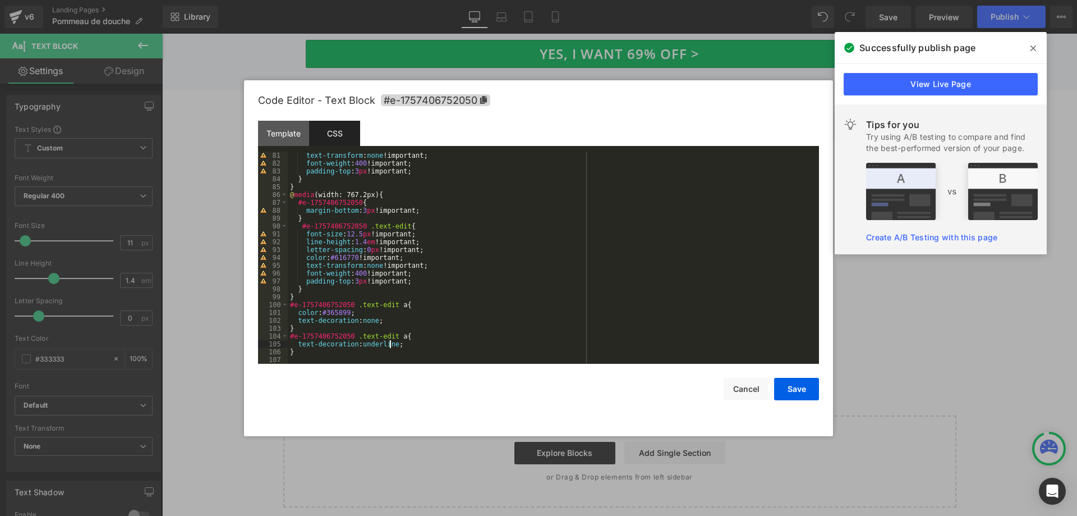
click at [396, 338] on div "text-transform : none !important; font-weight : 400 !important; padding-top : 3…" at bounding box center [551, 266] width 527 height 228
click at [801, 386] on button "Save" at bounding box center [796, 389] width 45 height 22
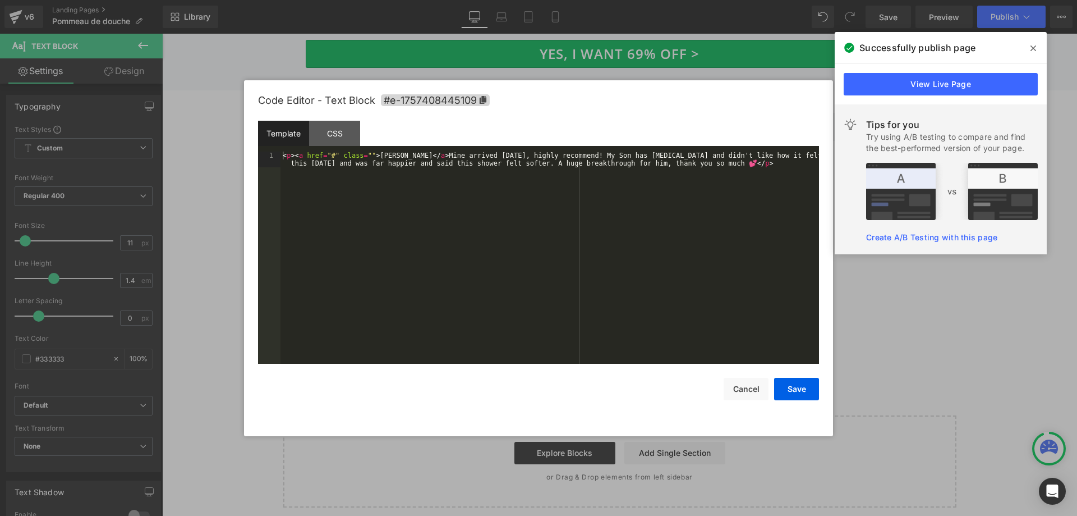
click at [350, 0] on div "Image You are previewing how the will restyle your page. You can not edit Eleme…" at bounding box center [538, 0] width 1077 height 0
click at [325, 127] on div "CSS" at bounding box center [334, 133] width 51 height 25
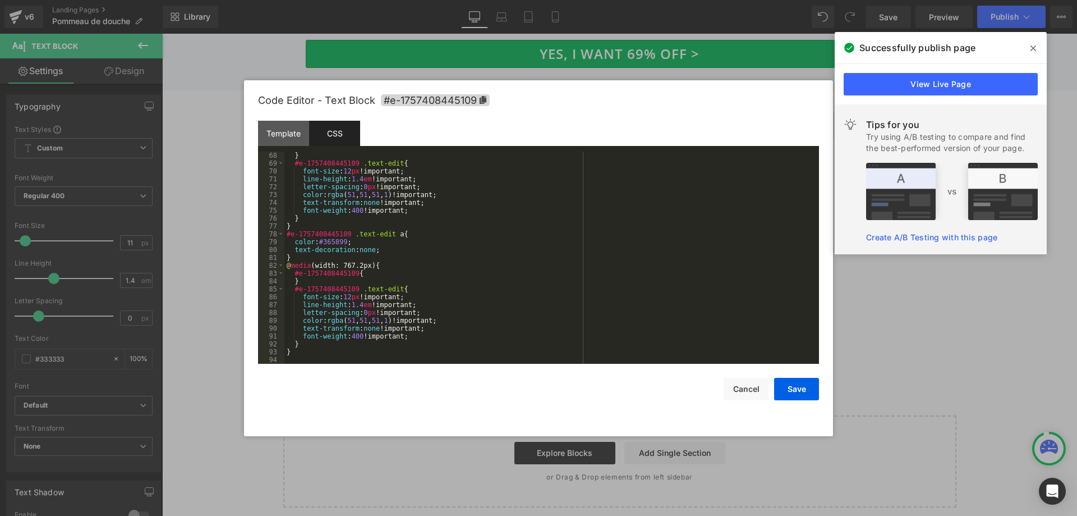
scroll to position [526, 0]
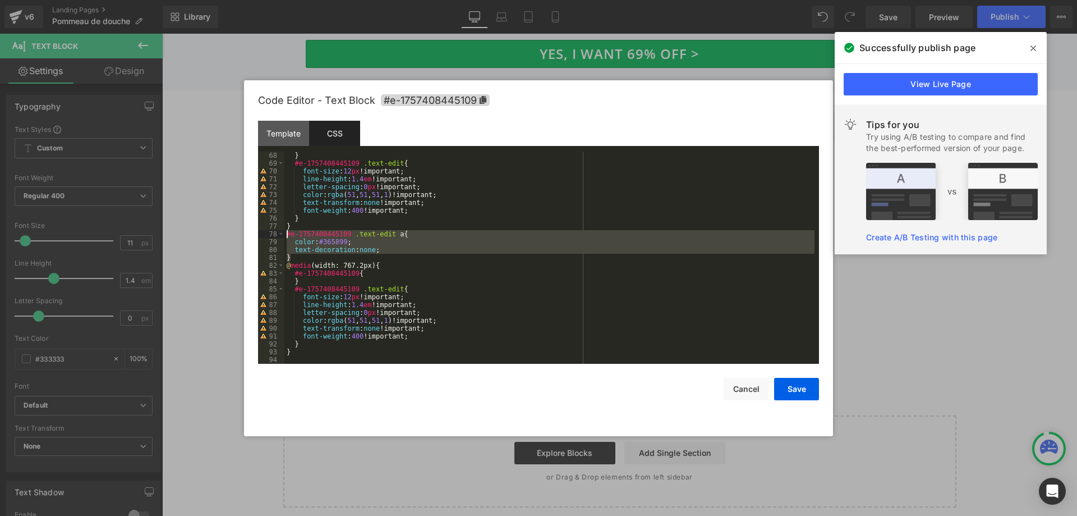
drag, startPoint x: 300, startPoint y: 258, endPoint x: 273, endPoint y: 233, distance: 36.5
click at [273, 233] on pre "68 69 70 71 72 73 74 75 76 77 78 79 80 81 82 83 84 85 86 87 88 89 90 91 92 93 9…" at bounding box center [538, 258] width 561 height 212
click at [301, 256] on div "} #e-1757408445109 .text-edit { font-size : 12 px !important; line-height : 1.4…" at bounding box center [550, 258] width 530 height 212
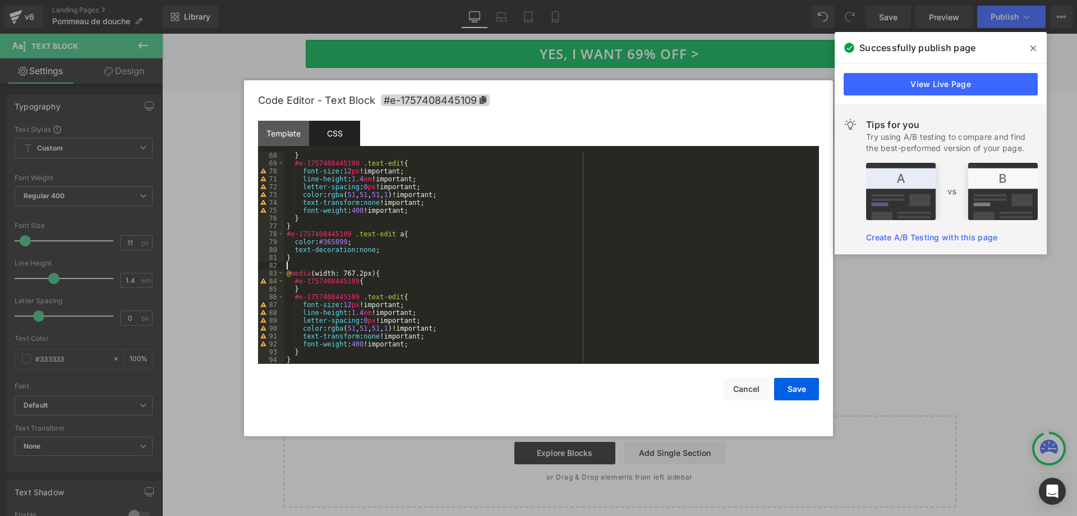
paste textarea
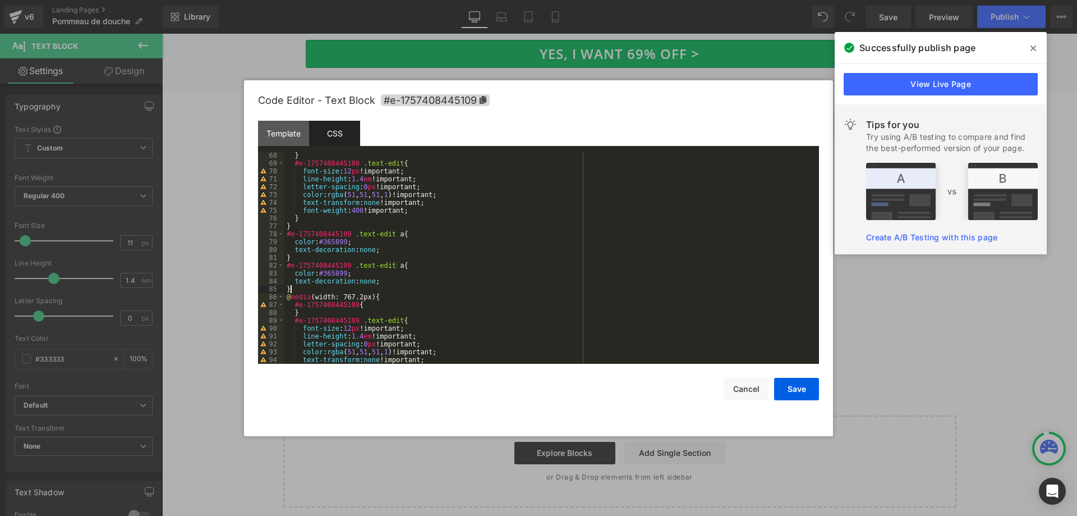
click at [363, 283] on div "} #e-1757408445109 .text-edit { font-size : 12 px !important; line-height : 1.4…" at bounding box center [550, 266] width 530 height 228
click at [394, 264] on div "} #e-1757408445109 .text-edit { font-size : 12 px !important; line-height : 1.4…" at bounding box center [550, 266] width 530 height 228
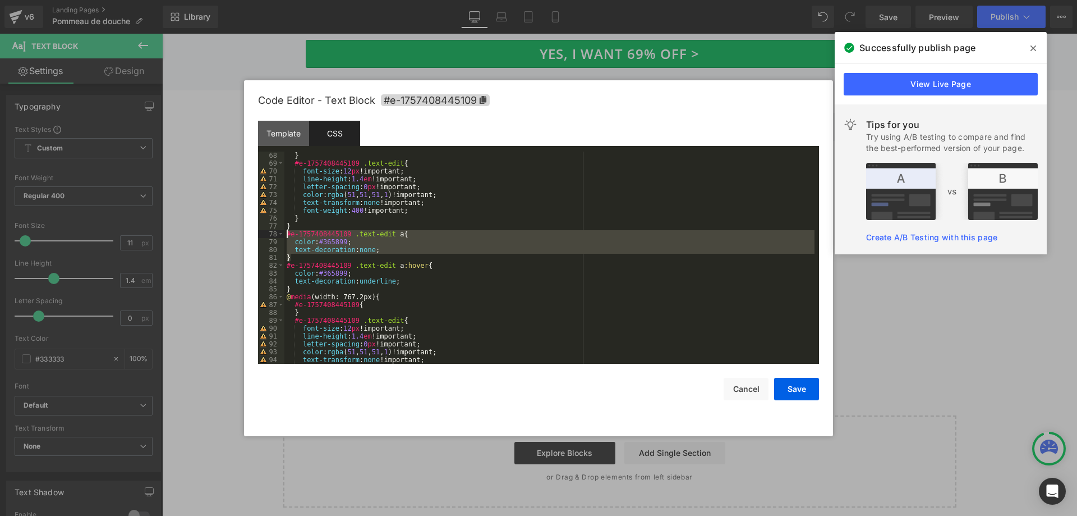
drag, startPoint x: 300, startPoint y: 256, endPoint x: 268, endPoint y: 233, distance: 39.4
click at [268, 233] on pre "68 69 70 71 72 73 74 75 76 77 78 79 80 81 82 83 84 85 86 87 88 89 90 91 92 93 9…" at bounding box center [538, 258] width 561 height 212
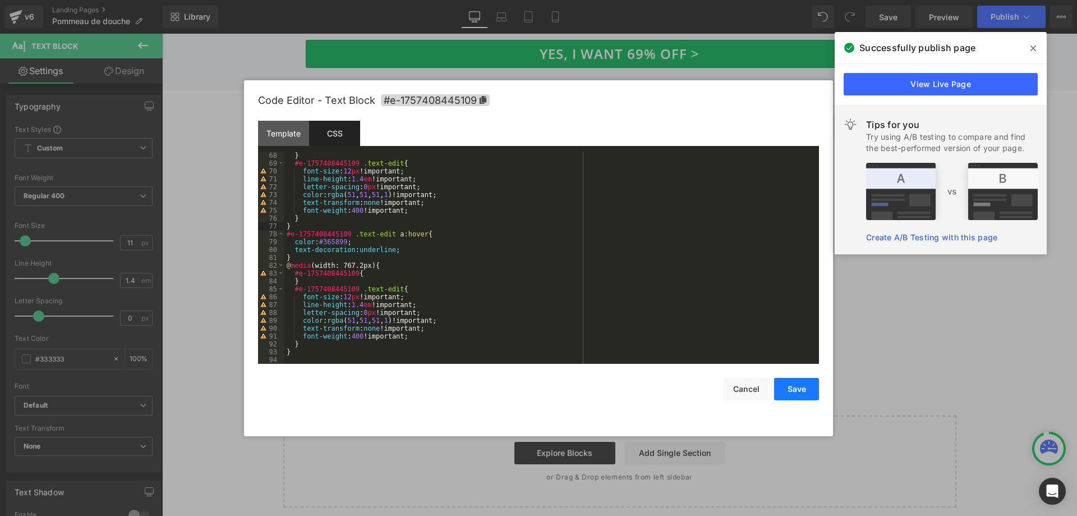
click at [799, 384] on button "Save" at bounding box center [796, 389] width 45 height 22
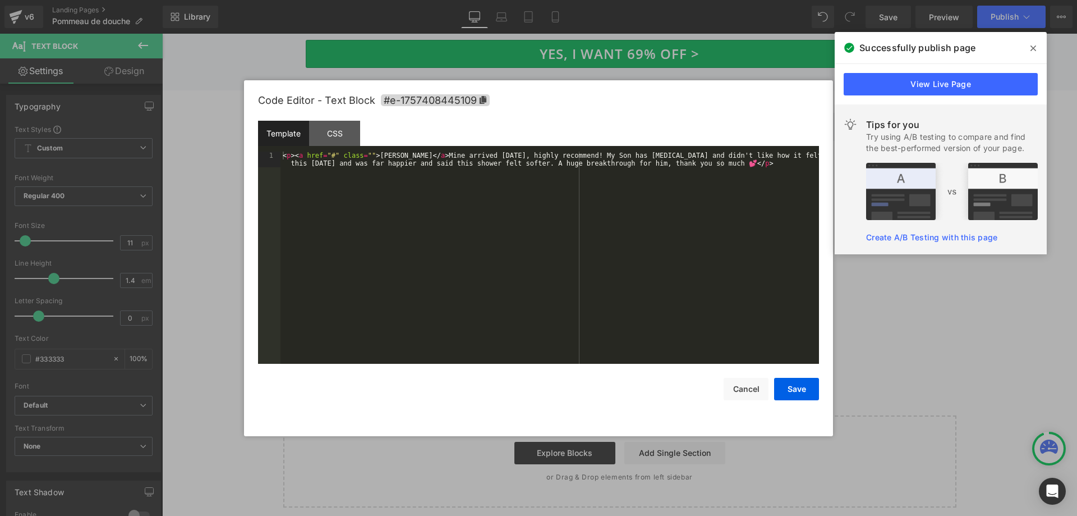
click at [398, 0] on div "Image You are previewing how the will restyle your page. You can not edit Eleme…" at bounding box center [538, 0] width 1077 height 0
click at [333, 131] on div "CSS" at bounding box center [334, 133] width 51 height 25
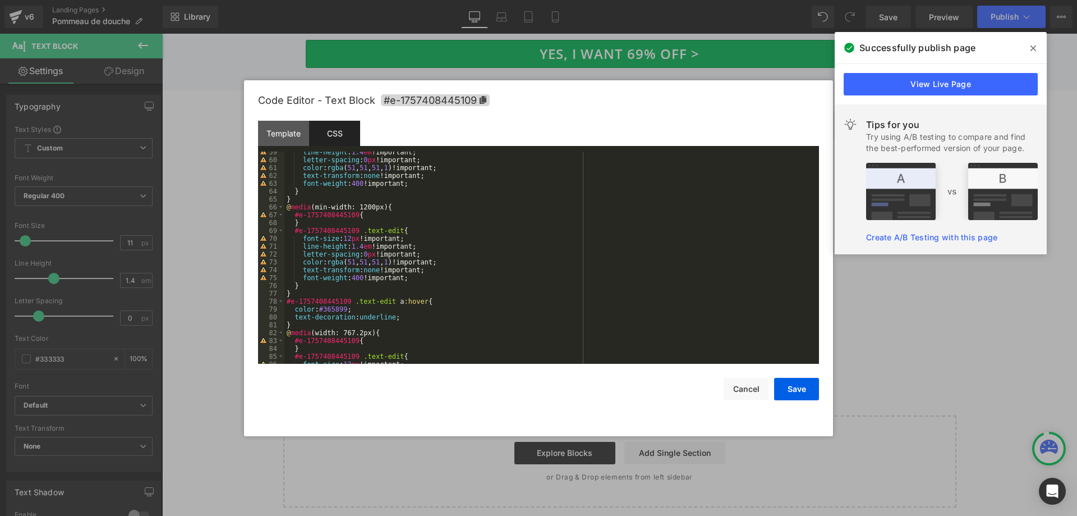
scroll to position [459, 0]
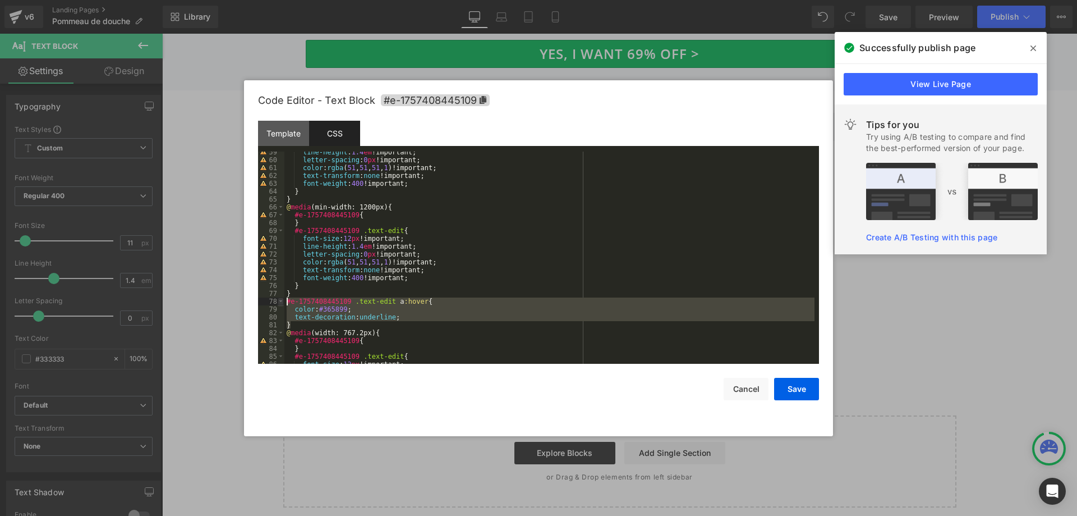
drag, startPoint x: 293, startPoint y: 324, endPoint x: 282, endPoint y: 300, distance: 26.4
click at [282, 300] on pre "59 60 61 62 63 64 65 66 67 68 69 70 71 72 73 74 75 76 77 78 79 80 81 82 83 84 8…" at bounding box center [538, 258] width 561 height 212
click at [299, 292] on div "line-height : 1.4 em !important; letter-spacing : 0 px !important; color : rgba…" at bounding box center [550, 262] width 530 height 228
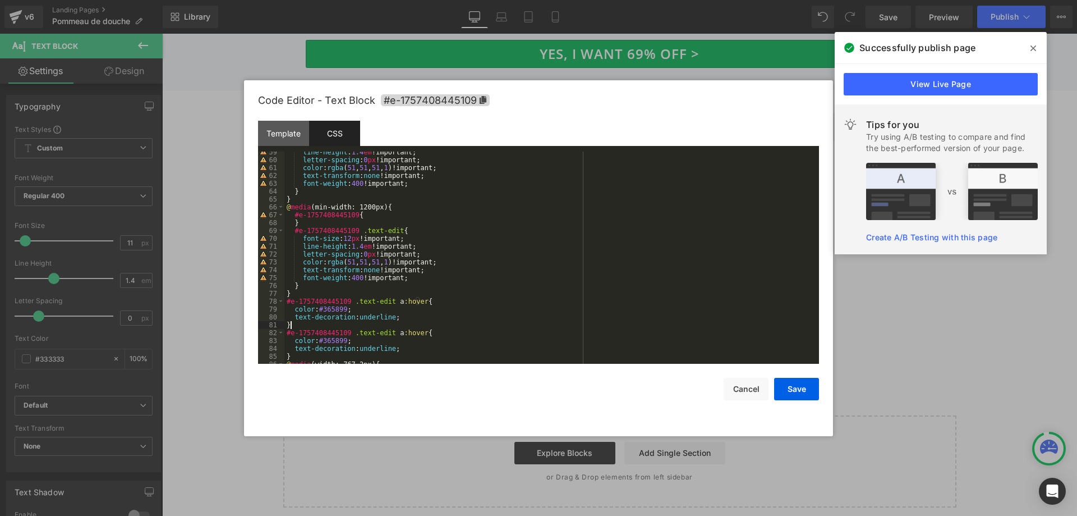
click at [407, 301] on div "line-height : 1.4 em !important; letter-spacing : 0 px !important; color : rgba…" at bounding box center [550, 262] width 530 height 228
click at [377, 322] on div "line-height : 1.4 em !important; letter-spacing : 0 px !important; color : rgba…" at bounding box center [550, 262] width 530 height 228
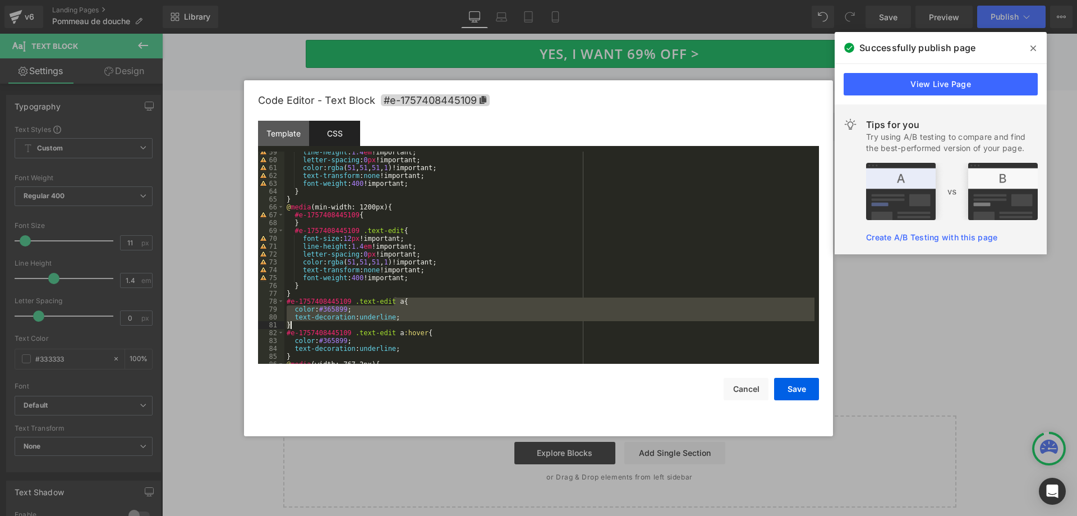
click at [376, 322] on div "line-height : 1.4 em !important; letter-spacing : 0 px !important; color : rgba…" at bounding box center [550, 262] width 530 height 228
click at [370, 315] on div "line-height : 1.4 em !important; letter-spacing : 0 px !important; color : rgba…" at bounding box center [550, 258] width 530 height 212
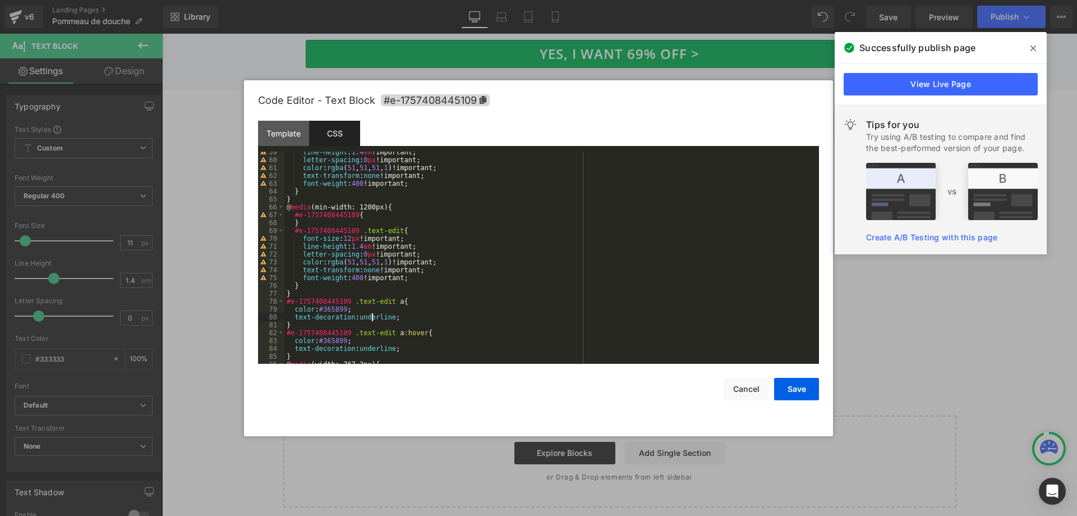
click at [370, 315] on div "line-height : 1.4 em !important; letter-spacing : 0 px !important; color : rgba…" at bounding box center [550, 262] width 530 height 228
drag, startPoint x: 346, startPoint y: 342, endPoint x: 267, endPoint y: 342, distance: 79.1
click at [270, 341] on pre "59 60 61 62 63 64 65 66 67 68 69 70 71 72 73 74 75 76 77 78 79 80 81 82 83 84 8…" at bounding box center [538, 258] width 561 height 212
click at [809, 394] on button "Save" at bounding box center [796, 389] width 45 height 22
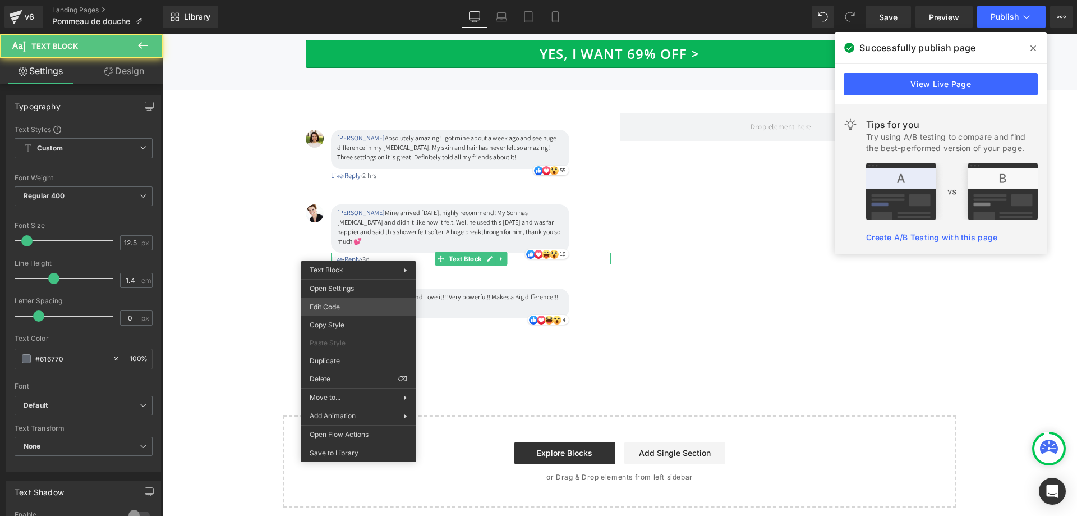
click at [370, 0] on div "Image You are previewing how the will restyle your page. You can not edit Eleme…" at bounding box center [538, 0] width 1077 height 0
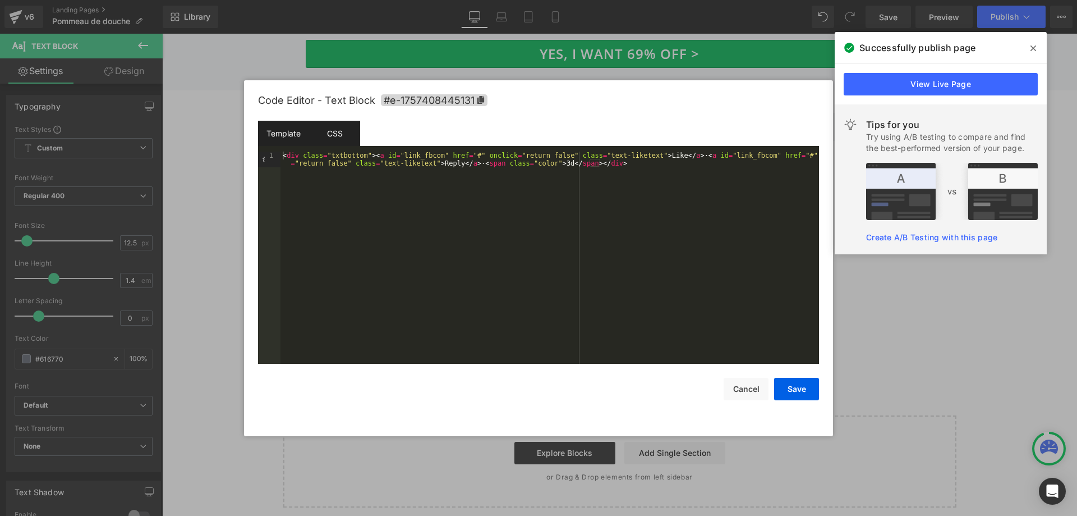
click at [333, 135] on div "CSS" at bounding box center [334, 133] width 51 height 25
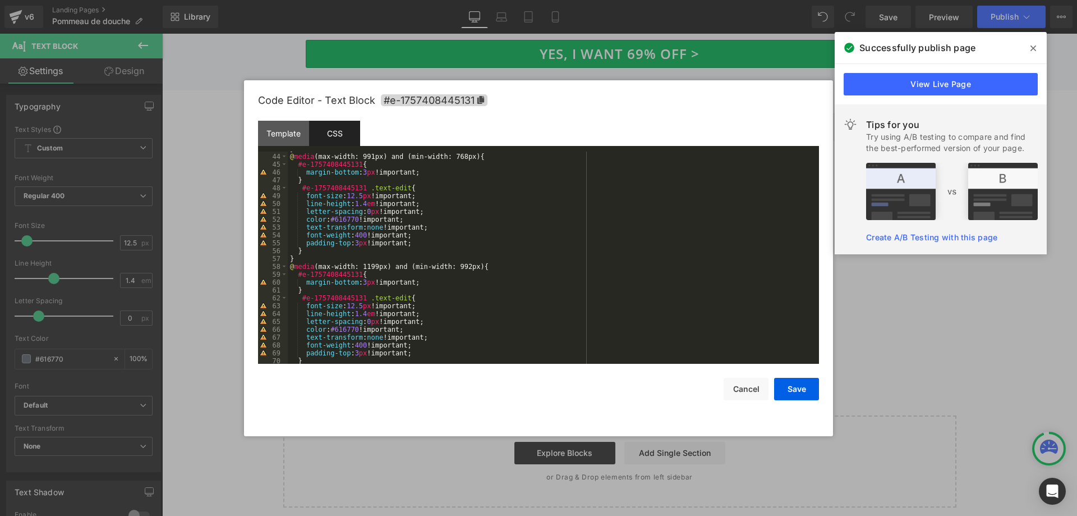
scroll to position [605, 0]
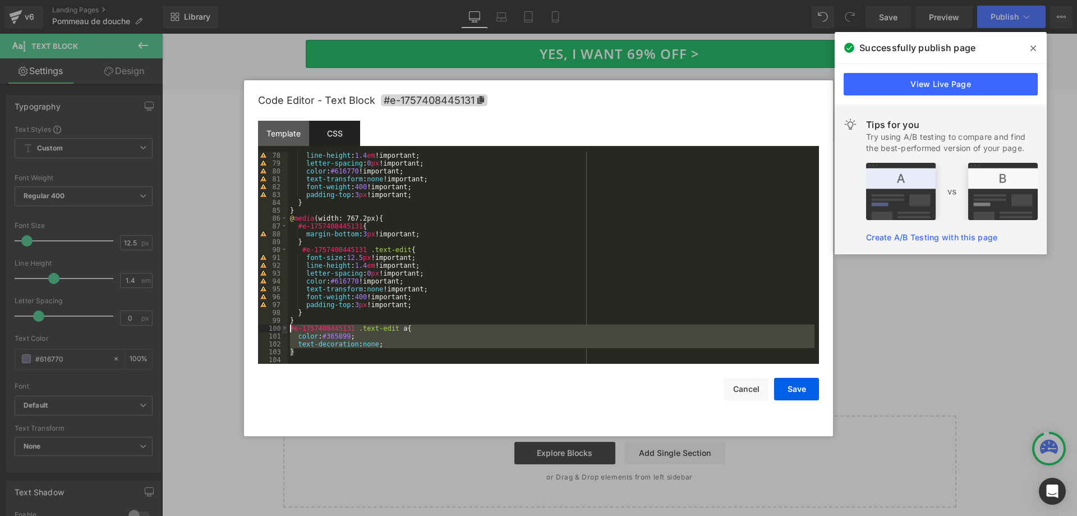
drag, startPoint x: 305, startPoint y: 355, endPoint x: 286, endPoint y: 330, distance: 31.6
click at [286, 330] on pre "78 79 80 81 82 83 84 85 86 87 88 89 90 91 92 93 94 95 96 97 98 99 100 101 102 1…" at bounding box center [538, 258] width 561 height 212
click at [300, 354] on div "line-height : 1.4 em !important; letter-spacing : 0 px !important; color : #616…" at bounding box center [551, 258] width 527 height 212
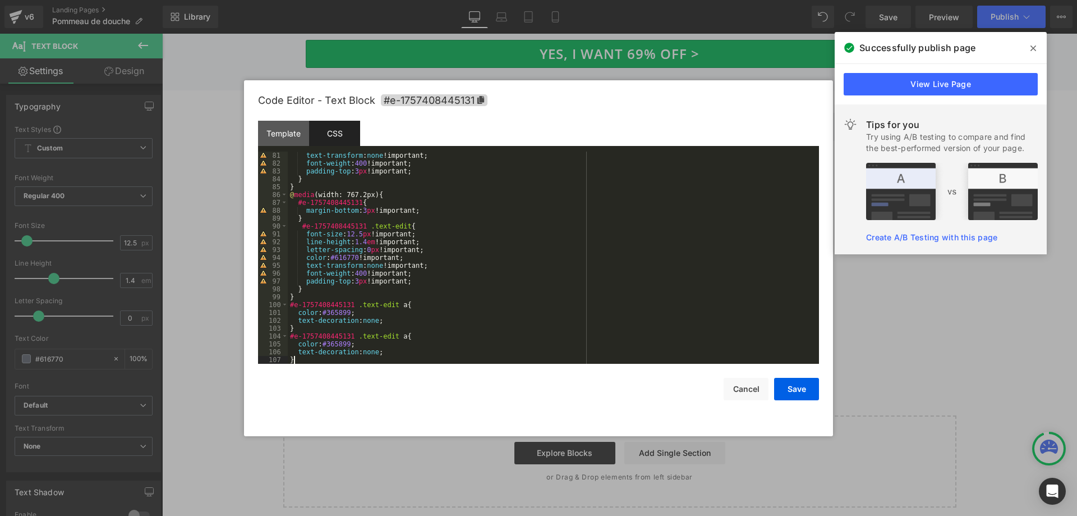
scroll to position [629, 0]
click at [398, 336] on div "text-transform : none !important; font-weight : 400 !important; padding-top : 3…" at bounding box center [551, 266] width 527 height 228
drag, startPoint x: 341, startPoint y: 343, endPoint x: 258, endPoint y: 346, distance: 82.5
click at [258, 346] on pre "81 82 83 84 85 86 87 88 89 90 91 92 93 94 95 96 97 98 99 100 101 102 103 104 10…" at bounding box center [538, 258] width 561 height 212
click at [362, 345] on div "text-transform : none !important; font-weight : 400 !important; padding-top : 3…" at bounding box center [551, 266] width 527 height 228
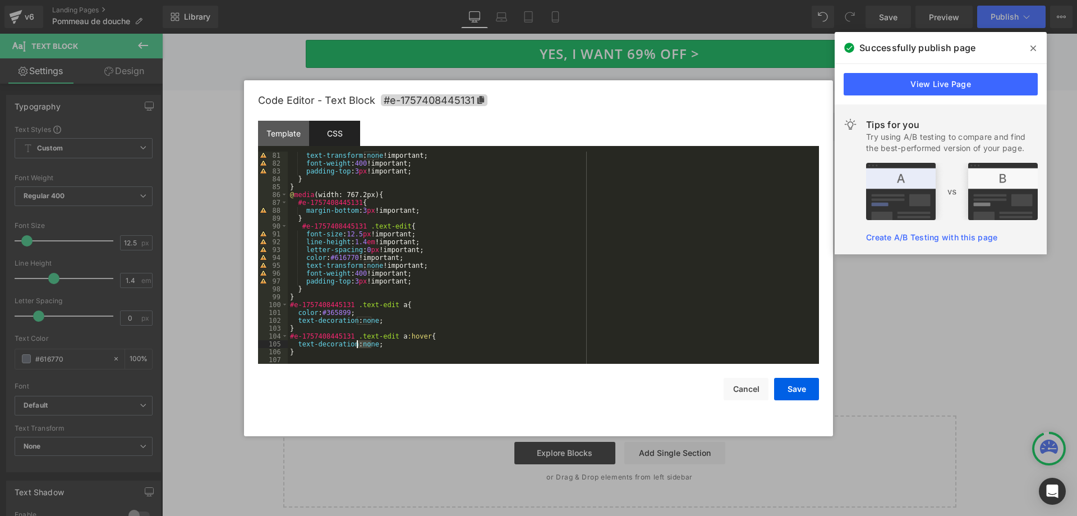
click at [362, 345] on div "text-transform : none !important; font-weight : 400 !important; padding-top : 3…" at bounding box center [551, 266] width 527 height 228
click at [788, 383] on button "Save" at bounding box center [796, 389] width 45 height 22
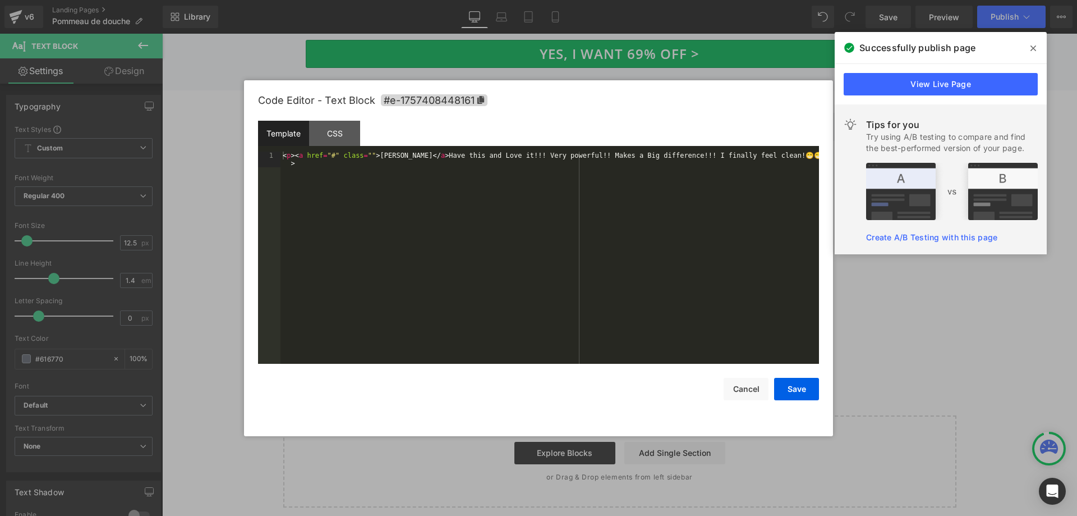
click at [393, 0] on div "Image You are previewing how the will restyle your page. You can not edit Eleme…" at bounding box center [538, 0] width 1077 height 0
click at [333, 133] on div "CSS" at bounding box center [334, 133] width 51 height 25
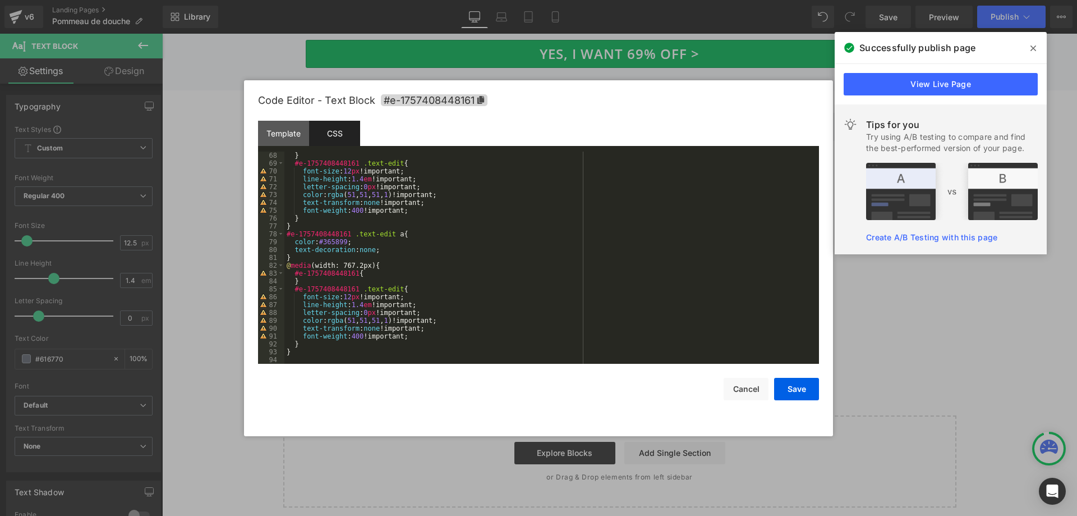
scroll to position [526, 0]
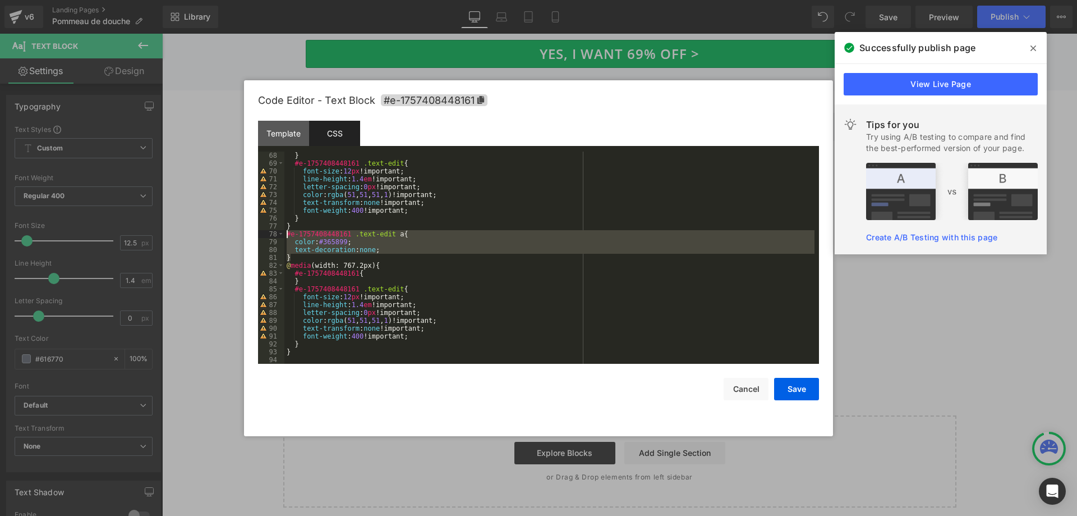
drag, startPoint x: 293, startPoint y: 257, endPoint x: 262, endPoint y: 234, distance: 38.9
click at [262, 234] on pre "68 69 70 71 72 73 74 75 76 77 78 79 80 81 82 83 84 85 86 87 88 89 90 91 92 93 9…" at bounding box center [538, 258] width 561 height 212
click at [296, 258] on div "} #e-1757408448161 .text-edit { font-size : 12 px !important; line-height : 1.4…" at bounding box center [550, 258] width 530 height 212
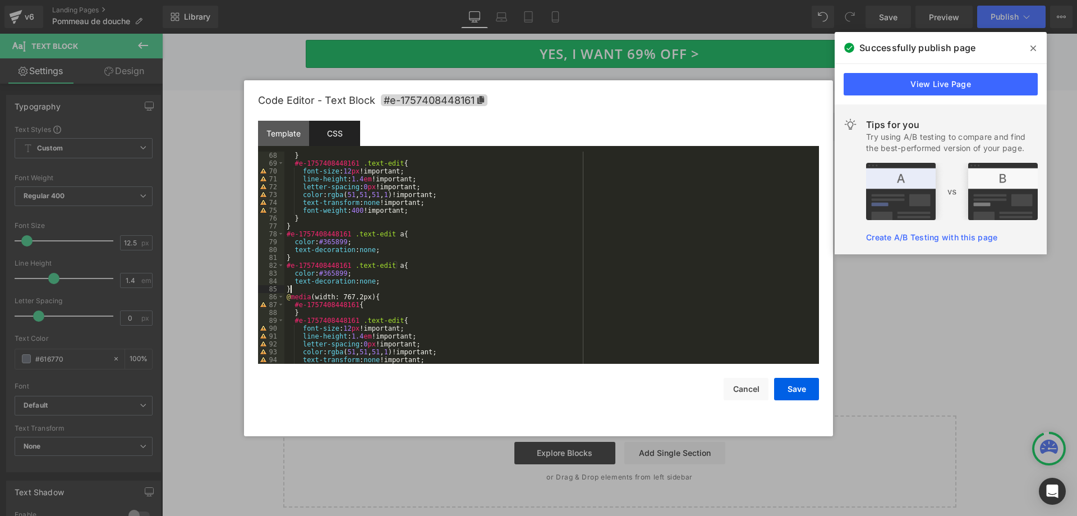
click at [396, 266] on div "} #e-1757408448161 .text-edit { font-size : 12 px !important; line-height : 1.4…" at bounding box center [550, 266] width 530 height 228
drag, startPoint x: 352, startPoint y: 274, endPoint x: 264, endPoint y: 269, distance: 87.7
click at [264, 269] on pre "68 69 70 71 72 73 74 75 76 77 78 79 80 81 82 83 84 85 86 87 88 89 90 91 92 93 9…" at bounding box center [538, 258] width 561 height 212
click at [365, 270] on div "} #e-1757408448161 .text-edit { font-size : 12 px !important; line-height : 1.4…" at bounding box center [550, 266] width 530 height 228
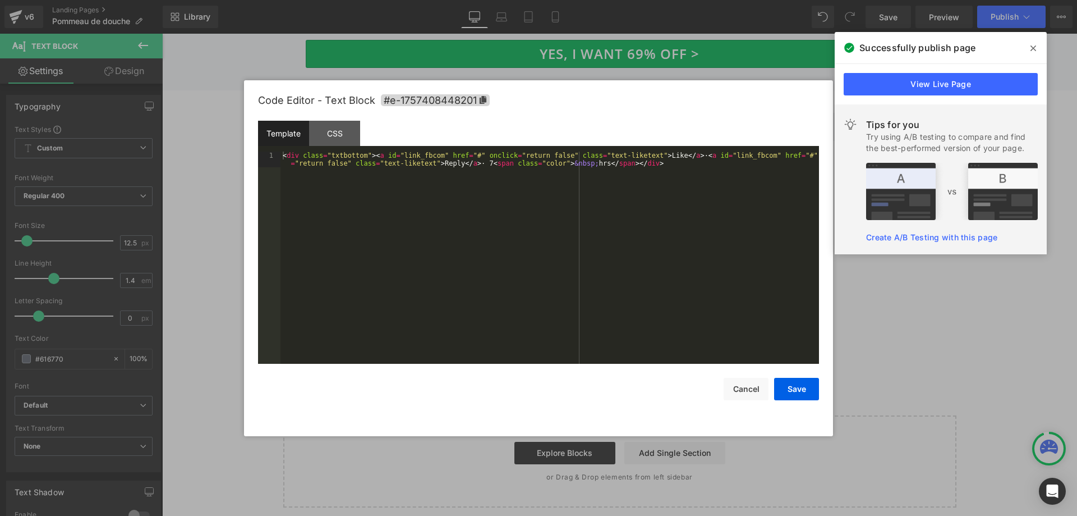
click at [378, 0] on div "Image You are previewing how the will restyle your page. You can not edit Eleme…" at bounding box center [538, 0] width 1077 height 0
click at [331, 131] on div "CSS" at bounding box center [334, 133] width 51 height 25
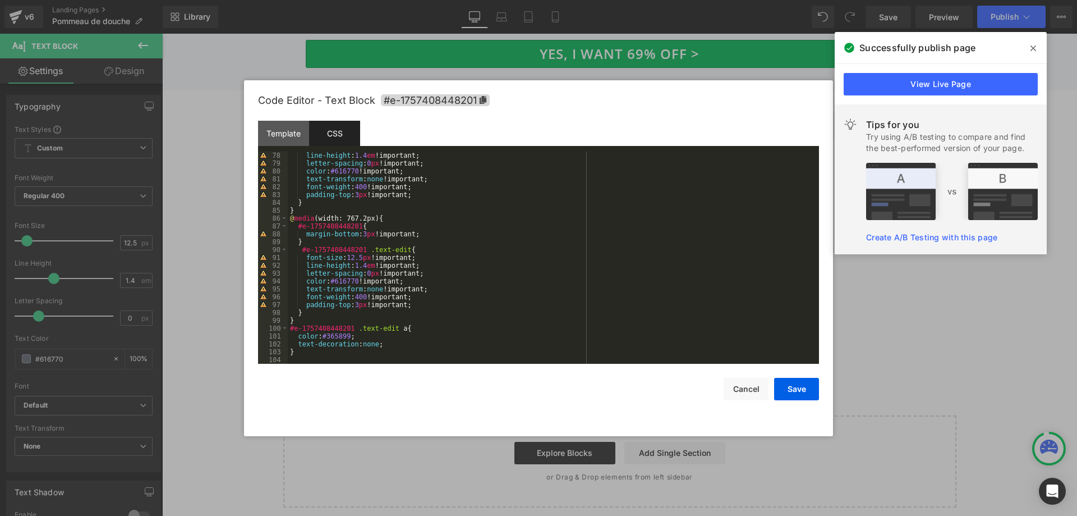
scroll to position [605, 0]
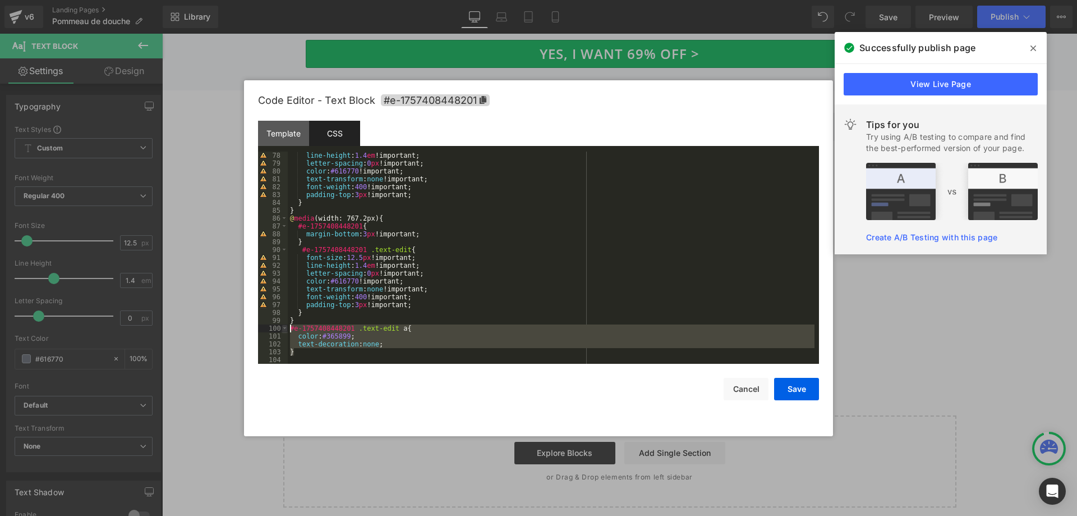
drag, startPoint x: 316, startPoint y: 352, endPoint x: 283, endPoint y: 332, distance: 39.1
click at [283, 332] on pre "78 79 80 81 82 83 84 85 86 87 88 89 90 91 92 93 94 95 96 97 98 99 100 101 102 1…" at bounding box center [538, 258] width 561 height 212
click at [295, 354] on div "line-height : 1.4 em !important; letter-spacing : 0 px !important; color : #616…" at bounding box center [551, 258] width 527 height 212
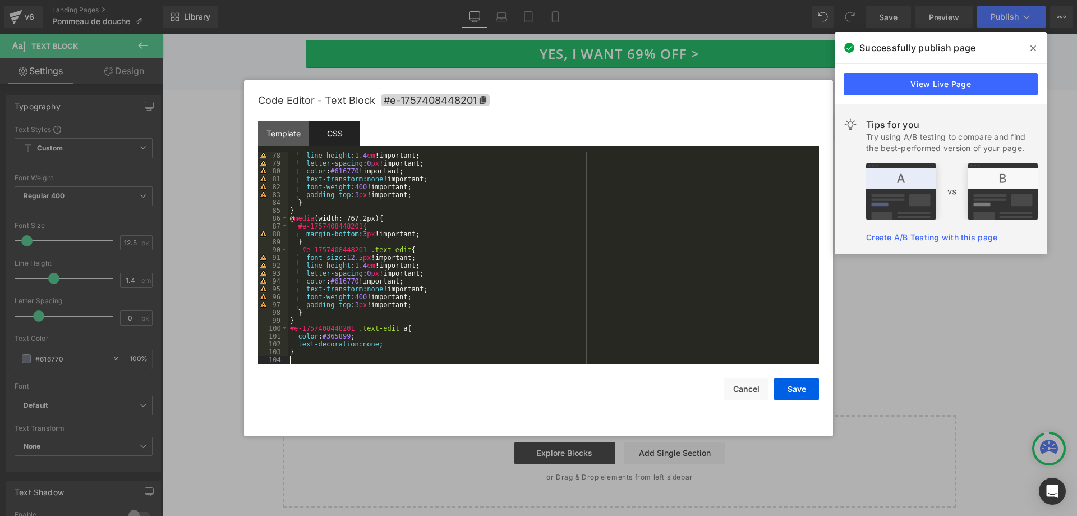
paste textarea
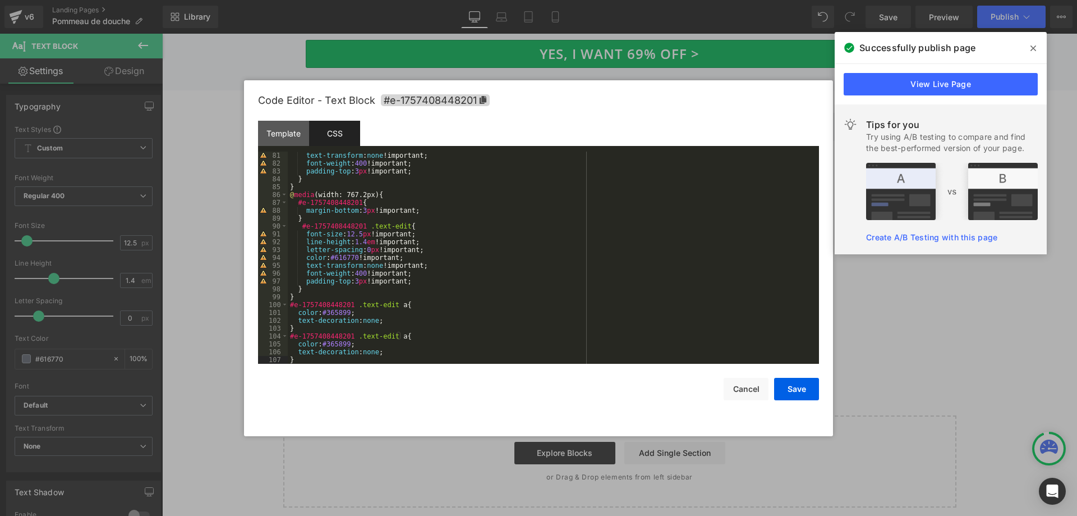
click at [398, 337] on div "text-transform : none !important; font-weight : 400 !important; padding-top : 3…" at bounding box center [551, 266] width 527 height 228
click at [367, 356] on div "text-transform : none !important; font-weight : 400 !important; padding-top : 3…" at bounding box center [551, 266] width 527 height 228
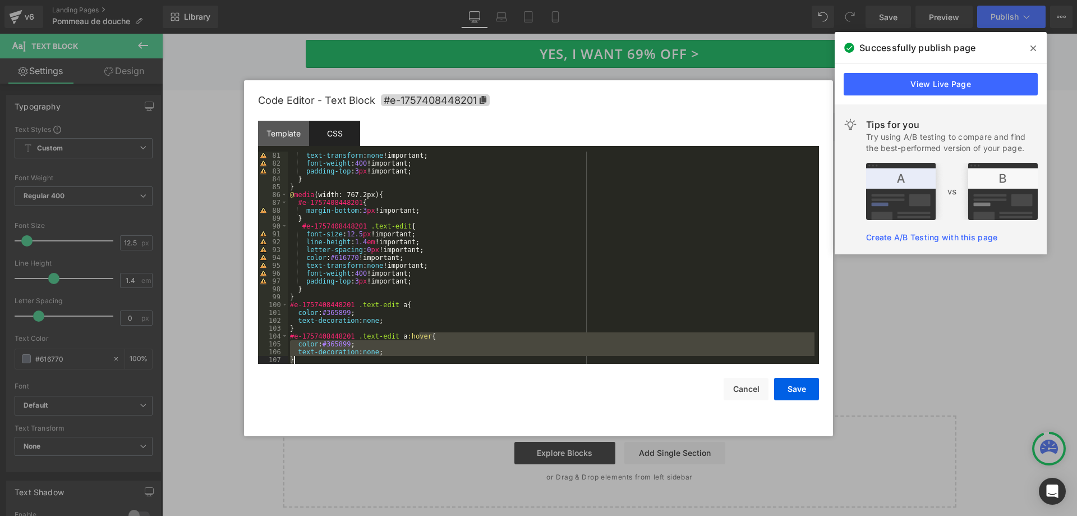
click at [367, 356] on div "text-transform : none !important; font-weight : 400 !important; padding-top : 3…" at bounding box center [551, 266] width 527 height 228
click at [367, 351] on div "text-transform : none !important; font-weight : 400 !important; padding-top : 3…" at bounding box center [551, 258] width 527 height 212
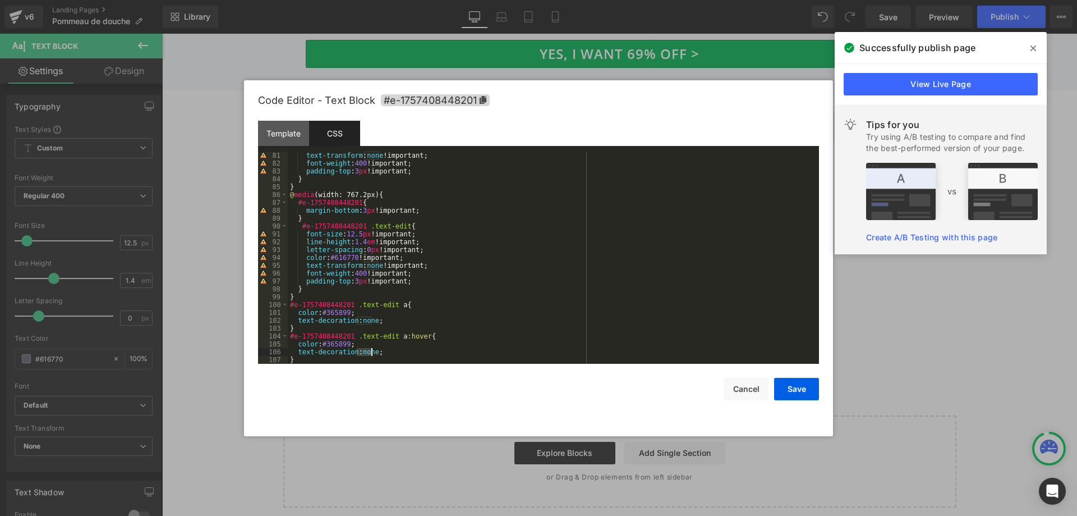
click at [367, 351] on div "text-transform : none !important; font-weight : 400 !important; padding-top : 3…" at bounding box center [551, 266] width 527 height 228
drag, startPoint x: 356, startPoint y: 346, endPoint x: 271, endPoint y: 343, distance: 85.3
click at [271, 343] on pre "81 82 83 84 85 86 87 88 89 90 91 92 93 94 95 96 97 98 99 100 101 102 103 104 10…" at bounding box center [538, 258] width 561 height 212
click at [791, 388] on button "Save" at bounding box center [796, 389] width 45 height 22
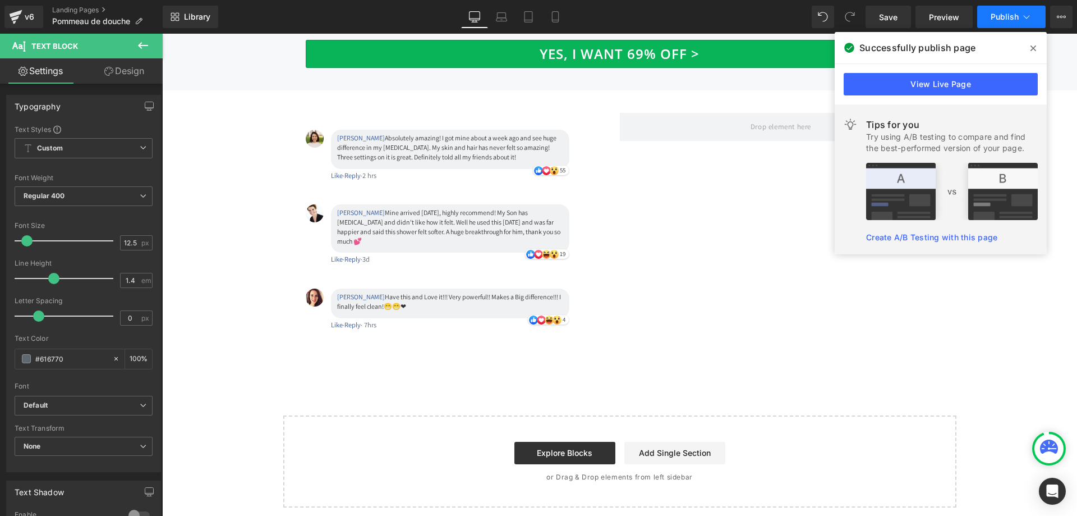
click at [1013, 16] on span "Publish" at bounding box center [1005, 16] width 28 height 9
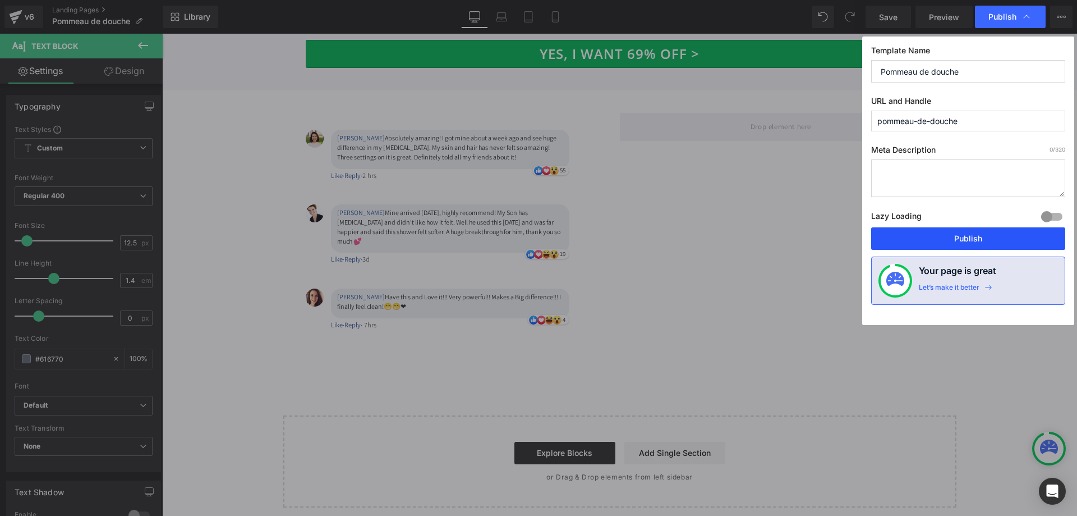
click at [968, 232] on button "Publish" at bounding box center [968, 238] width 194 height 22
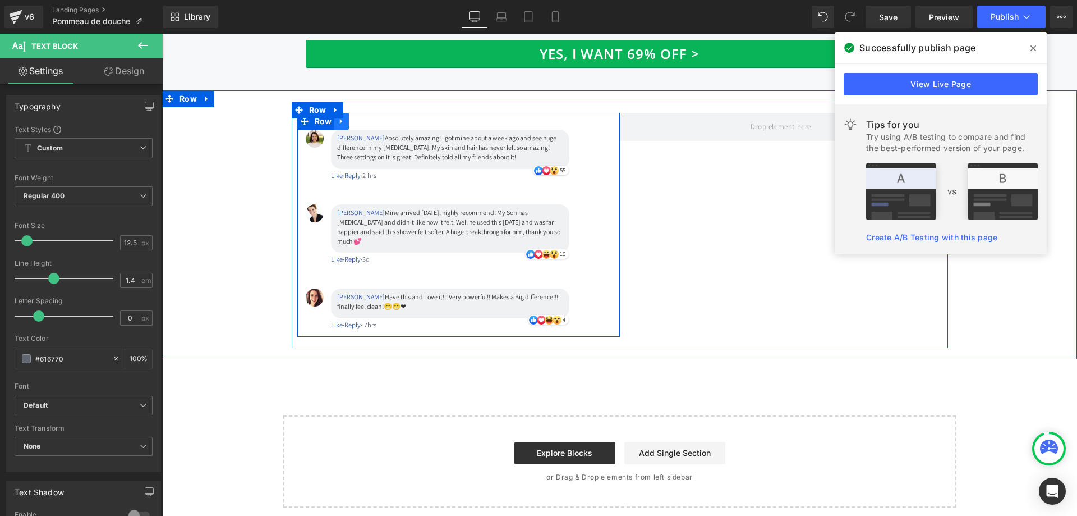
click at [339, 117] on icon at bounding box center [342, 121] width 8 height 8
click at [352, 117] on icon at bounding box center [356, 121] width 8 height 8
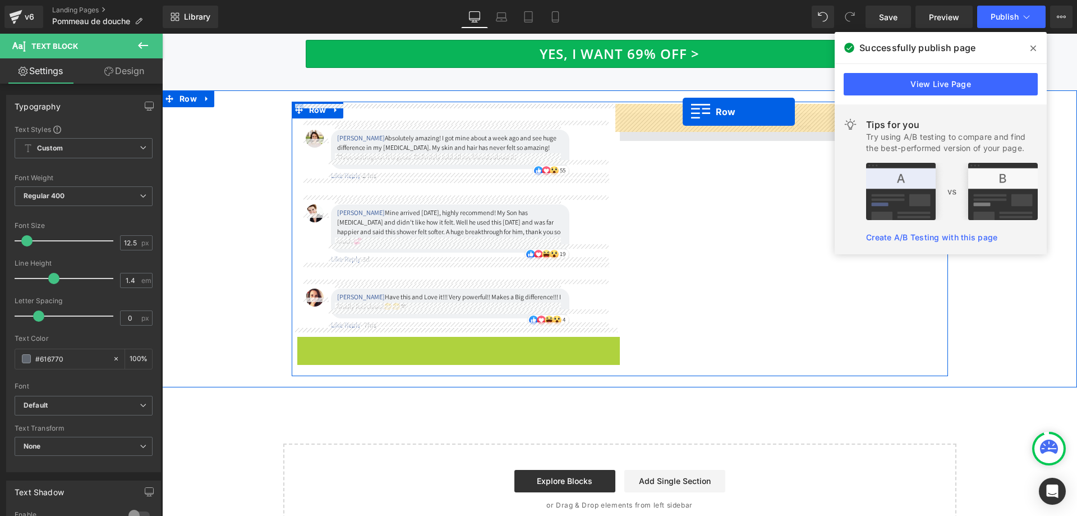
drag, startPoint x: 304, startPoint y: 336, endPoint x: 683, endPoint y: 112, distance: 440.8
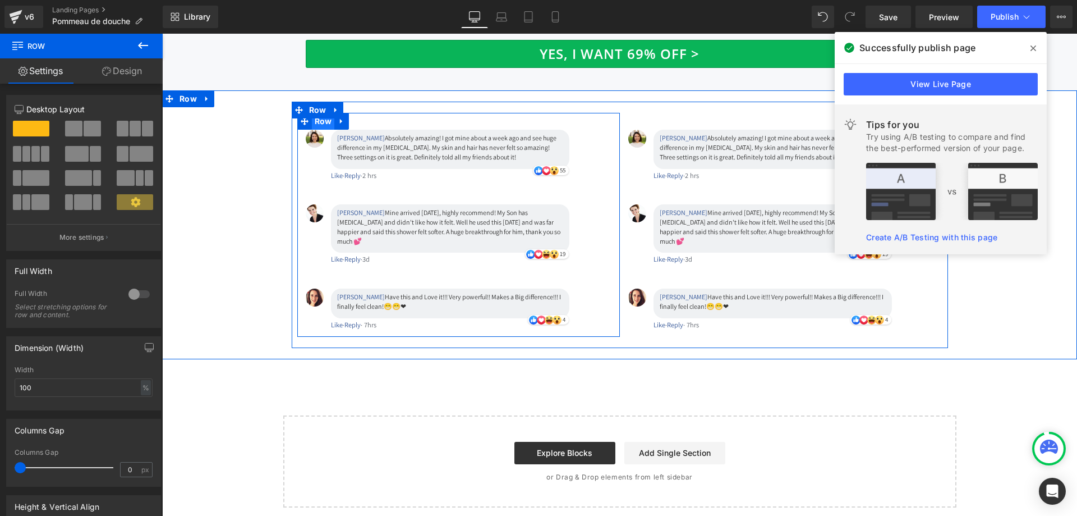
click at [319, 113] on span "Row" at bounding box center [323, 121] width 23 height 17
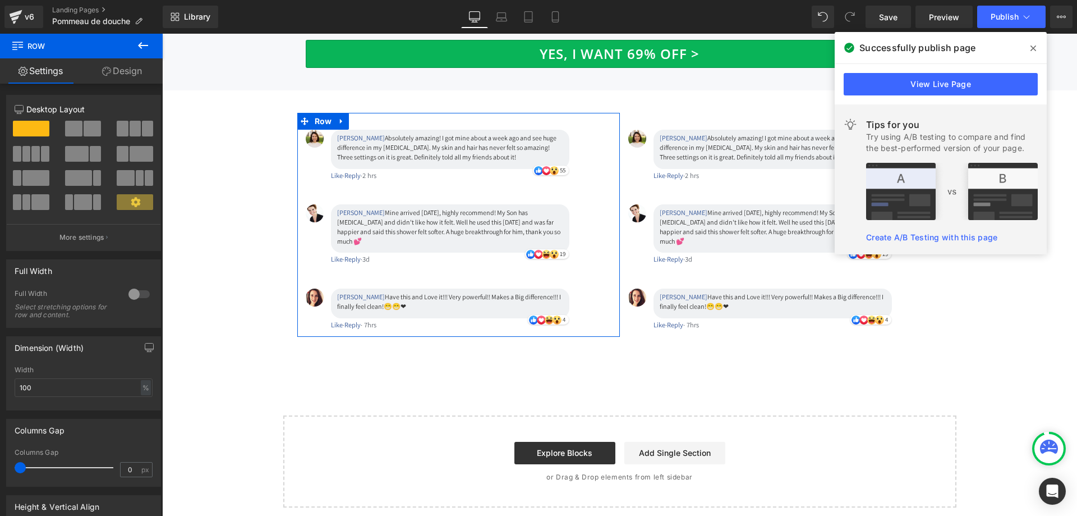
click at [129, 70] on link "Design" at bounding box center [121, 70] width 81 height 25
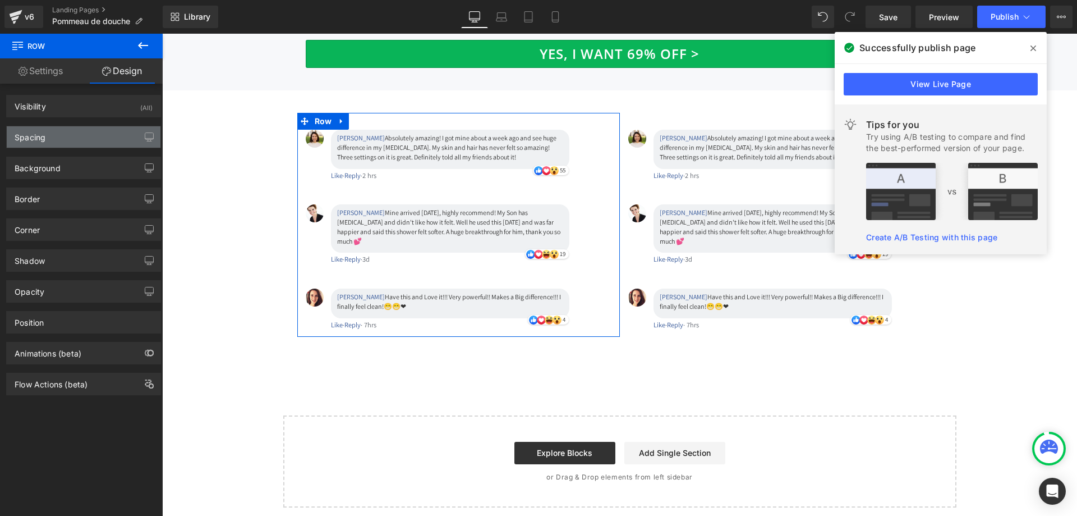
type input "0"
type input "15"
type input "0"
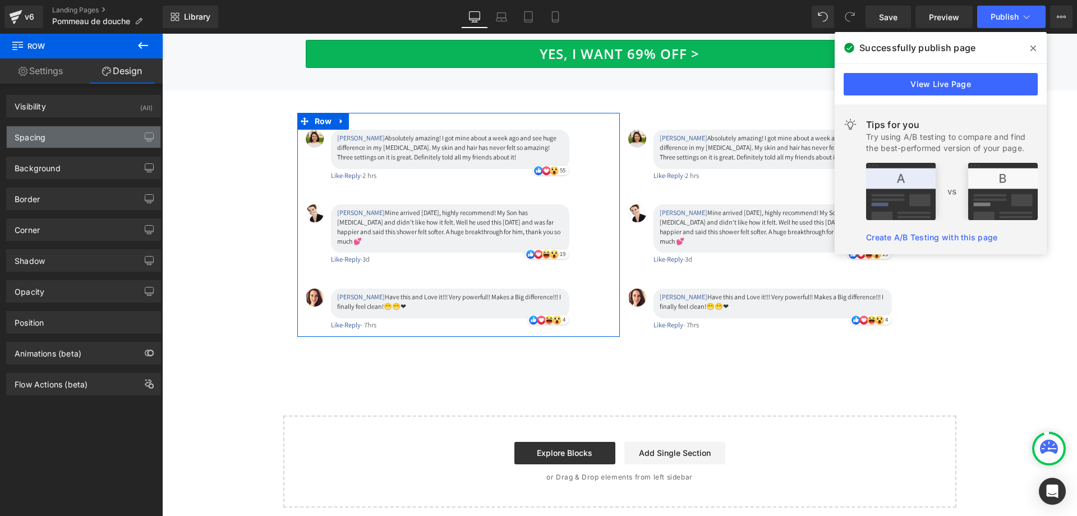
type input "15"
click at [77, 135] on div "Spacing" at bounding box center [84, 136] width 154 height 21
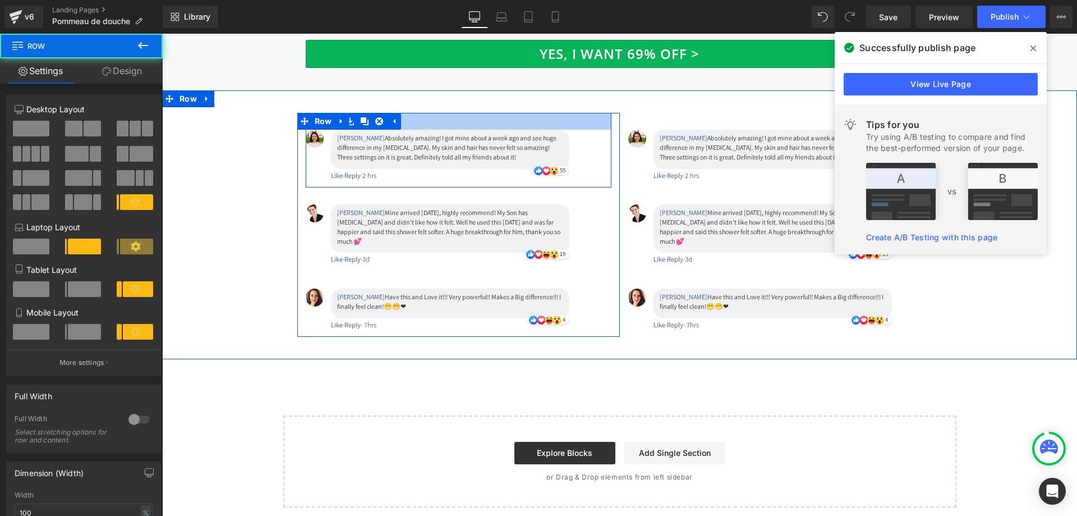
click at [425, 120] on div at bounding box center [459, 121] width 306 height 17
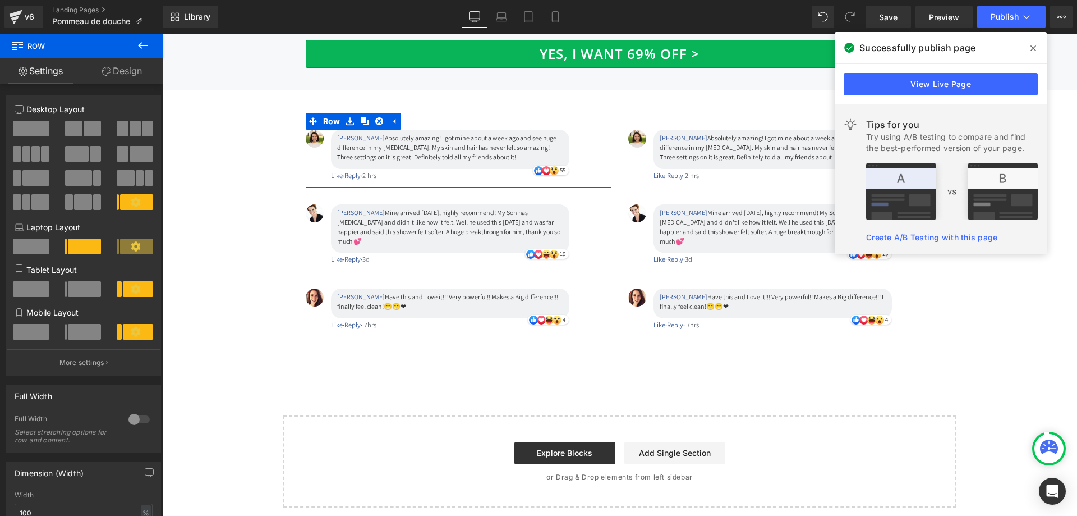
click at [123, 76] on link "Design" at bounding box center [121, 70] width 81 height 25
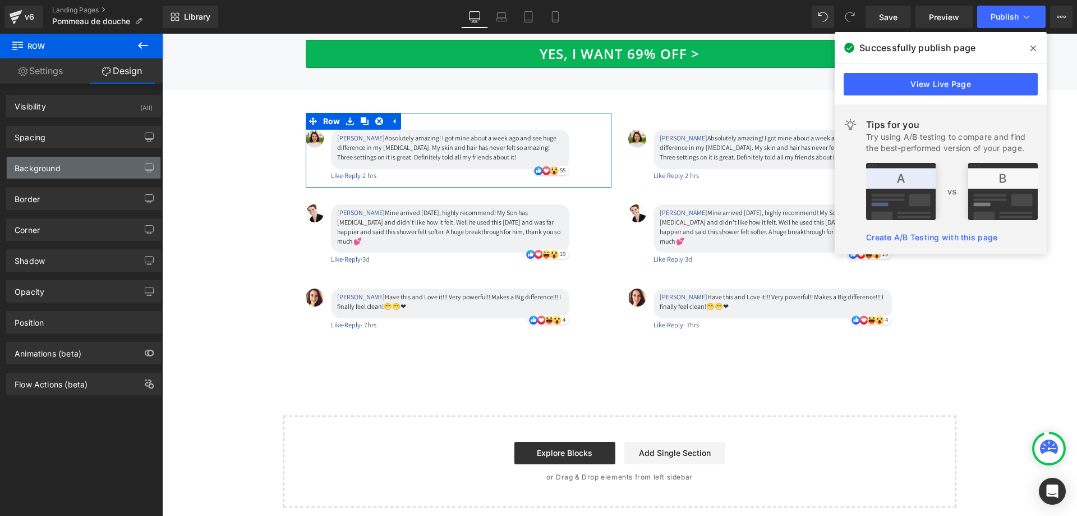
type input "0"
type input "30"
type input "0"
type input "10"
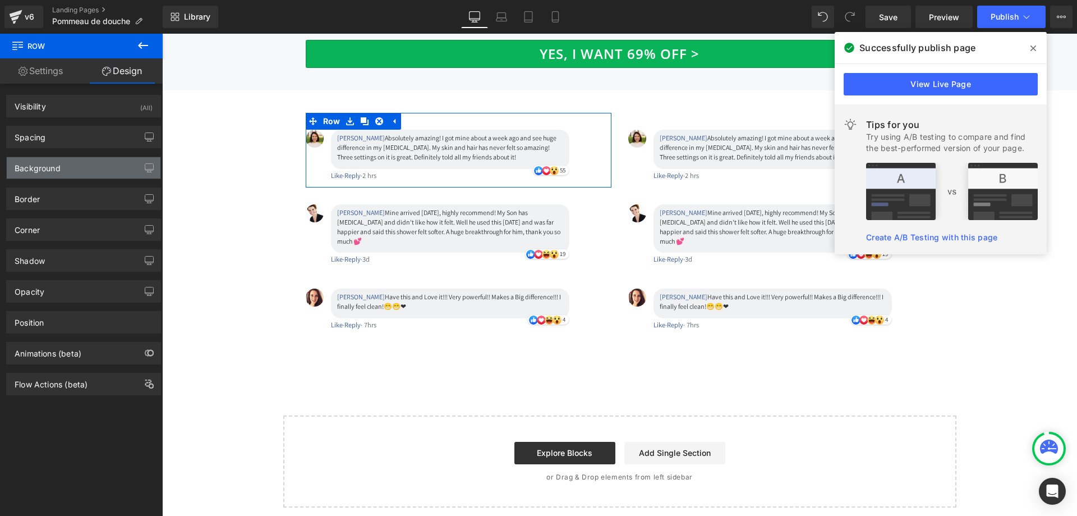
type input "0"
click at [77, 138] on div "Spacing" at bounding box center [84, 136] width 154 height 21
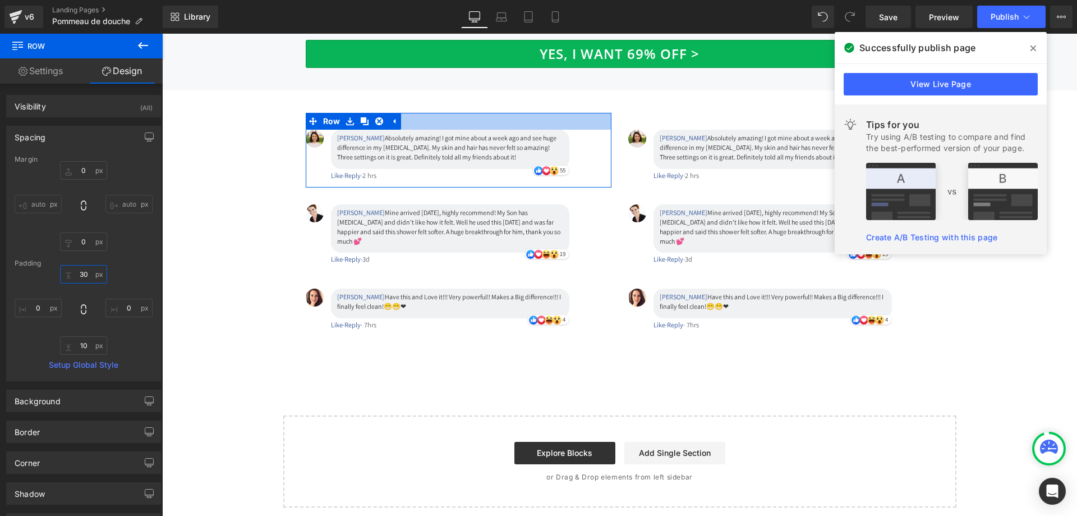
click at [84, 278] on input "30" at bounding box center [83, 274] width 47 height 19
type input "0"
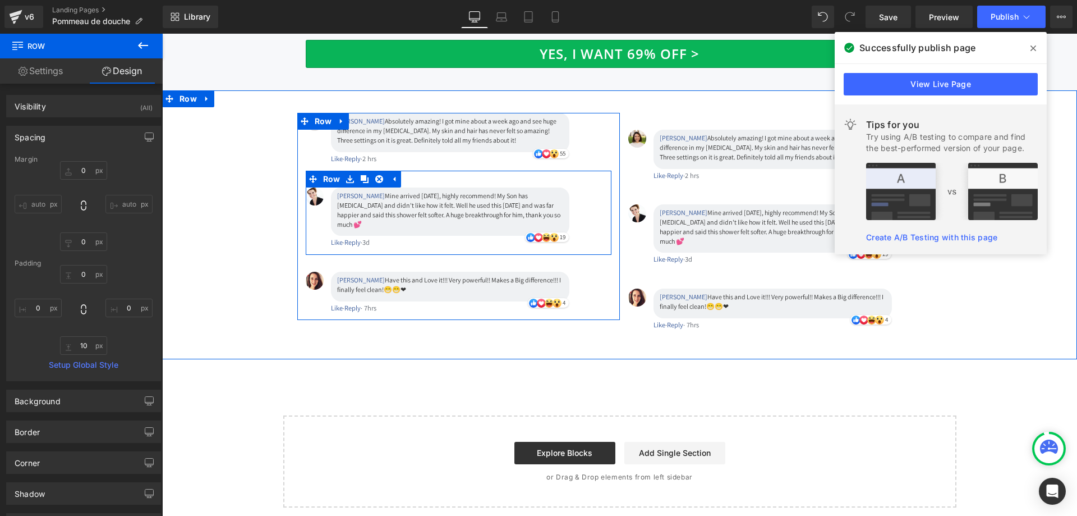
click at [446, 171] on div "Image [PERSON_NAME] Mine arrived [DATE], highly recommend! My Son has [MEDICAL_…" at bounding box center [459, 213] width 306 height 84
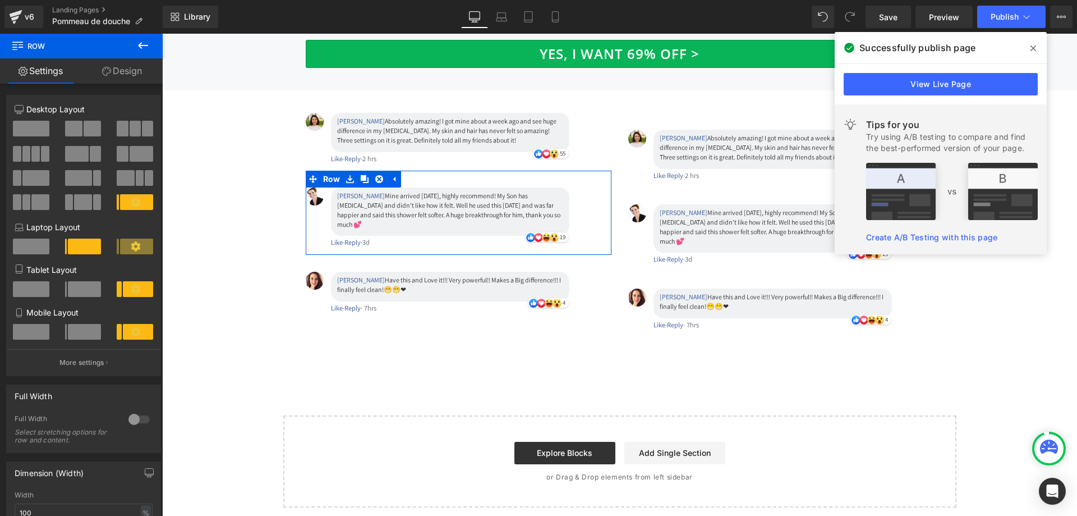
click at [136, 71] on link "Design" at bounding box center [121, 70] width 81 height 25
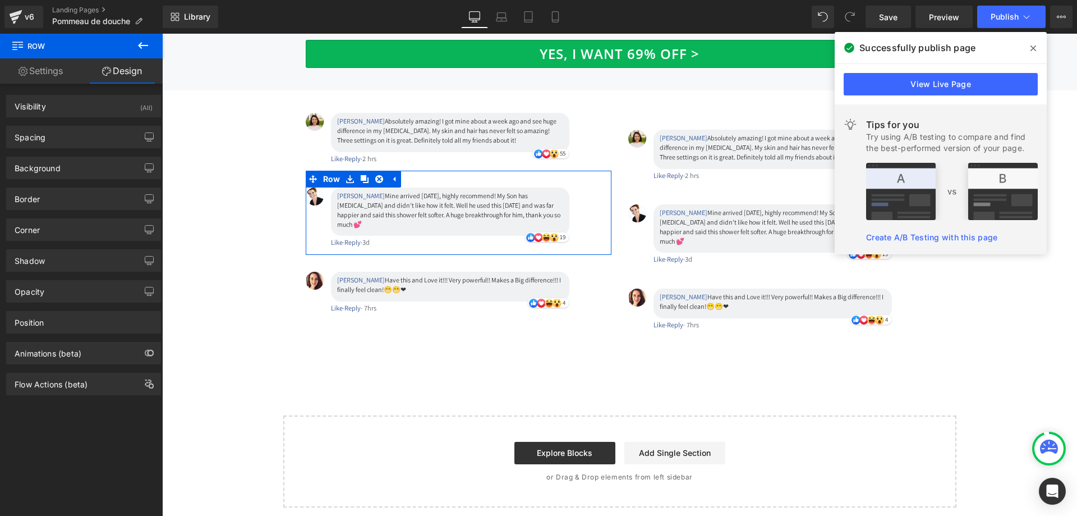
drag, startPoint x: 97, startPoint y: 136, endPoint x: 96, endPoint y: 159, distance: 23.0
click at [97, 136] on div "Spacing" at bounding box center [84, 136] width 154 height 21
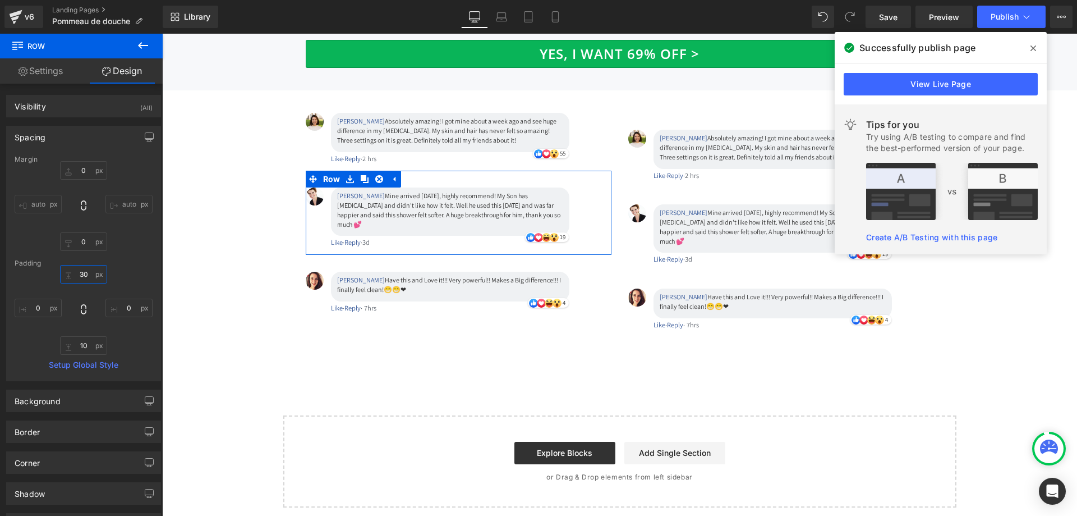
click at [80, 271] on input "30" at bounding box center [83, 274] width 47 height 19
type input "0"
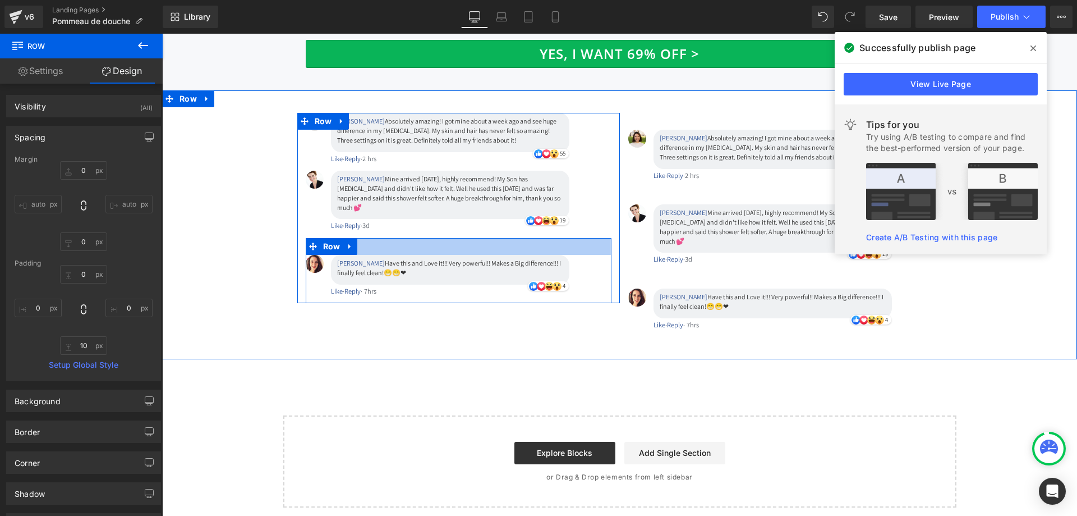
click at [433, 241] on div at bounding box center [459, 246] width 306 height 17
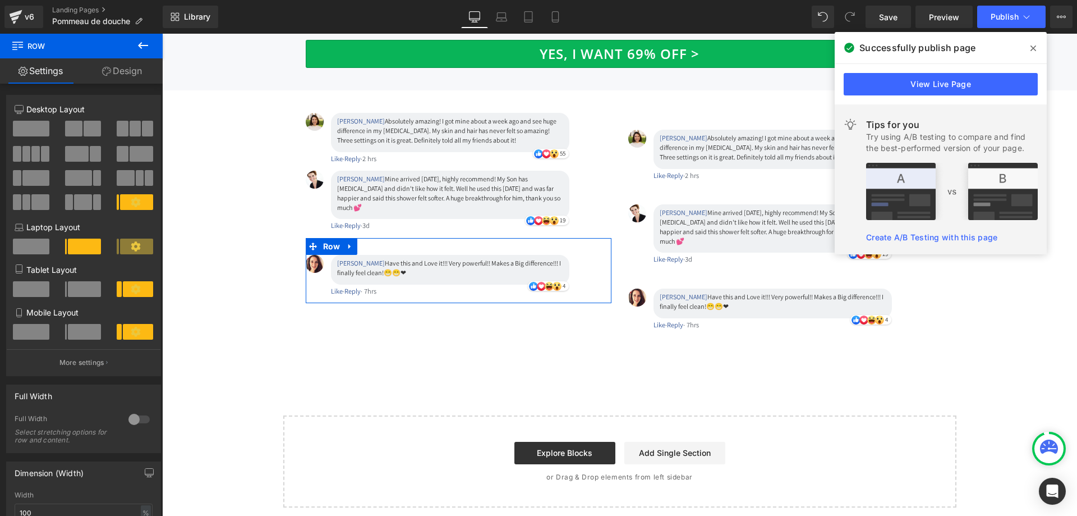
click at [118, 74] on link "Design" at bounding box center [121, 70] width 81 height 25
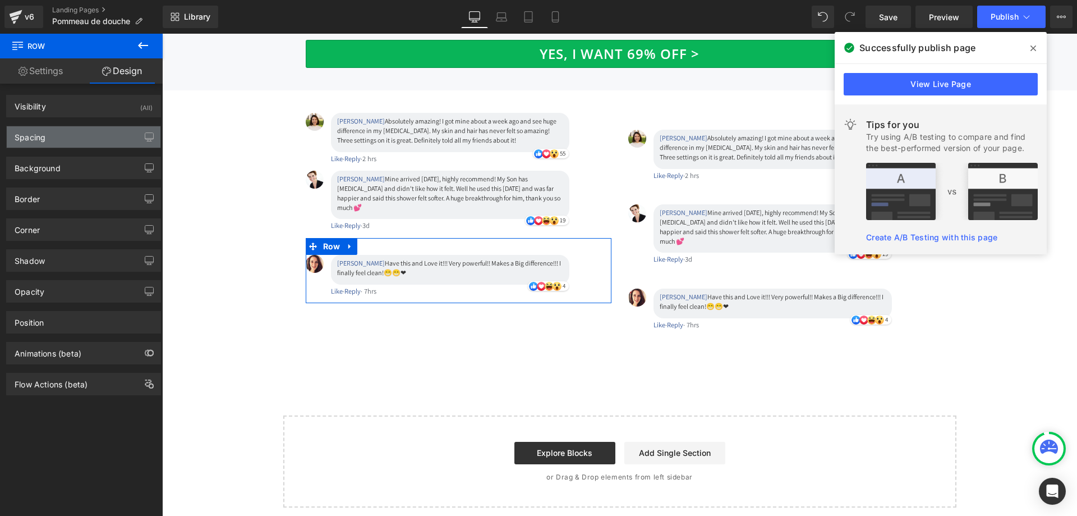
type input "0"
type input "30"
type input "0"
type input "10"
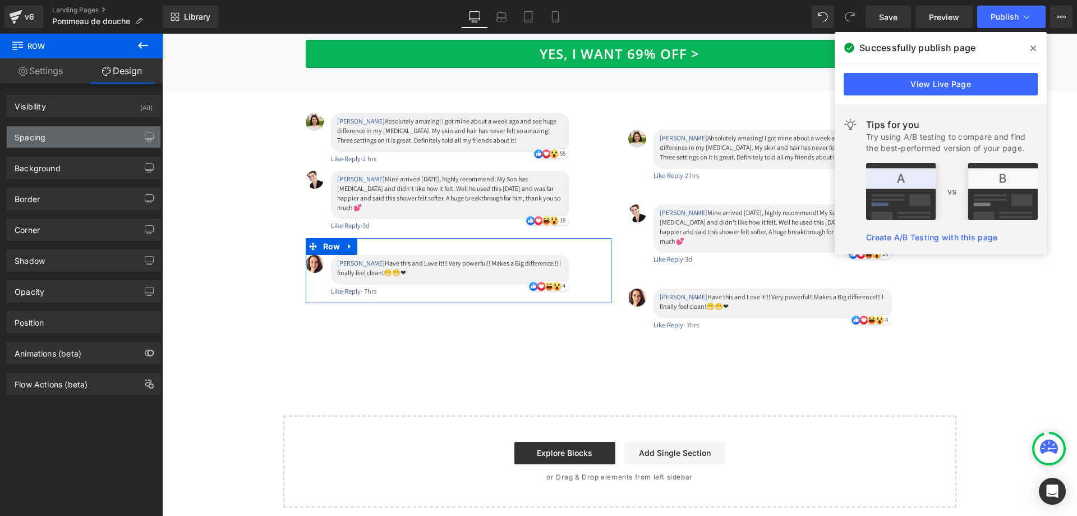
type input "0"
click at [75, 138] on div "Spacing" at bounding box center [84, 136] width 154 height 21
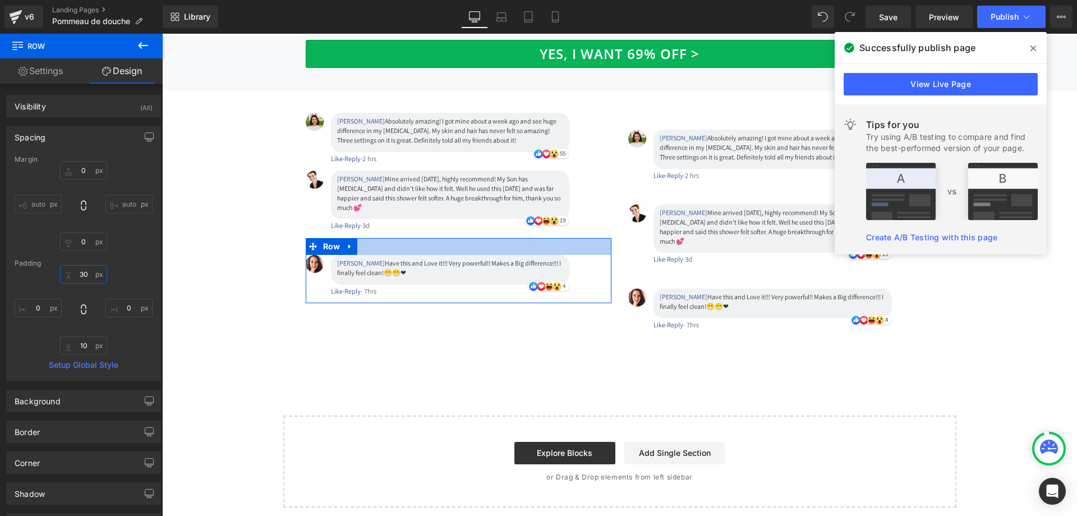
click at [87, 272] on input "30" at bounding box center [83, 274] width 47 height 19
type input "0"
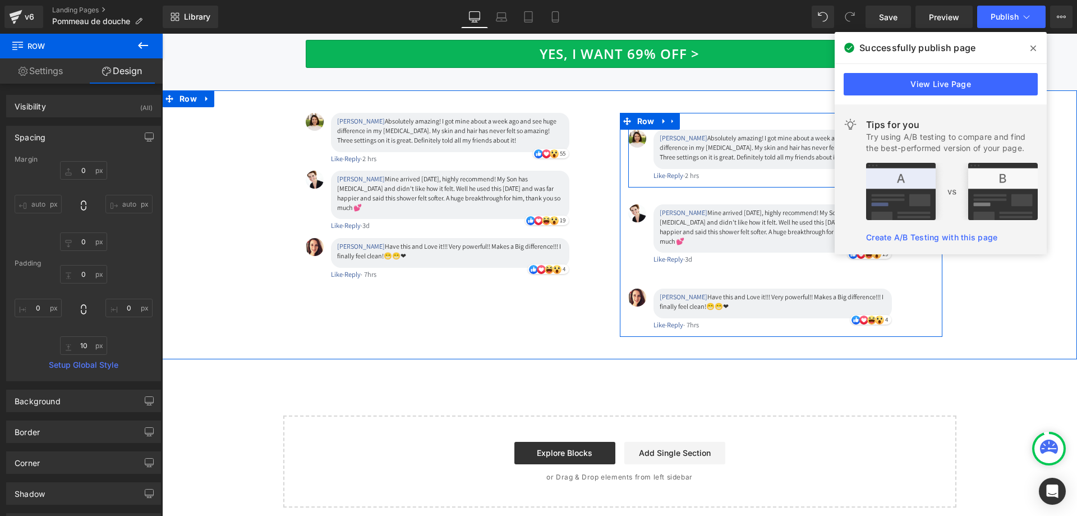
click at [722, 113] on div "Image August Otway Absolutely amazing! I got mine about a week ago and see huge…" at bounding box center [782, 150] width 306 height 75
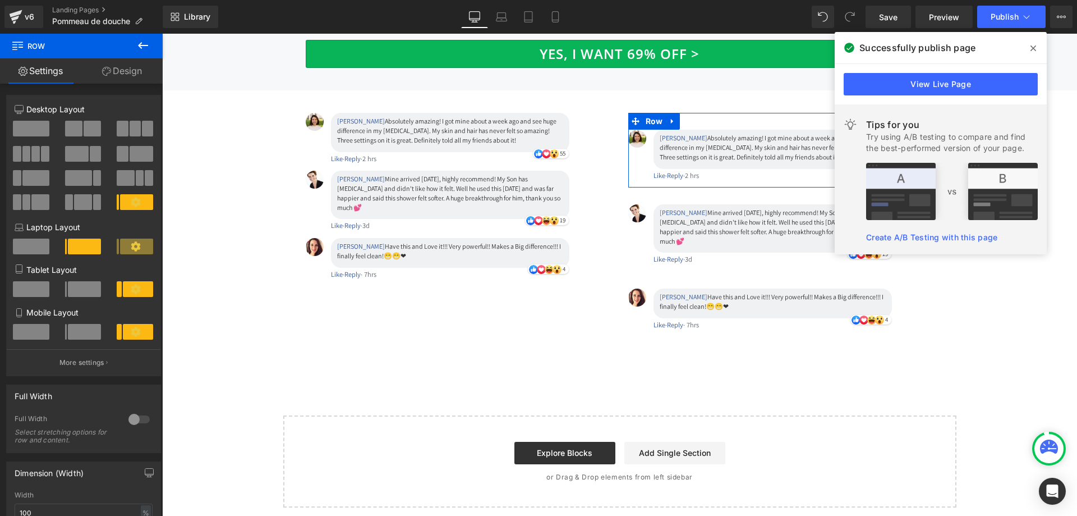
click at [116, 79] on link "Design" at bounding box center [121, 70] width 81 height 25
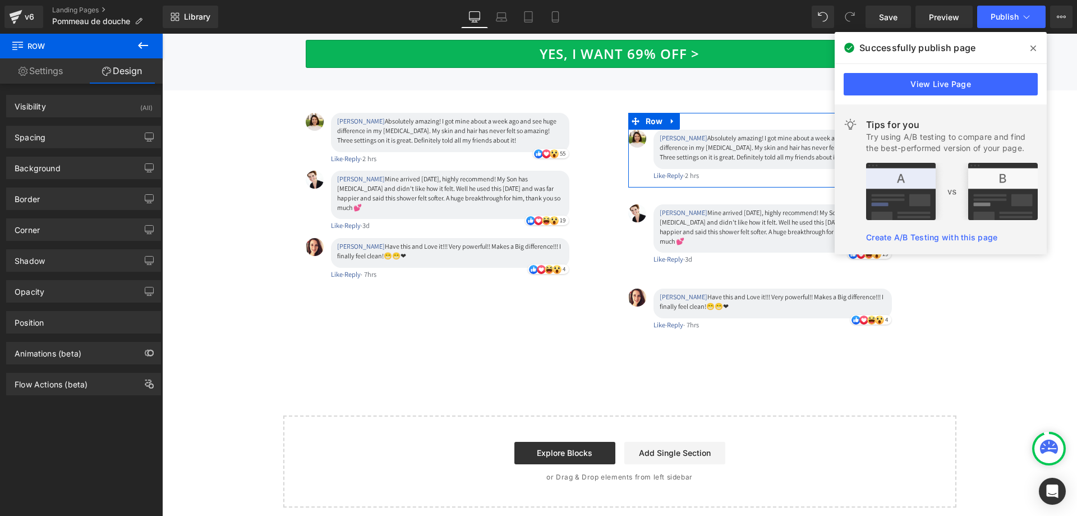
type input "0"
type input "30"
type input "0"
type input "10"
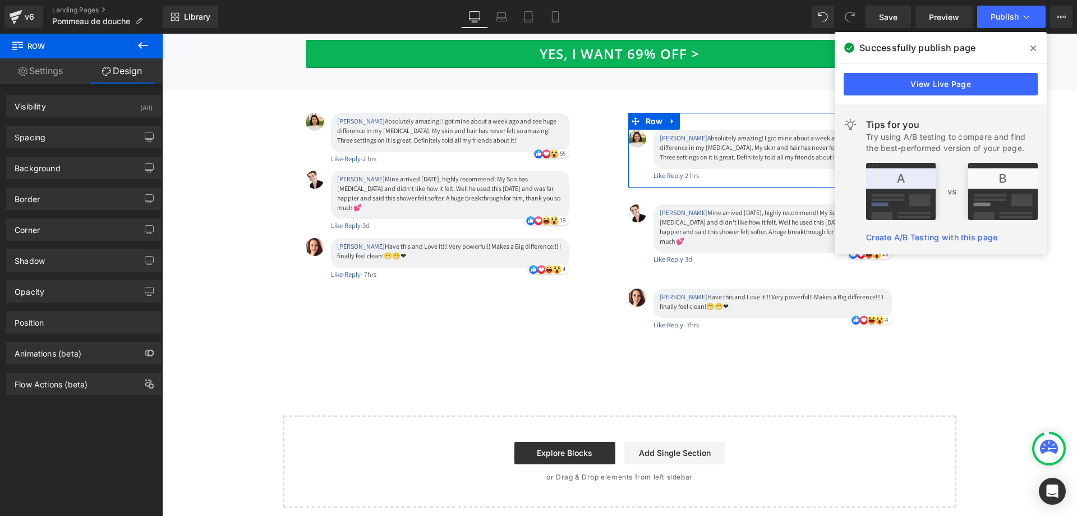
type input "0"
click at [86, 135] on div "Spacing" at bounding box center [84, 136] width 154 height 21
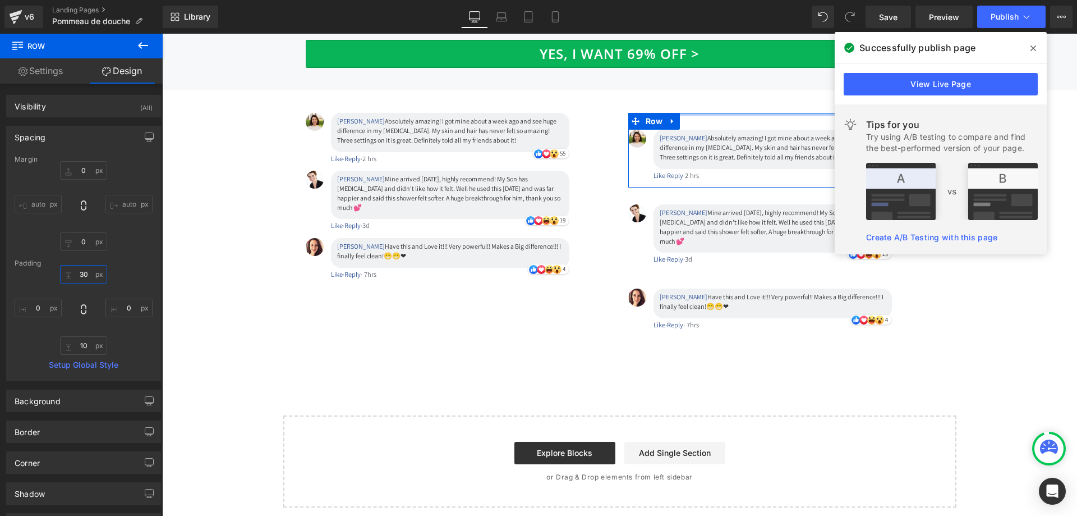
click at [85, 272] on input "30" at bounding box center [83, 274] width 47 height 19
type input "0"
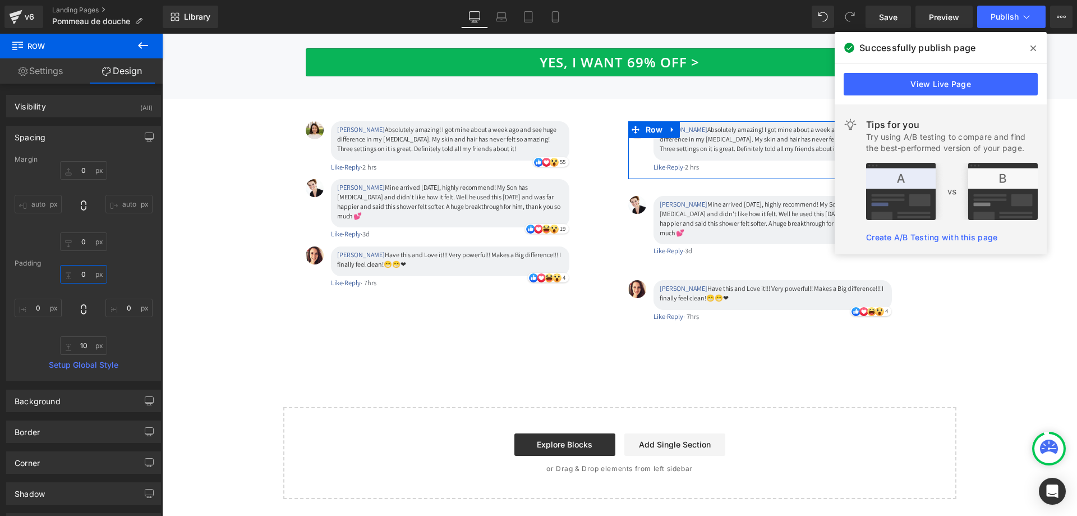
scroll to position [3732, 0]
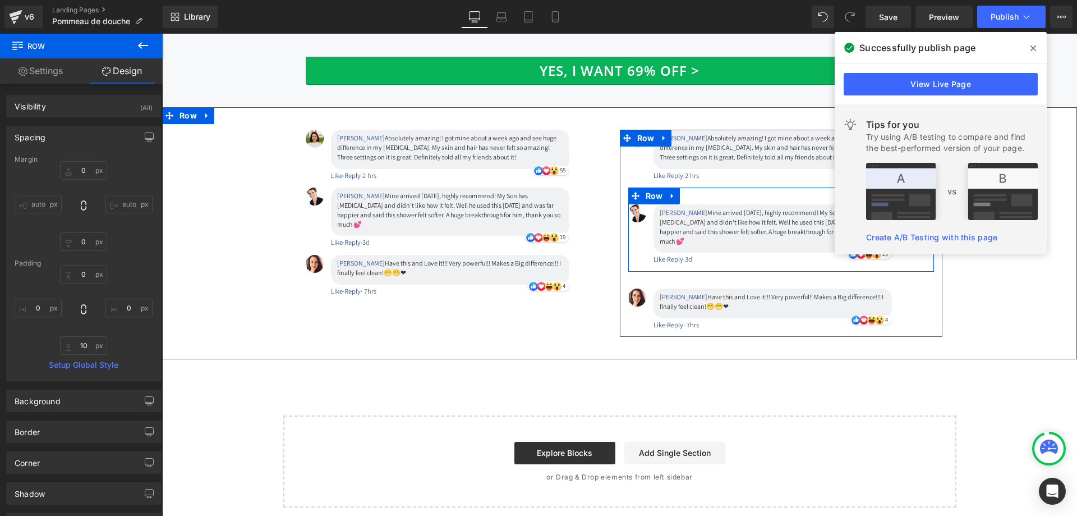
click at [720, 187] on div "Image [PERSON_NAME] Mine arrived [DATE], highly recommend! My Son has [MEDICAL_…" at bounding box center [782, 229] width 306 height 84
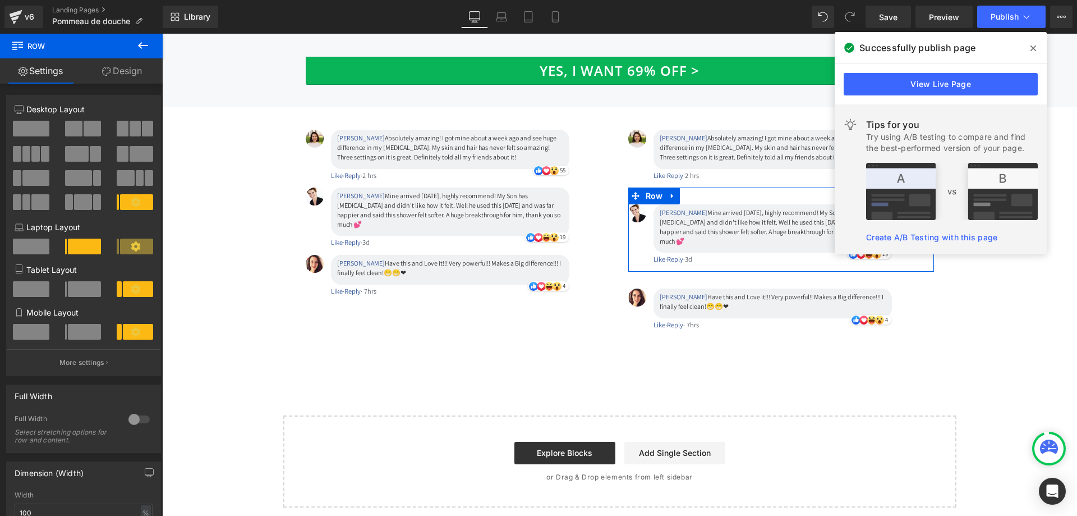
click at [127, 72] on link "Design" at bounding box center [121, 70] width 81 height 25
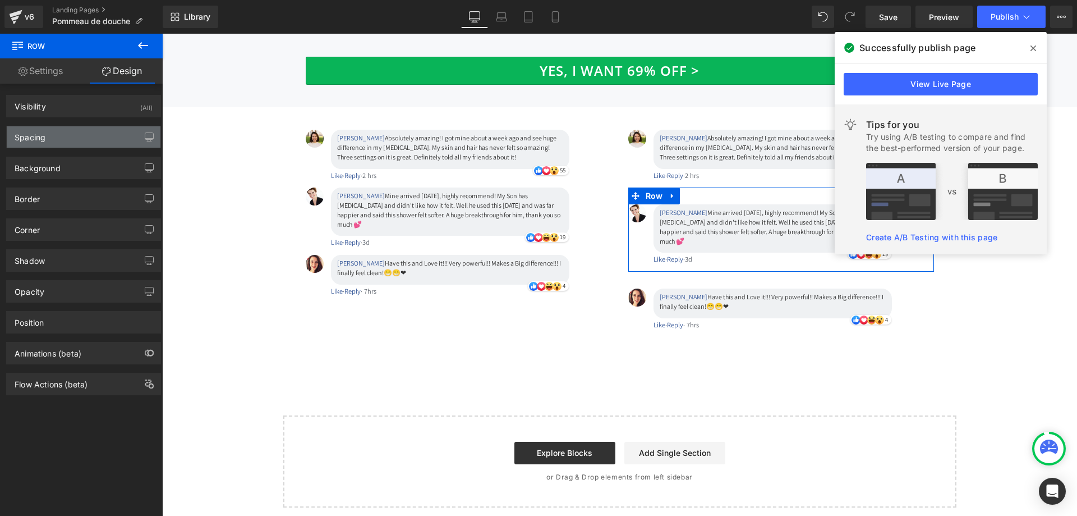
click at [91, 132] on div "Spacing" at bounding box center [84, 136] width 154 height 21
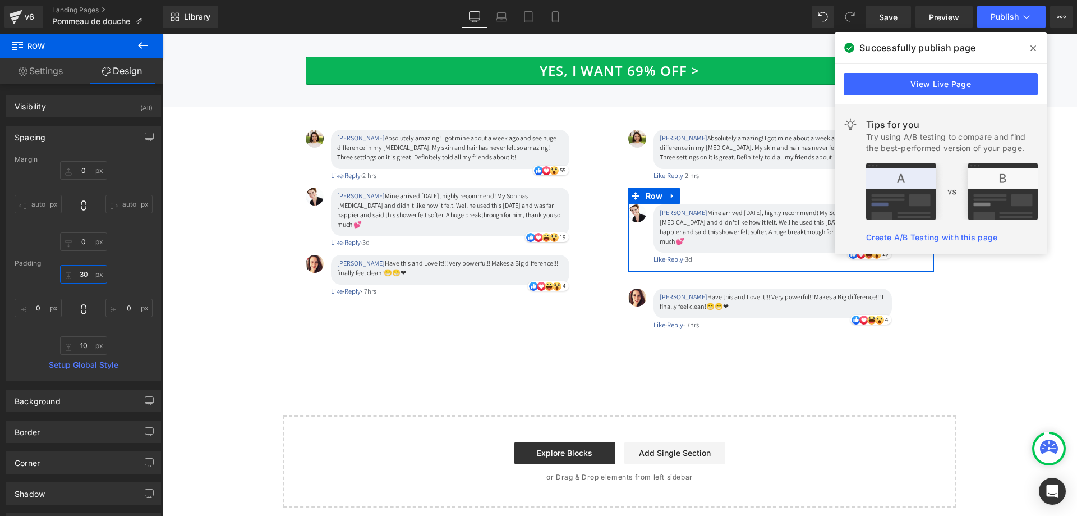
click at [81, 274] on input "30" at bounding box center [83, 274] width 47 height 19
type input "0"
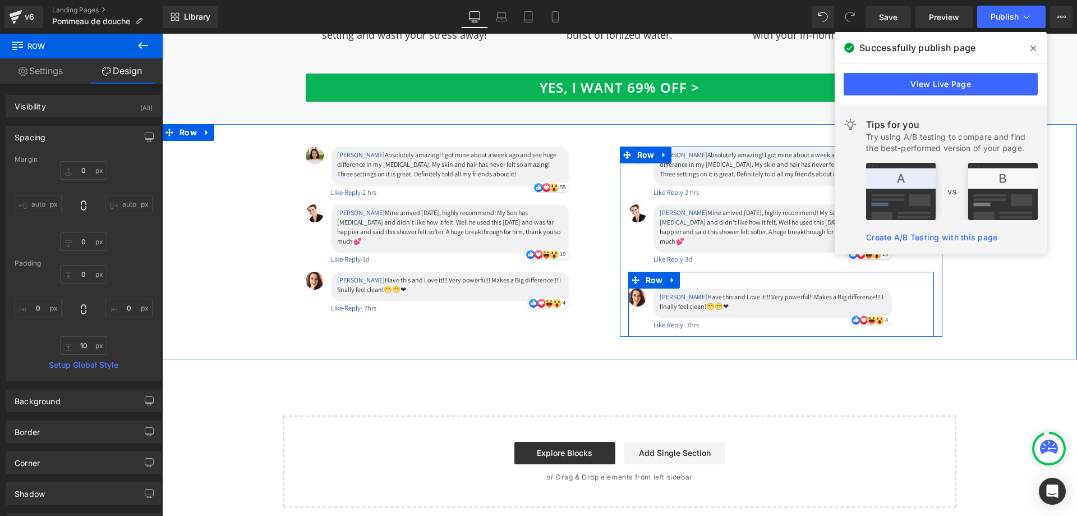
click at [764, 272] on div "Image [PERSON_NAME] Have this and Love it!!! Very powerful!! Makes a Big differ…" at bounding box center [782, 304] width 306 height 65
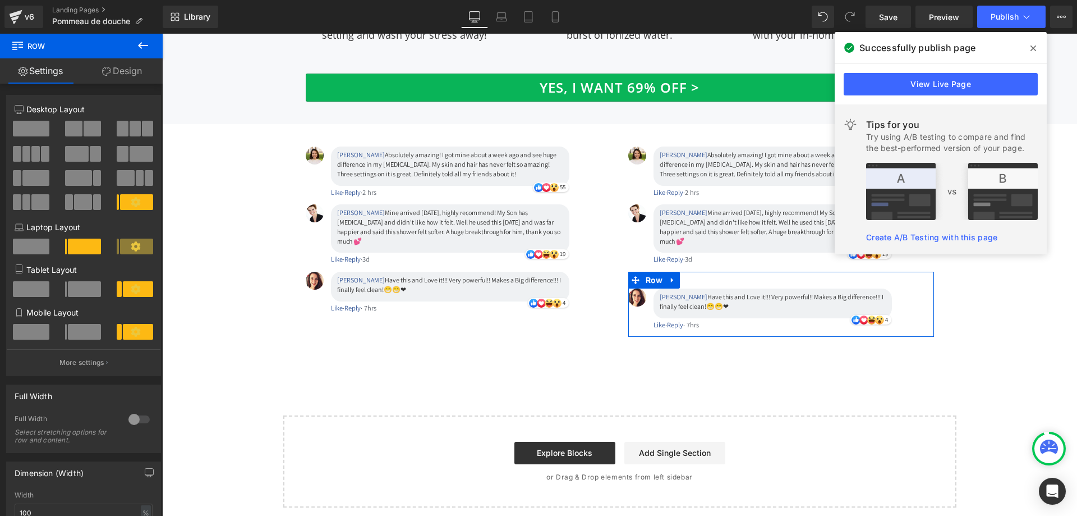
click at [128, 74] on link "Design" at bounding box center [121, 70] width 81 height 25
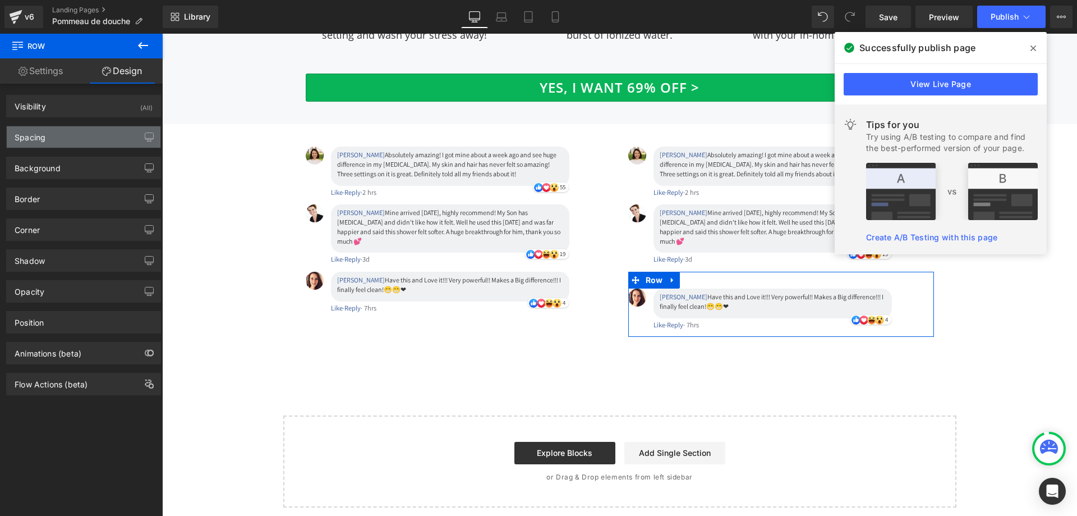
type input "0"
type input "30"
type input "0"
type input "10"
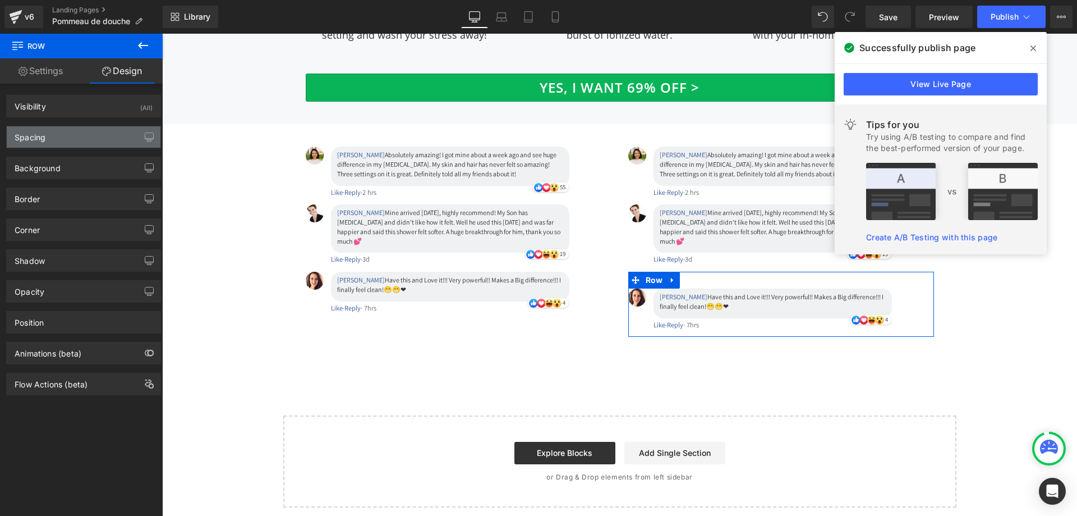
type input "0"
click at [94, 144] on div "Spacing" at bounding box center [84, 136] width 154 height 21
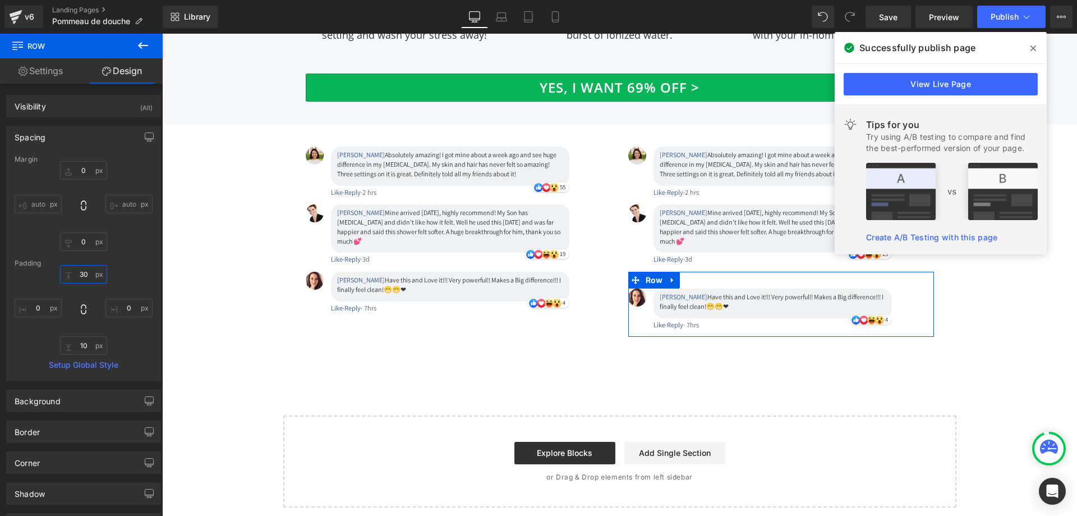
click at [81, 277] on input "30" at bounding box center [83, 274] width 47 height 19
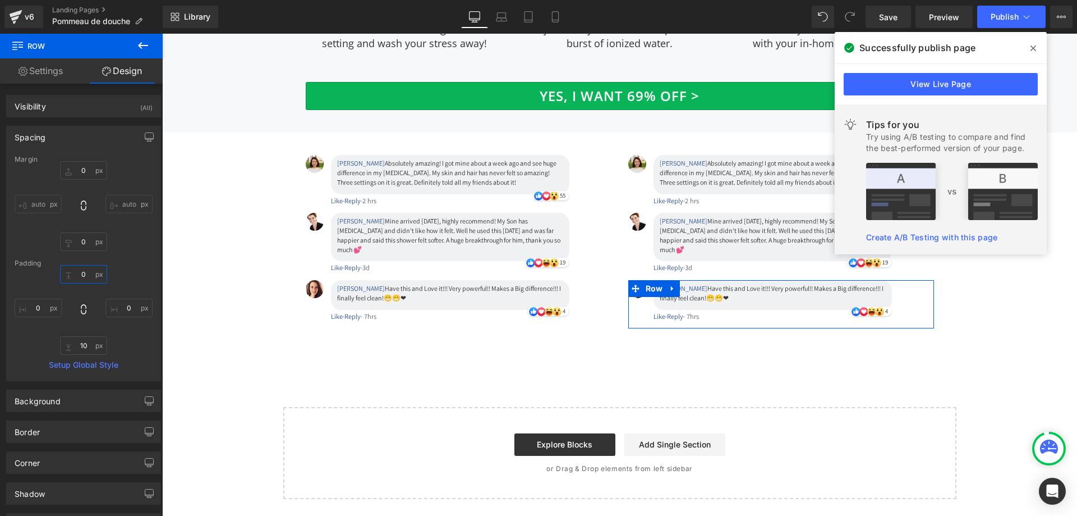
scroll to position [3698, 0]
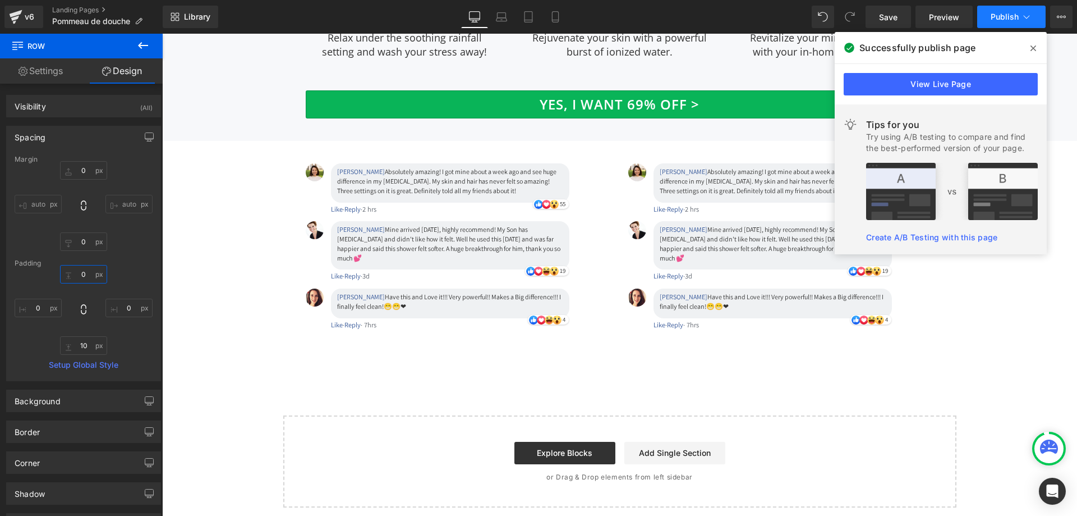
type input "0"
click at [1002, 12] on span "Publish" at bounding box center [1005, 16] width 28 height 9
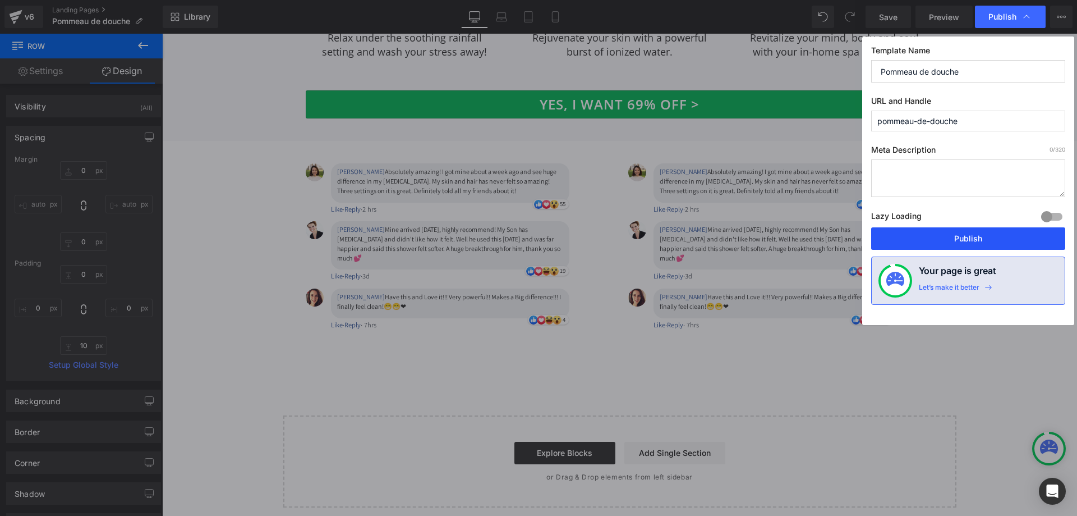
click at [970, 240] on button "Publish" at bounding box center [968, 238] width 194 height 22
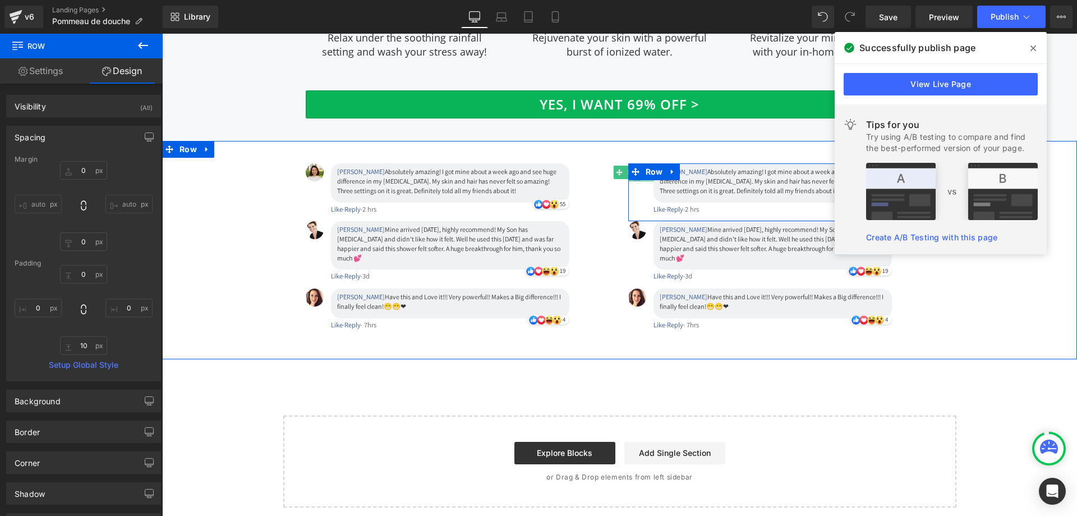
click at [635, 178] on div at bounding box center [641, 179] width 25 height 3
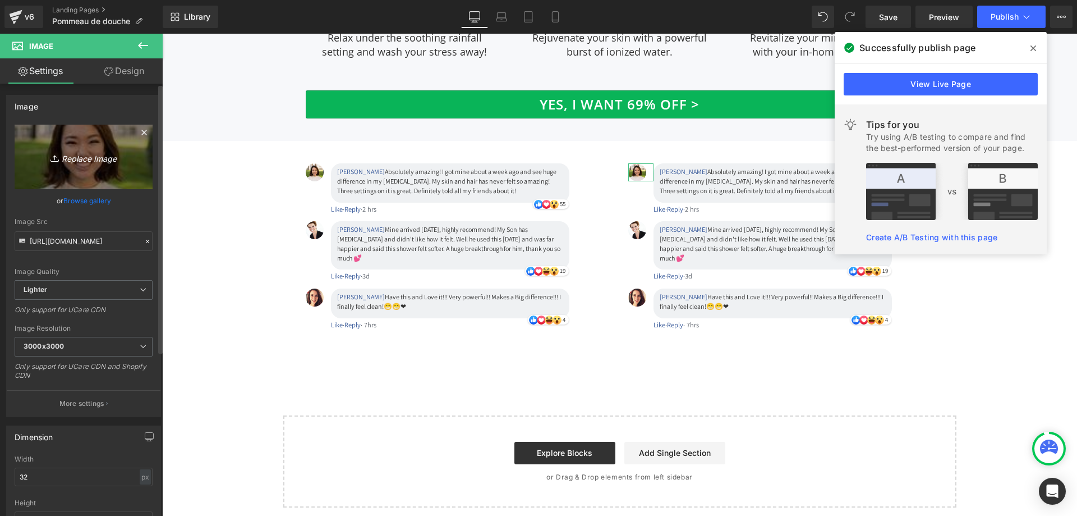
click at [80, 161] on icon "Replace Image" at bounding box center [84, 157] width 90 height 14
type input "C:\fakepath\13.jpg"
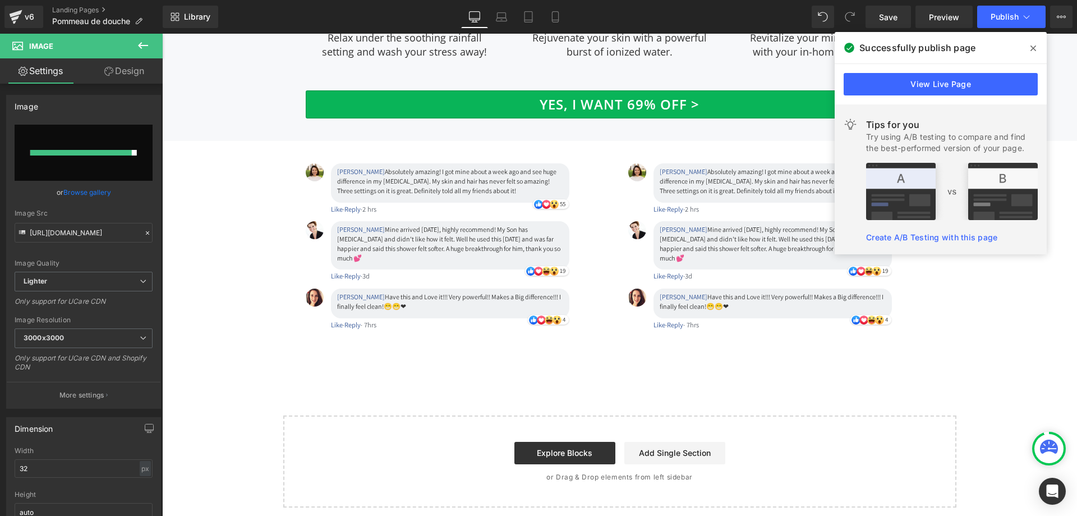
type input "[URL][DOMAIN_NAME]"
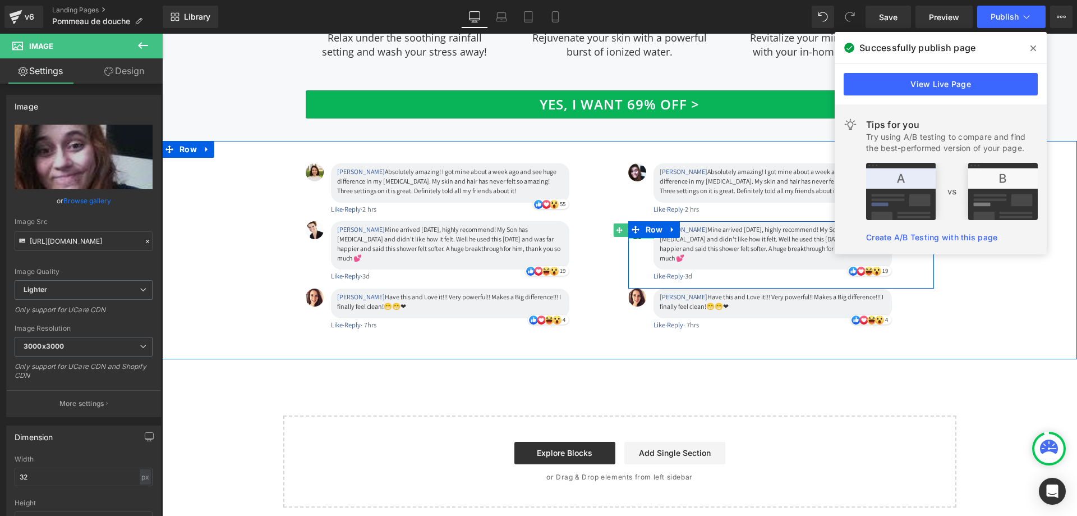
click at [634, 236] on div at bounding box center [641, 237] width 25 height 3
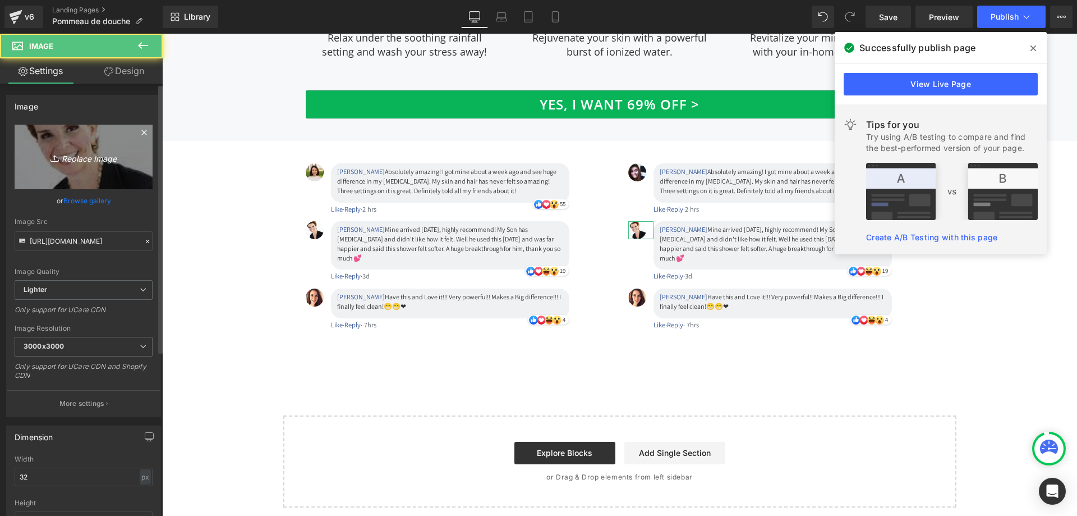
click at [66, 144] on link "Replace Image" at bounding box center [84, 157] width 138 height 65
type input "C:\fakepath\56.jpg"
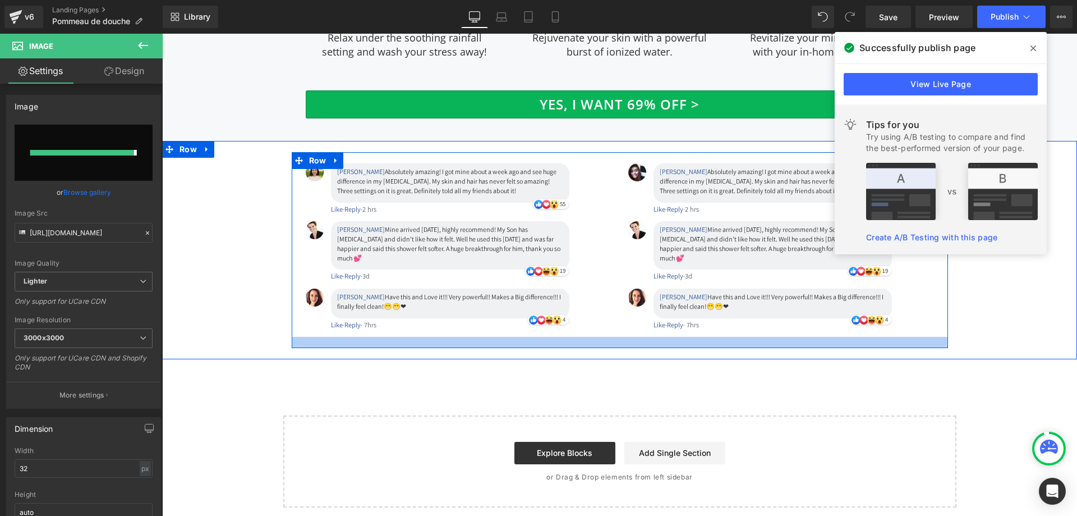
type input "[URL][DOMAIN_NAME]"
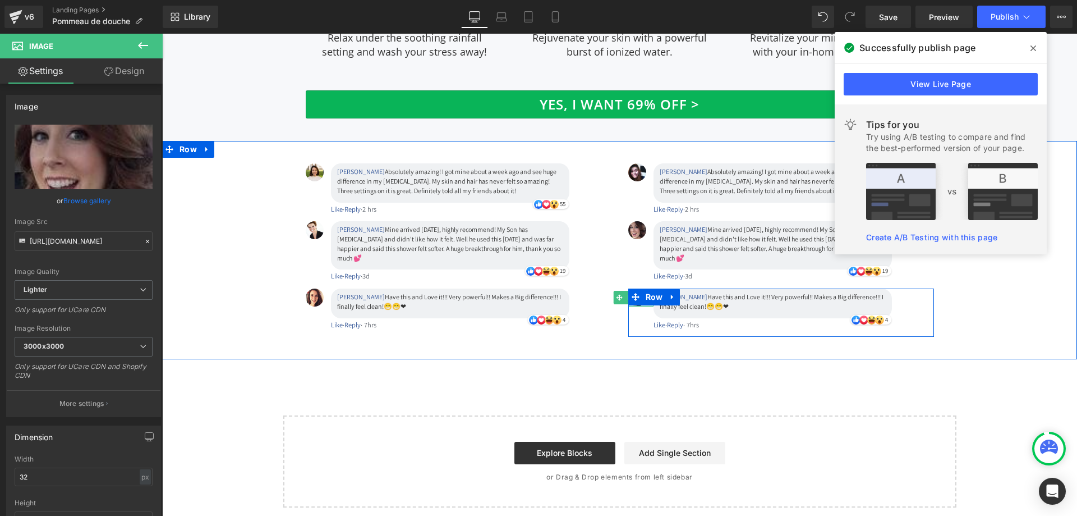
click at [636, 304] on div at bounding box center [641, 305] width 25 height 3
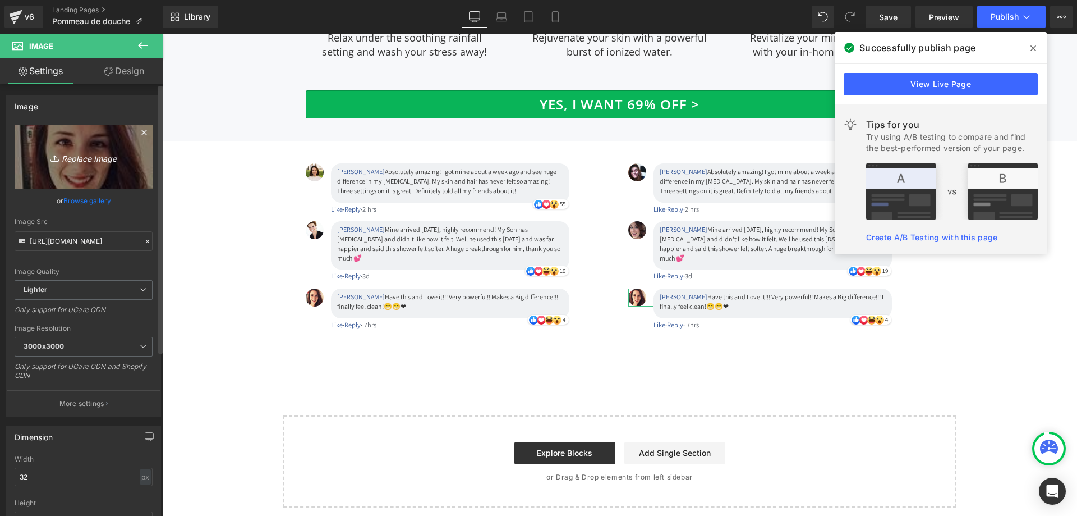
click at [60, 153] on icon "Replace Image" at bounding box center [84, 157] width 90 height 14
type input "C:\fakepath\31.jpg"
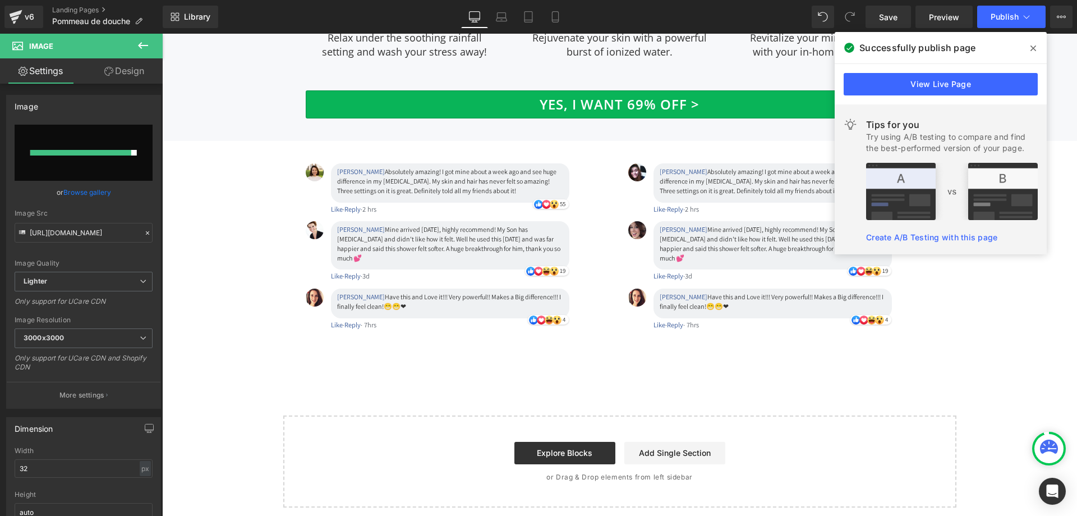
type input "[URL][DOMAIN_NAME]"
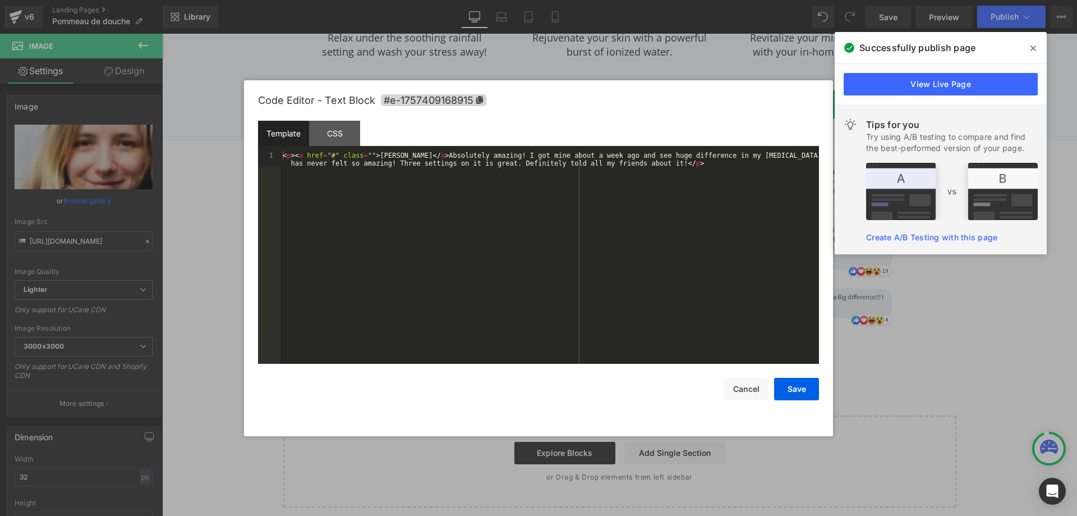
click at [680, 0] on div "Row You are previewing how the will restyle your page. You can not edit Element…" at bounding box center [538, 0] width 1077 height 0
drag, startPoint x: 415, startPoint y: 154, endPoint x: 371, endPoint y: 154, distance: 44.3
click at [371, 154] on div "< p > < a href = "#" class = "" > [PERSON_NAME] </ a > Absolutely amazing! I go…" at bounding box center [550, 274] width 539 height 244
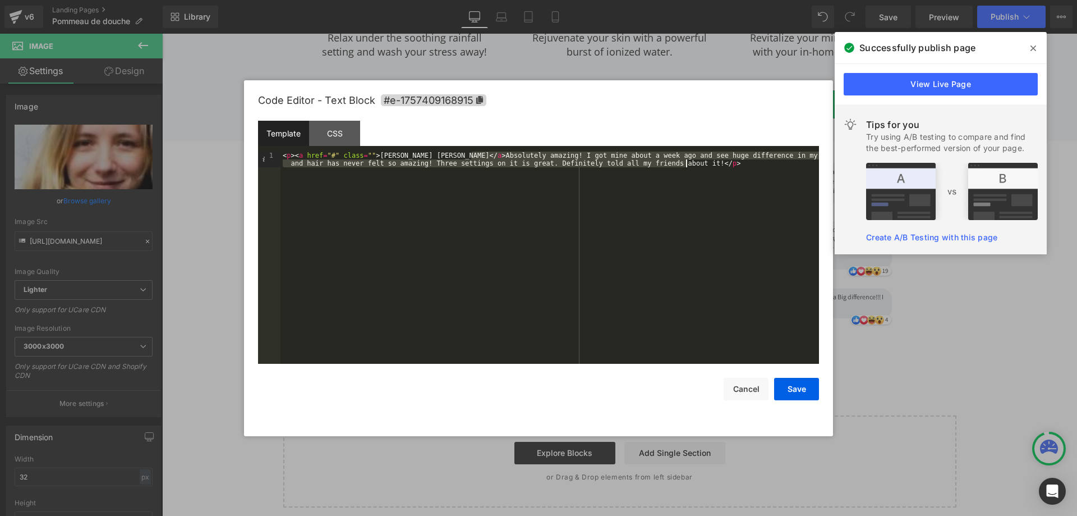
drag, startPoint x: 471, startPoint y: 155, endPoint x: 685, endPoint y: 163, distance: 213.9
click at [685, 163] on div "< p > < a href = "#" class = "" > [PERSON_NAME] [PERSON_NAME] </ a > Absolutely…" at bounding box center [550, 274] width 539 height 244
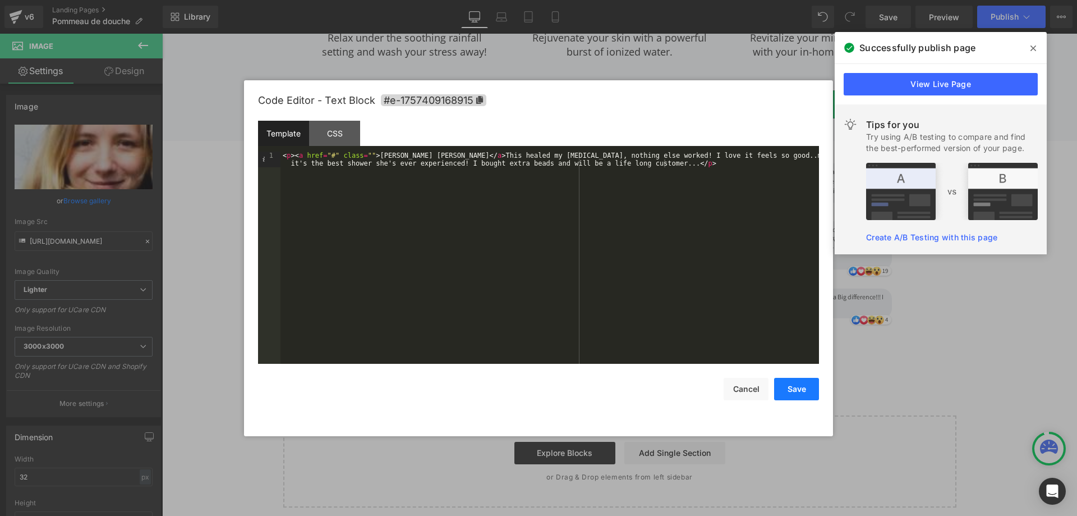
click at [799, 392] on button "Save" at bounding box center [796, 389] width 45 height 22
click at [693, 0] on div "Row You are previewing how the will restyle your page. You can not edit Element…" at bounding box center [538, 0] width 1077 height 0
drag, startPoint x: 412, startPoint y: 158, endPoint x: 371, endPoint y: 158, distance: 41.5
click at [371, 158] on div "< p > < a href = "#" class = "" > [PERSON_NAME] </ a > Mine arrived [DATE], hig…" at bounding box center [550, 274] width 539 height 244
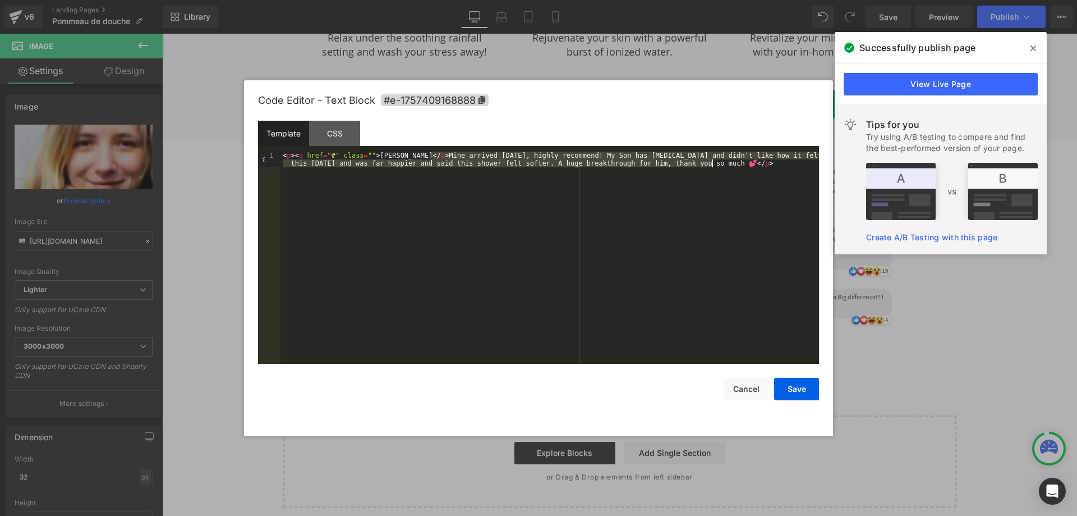
drag, startPoint x: 429, startPoint y: 153, endPoint x: 712, endPoint y: 162, distance: 282.4
click at [712, 162] on div "< p > < a href = "#" class = "" > [PERSON_NAME] </ a > Mine arrived [DATE], hig…" at bounding box center [550, 274] width 539 height 244
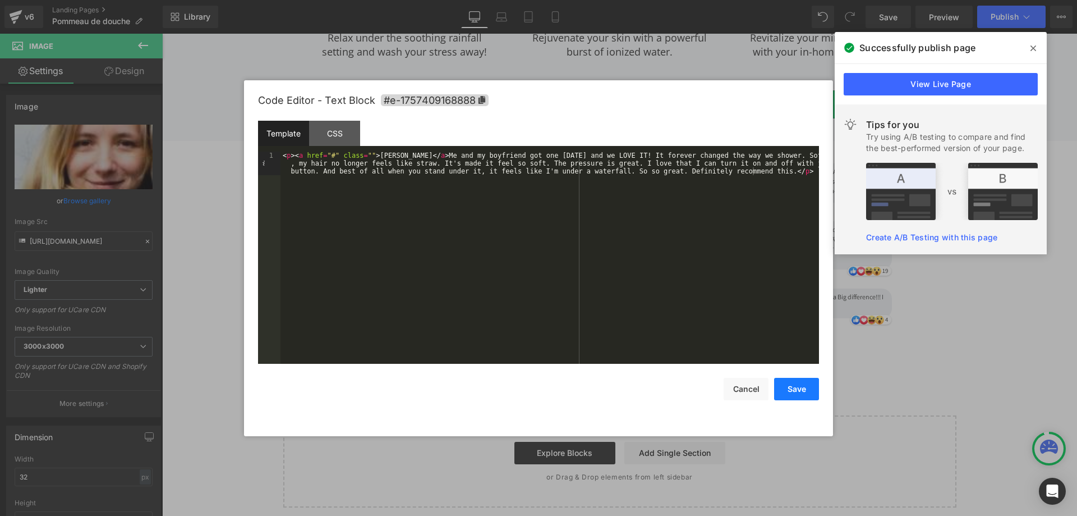
drag, startPoint x: 793, startPoint y: 393, endPoint x: 609, endPoint y: 337, distance: 192.4
click at [793, 393] on button "Save" at bounding box center [796, 389] width 45 height 22
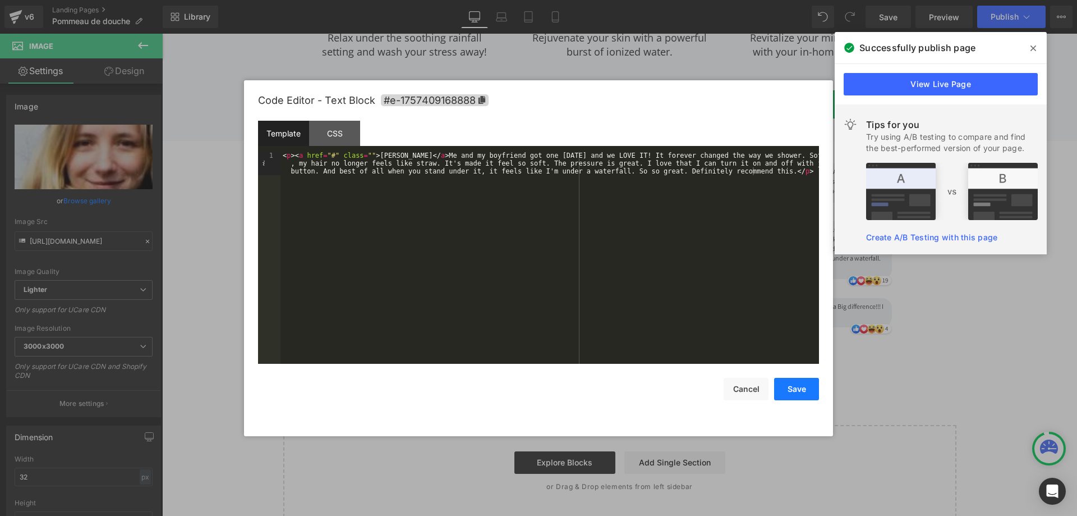
scroll to position [3707, 0]
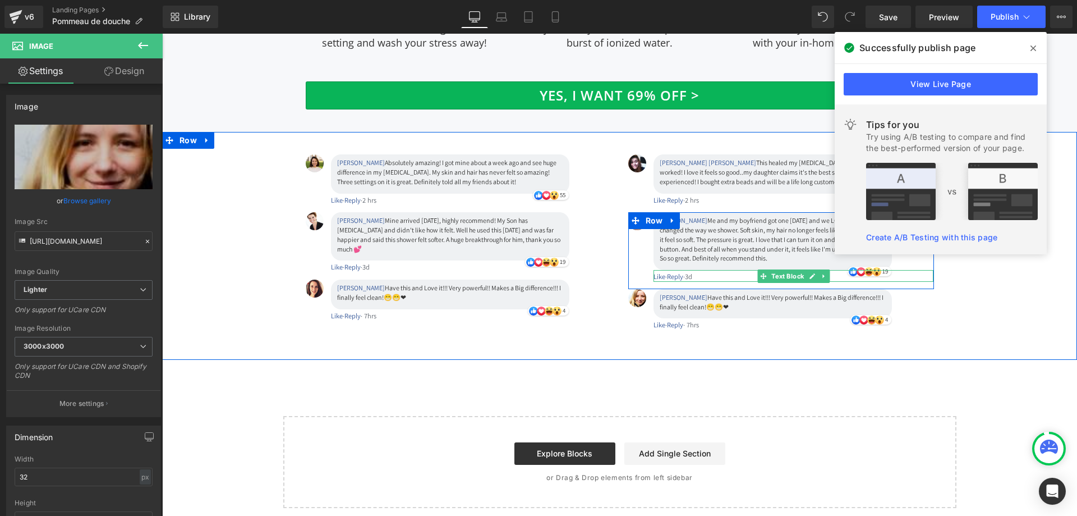
click at [692, 272] on span "3d" at bounding box center [688, 277] width 7 height 10
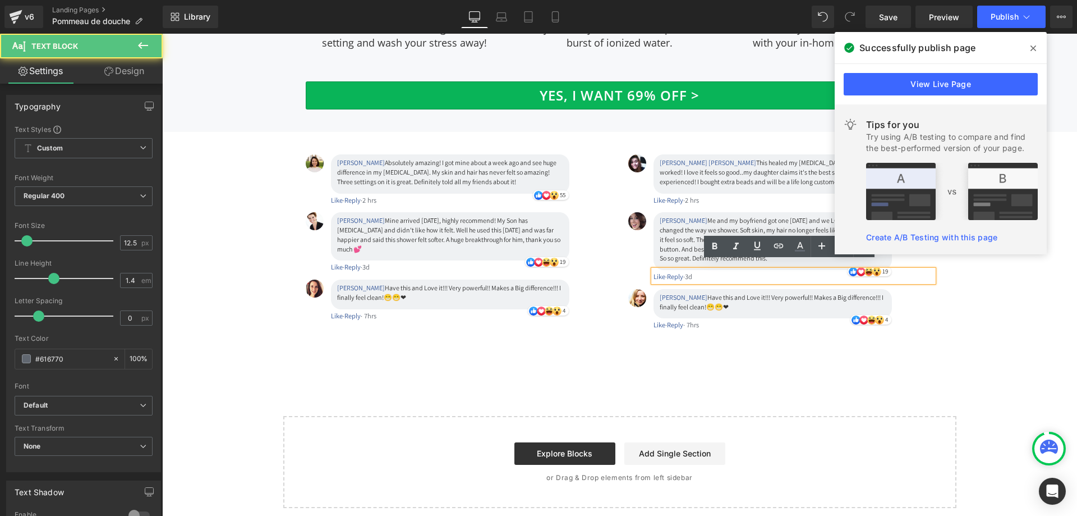
click at [701, 272] on div "Like · Reply · 3d" at bounding box center [794, 277] width 281 height 10
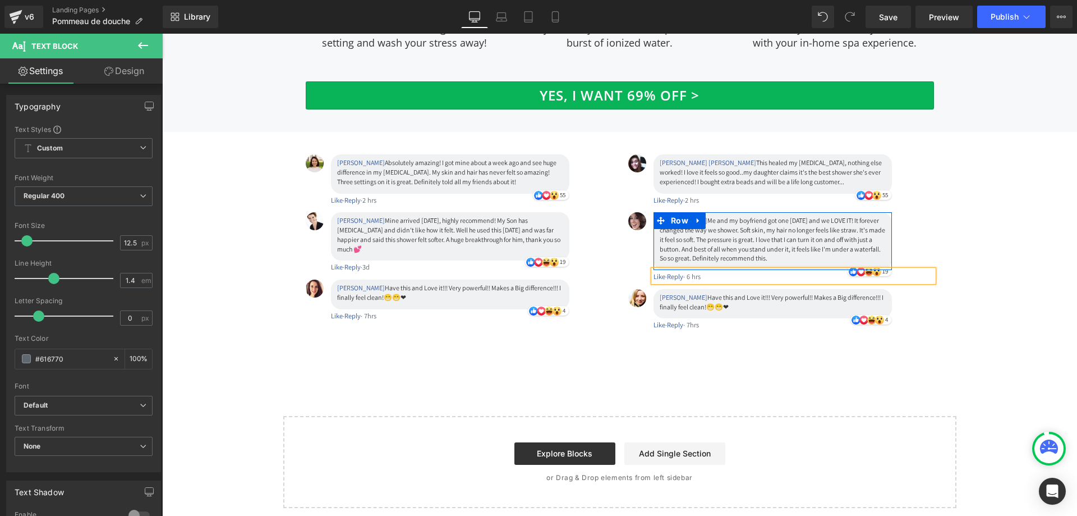
click at [883, 250] on div "[PERSON_NAME] Me and my boyfriend got one [DATE] and we LOVE IT! It forever cha…" at bounding box center [773, 241] width 238 height 58
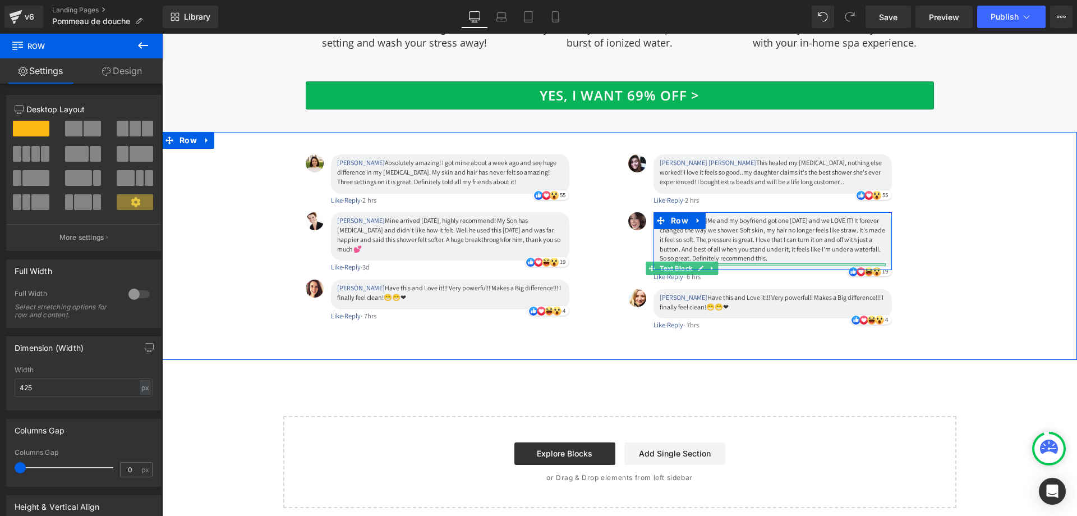
click at [869, 263] on div at bounding box center [773, 264] width 226 height 3
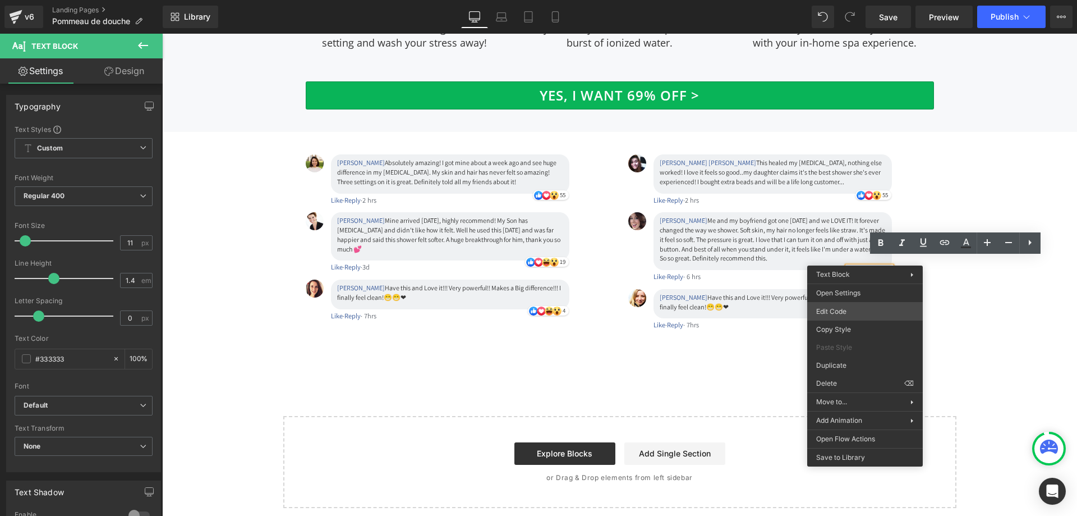
click at [849, 308] on body "Row You are previewing how the will restyle your page. You can not edit Element…" at bounding box center [538, 258] width 1077 height 516
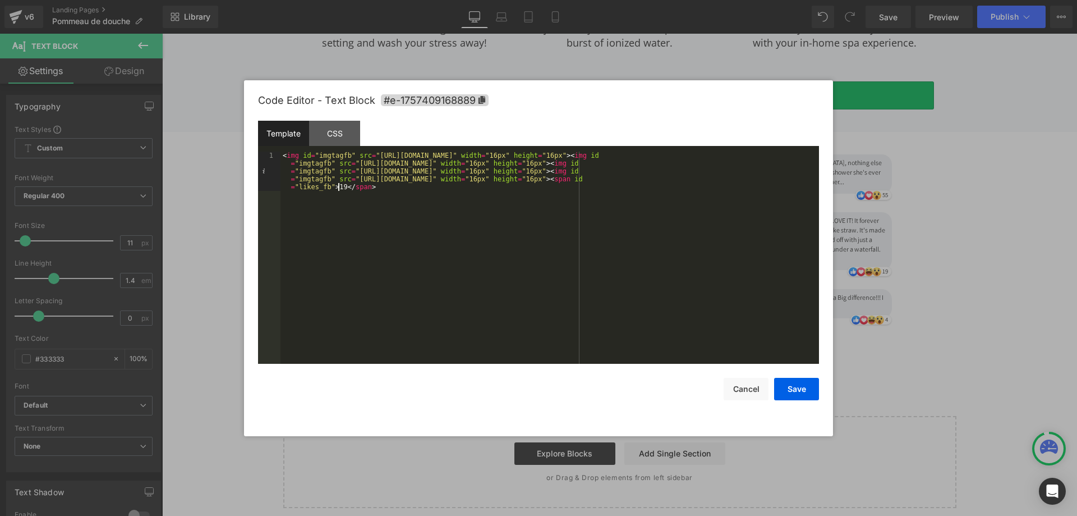
click at [338, 187] on div "< img id = "imgtagfb" src = "[URL][DOMAIN_NAME]" width = "16px" height = "16px"…" at bounding box center [550, 297] width 539 height 291
click at [792, 385] on button "Save" at bounding box center [796, 389] width 45 height 22
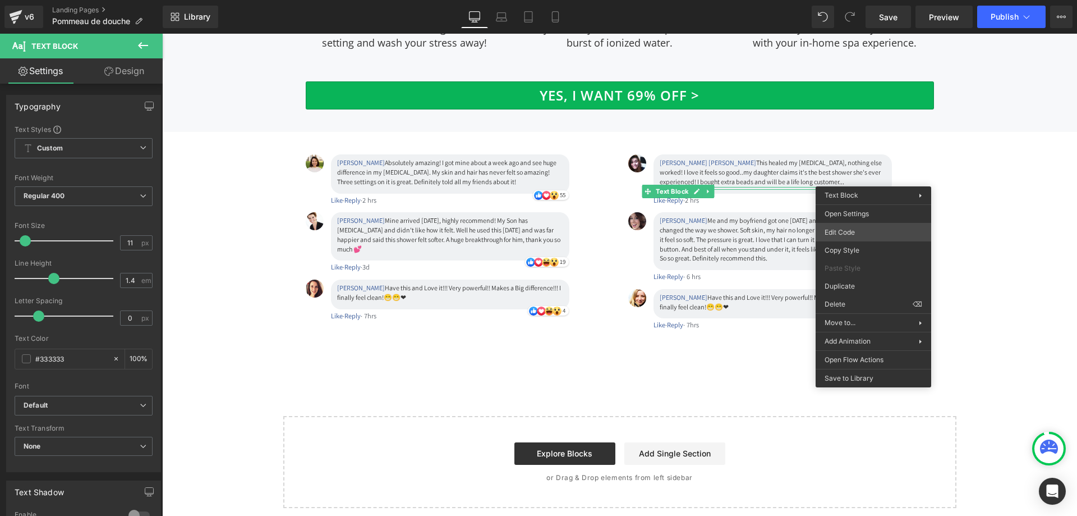
click at [863, 231] on body "Row You are previewing how the will restyle your page. You can not edit Element…" at bounding box center [538, 258] width 1077 height 516
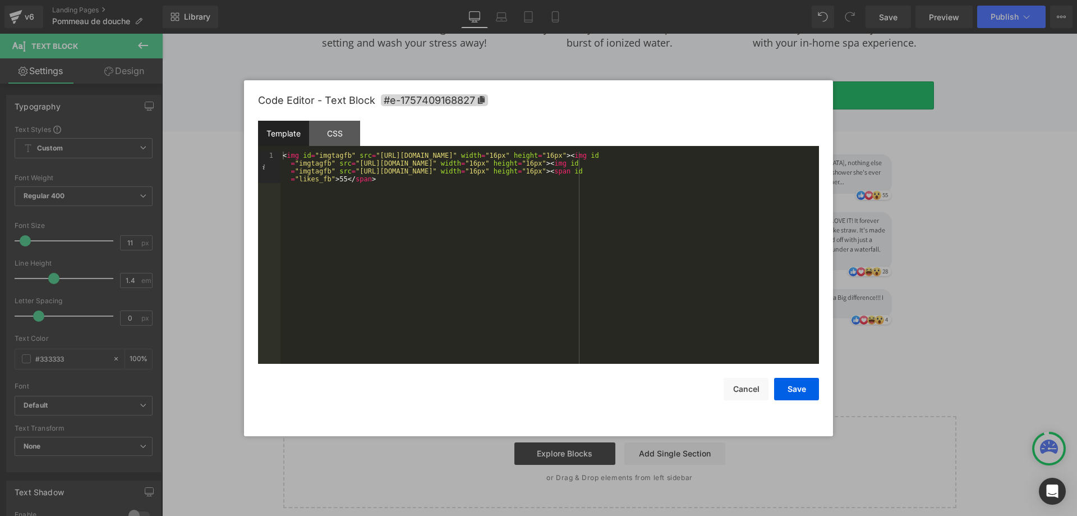
click at [338, 181] on div "< img id = "imgtagfb" src = "[URL][DOMAIN_NAME]" width = "16px" height = "16px"…" at bounding box center [550, 289] width 539 height 275
click at [783, 393] on button "Save" at bounding box center [796, 389] width 45 height 22
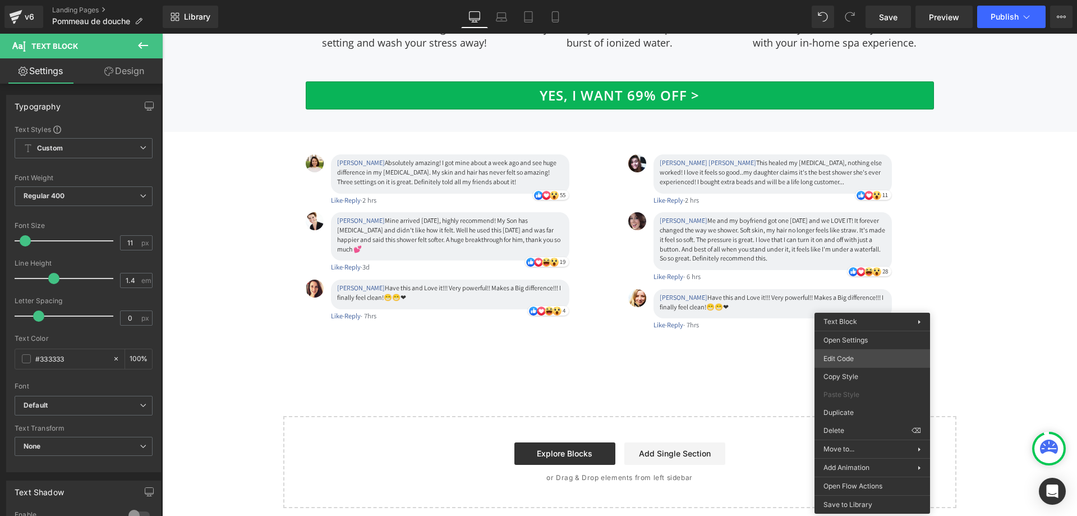
click at [863, 356] on body "Row You are previewing how the will restyle your page. You can not edit Element…" at bounding box center [538, 258] width 1077 height 516
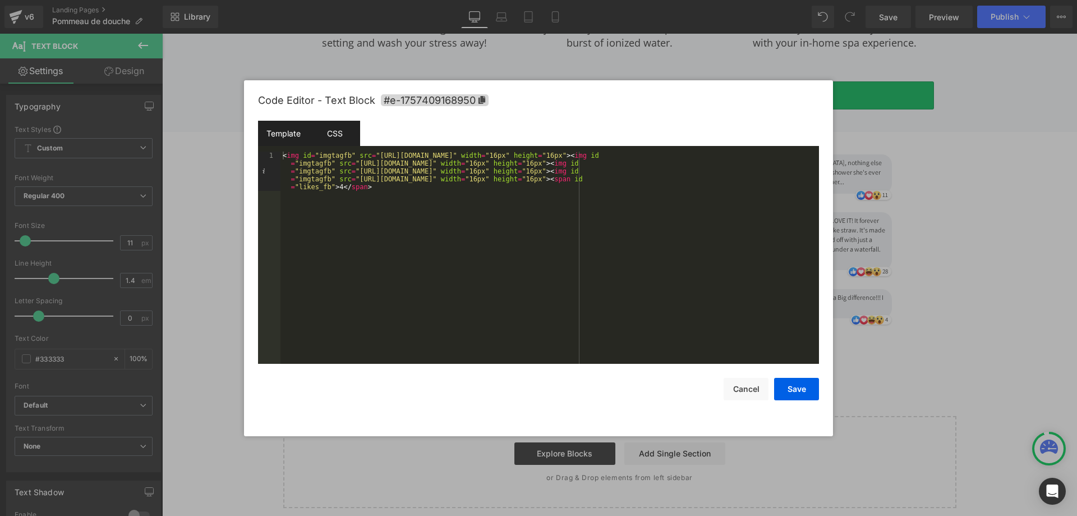
click at [345, 127] on div "CSS" at bounding box center [334, 133] width 51 height 25
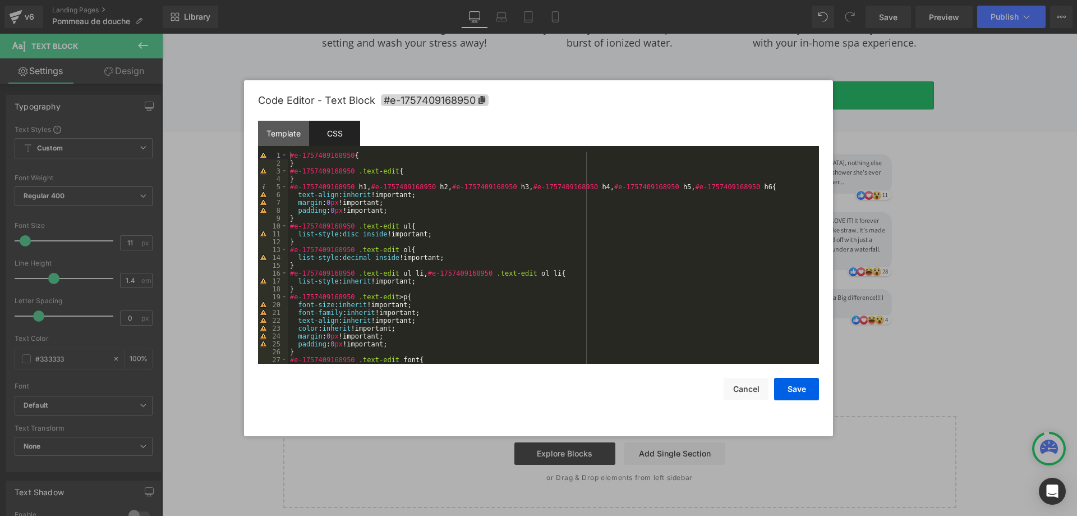
scroll to position [67, 0]
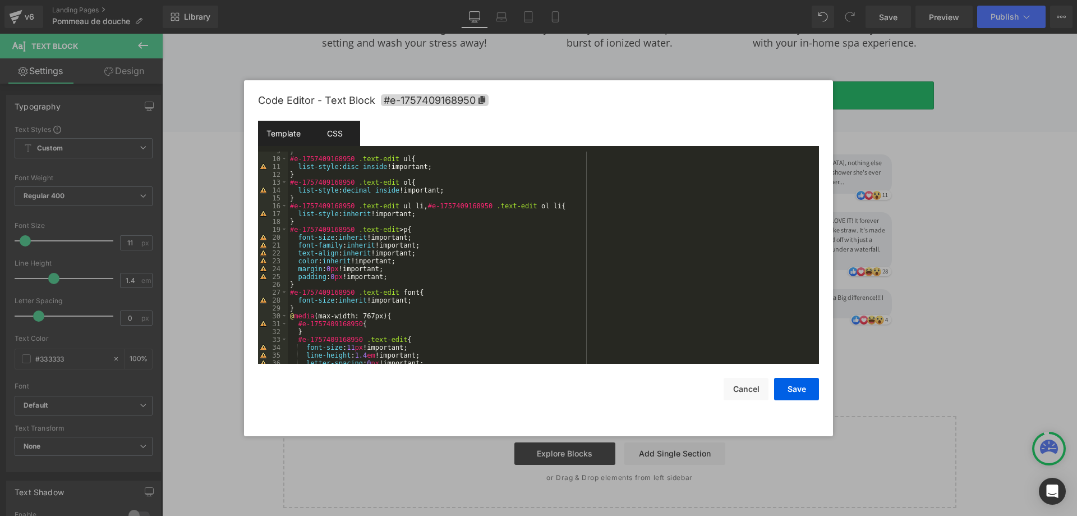
click at [268, 134] on div "Template" at bounding box center [283, 133] width 51 height 25
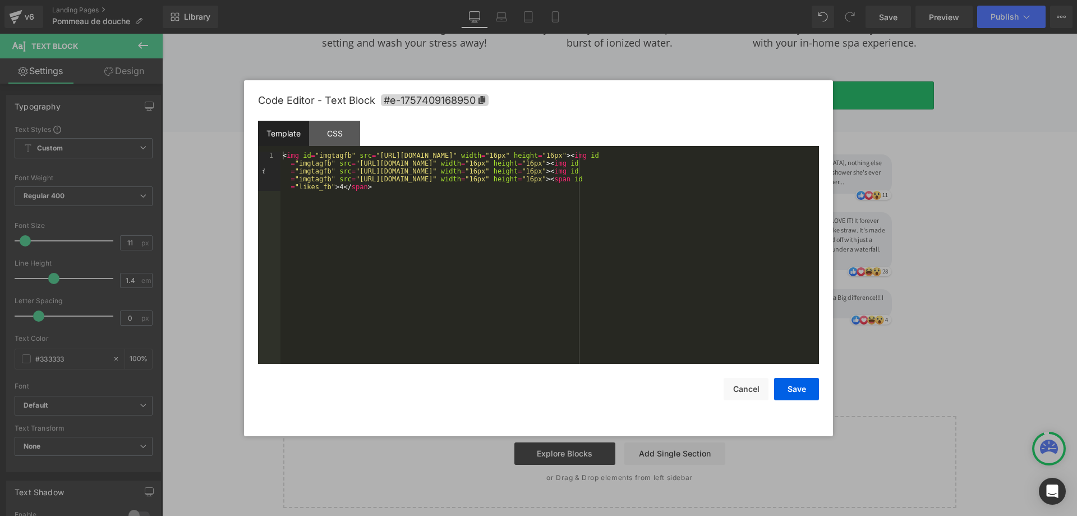
click at [341, 186] on div "< img id = "imgtagfb" src = "[URL][DOMAIN_NAME]" width = "16px" height = "16px"…" at bounding box center [550, 297] width 539 height 291
click at [789, 388] on button "Save" at bounding box center [796, 389] width 45 height 22
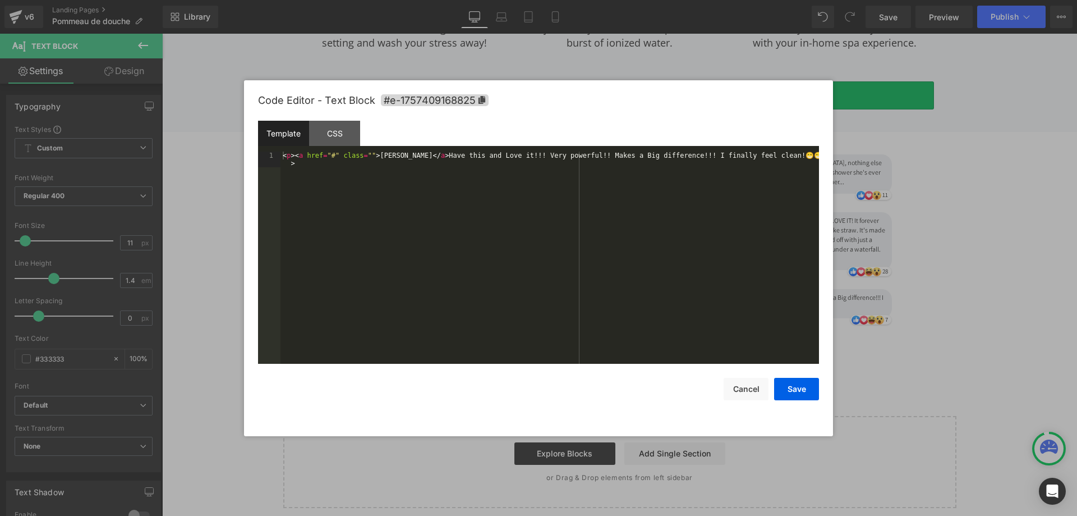
click at [715, 0] on div "Row You are previewing how the will restyle your page. You can not edit Element…" at bounding box center [538, 0] width 1077 height 0
drag, startPoint x: 442, startPoint y: 157, endPoint x: 371, endPoint y: 157, distance: 70.7
click at [371, 157] on div "< p > < a href = "#" class = "" > [PERSON_NAME] </ a > Have this and Love it!!!…" at bounding box center [550, 274] width 539 height 244
drag, startPoint x: 427, startPoint y: 157, endPoint x: 778, endPoint y: 155, distance: 351.3
click at [778, 155] on div "< p > < a href = "#" class = "" > [PERSON_NAME] </ a > Have this and Love it!!!…" at bounding box center [550, 266] width 539 height 228
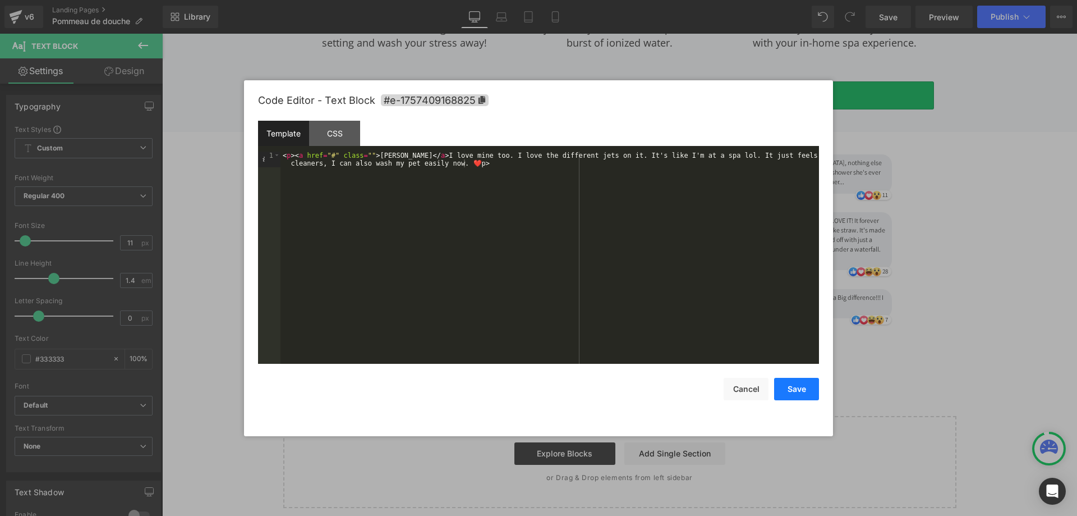
click at [800, 393] on button "Save" at bounding box center [796, 389] width 45 height 22
click at [758, 0] on div "Row You are previewing how the will restyle your page. You can not edit Element…" at bounding box center [538, 0] width 1077 height 0
click at [484, 164] on div "< p > < a href = "#" class = "" > [PERSON_NAME] </ a > I love mine too. I love …" at bounding box center [550, 274] width 539 height 244
click at [795, 393] on button "Save" at bounding box center [796, 389] width 45 height 22
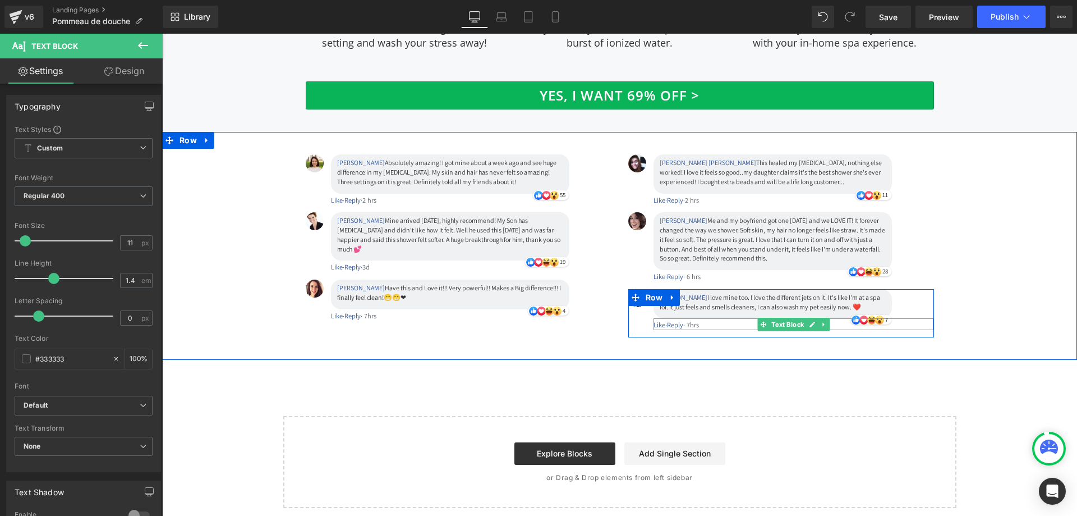
click at [698, 320] on span "hrs" at bounding box center [694, 325] width 9 height 10
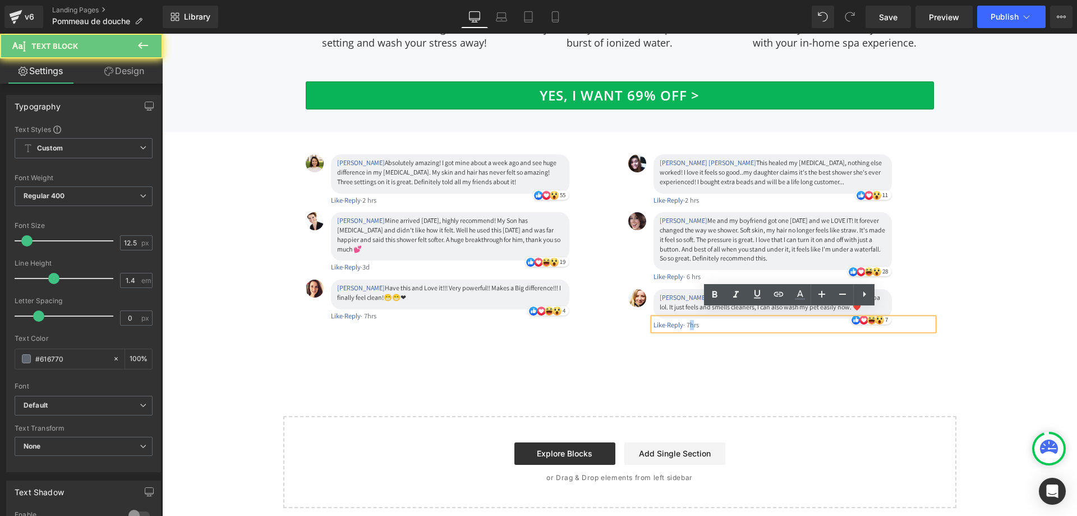
click at [698, 320] on span "hrs" at bounding box center [694, 325] width 9 height 10
click at [695, 320] on div "Like · Reply · 7 hrs" at bounding box center [794, 325] width 281 height 10
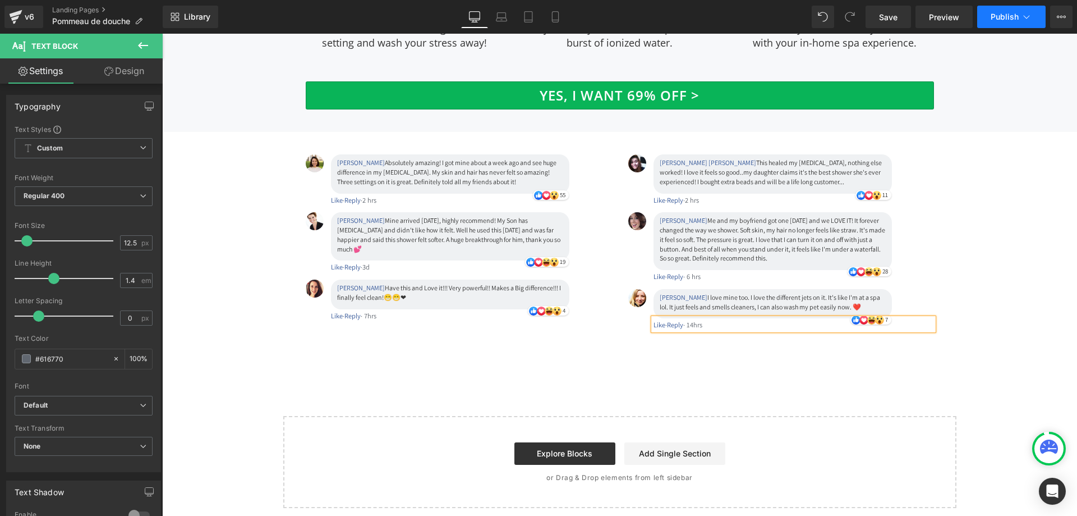
click at [1013, 7] on button "Publish" at bounding box center [1012, 17] width 68 height 22
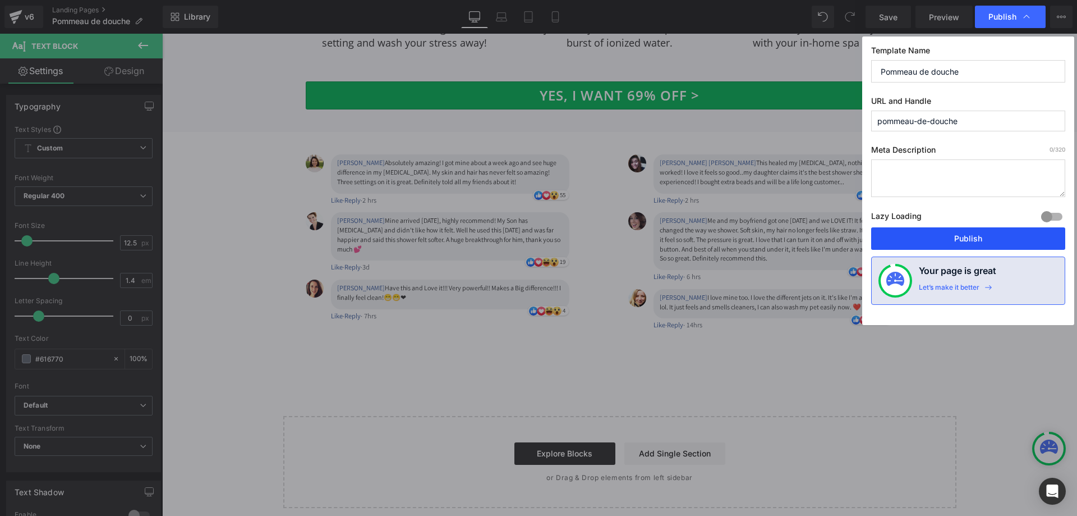
click at [990, 232] on button "Publish" at bounding box center [968, 238] width 194 height 22
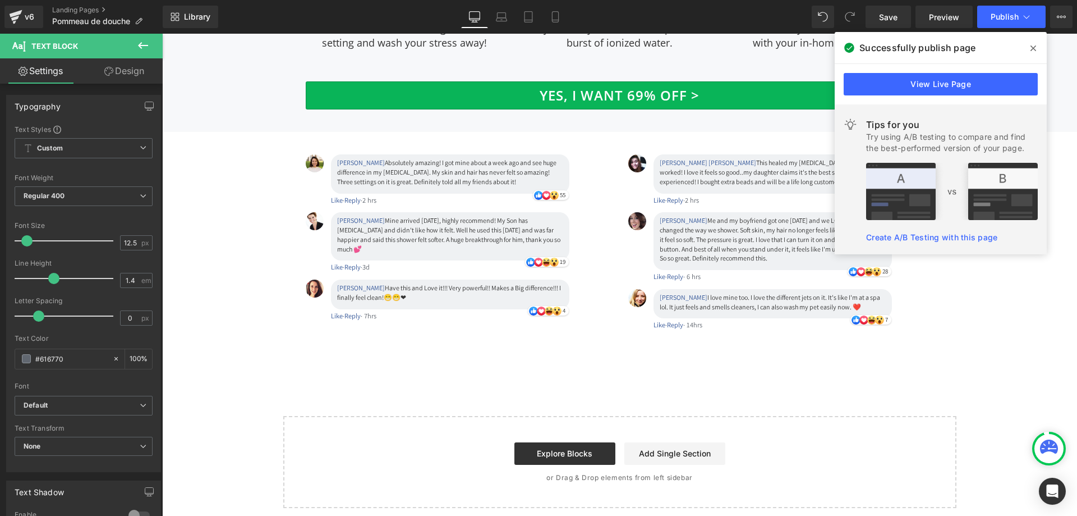
click at [143, 45] on icon at bounding box center [143, 45] width 10 height 7
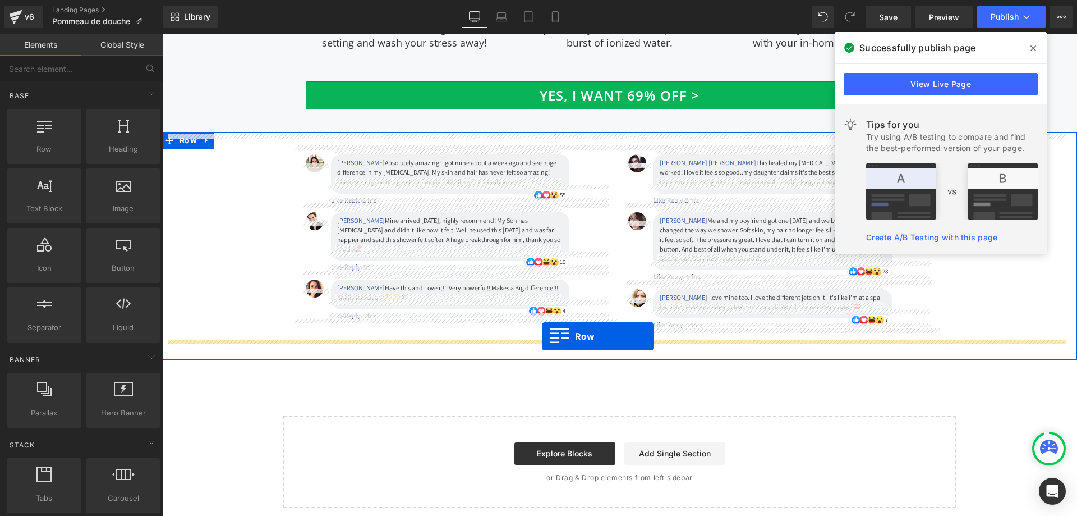
drag, startPoint x: 224, startPoint y: 171, endPoint x: 542, endPoint y: 336, distance: 358.4
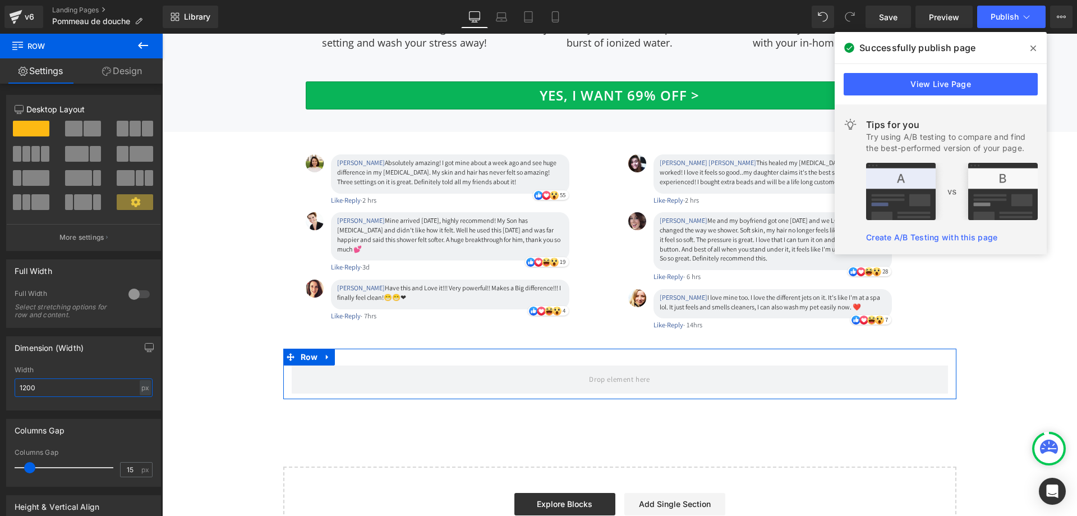
click at [113, 387] on input "1200" at bounding box center [84, 387] width 138 height 19
type input "1170"
click at [123, 470] on input "15" at bounding box center [131, 469] width 20 height 14
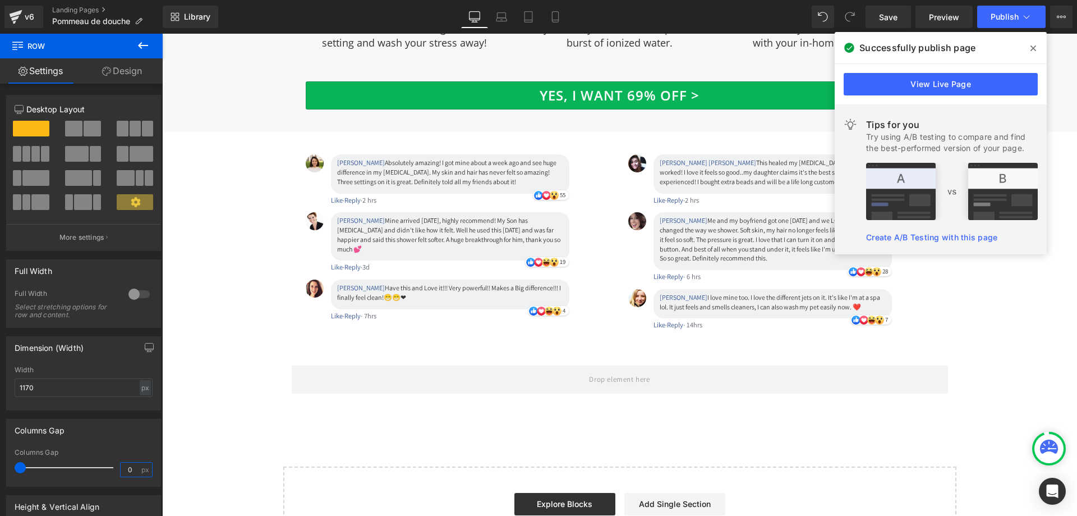
type input "0"
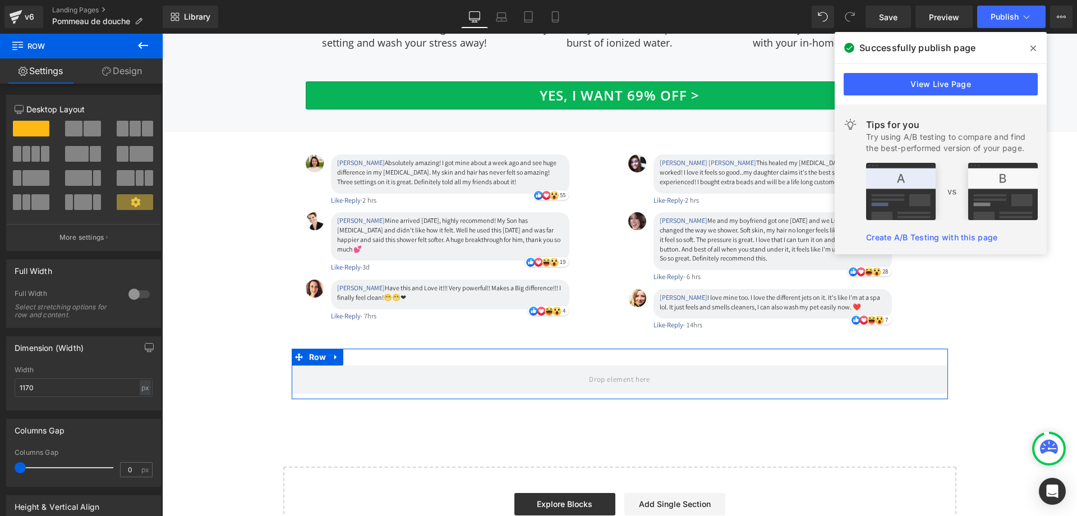
click at [140, 73] on link "Design" at bounding box center [121, 70] width 81 height 25
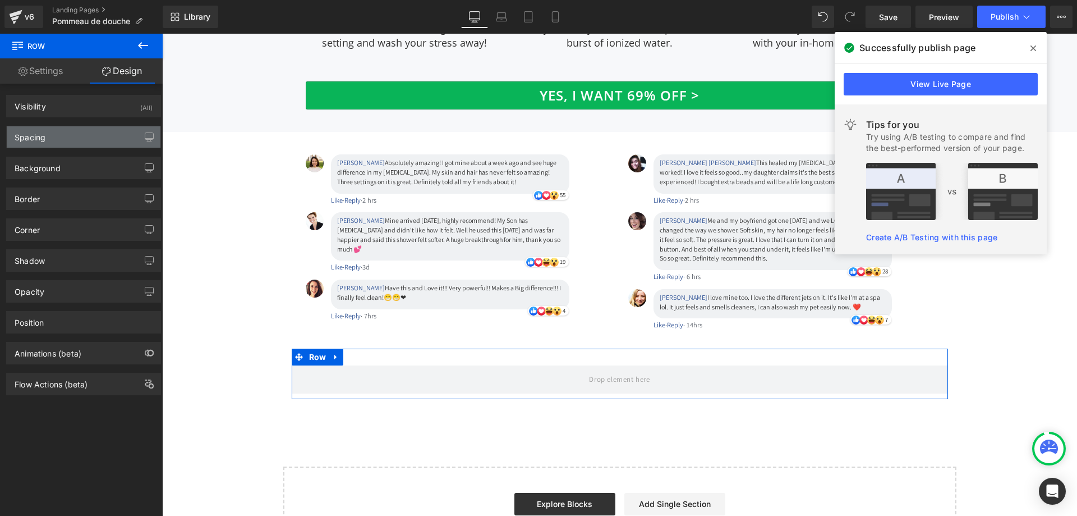
type input "0"
type input "30"
type input "0"
type input "10"
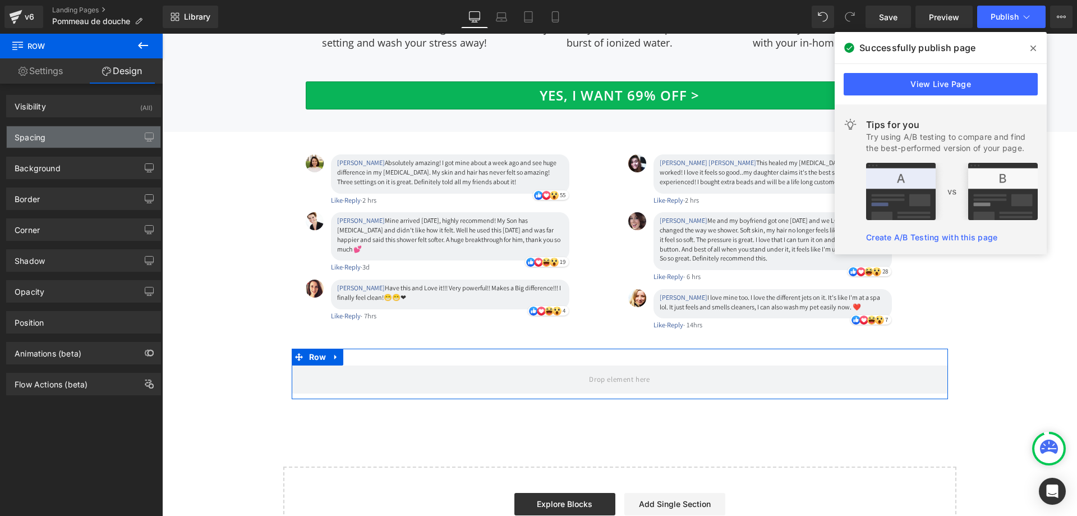
type input "0"
click at [103, 139] on div "Spacing" at bounding box center [84, 136] width 154 height 21
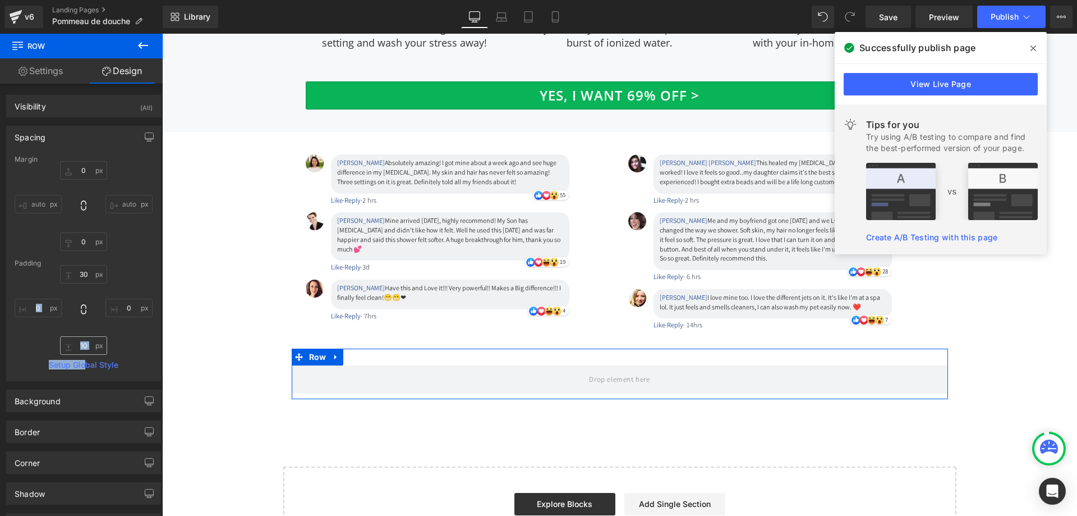
click at [82, 354] on div "Margin 0px 0 auto auto 0px 0 auto auto [GEOGRAPHIC_DATA] 30px 30 0px 0 10px 10 …" at bounding box center [84, 267] width 154 height 225
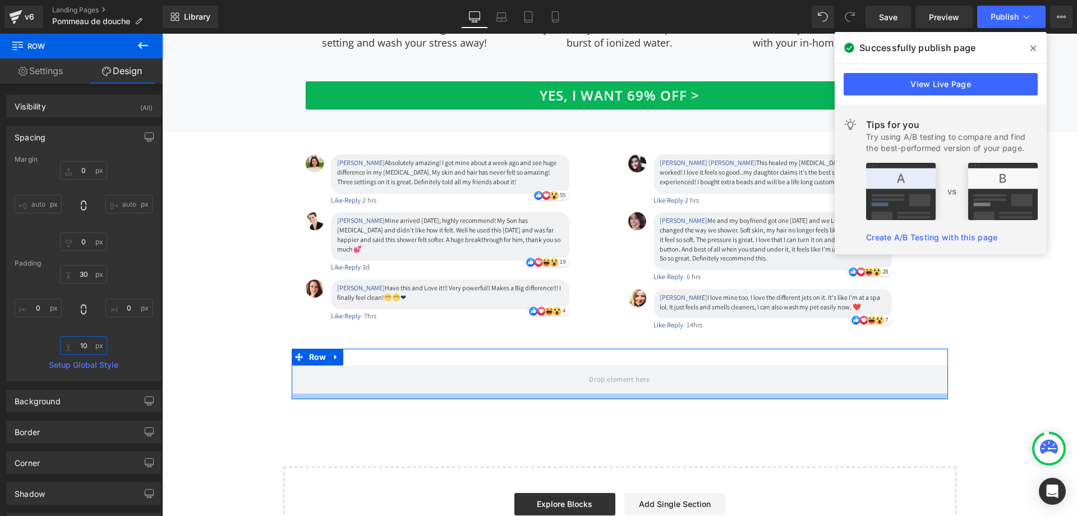
click at [84, 344] on input "10" at bounding box center [83, 345] width 47 height 19
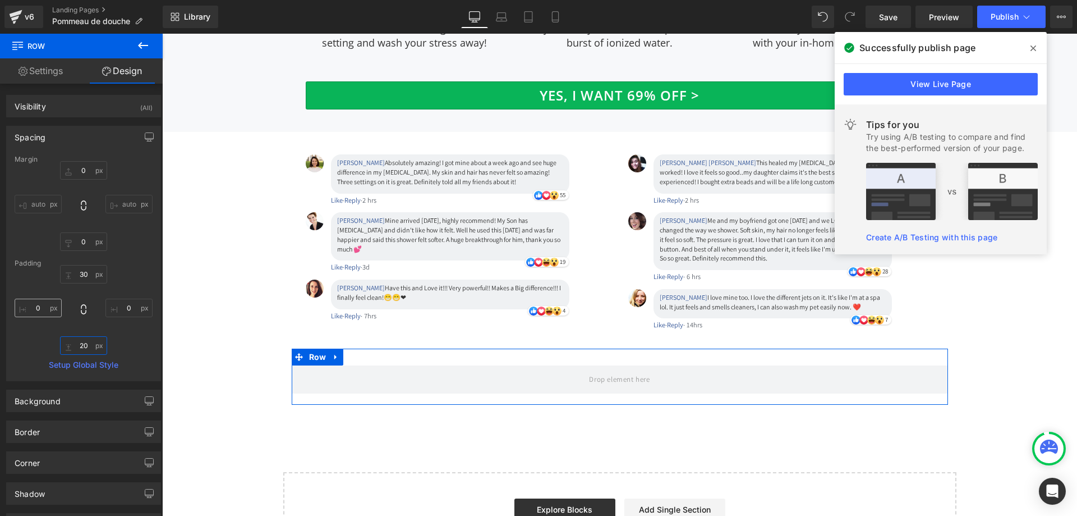
type input "20"
click at [31, 308] on input "0" at bounding box center [38, 308] width 47 height 19
type input "10"
click at [117, 305] on input "0" at bounding box center [128, 308] width 47 height 19
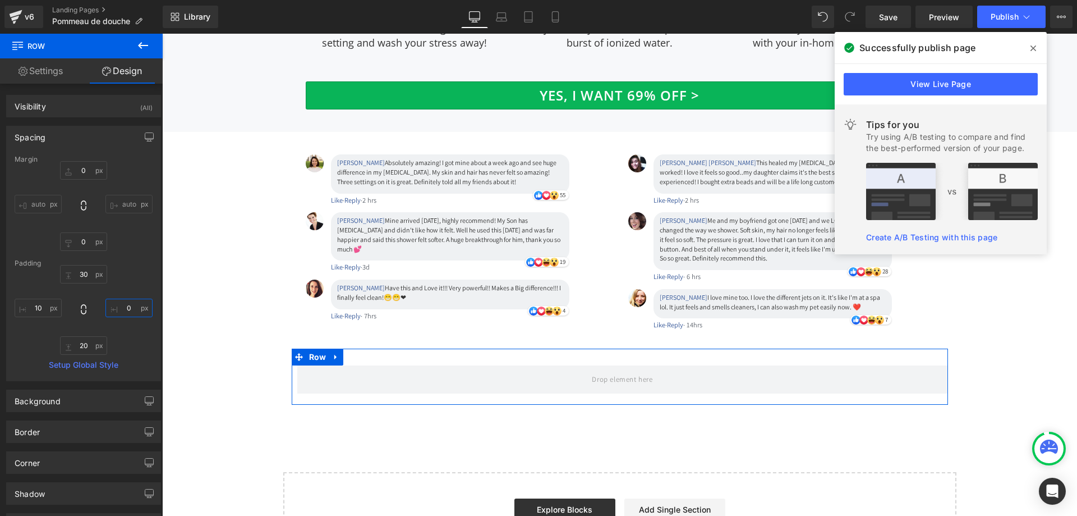
click at [117, 305] on input "0" at bounding box center [128, 308] width 47 height 19
type input "10"
click at [84, 277] on input "30" at bounding box center [83, 274] width 47 height 19
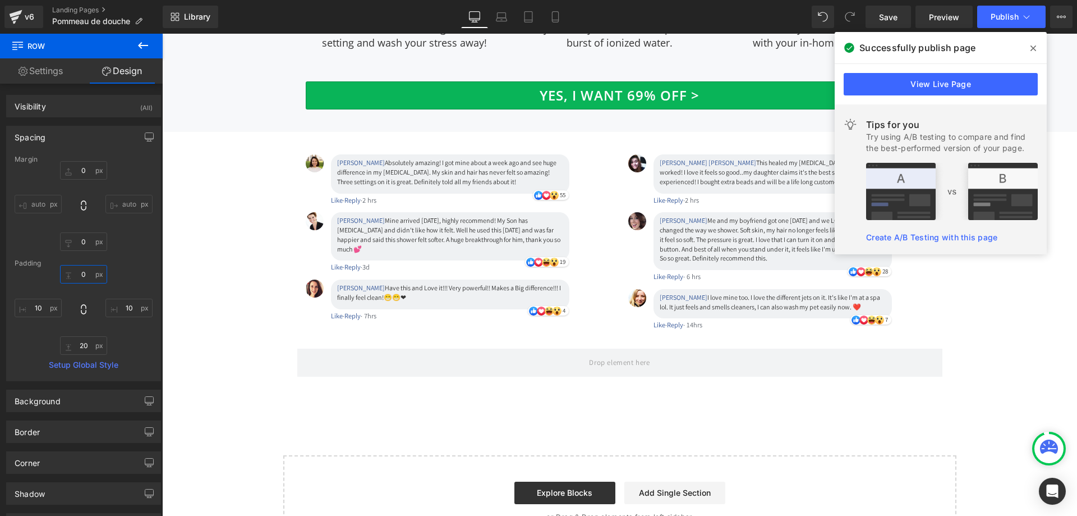
type input "0"
click at [141, 44] on icon at bounding box center [142, 45] width 13 height 13
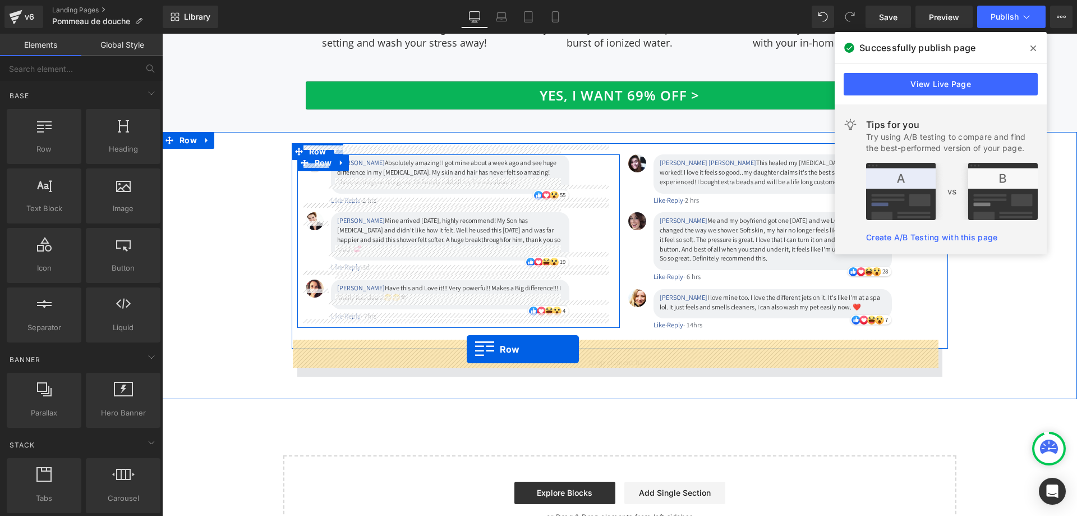
drag, startPoint x: 224, startPoint y: 184, endPoint x: 467, endPoint y: 349, distance: 294.0
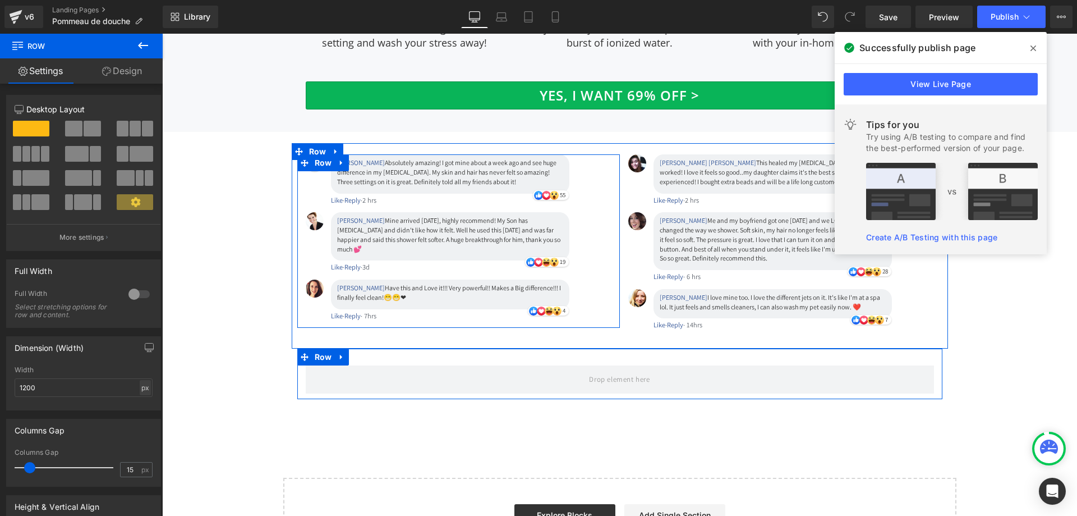
click at [141, 387] on div "px" at bounding box center [145, 387] width 11 height 15
click at [145, 409] on li "%" at bounding box center [145, 405] width 14 height 16
type input "100"
click at [126, 470] on input "15" at bounding box center [131, 469] width 20 height 14
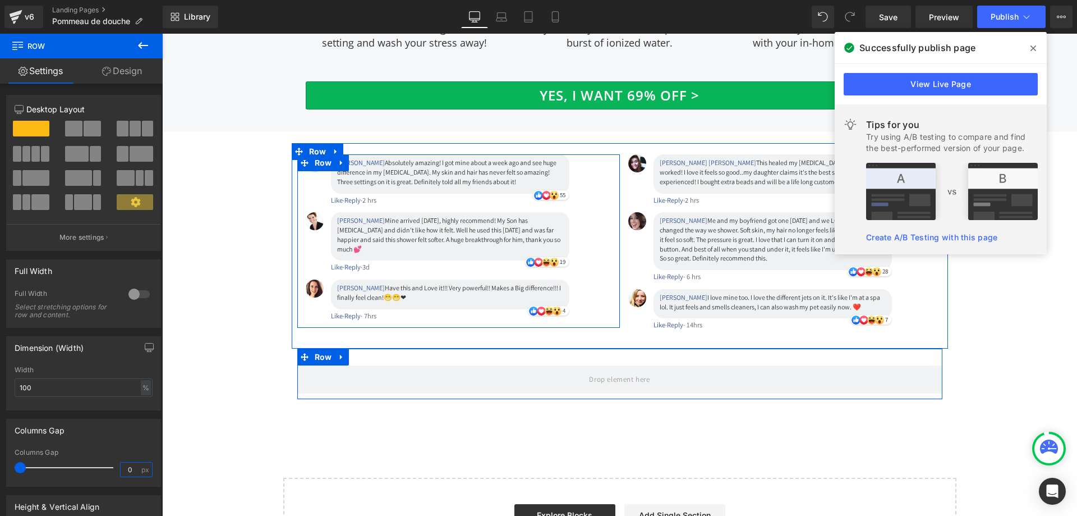
type input "0"
click at [119, 67] on link "Design" at bounding box center [121, 70] width 81 height 25
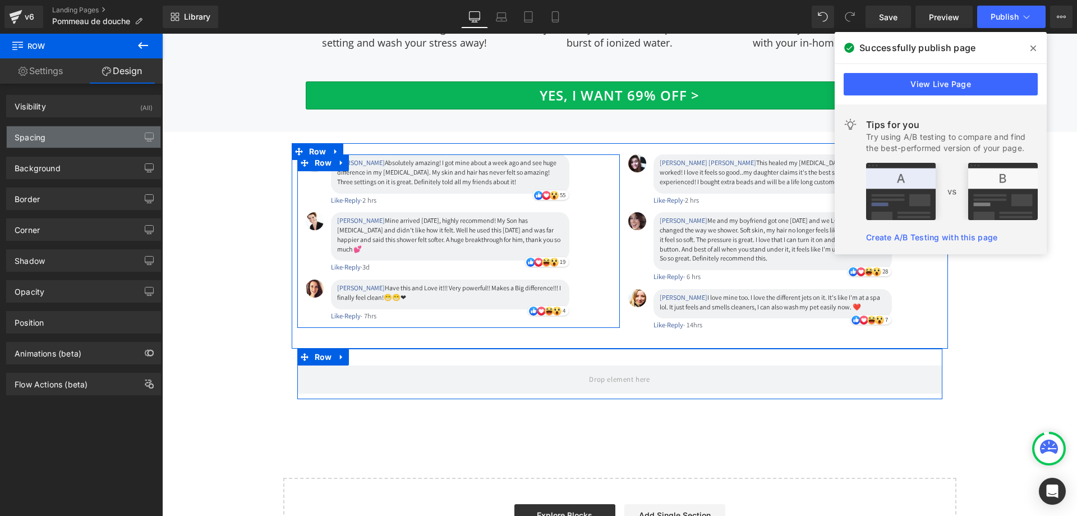
type input "0"
type input "30"
type input "0"
type input "10"
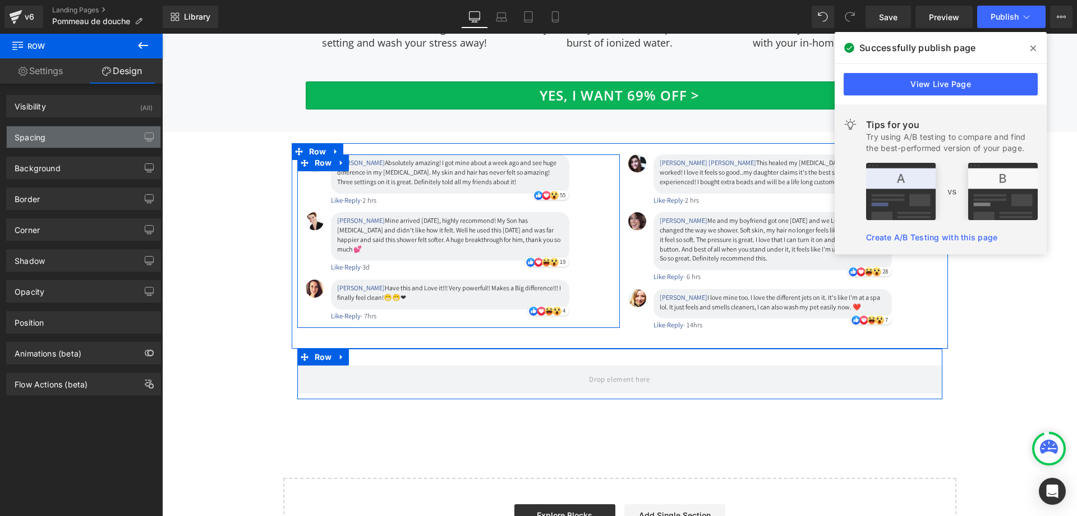
type input "0"
click at [77, 140] on div "Spacing" at bounding box center [84, 136] width 154 height 21
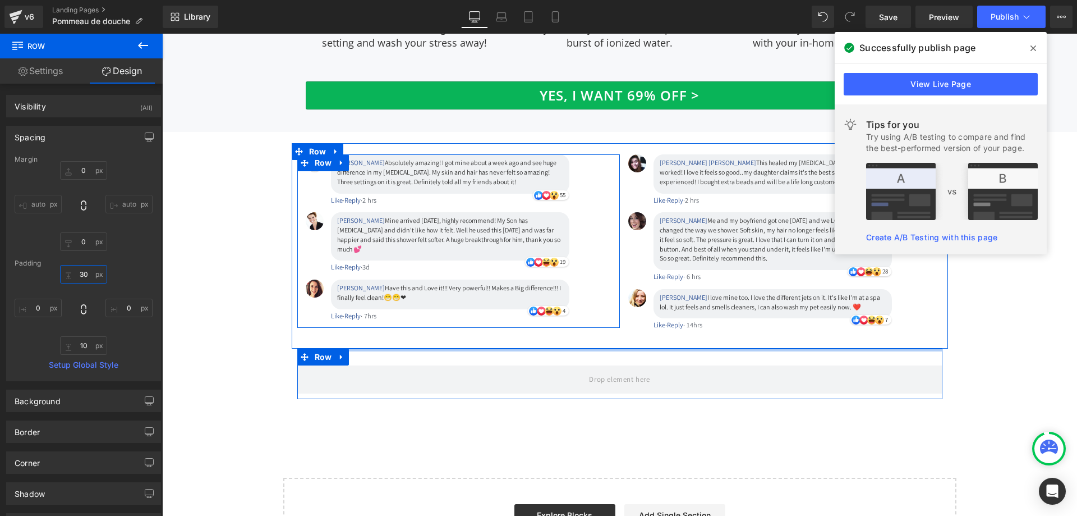
click at [91, 278] on input "30" at bounding box center [83, 274] width 47 height 19
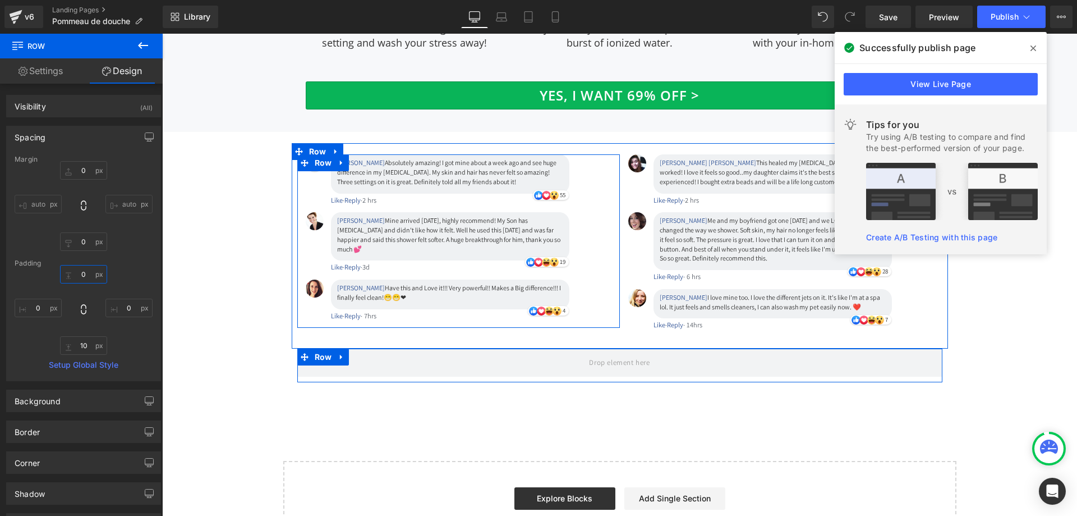
type input "0"
click at [79, 355] on div "Margin 0px 0 auto auto 0px 0 auto auto [GEOGRAPHIC_DATA] 0 0 0px 0 10px 10 0px …" at bounding box center [84, 267] width 154 height 225
click at [80, 346] on input "10" at bounding box center [83, 345] width 47 height 19
type input "0"
click at [38, 315] on input "0" at bounding box center [38, 308] width 47 height 19
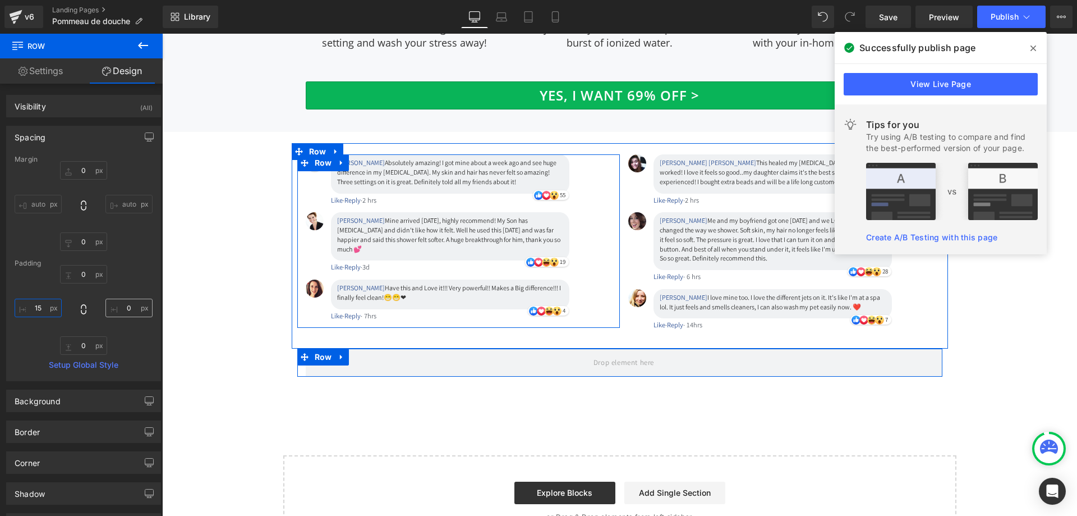
type input "15"
click at [128, 308] on input "0" at bounding box center [128, 308] width 47 height 19
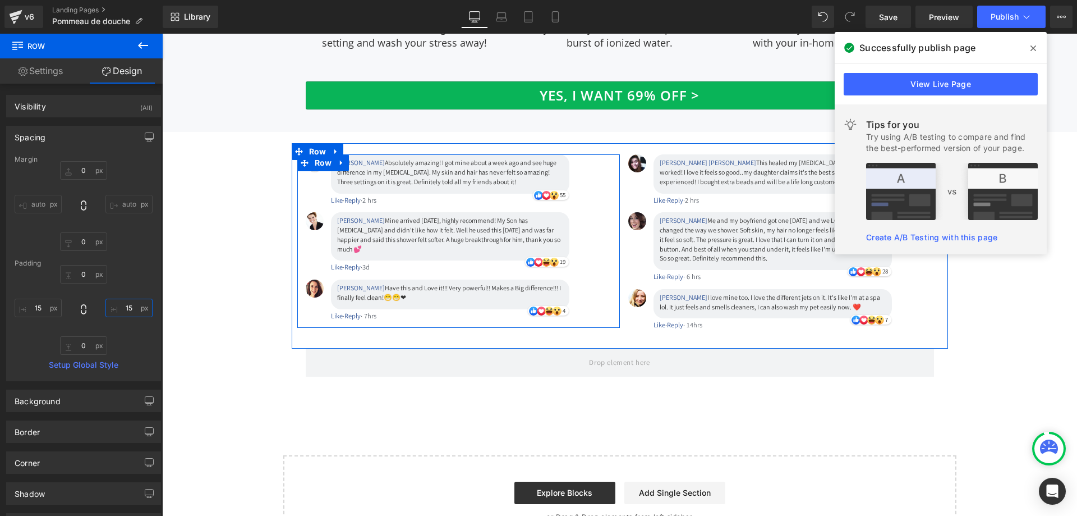
type input "15"
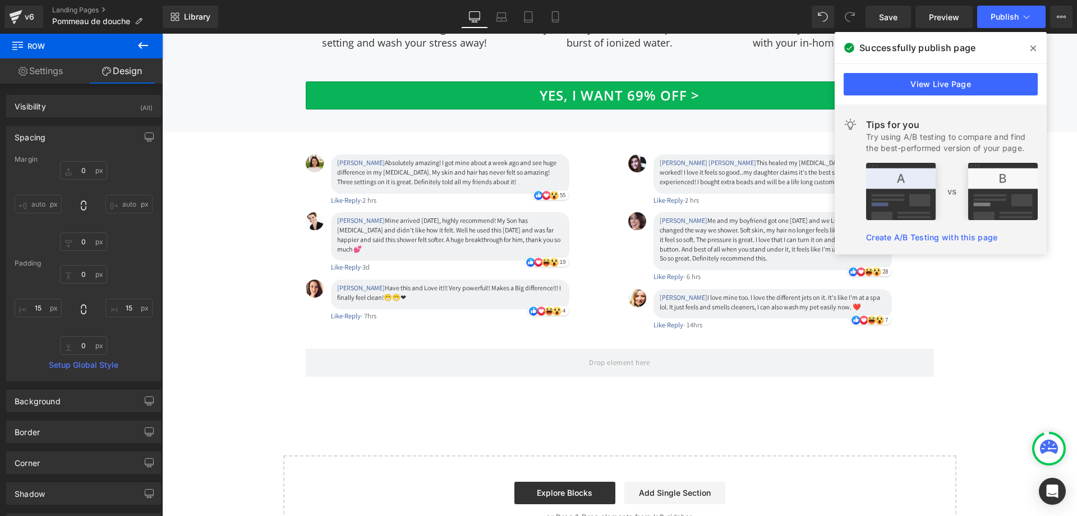
click at [141, 44] on icon at bounding box center [142, 45] width 13 height 13
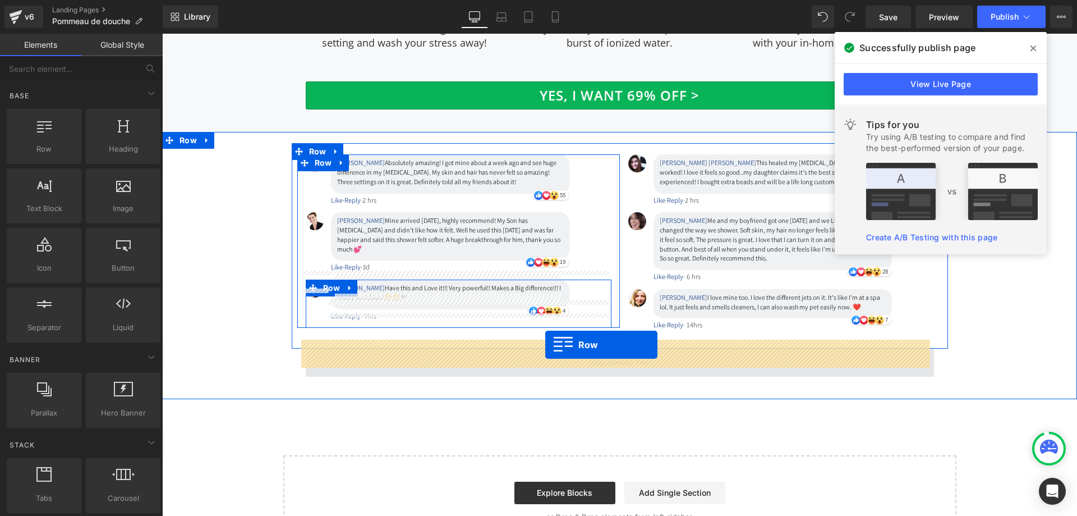
drag, startPoint x: 213, startPoint y: 181, endPoint x: 545, endPoint y: 345, distance: 370.7
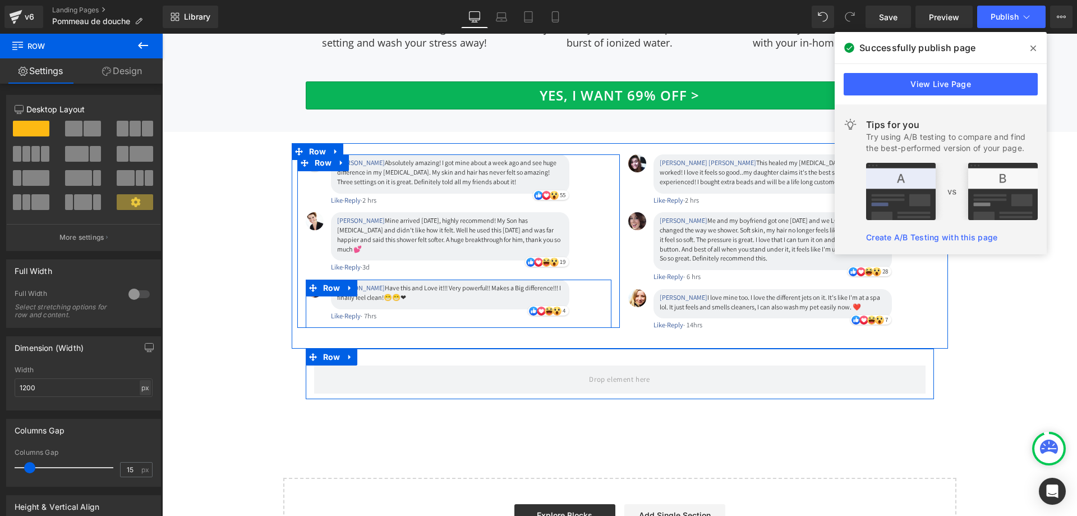
click at [140, 392] on div "px" at bounding box center [145, 387] width 11 height 15
click at [142, 408] on li "%" at bounding box center [145, 405] width 14 height 16
type input "100"
click at [129, 467] on input "15" at bounding box center [131, 469] width 20 height 14
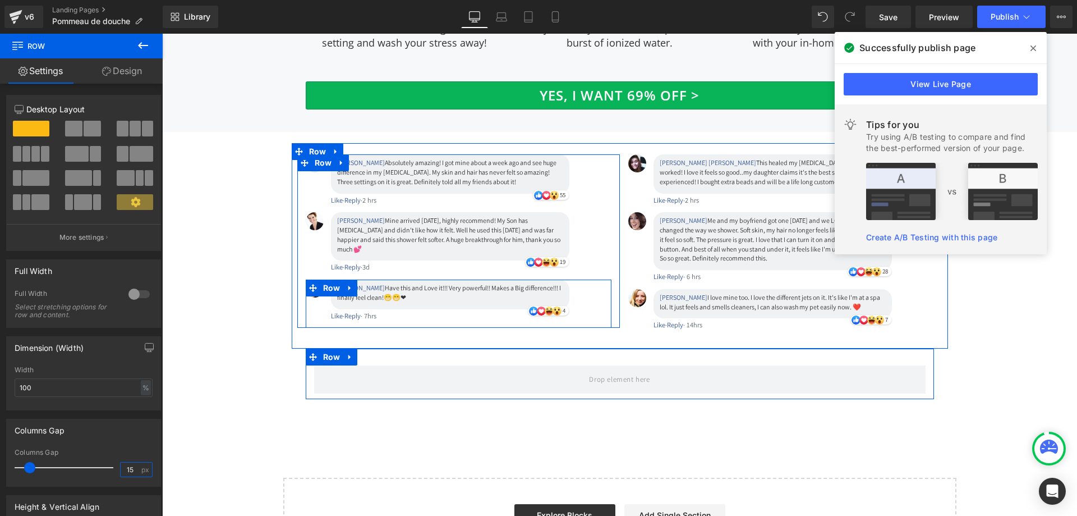
click at [125, 470] on input "15" at bounding box center [131, 469] width 20 height 14
type input "0"
click at [136, 68] on link "Design" at bounding box center [121, 70] width 81 height 25
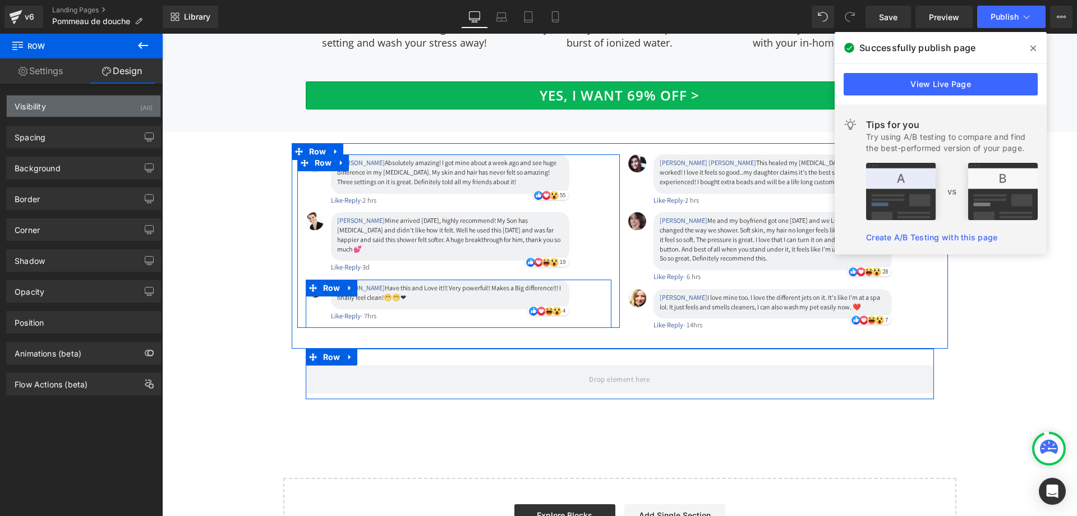
type input "0"
type input "30"
type input "0"
type input "10"
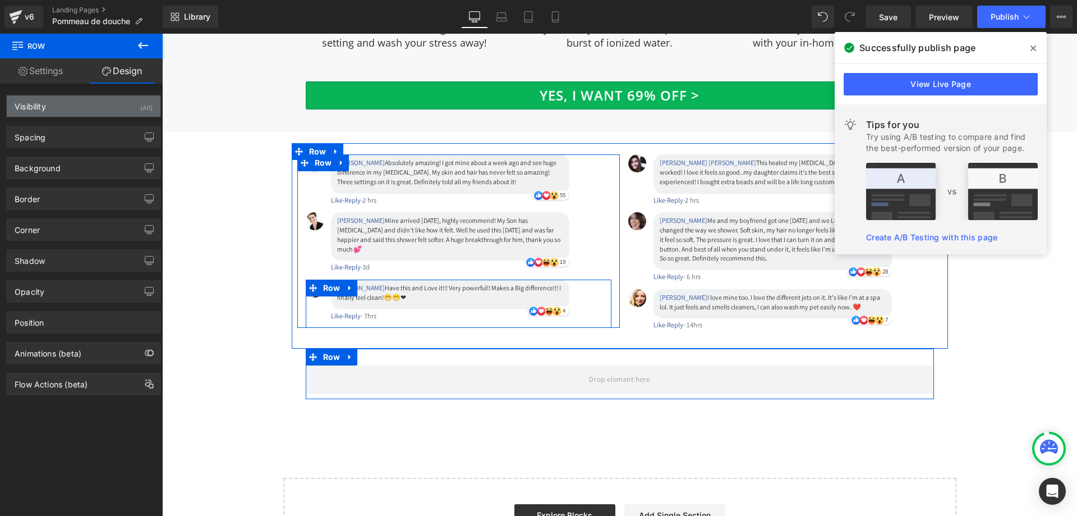
type input "0"
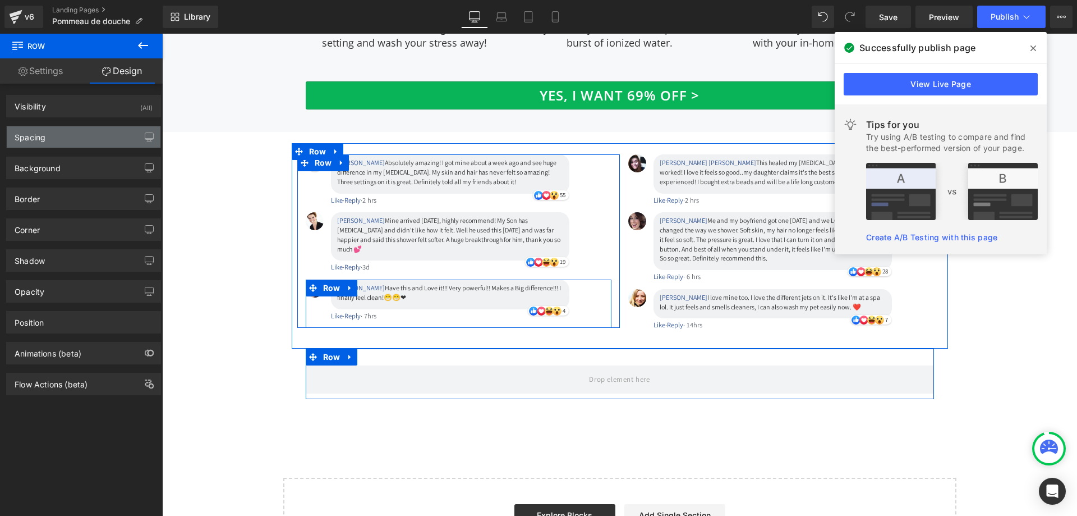
click at [75, 137] on div "Spacing" at bounding box center [84, 136] width 154 height 21
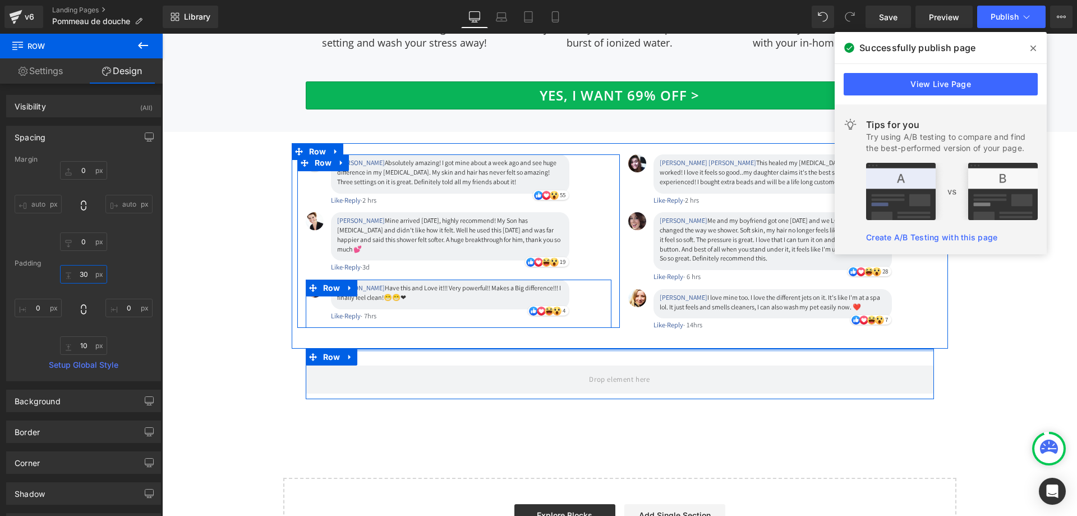
click at [82, 267] on input "30" at bounding box center [83, 274] width 47 height 19
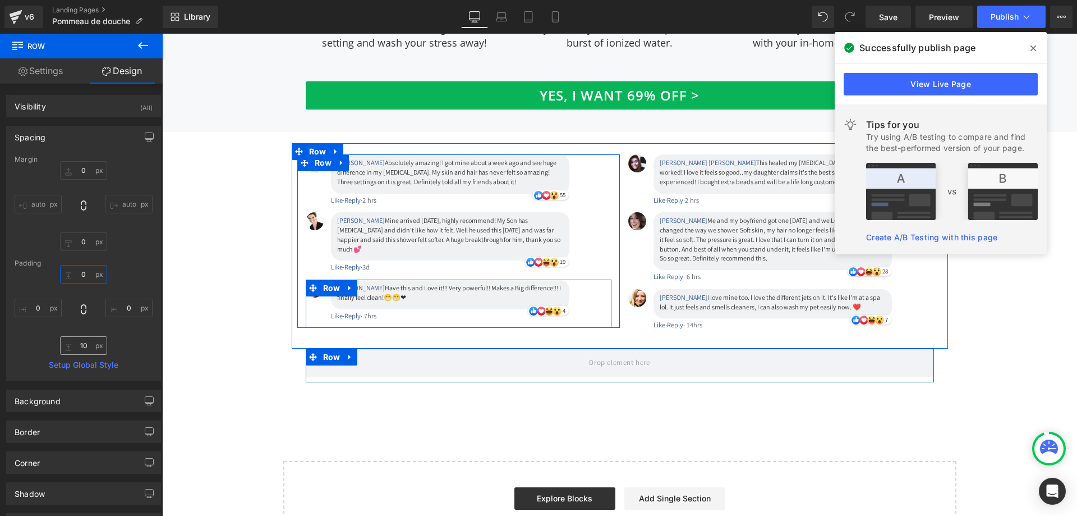
type input "0"
click at [82, 347] on input "10" at bounding box center [83, 345] width 47 height 19
type input "0"
click at [45, 304] on input "0" at bounding box center [38, 308] width 47 height 19
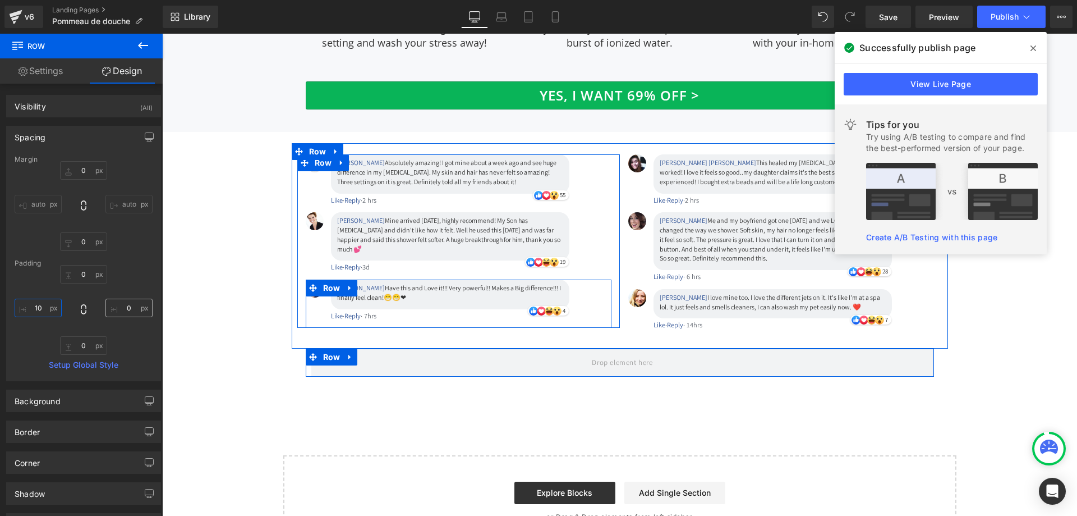
type input "10"
click at [117, 309] on input "0" at bounding box center [128, 308] width 47 height 19
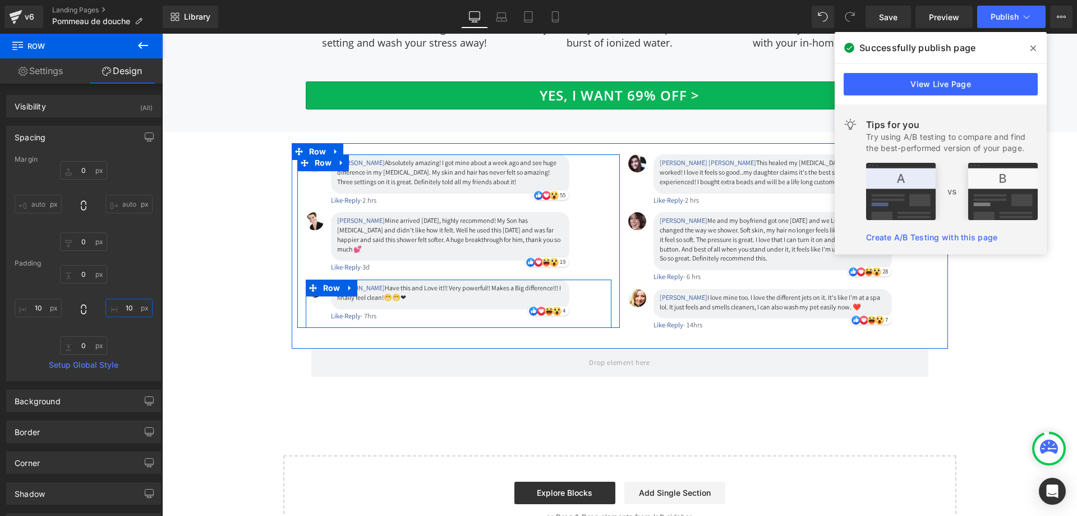
type input "10"
click at [145, 46] on icon at bounding box center [143, 45] width 10 height 7
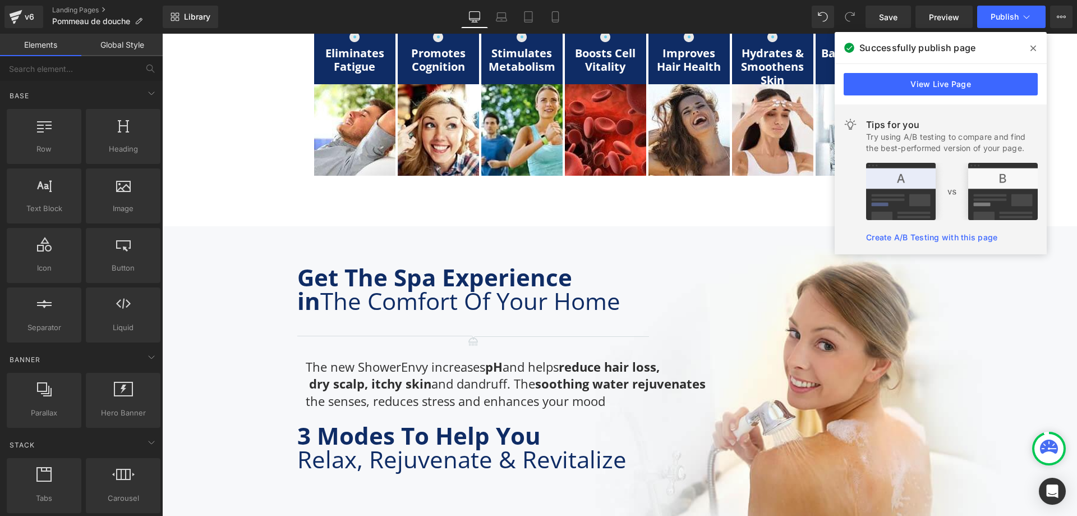
scroll to position [3034, 0]
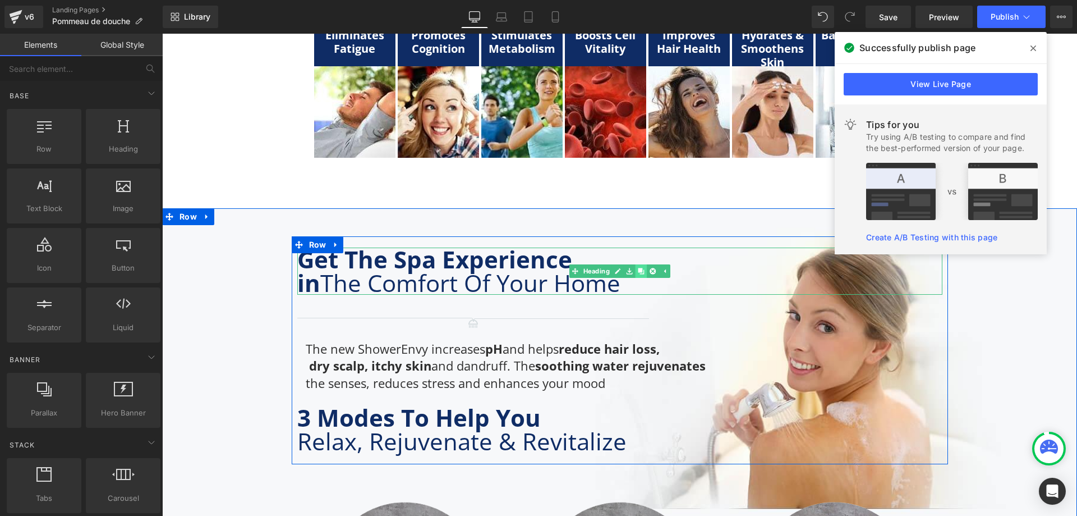
click at [641, 265] on link at bounding box center [641, 270] width 12 height 13
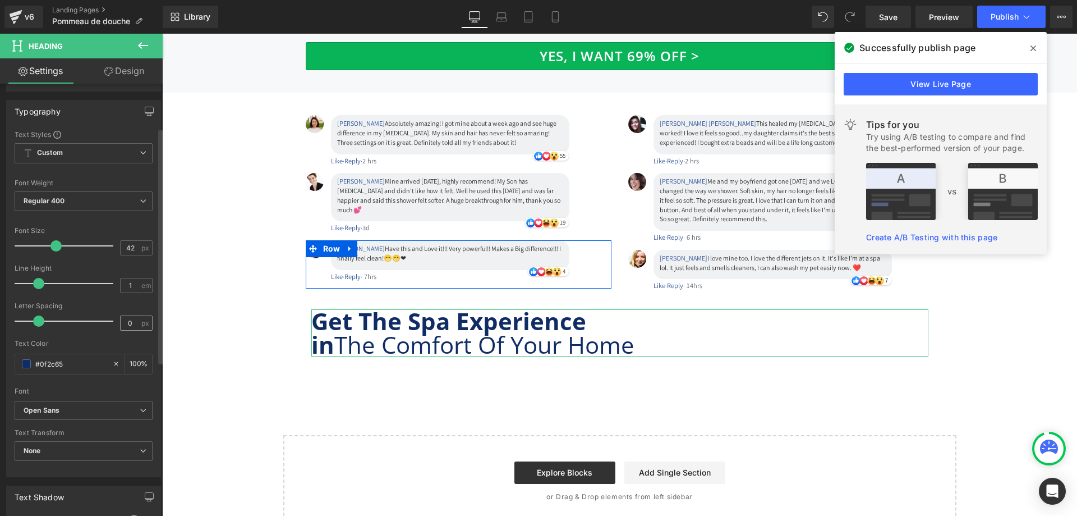
scroll to position [224, 0]
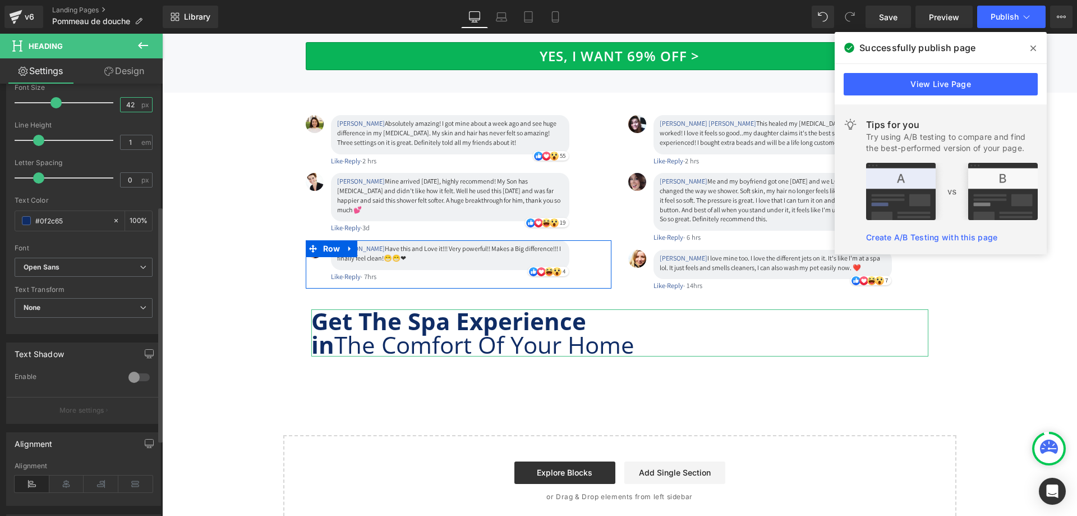
click at [125, 102] on input "42" at bounding box center [131, 105] width 20 height 14
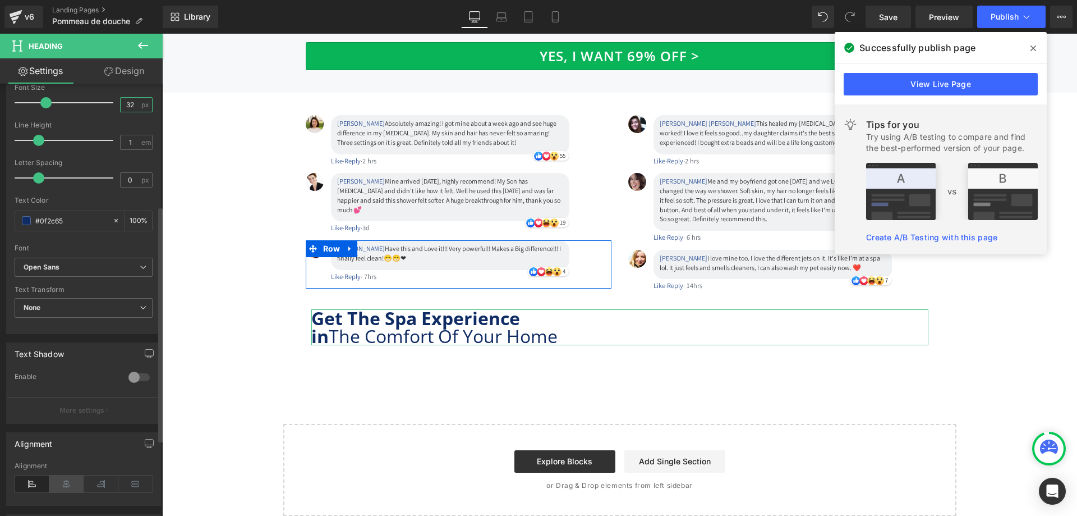
type input "32"
click at [71, 484] on icon at bounding box center [66, 483] width 35 height 17
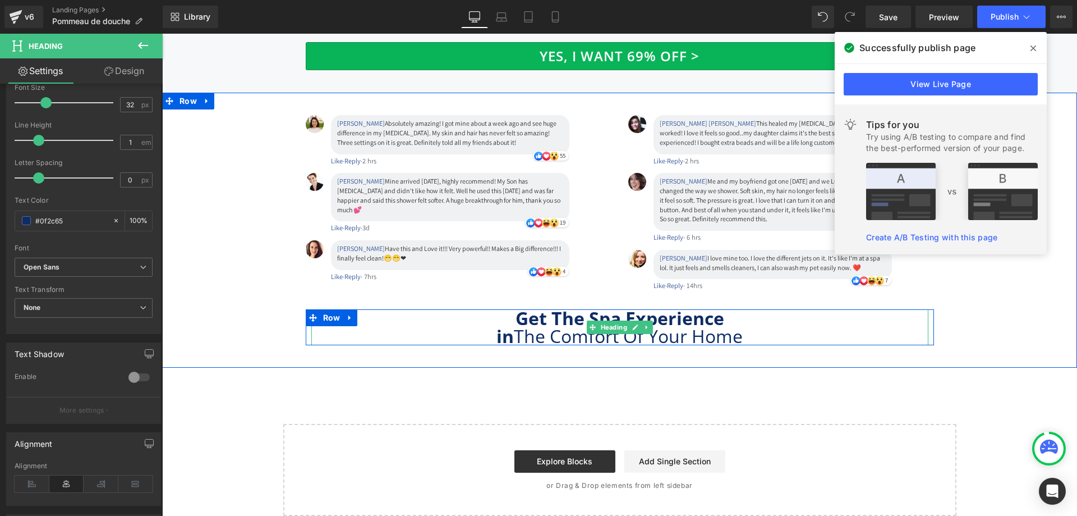
click at [570, 308] on b "Get The Spa Experience" at bounding box center [620, 318] width 209 height 24
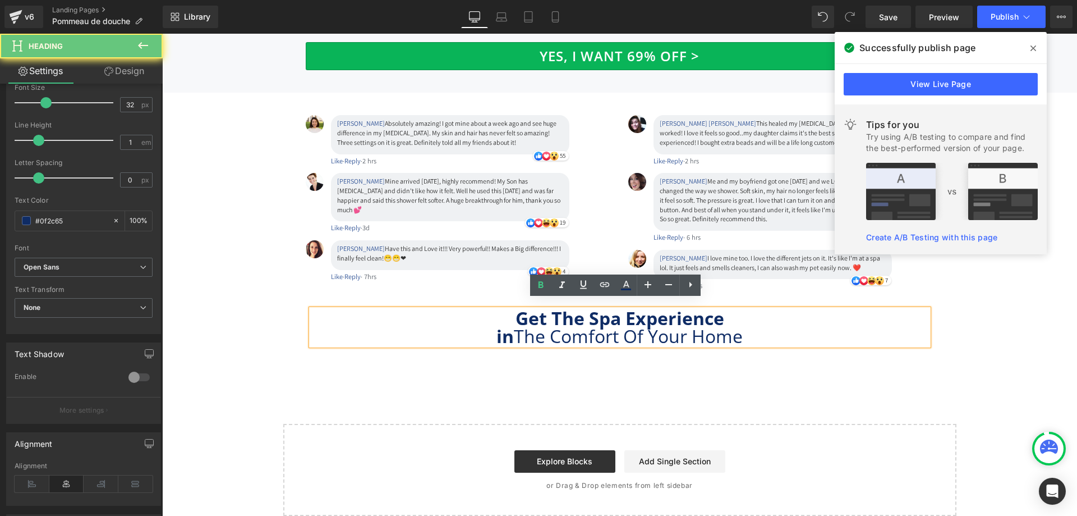
click at [565, 311] on b "Get The Spa Experience" at bounding box center [620, 318] width 209 height 24
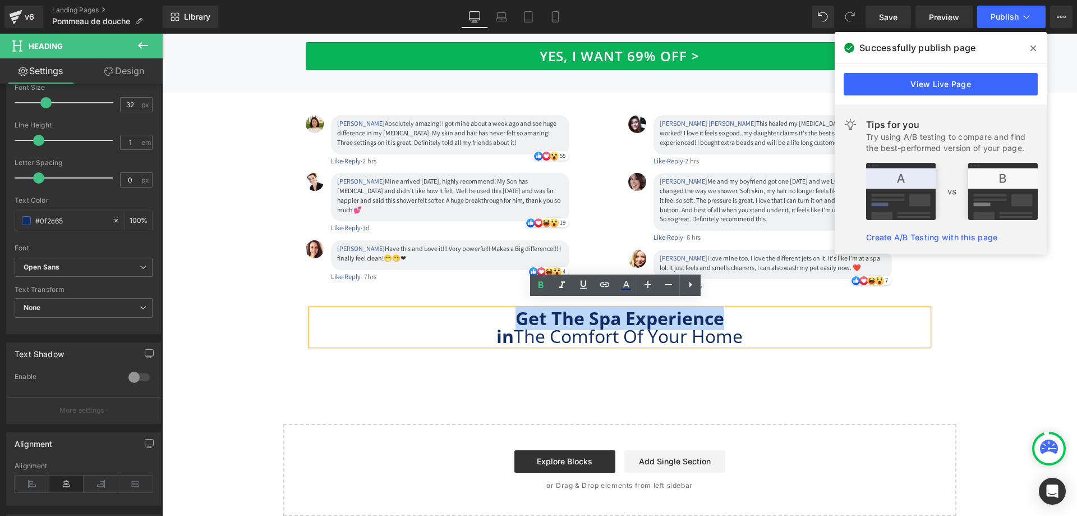
drag, startPoint x: 511, startPoint y: 308, endPoint x: 719, endPoint y: 306, distance: 208.2
click at [719, 306] on b "Get The Spa Experience" at bounding box center [620, 318] width 209 height 24
paste div
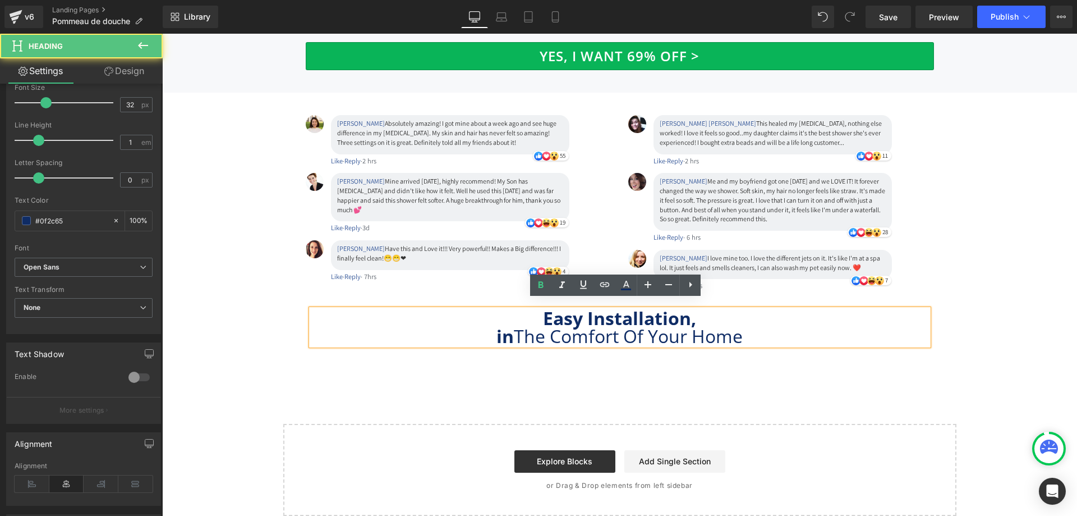
click at [524, 328] on span "in The Comfort Of Your Home" at bounding box center [620, 336] width 246 height 24
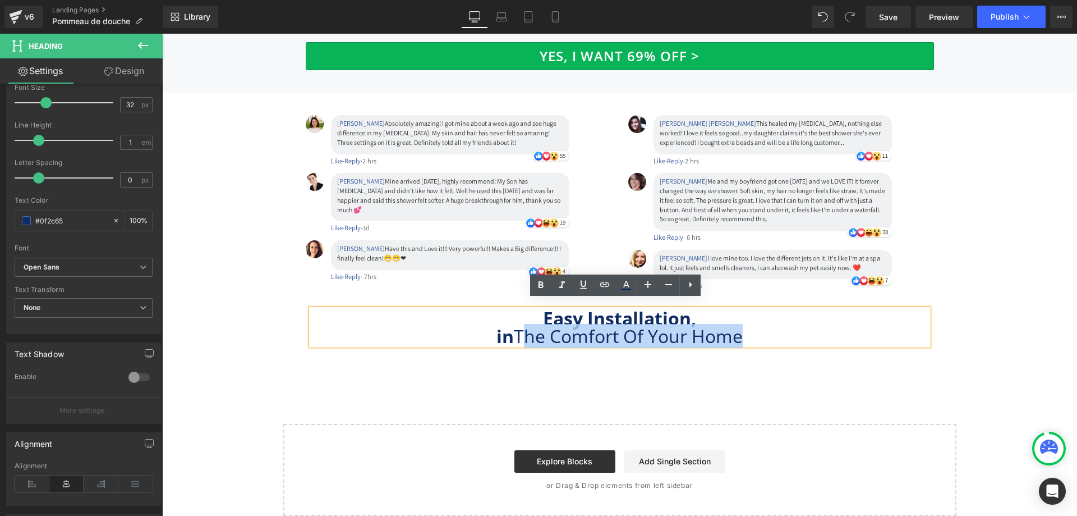
drag, startPoint x: 515, startPoint y: 325, endPoint x: 736, endPoint y: 330, distance: 221.1
click at [736, 330] on span "in The Comfort Of Your Home" at bounding box center [620, 336] width 246 height 24
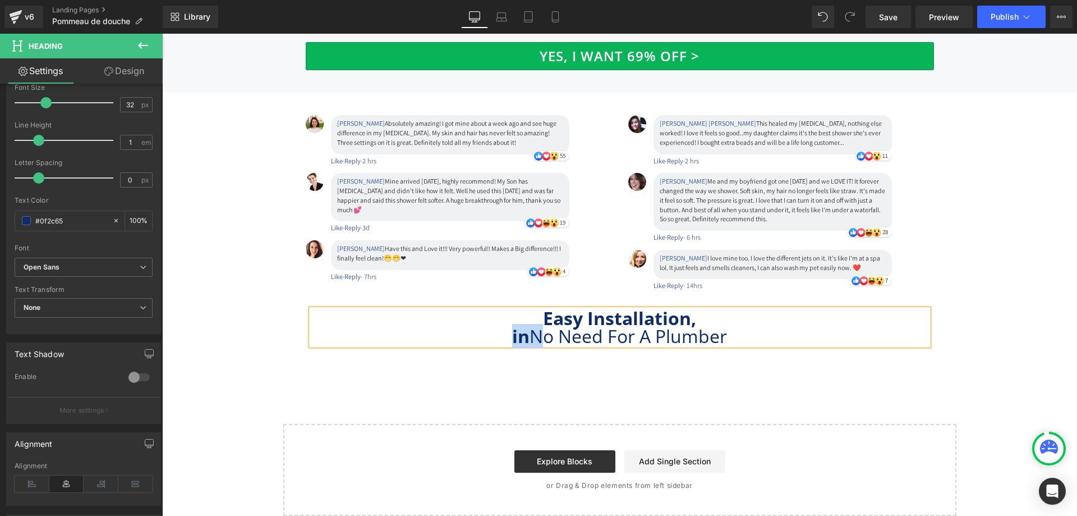
drag, startPoint x: 528, startPoint y: 328, endPoint x: 506, endPoint y: 327, distance: 22.5
click at [512, 327] on span "in No Need For A Plumber" at bounding box center [619, 336] width 215 height 24
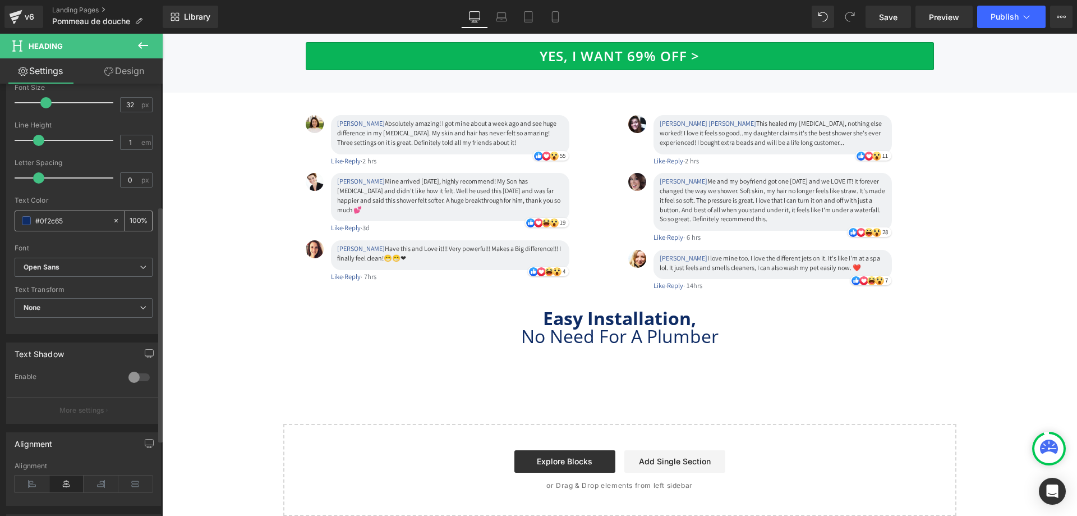
click at [59, 223] on input "#0f2c65" at bounding box center [71, 220] width 72 height 12
type input "#33"
type input "0"
type input "#333"
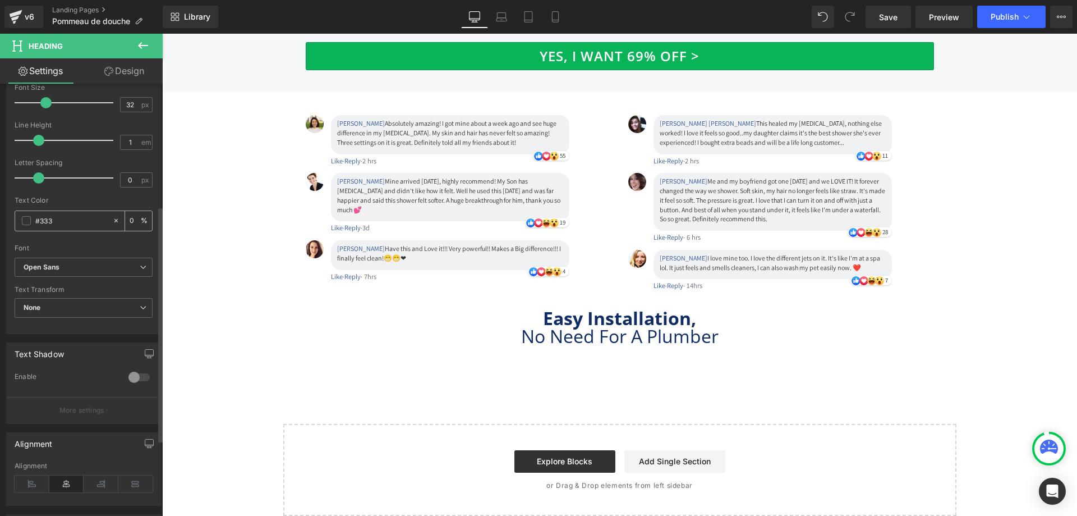
type input "100"
type input "#33333"
type input "20"
type input "#333333"
type input "100"
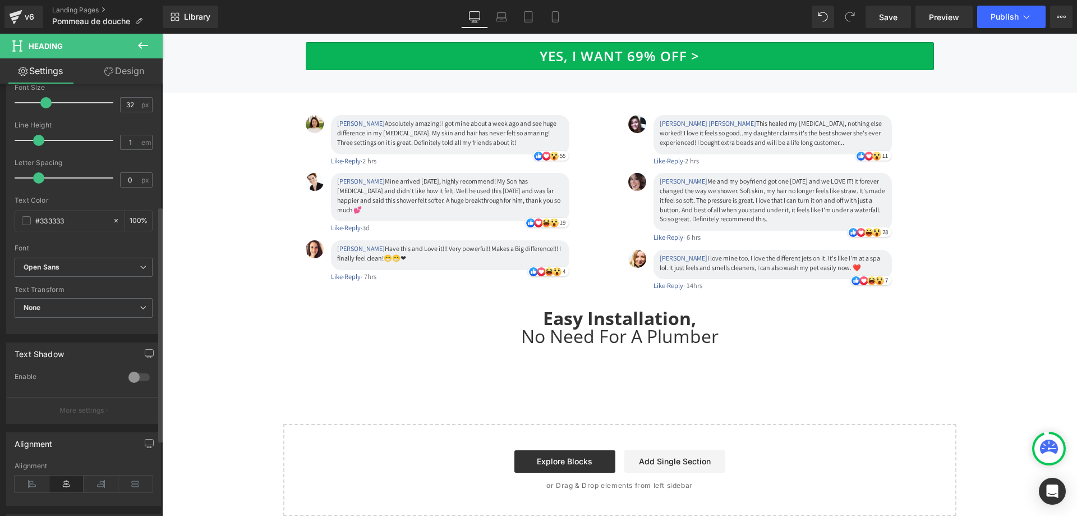
type input "#333333"
click at [75, 240] on div at bounding box center [84, 240] width 138 height 7
click at [999, 23] on button "Publish" at bounding box center [1012, 17] width 68 height 22
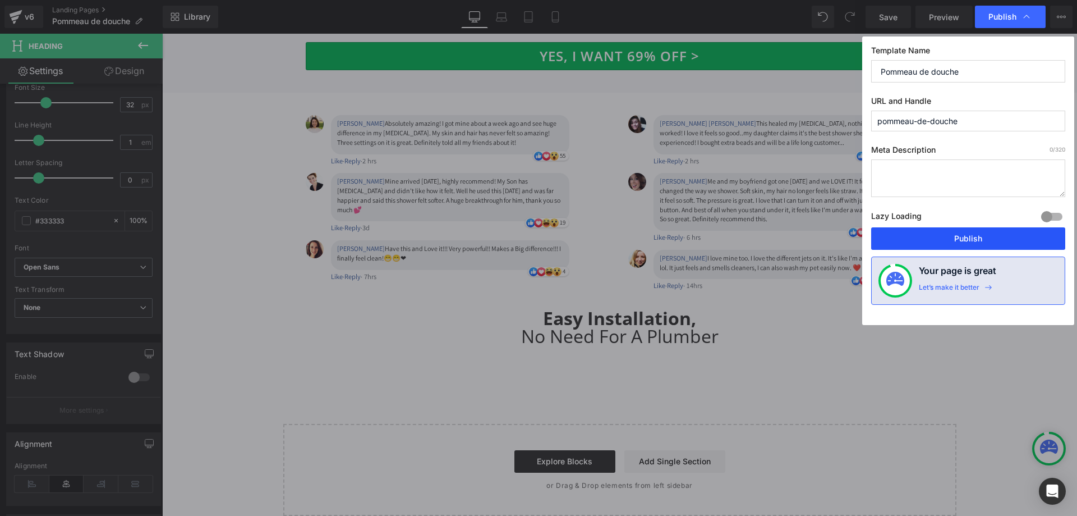
drag, startPoint x: 966, startPoint y: 235, endPoint x: 915, endPoint y: 127, distance: 119.7
click at [966, 235] on button "Publish" at bounding box center [968, 238] width 194 height 22
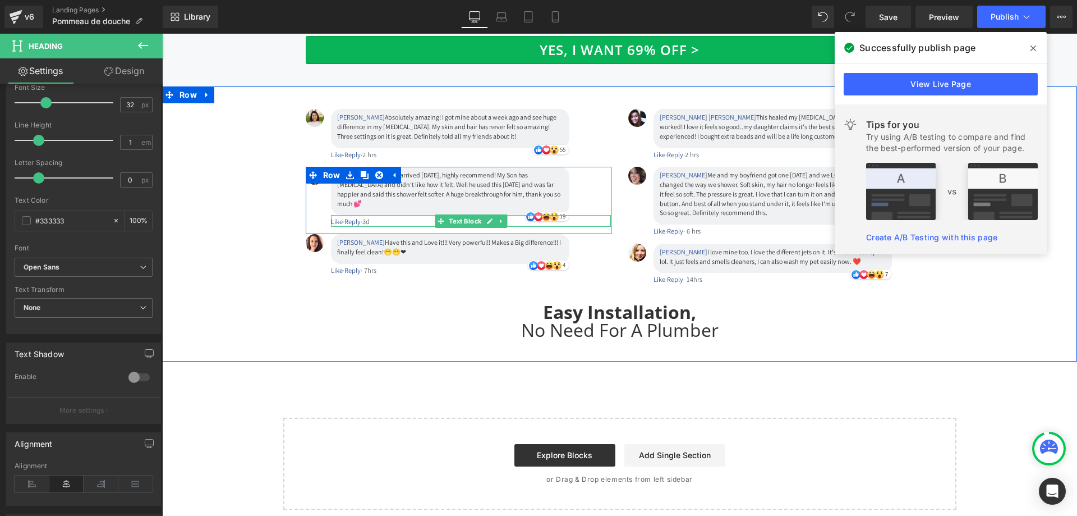
scroll to position [3754, 0]
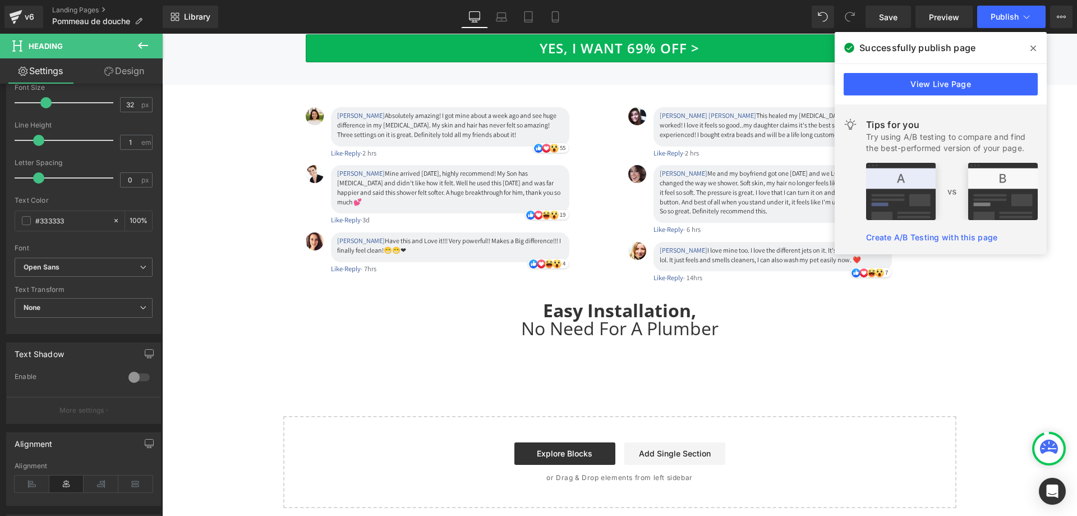
click at [149, 45] on icon at bounding box center [142, 45] width 13 height 13
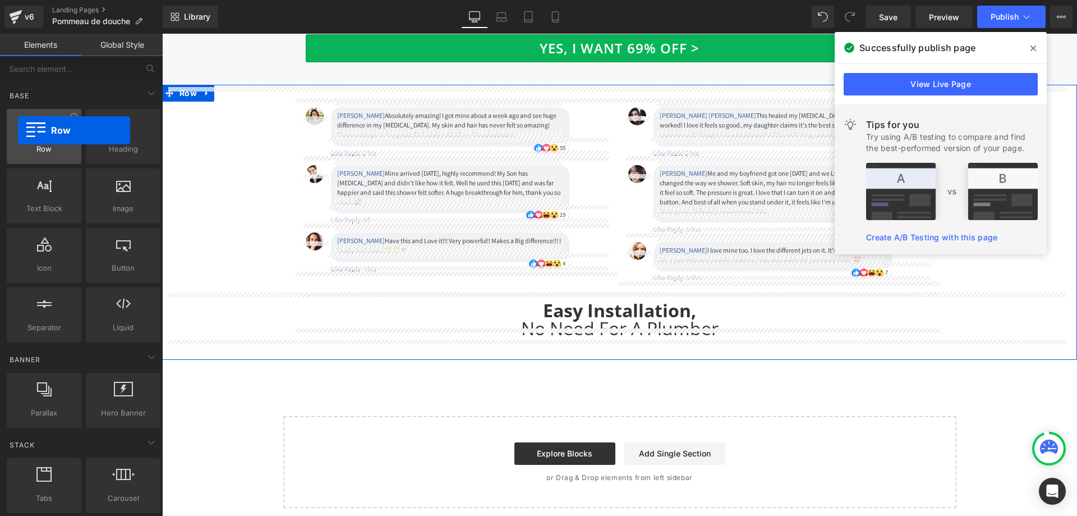
drag, startPoint x: 49, startPoint y: 134, endPoint x: 18, endPoint y: 130, distance: 31.0
click at [18, 130] on div at bounding box center [44, 130] width 68 height 25
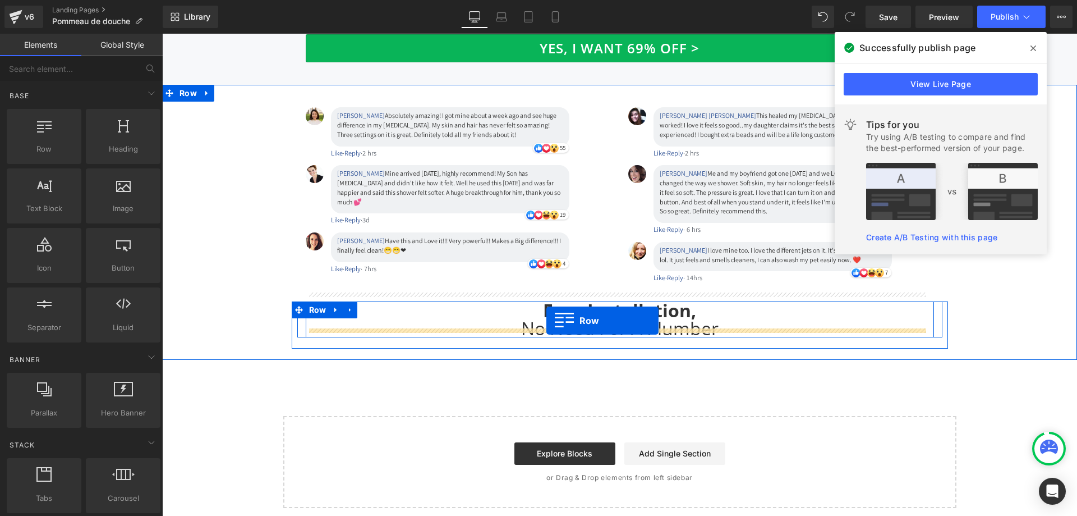
drag, startPoint x: 210, startPoint y: 178, endPoint x: 547, endPoint y: 320, distance: 365.4
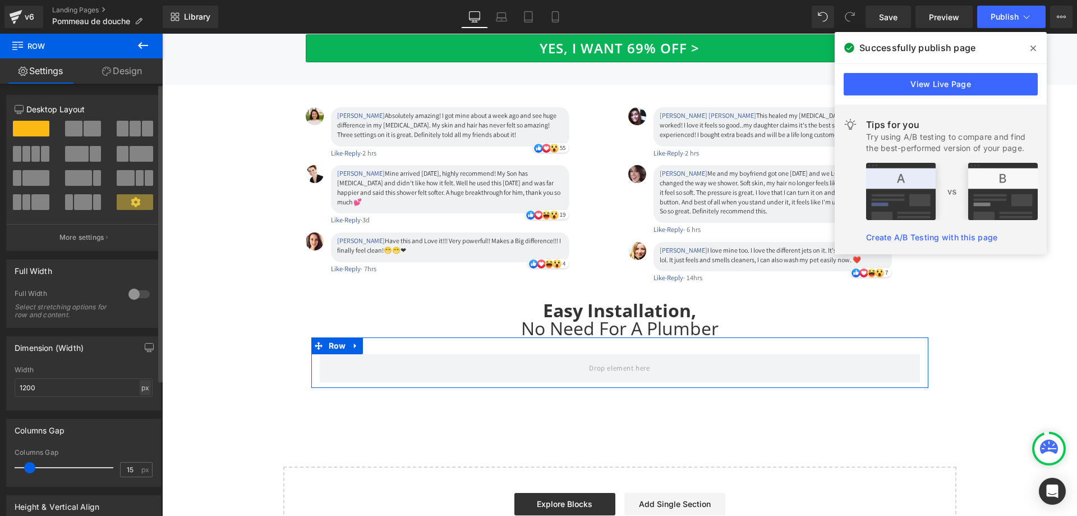
click at [141, 388] on div "px" at bounding box center [145, 387] width 11 height 15
click at [143, 402] on li "%" at bounding box center [145, 405] width 14 height 16
type input "100"
type input "0"
drag, startPoint x: 25, startPoint y: 471, endPoint x: 0, endPoint y: 465, distance: 25.9
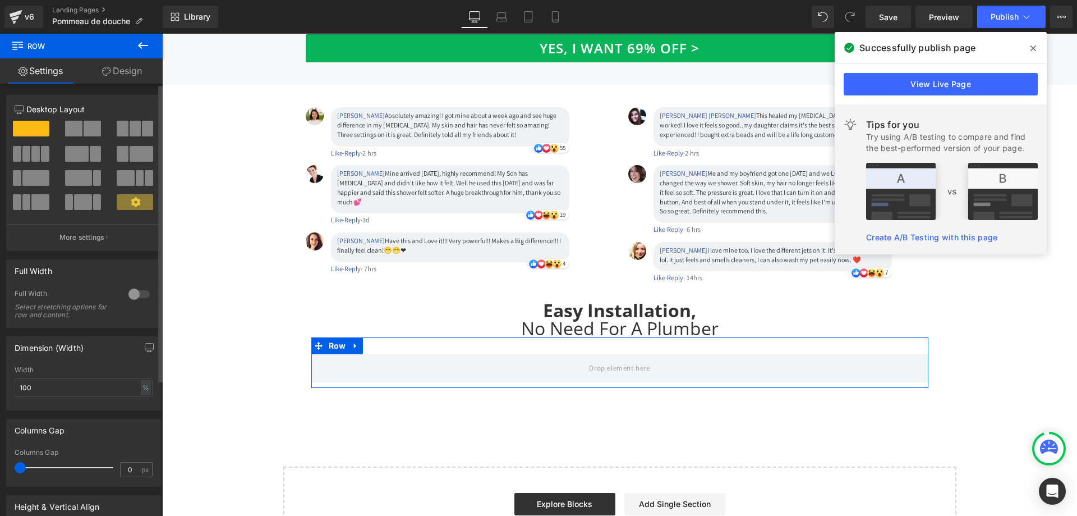
click at [0, 465] on div "Columns Gap 0px Columns Gap 0 px" at bounding box center [84, 448] width 168 height 76
click at [134, 69] on link "Design" at bounding box center [121, 70] width 81 height 25
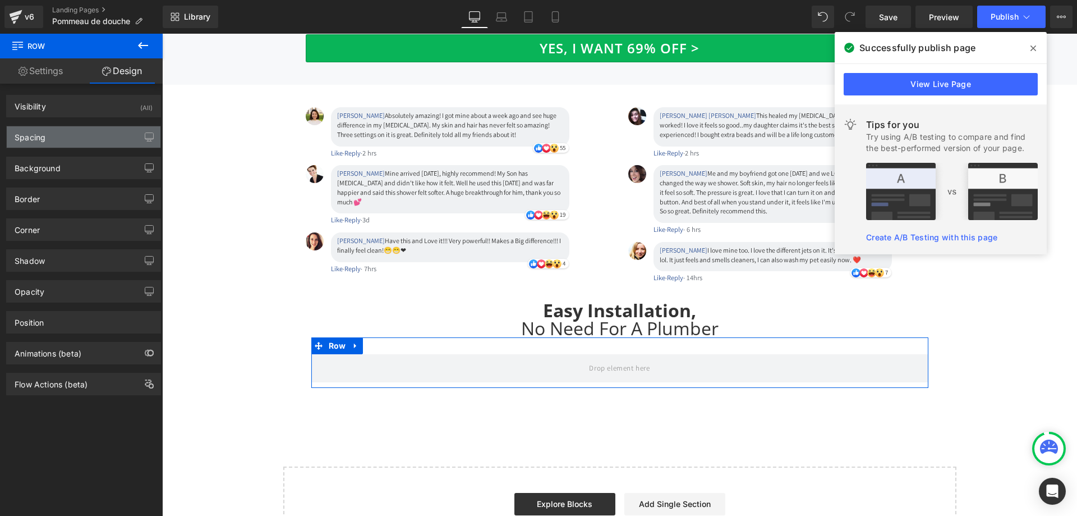
click at [98, 140] on div "Spacing" at bounding box center [84, 136] width 154 height 21
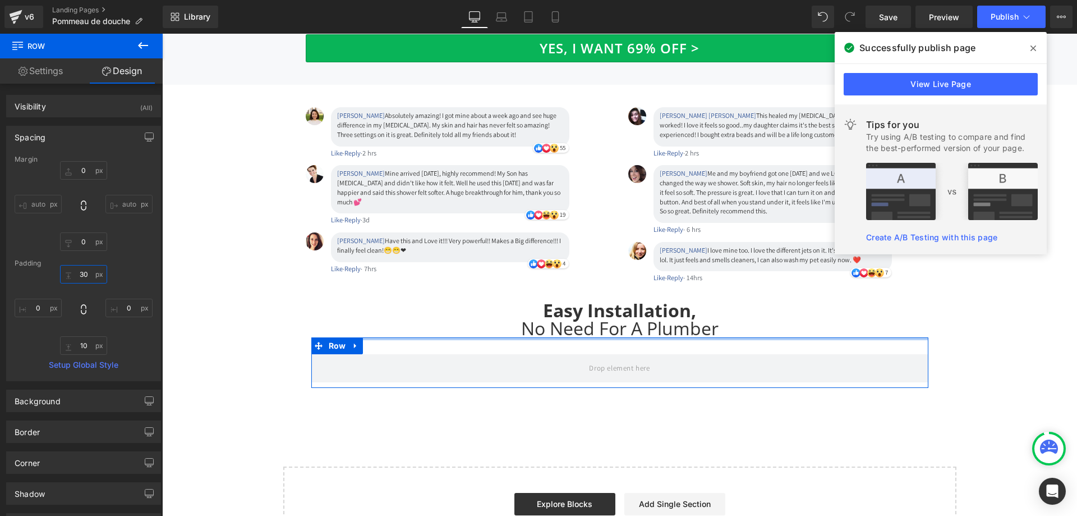
click at [85, 271] on input "30" at bounding box center [83, 274] width 47 height 19
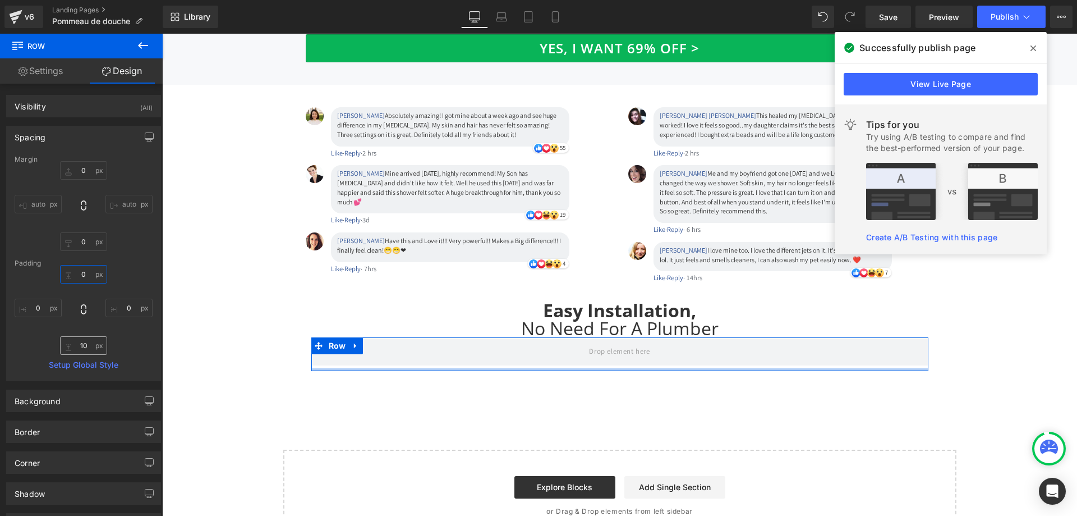
type input "0"
click at [80, 347] on input "10" at bounding box center [83, 345] width 47 height 19
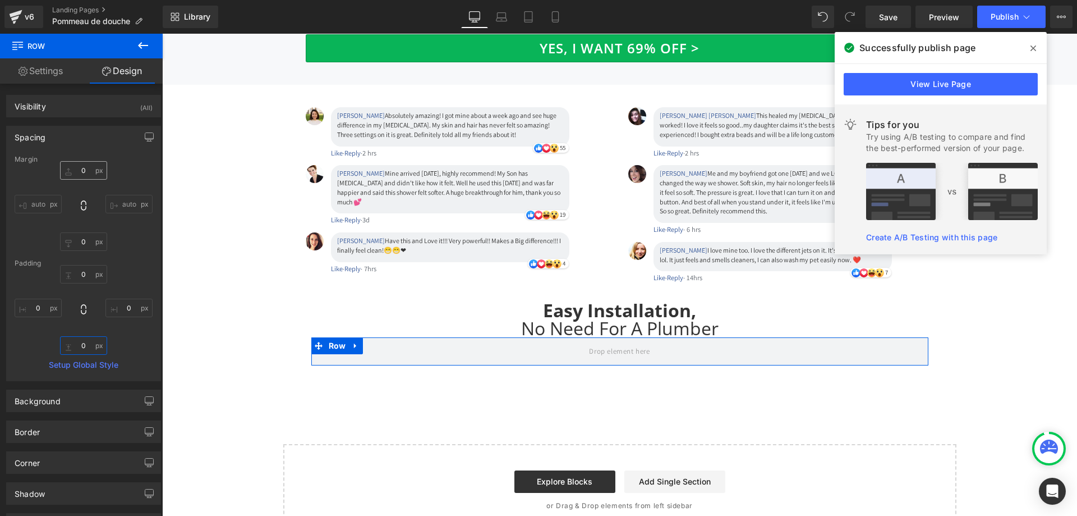
type input "0"
click at [89, 175] on input "0" at bounding box center [83, 170] width 47 height 19
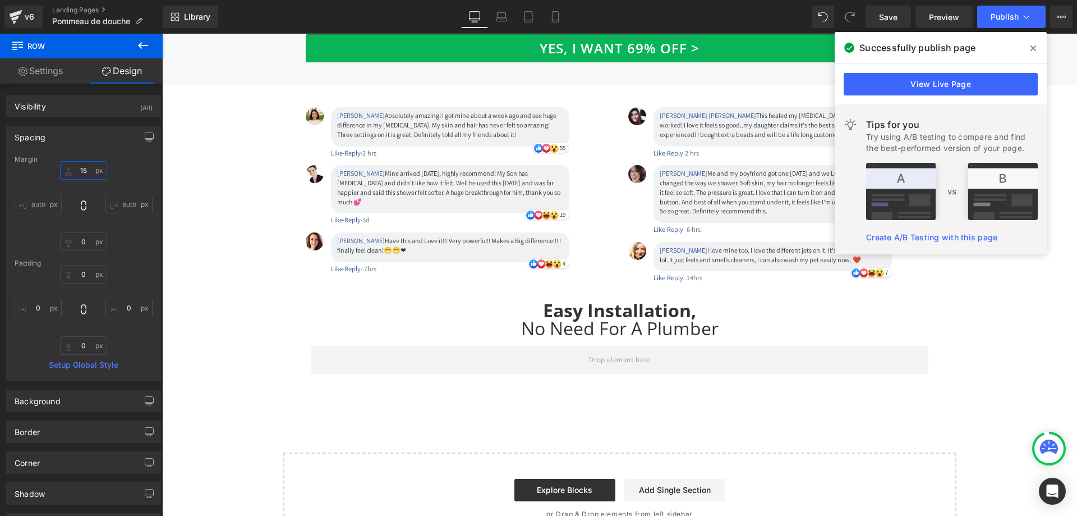
type input "15"
click at [145, 44] on icon at bounding box center [142, 45] width 13 height 13
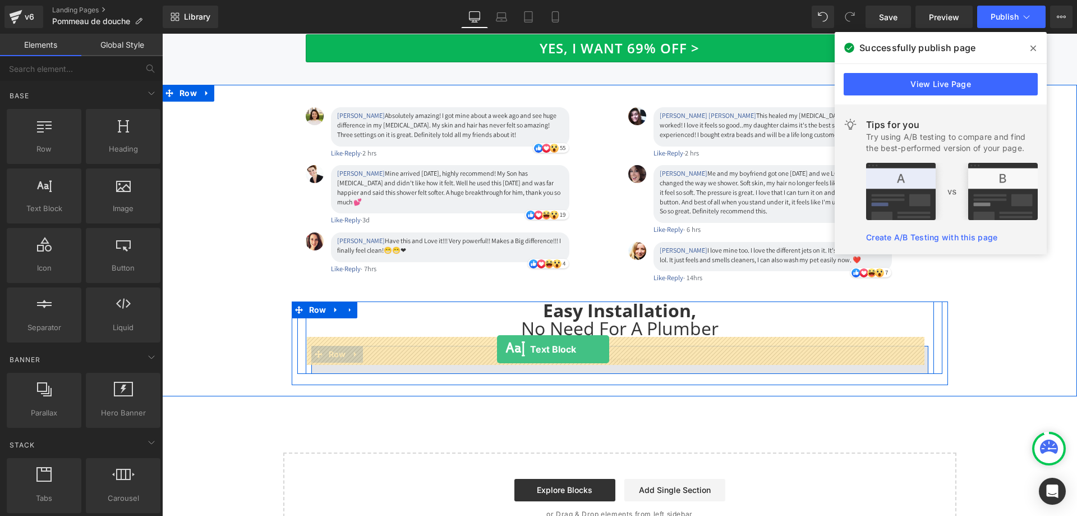
drag, startPoint x: 215, startPoint y: 231, endPoint x: 497, endPoint y: 349, distance: 305.9
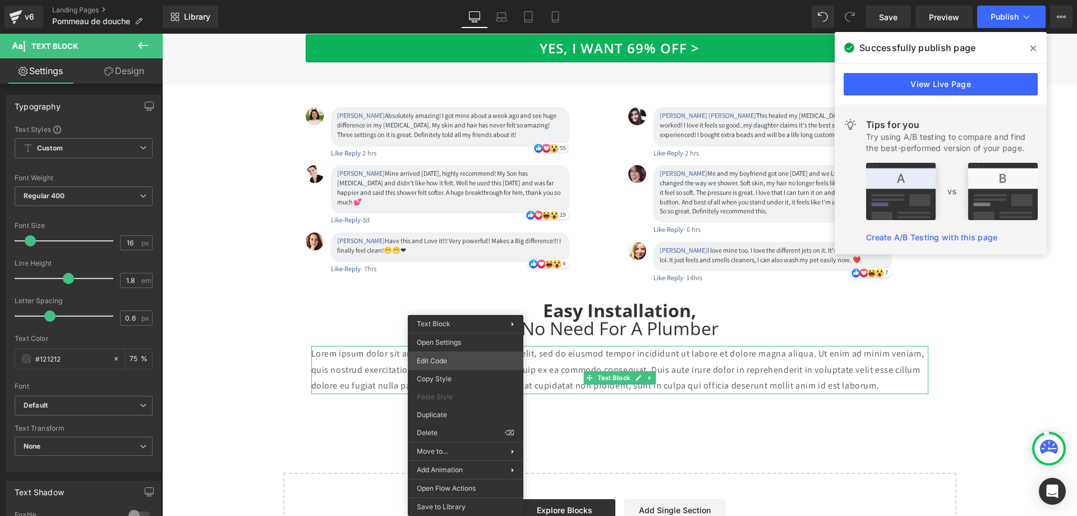
click at [450, 0] on div "Text Block You are previewing how the will restyle your page. You can not edit …" at bounding box center [538, 0] width 1077 height 0
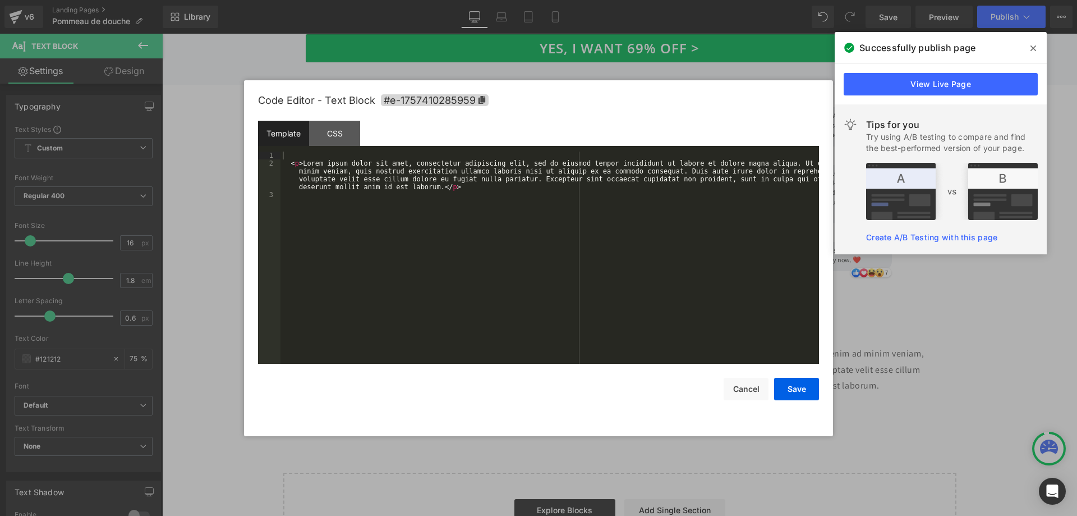
click at [448, 215] on div "< p > Lorem ipsum dolor sit amet, consectetur adipiscing elit, sed do eiusmod t…" at bounding box center [550, 266] width 539 height 228
click at [463, 196] on div "< p > Lorem ipsum dolor sit amet, consectetur adipiscing elit, sed do eiusmod t…" at bounding box center [550, 266] width 539 height 228
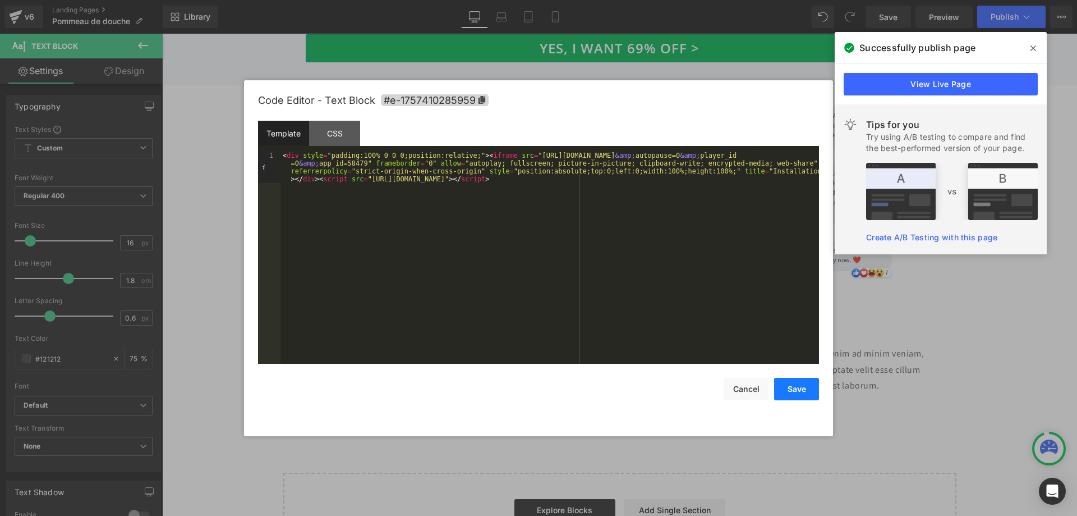
click at [793, 383] on button "Save" at bounding box center [796, 389] width 45 height 22
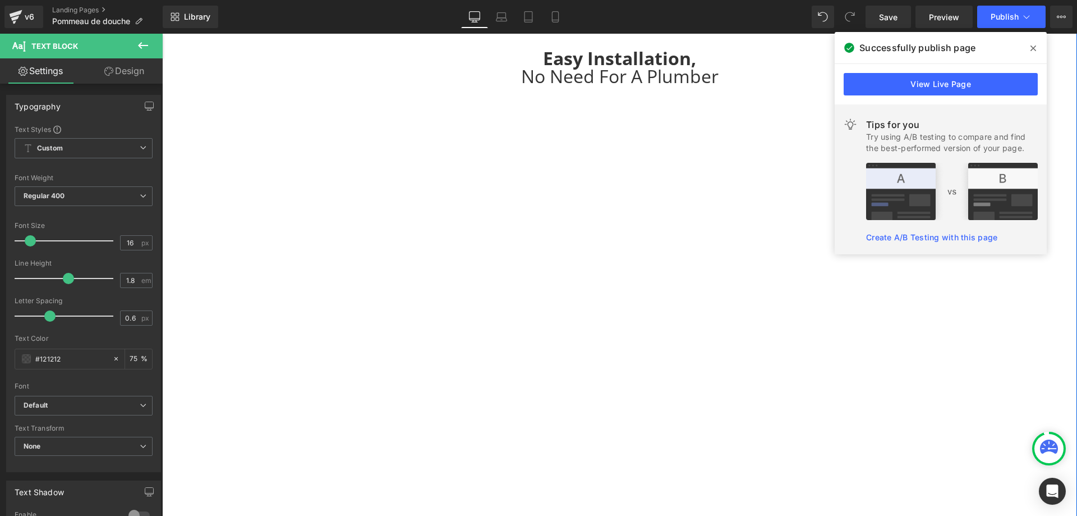
scroll to position [3979, 0]
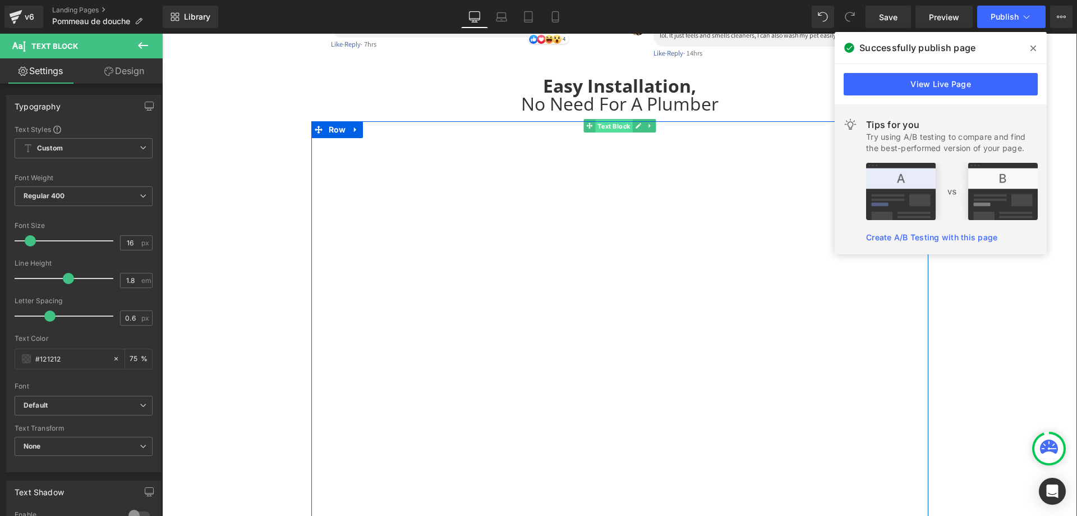
drag, startPoint x: 336, startPoint y: 130, endPoint x: 616, endPoint y: 118, distance: 280.8
click at [616, 120] on span "Text Block" at bounding box center [613, 126] width 37 height 13
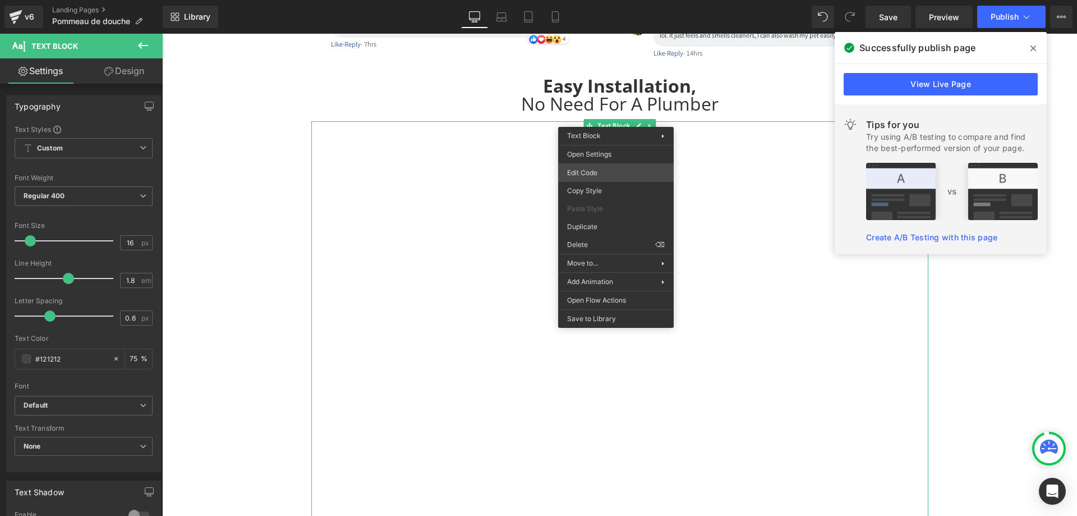
click at [599, 0] on div "Text Block You are previewing how the will restyle your page. You can not edit …" at bounding box center [538, 0] width 1077 height 0
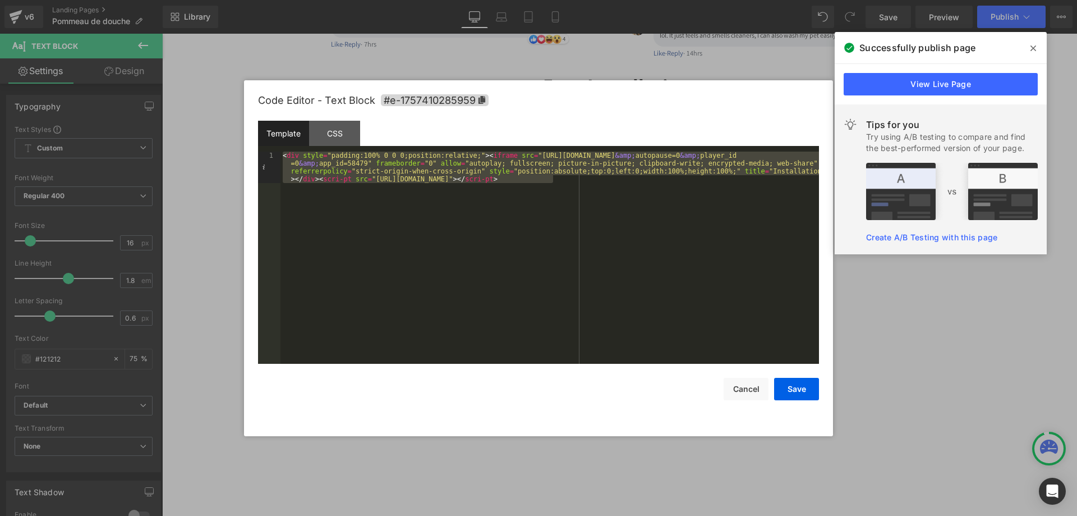
drag, startPoint x: 581, startPoint y: 192, endPoint x: 292, endPoint y: 140, distance: 293.8
click at [292, 140] on div "Template CSS 1 < div style = "padding:100% 0 0 0;position:relative;" > < iframe…" at bounding box center [538, 242] width 561 height 243
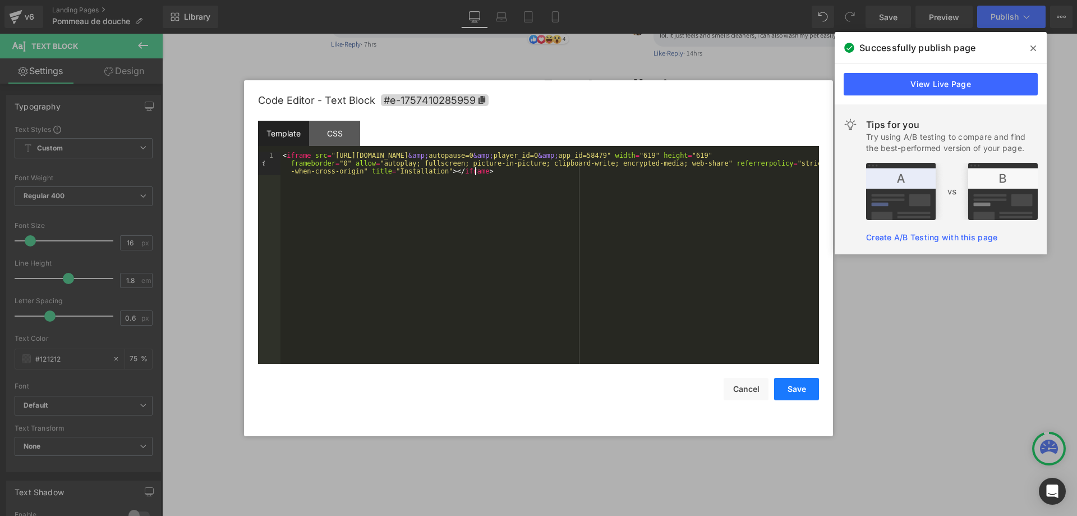
click at [789, 390] on button "Save" at bounding box center [796, 389] width 45 height 22
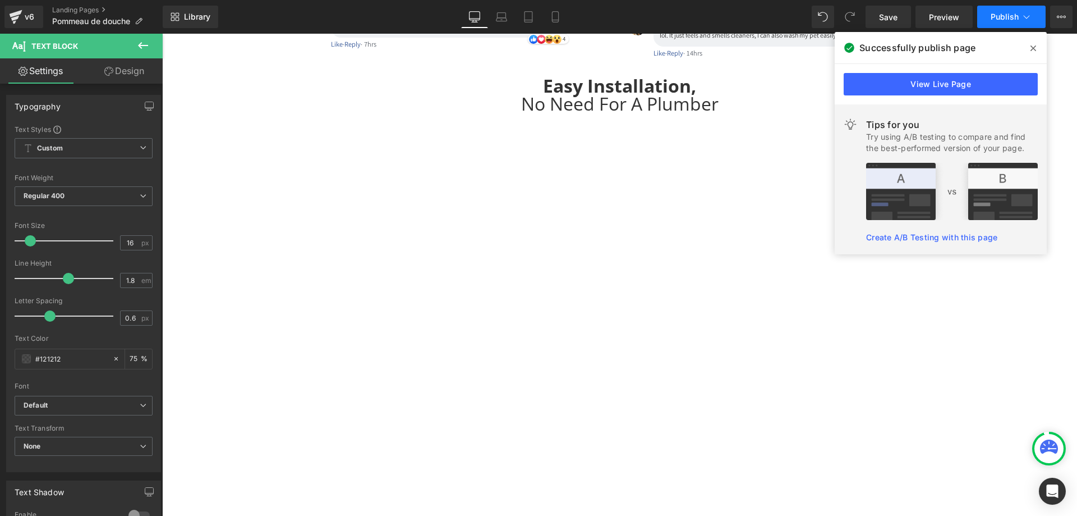
click at [1011, 16] on span "Publish" at bounding box center [1005, 16] width 28 height 9
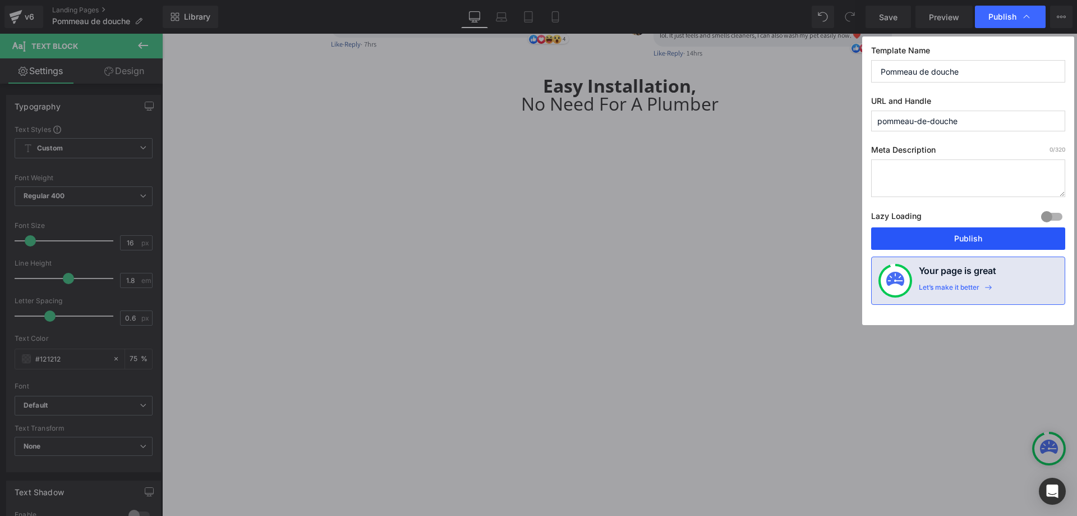
drag, startPoint x: 958, startPoint y: 231, endPoint x: 654, endPoint y: 162, distance: 311.9
click at [958, 231] on button "Publish" at bounding box center [968, 238] width 194 height 22
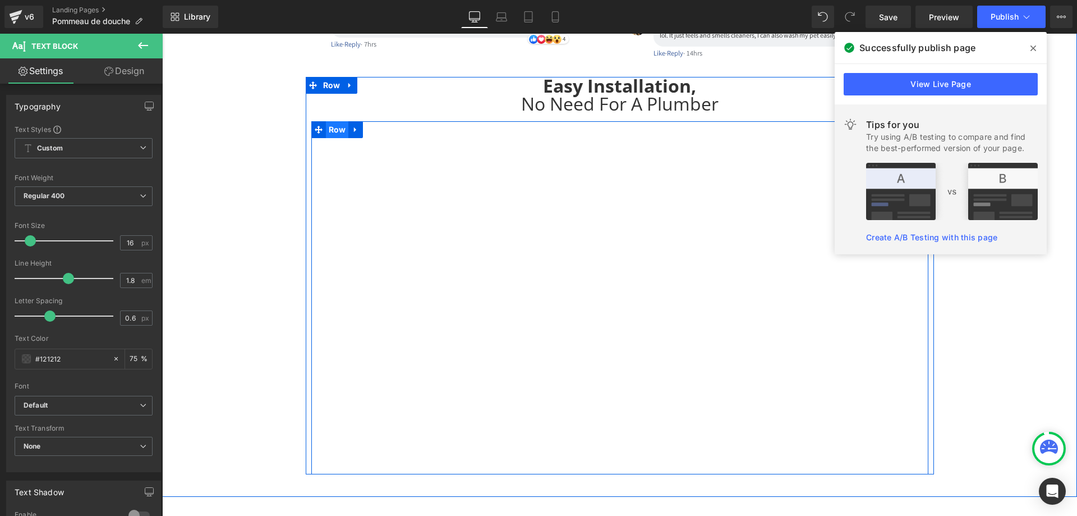
click at [337, 121] on span "Row" at bounding box center [337, 129] width 23 height 17
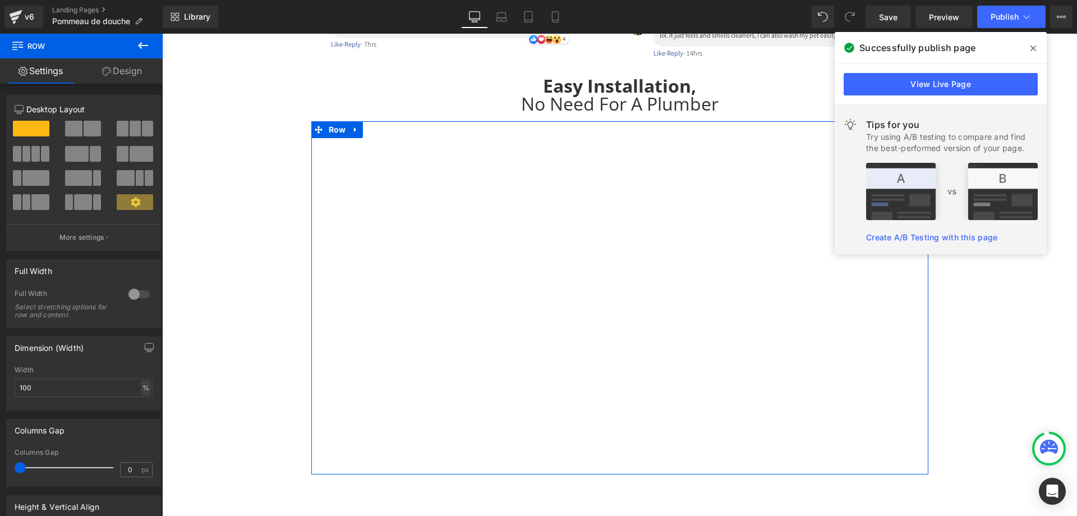
click at [144, 380] on div "%" at bounding box center [146, 387] width 10 height 15
click at [138, 419] on li "px" at bounding box center [145, 421] width 14 height 16
click at [77, 387] on input "1100" at bounding box center [84, 387] width 138 height 19
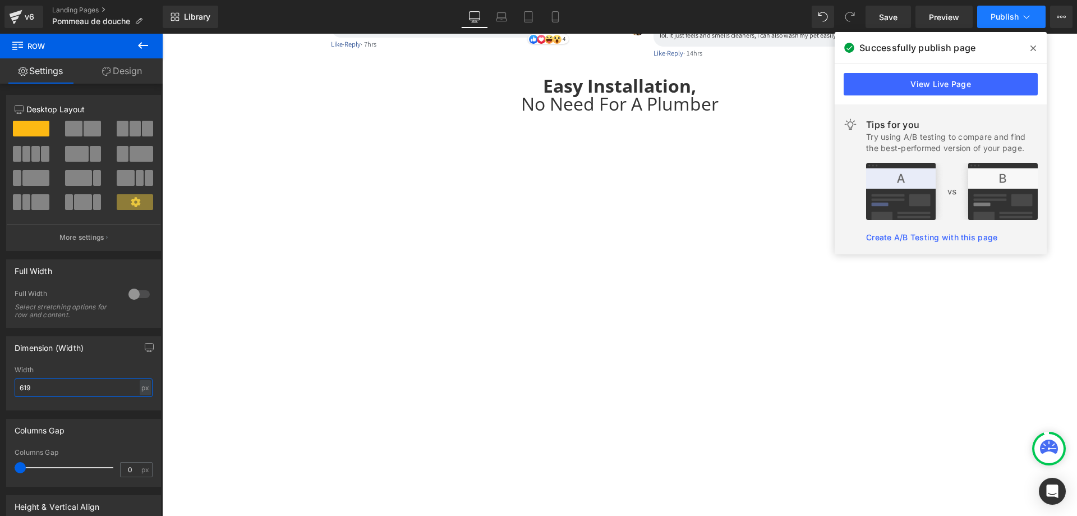
type input "619"
click at [1002, 14] on span "Publish" at bounding box center [1005, 16] width 28 height 9
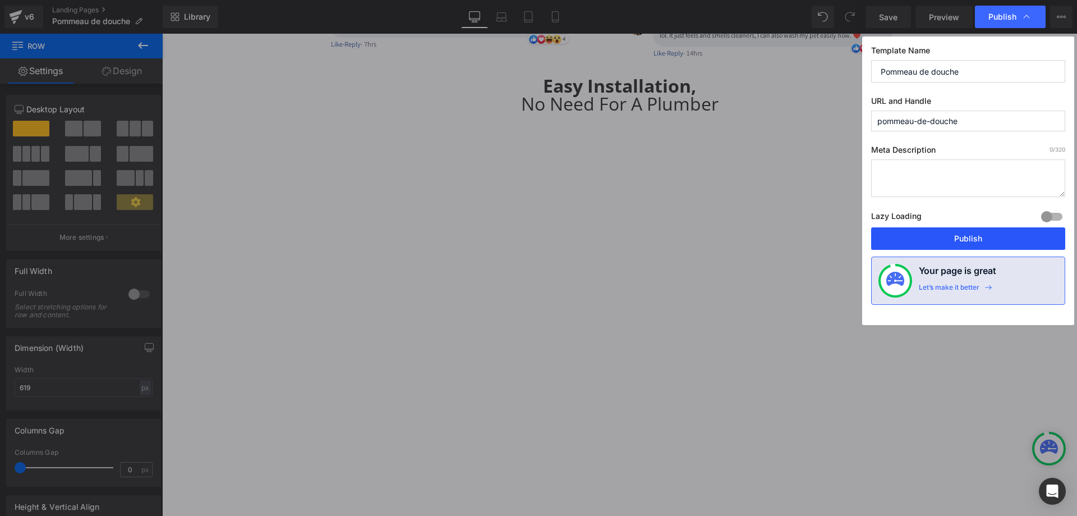
click at [963, 242] on button "Publish" at bounding box center [968, 238] width 194 height 22
